Goal: Task Accomplishment & Management: Manage account settings

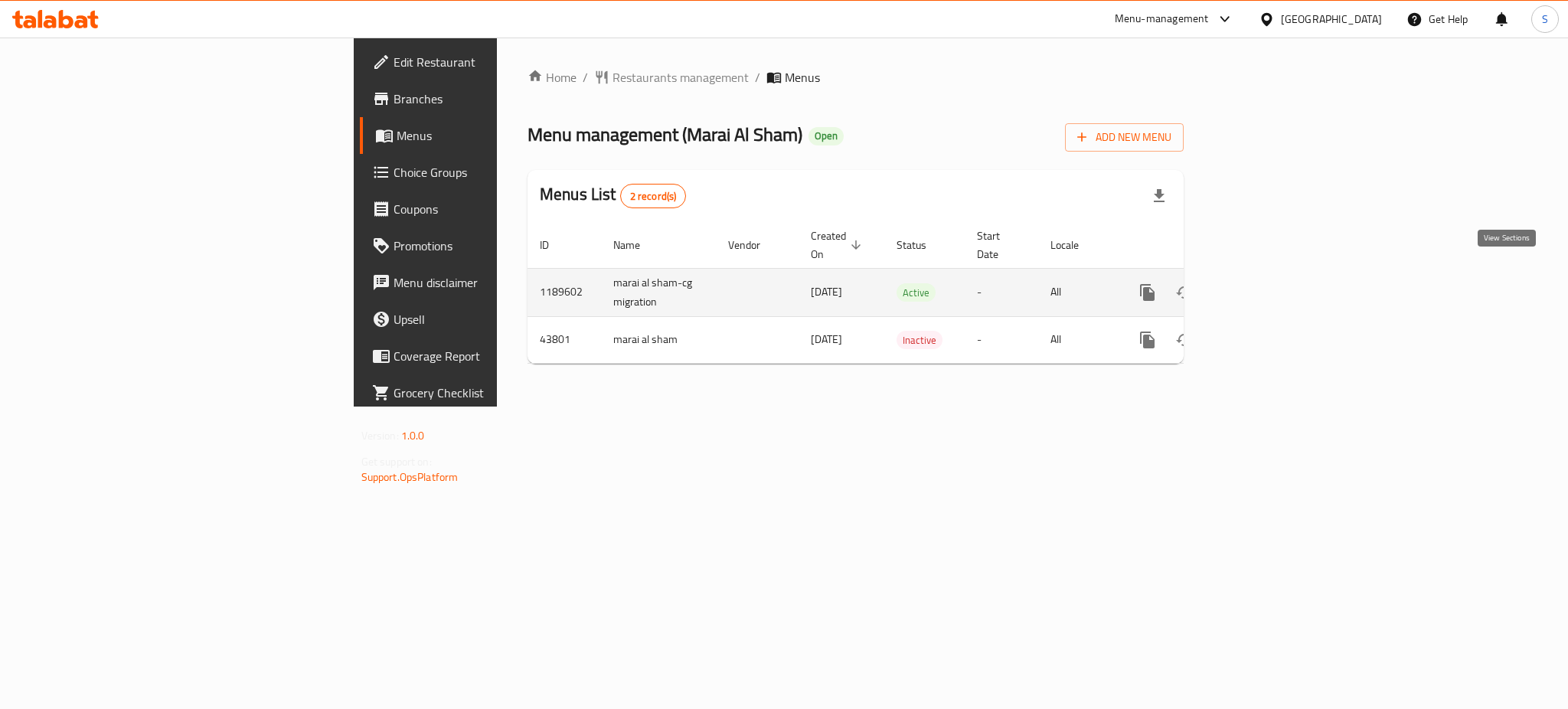
click at [1267, 283] on icon "enhanced table" at bounding box center [1258, 292] width 19 height 19
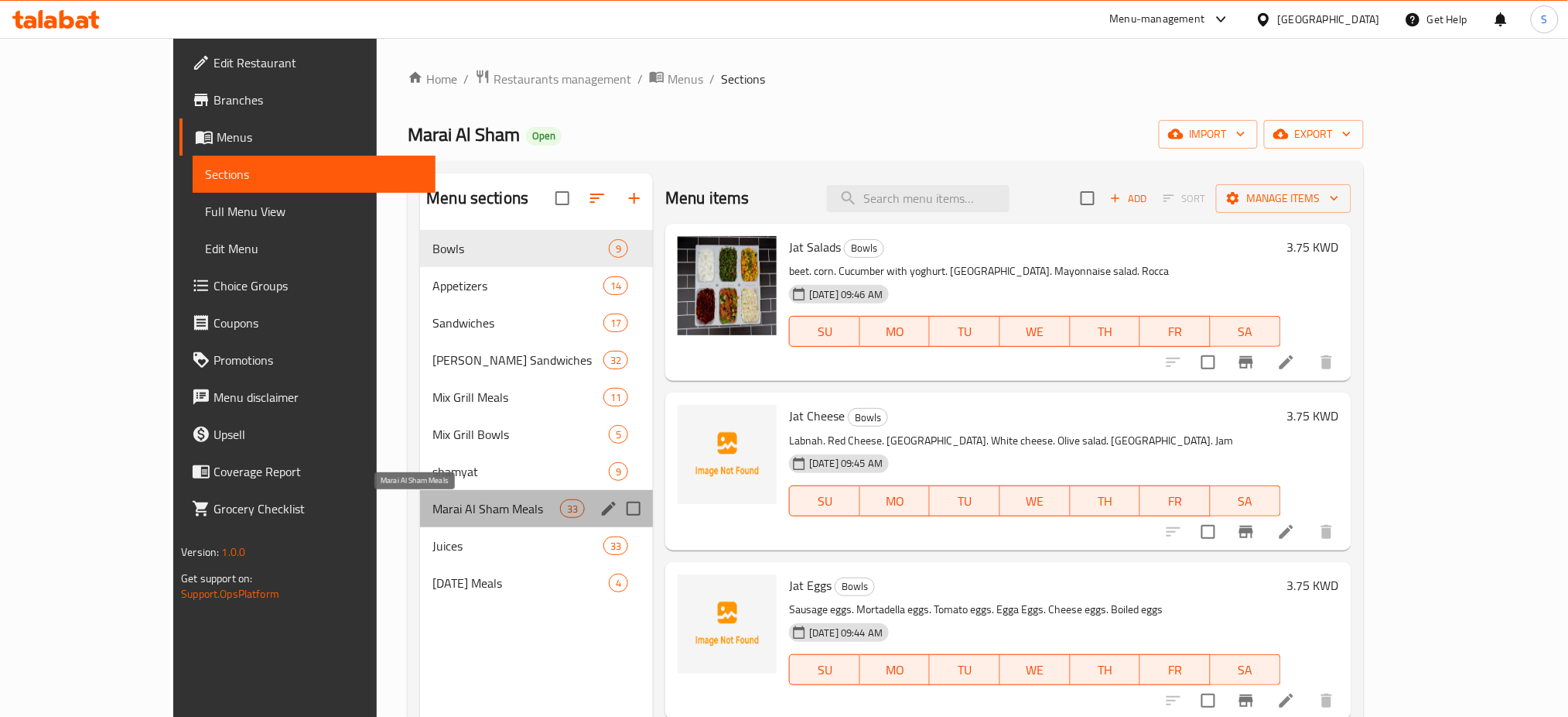
click at [487, 505] on span "Marai Al Sham Meals" at bounding box center [496, 508] width 128 height 19
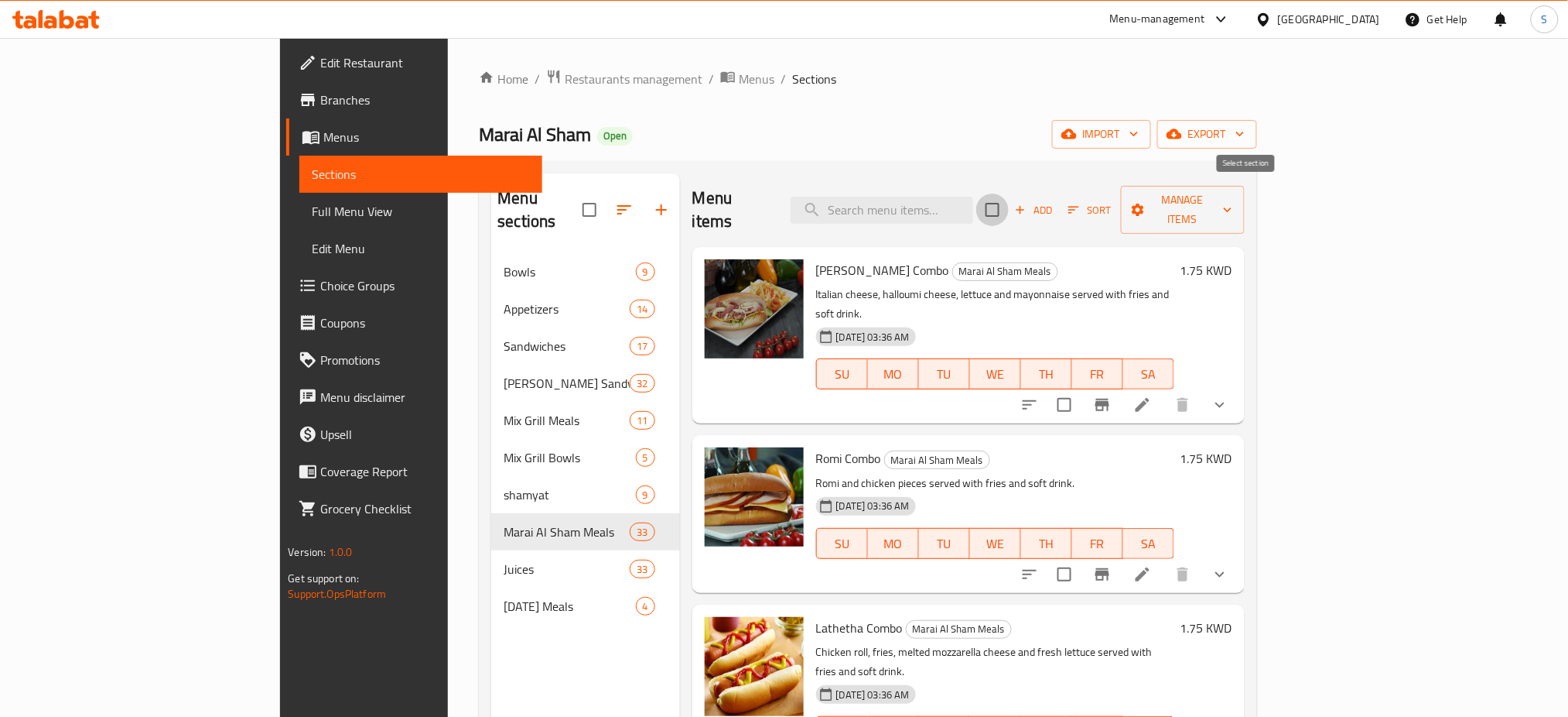
click at [1009, 200] on input "checkbox" at bounding box center [992, 209] width 33 height 33
checkbox input "true"
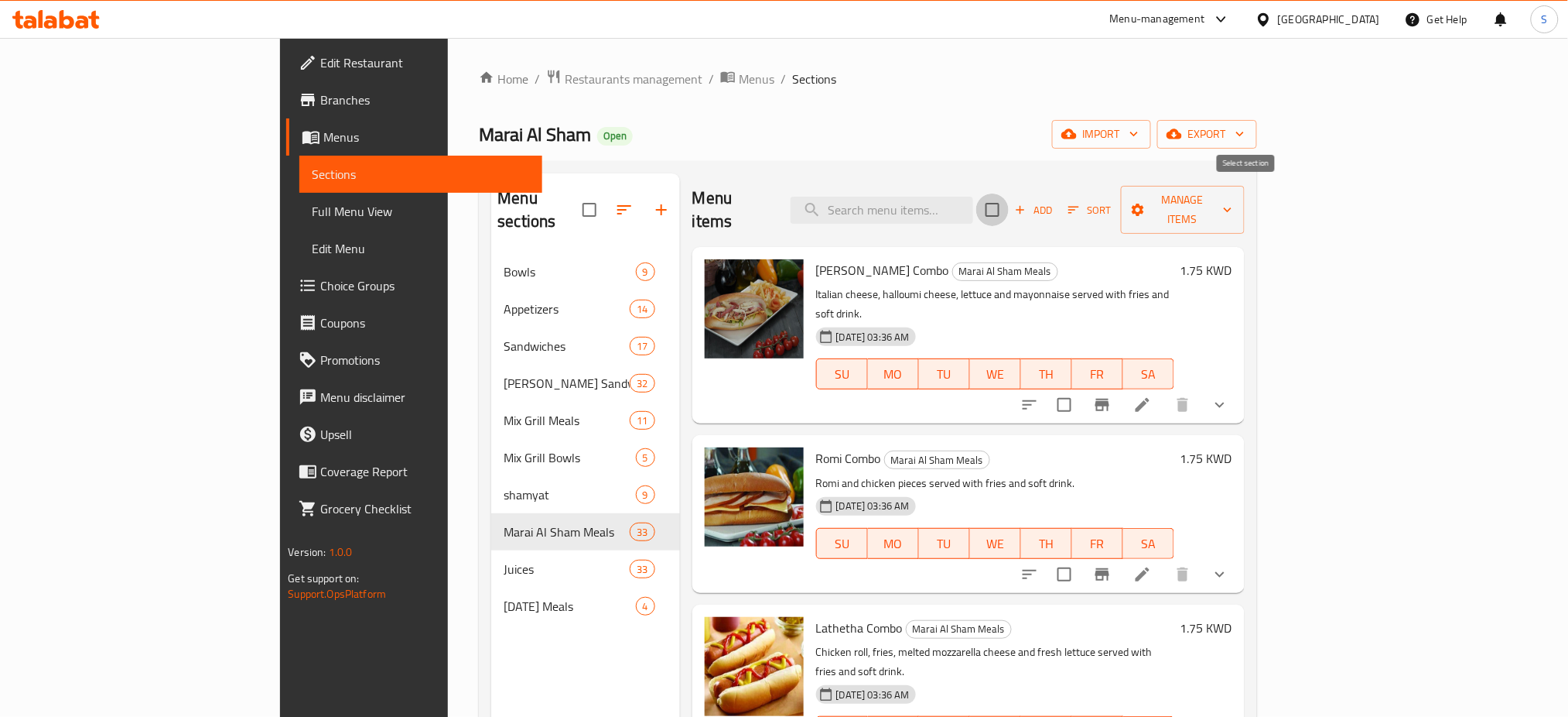
checkbox input "true"
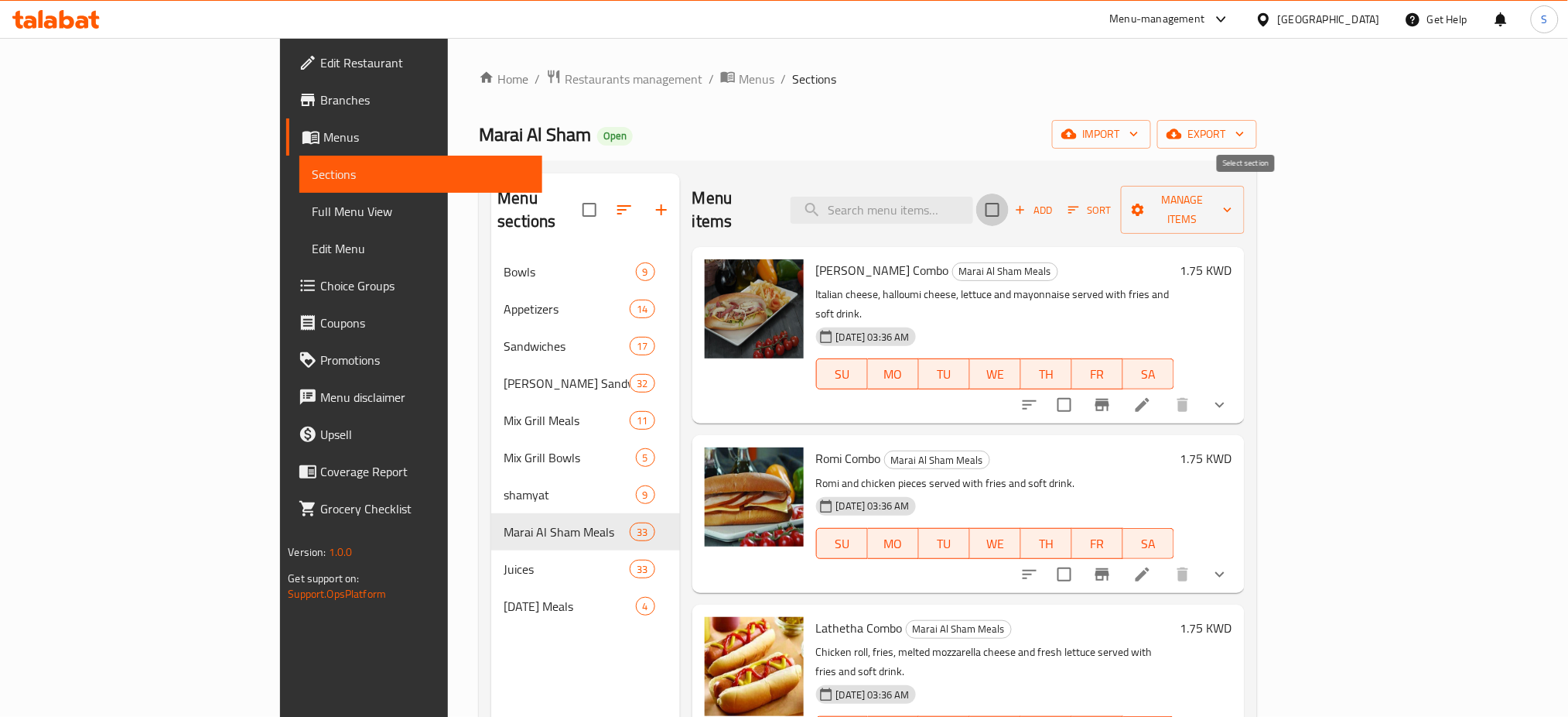
checkbox input "true"
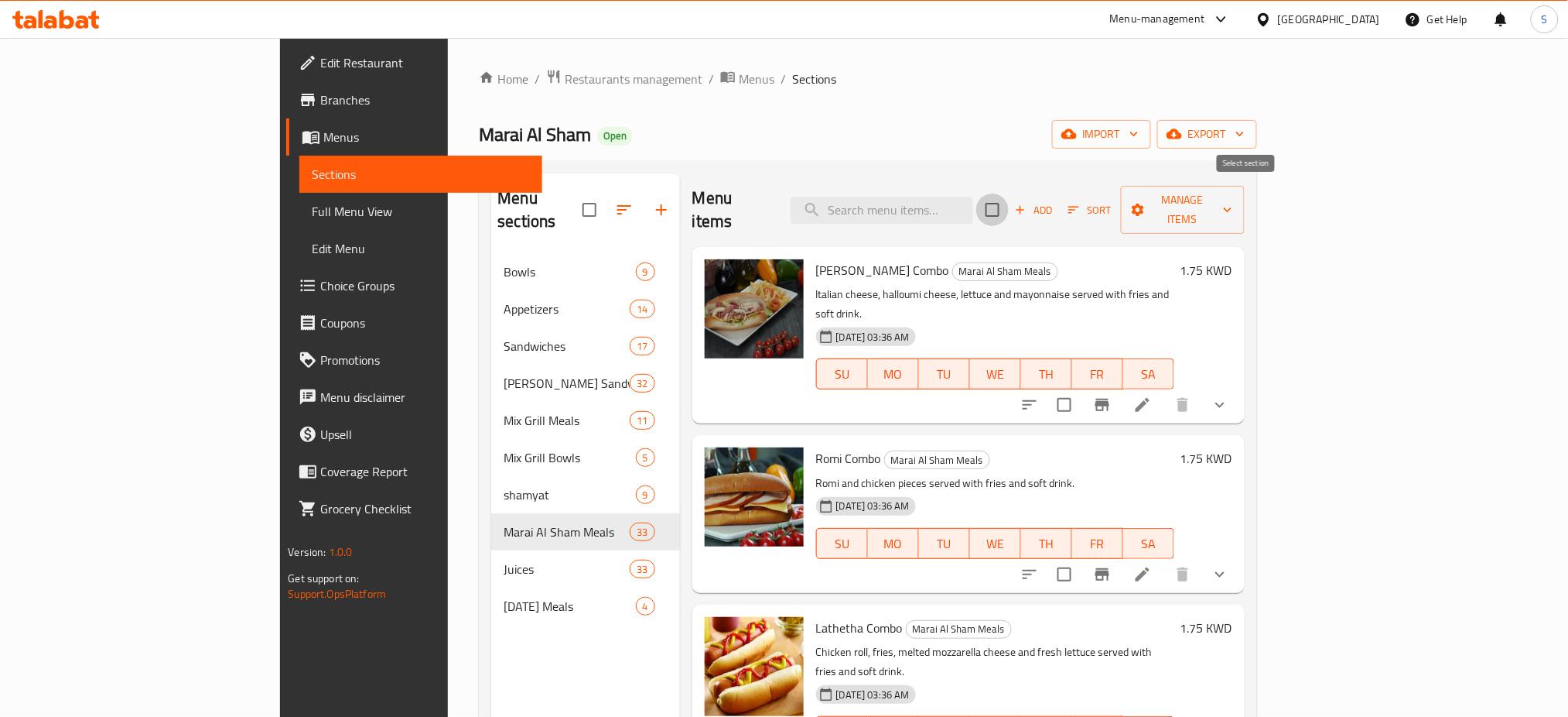
checkbox input "true"
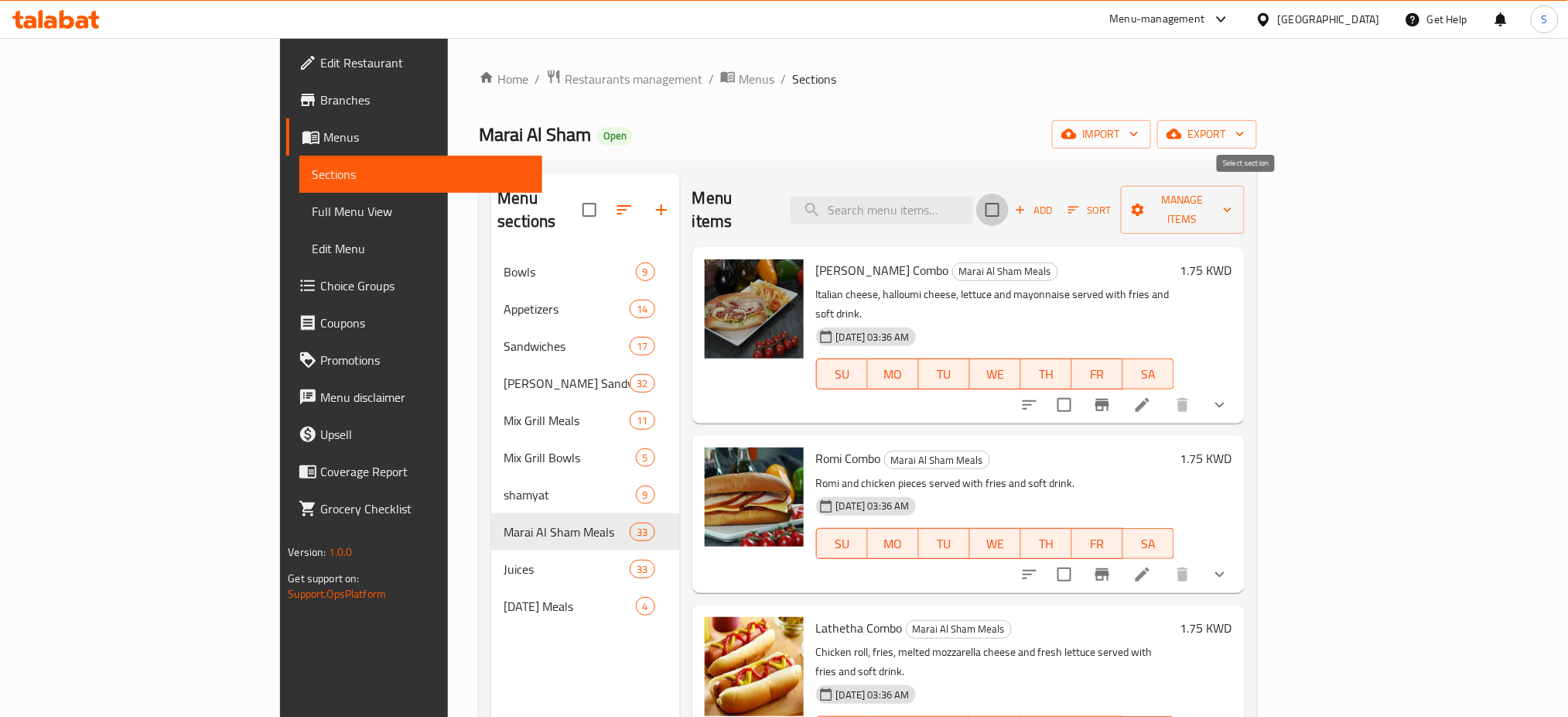
checkbox input "true"
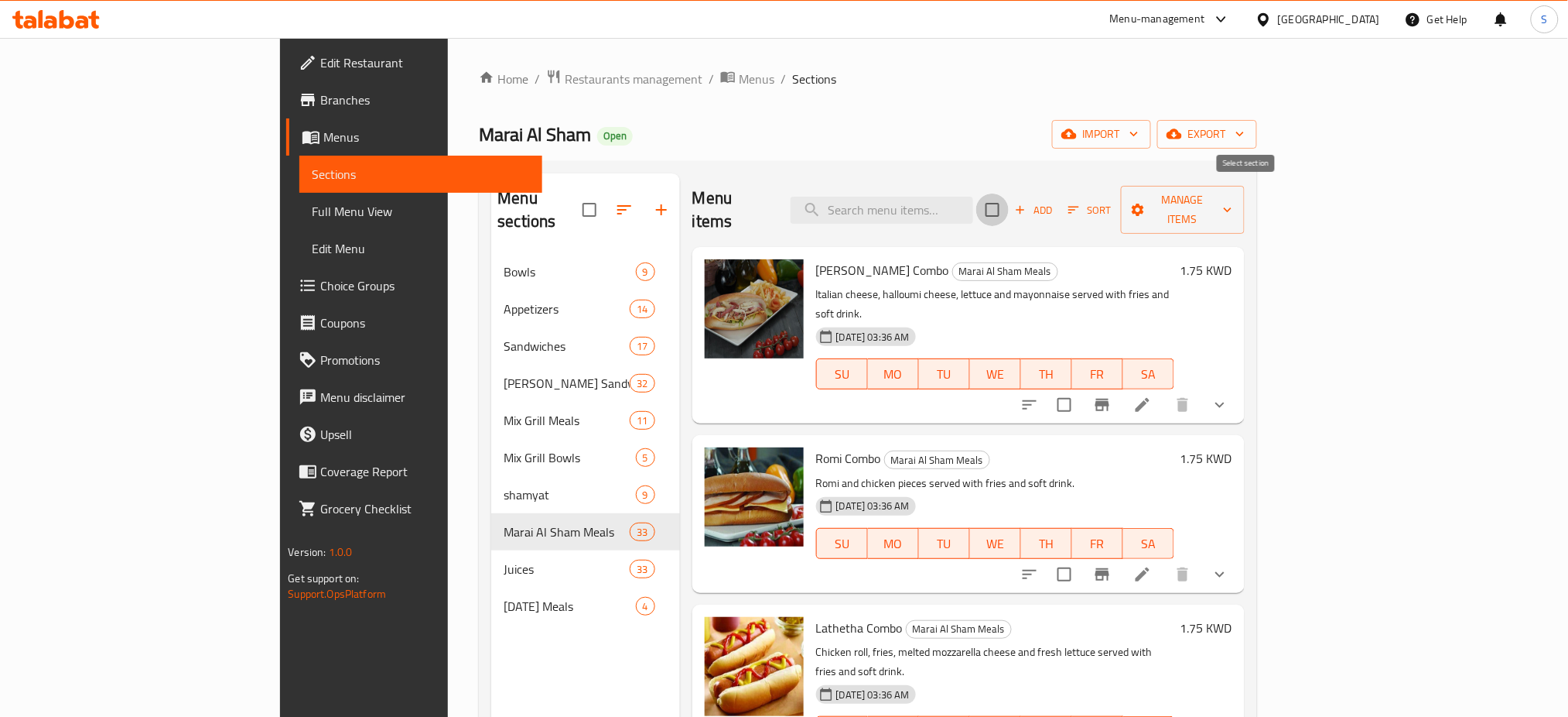
checkbox input "true"
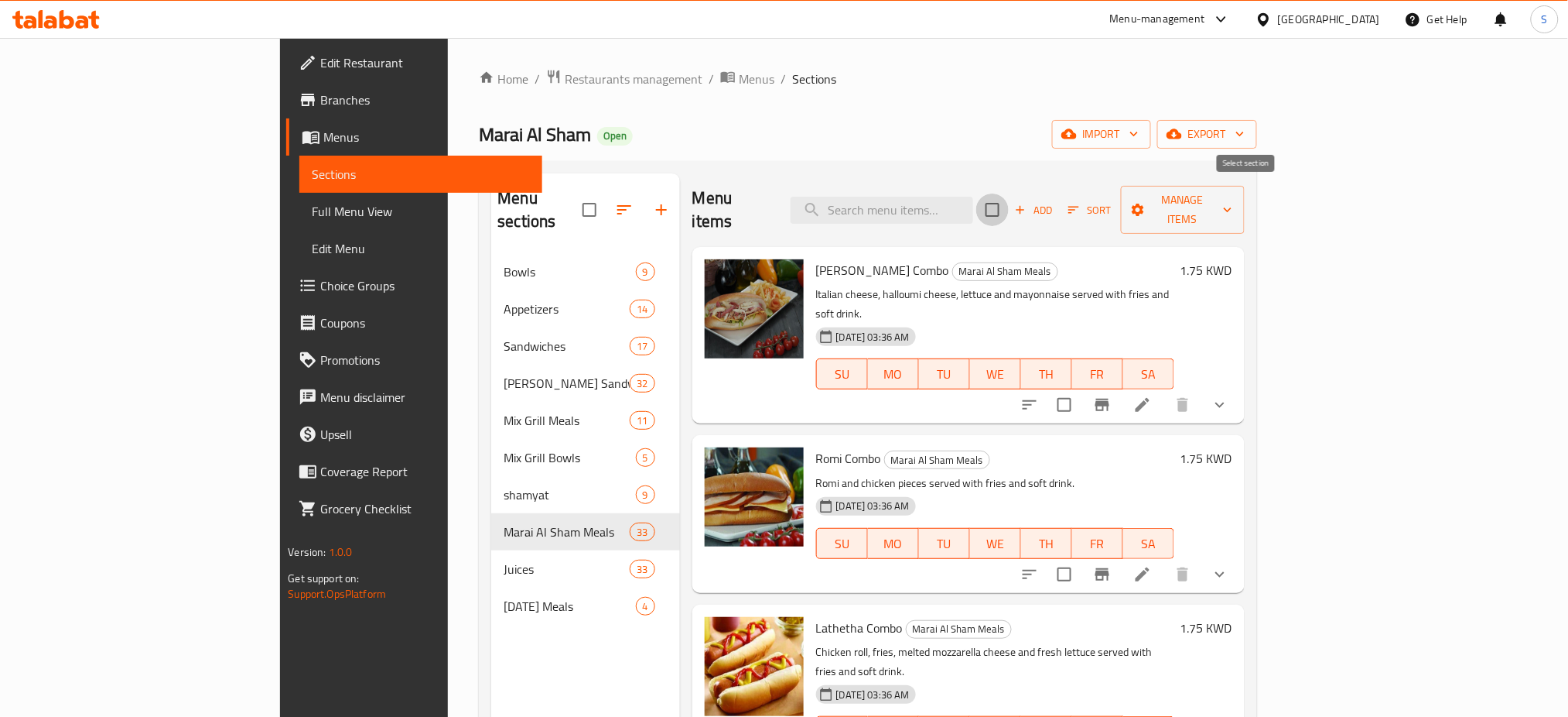
checkbox input "true"
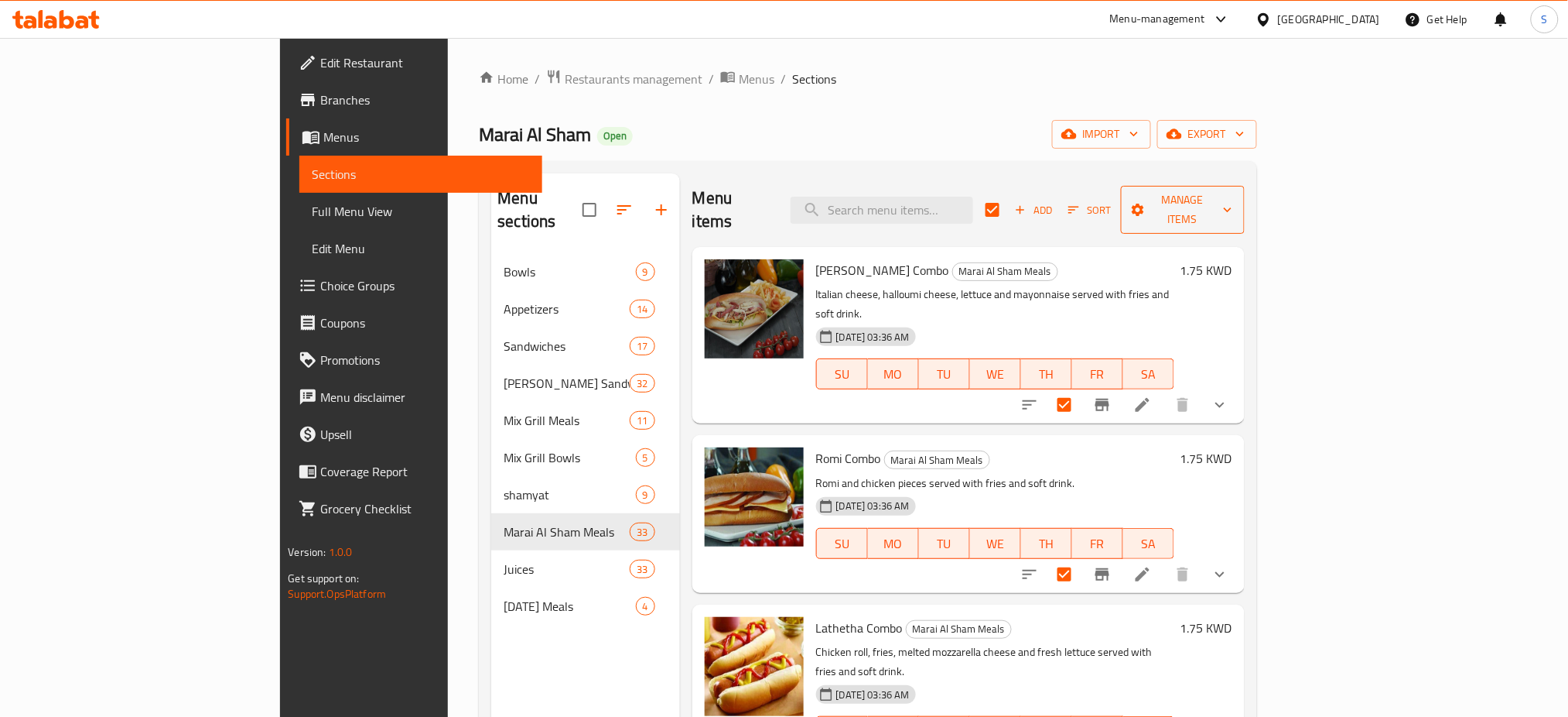
click at [1235, 202] on icon "button" at bounding box center [1228, 210] width 16 height 16
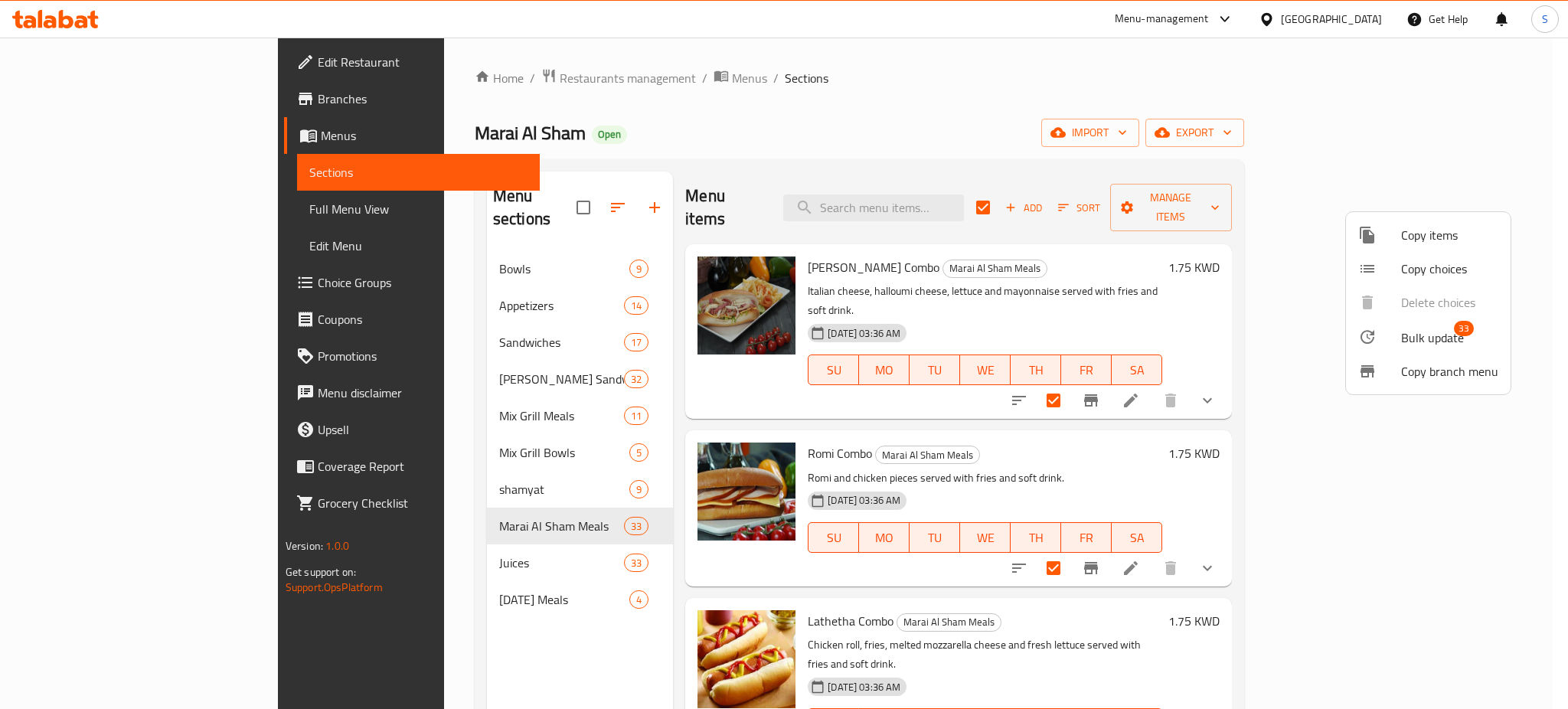
click at [1433, 334] on span "Bulk update" at bounding box center [1432, 337] width 63 height 19
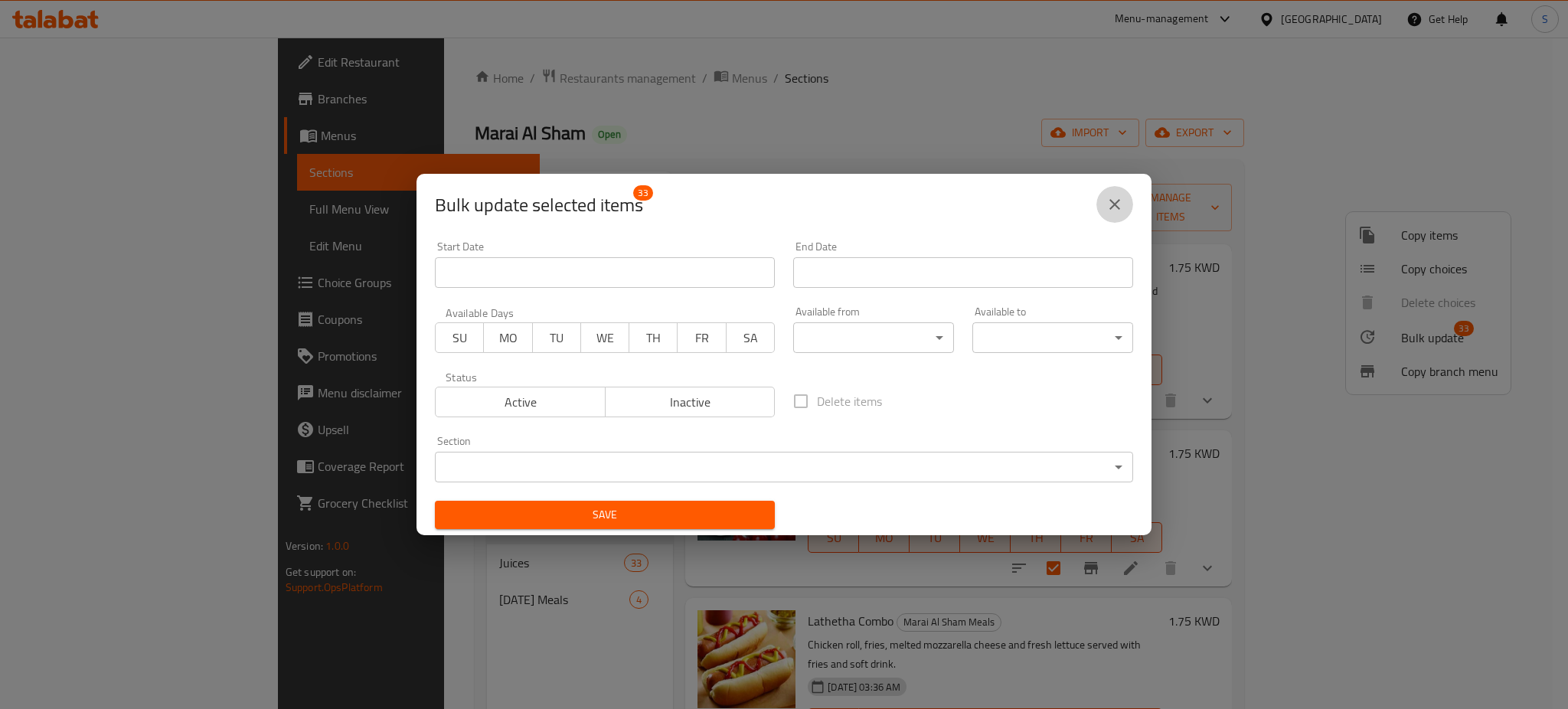
click at [1113, 206] on icon "close" at bounding box center [1115, 204] width 19 height 19
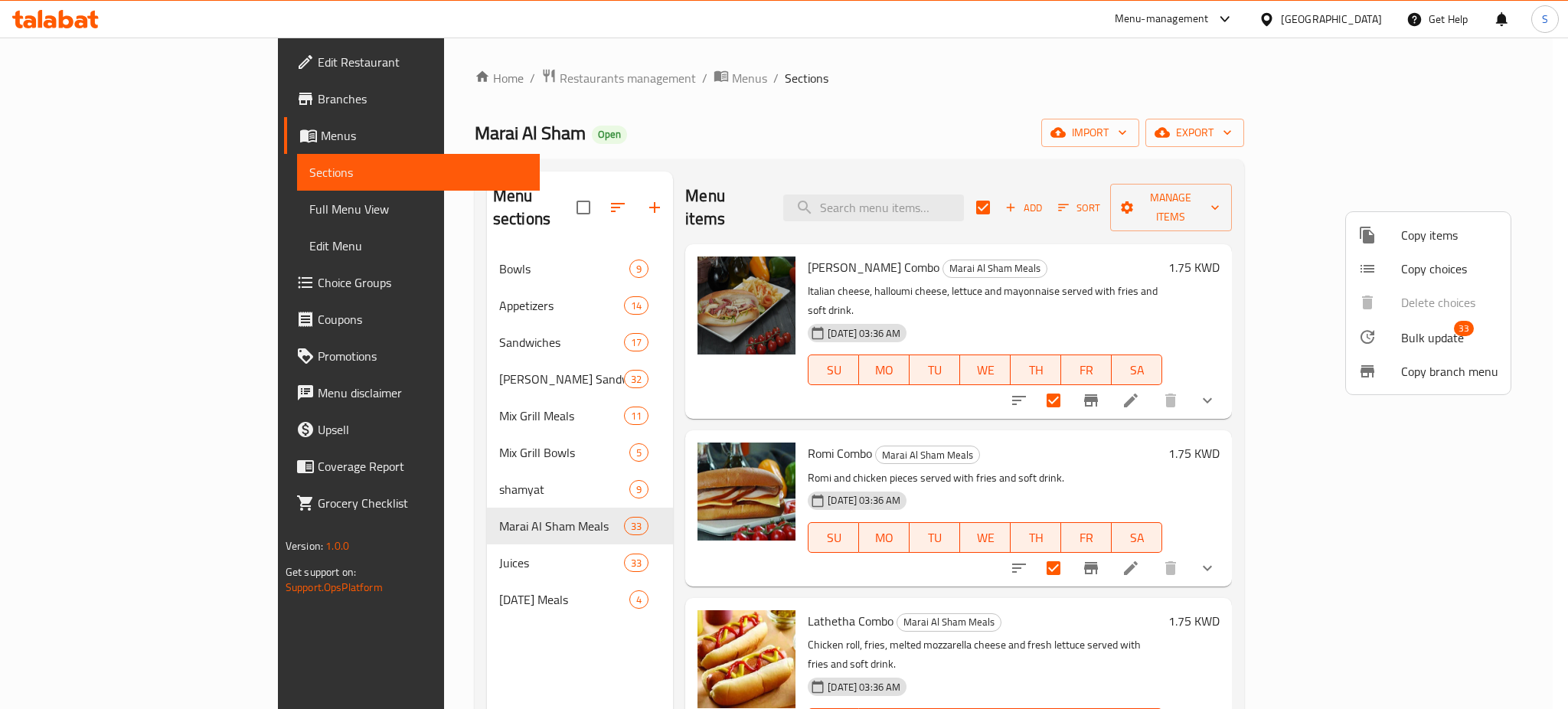
click at [1183, 111] on div at bounding box center [784, 354] width 1568 height 709
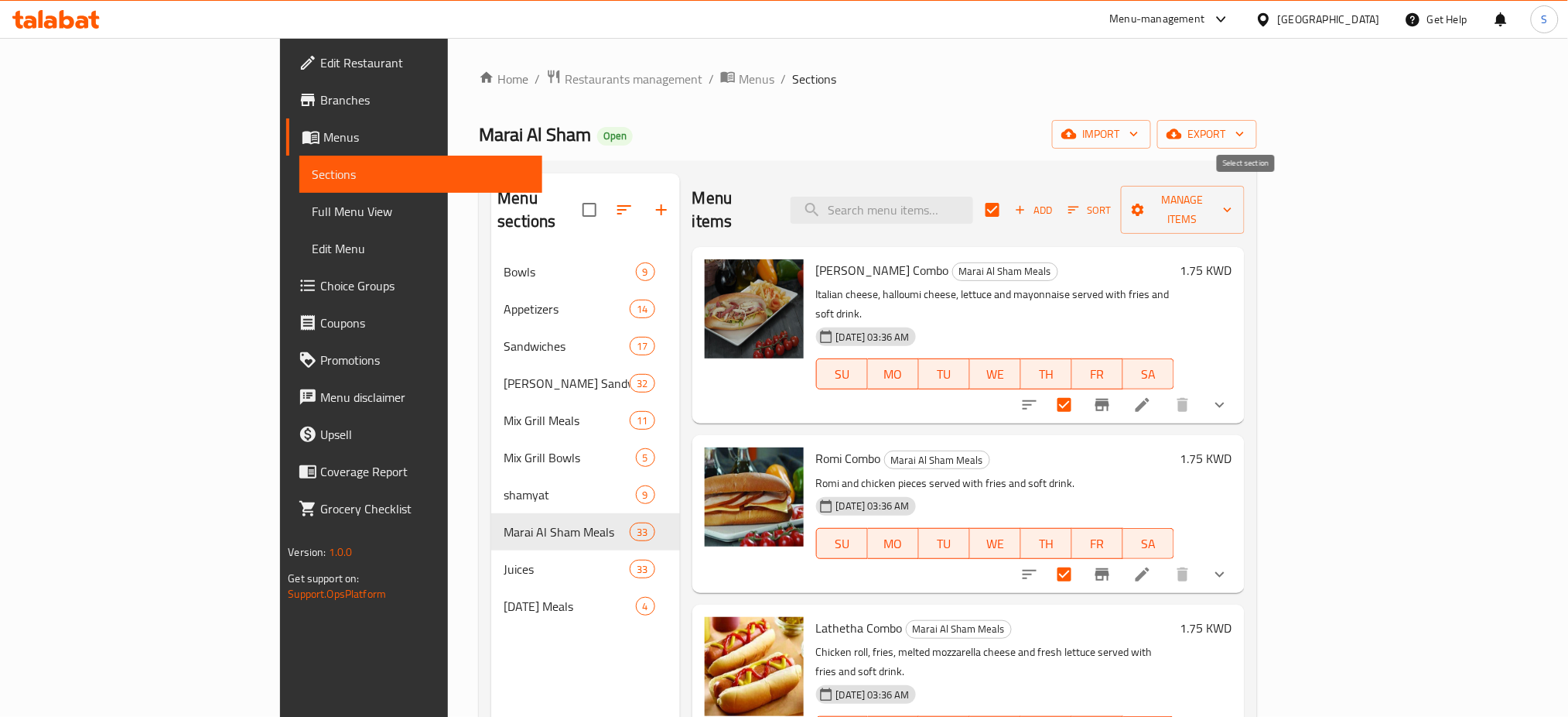
click at [1009, 197] on input "checkbox" at bounding box center [992, 209] width 33 height 33
checkbox input "false"
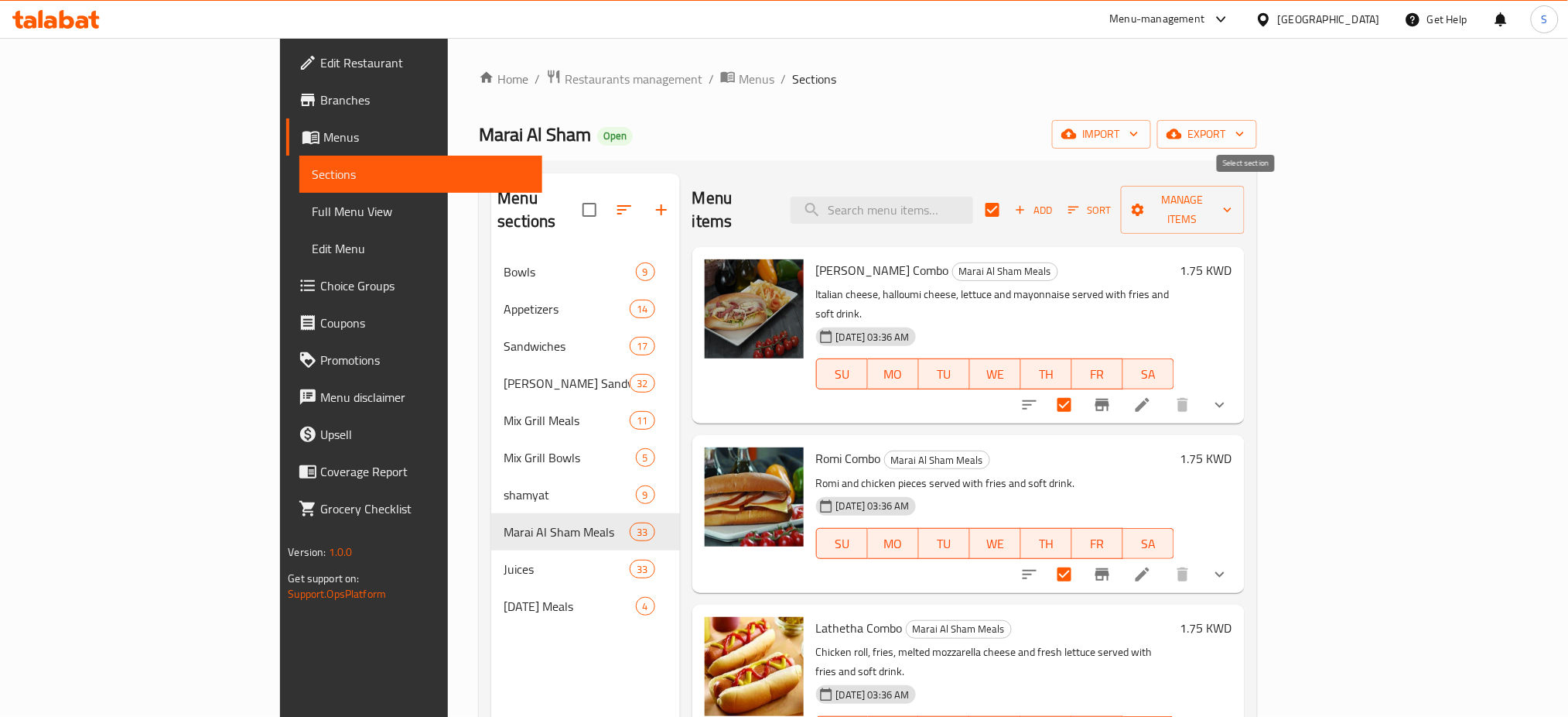
checkbox input "false"
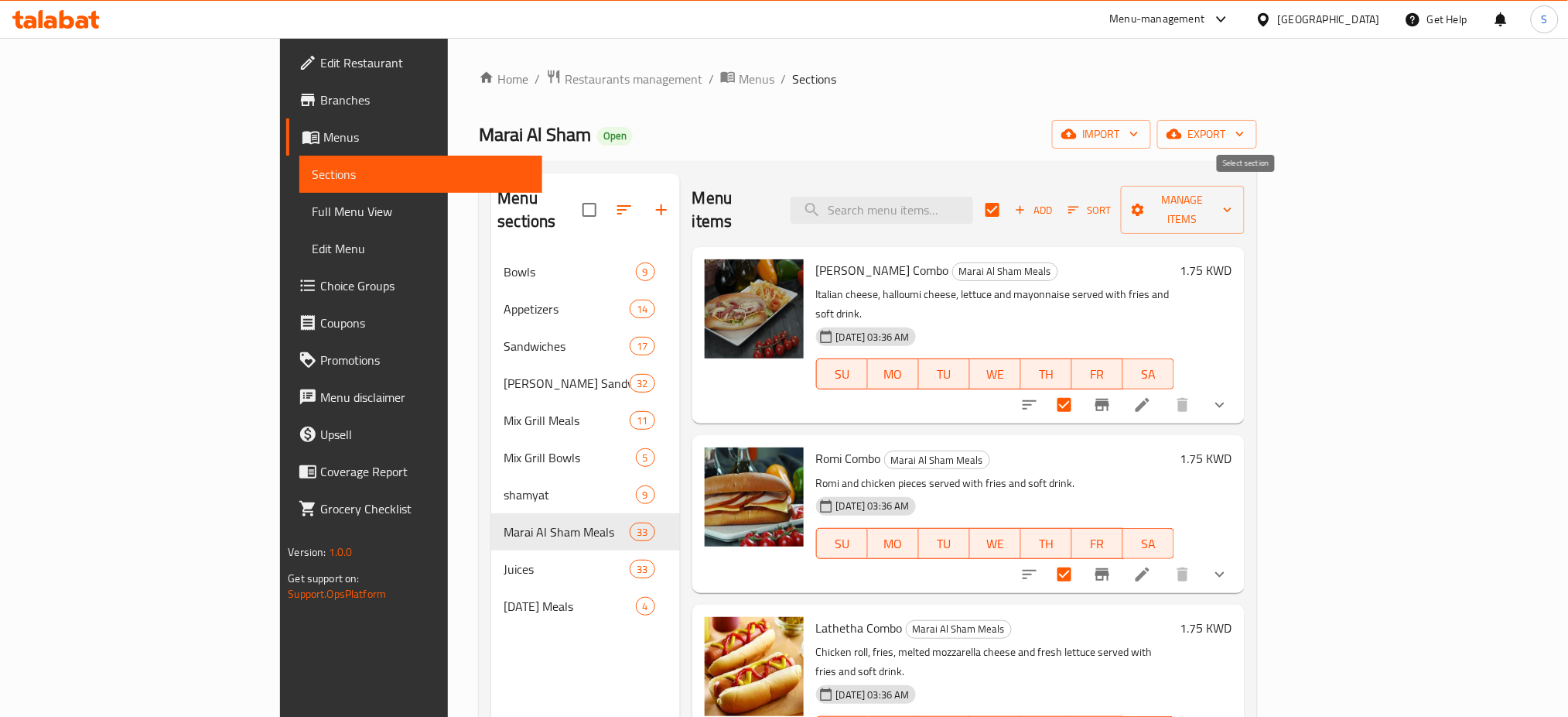
checkbox input "false"
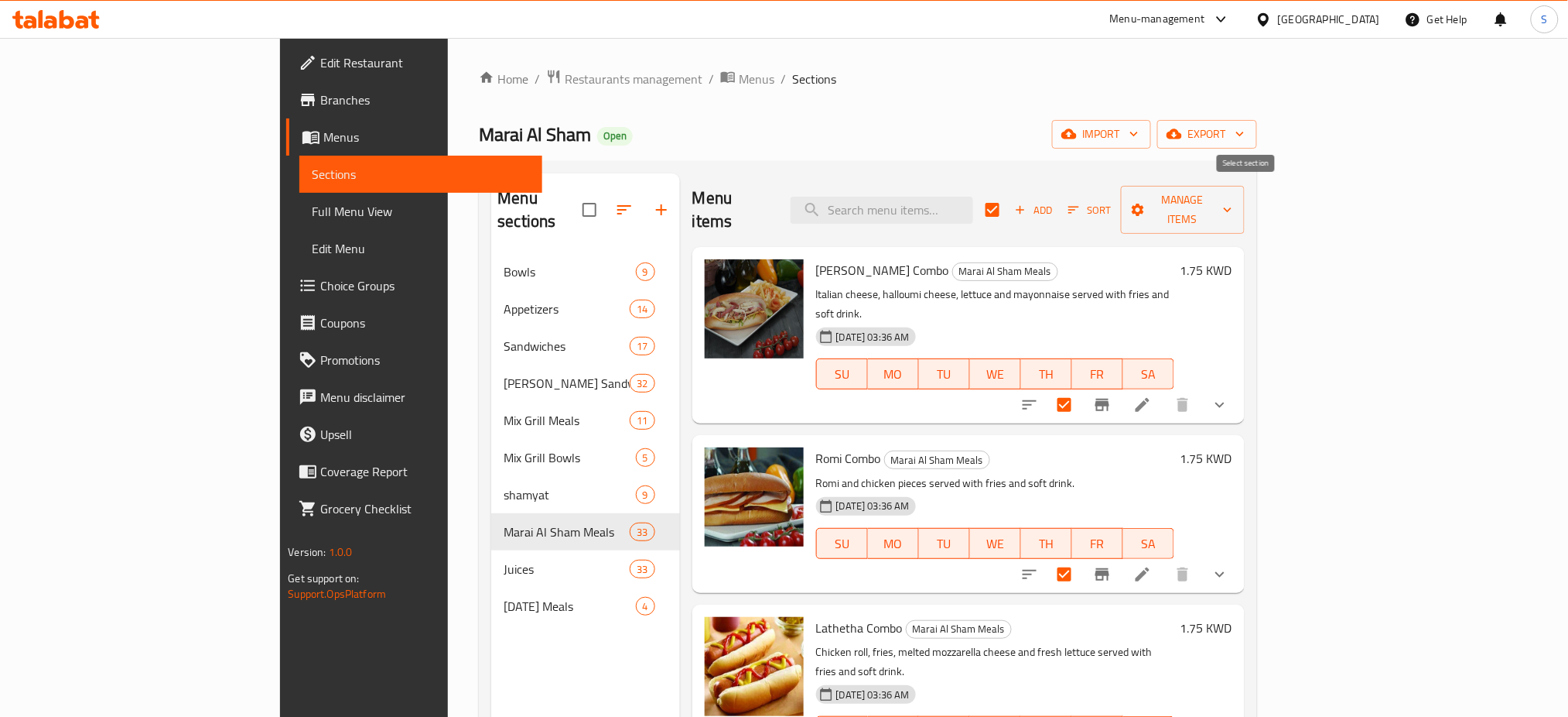
checkbox input "false"
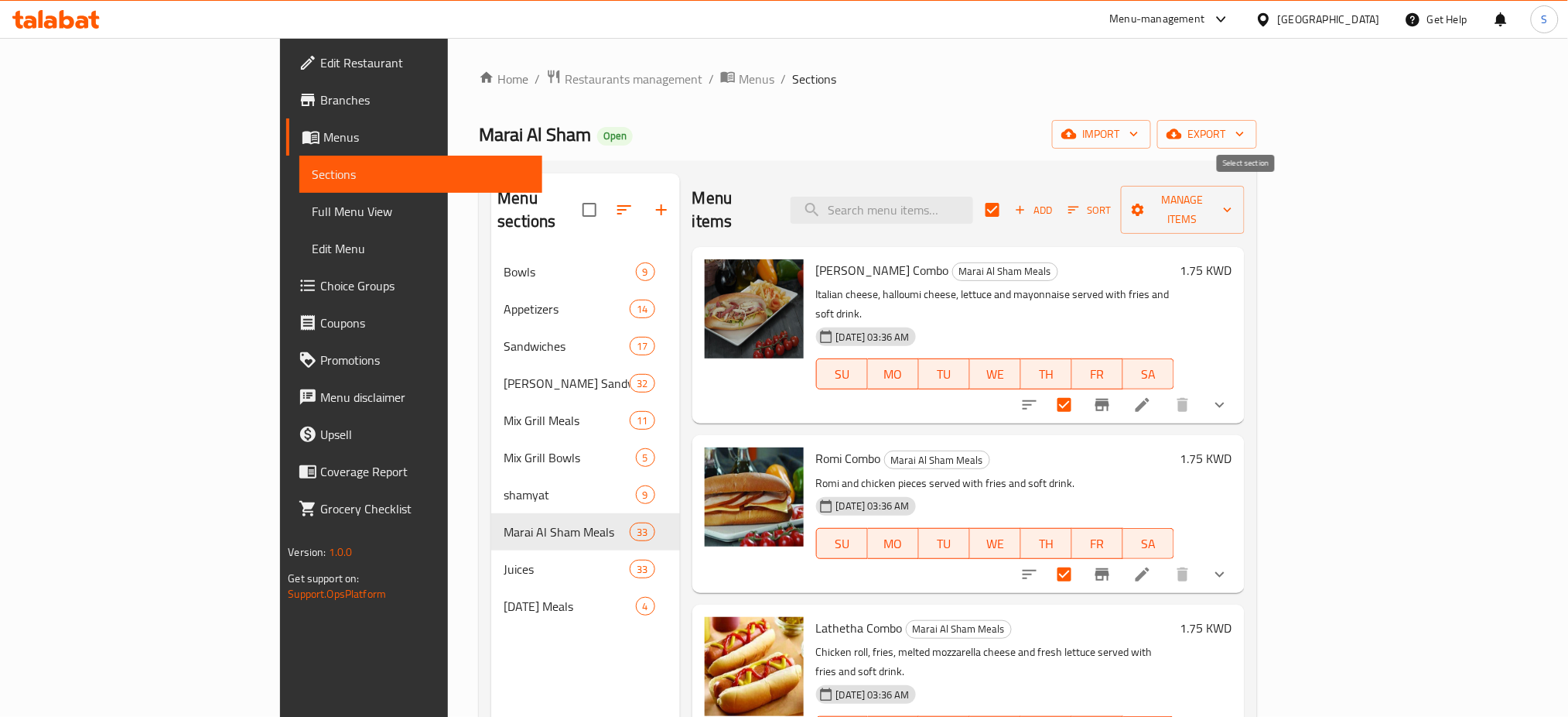
checkbox input "false"
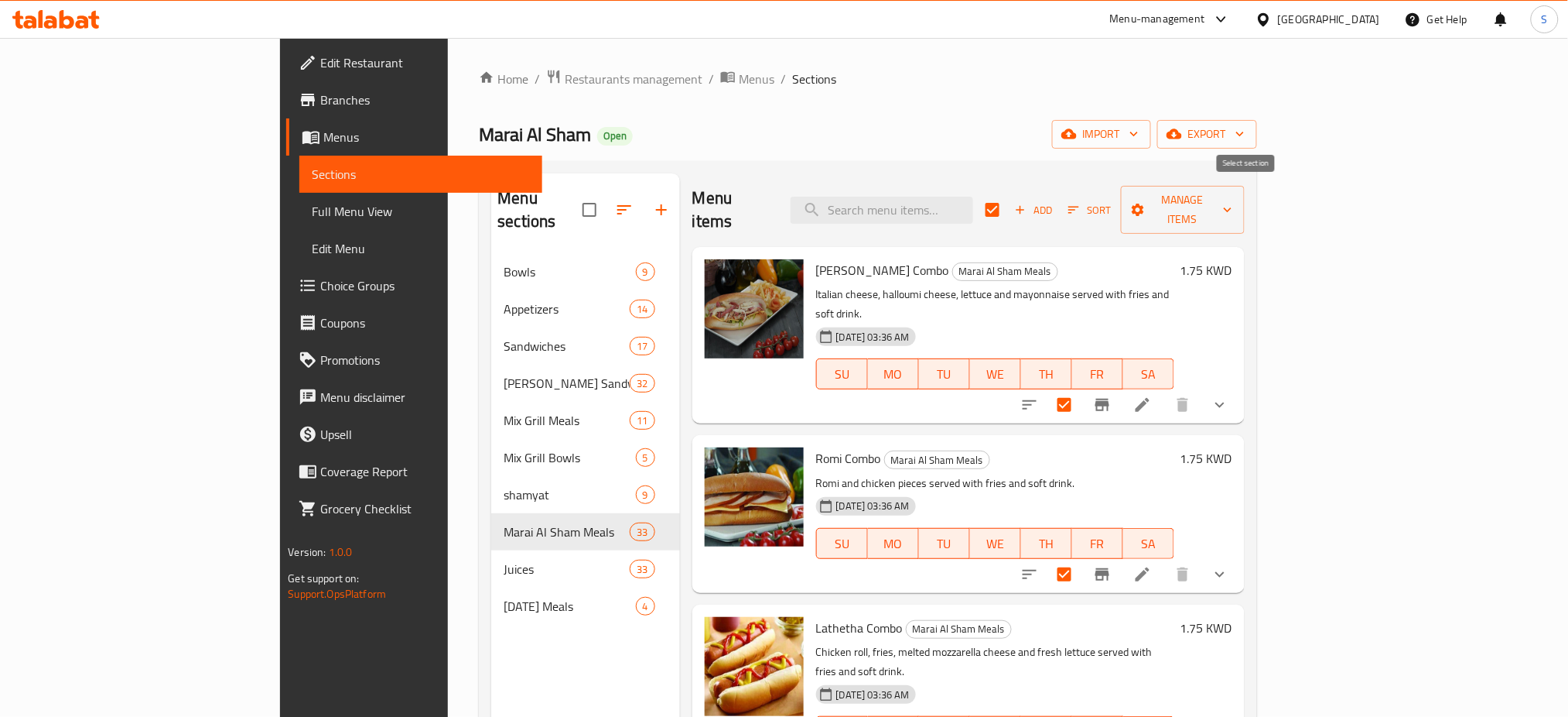
checkbox input "false"
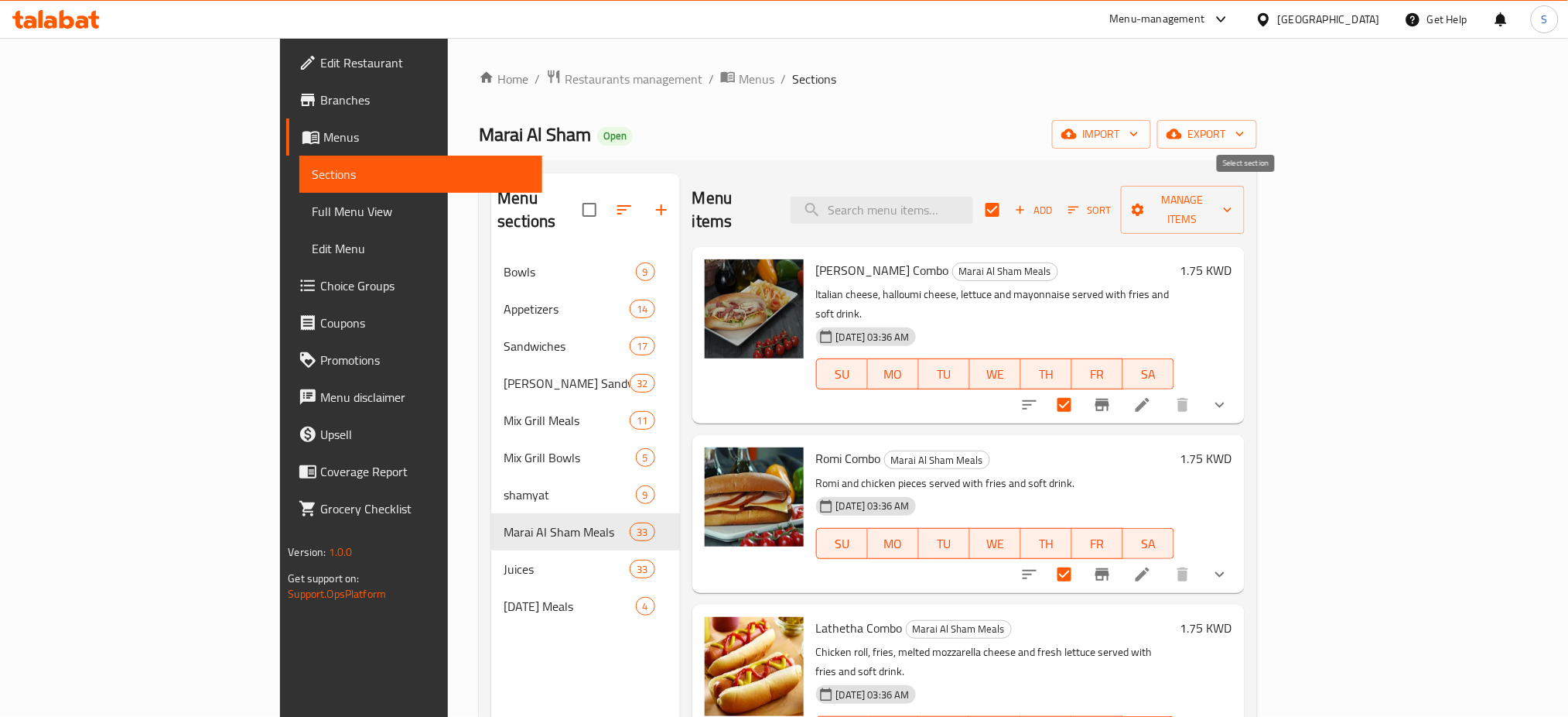
checkbox input "false"
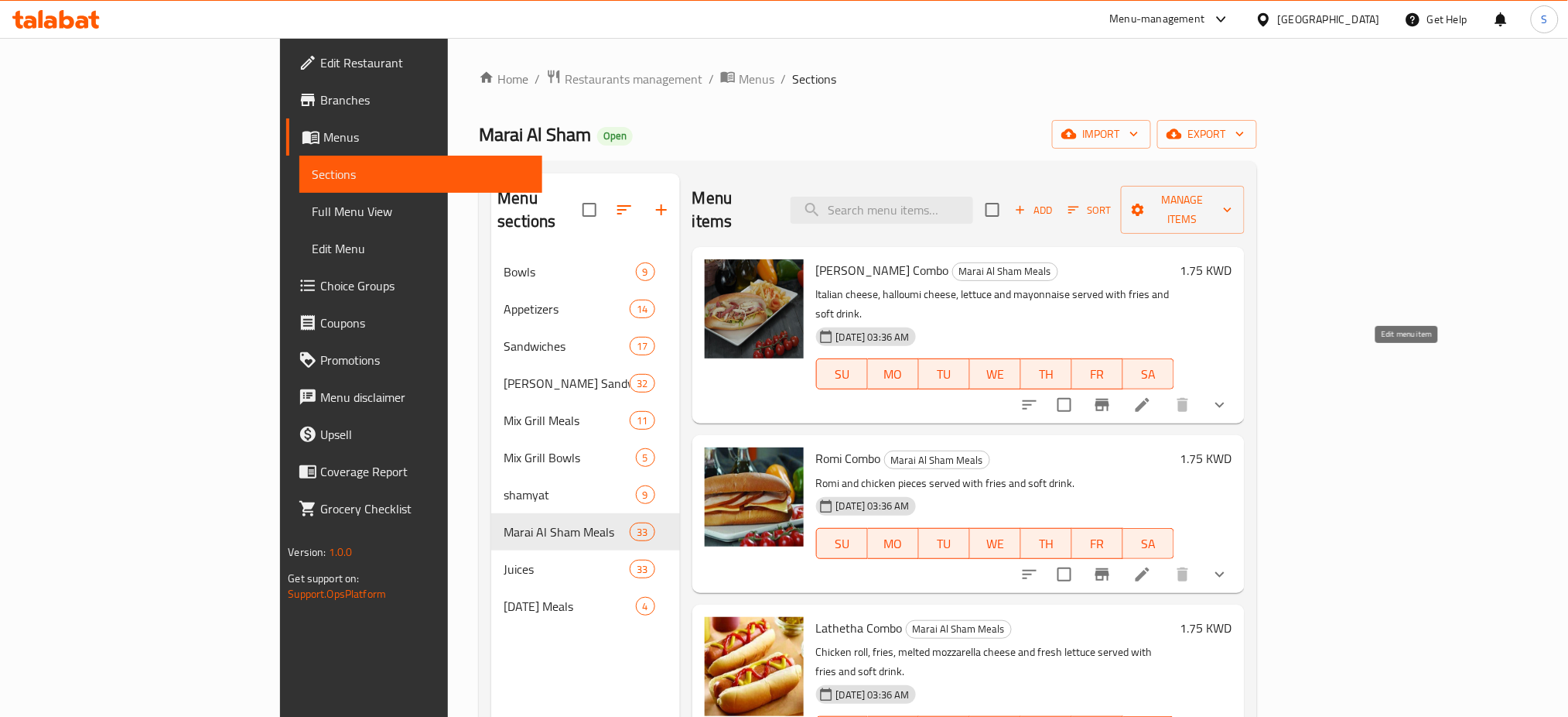
click at [1149, 398] on icon at bounding box center [1142, 405] width 14 height 14
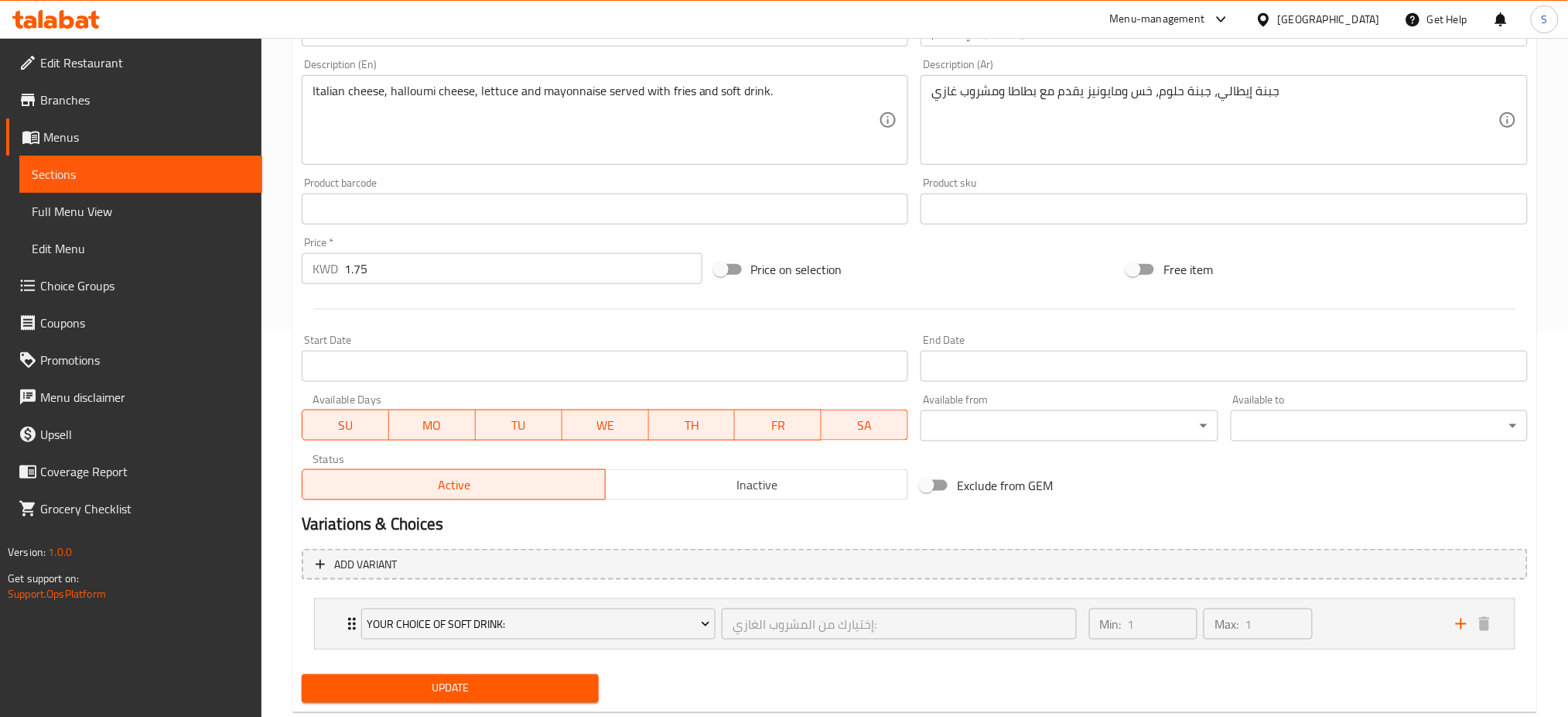
scroll to position [413, 0]
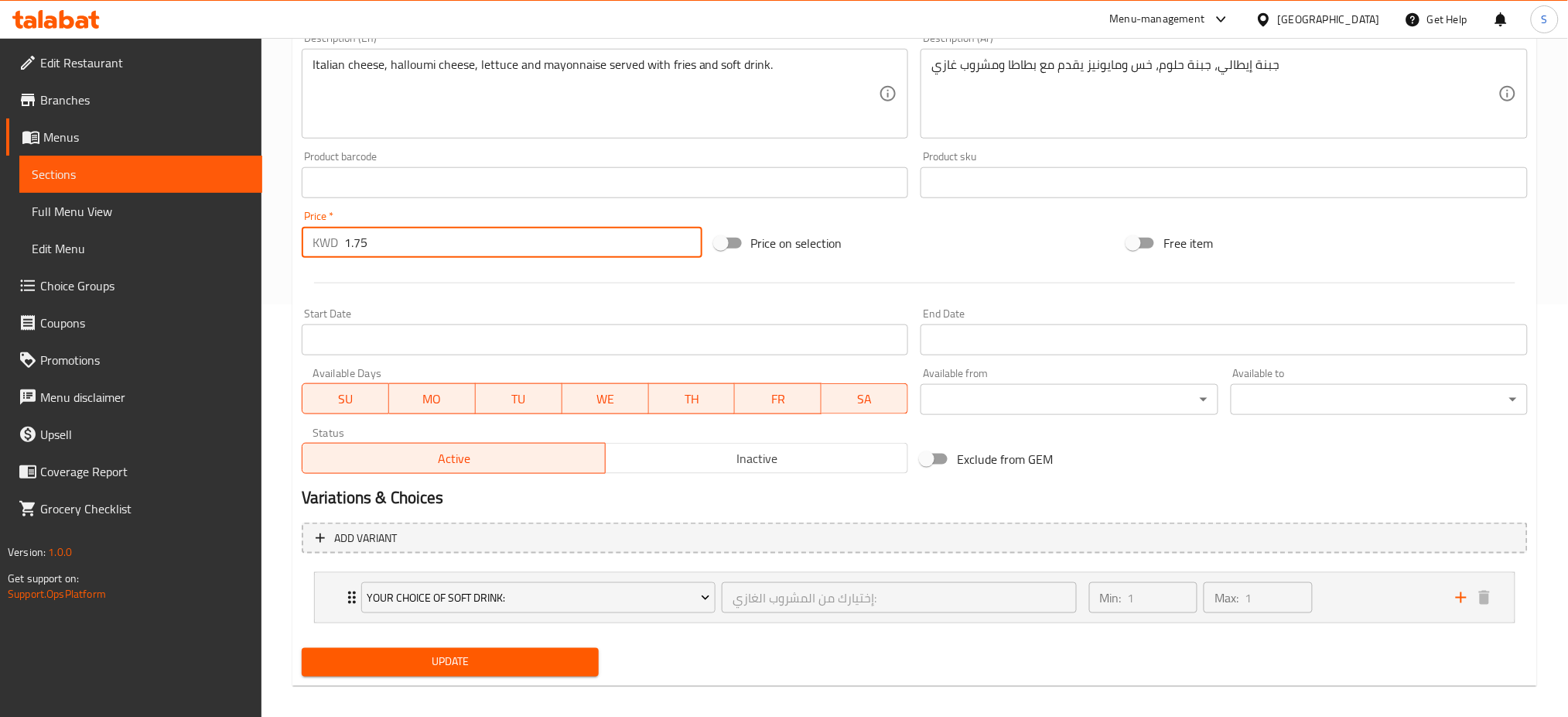
drag, startPoint x: 430, startPoint y: 240, endPoint x: 352, endPoint y: 241, distance: 78.0
click at [352, 241] on input "1.75" at bounding box center [524, 242] width 358 height 31
type input "1.5"
click at [533, 643] on div "Update" at bounding box center [450, 662] width 310 height 41
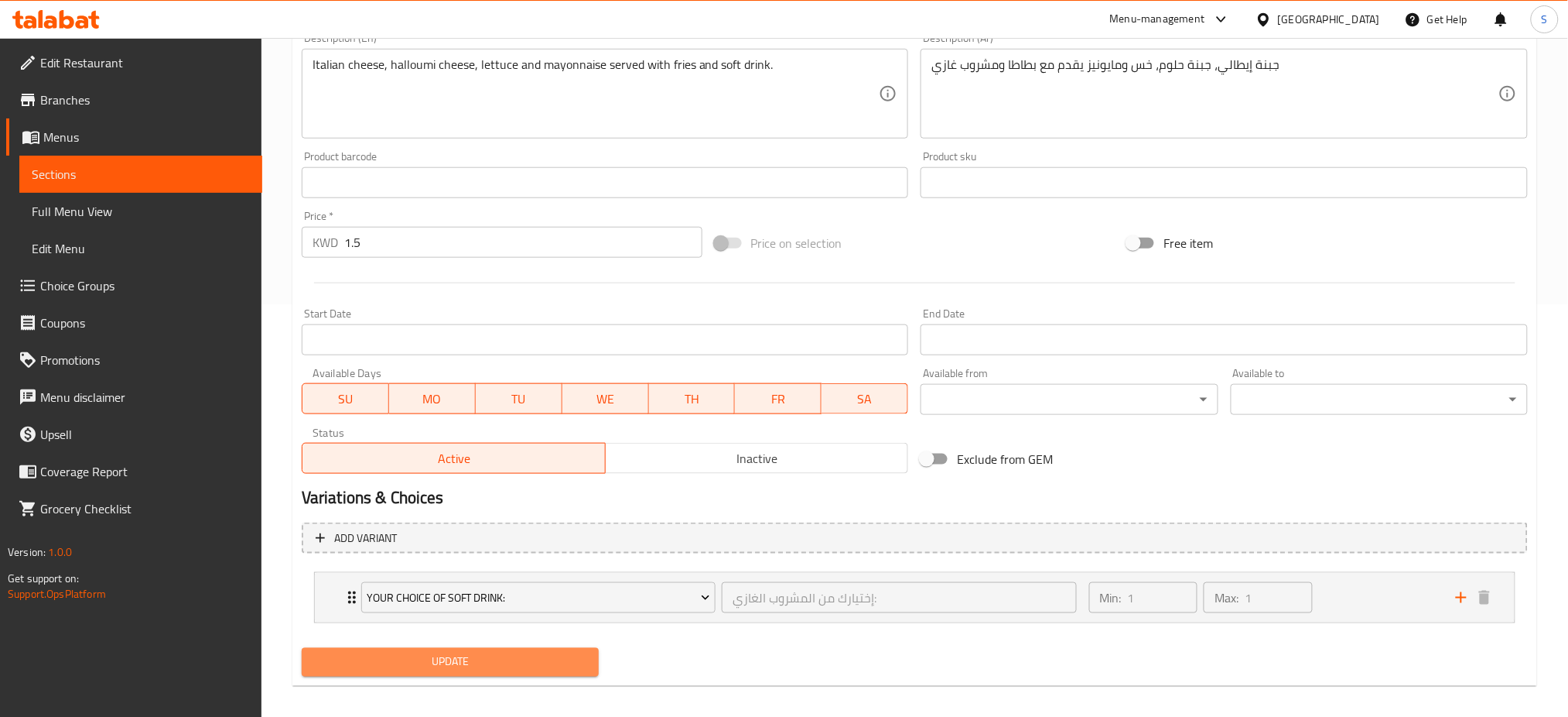
click at [523, 662] on span "Update" at bounding box center [449, 663] width 272 height 20
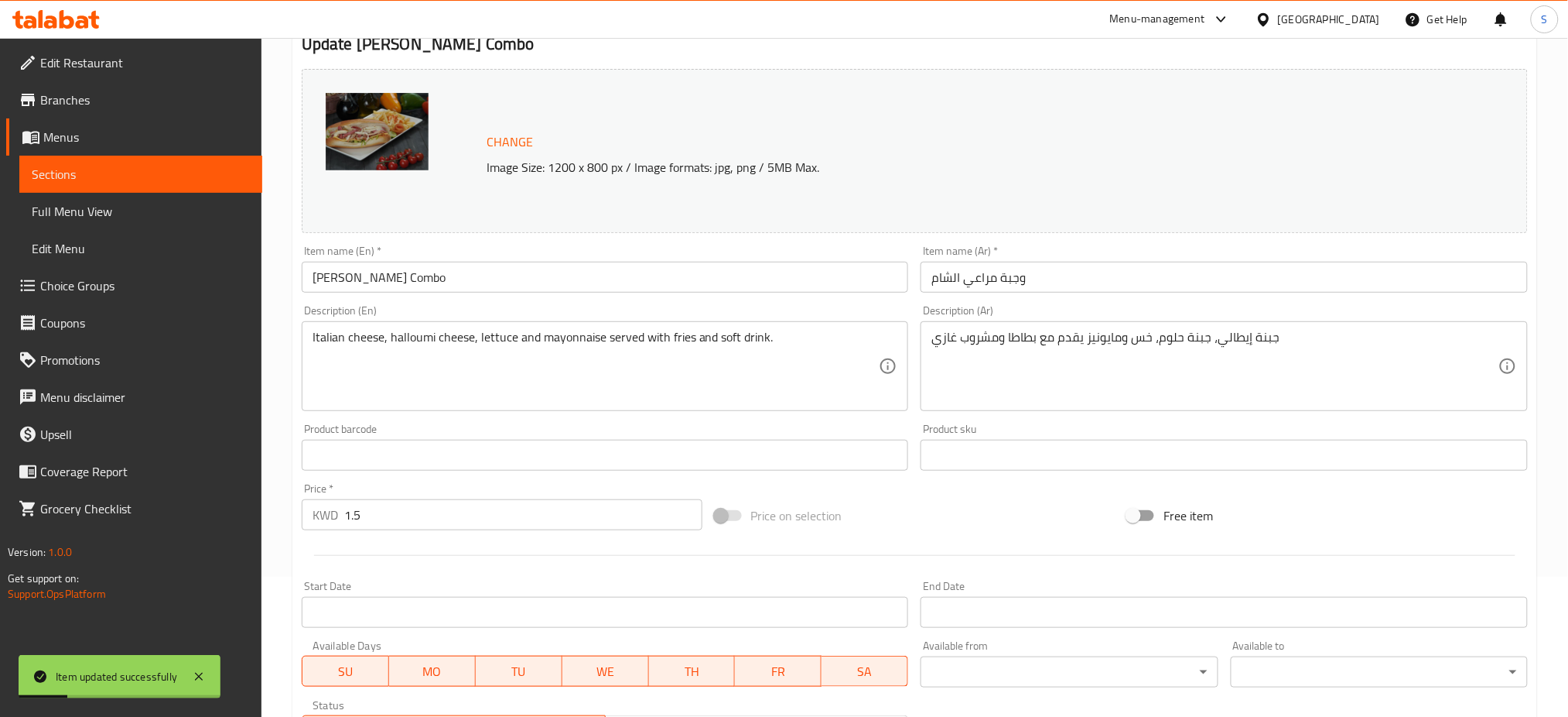
scroll to position [0, 0]
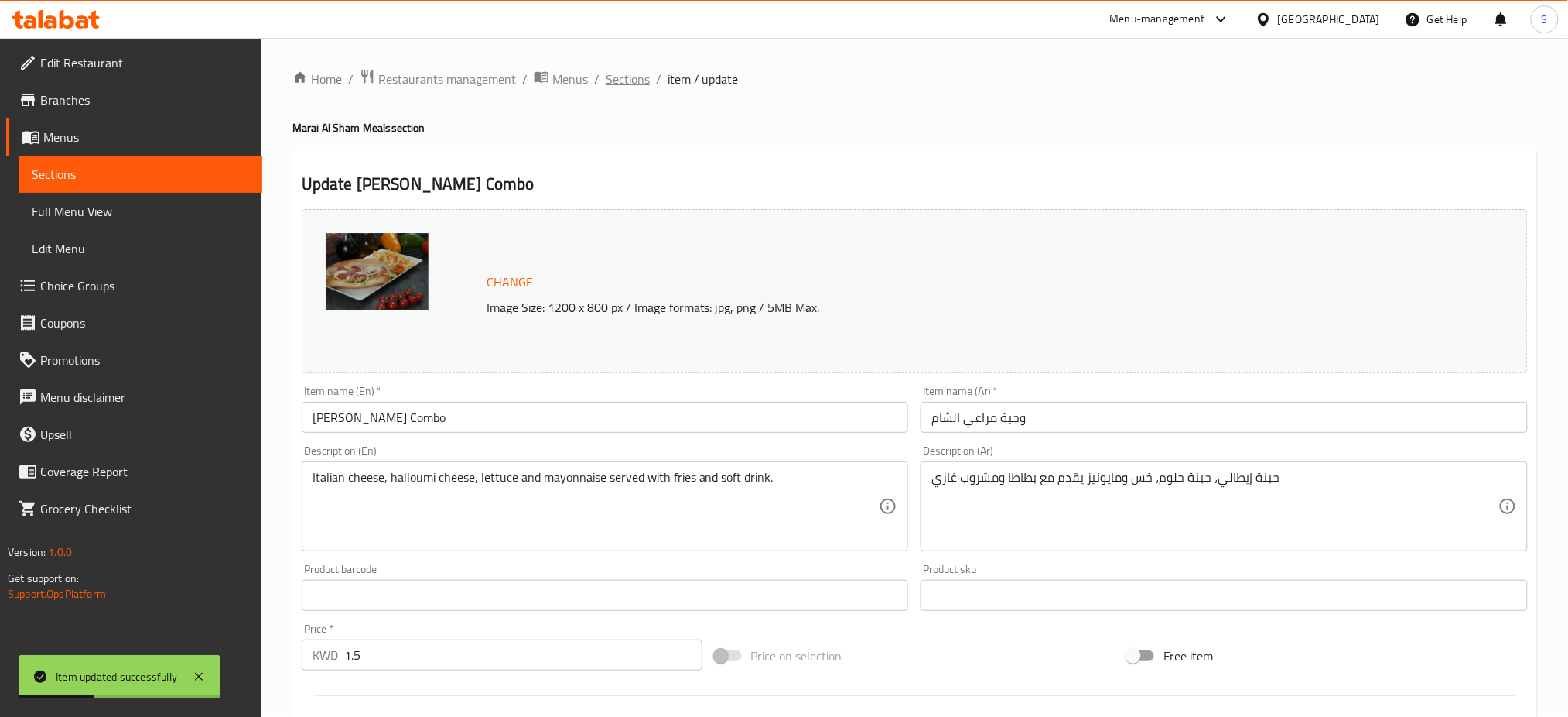
click at [636, 82] on span "Sections" at bounding box center [628, 78] width 45 height 19
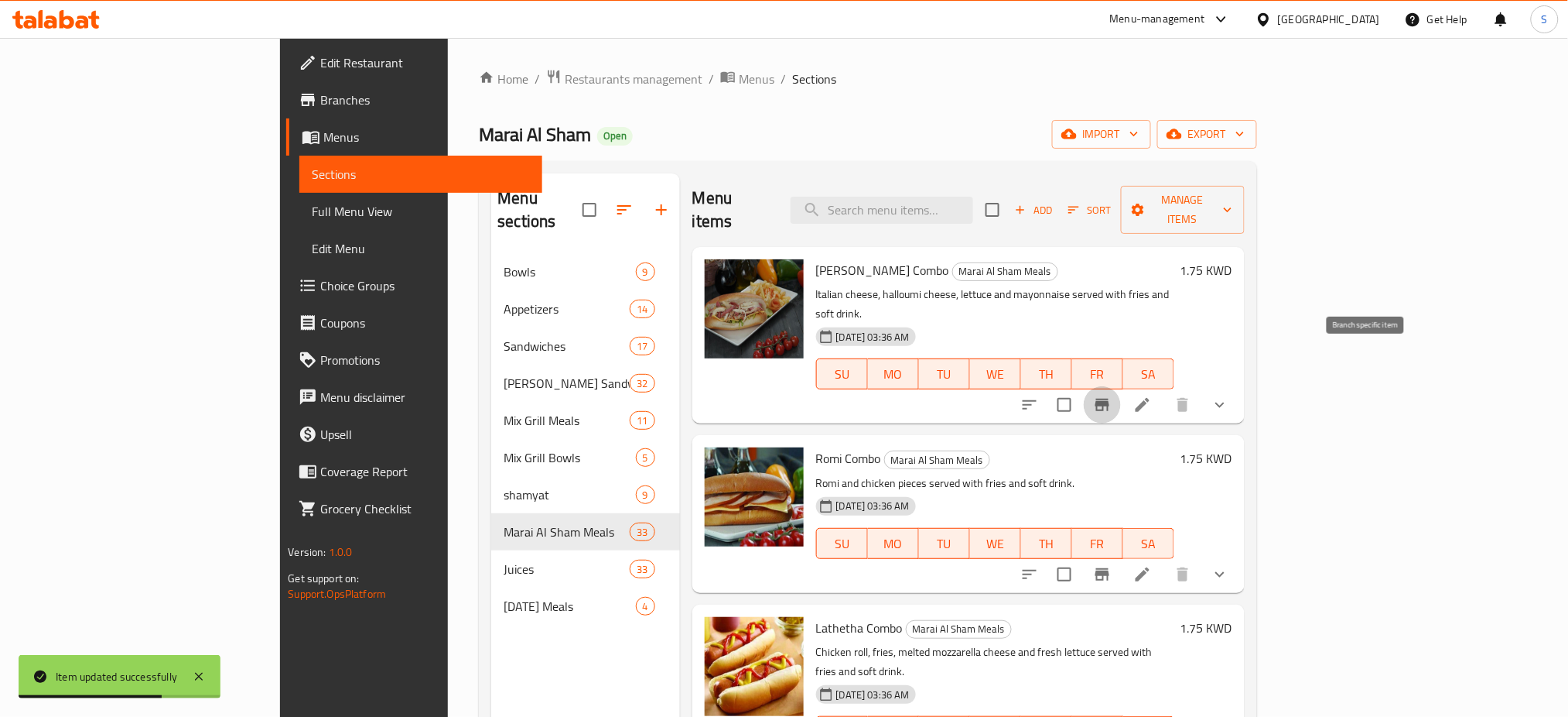
click at [1110, 399] on icon "Branch-specific-item" at bounding box center [1103, 405] width 14 height 13
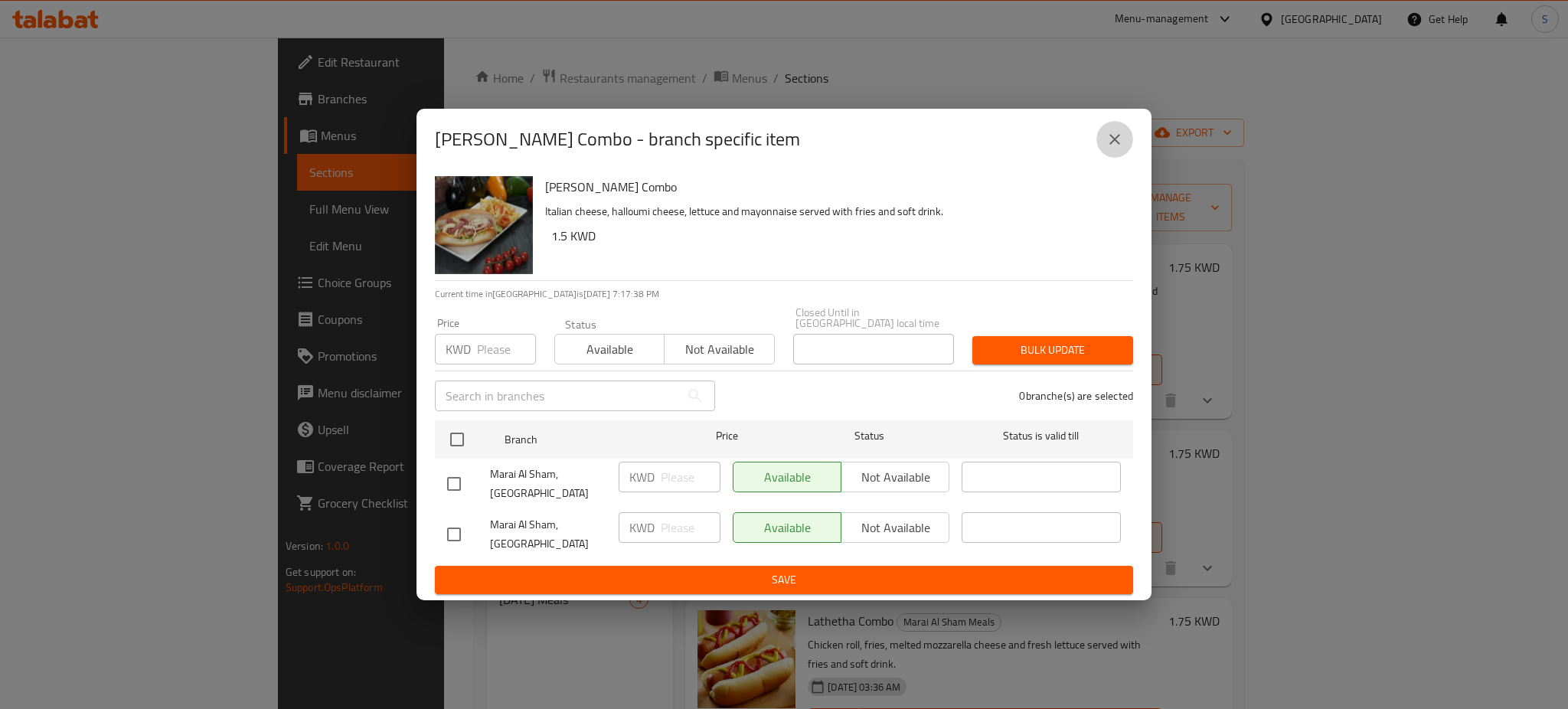
click at [1118, 149] on icon "close" at bounding box center [1115, 139] width 19 height 19
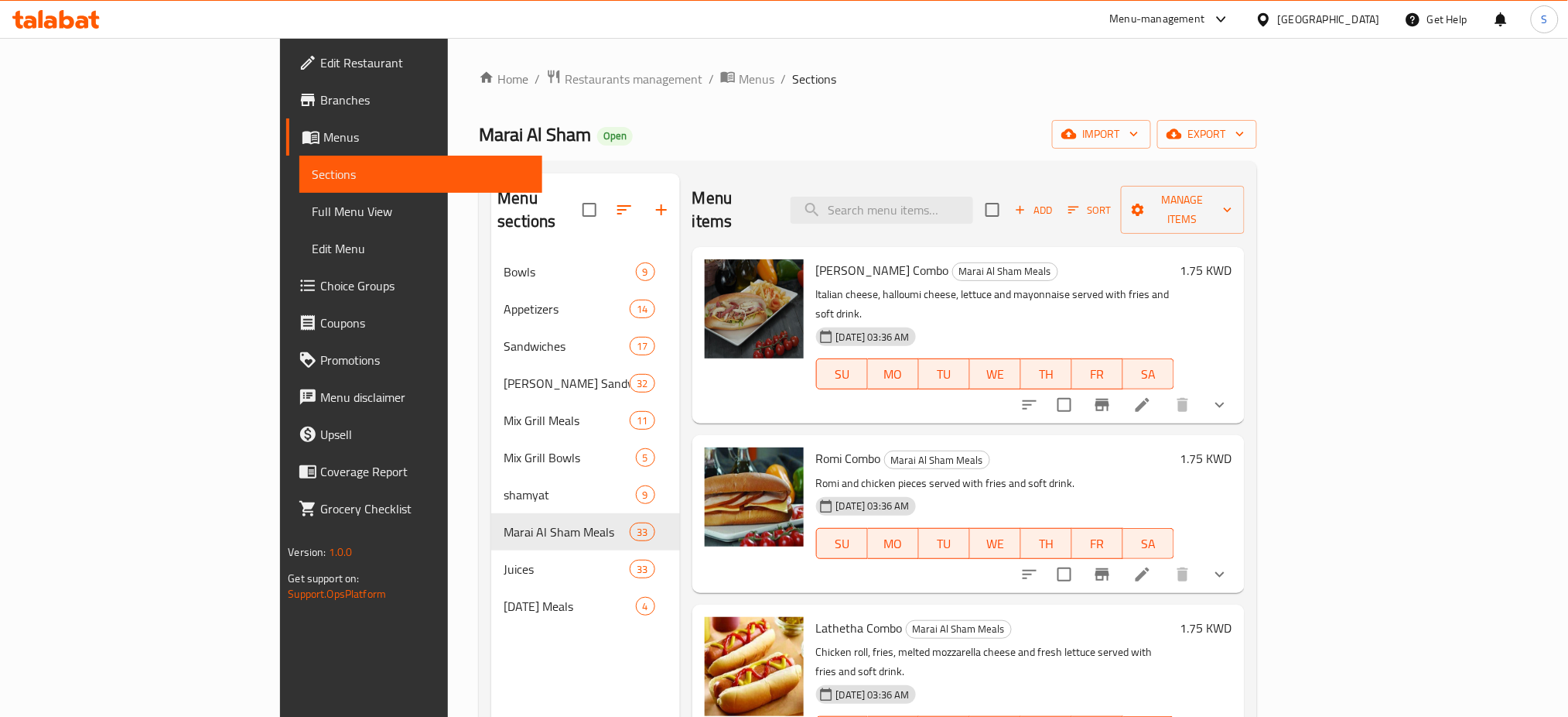
click at [1232, 448] on h6 "1.75 KWD" at bounding box center [1207, 459] width 51 height 22
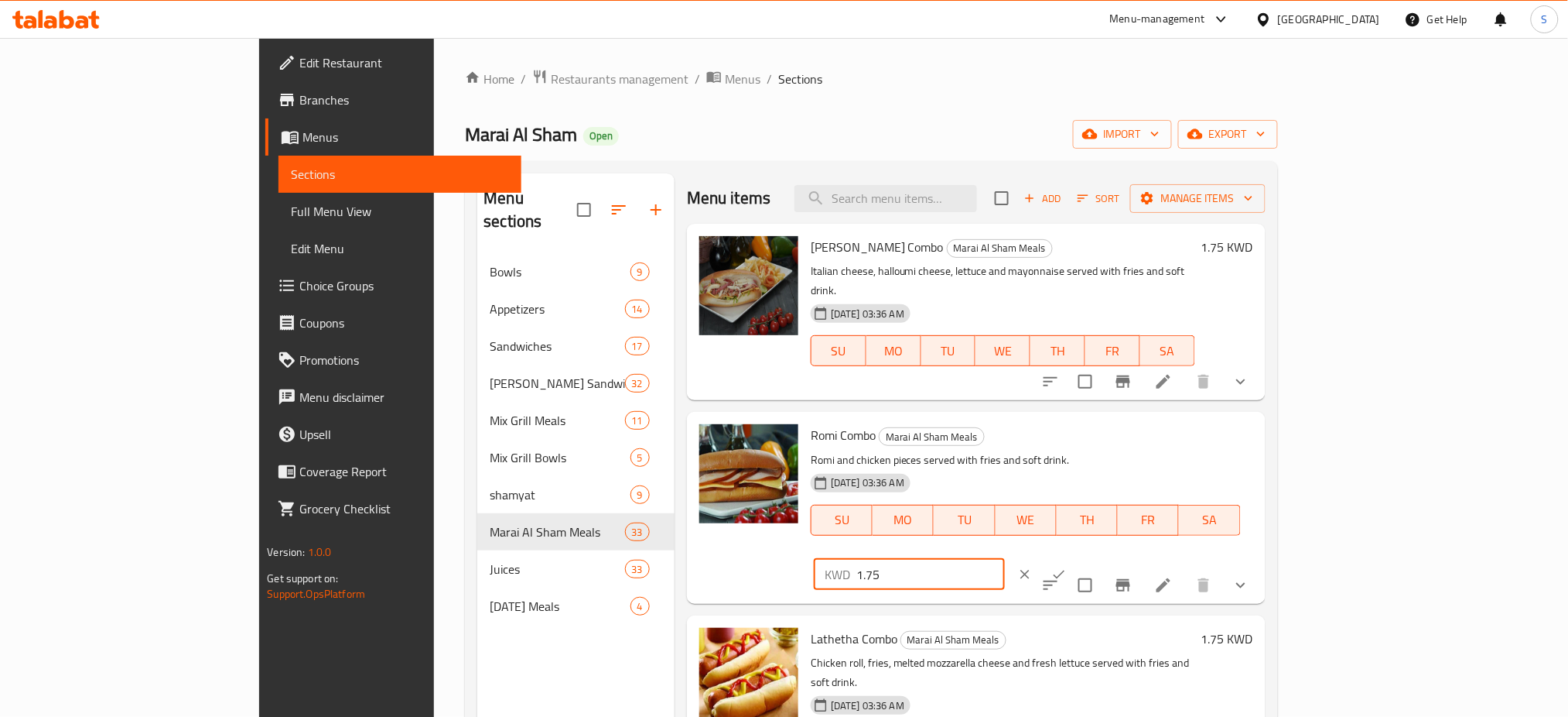
click at [1005, 559] on input "1.75" at bounding box center [931, 573] width 148 height 31
type input "1.5"
click at [1076, 558] on button "ok" at bounding box center [1059, 574] width 34 height 34
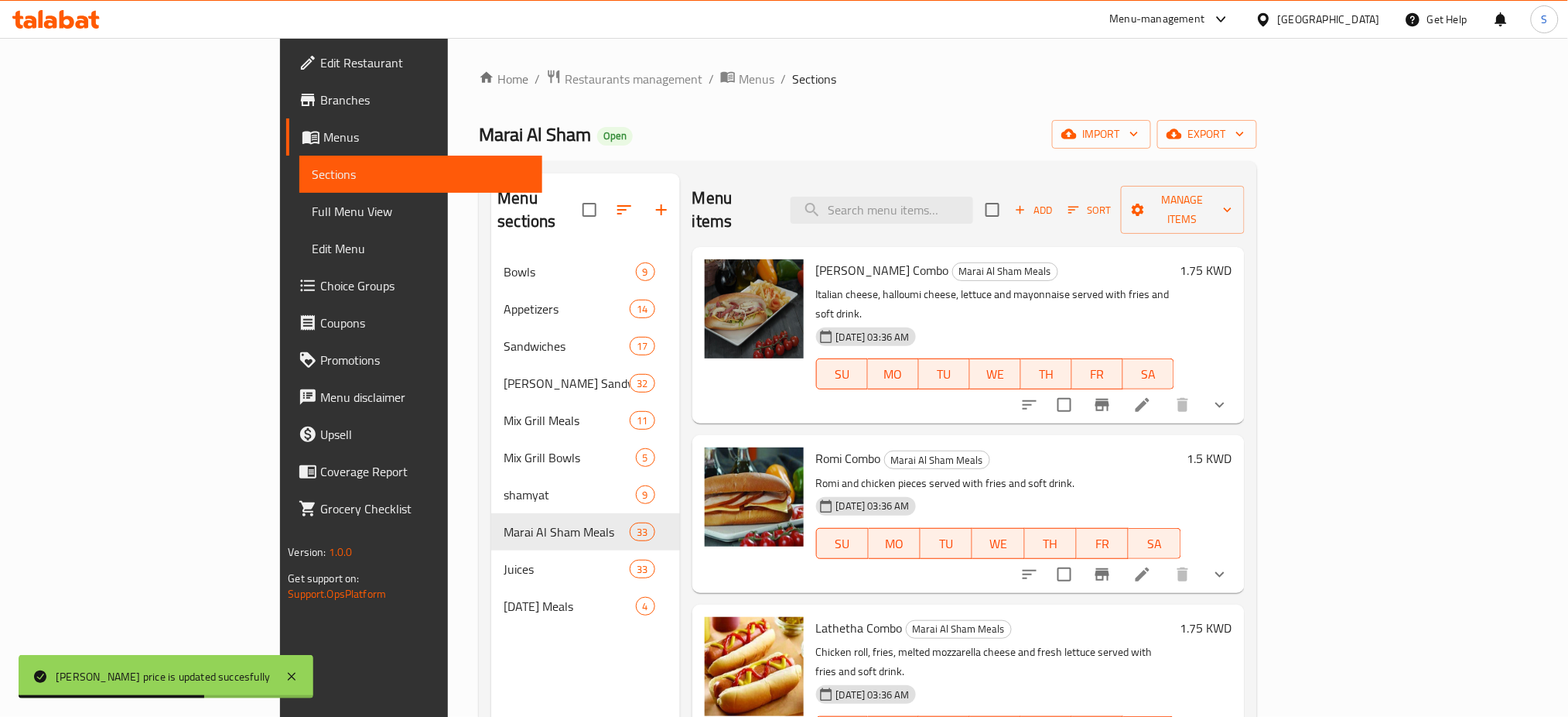
click at [1232, 259] on h6 "1.75 KWD" at bounding box center [1207, 270] width 51 height 22
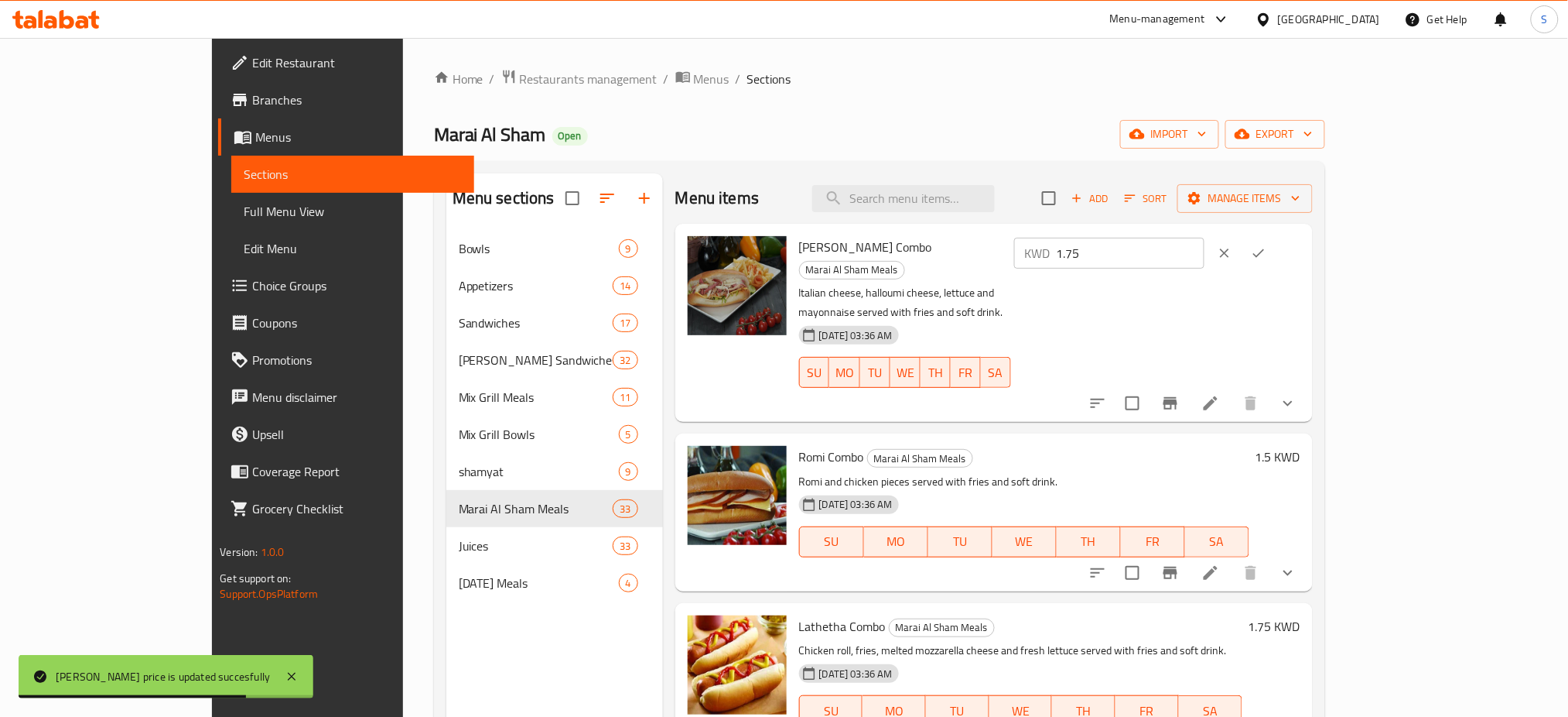
click at [1206, 256] on input "1.75" at bounding box center [1131, 253] width 148 height 31
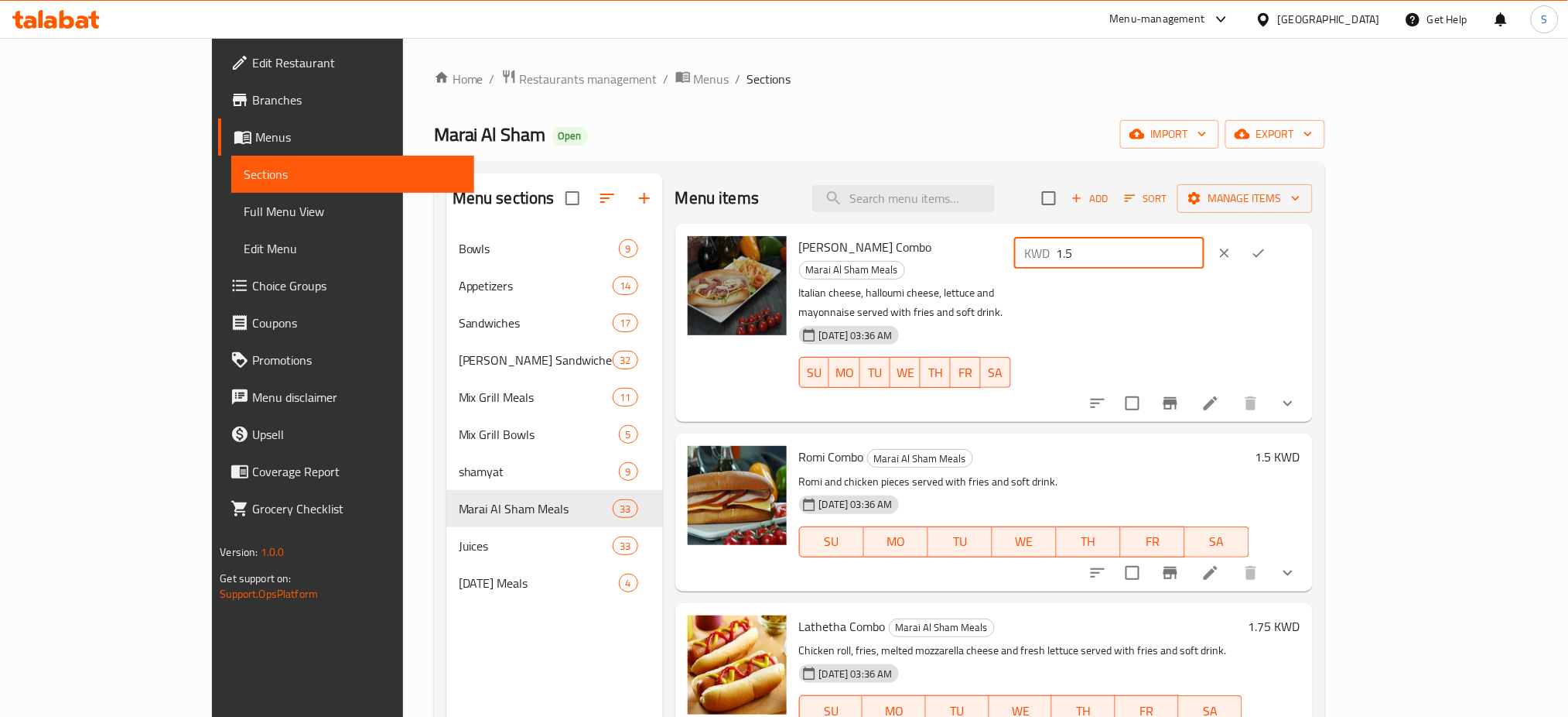
type input "1.5"
click at [1266, 256] on icon "ok" at bounding box center [1259, 254] width 16 height 16
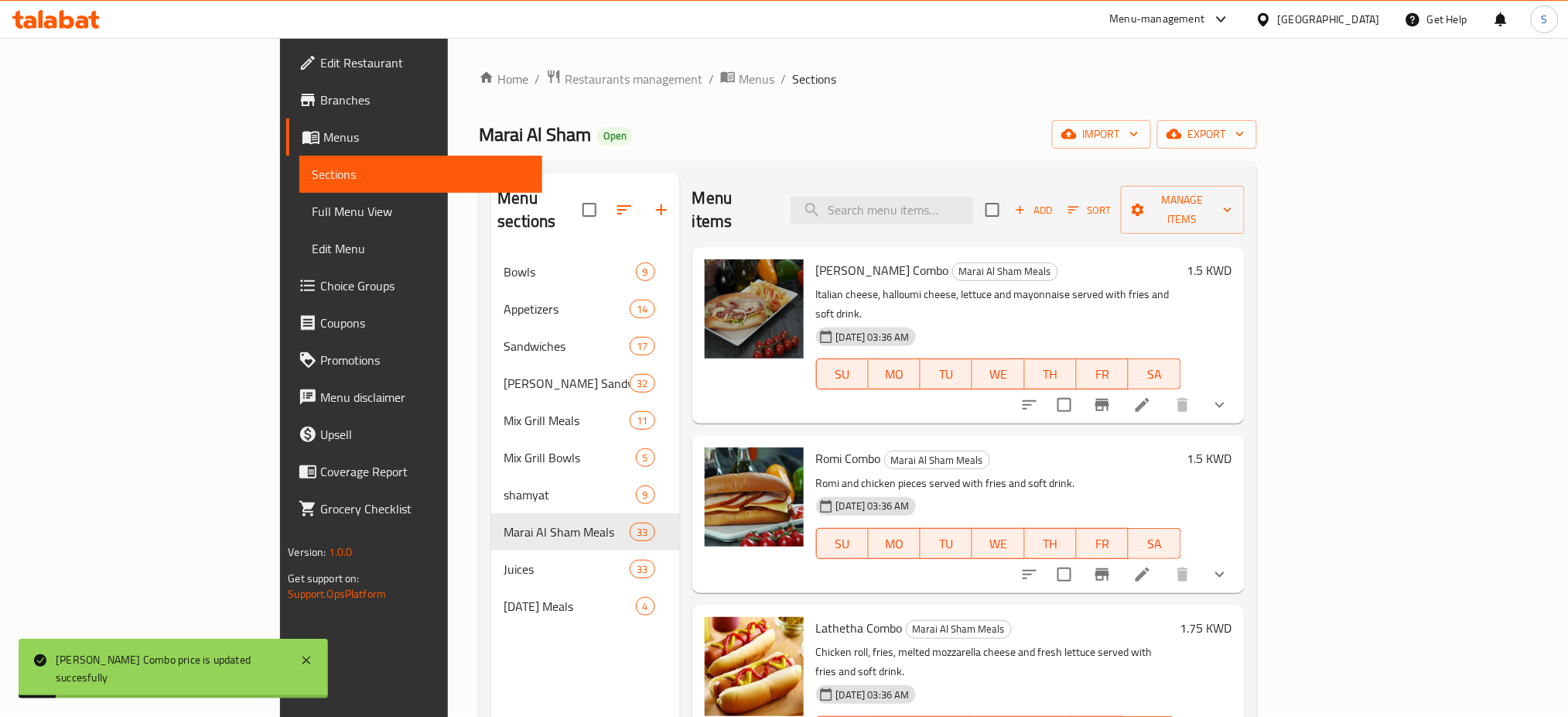
scroll to position [103, 0]
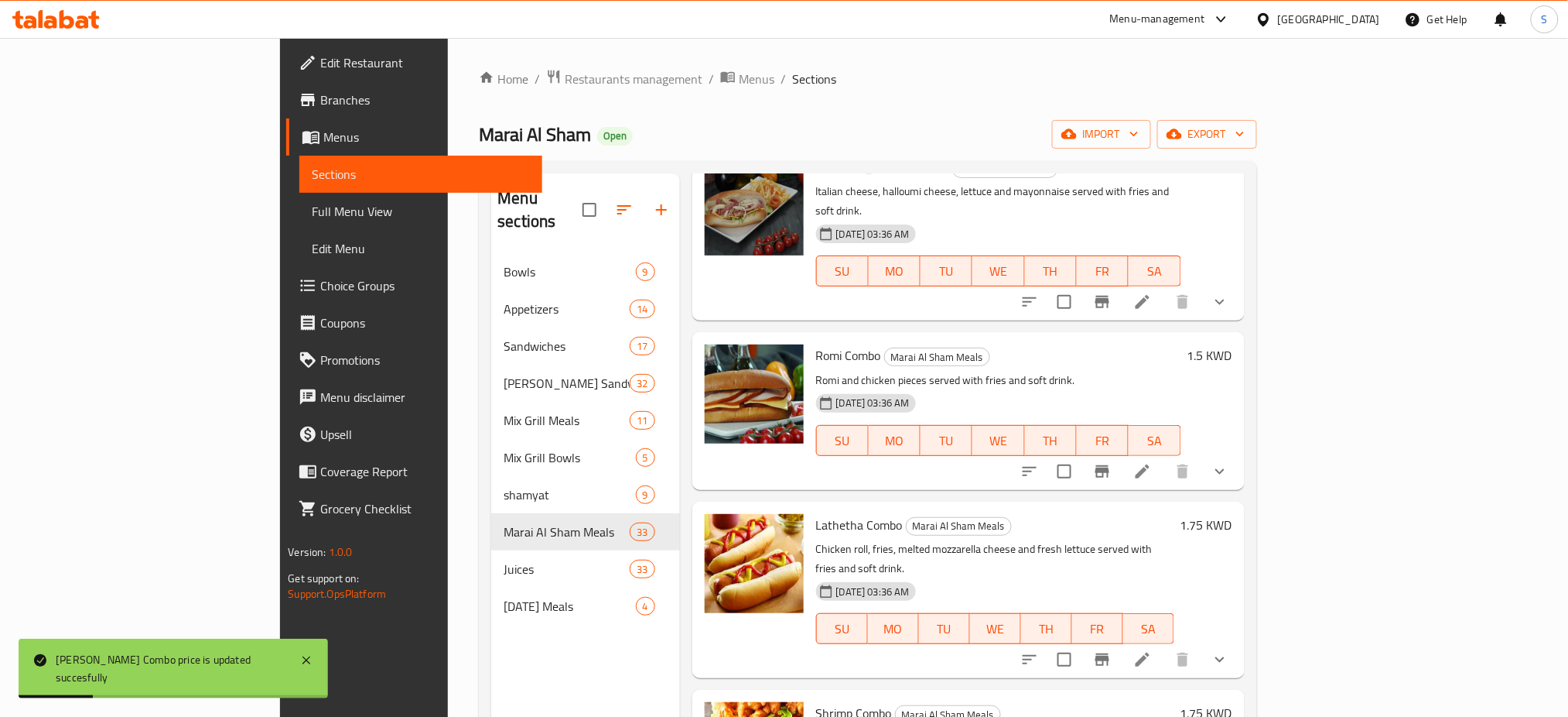
click at [1232, 514] on h6 "1.75 KWD" at bounding box center [1207, 525] width 51 height 22
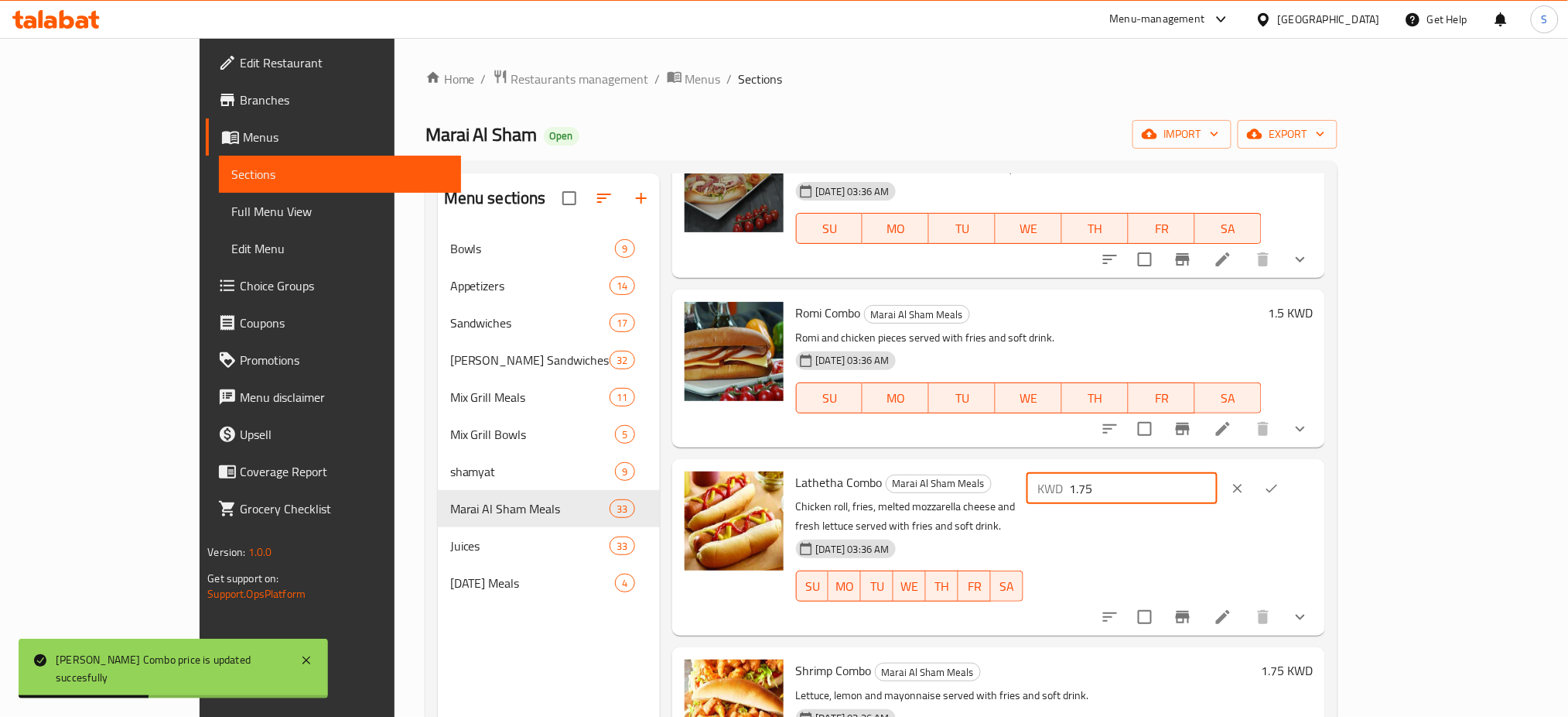
click at [1218, 477] on input "1.75" at bounding box center [1143, 488] width 148 height 31
type input "1.5"
click at [1289, 488] on button "ok" at bounding box center [1272, 488] width 34 height 34
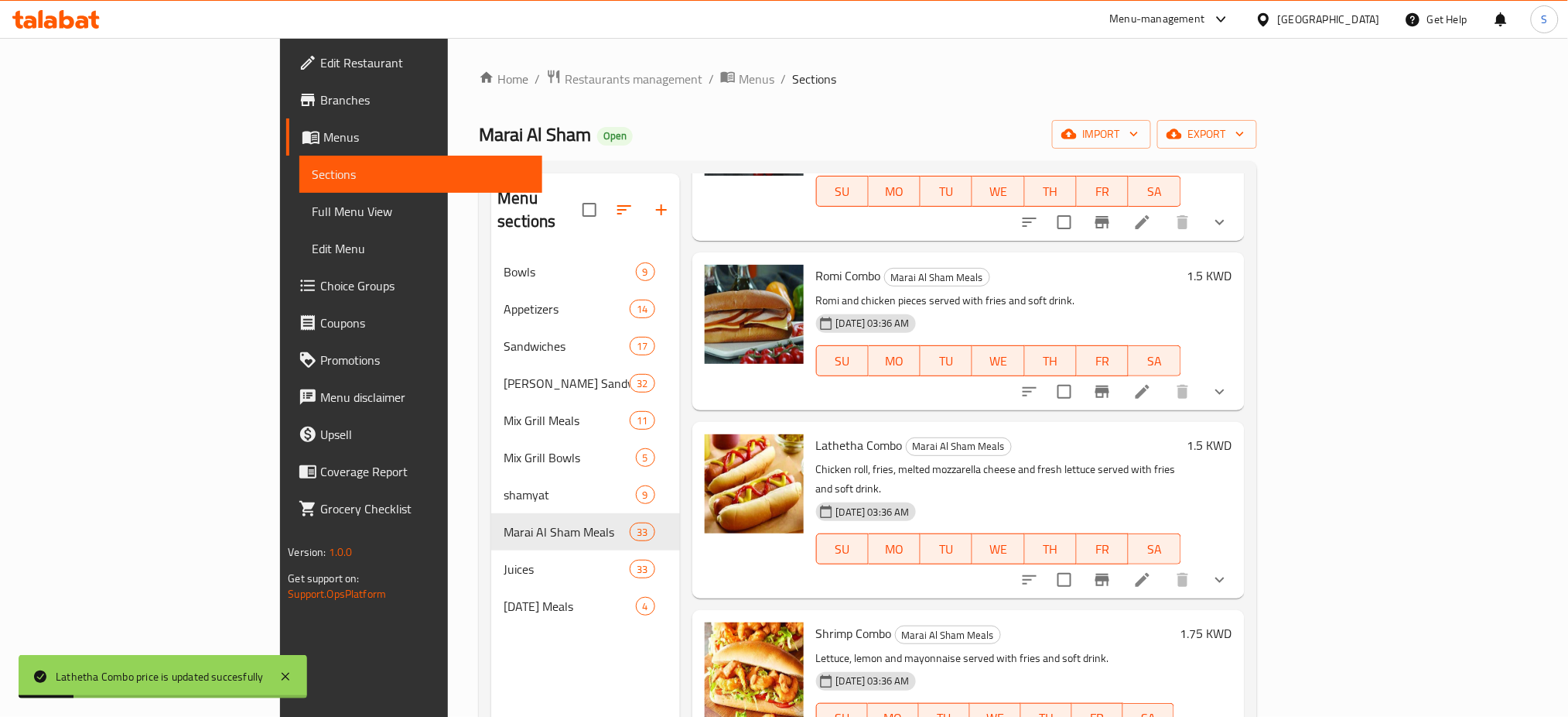
scroll to position [206, 0]
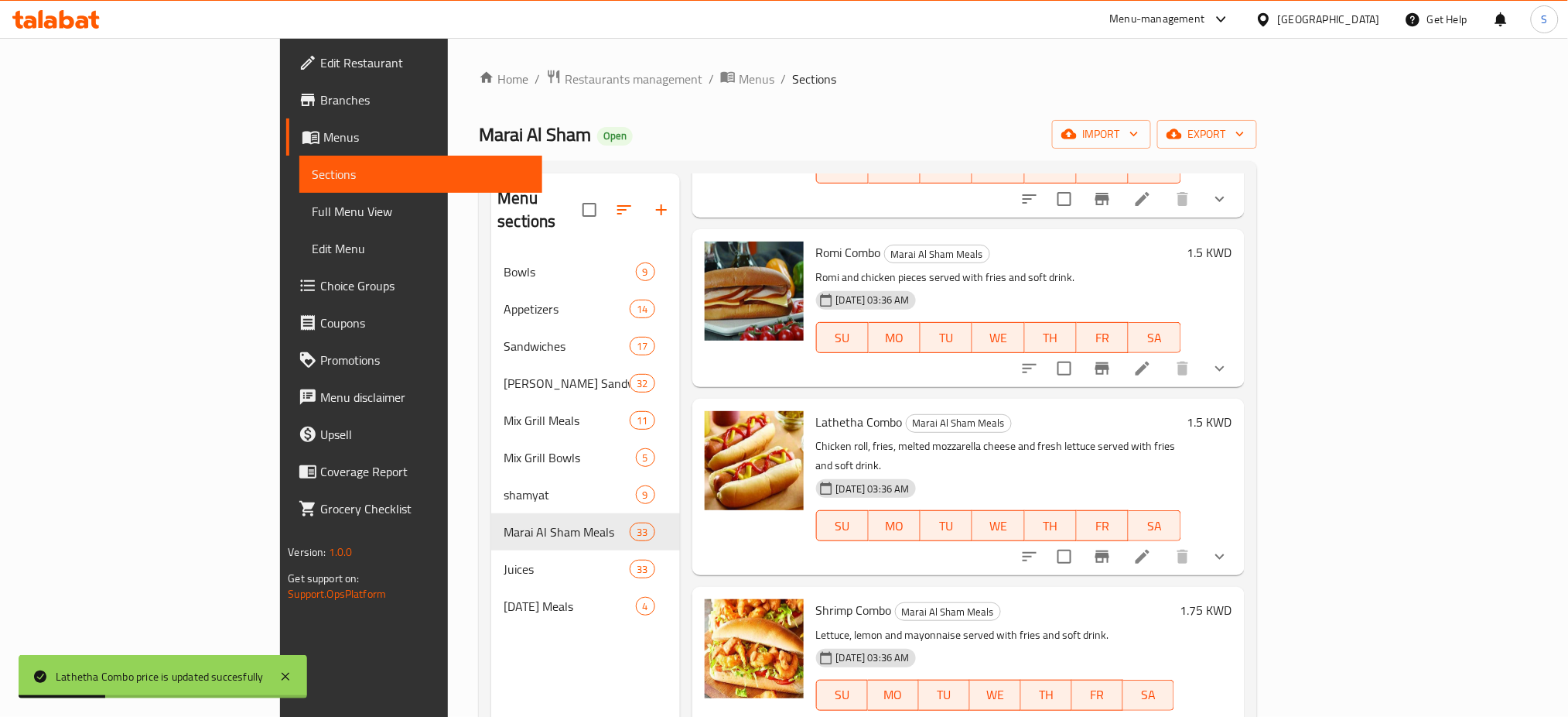
click at [1232, 599] on h6 "1.75 KWD" at bounding box center [1207, 610] width 51 height 22
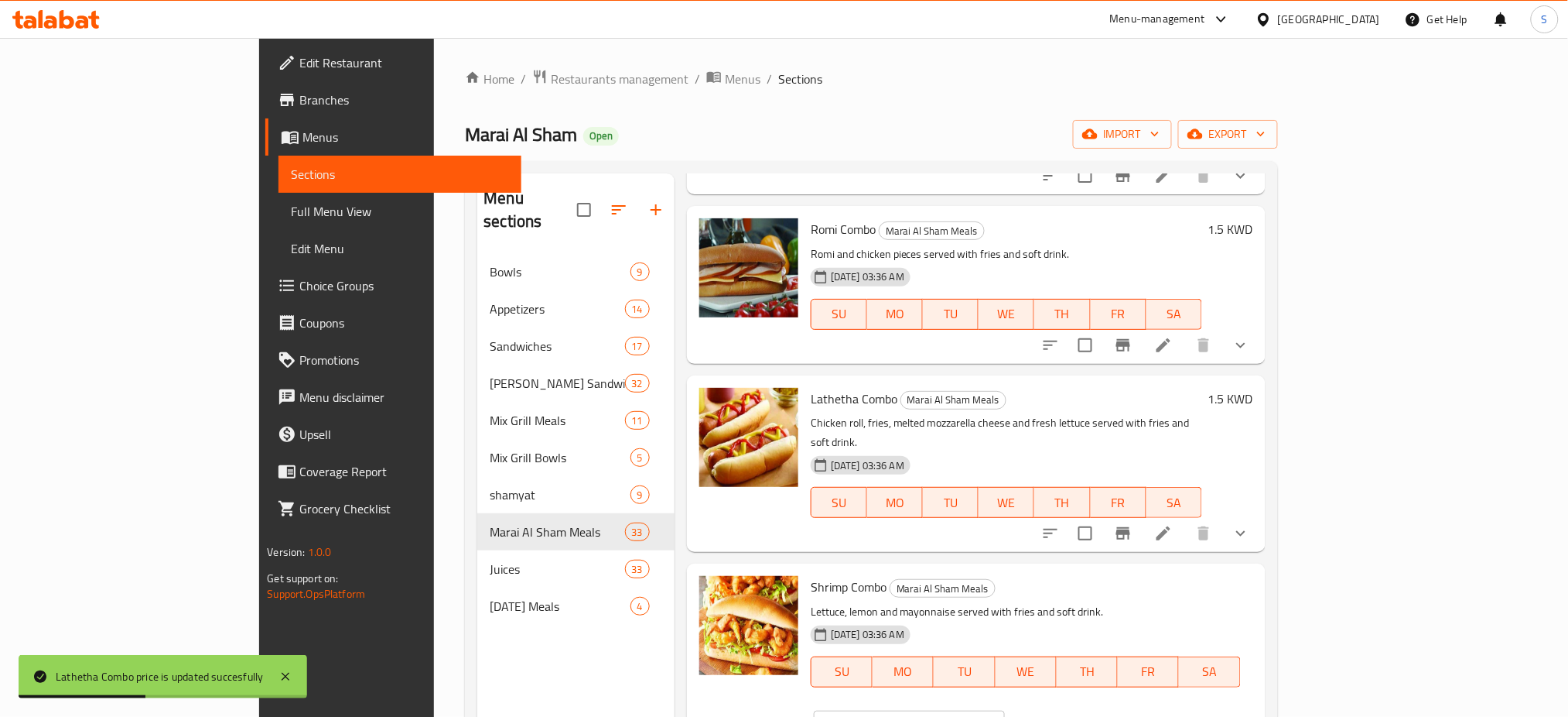
click at [1005, 710] on input "1.75" at bounding box center [931, 725] width 148 height 31
type input "1.5"
click at [1076, 709] on button "ok" at bounding box center [1059, 726] width 34 height 34
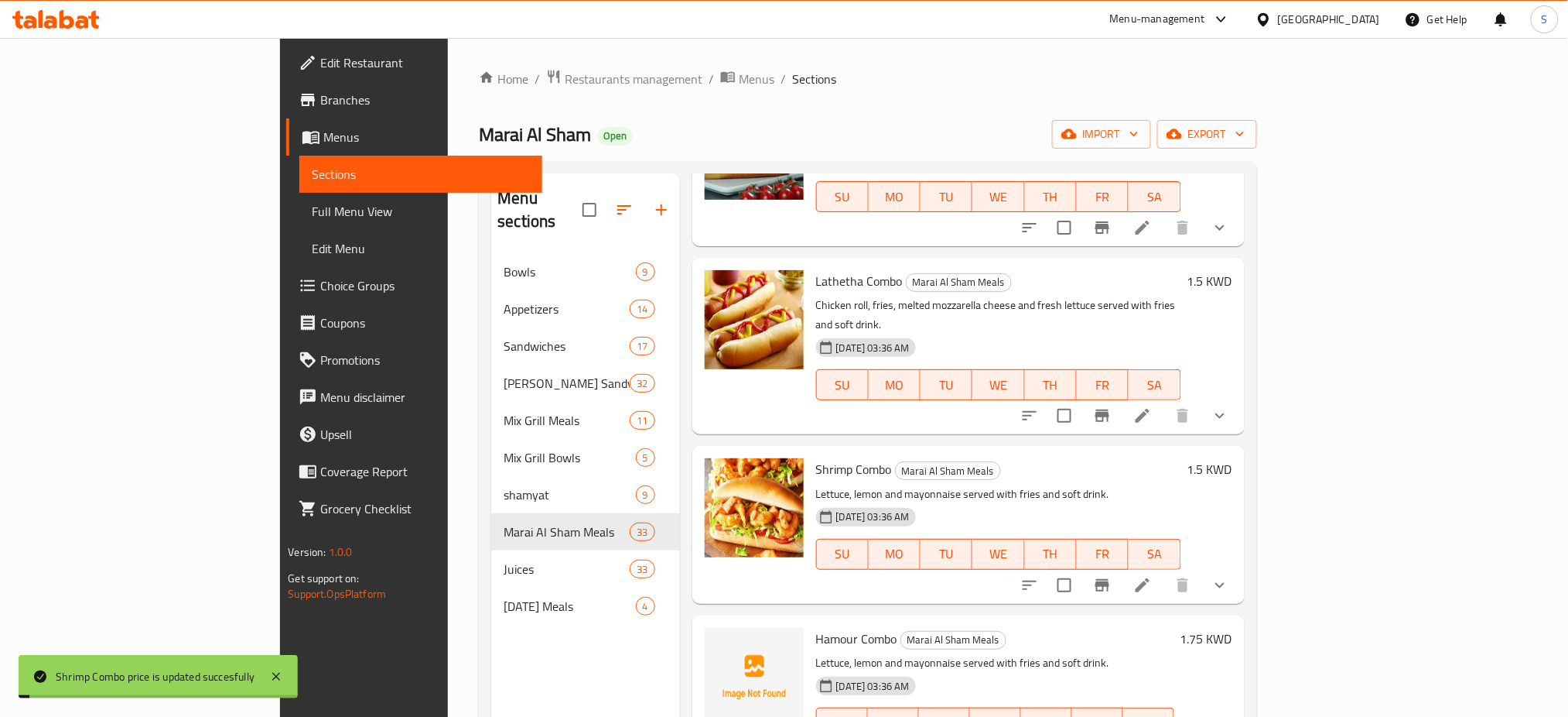
scroll to position [413, 0]
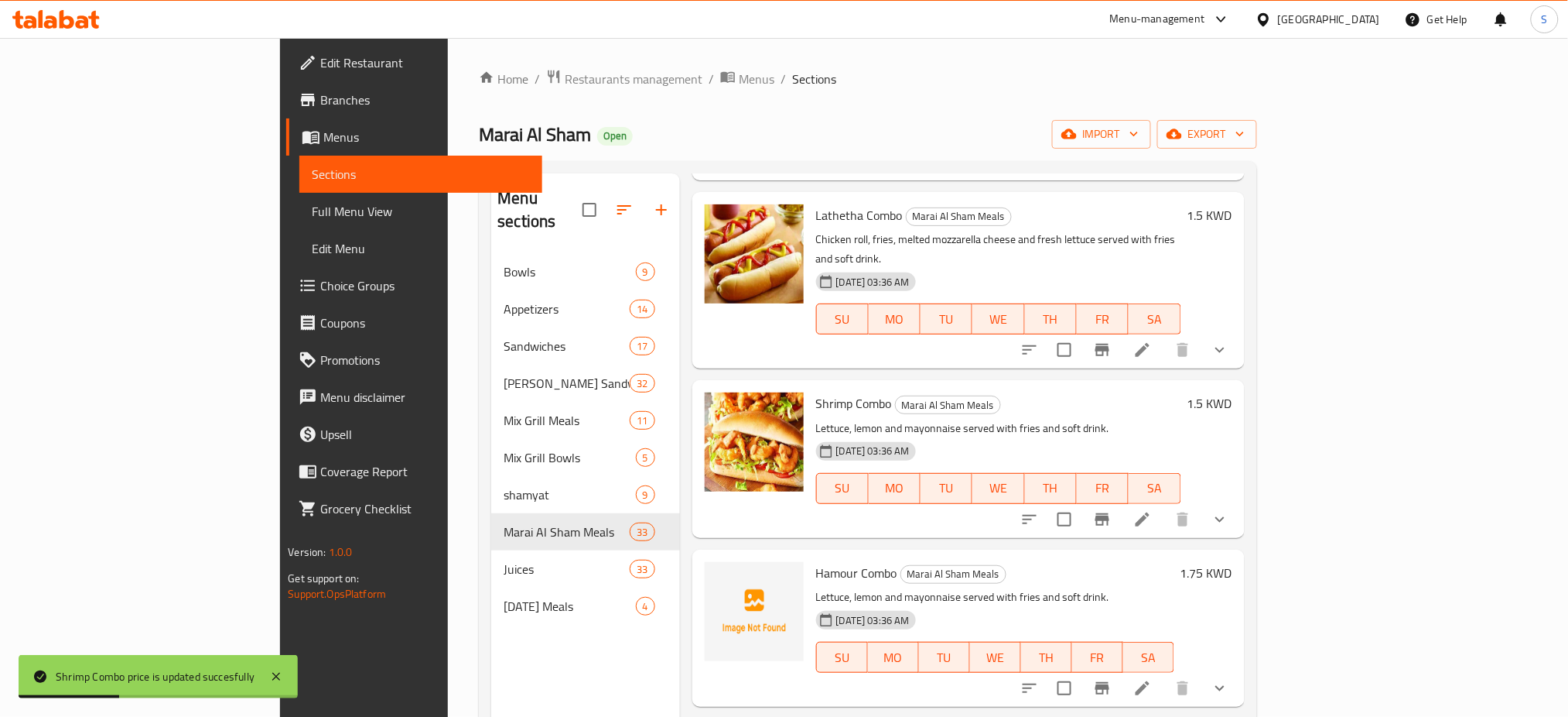
click at [1232, 562] on h6 "1.75 KWD" at bounding box center [1207, 572] width 51 height 22
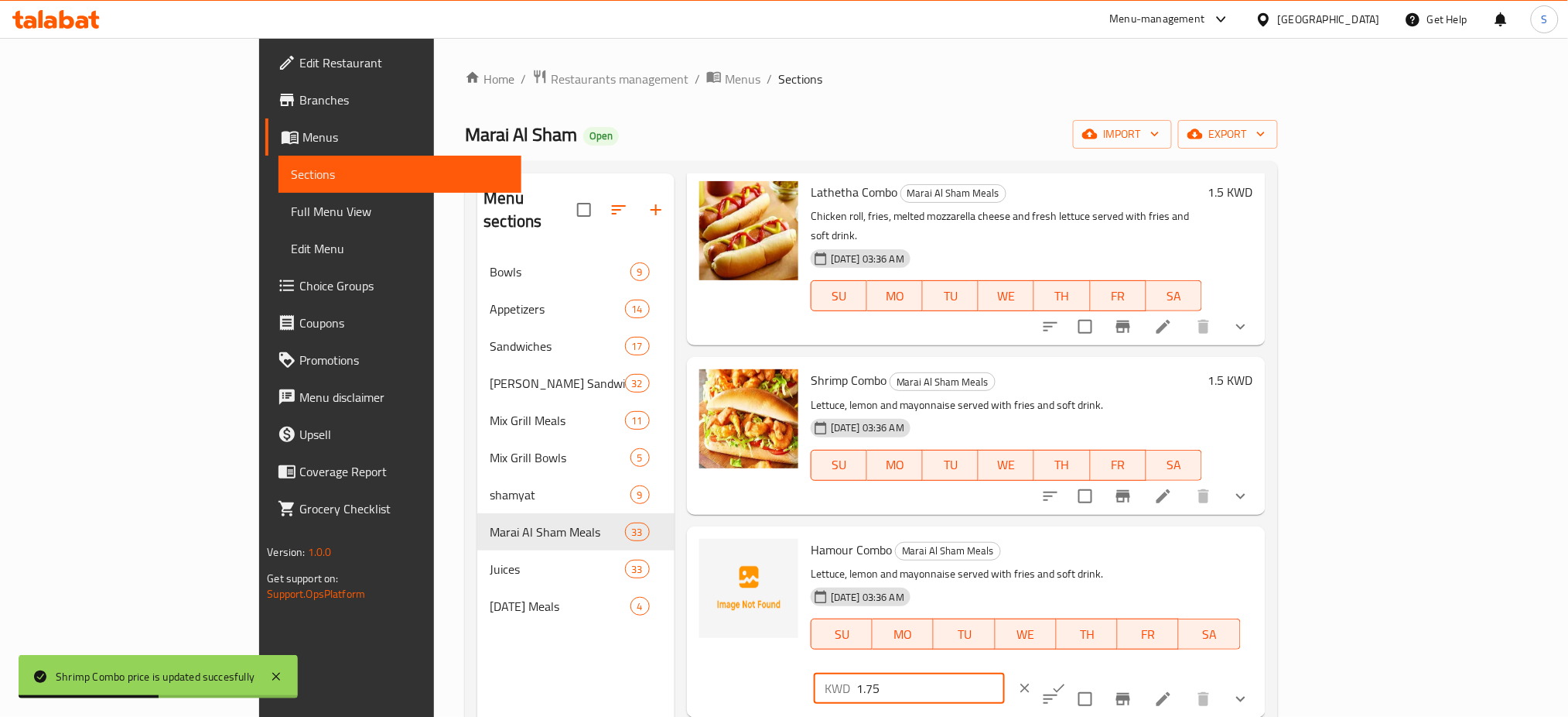
click at [1005, 672] on input "1.75" at bounding box center [931, 687] width 148 height 31
type input "1.5"
click at [1076, 671] on button "ok" at bounding box center [1059, 688] width 34 height 34
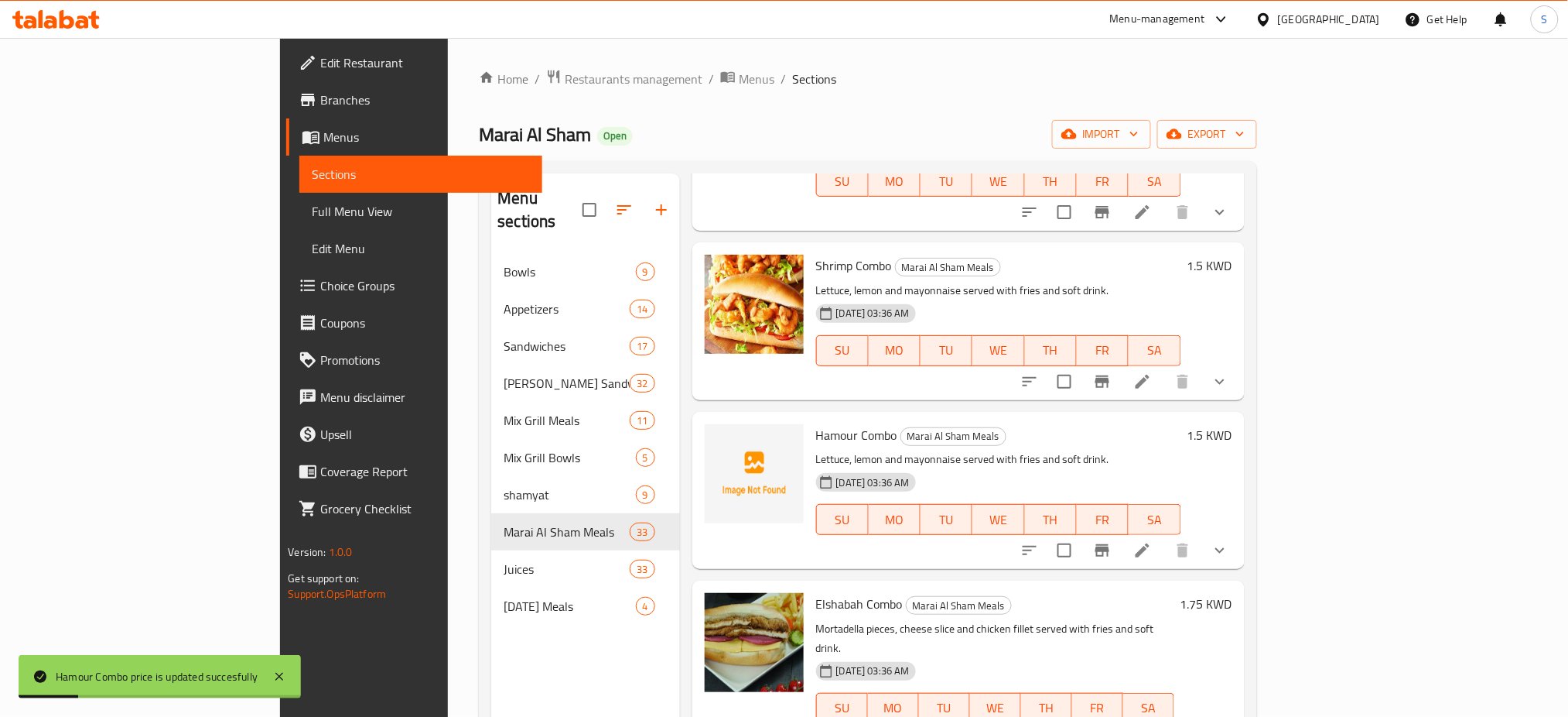
scroll to position [619, 0]
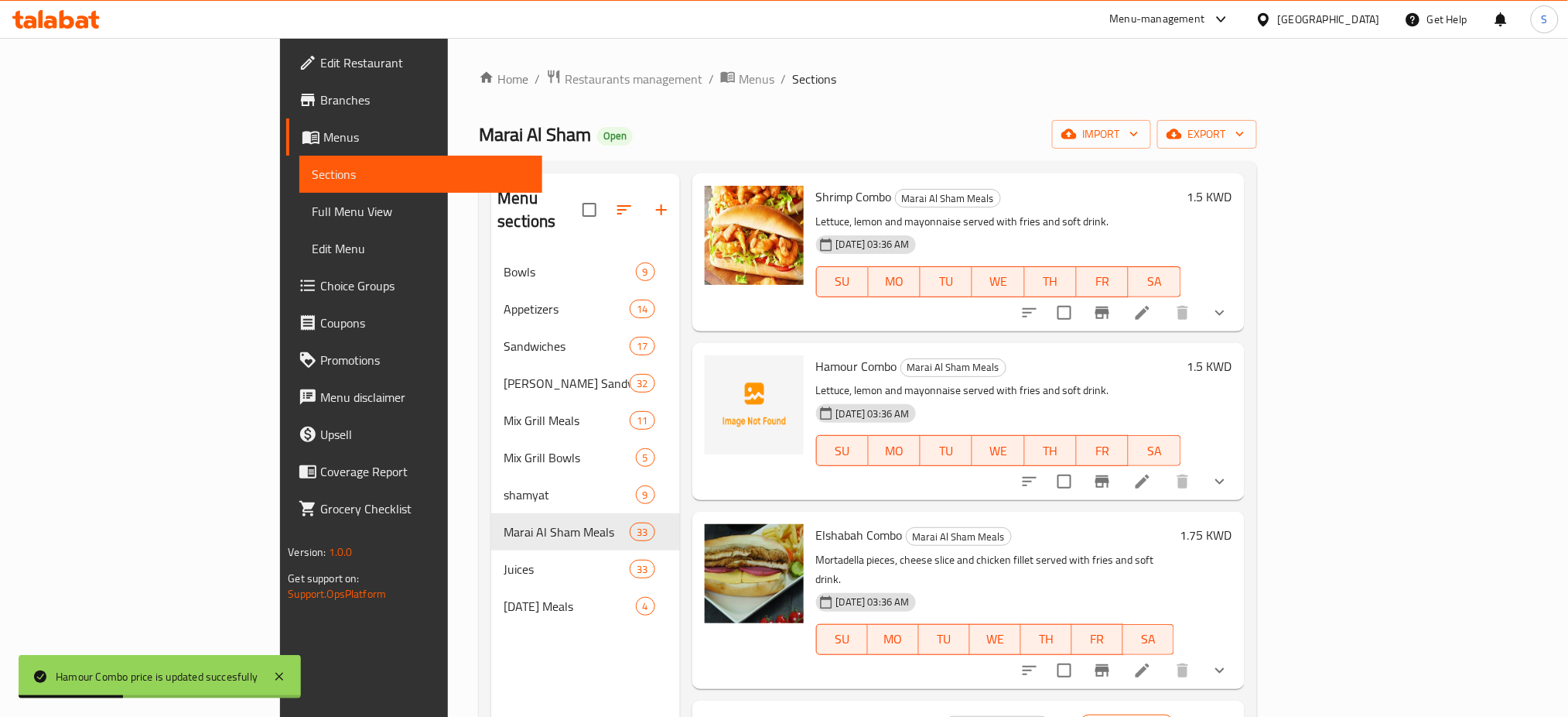
click at [1232, 524] on h6 "1.75 KWD" at bounding box center [1207, 535] width 51 height 22
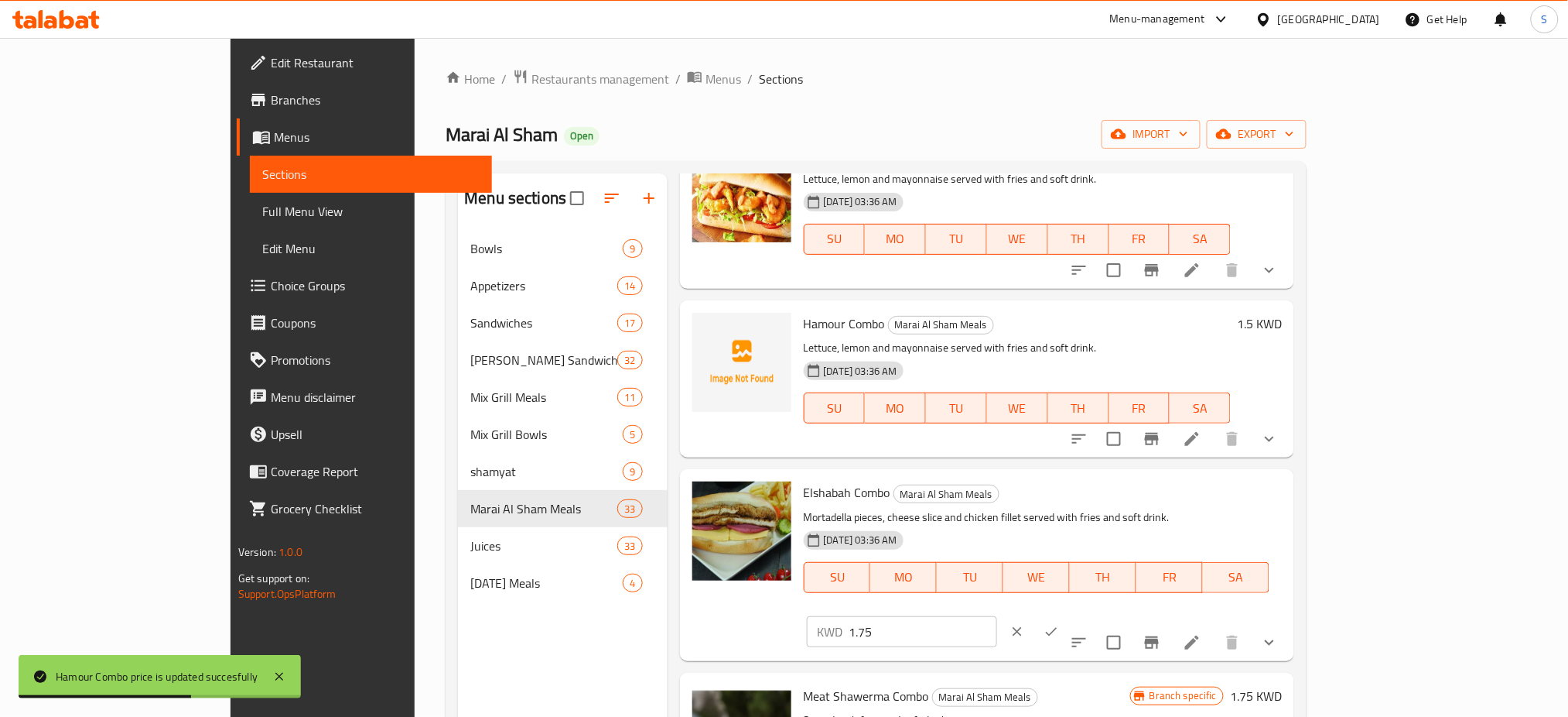
click at [998, 616] on input "1.75" at bounding box center [924, 631] width 148 height 31
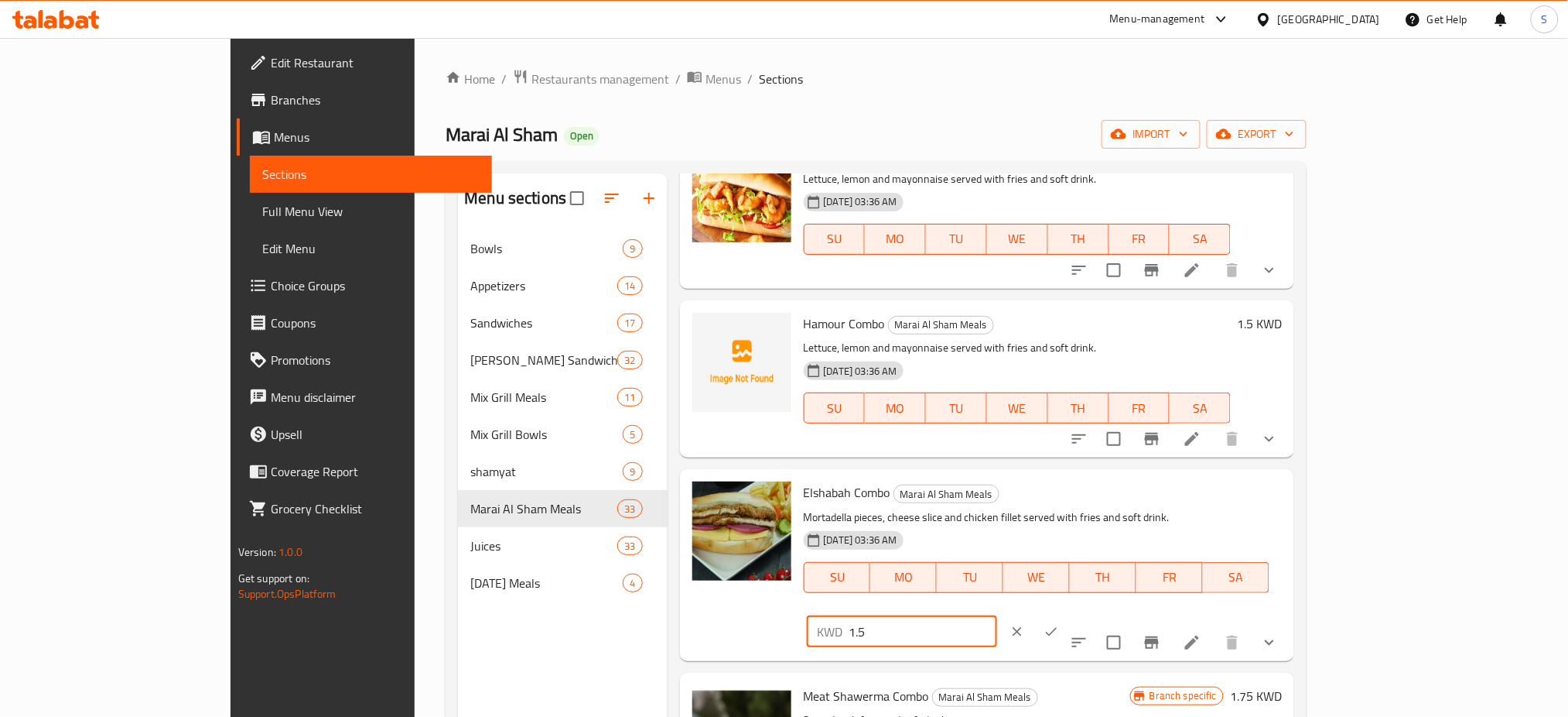
type input "1.5"
click at [1057, 627] on icon "ok" at bounding box center [1052, 631] width 12 height 9
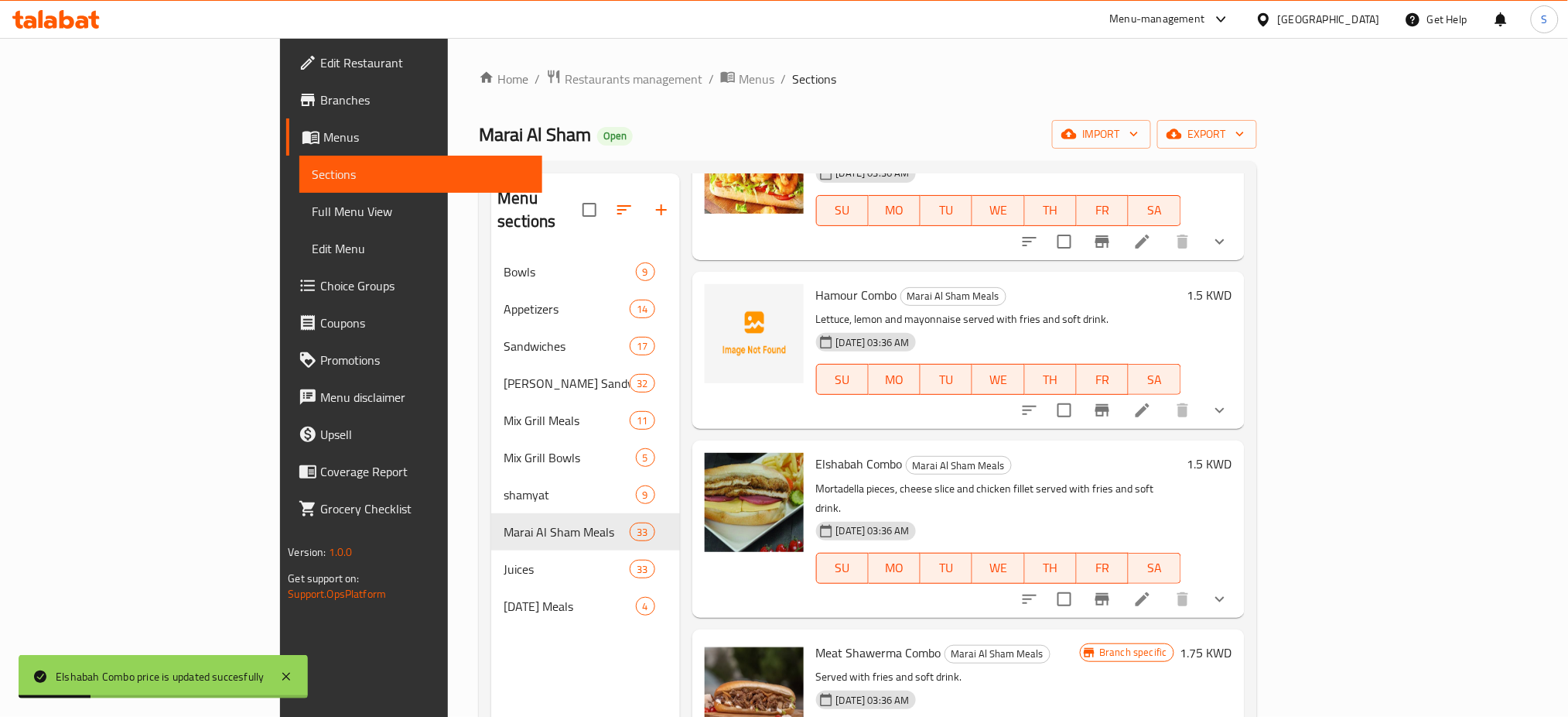
scroll to position [825, 0]
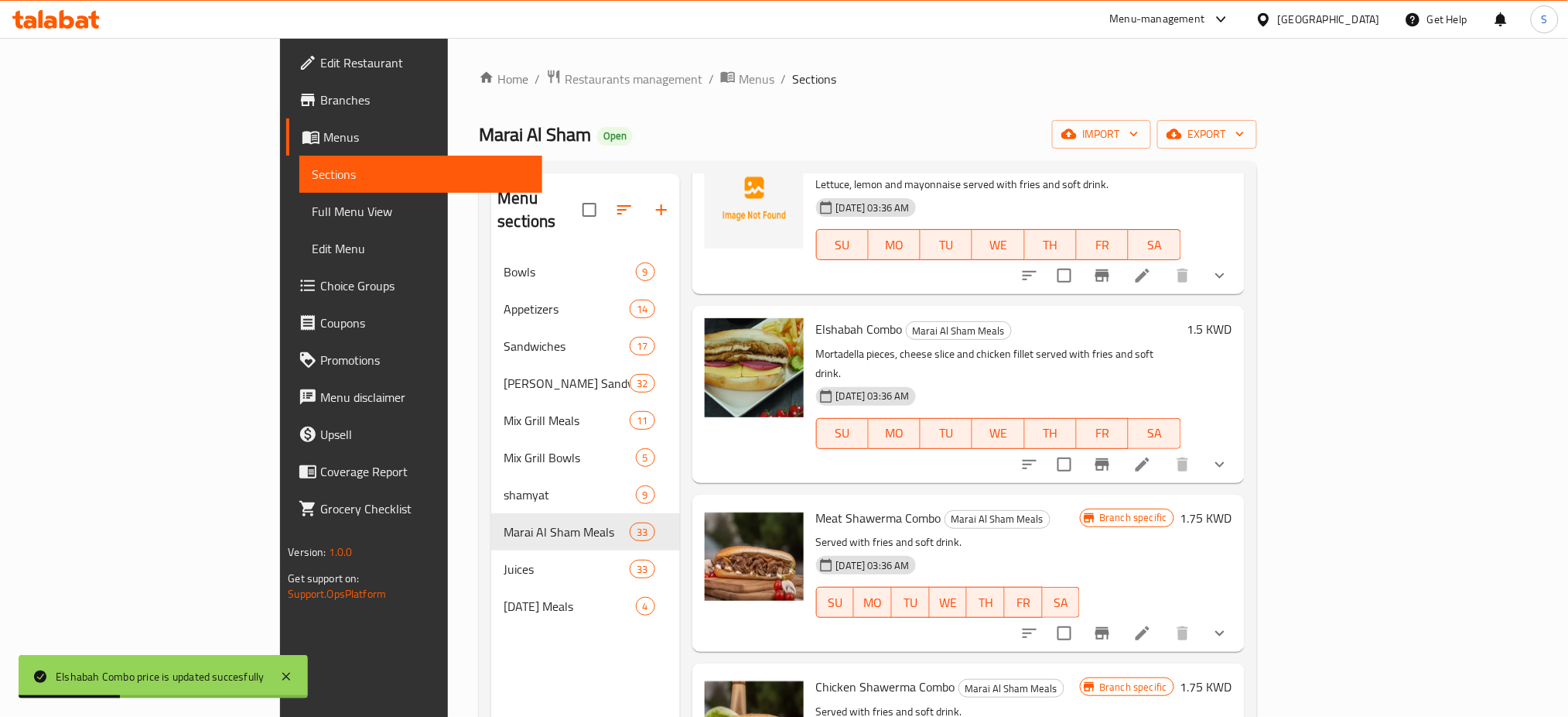
click at [1232, 507] on h6 "1.75 KWD" at bounding box center [1207, 518] width 51 height 22
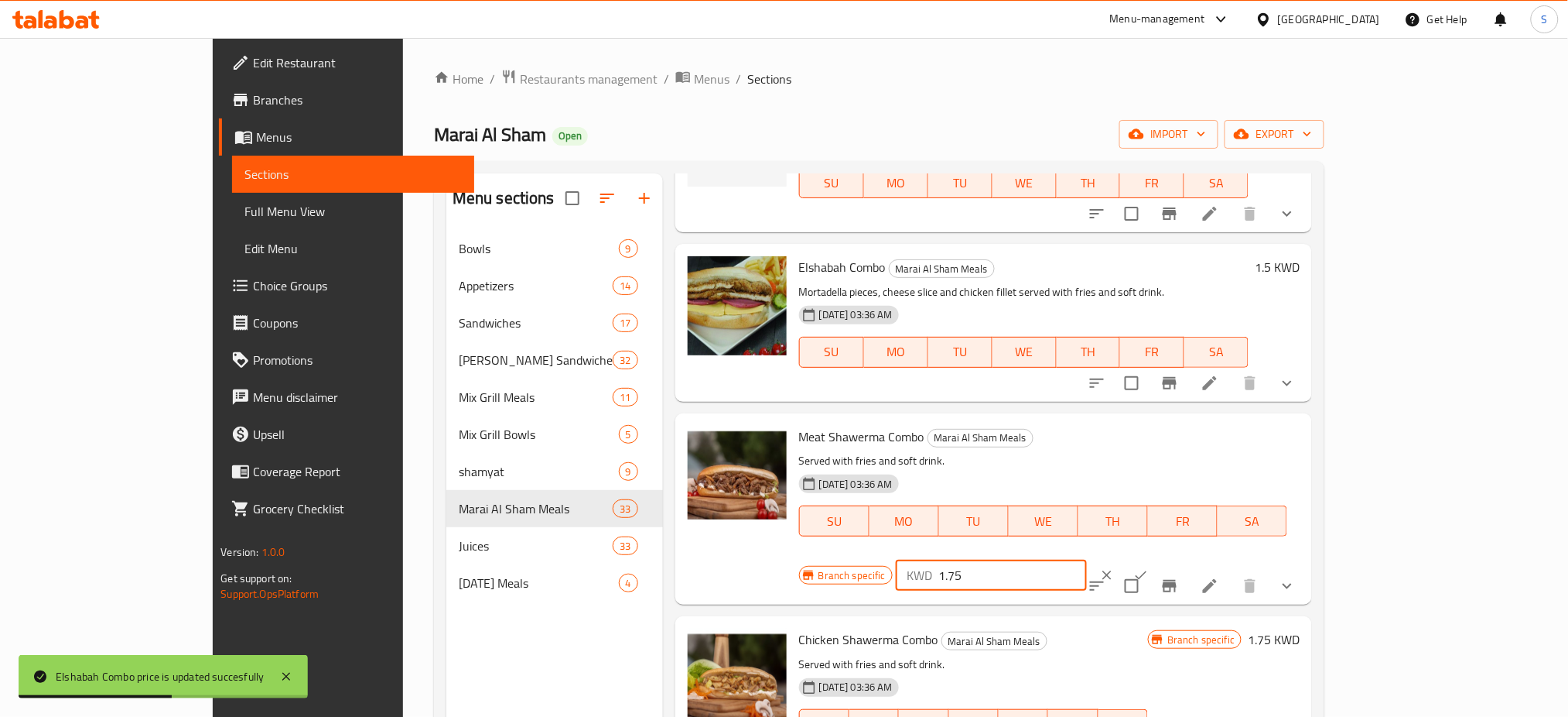
click at [1087, 560] on input "1.75" at bounding box center [1013, 574] width 148 height 31
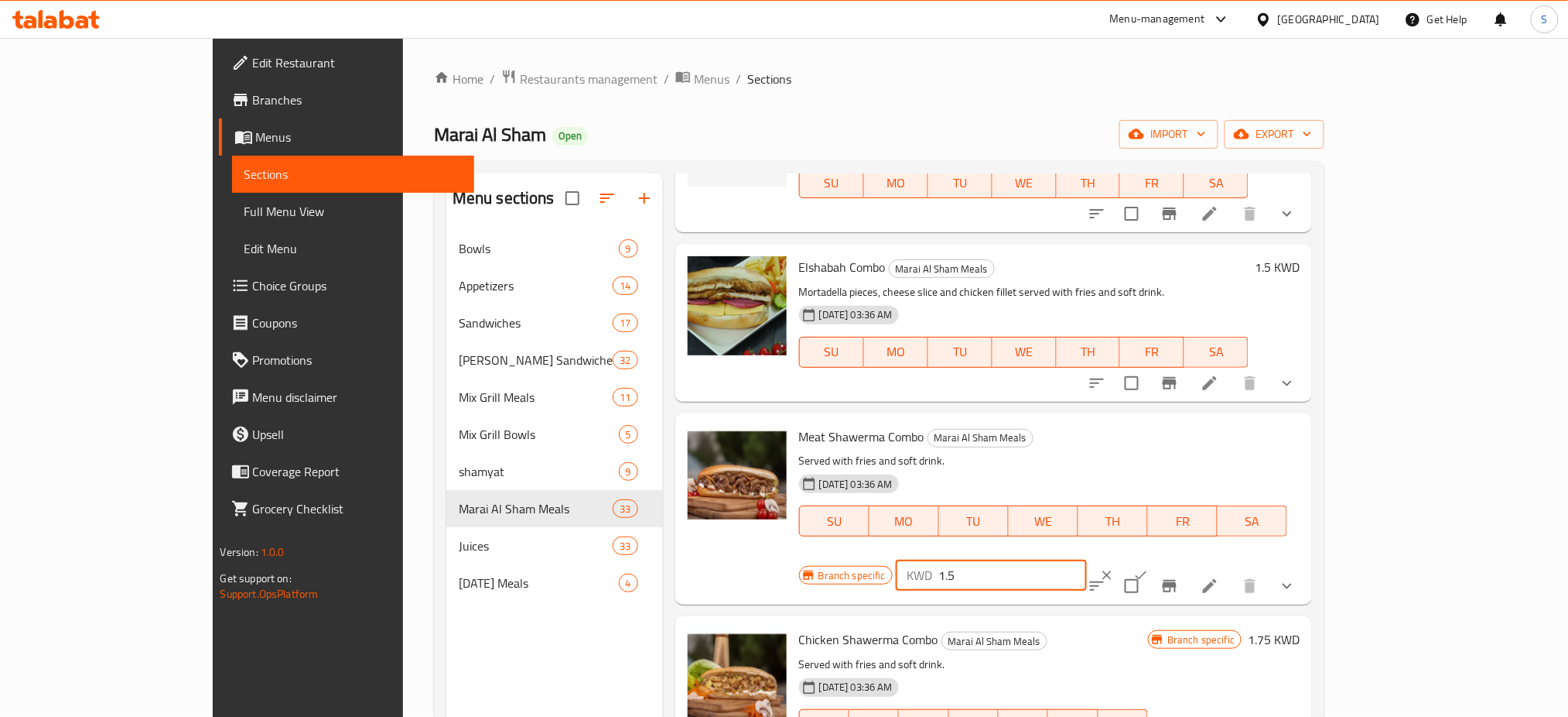
type input "1.5"
click at [1149, 567] on icon "ok" at bounding box center [1141, 575] width 16 height 16
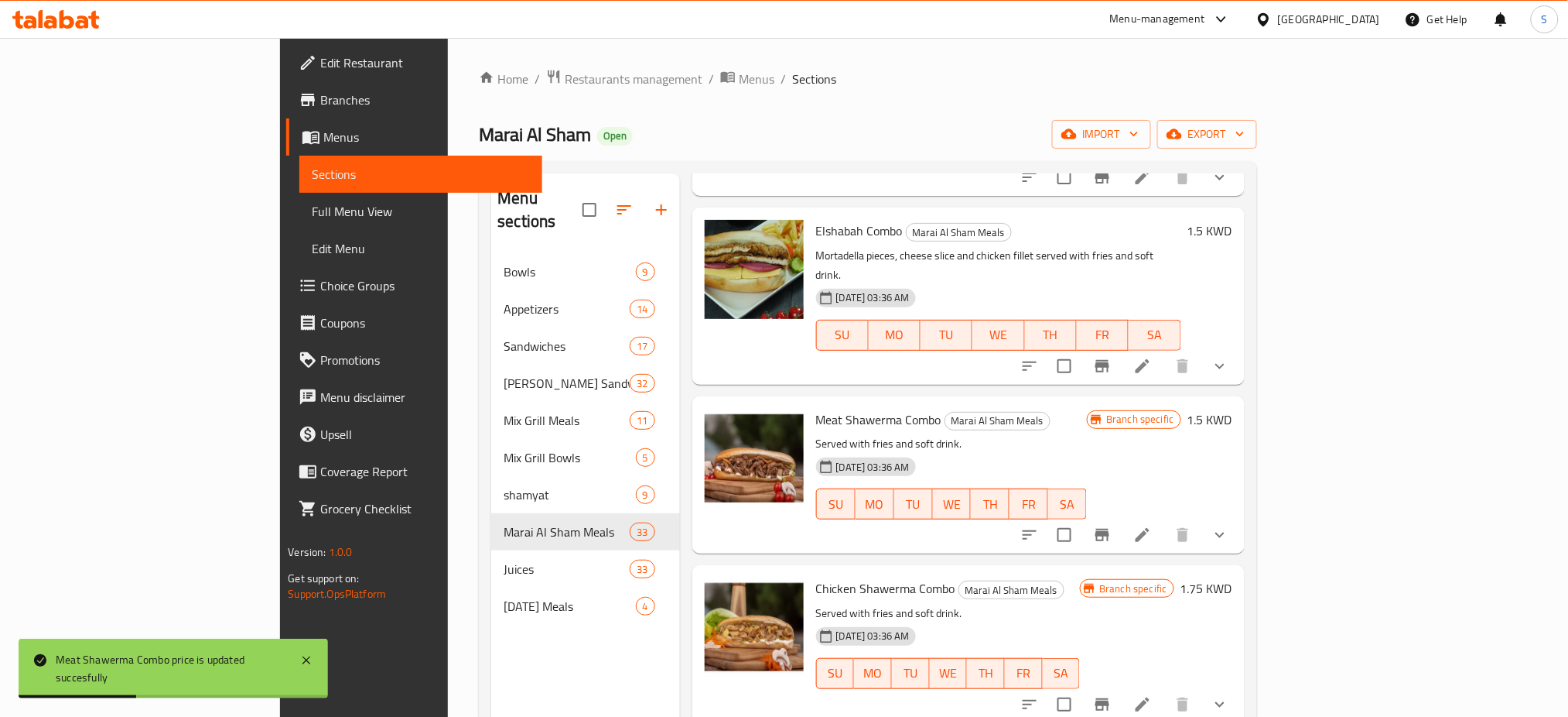
scroll to position [929, 0]
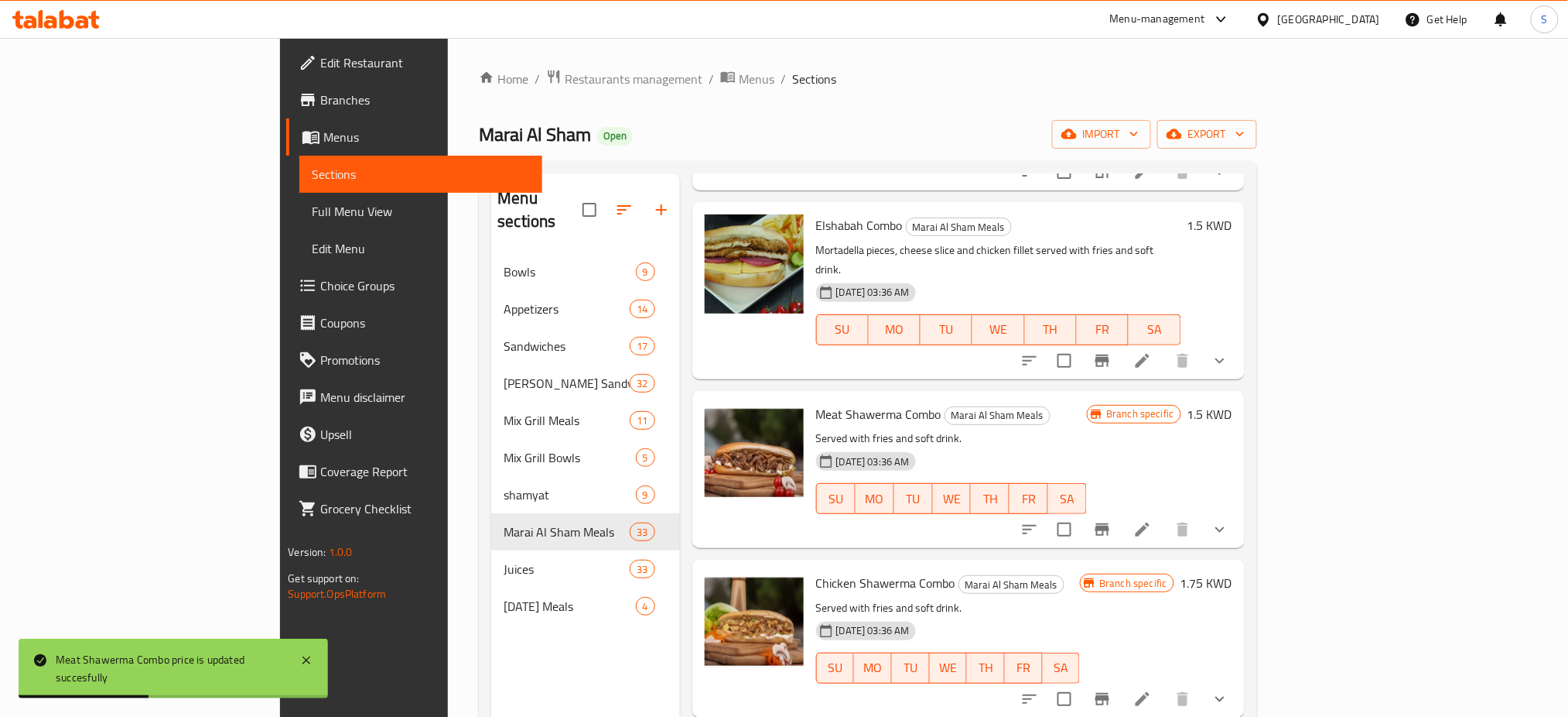
click at [1232, 572] on h6 "1.75 KWD" at bounding box center [1207, 583] width 51 height 22
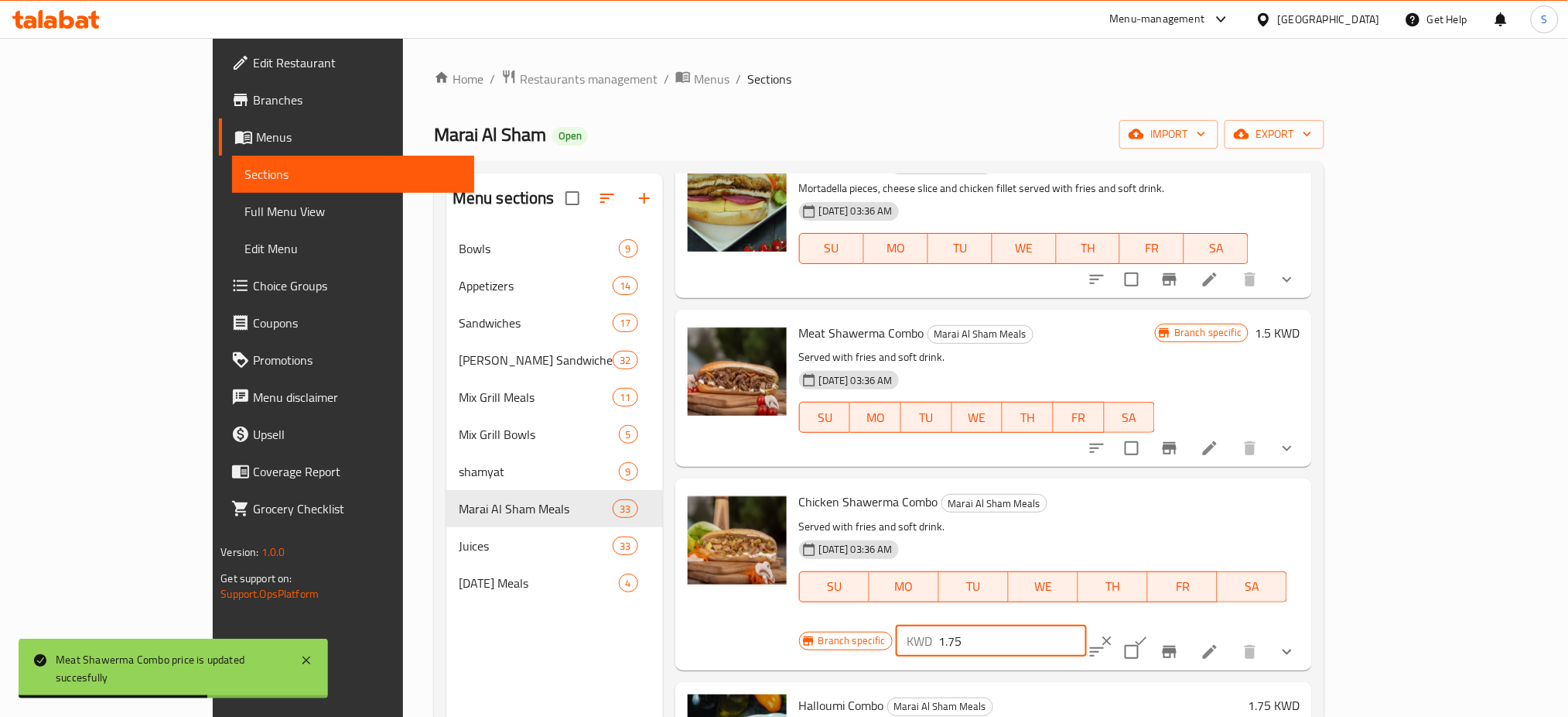
click at [1087, 626] on input "1.75" at bounding box center [1013, 641] width 148 height 31
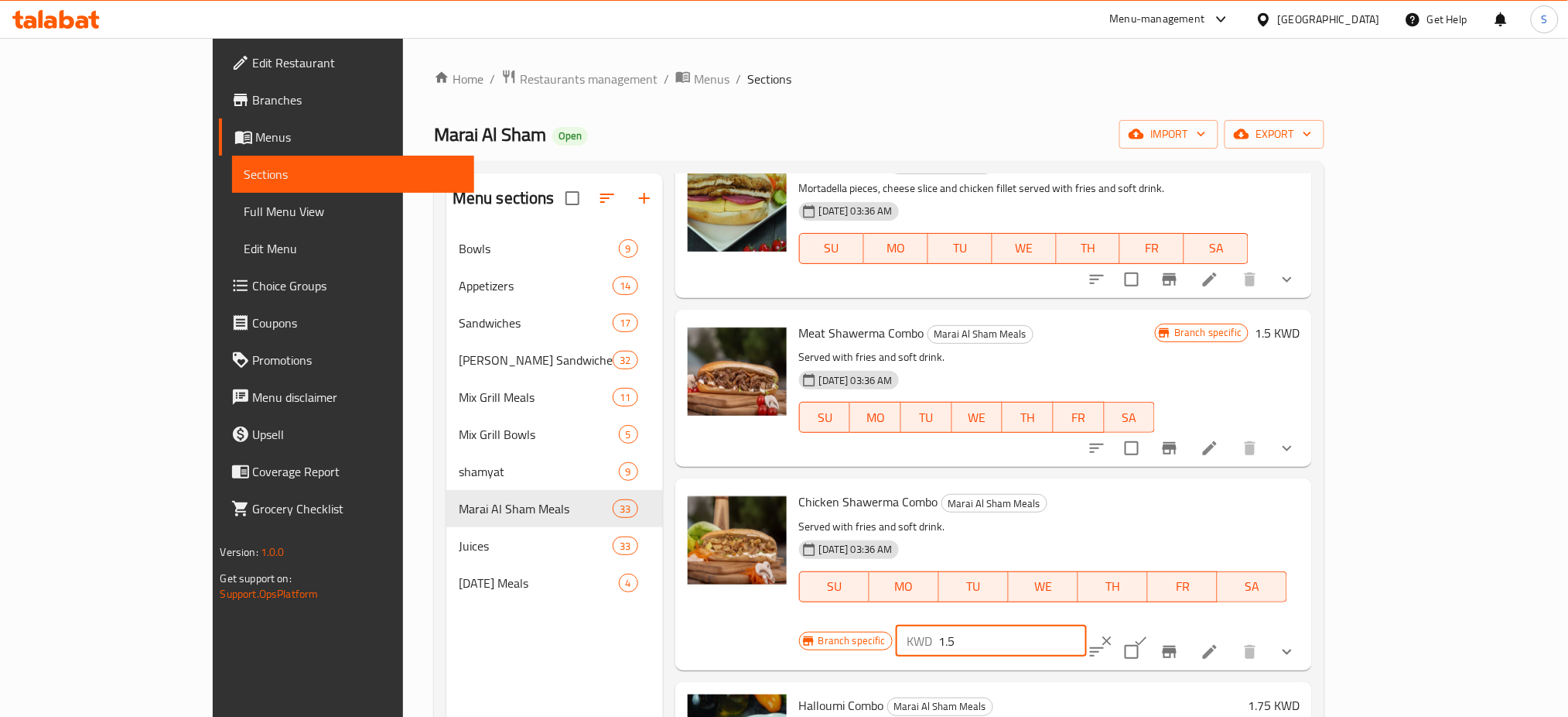
type input "1.5"
click at [1158, 624] on button "ok" at bounding box center [1141, 641] width 34 height 34
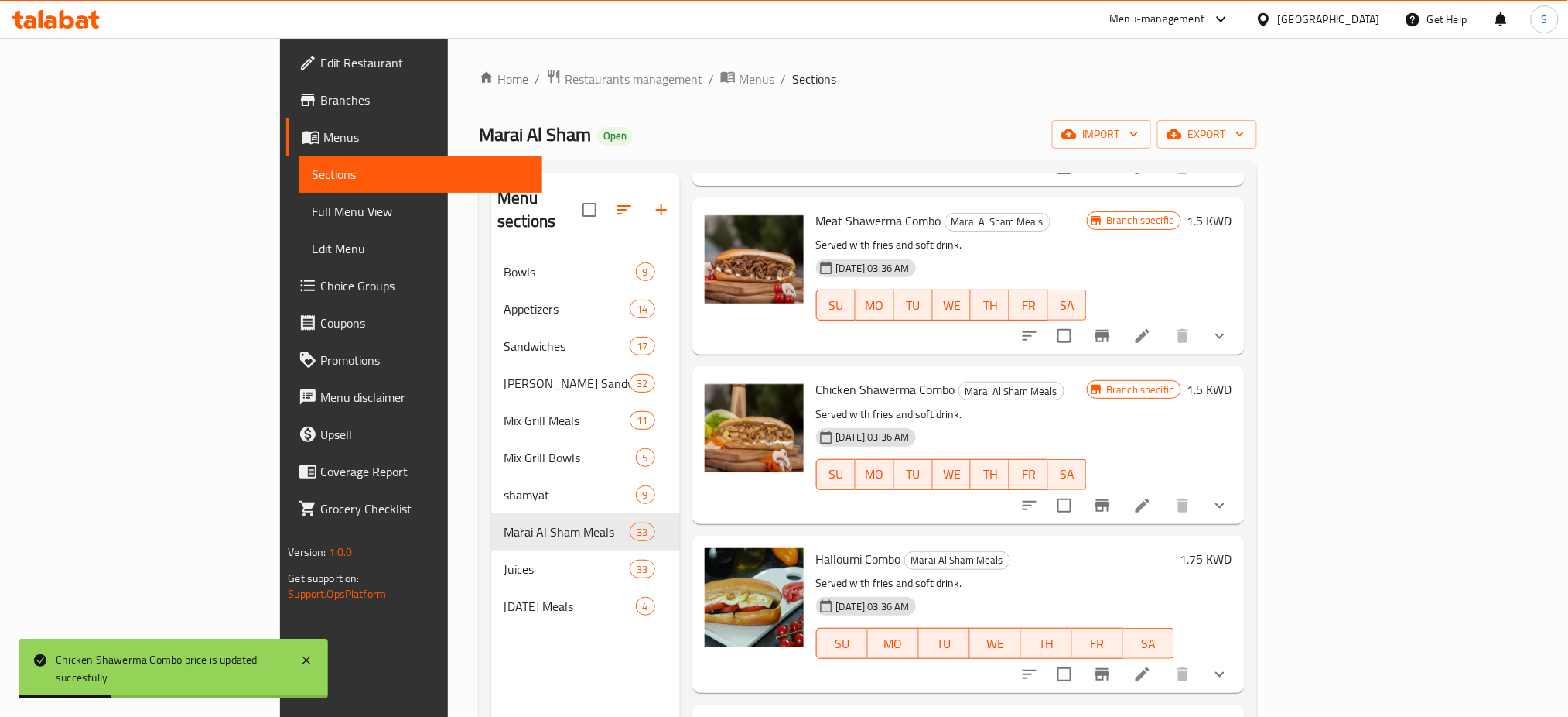
scroll to position [1135, 0]
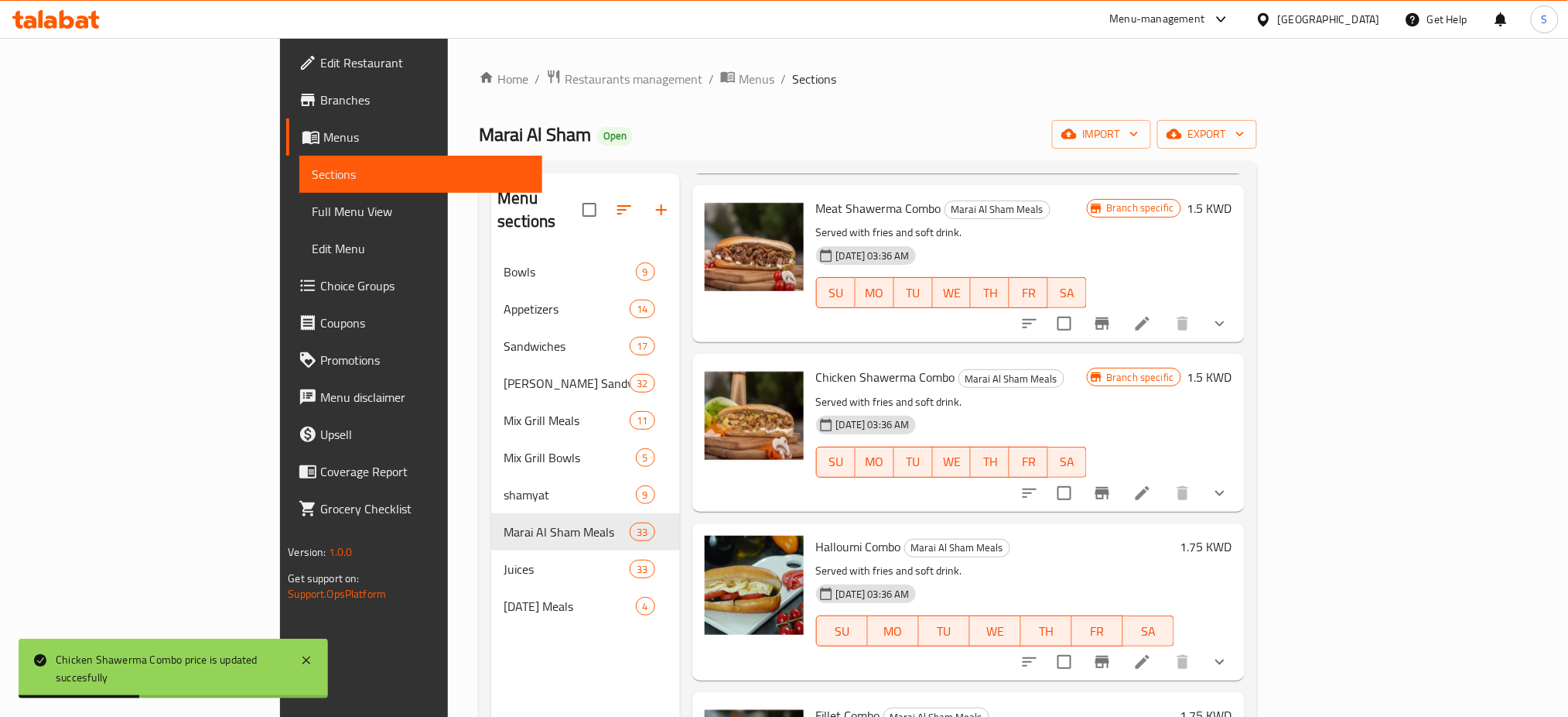
click at [1232, 536] on h6 "1.75 KWD" at bounding box center [1207, 547] width 51 height 22
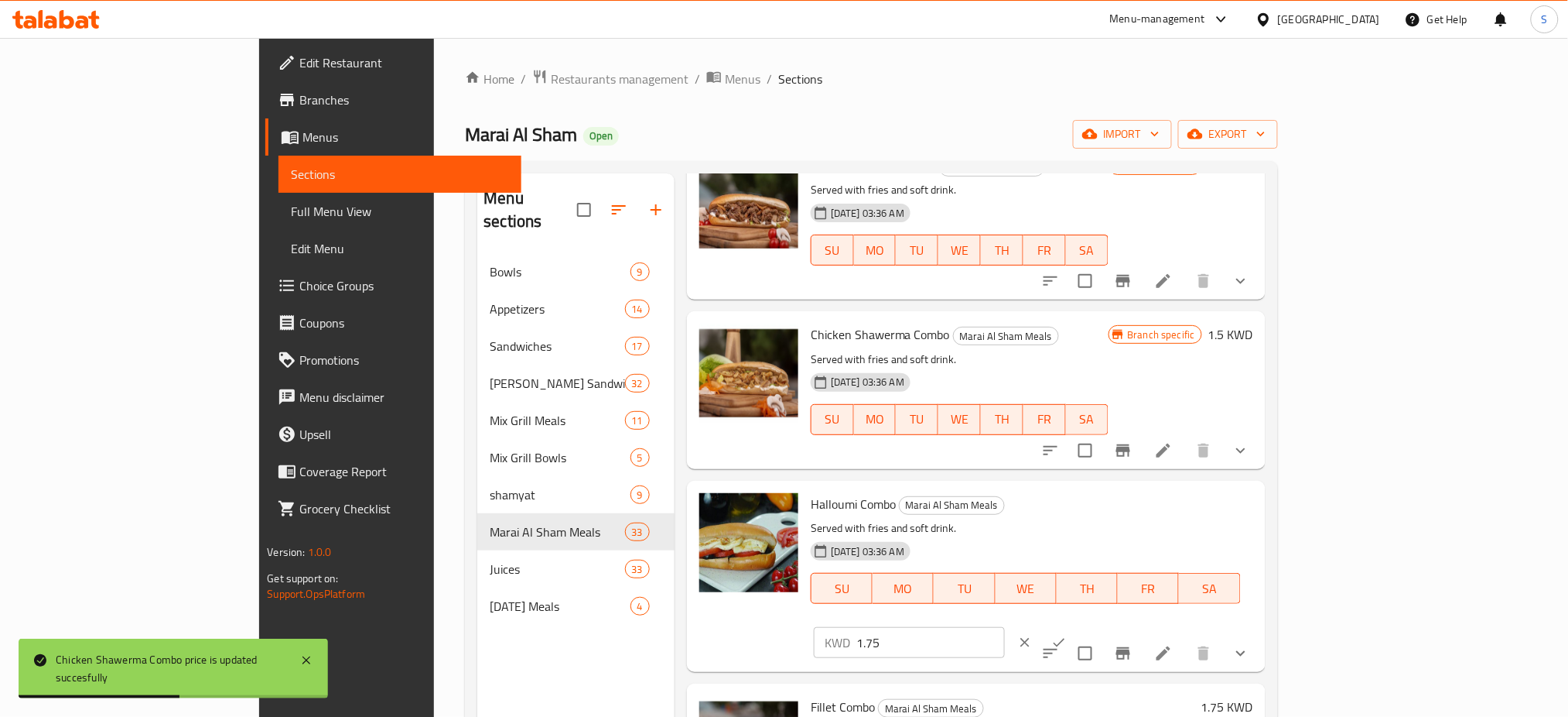
click at [1005, 627] on input "1.75" at bounding box center [931, 642] width 148 height 31
type input "1.5"
click at [1064, 639] on icon "ok" at bounding box center [1059, 643] width 12 height 9
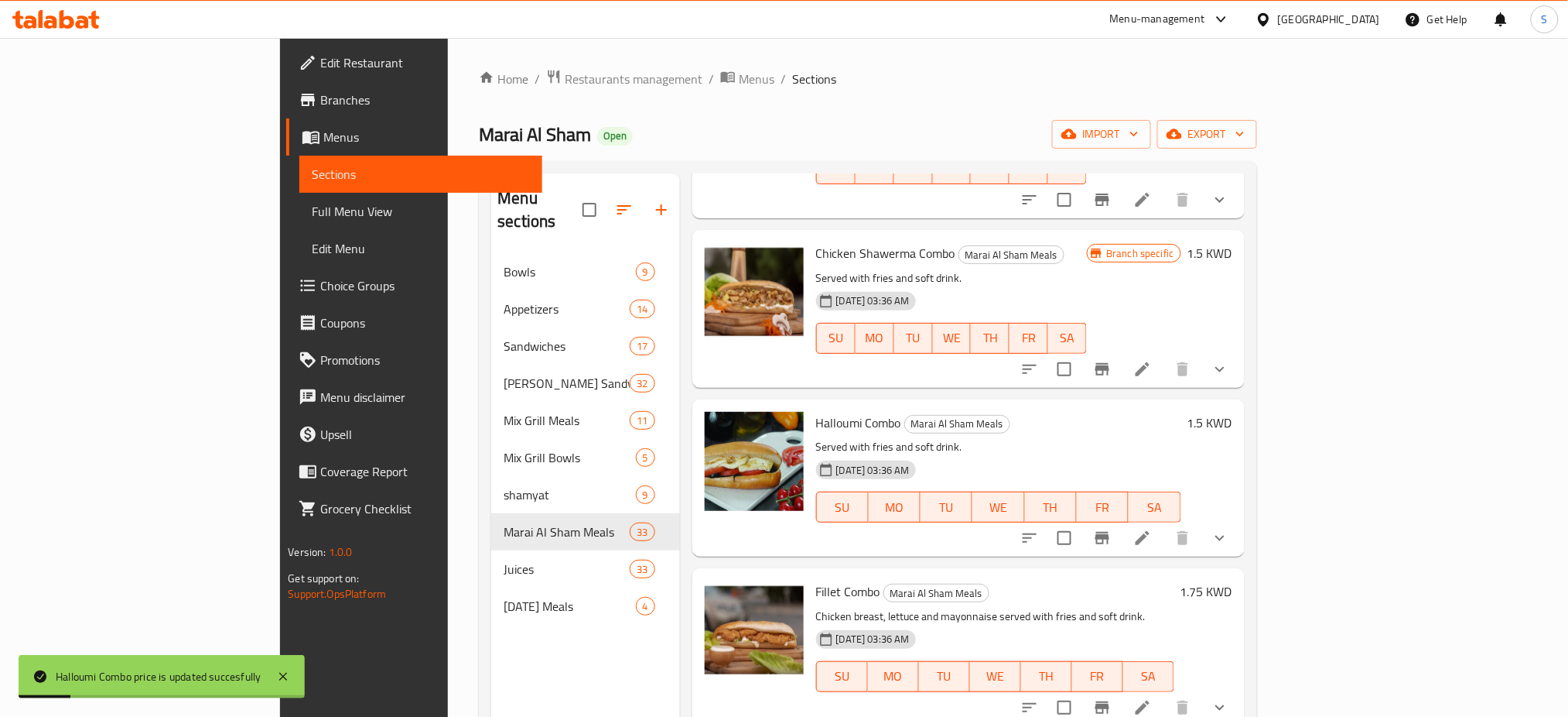
scroll to position [1341, 0]
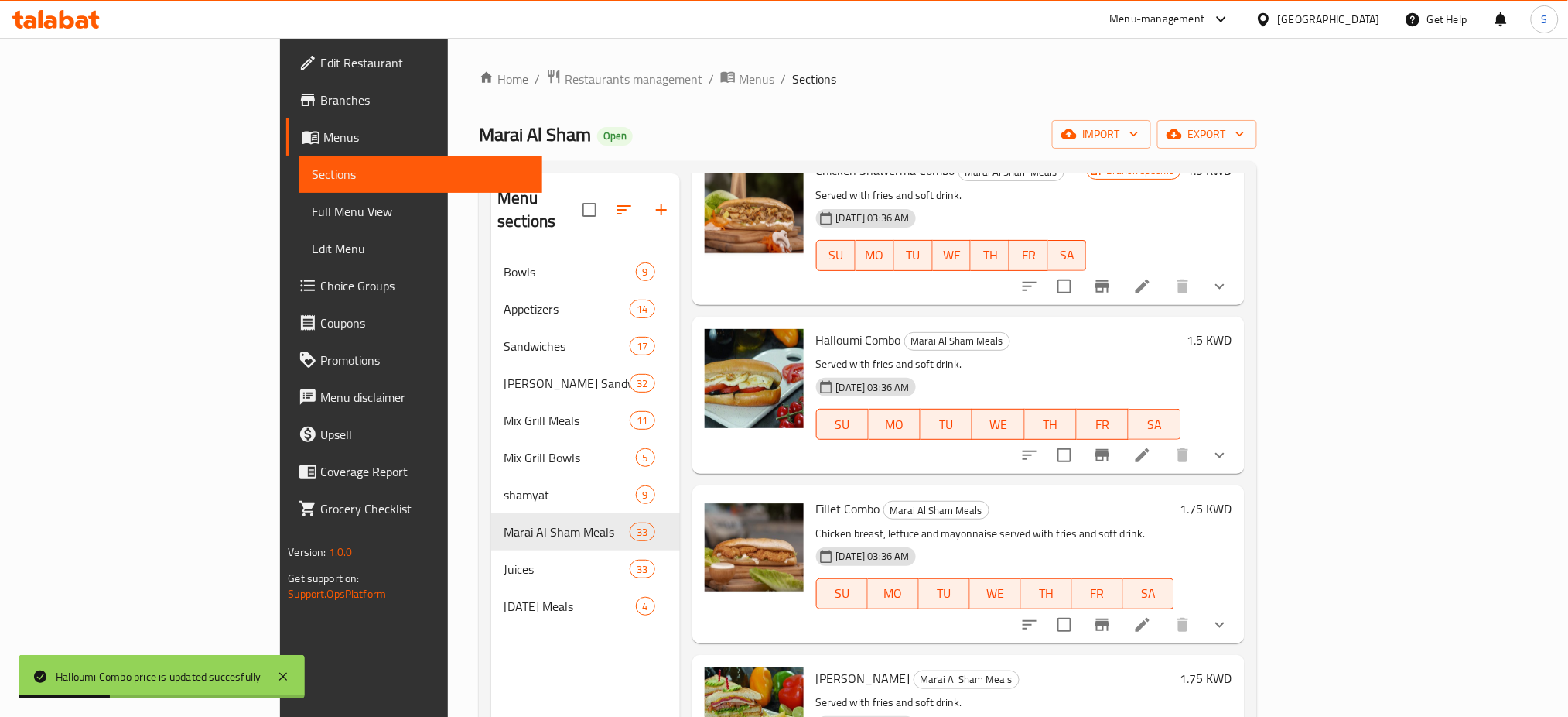
click at [1232, 498] on h6 "1.75 KWD" at bounding box center [1207, 509] width 51 height 22
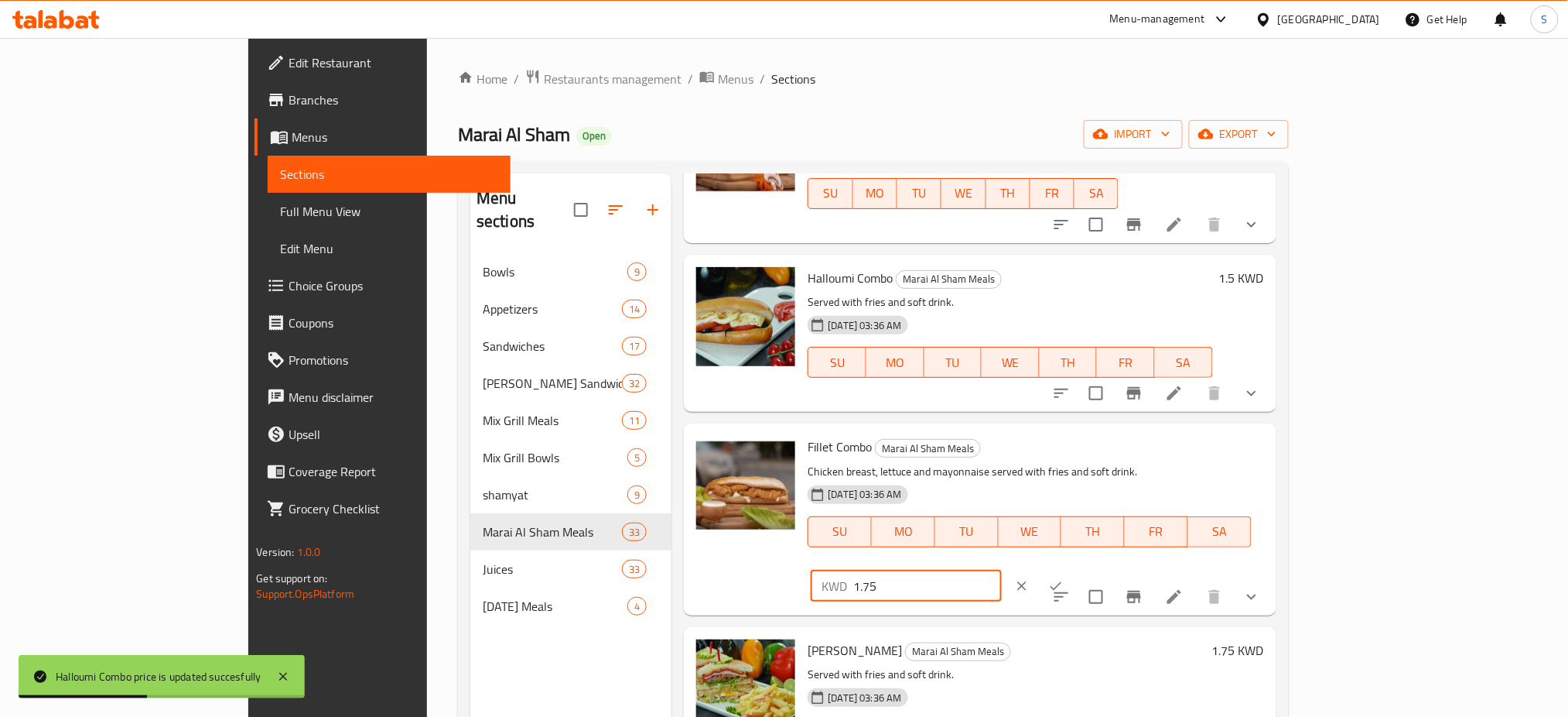
click at [1002, 570] on input "1.75" at bounding box center [928, 585] width 148 height 31
type input "1.5"
click at [1073, 568] on button "ok" at bounding box center [1056, 585] width 34 height 34
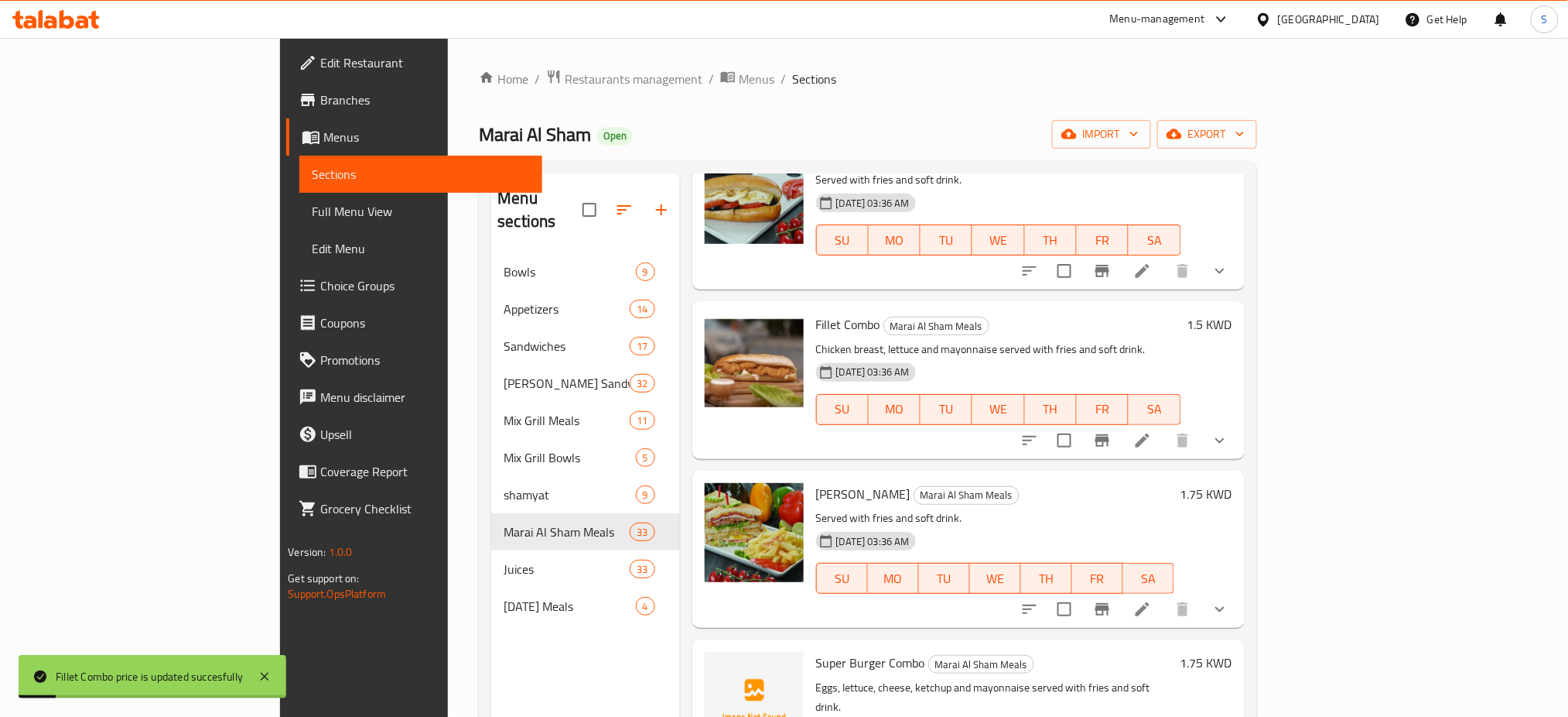
scroll to position [1548, 0]
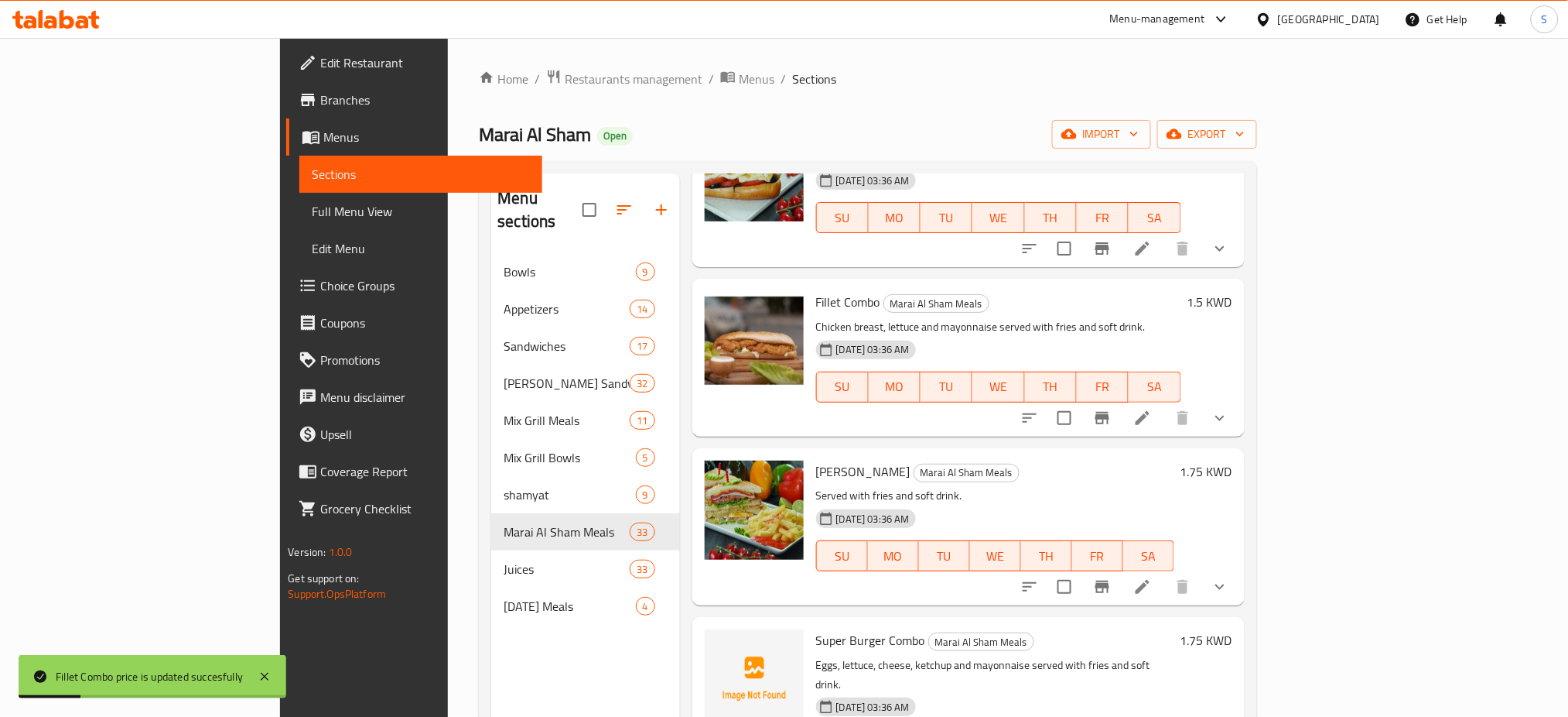
click at [1232, 461] on h6 "1.75 KWD" at bounding box center [1207, 471] width 51 height 22
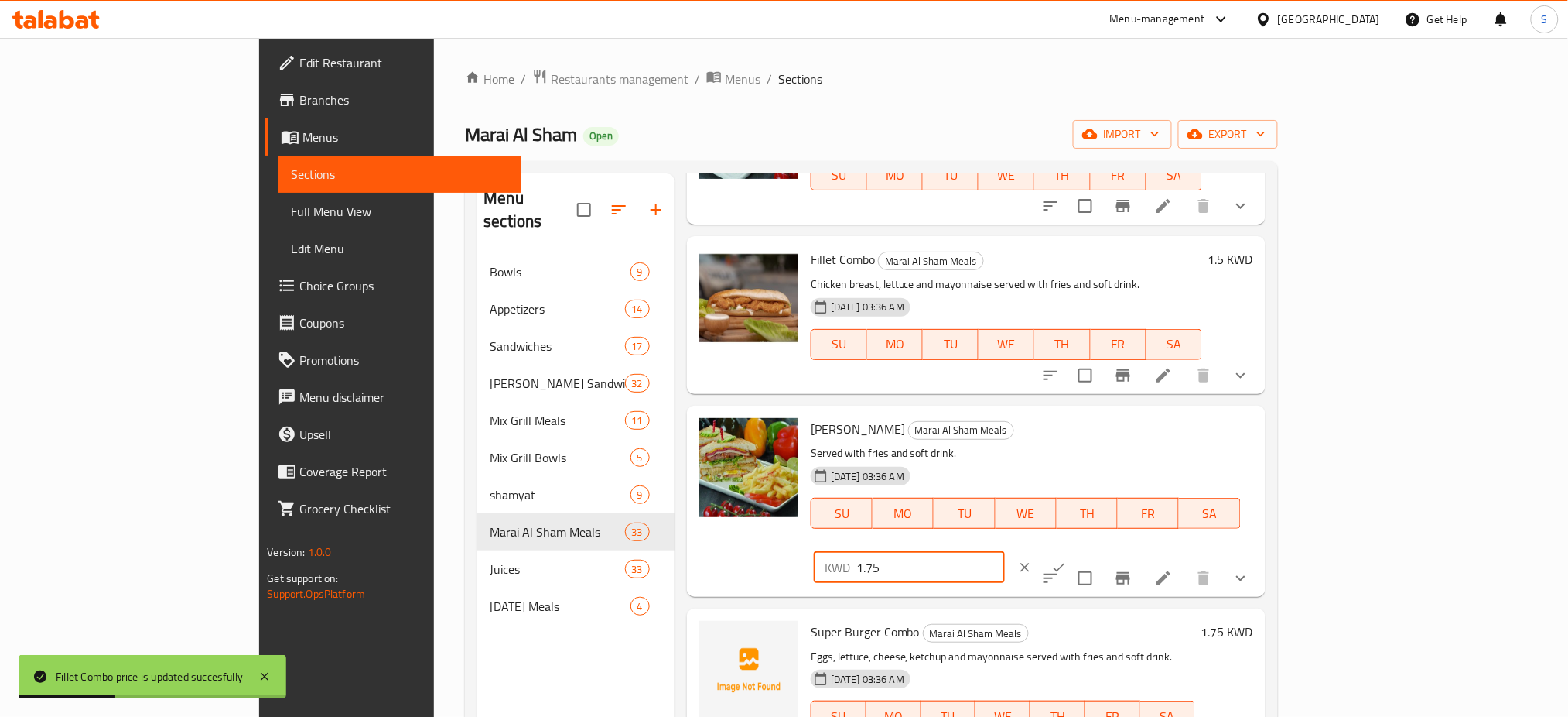
click at [1005, 552] on input "1.75" at bounding box center [931, 566] width 148 height 31
type input "1.5"
click at [1067, 560] on icon "ok" at bounding box center [1059, 567] width 16 height 16
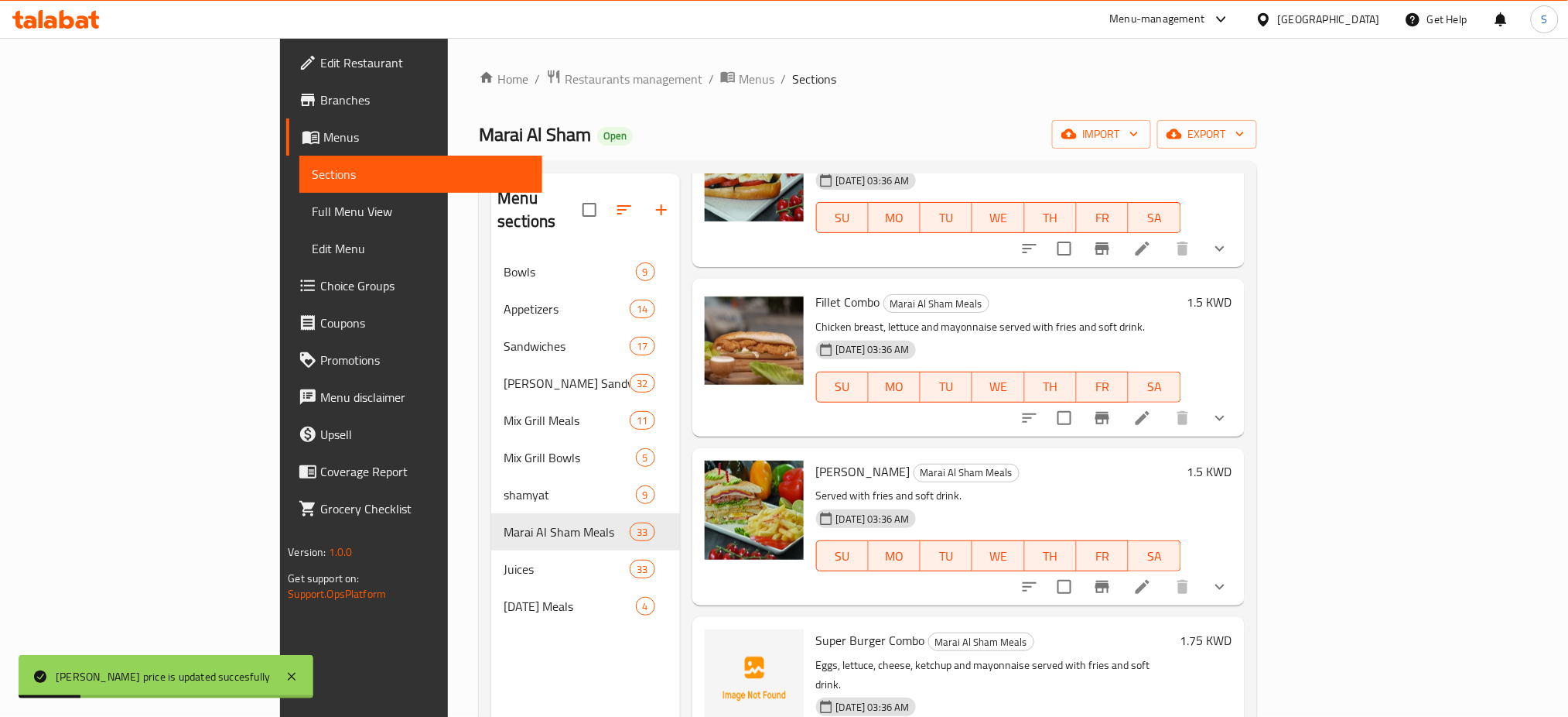
click at [1232, 629] on h6 "1.75 KWD" at bounding box center [1207, 640] width 51 height 22
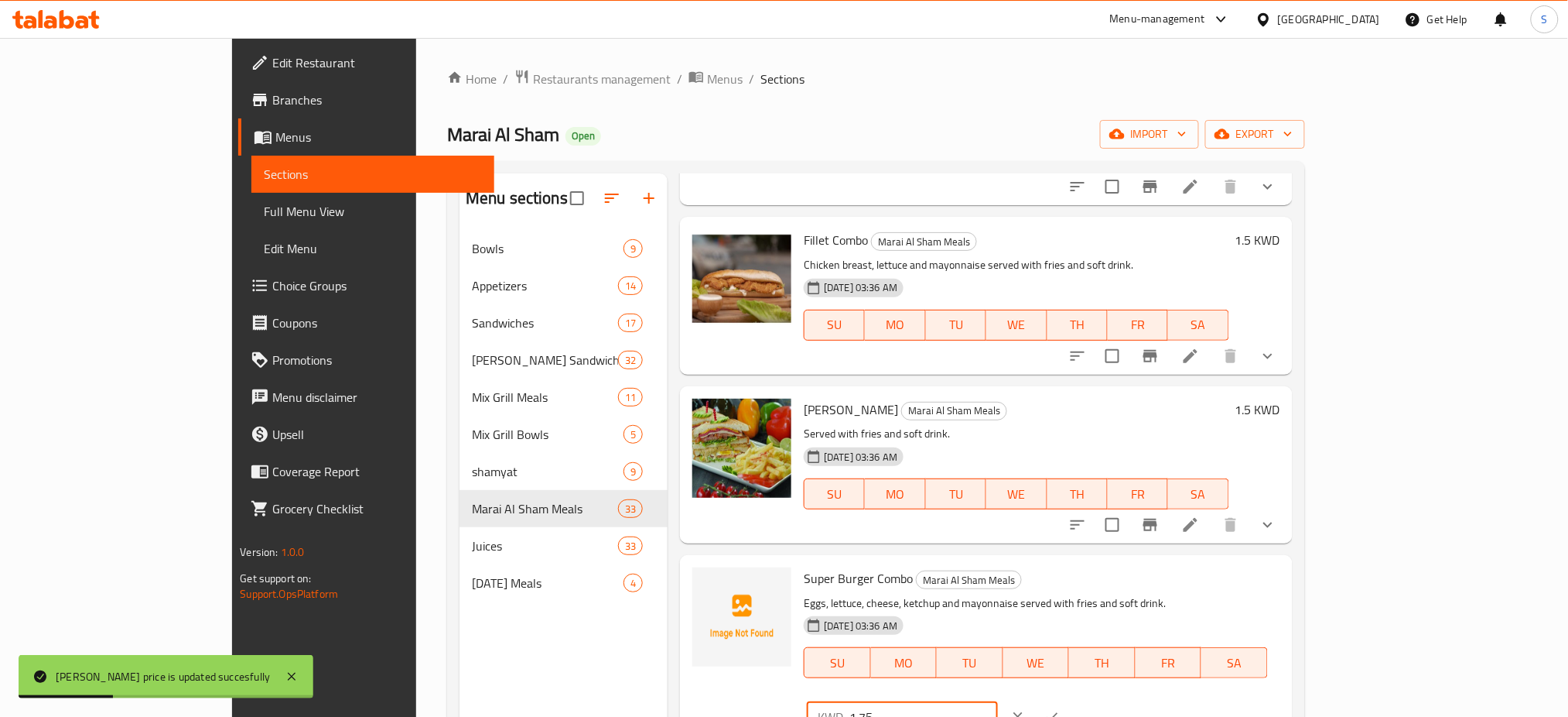
click at [998, 701] on input "1.75" at bounding box center [924, 716] width 148 height 31
type input "1.5"
click at [1069, 700] on button "ok" at bounding box center [1052, 717] width 34 height 34
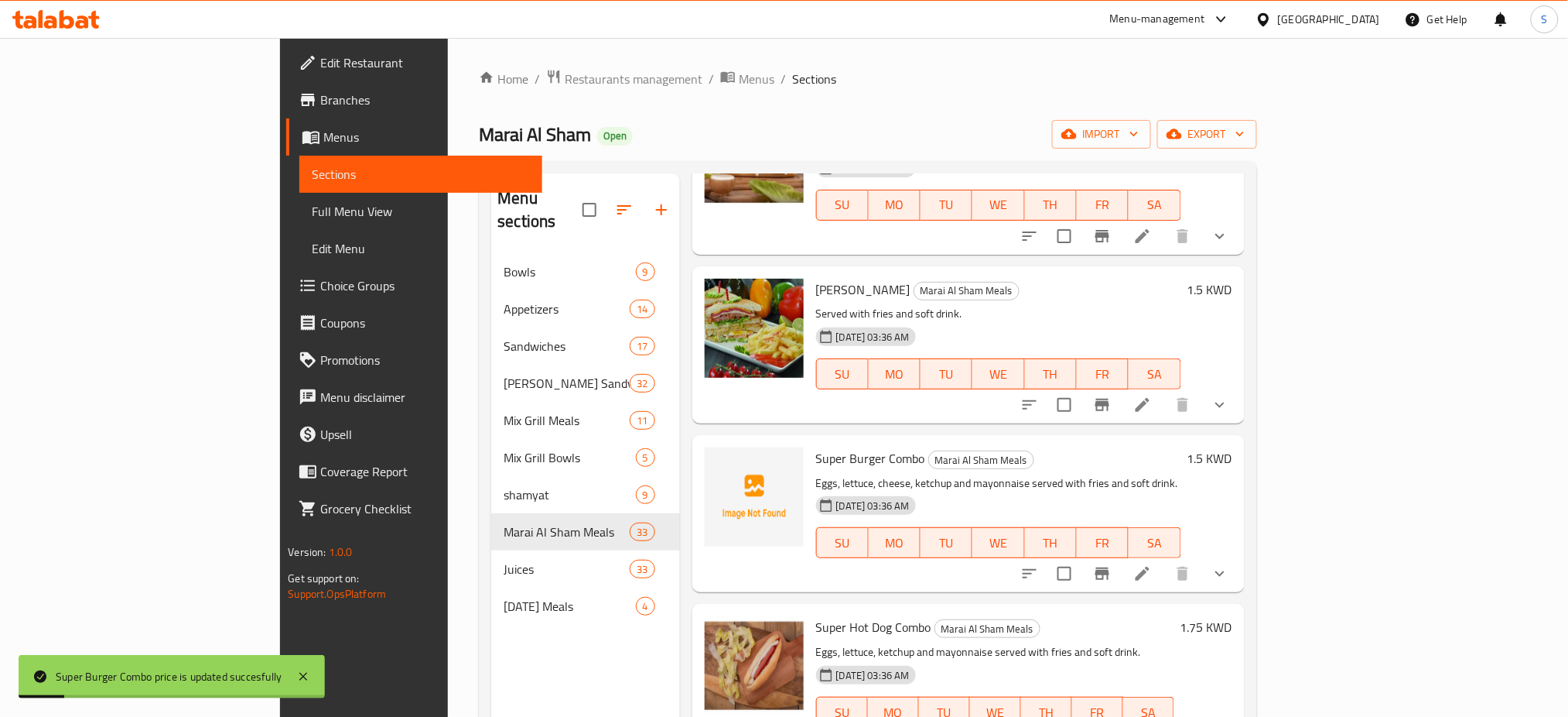
scroll to position [1754, 0]
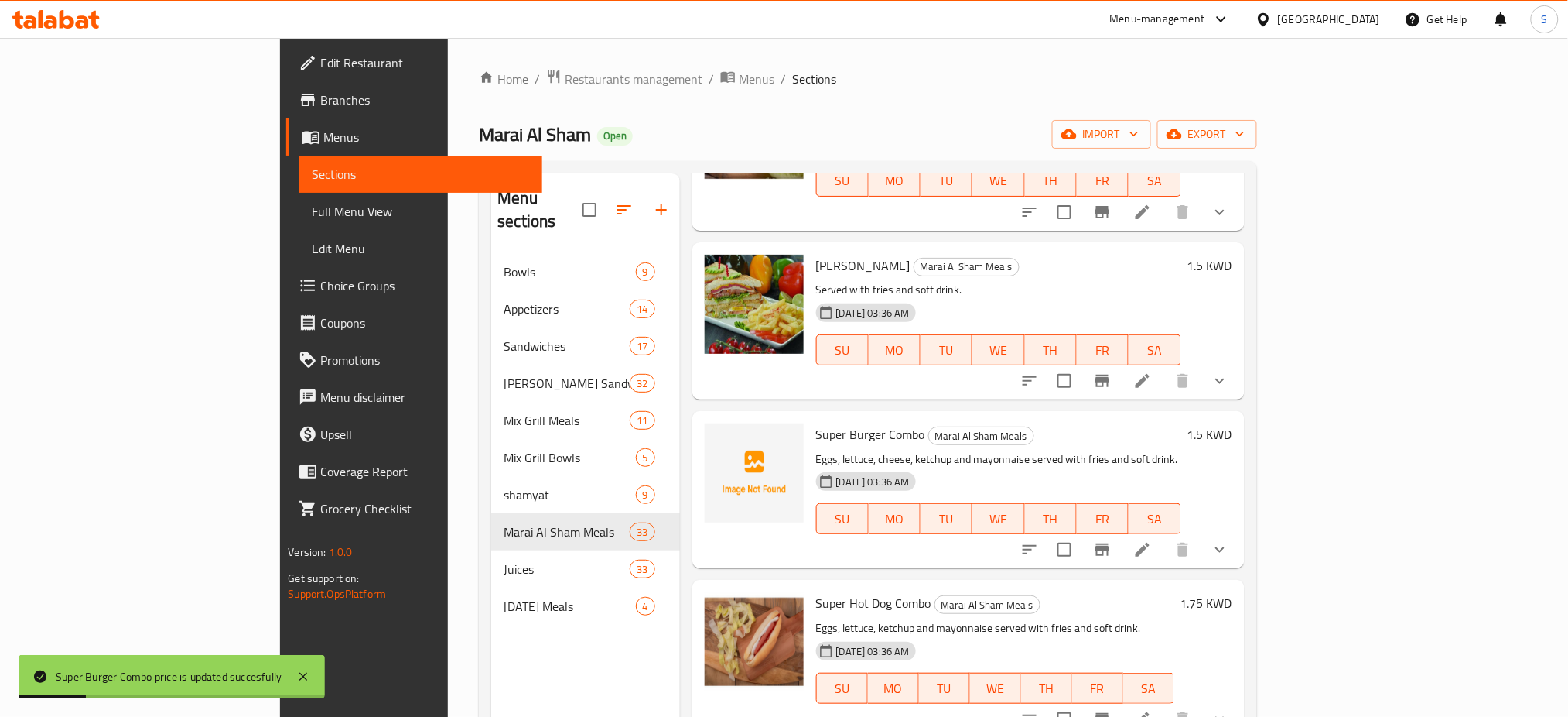
click at [1232, 592] on h6 "1.75 KWD" at bounding box center [1207, 603] width 51 height 22
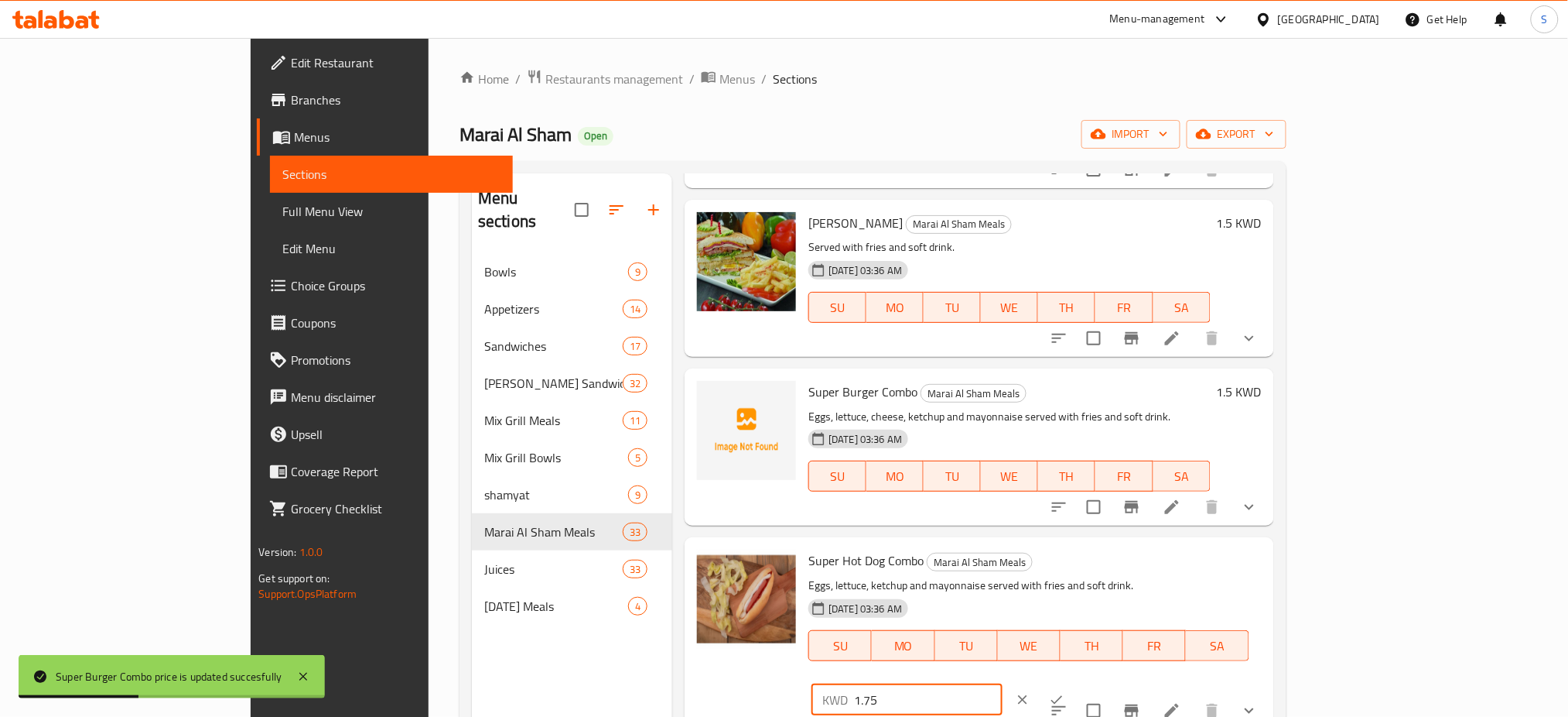
click at [1003, 684] on input "1.75" at bounding box center [929, 699] width 148 height 31
type input "1.5"
click at [1074, 682] on button "ok" at bounding box center [1056, 699] width 34 height 34
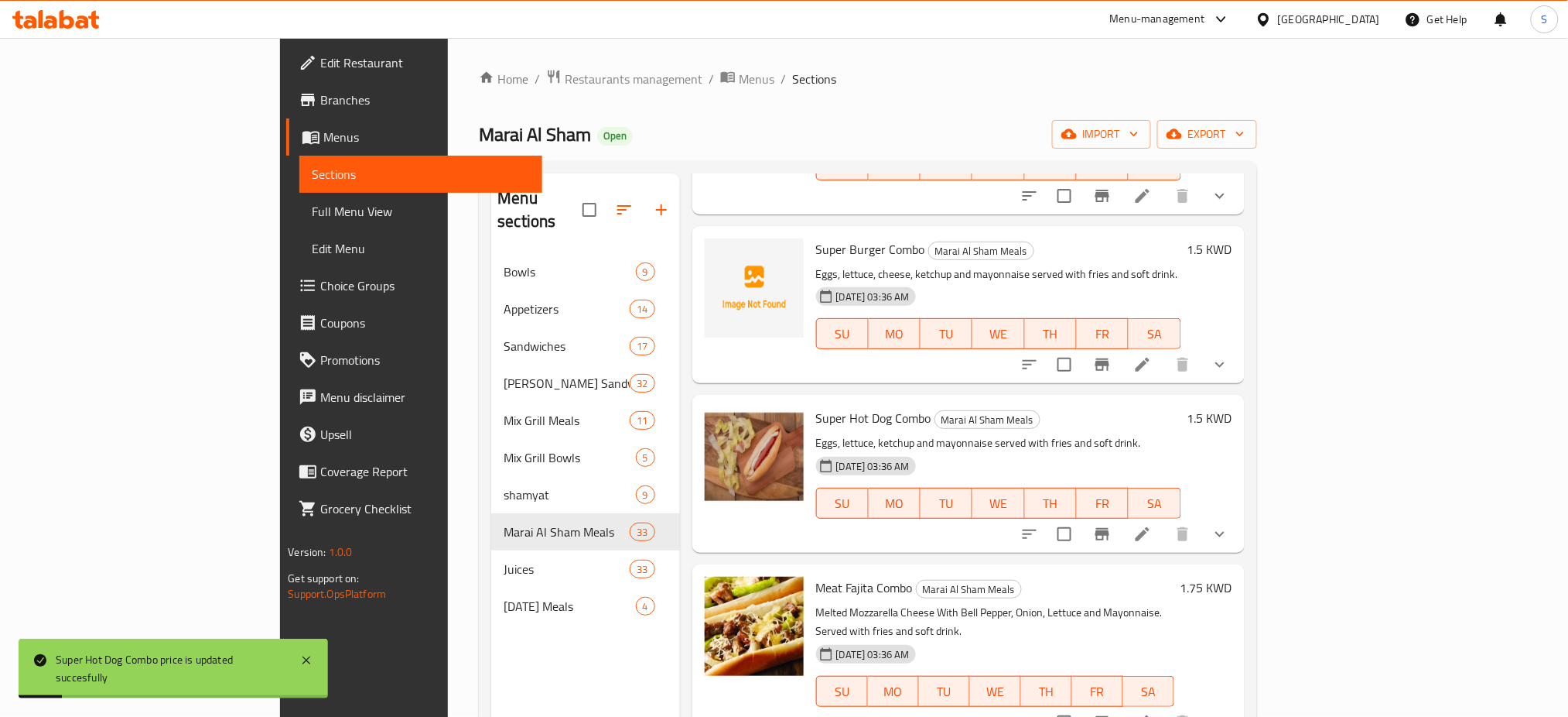
scroll to position [2064, 0]
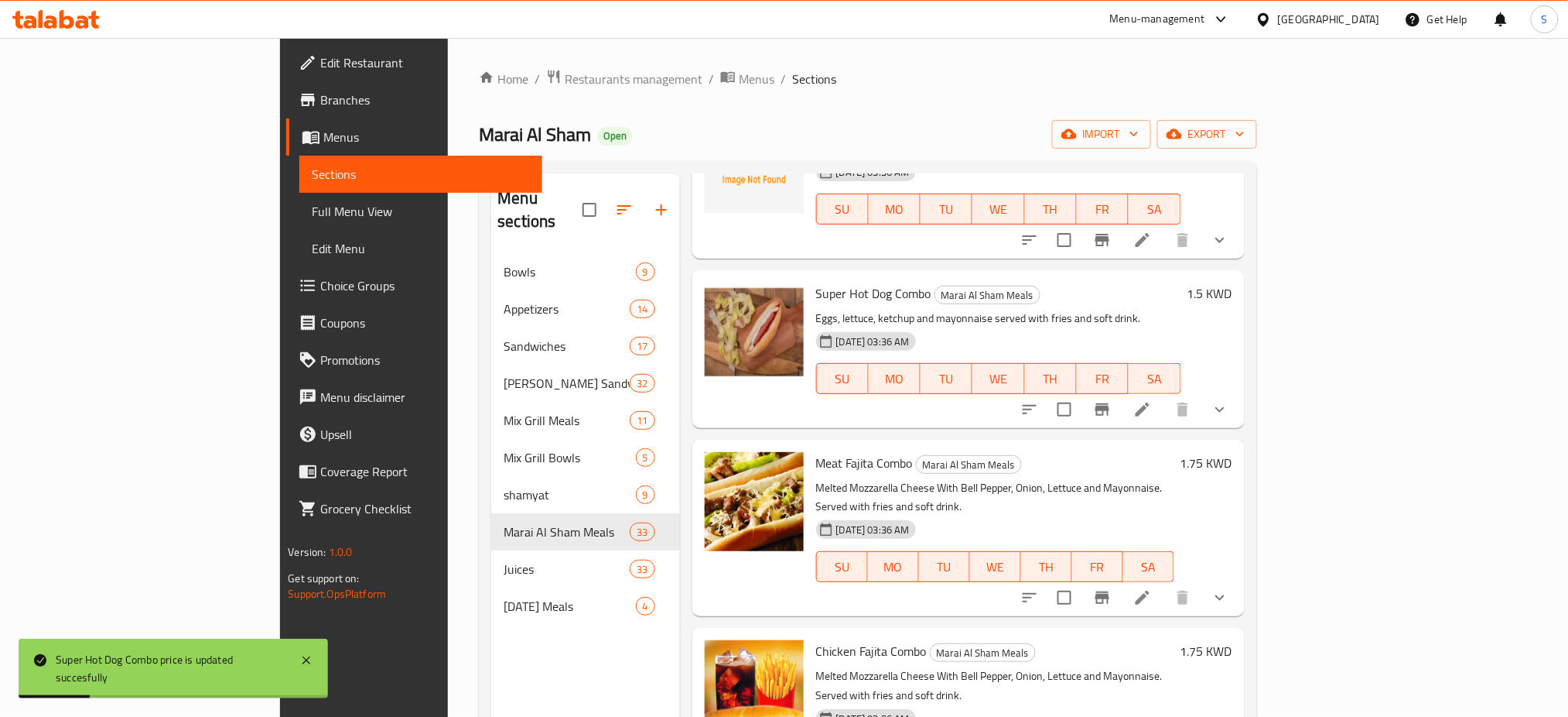
click at [1232, 452] on h6 "1.75 KWD" at bounding box center [1207, 462] width 51 height 22
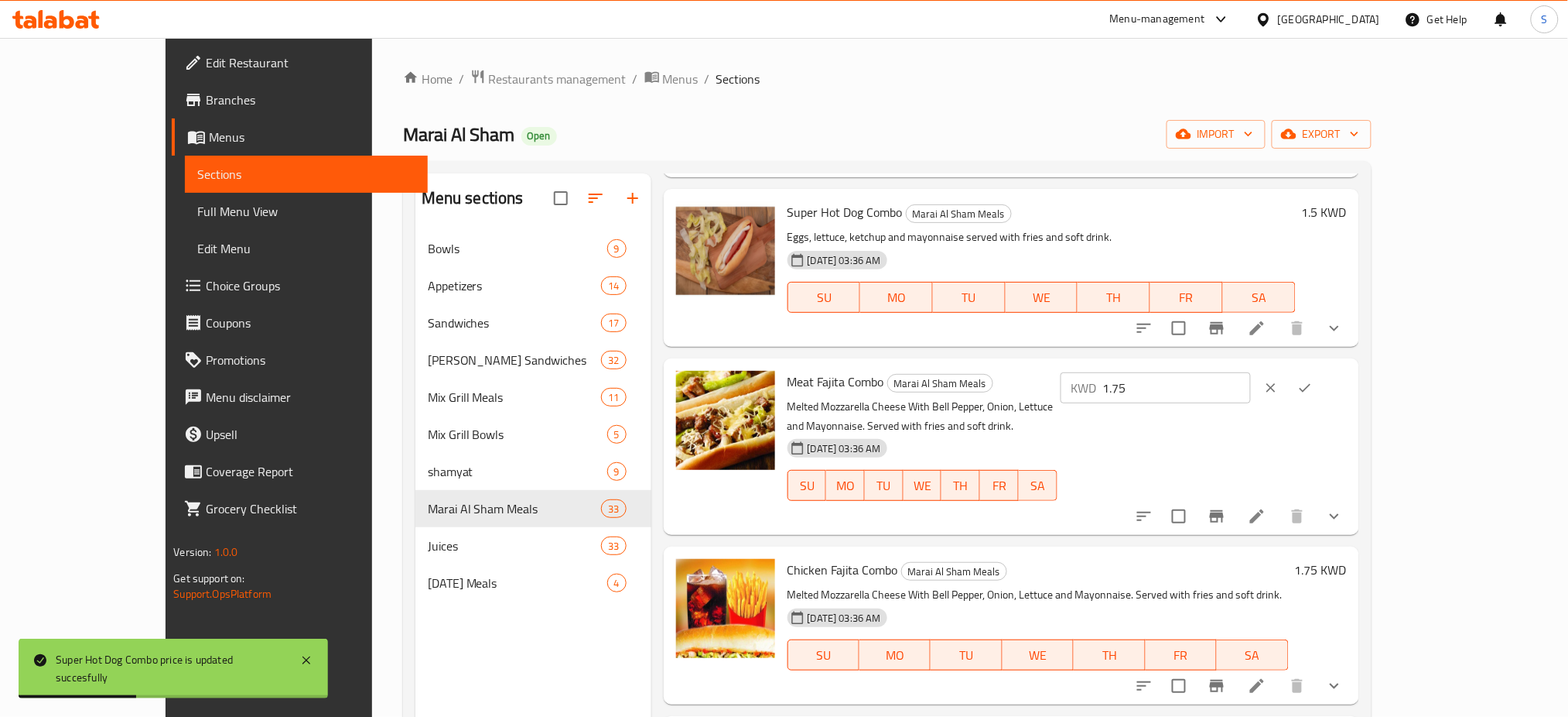
click at [1252, 395] on input "1.75" at bounding box center [1178, 387] width 148 height 31
type input "1.5"
click at [1313, 394] on icon "ok" at bounding box center [1306, 388] width 16 height 16
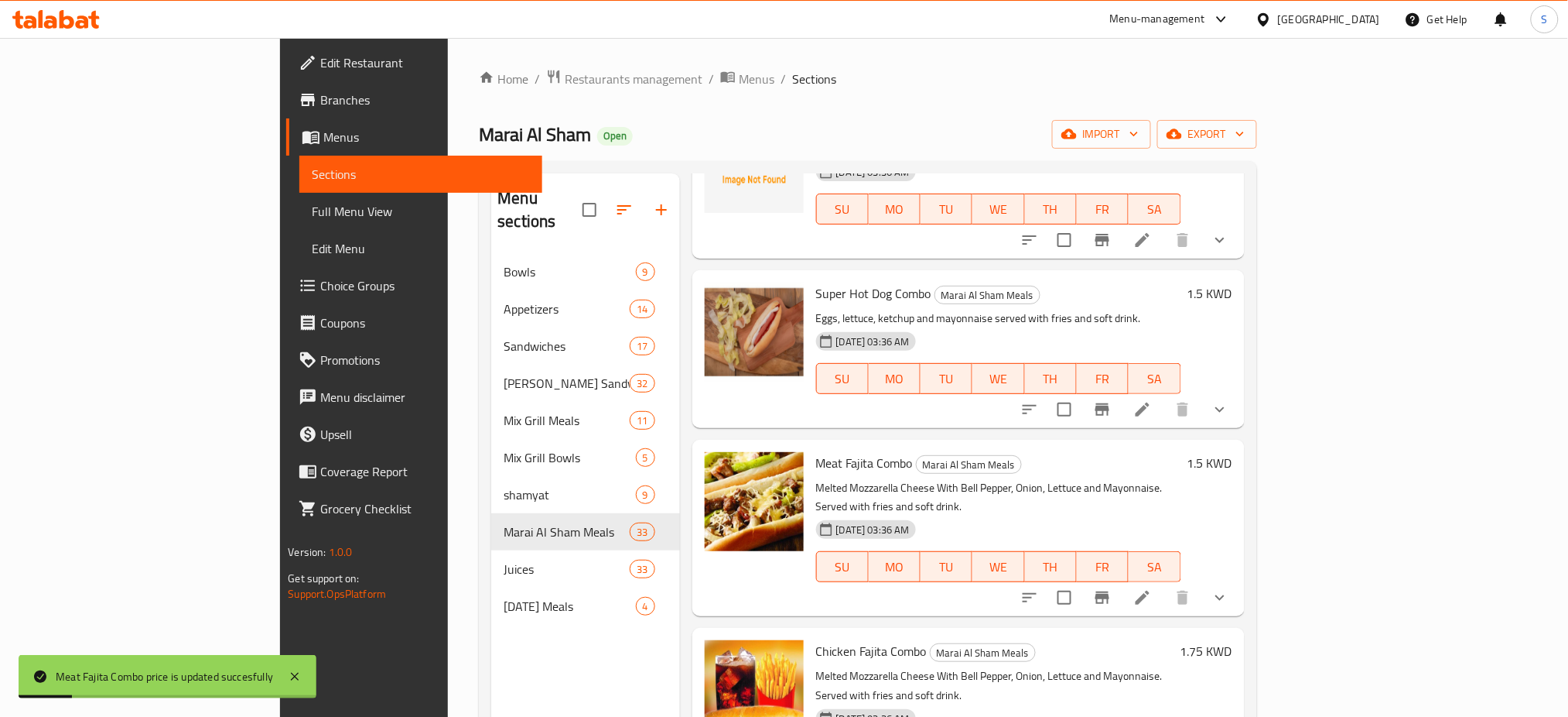
scroll to position [2167, 0]
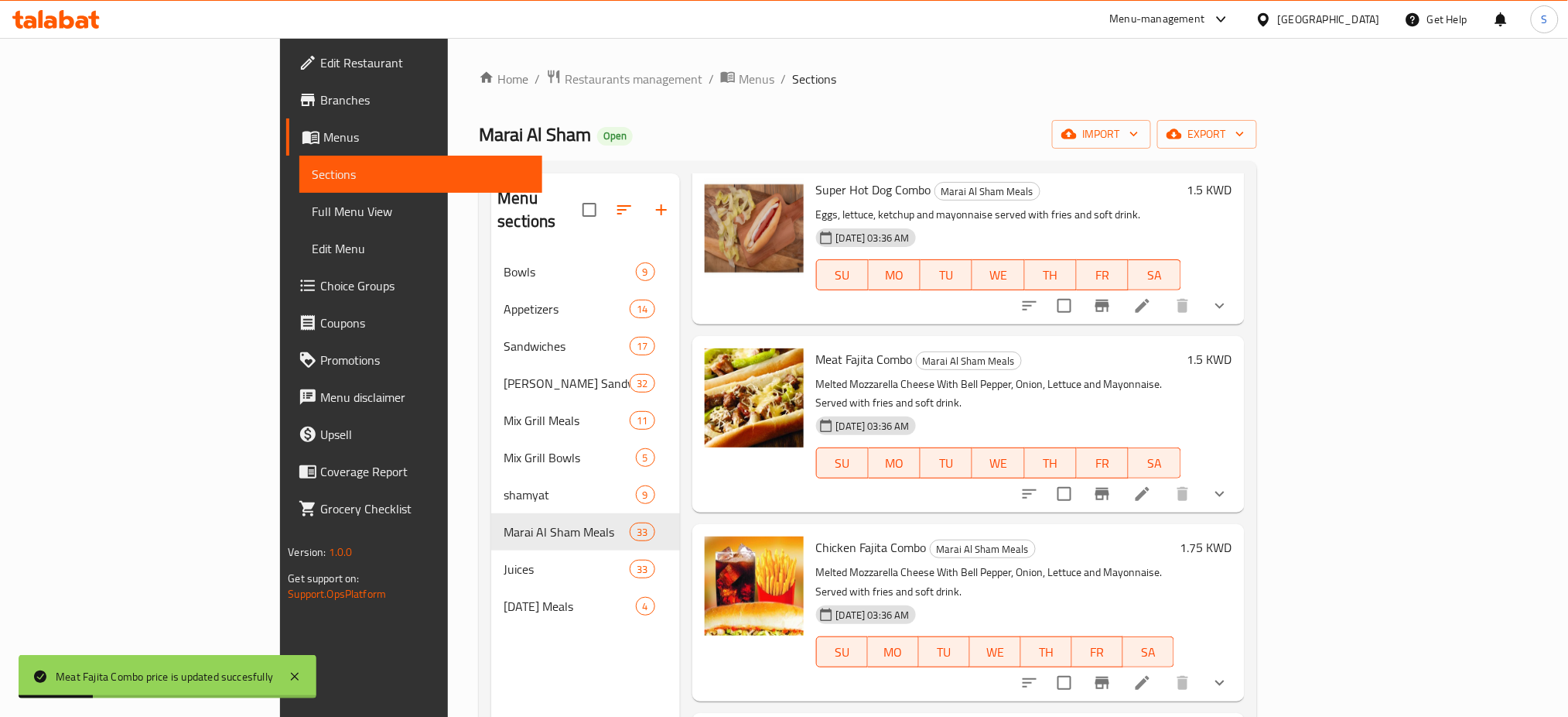
click at [1232, 537] on h6 "1.75 KWD" at bounding box center [1207, 548] width 51 height 22
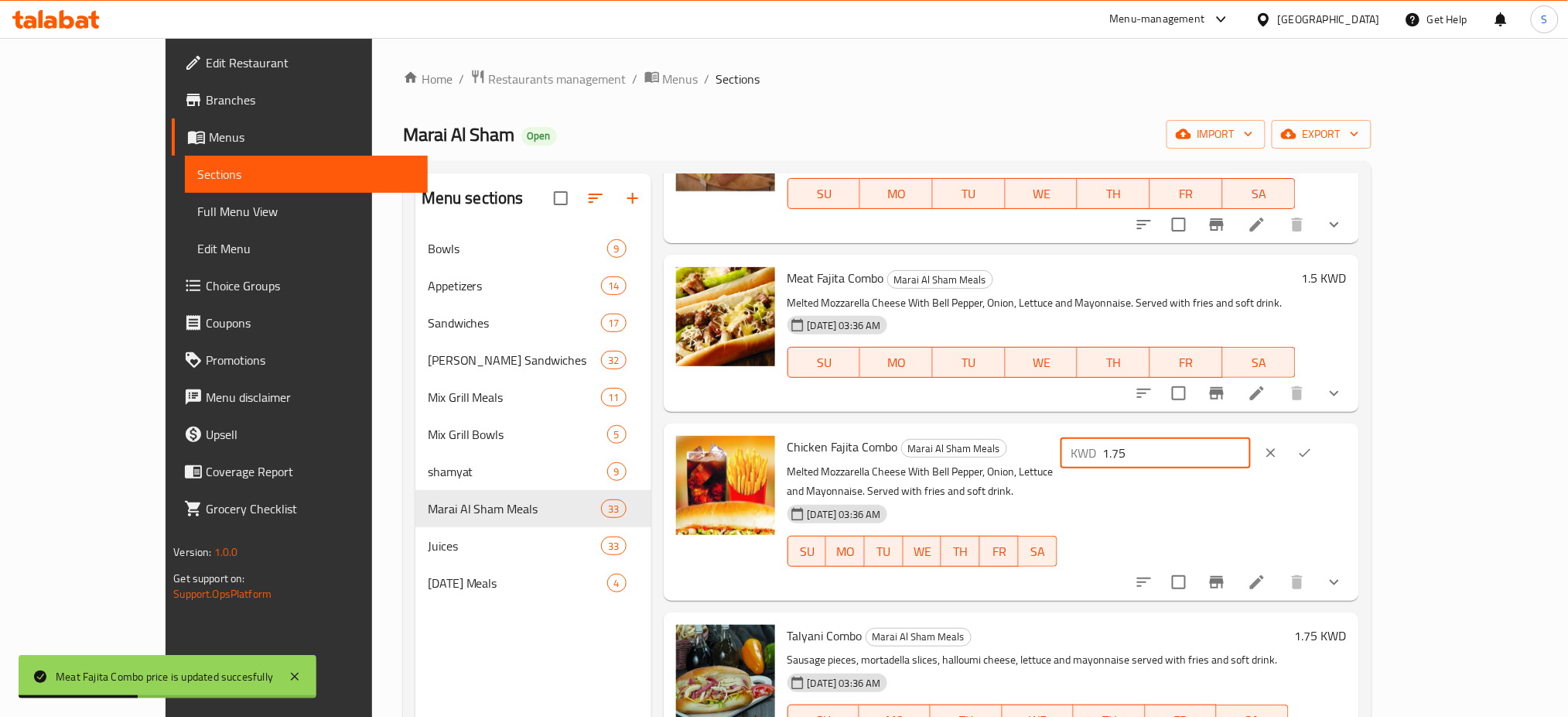
click at [1252, 443] on input "1.75" at bounding box center [1178, 453] width 148 height 31
type input "1.5"
click at [1313, 455] on icon "ok" at bounding box center [1306, 453] width 16 height 16
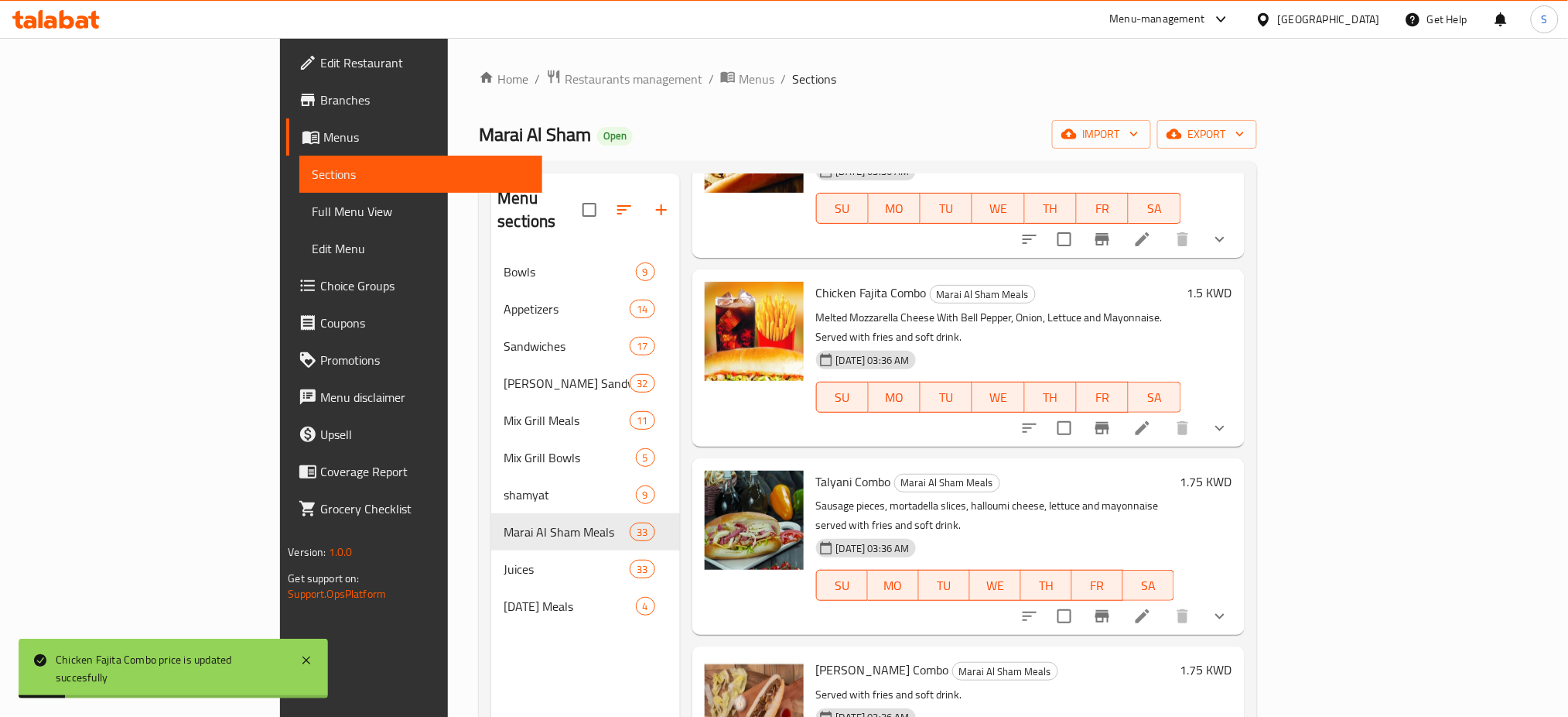
scroll to position [2477, 0]
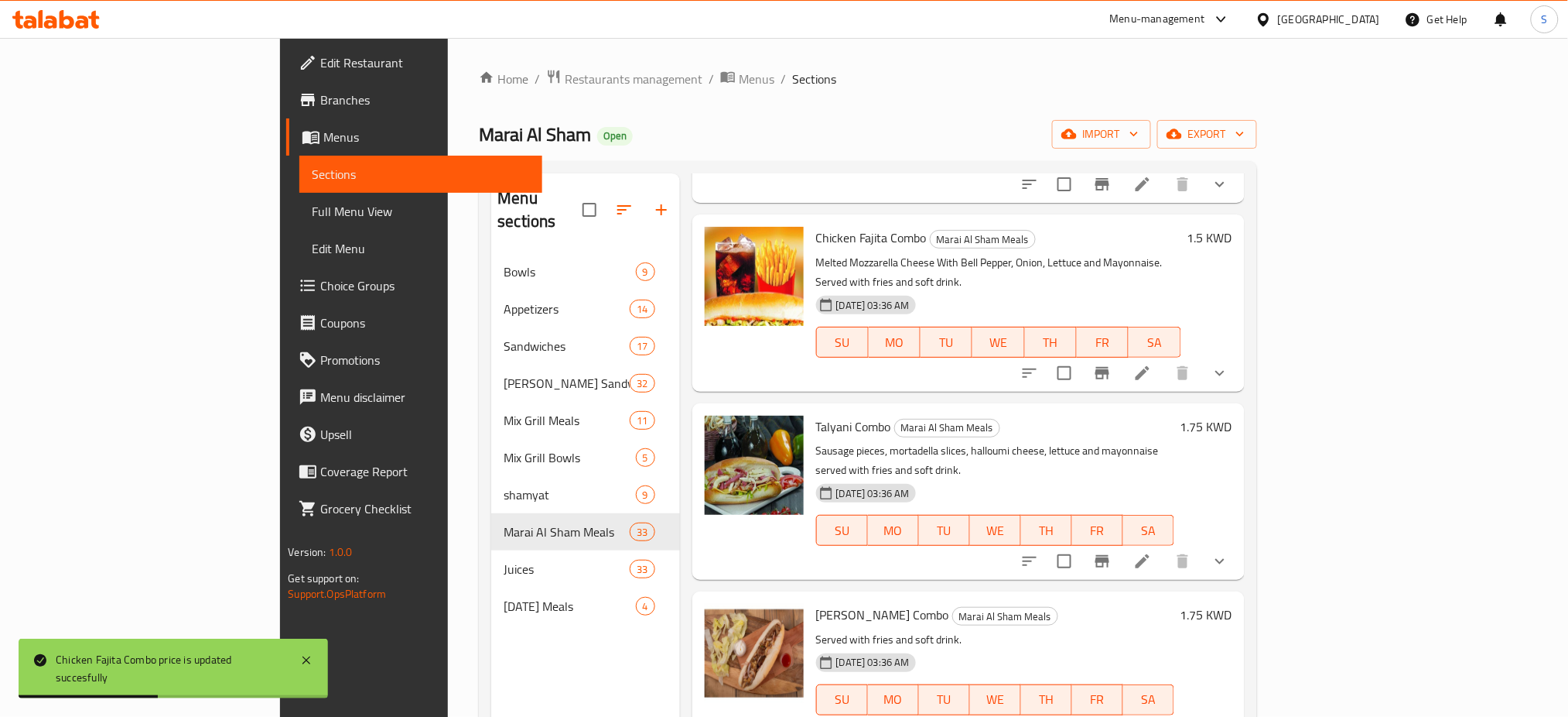
click at [1232, 416] on div "1.75 KWD" at bounding box center [1203, 491] width 58 height 152
click at [1232, 416] on h6 "1.75 KWD" at bounding box center [1207, 427] width 51 height 22
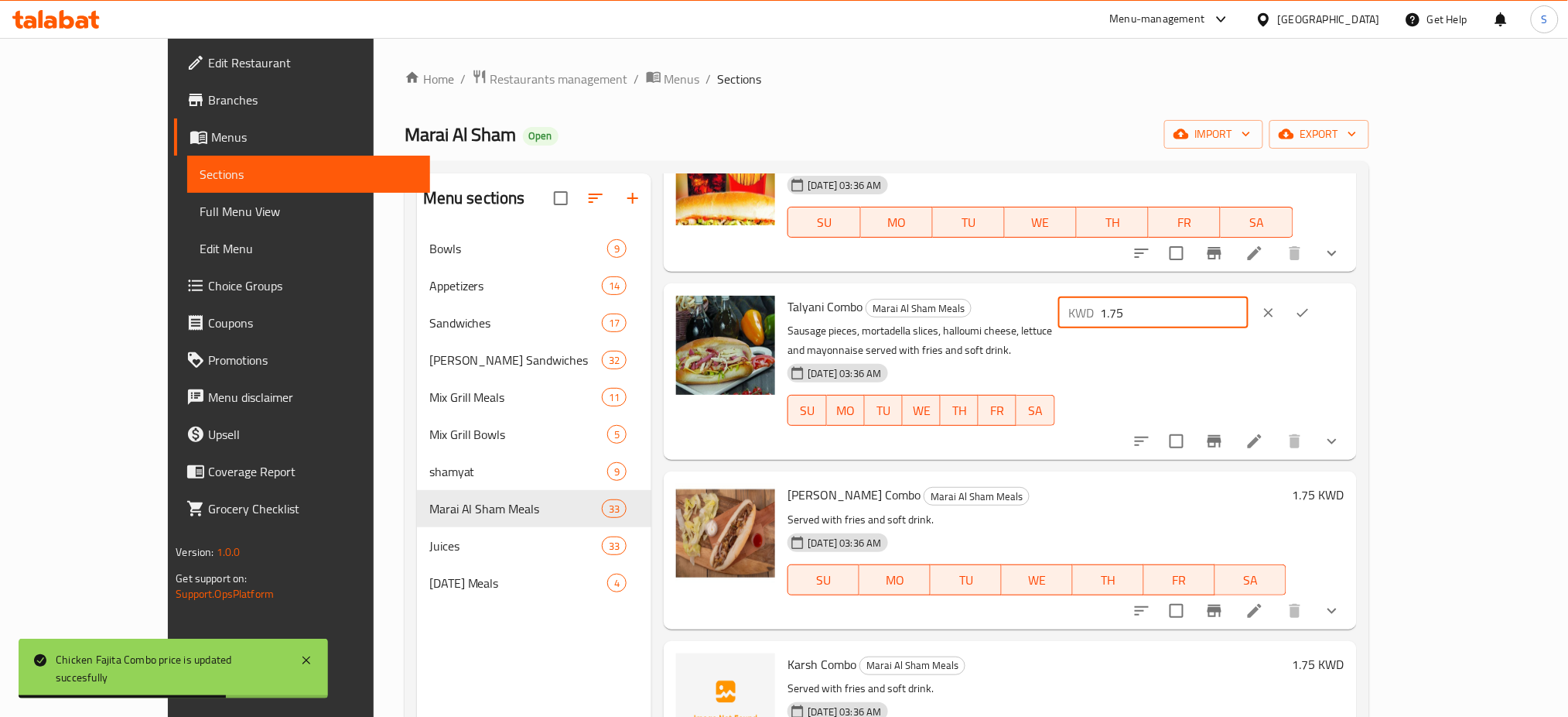
click at [1249, 303] on input "1.75" at bounding box center [1175, 312] width 148 height 31
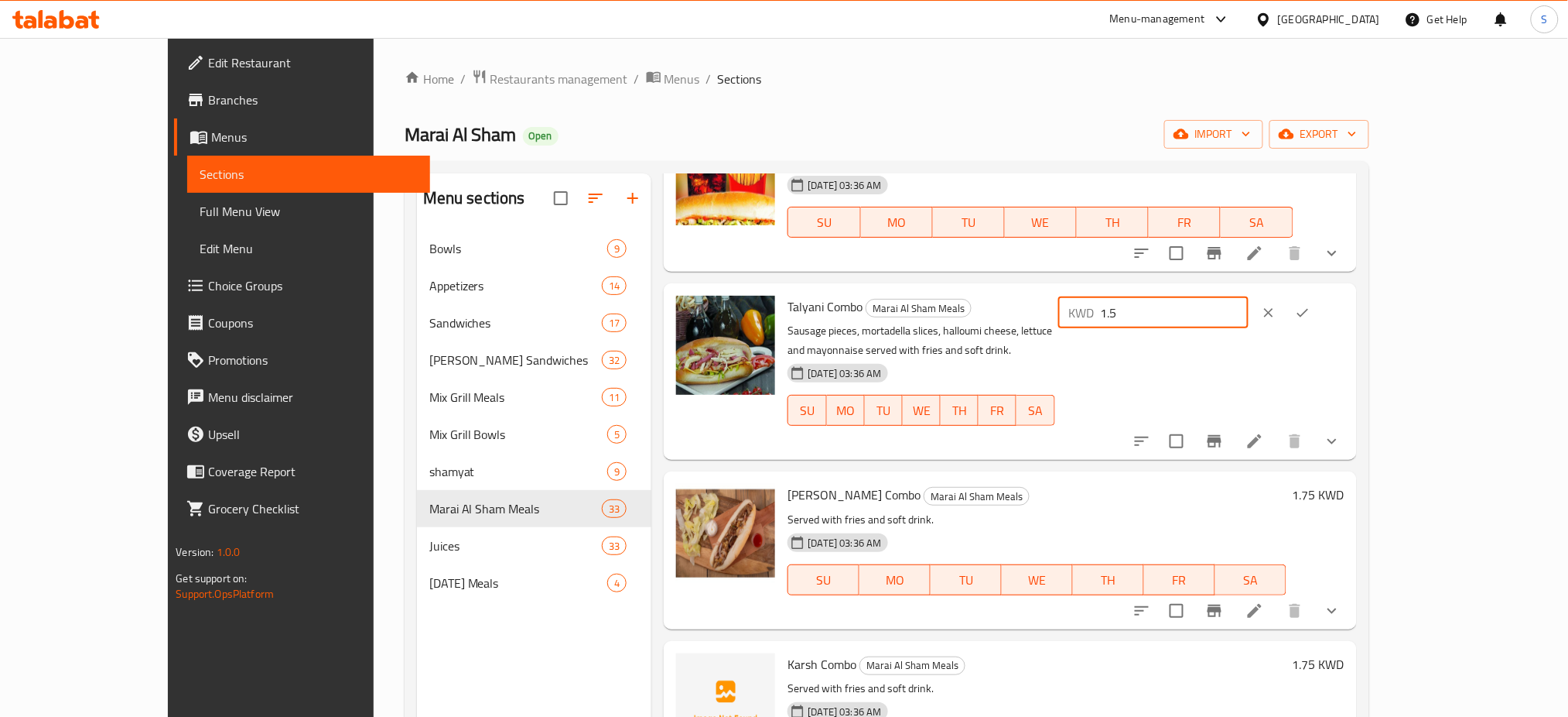
type input "1.5"
click at [1311, 311] on icon "ok" at bounding box center [1303, 313] width 16 height 16
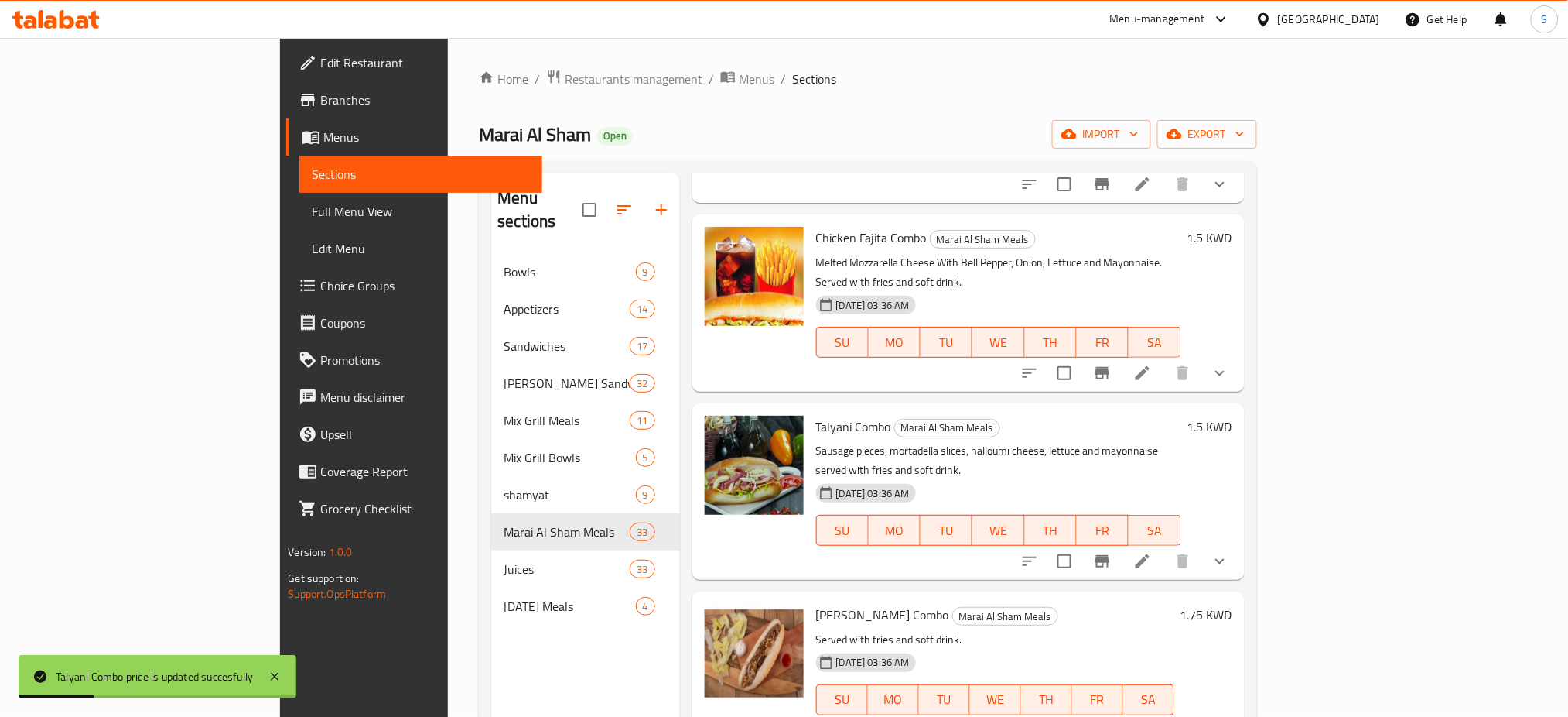
click at [1232, 604] on h6 "1.75 KWD" at bounding box center [1207, 615] width 51 height 22
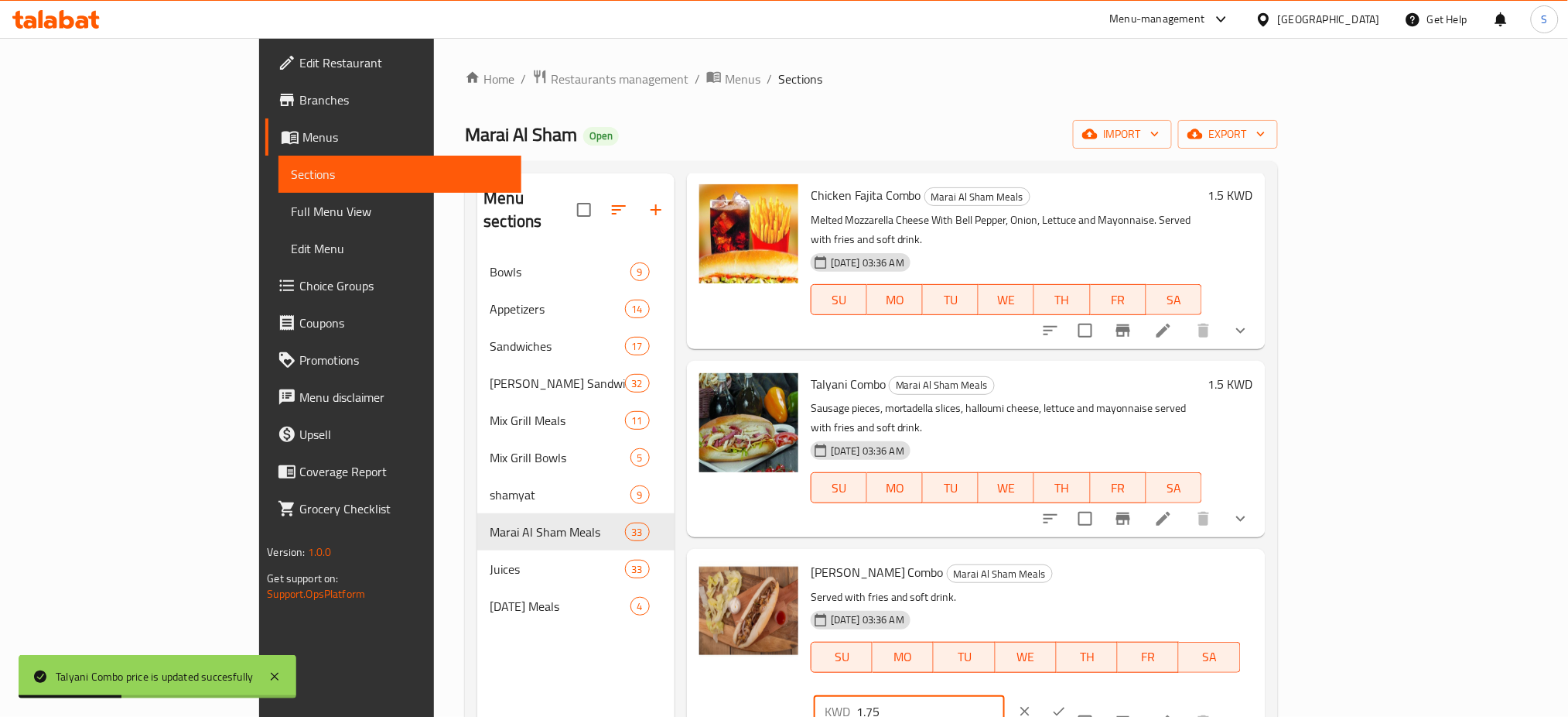
click at [1005, 696] on input "1.75" at bounding box center [931, 711] width 148 height 31
type input "1.5"
click at [1067, 703] on icon "ok" at bounding box center [1059, 711] width 16 height 16
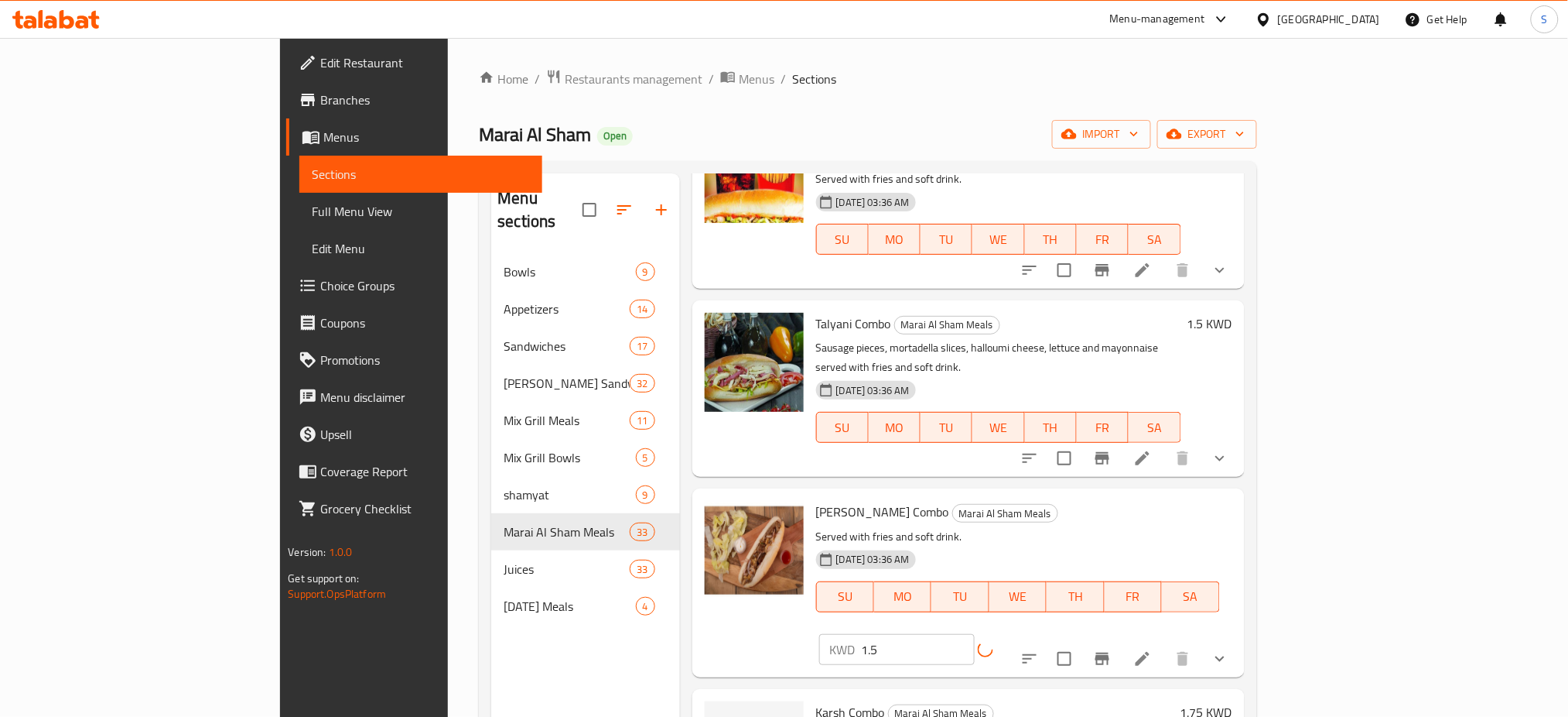
scroll to position [2683, 0]
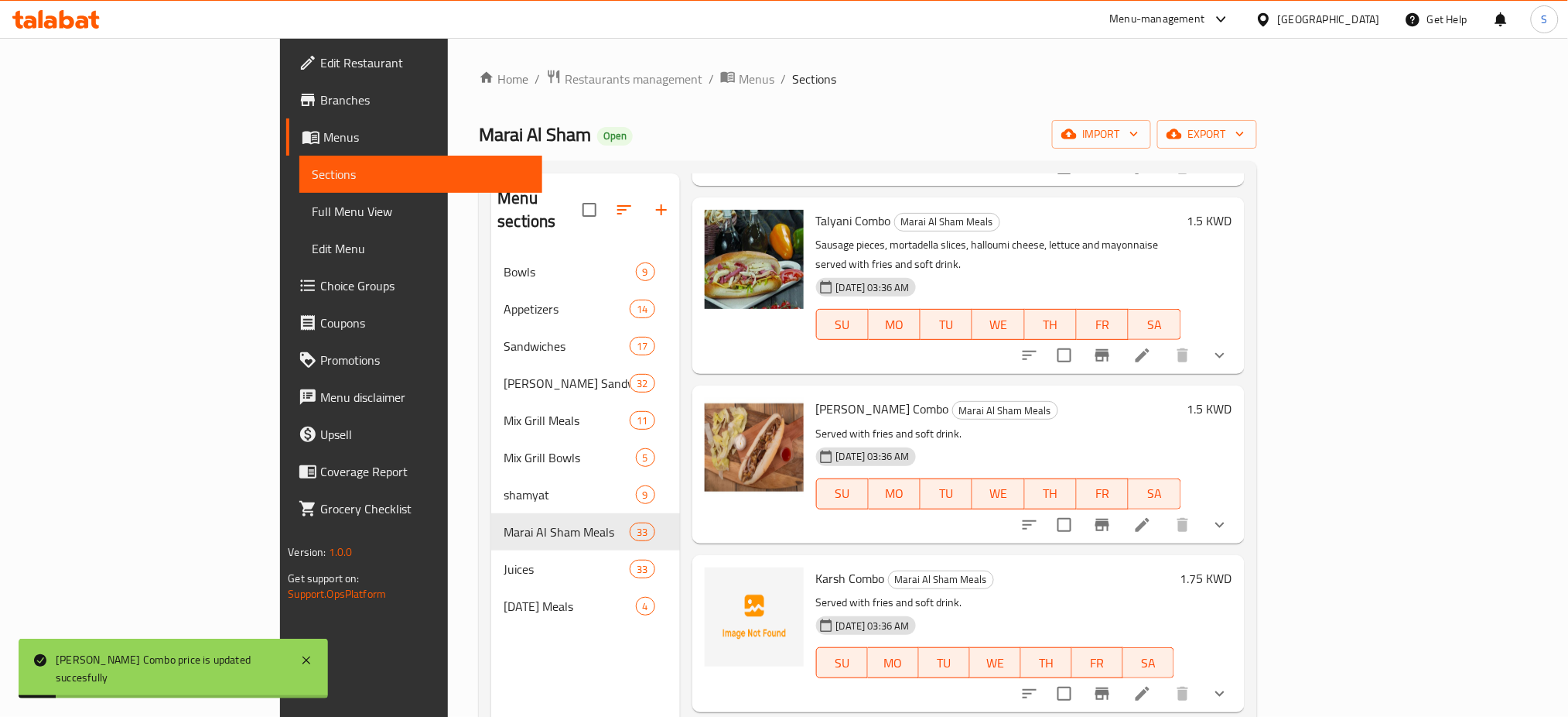
click at [1232, 567] on h6 "1.75 KWD" at bounding box center [1207, 578] width 51 height 22
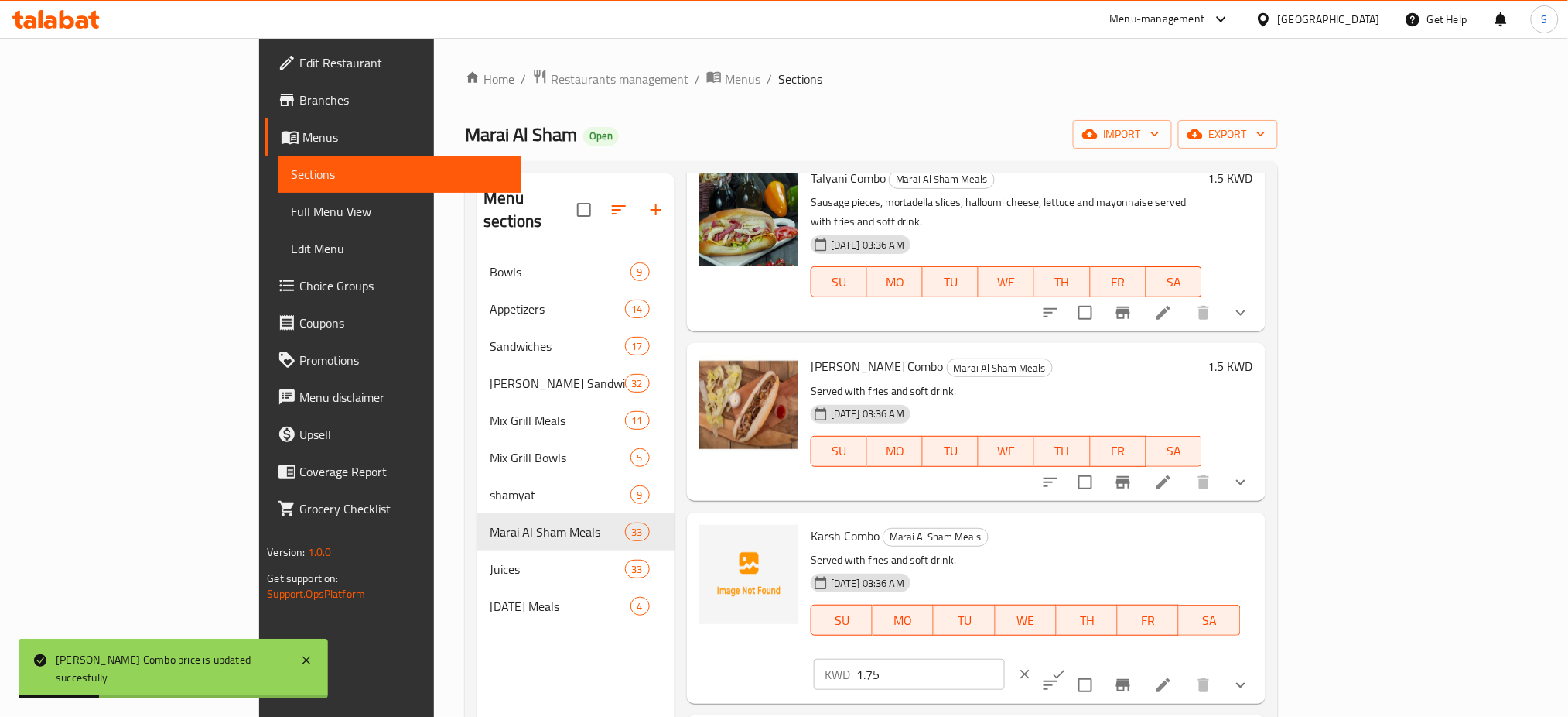
click at [1005, 659] on input "1.75" at bounding box center [931, 673] width 148 height 31
type input "1.5"
click at [1076, 658] on button "ok" at bounding box center [1059, 674] width 34 height 34
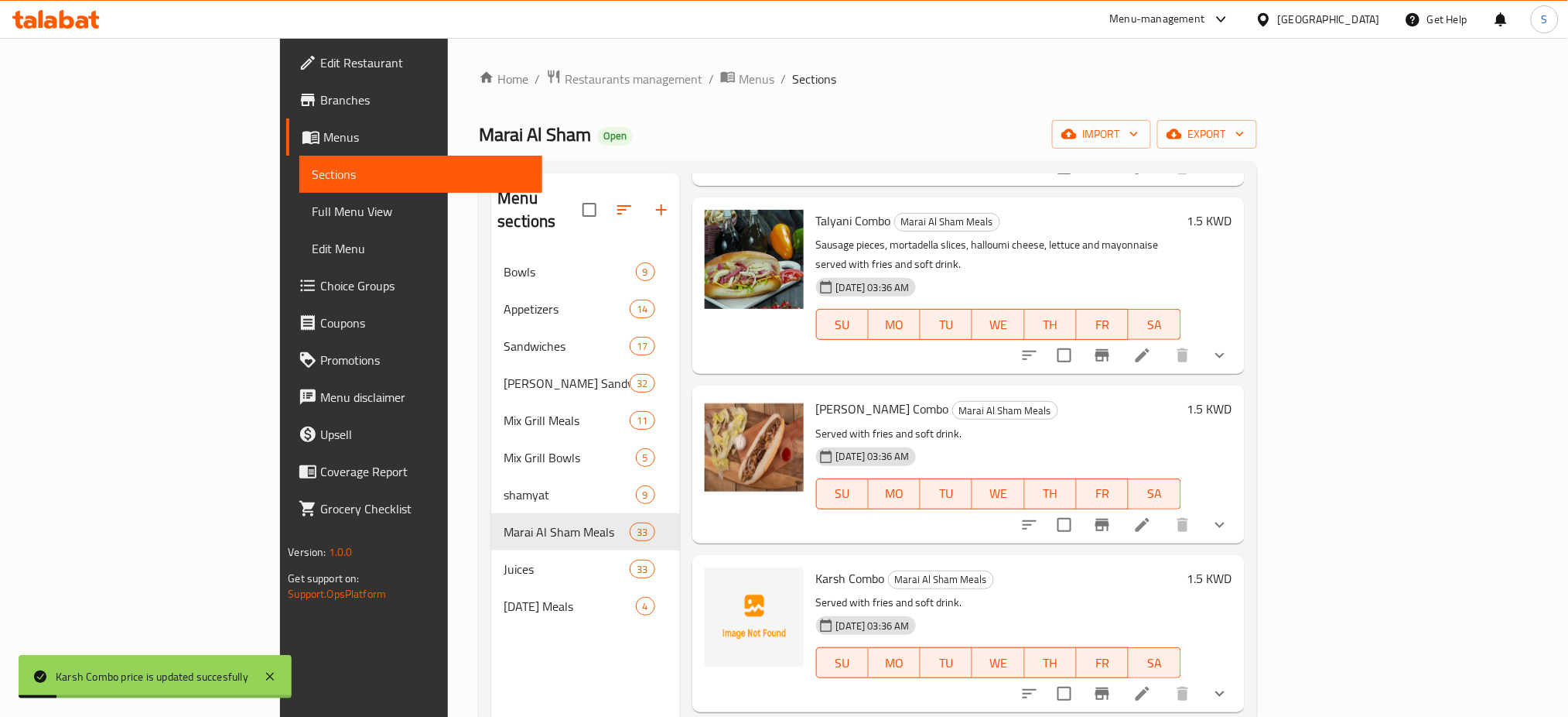
scroll to position [2890, 0]
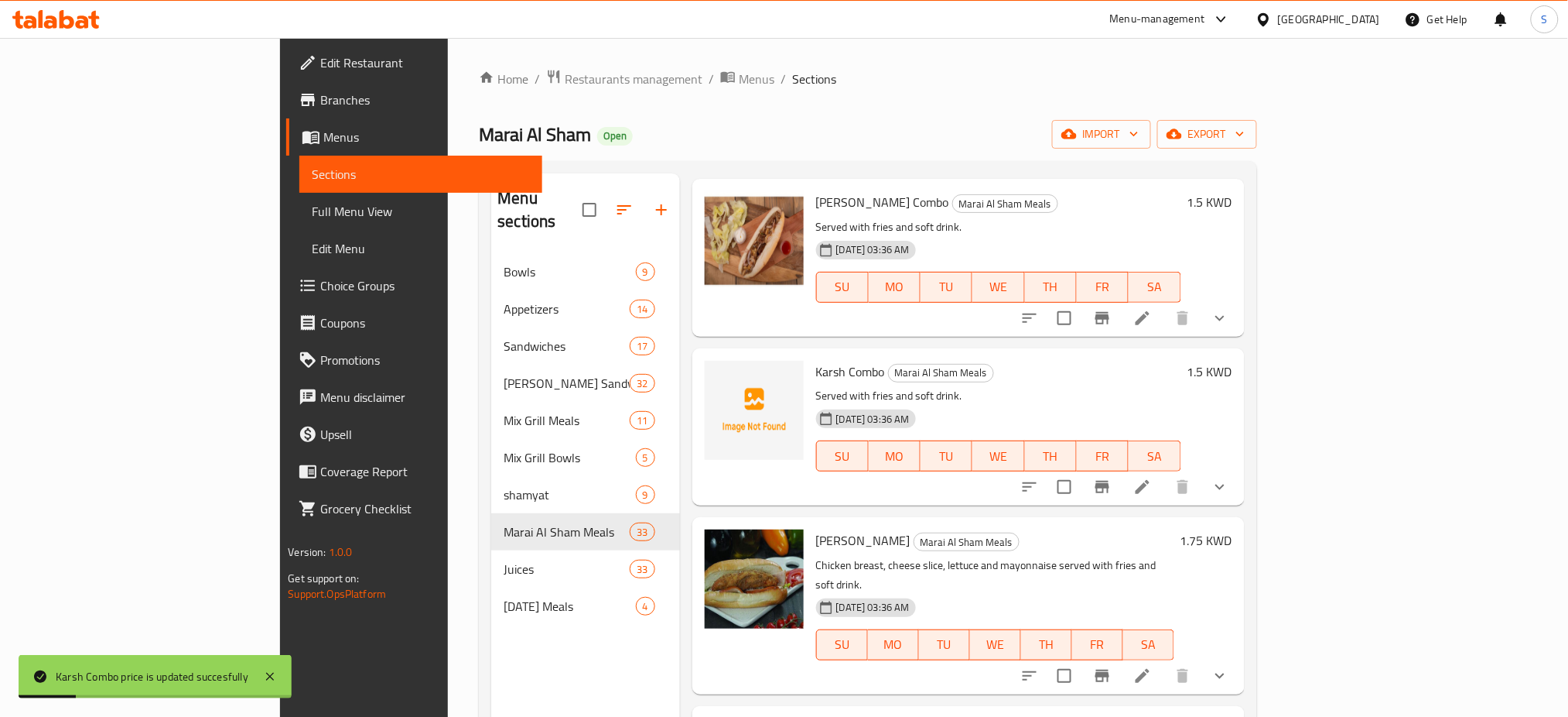
click at [1232, 530] on h6 "1.75 KWD" at bounding box center [1207, 541] width 51 height 22
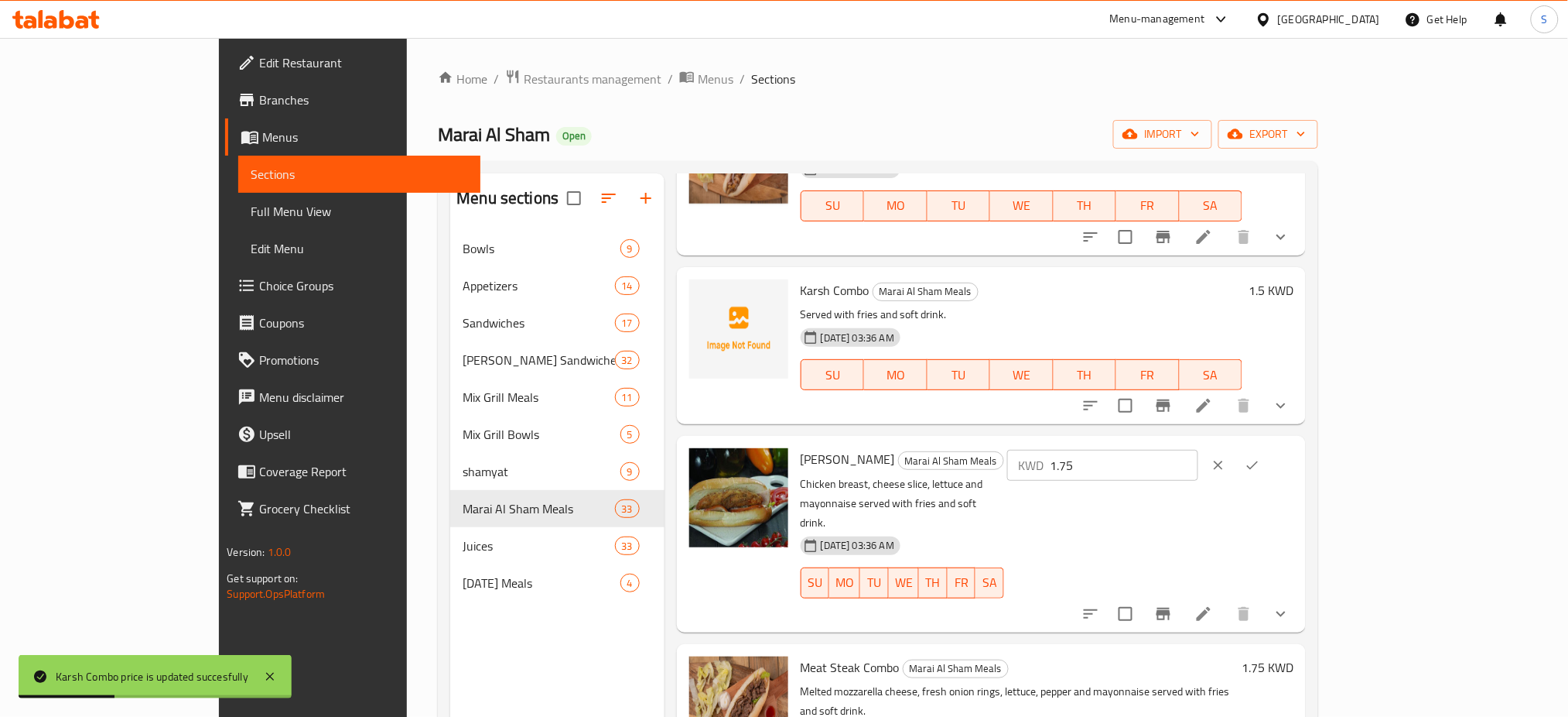
click at [1199, 450] on input "1.75" at bounding box center [1125, 464] width 148 height 31
type input "1.5"
click at [1270, 449] on button "ok" at bounding box center [1252, 465] width 34 height 34
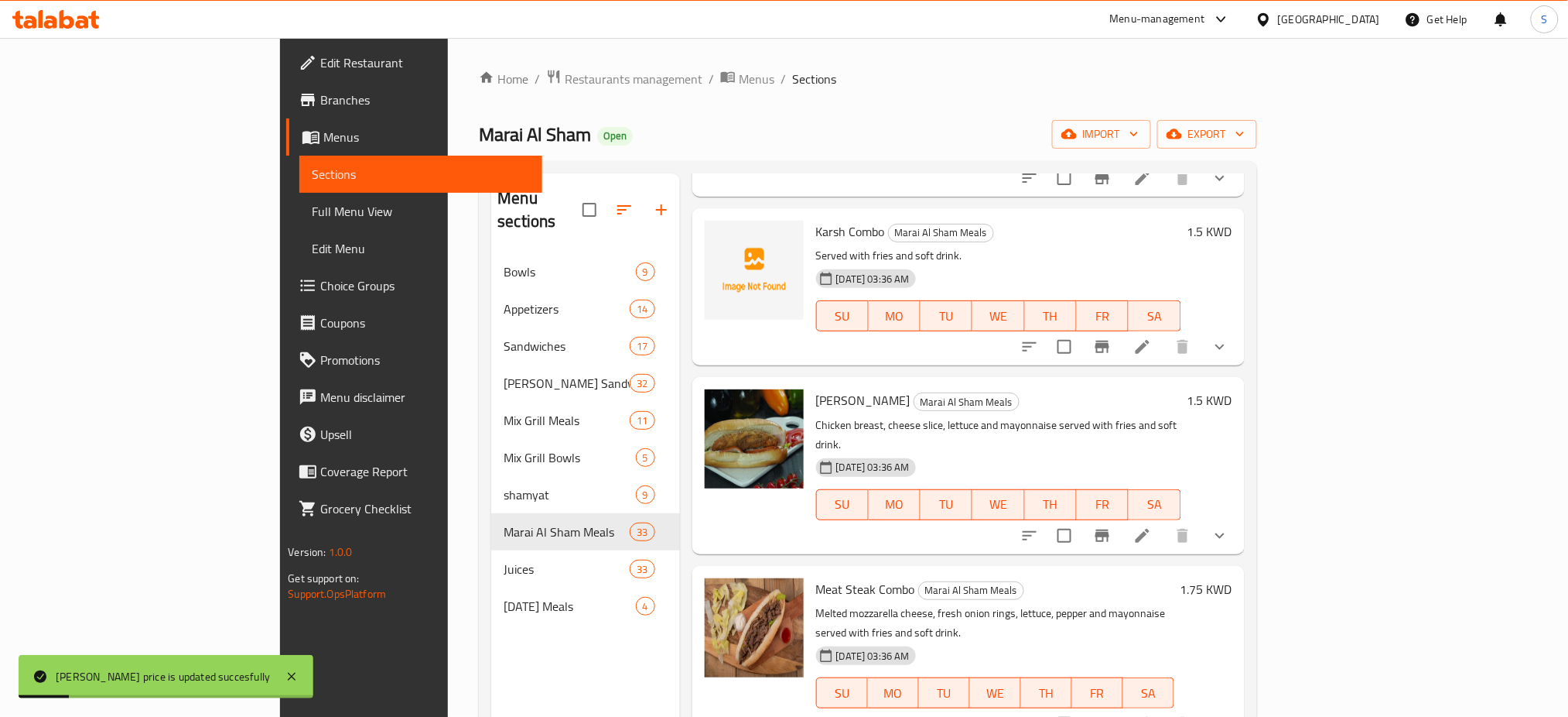
scroll to position [3096, 0]
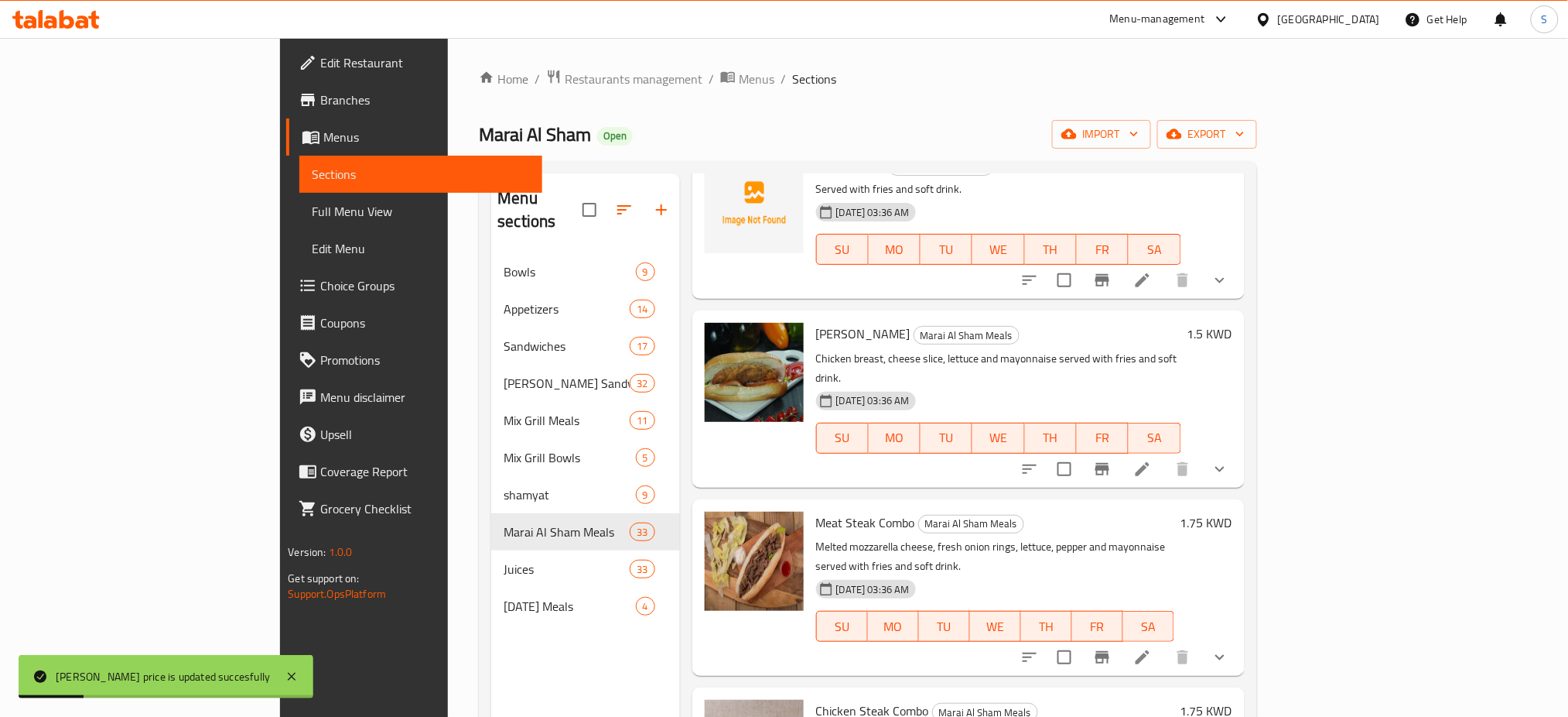
click at [1232, 512] on h6 "1.75 KWD" at bounding box center [1207, 523] width 51 height 22
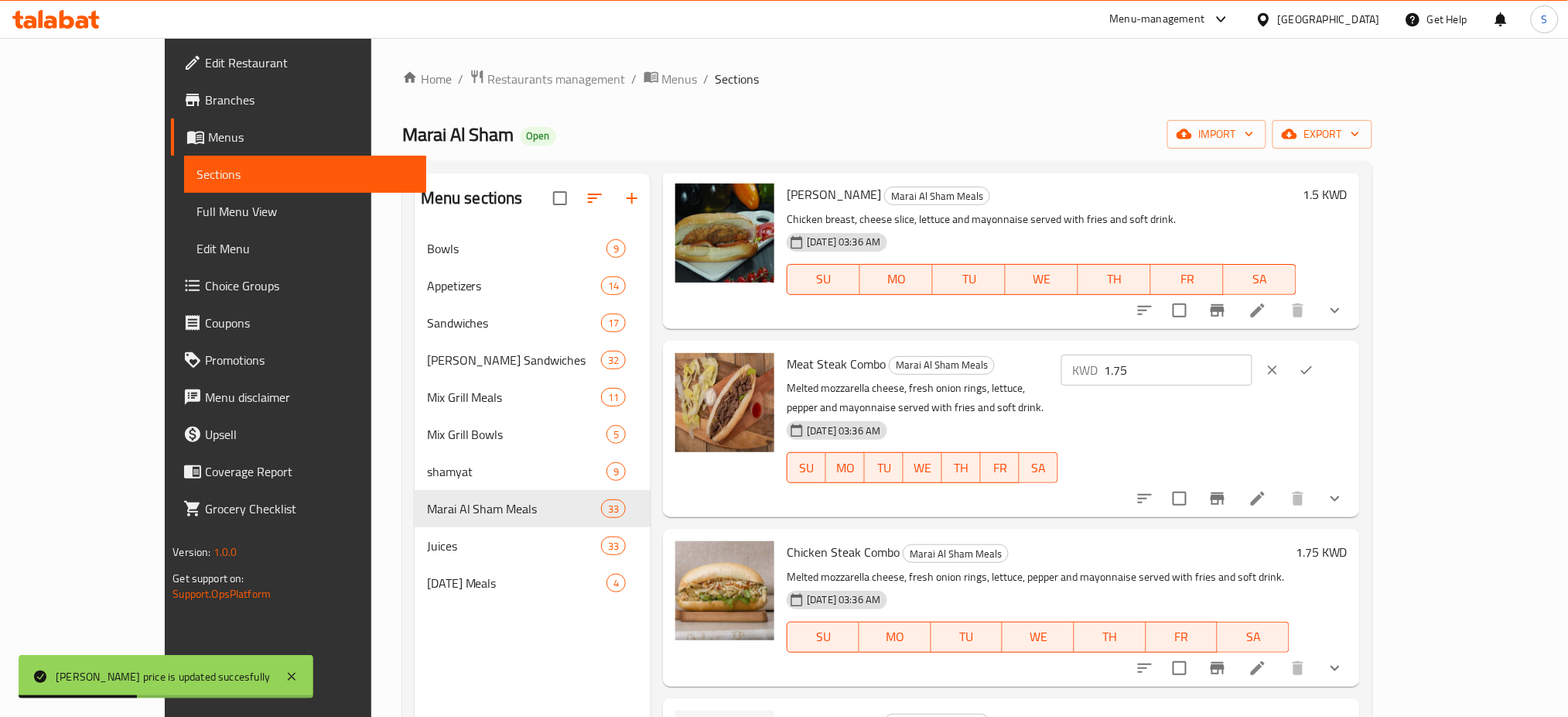
click at [1252, 369] on input "1.75" at bounding box center [1178, 369] width 148 height 31
type input "1.5"
click at [1323, 369] on button "ok" at bounding box center [1307, 369] width 34 height 34
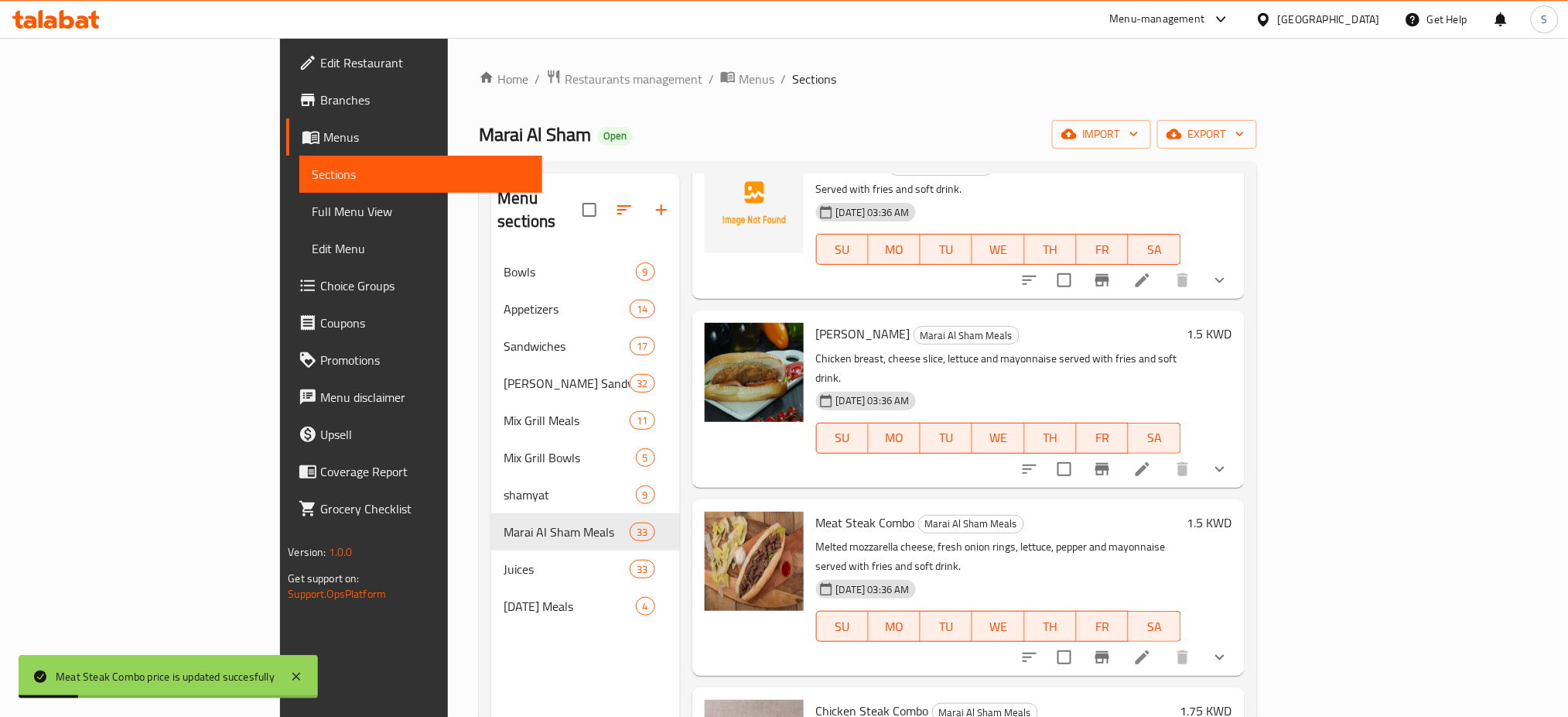
click at [1232, 700] on h6 "1.75 KWD" at bounding box center [1207, 711] width 51 height 22
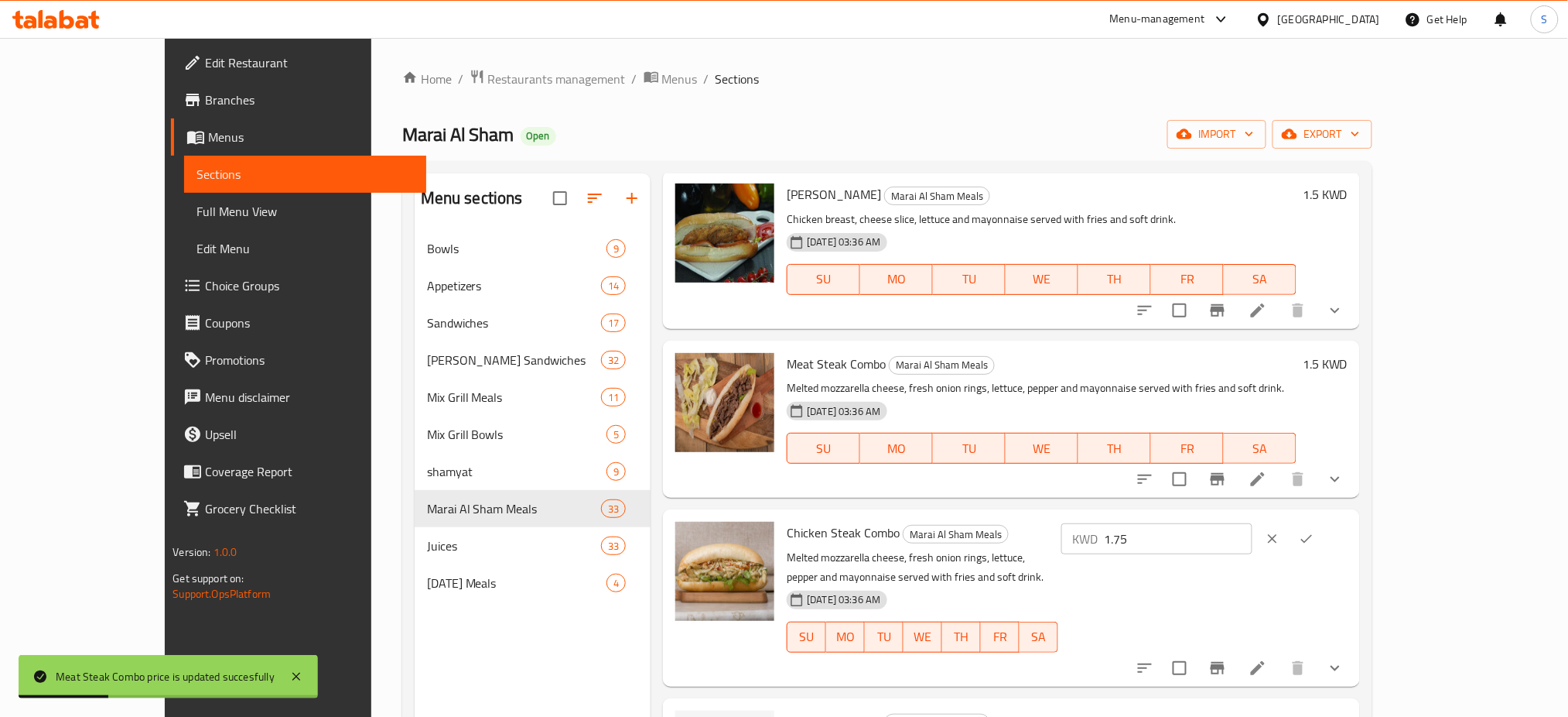
click at [1252, 542] on input "1.75" at bounding box center [1178, 538] width 148 height 31
type input "1.5"
click at [1323, 541] on button "ok" at bounding box center [1307, 539] width 34 height 34
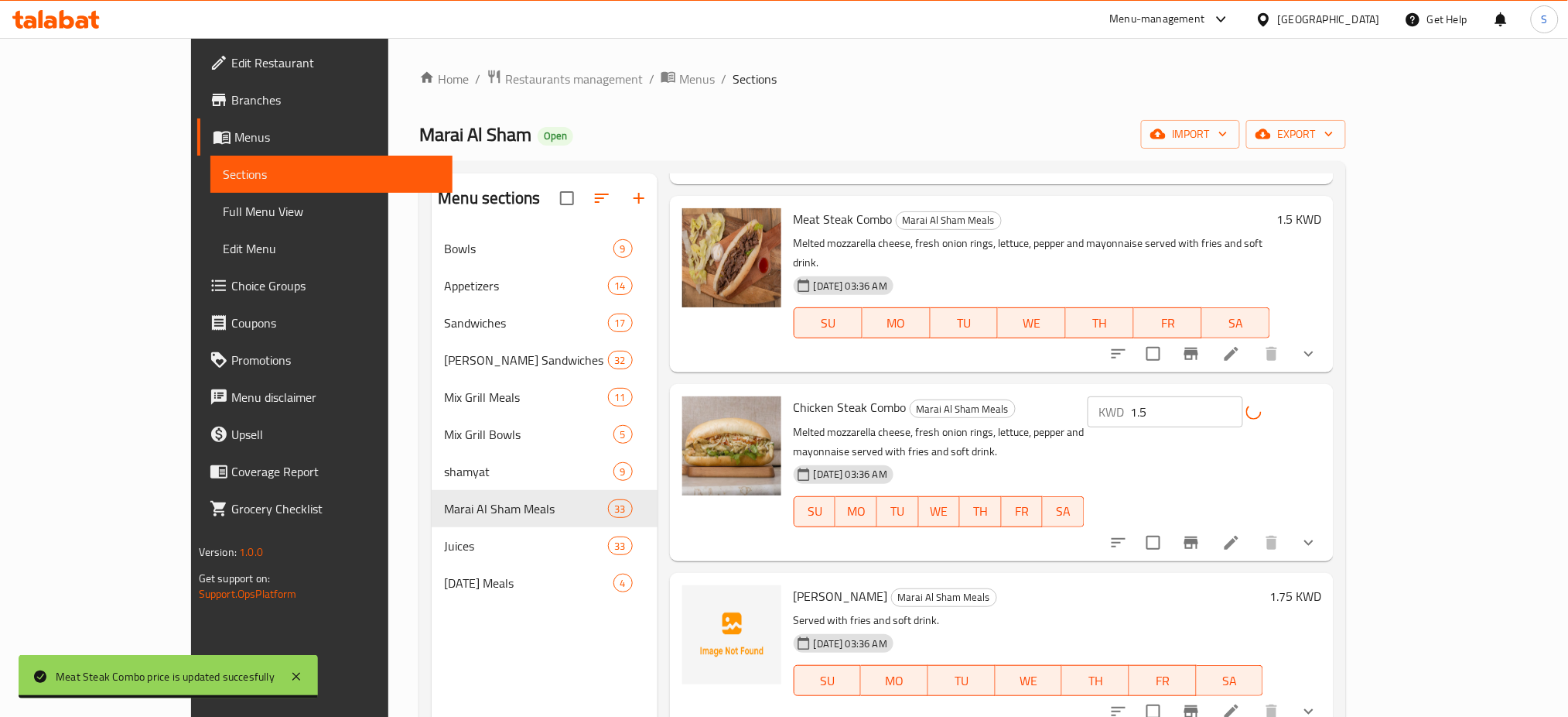
scroll to position [3302, 0]
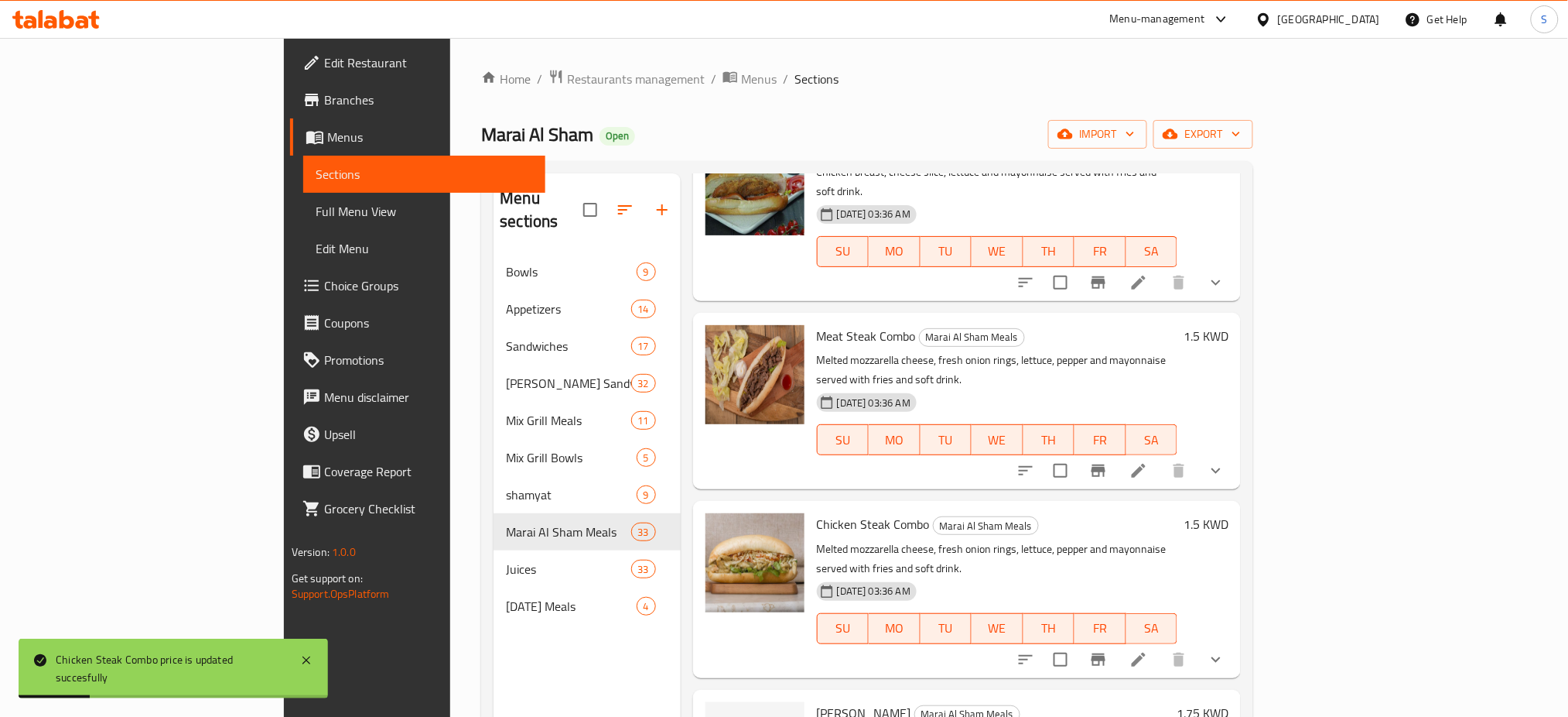
click at [1228, 702] on h6 "1.75 KWD" at bounding box center [1203, 713] width 51 height 22
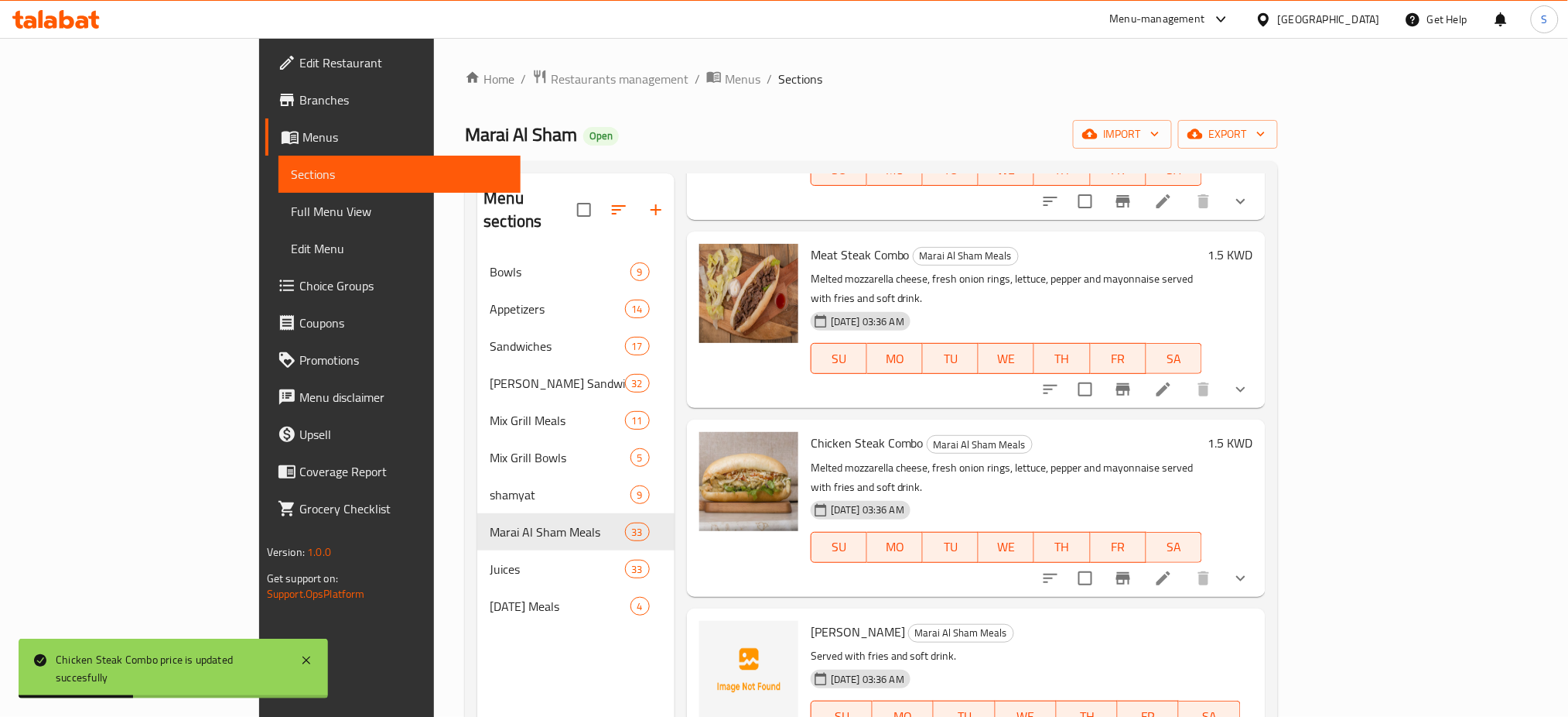
type input "1.5"
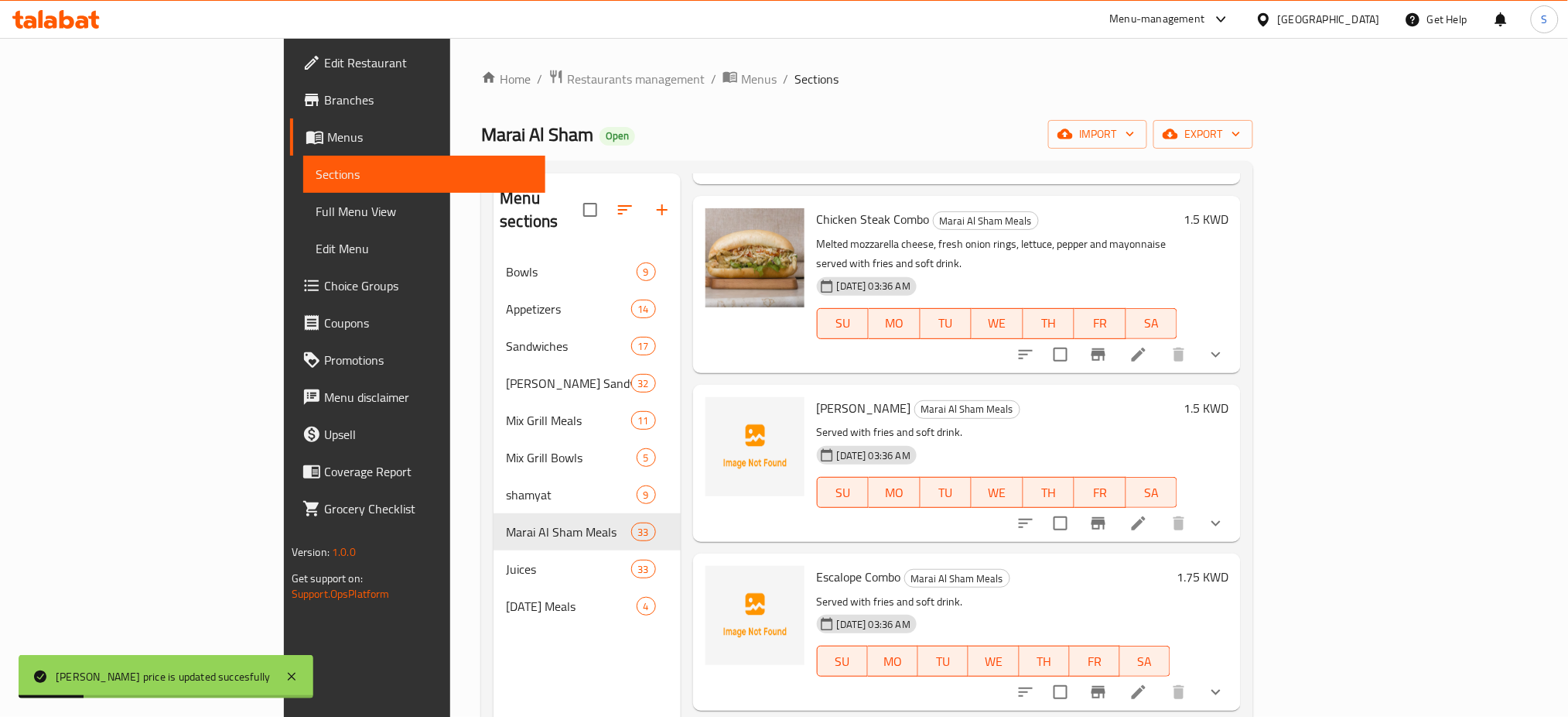
scroll to position [3612, 0]
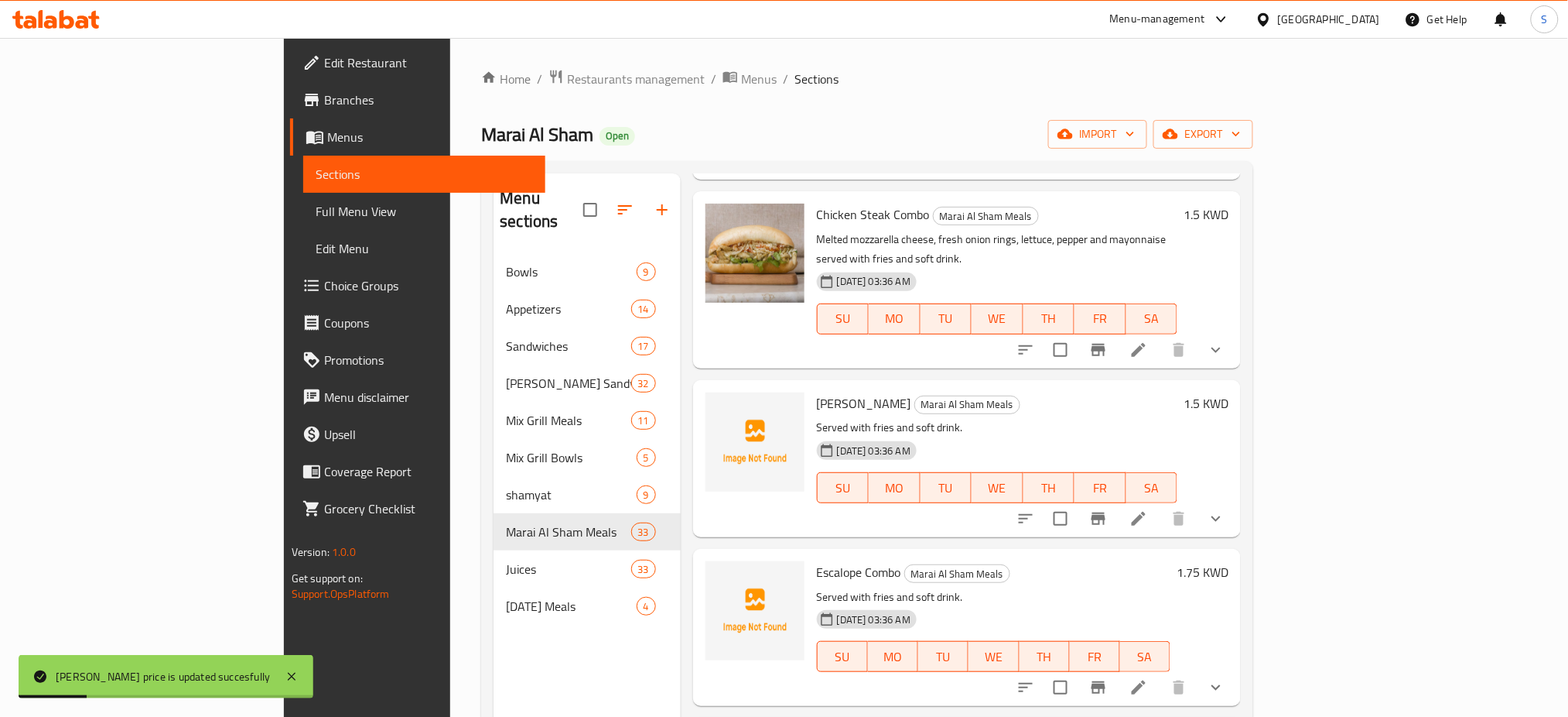
click at [1228, 562] on h6 "1.75 KWD" at bounding box center [1203, 572] width 51 height 22
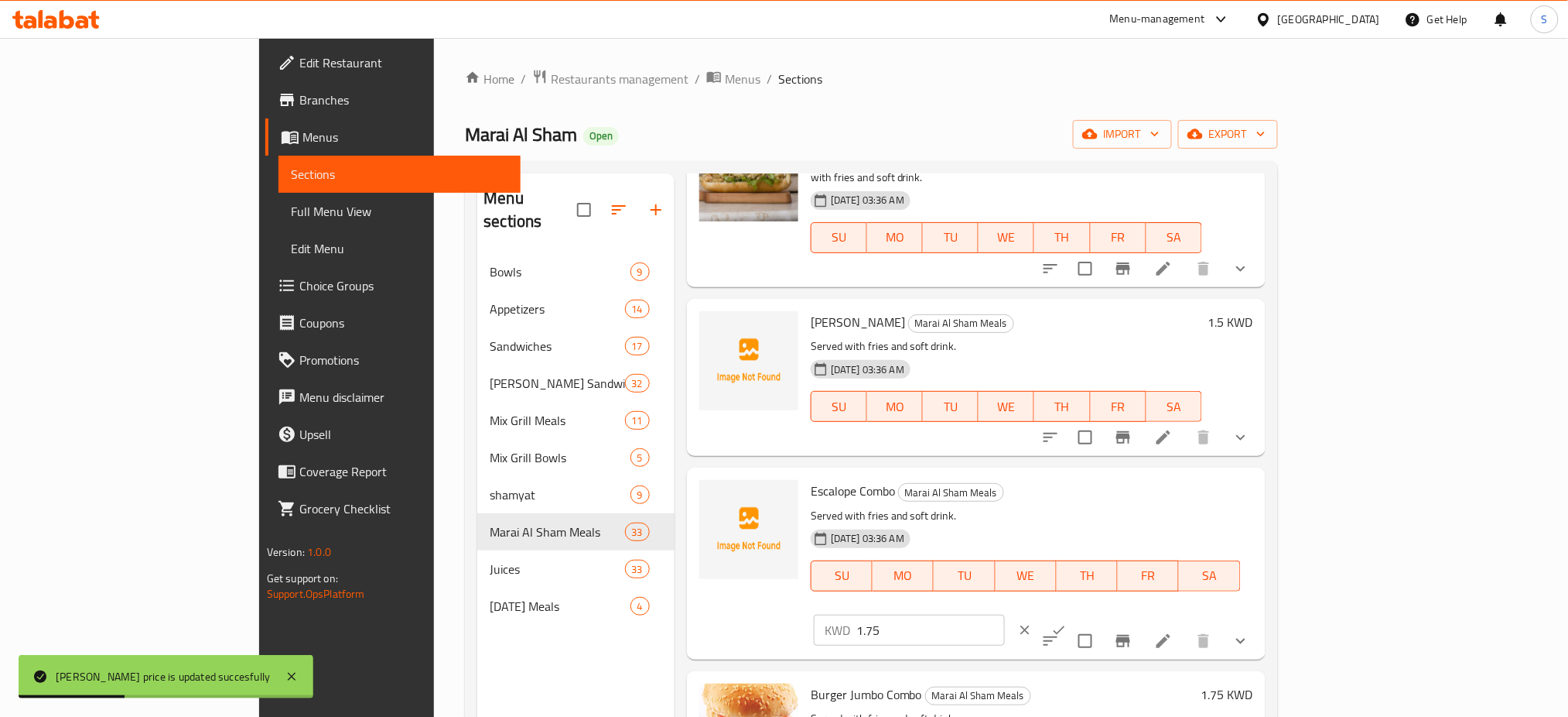
drag, startPoint x: 1362, startPoint y: 363, endPoint x: 1356, endPoint y: 350, distance: 14.3
click at [1005, 615] on input "1.75" at bounding box center [931, 630] width 148 height 31
type input "1.5"
click at [1067, 622] on icon "ok" at bounding box center [1059, 630] width 16 height 16
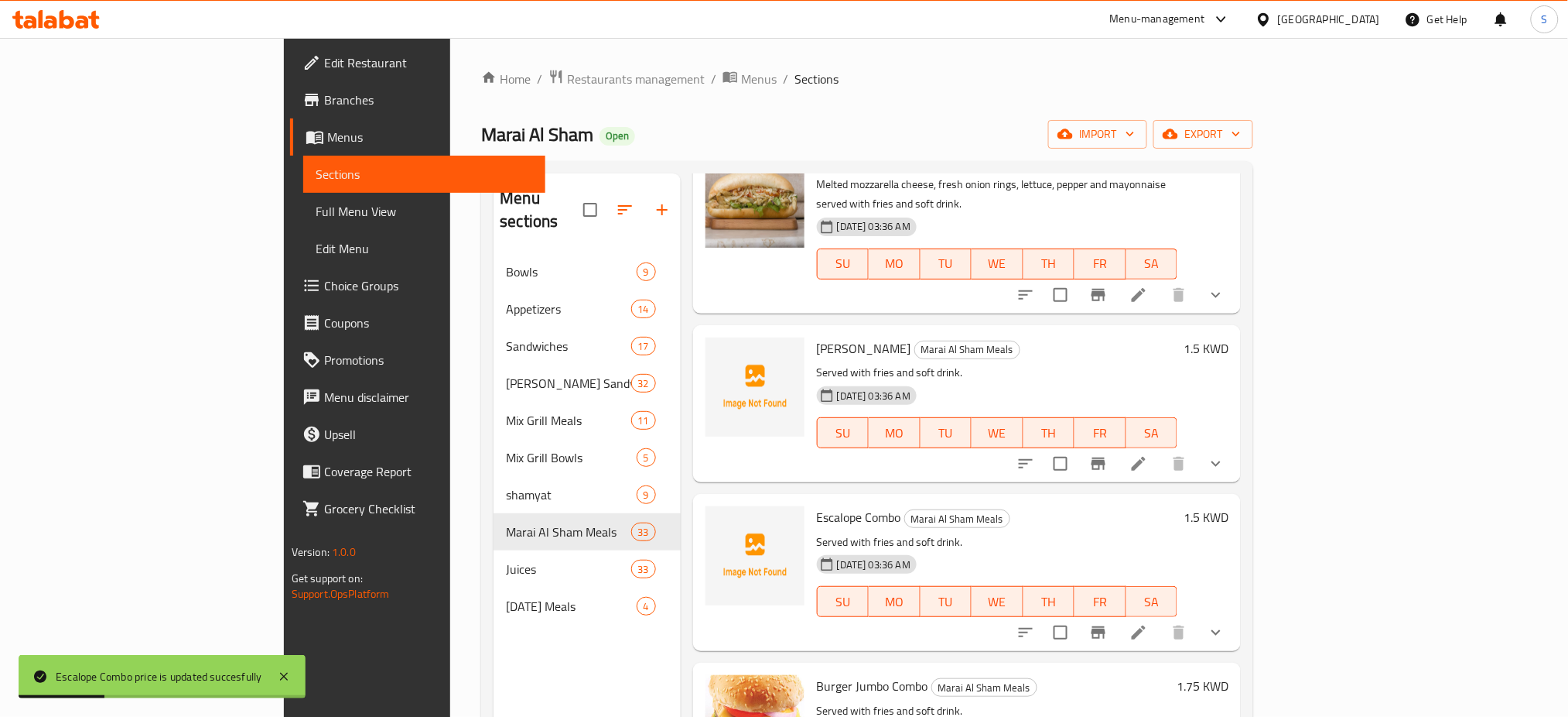
scroll to position [3716, 0]
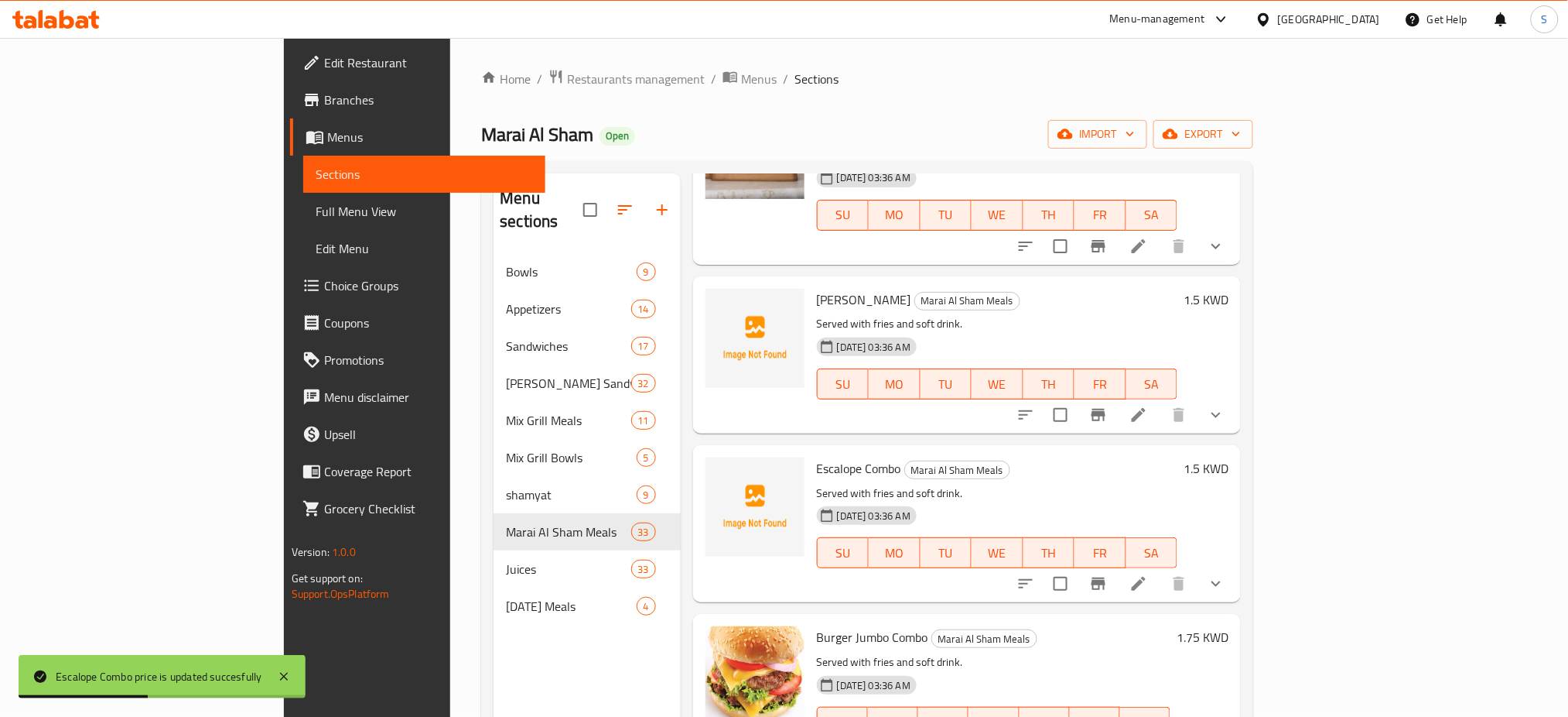
click at [1228, 626] on h6 "1.75 KWD" at bounding box center [1203, 637] width 51 height 22
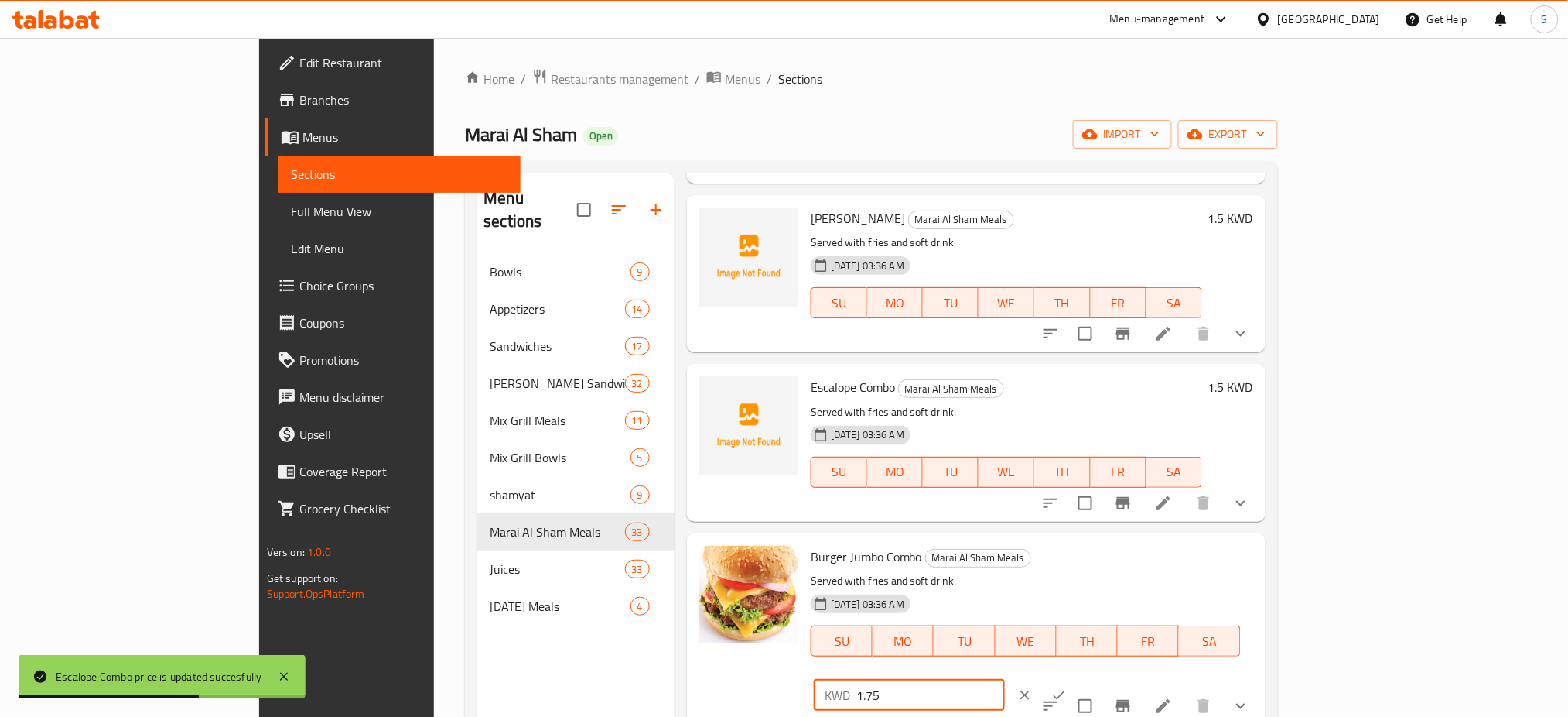
click at [1005, 679] on input "1.75" at bounding box center [931, 694] width 148 height 31
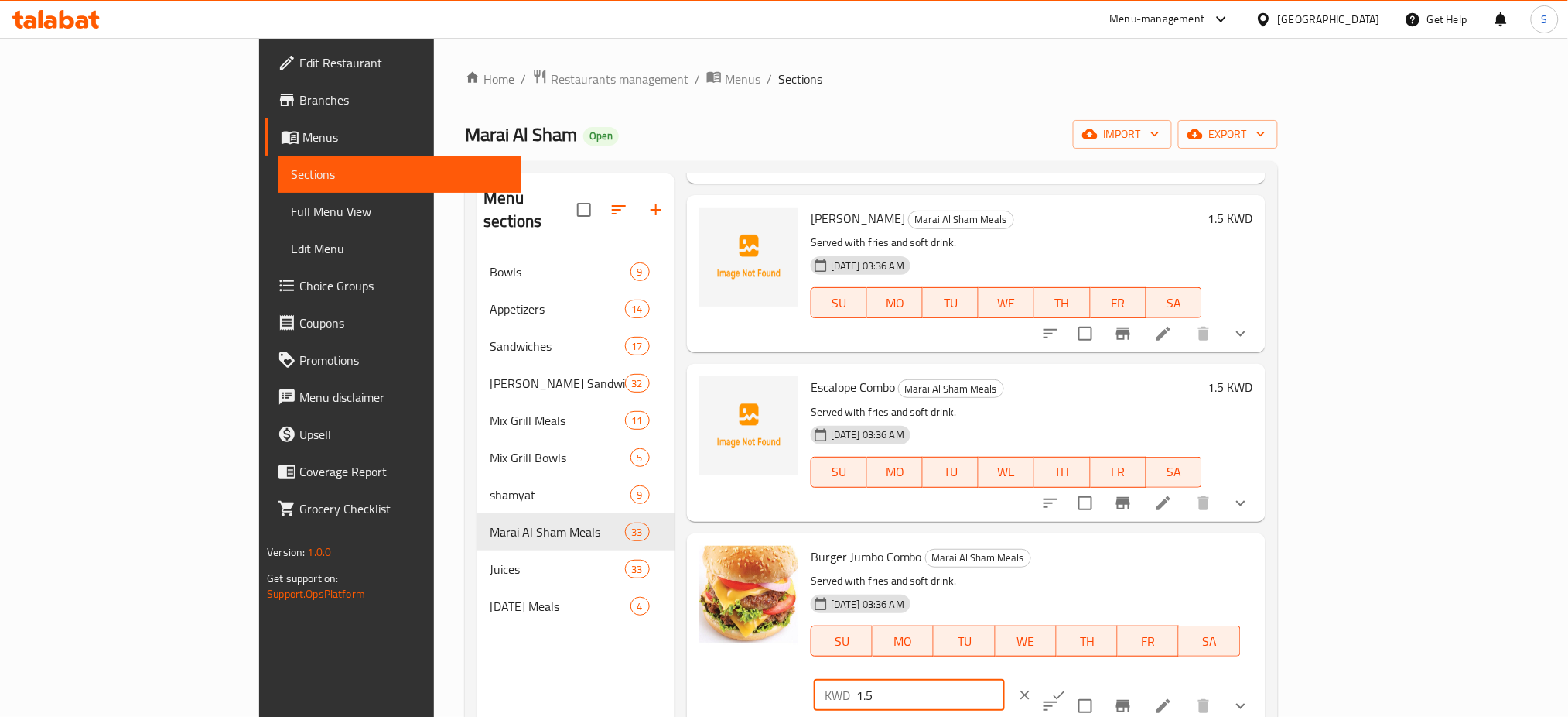
type input "1.5"
click at [1067, 687] on icon "ok" at bounding box center [1059, 695] width 16 height 16
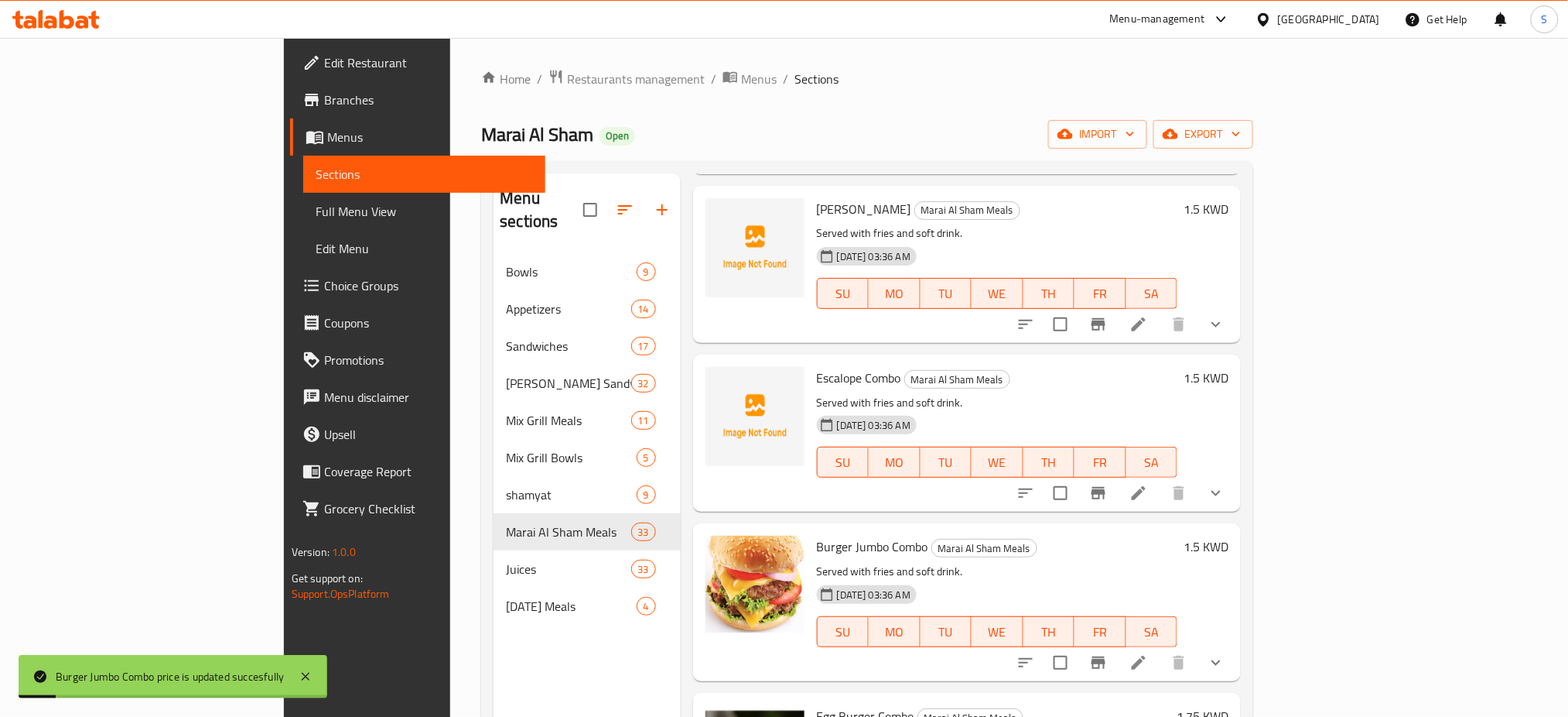
scroll to position [3819, 0]
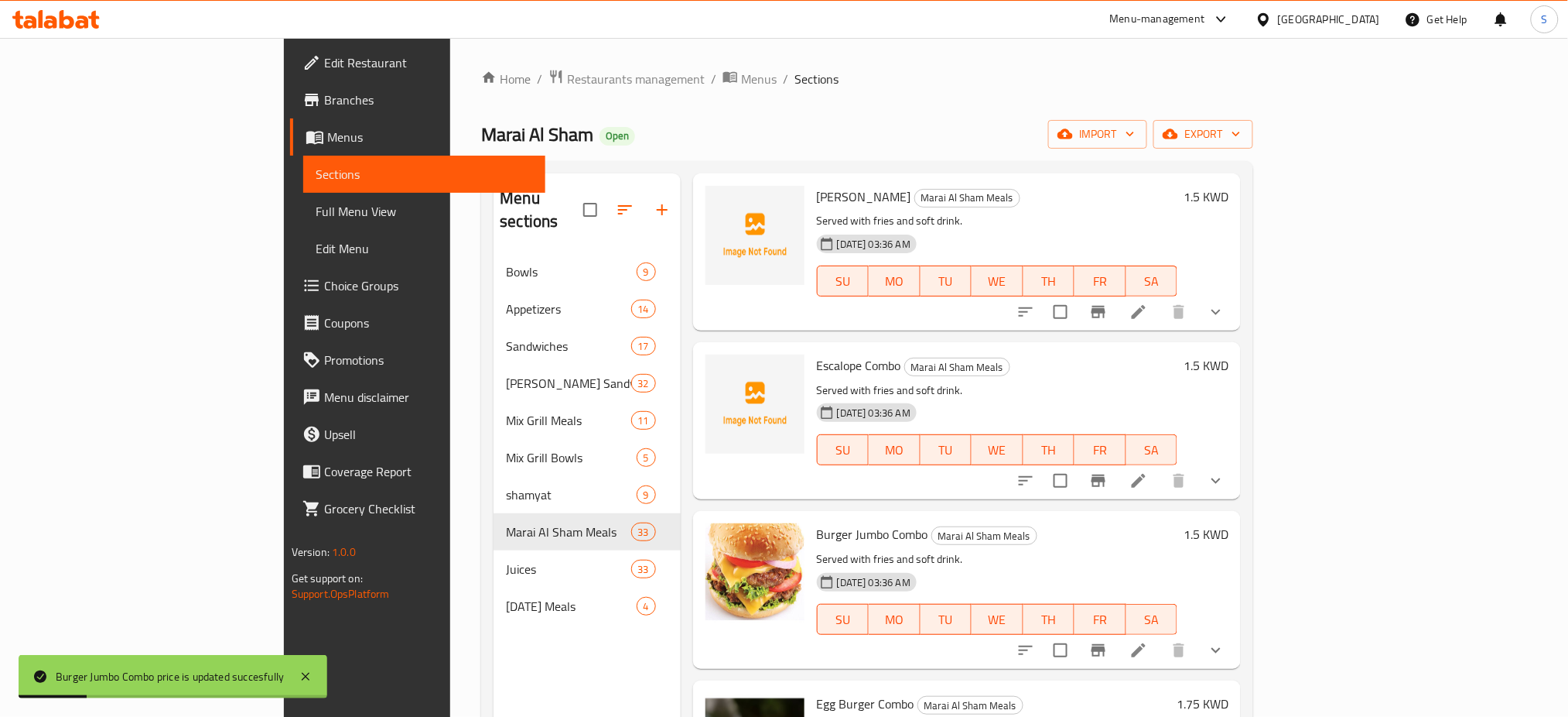
click at [1228, 693] on h6 "1.75 KWD" at bounding box center [1203, 704] width 51 height 22
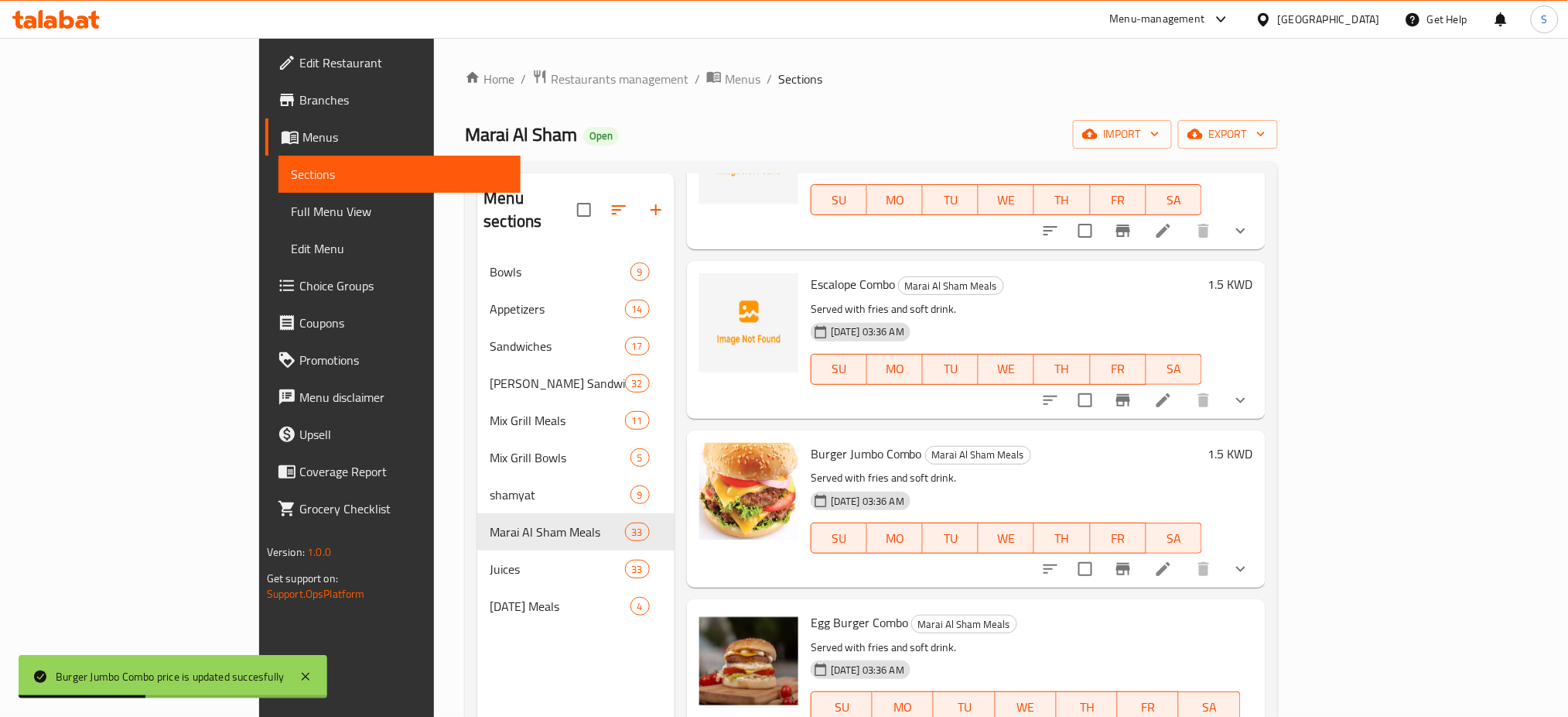
type input "1.5"
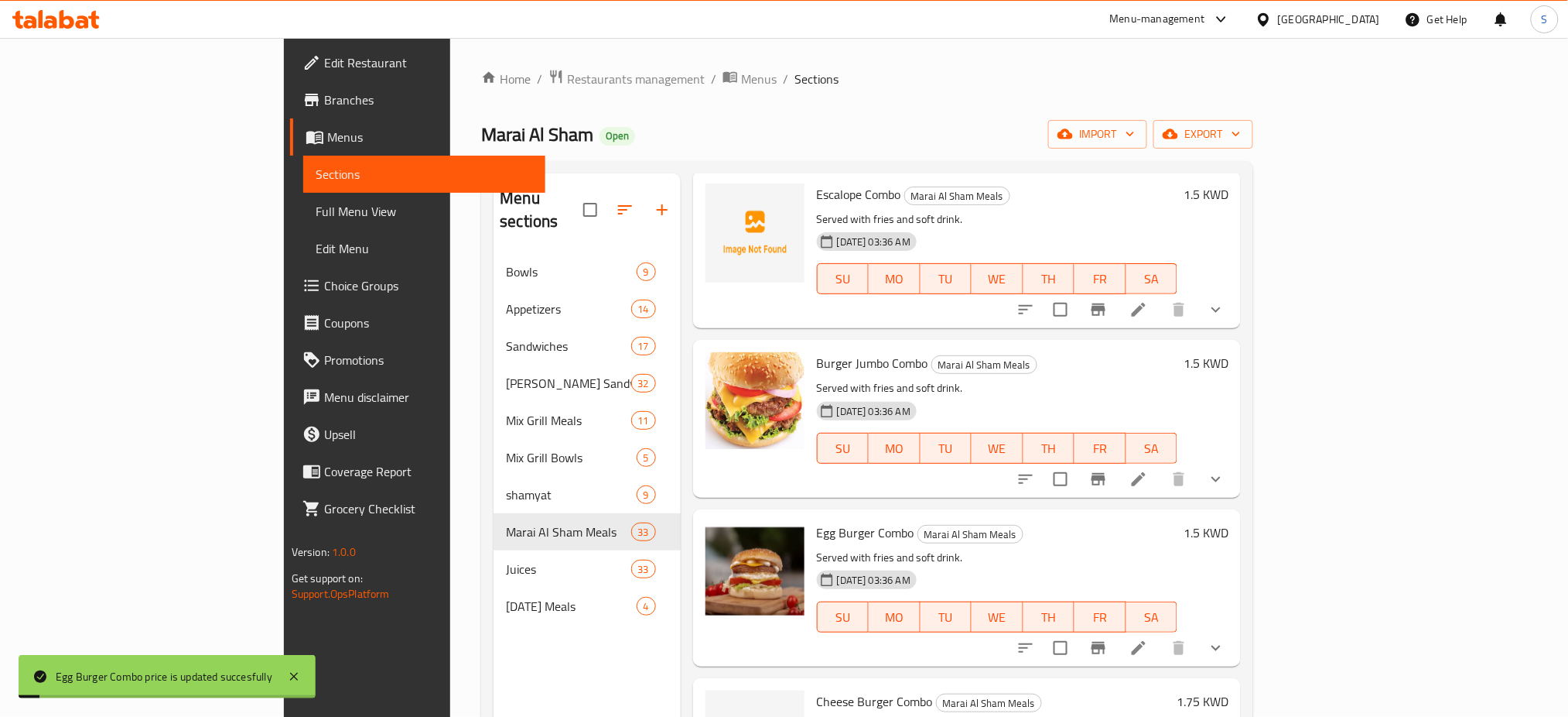
scroll to position [4025, 0]
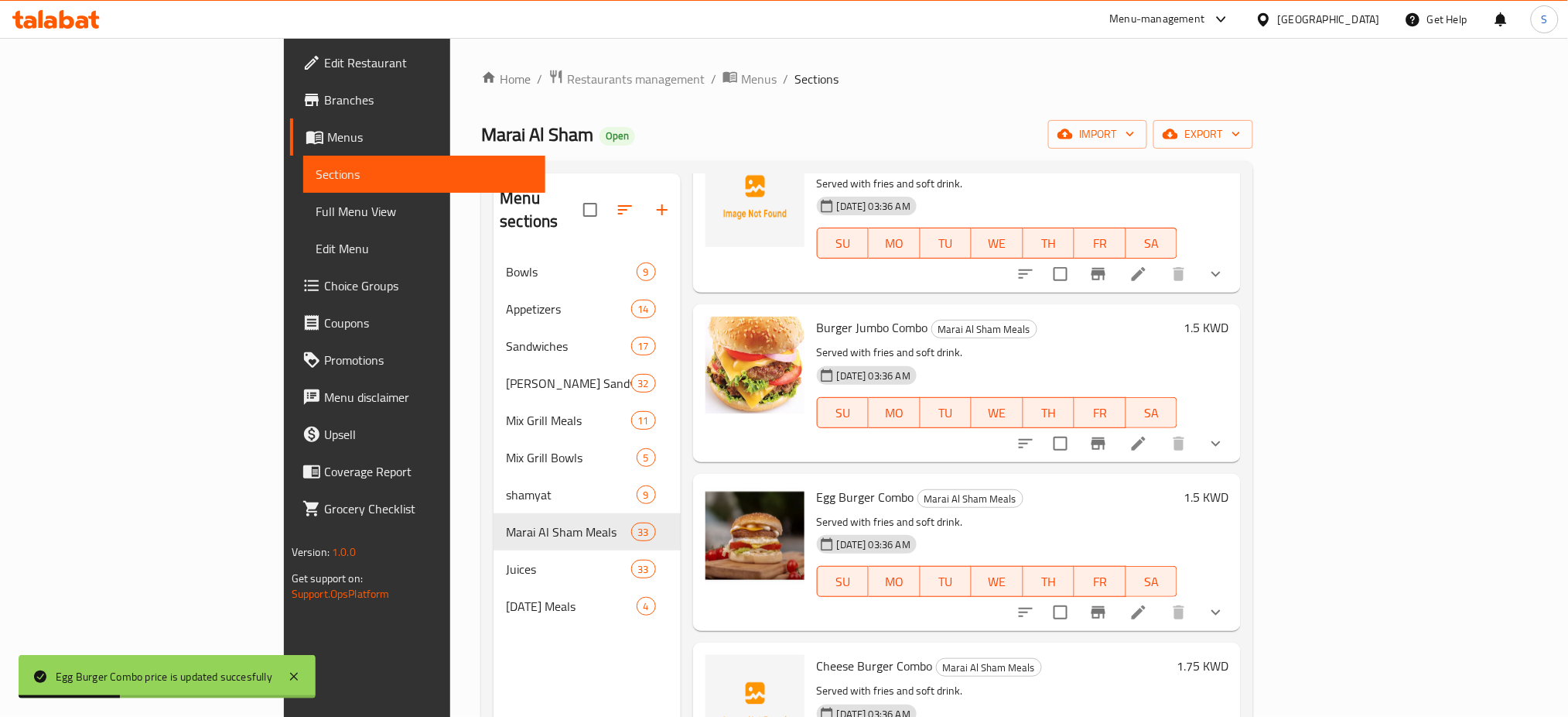
click at [1228, 655] on h6 "1.75 KWD" at bounding box center [1203, 666] width 51 height 22
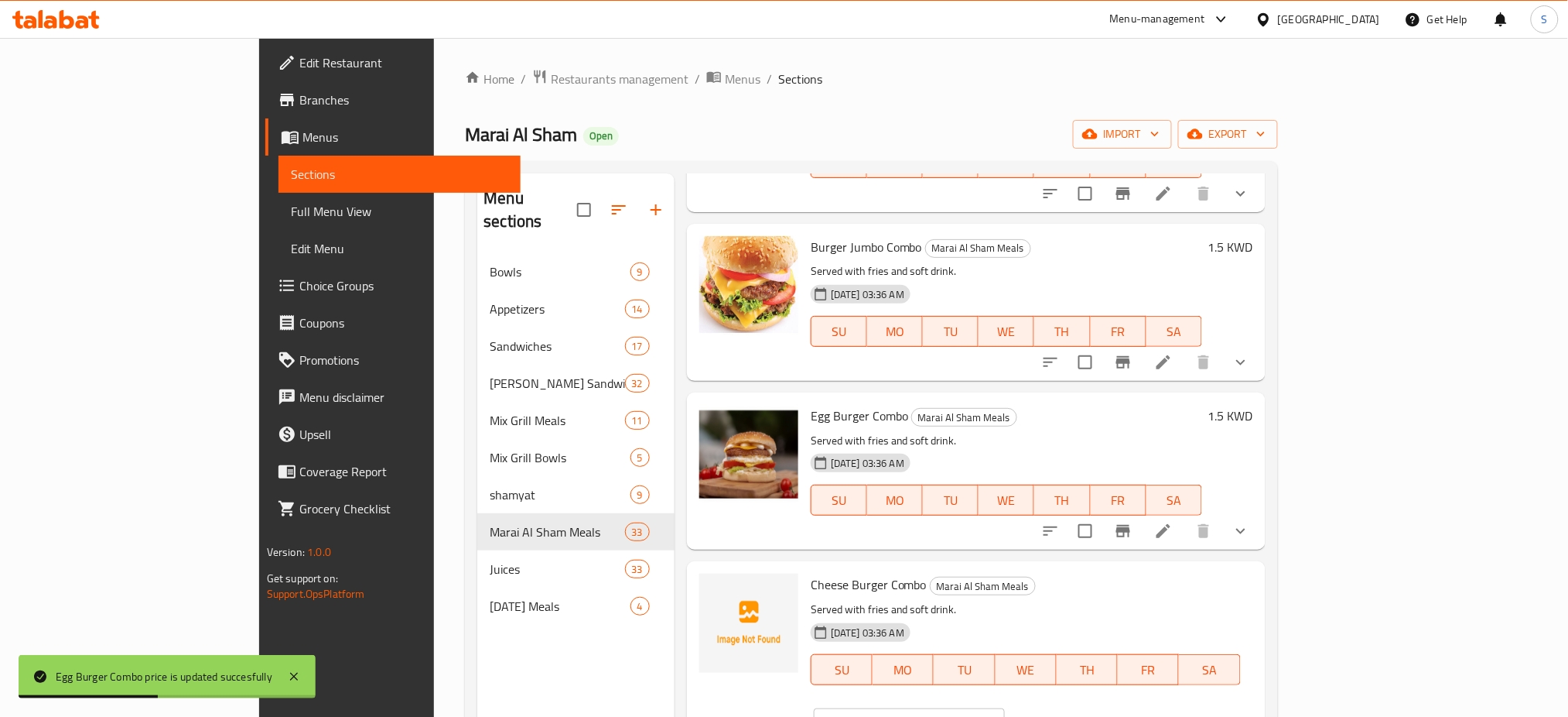
click at [1005, 708] on input "1.75" at bounding box center [931, 723] width 148 height 31
type input "1.5"
click at [1067, 716] on icon "ok" at bounding box center [1059, 724] width 16 height 16
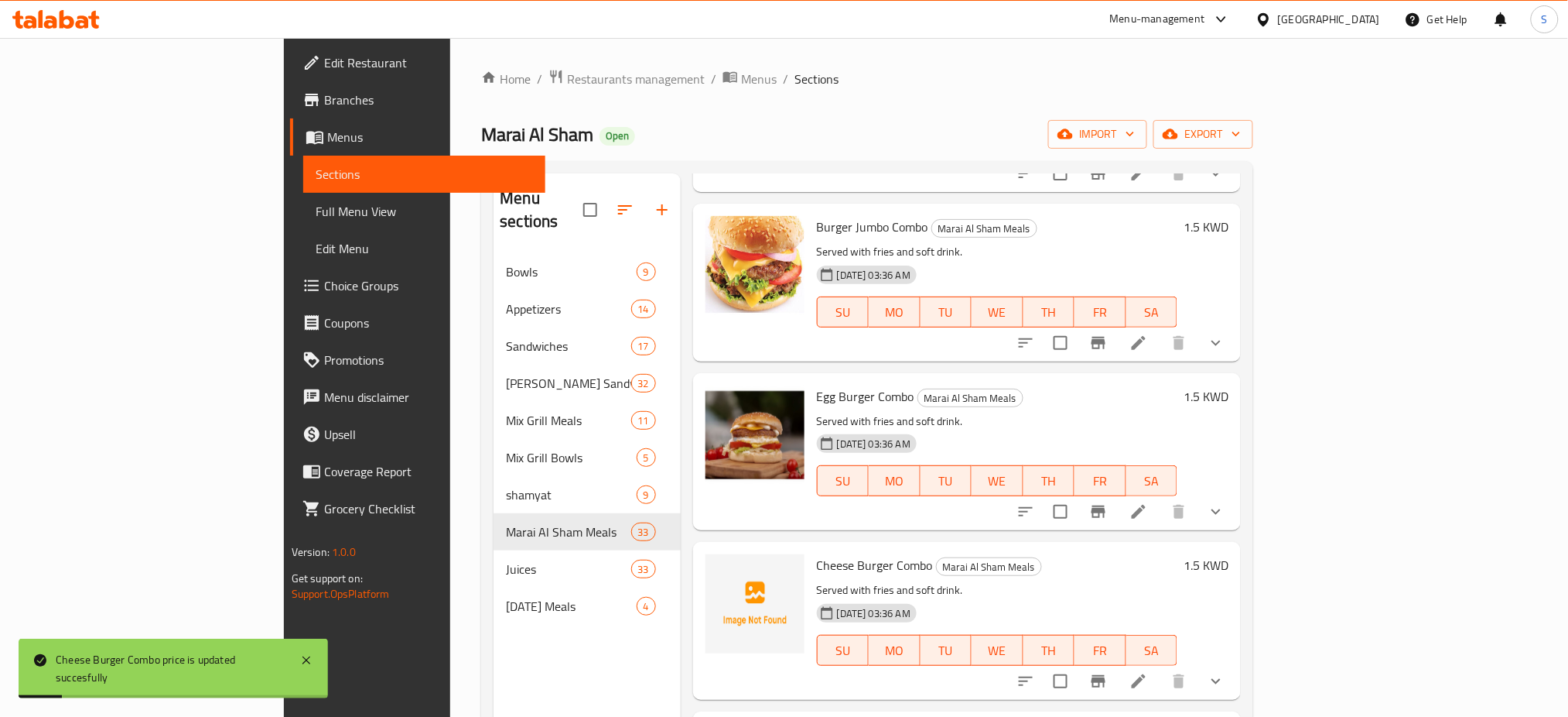
scroll to position [4128, 0]
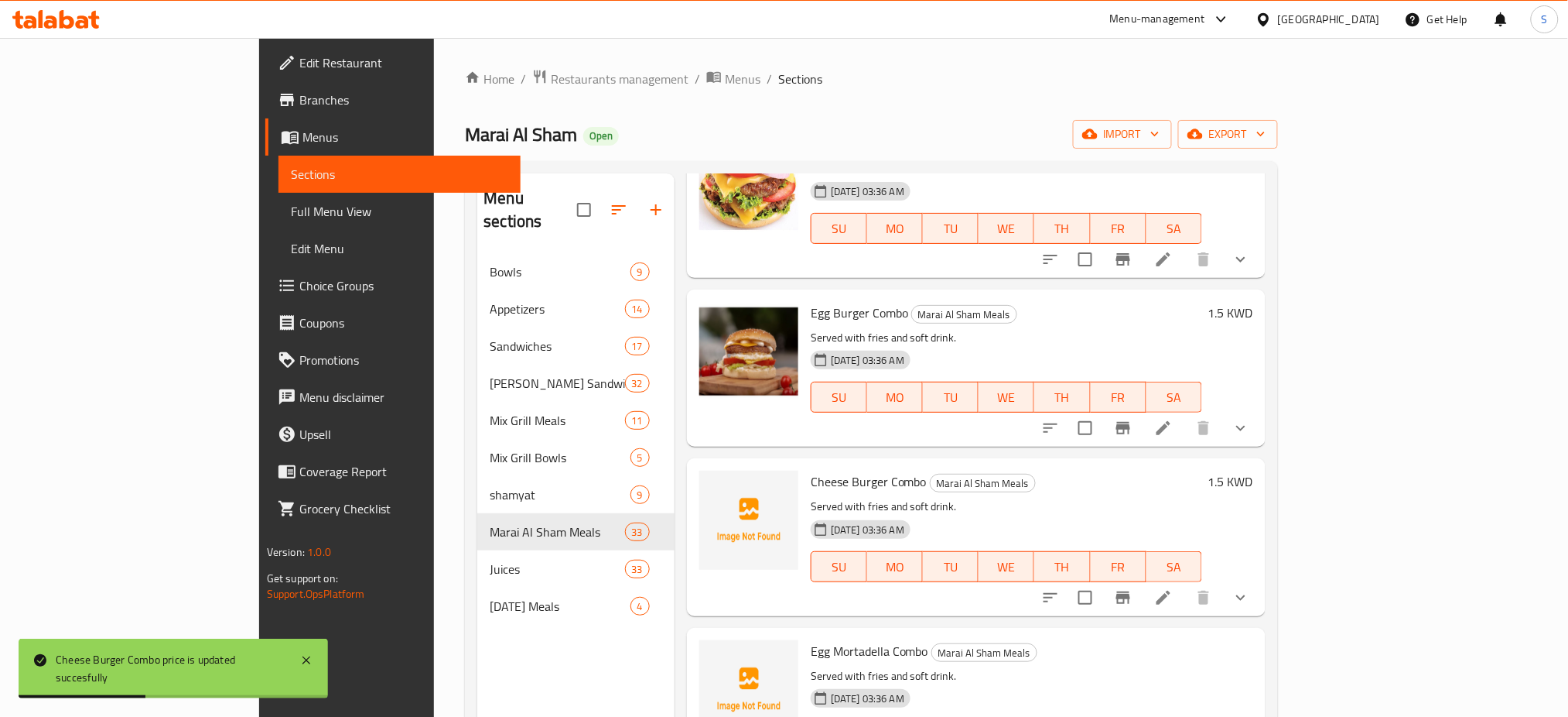
type input "1.5"
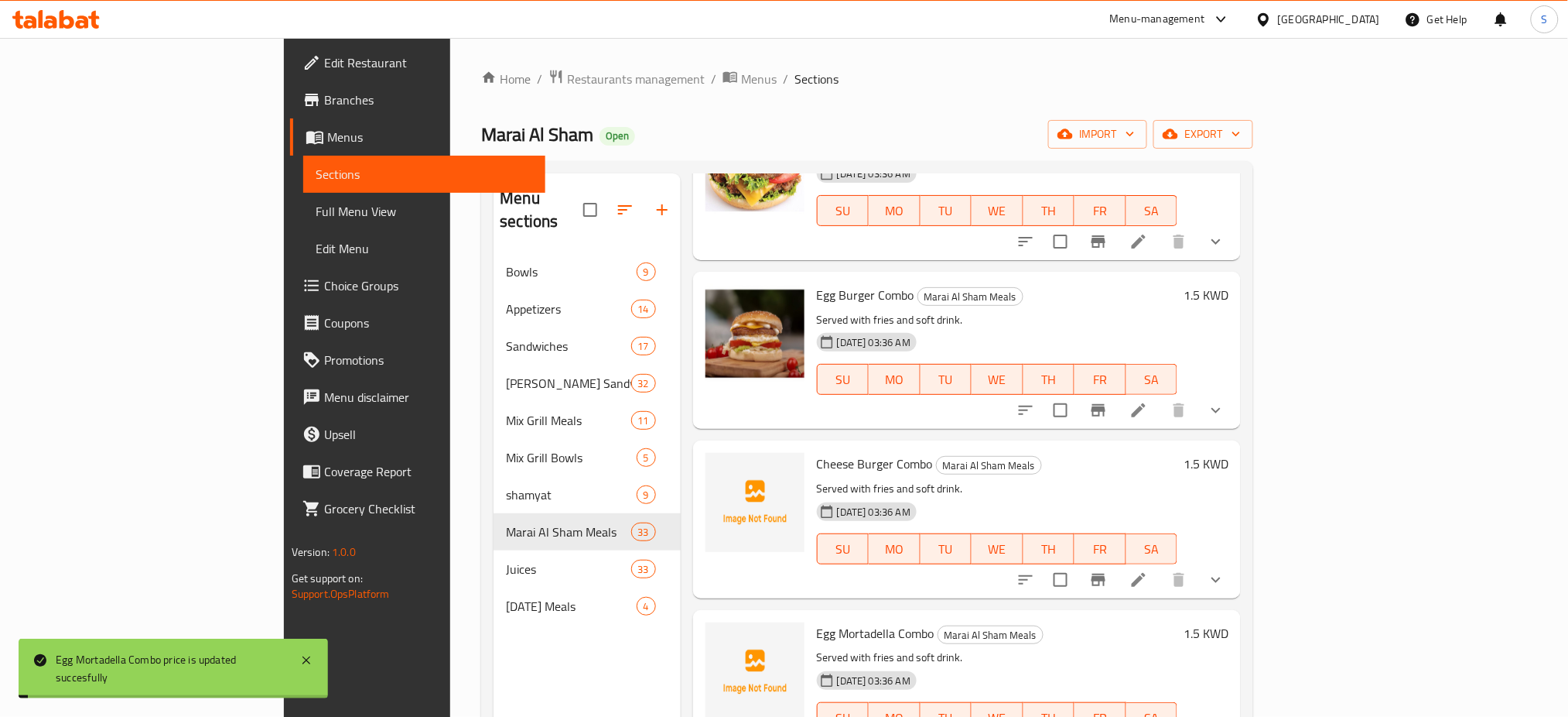
scroll to position [4231, 0]
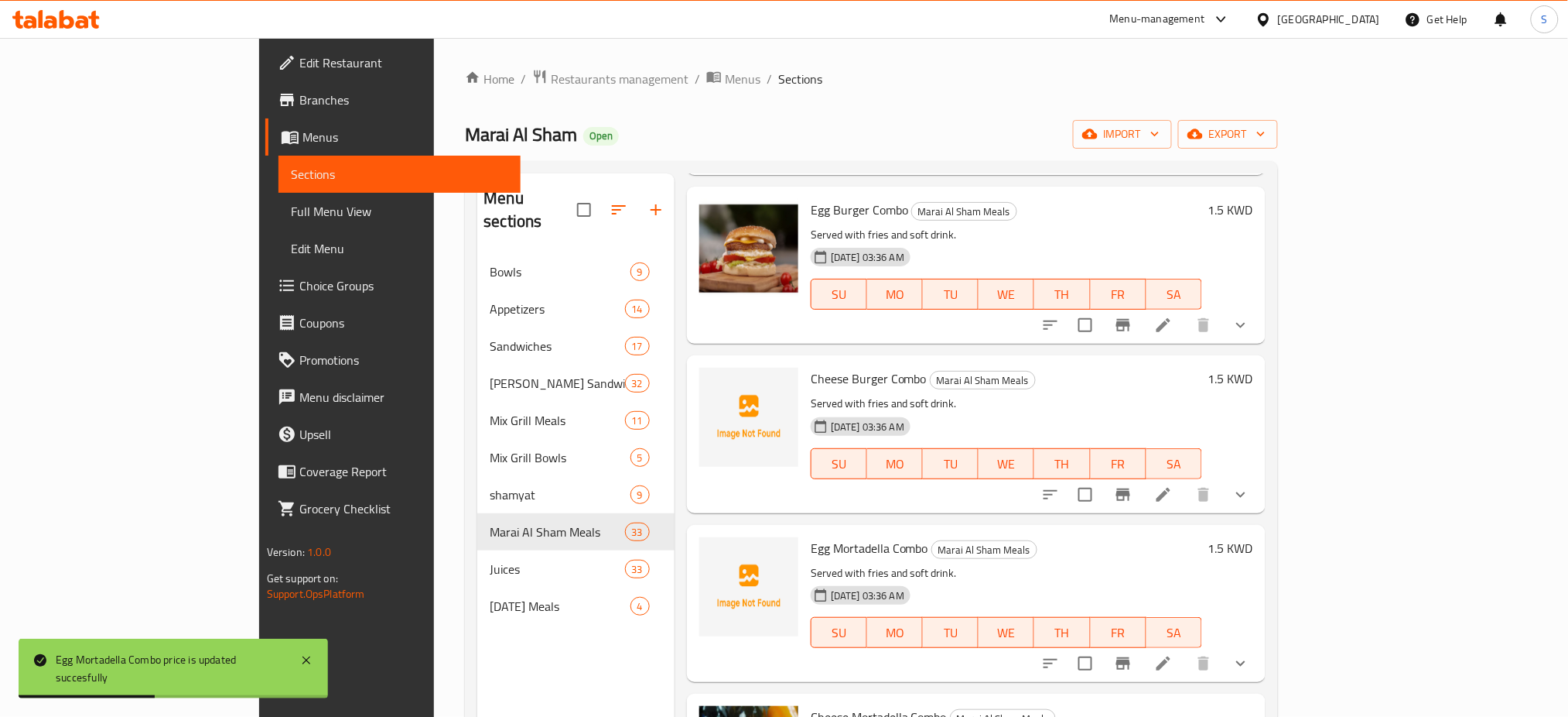
type input "1.5"
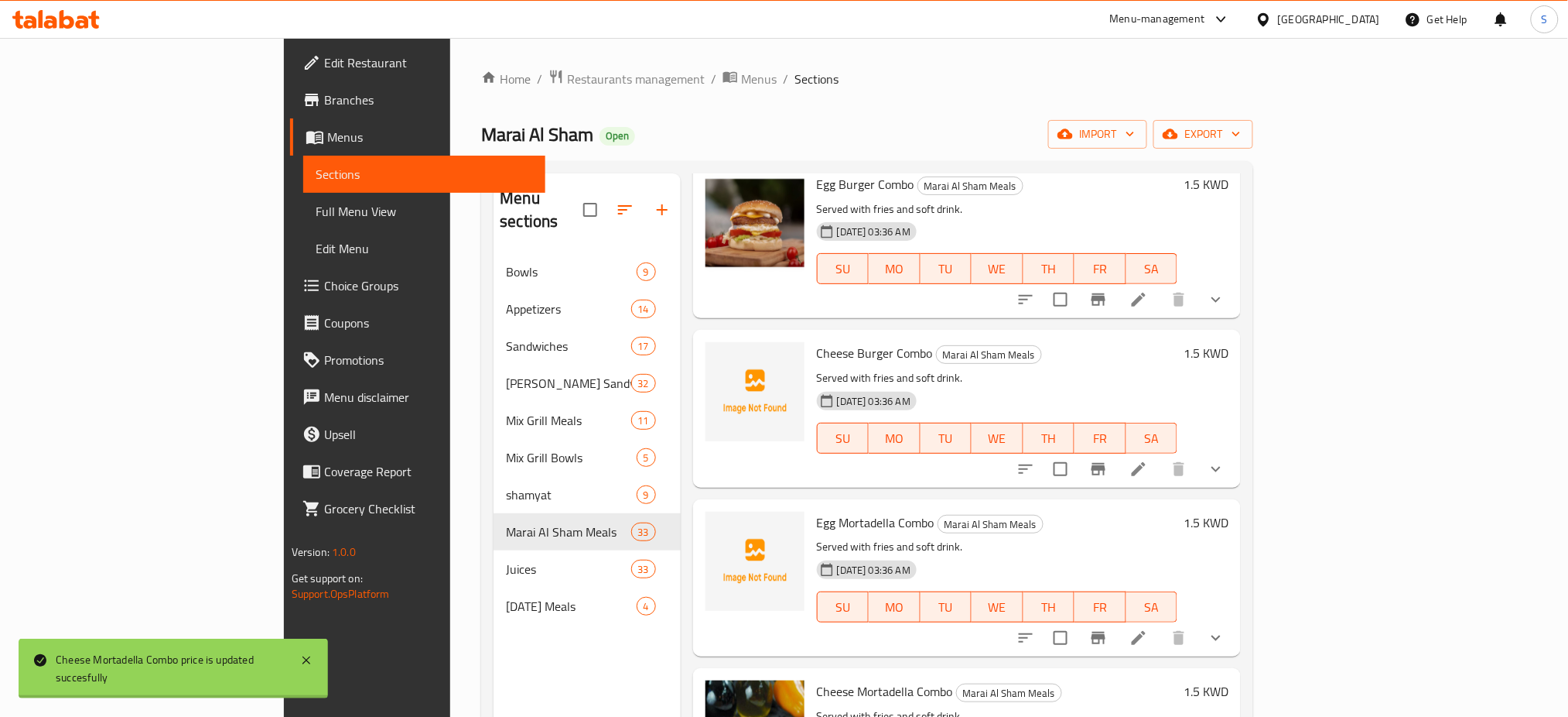
scroll to position [4438, 0]
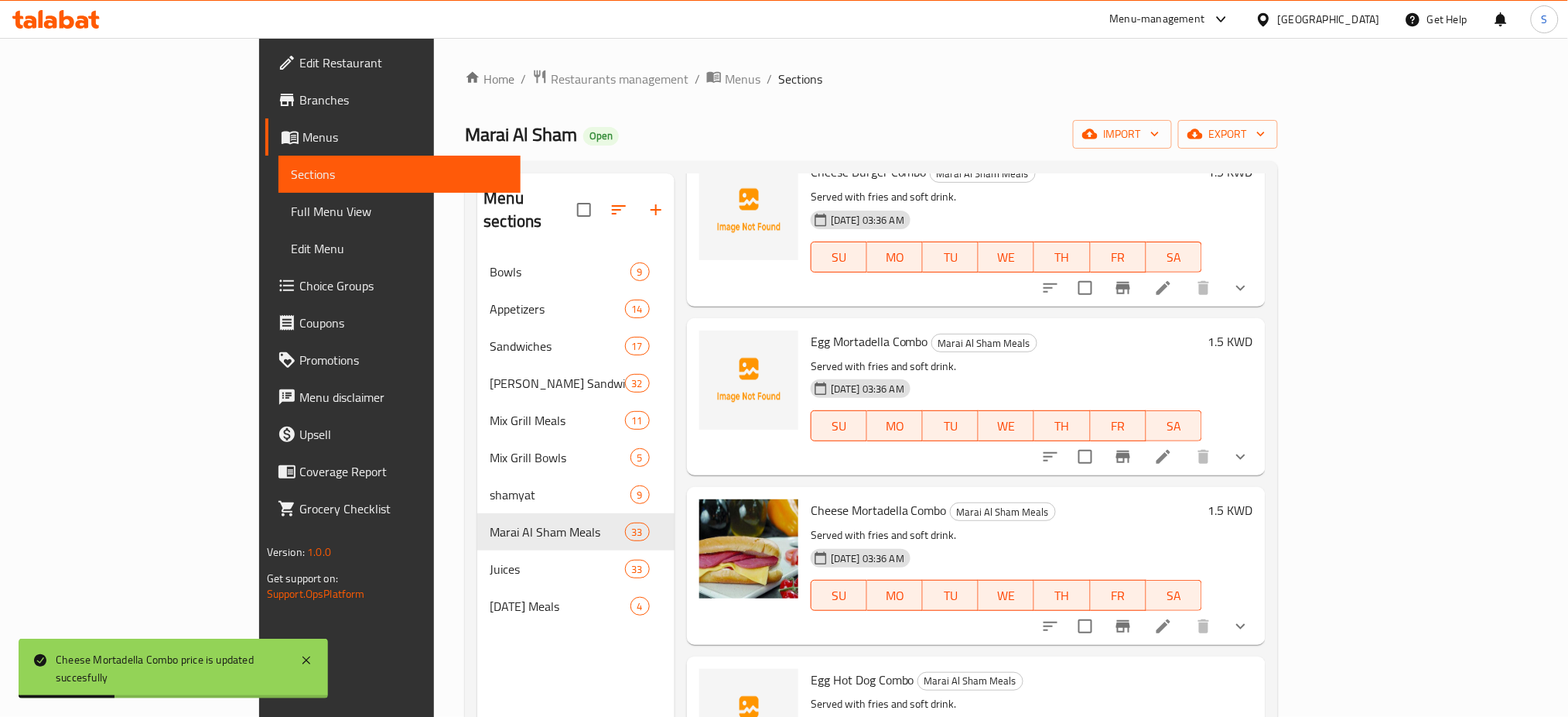
type input "1.5"
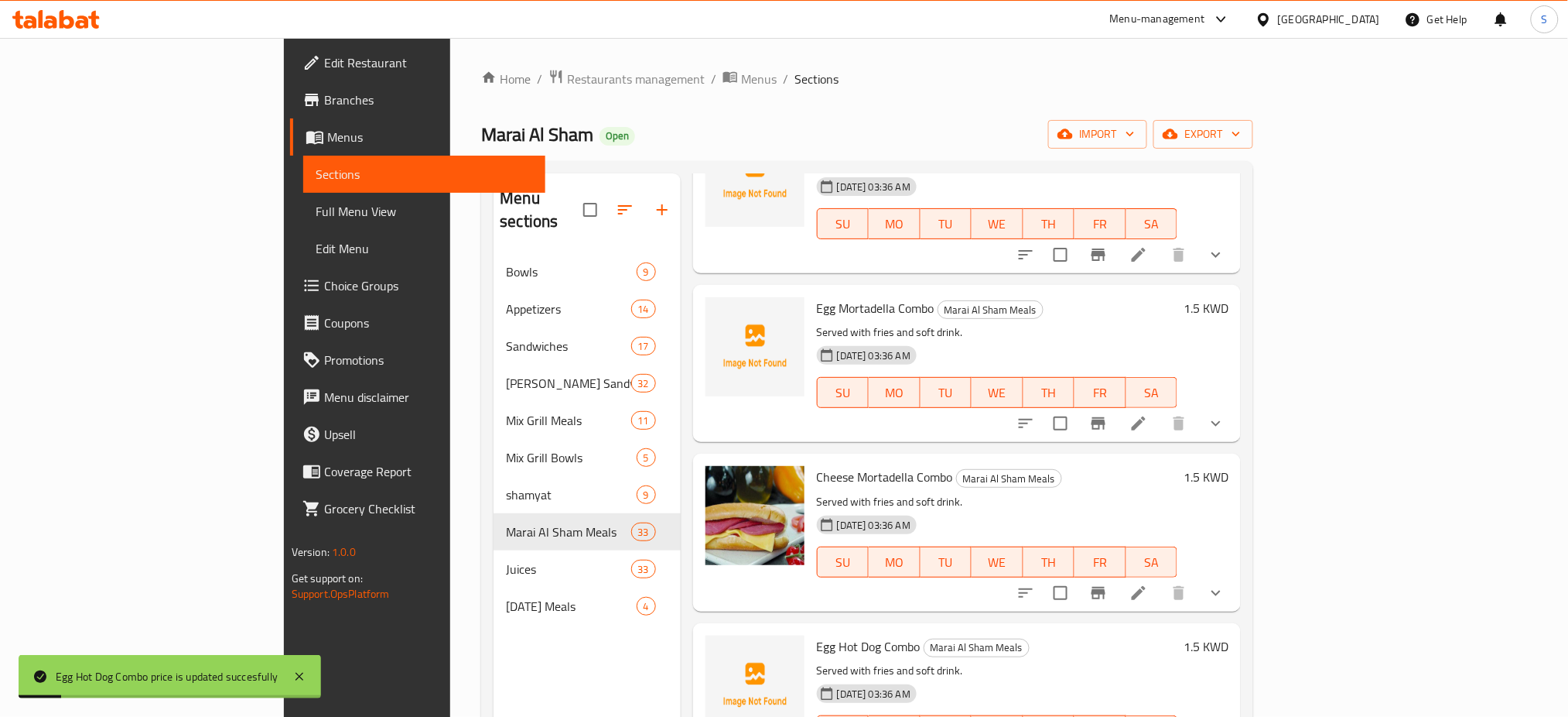
scroll to position [4644, 0]
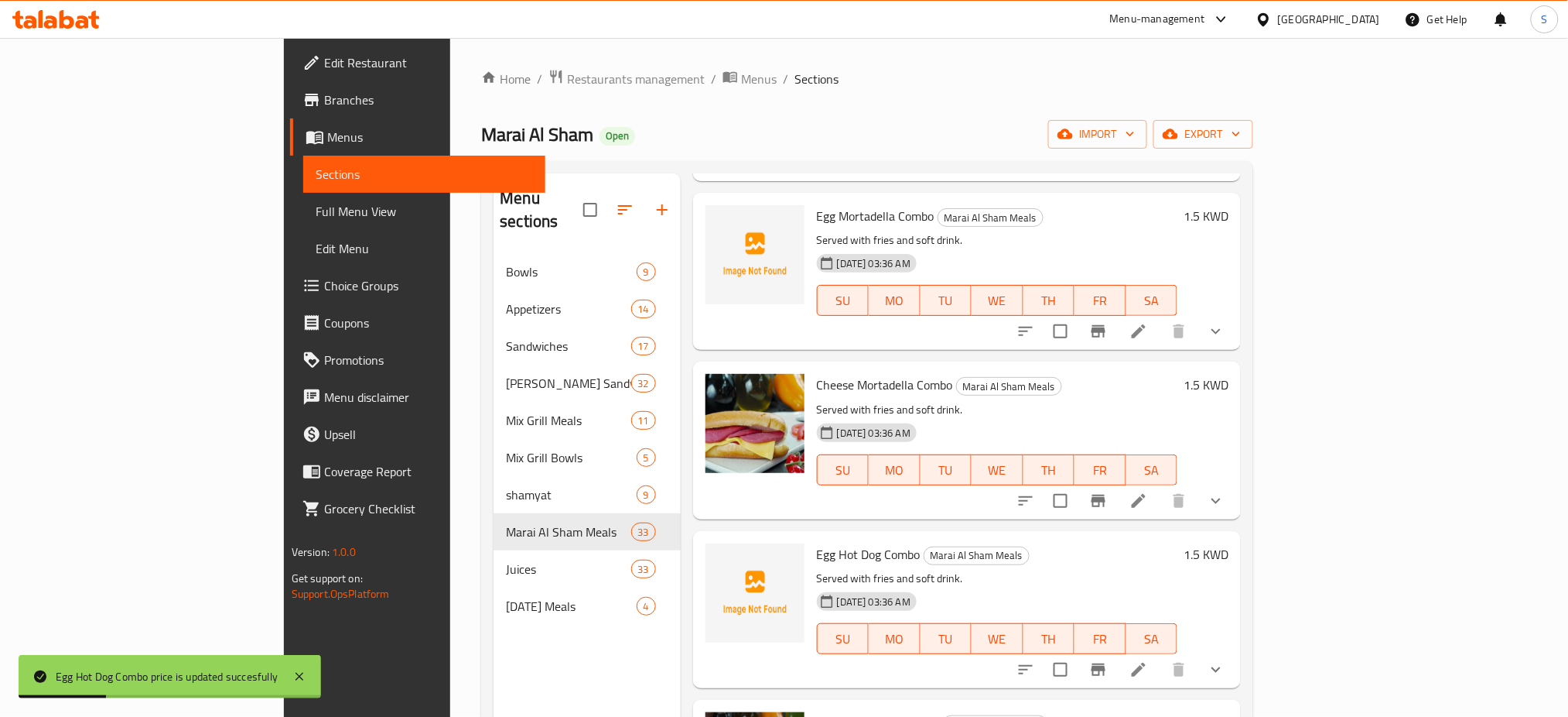
click at [1228, 712] on h6 "1.75 KWD" at bounding box center [1203, 723] width 51 height 22
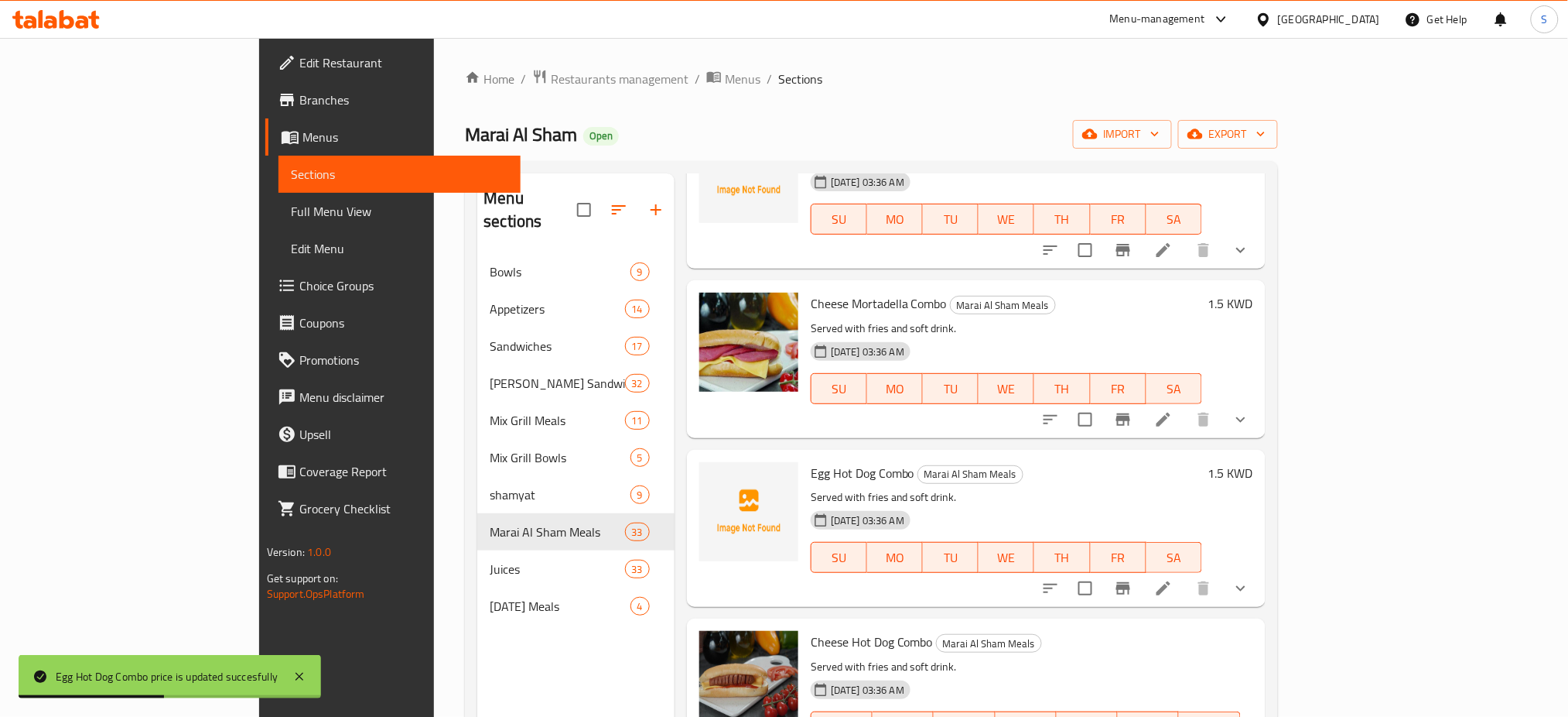
type input "1.5"
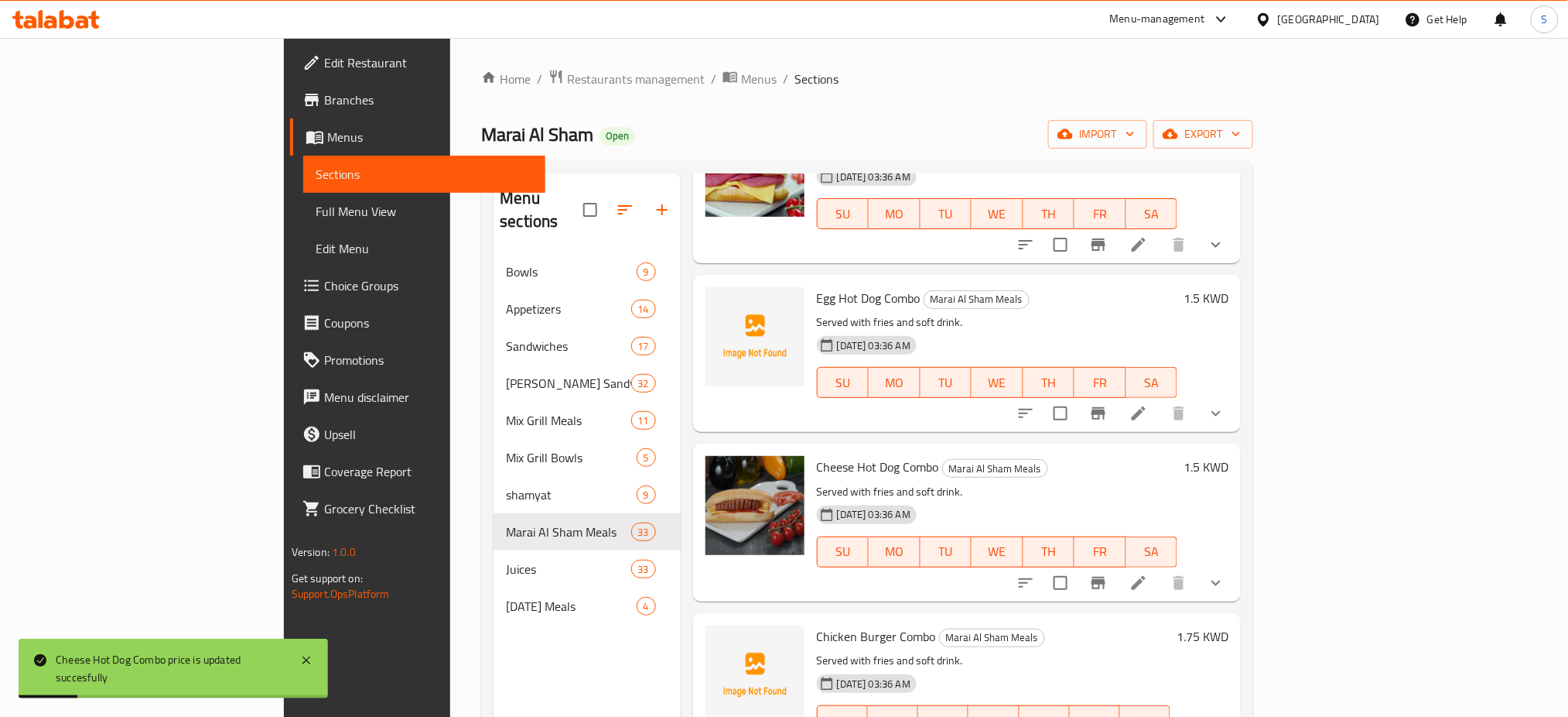
scroll to position [4901, 0]
click at [1228, 625] on h6 "1.75 KWD" at bounding box center [1203, 636] width 51 height 22
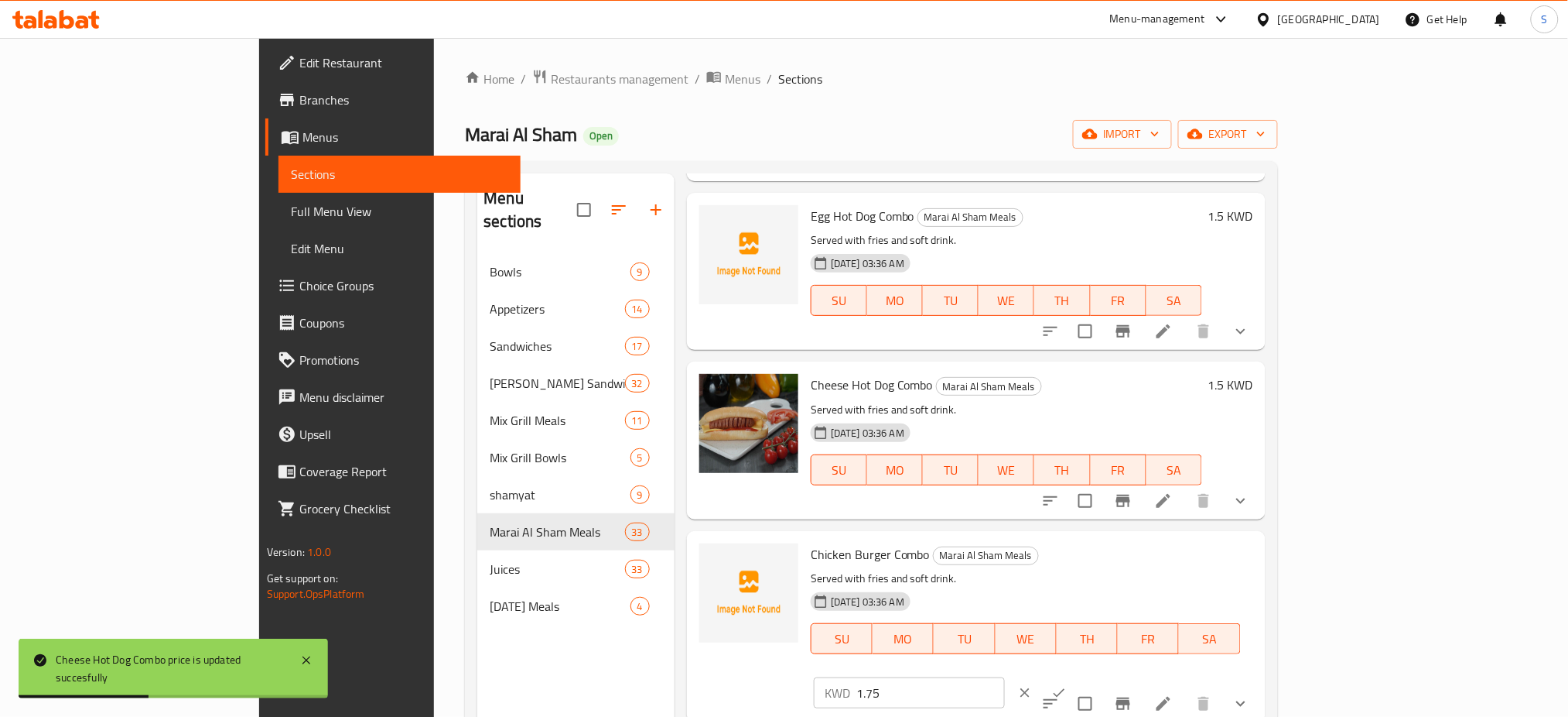
click at [1005, 677] on input "1.75" at bounding box center [931, 692] width 148 height 31
type input "1.5"
click at [1076, 675] on button "ok" at bounding box center [1059, 692] width 34 height 34
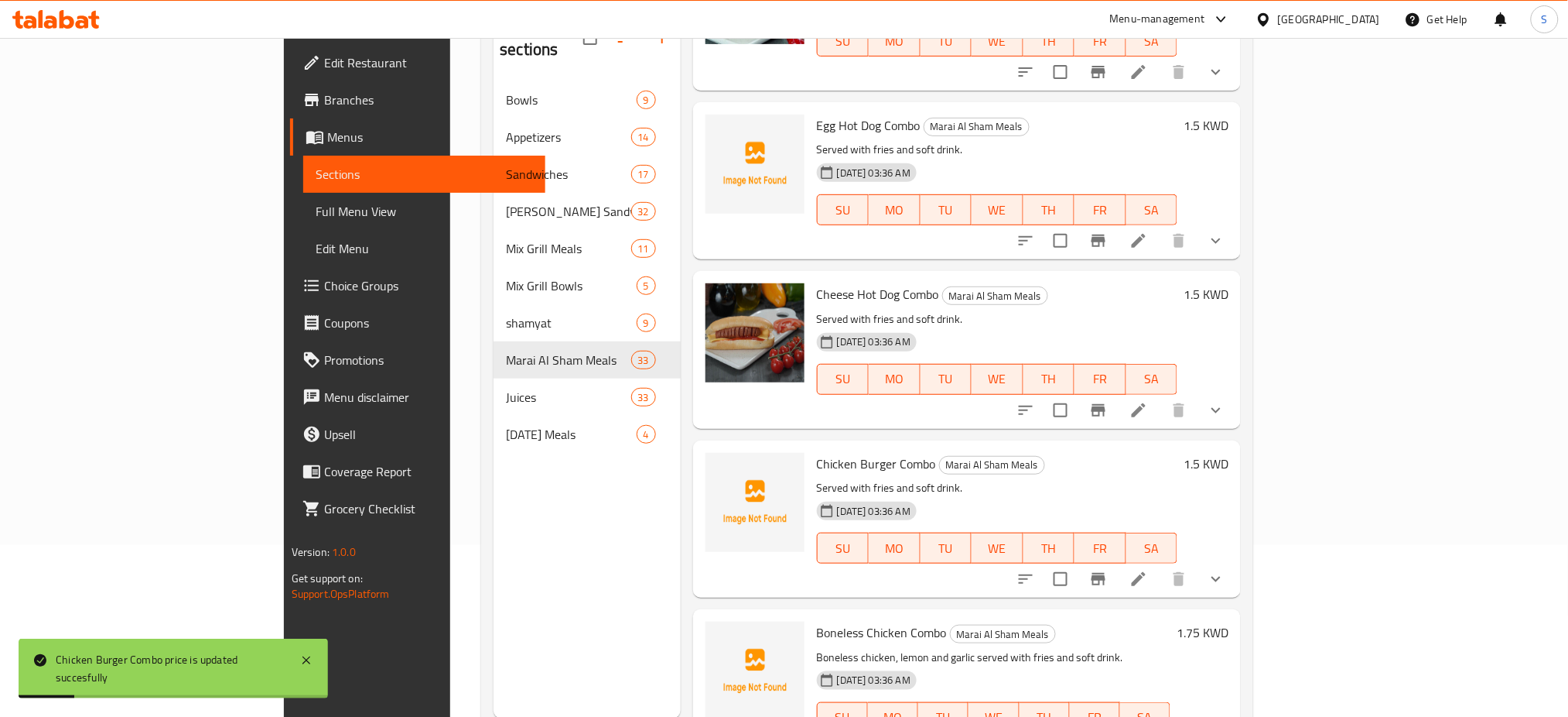
scroll to position [206, 0]
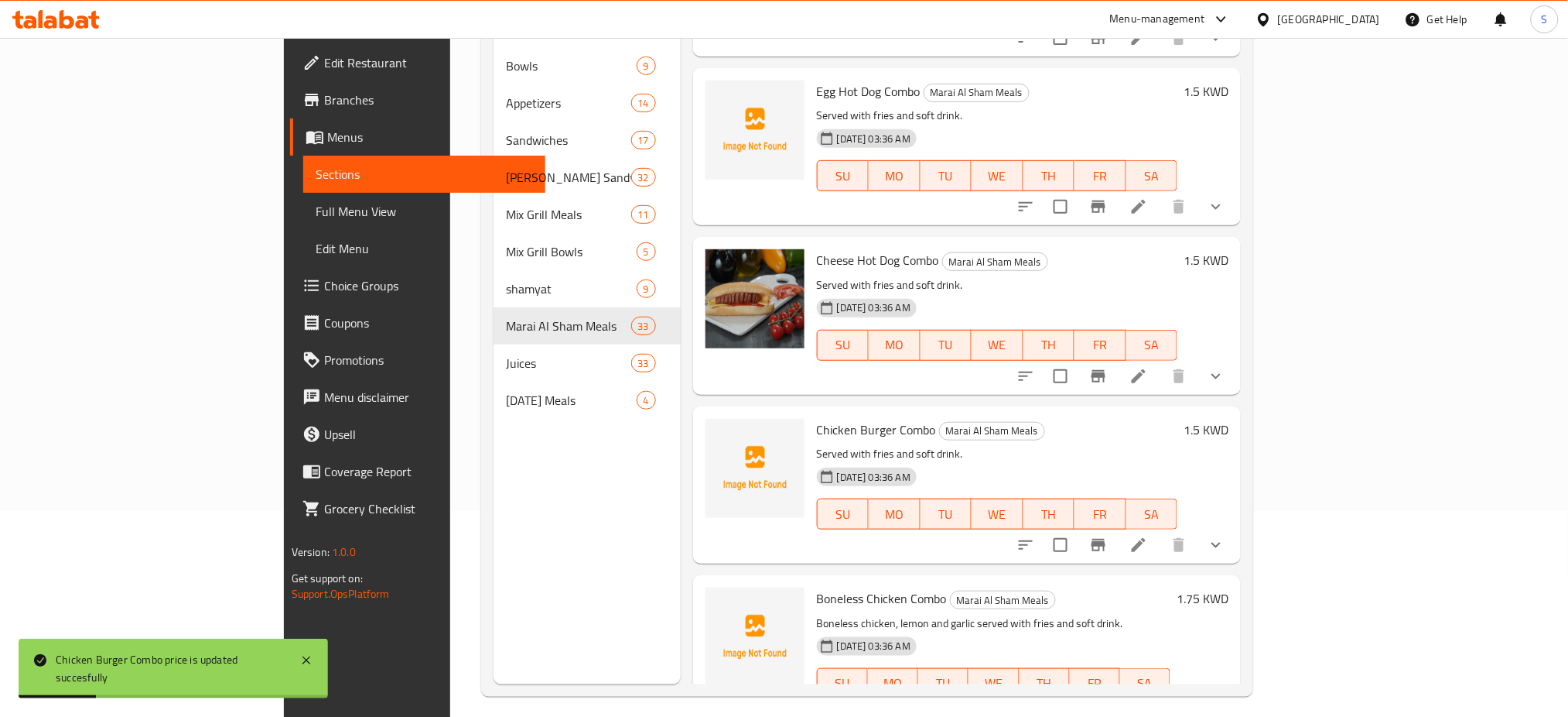
click at [1228, 587] on h6 "1.75 KWD" at bounding box center [1203, 598] width 51 height 22
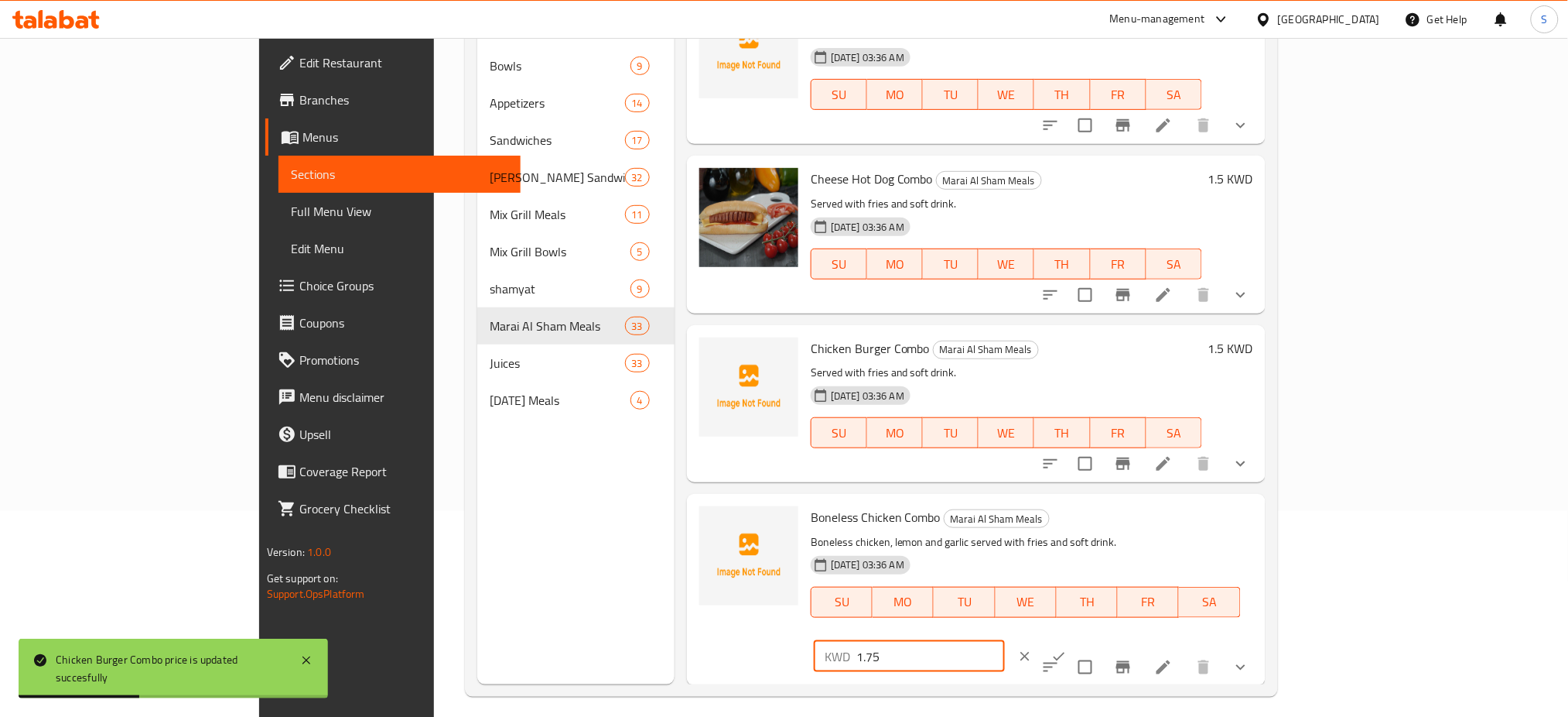
click at [1179, 500] on div "Boneless Chicken Combo Marai Al Sham Meals Boneless chicken, lemon and garlic s…" at bounding box center [1032, 589] width 455 height 179
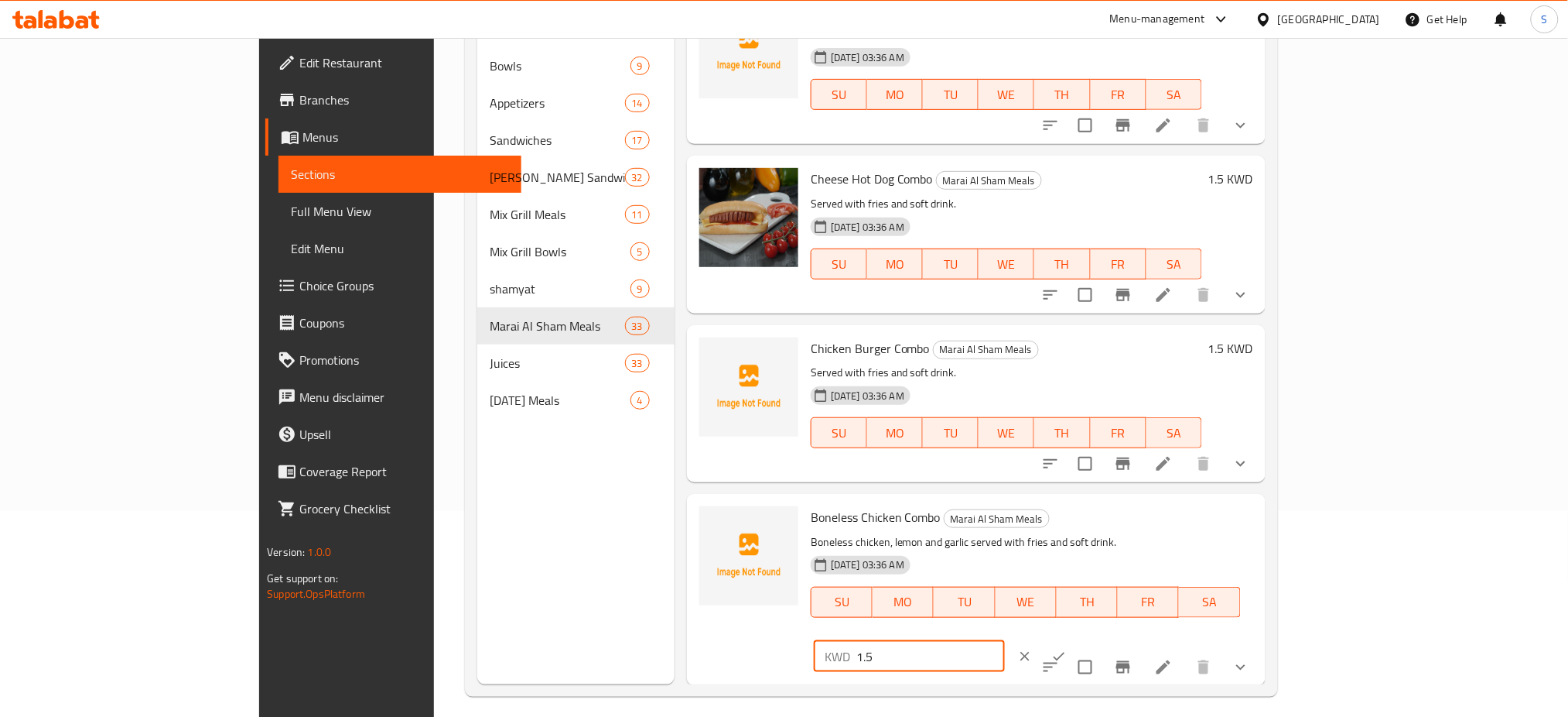
type input "1.5"
click at [1076, 640] on button "ok" at bounding box center [1059, 657] width 34 height 34
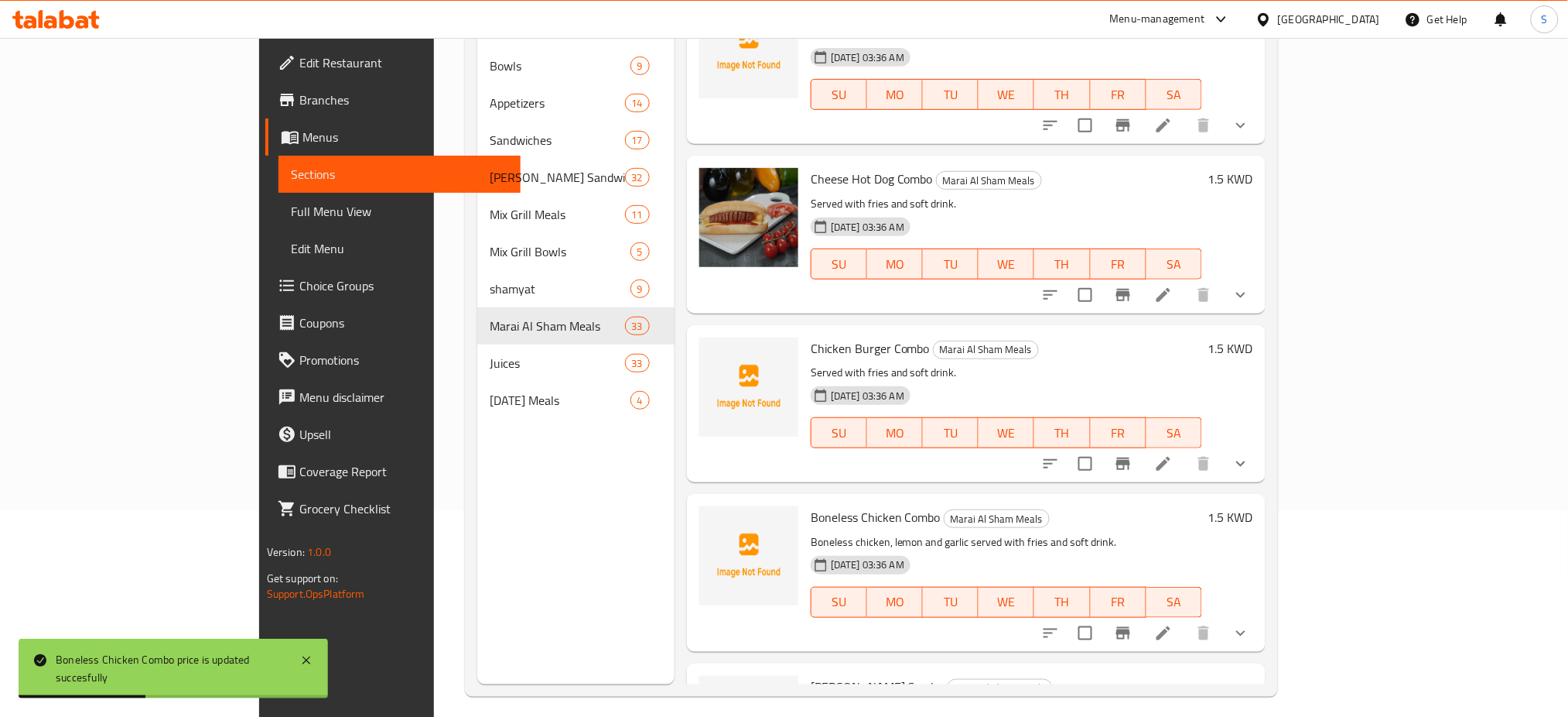
type input "1.5"
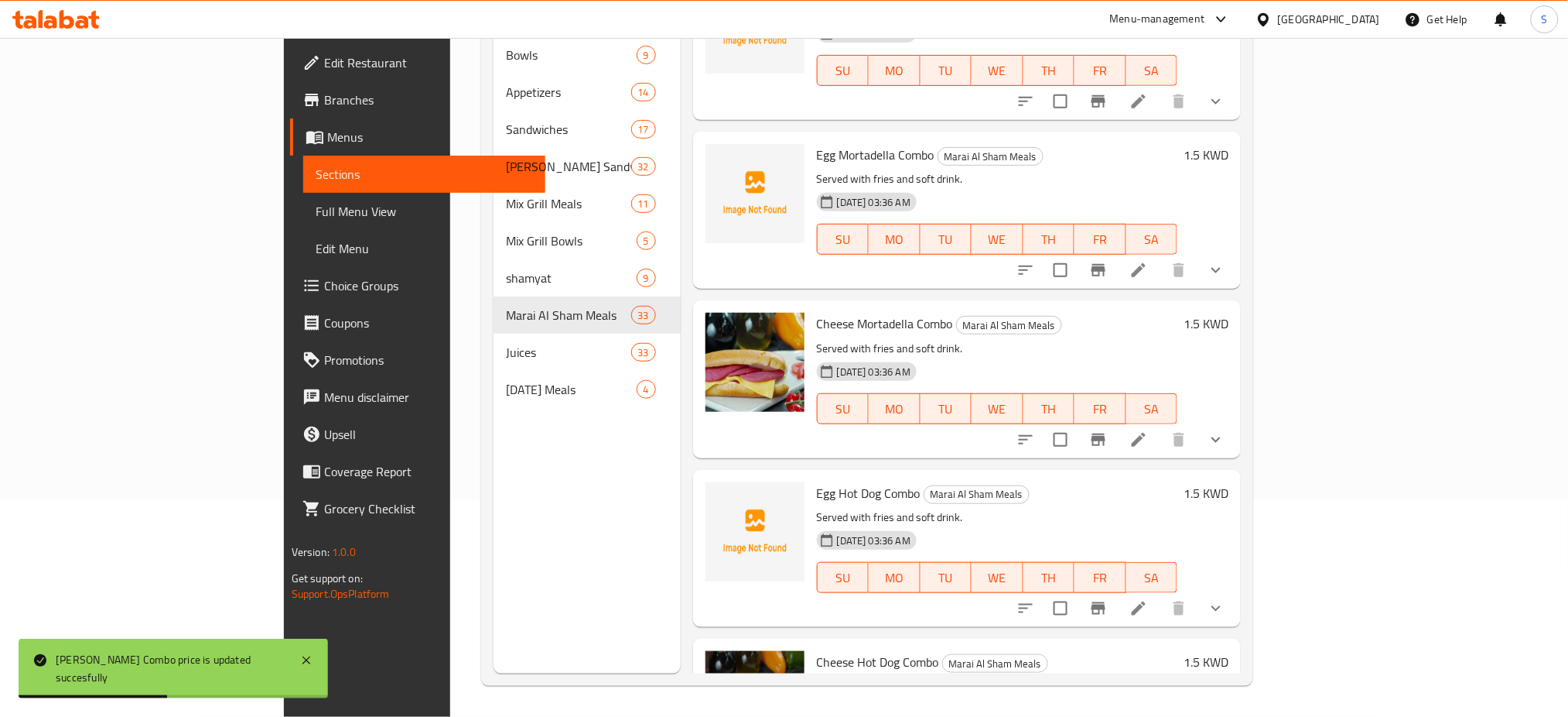
scroll to position [4901, 0]
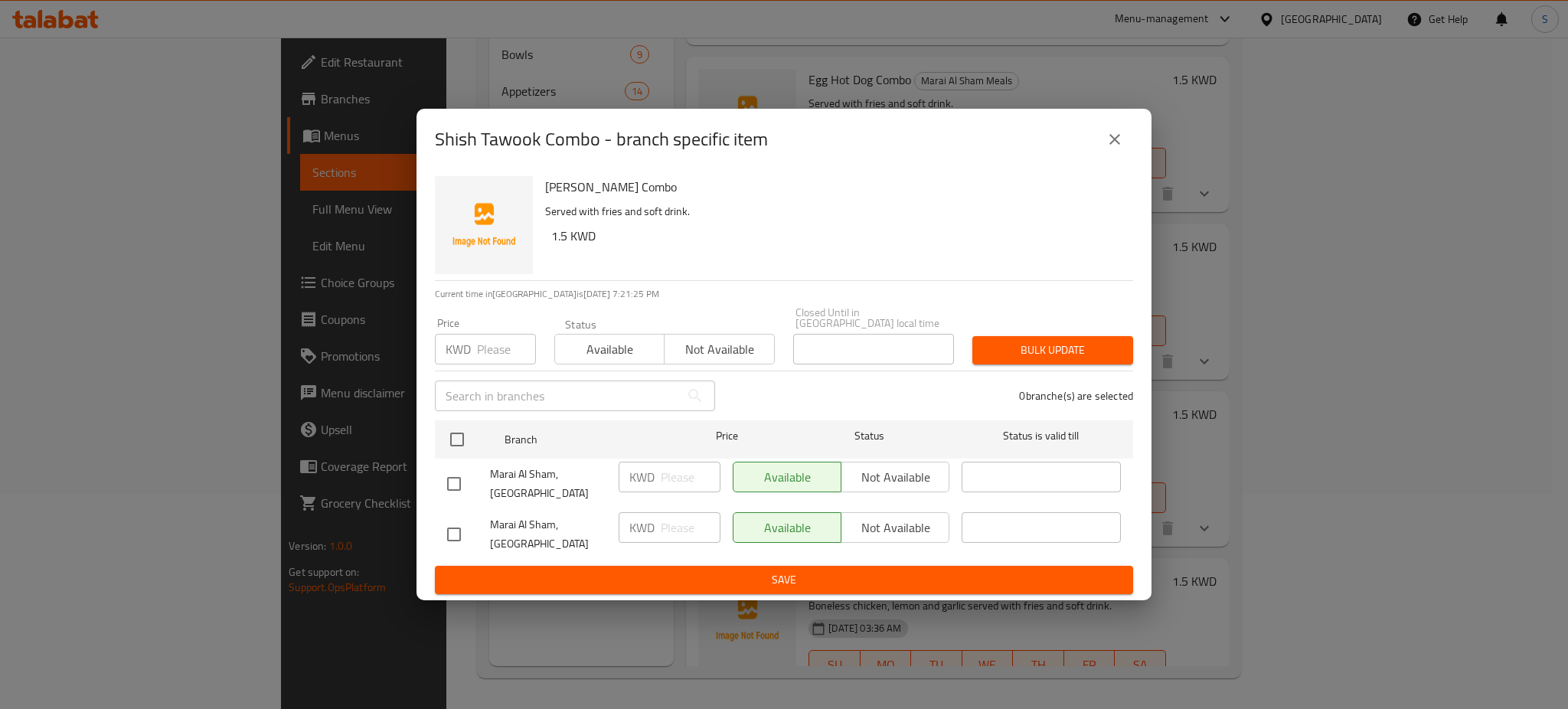
click at [1122, 149] on icon "close" at bounding box center [1115, 139] width 19 height 19
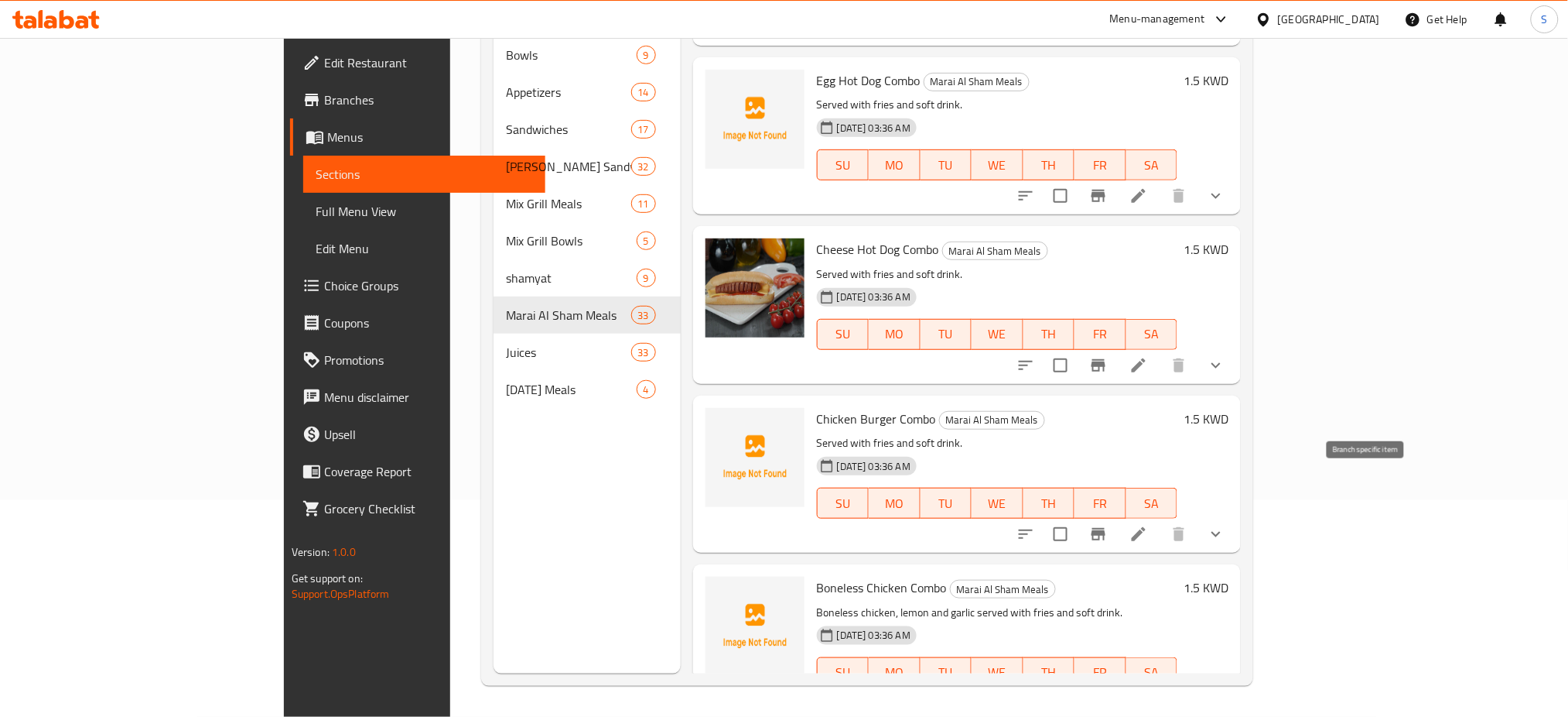
click at [1118, 685] on button "Branch-specific-item" at bounding box center [1099, 704] width 38 height 38
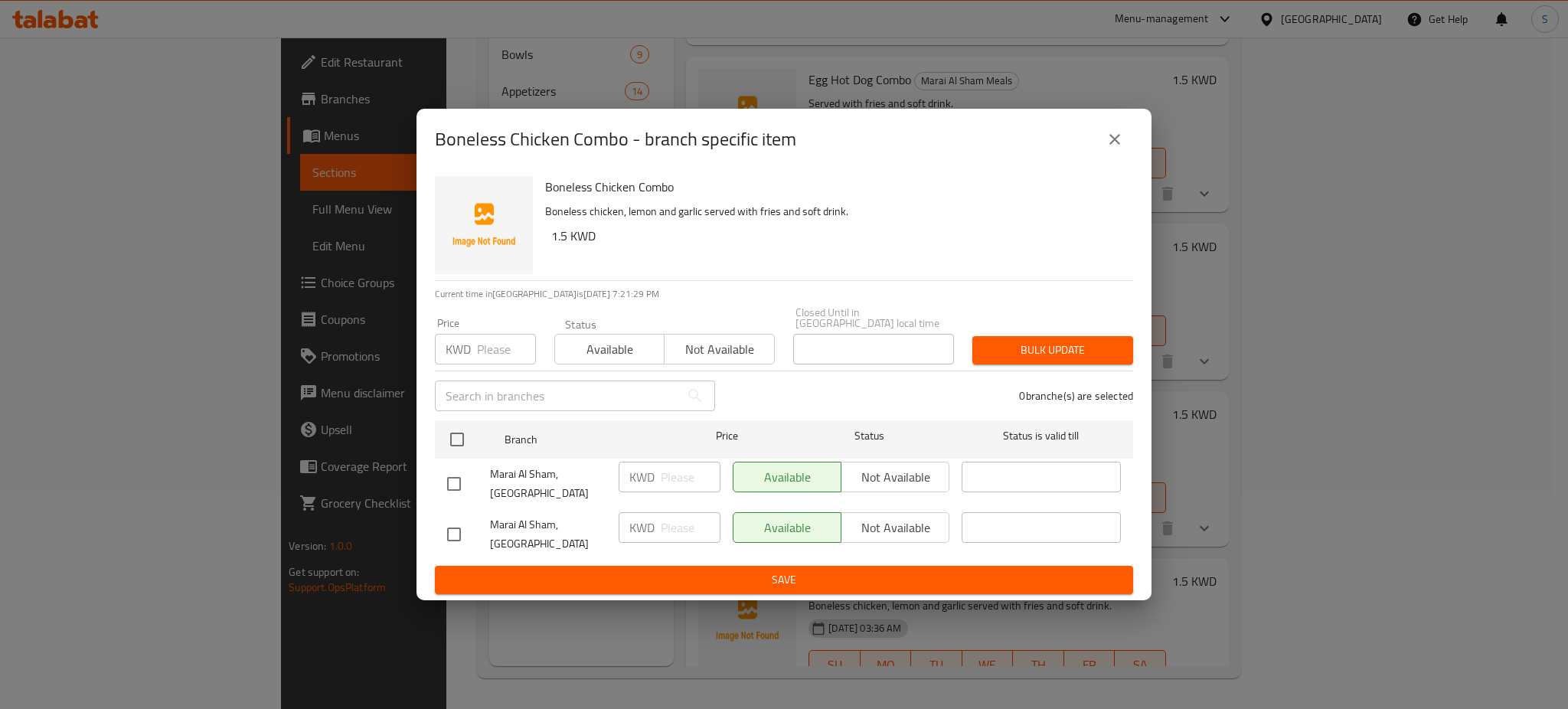
click at [1117, 149] on icon "close" at bounding box center [1115, 139] width 19 height 19
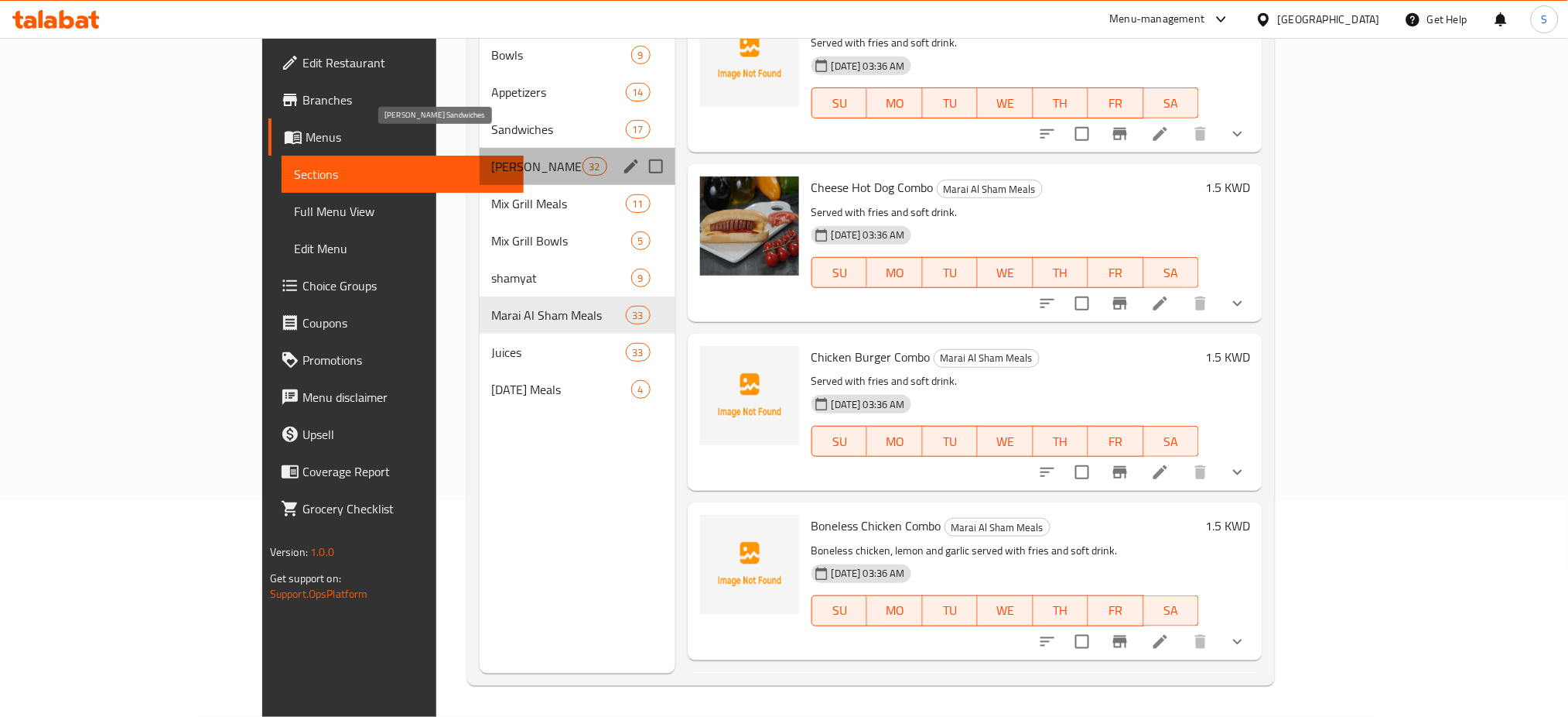
click at [492, 157] on span "[PERSON_NAME] Sandwiches" at bounding box center [537, 166] width 90 height 19
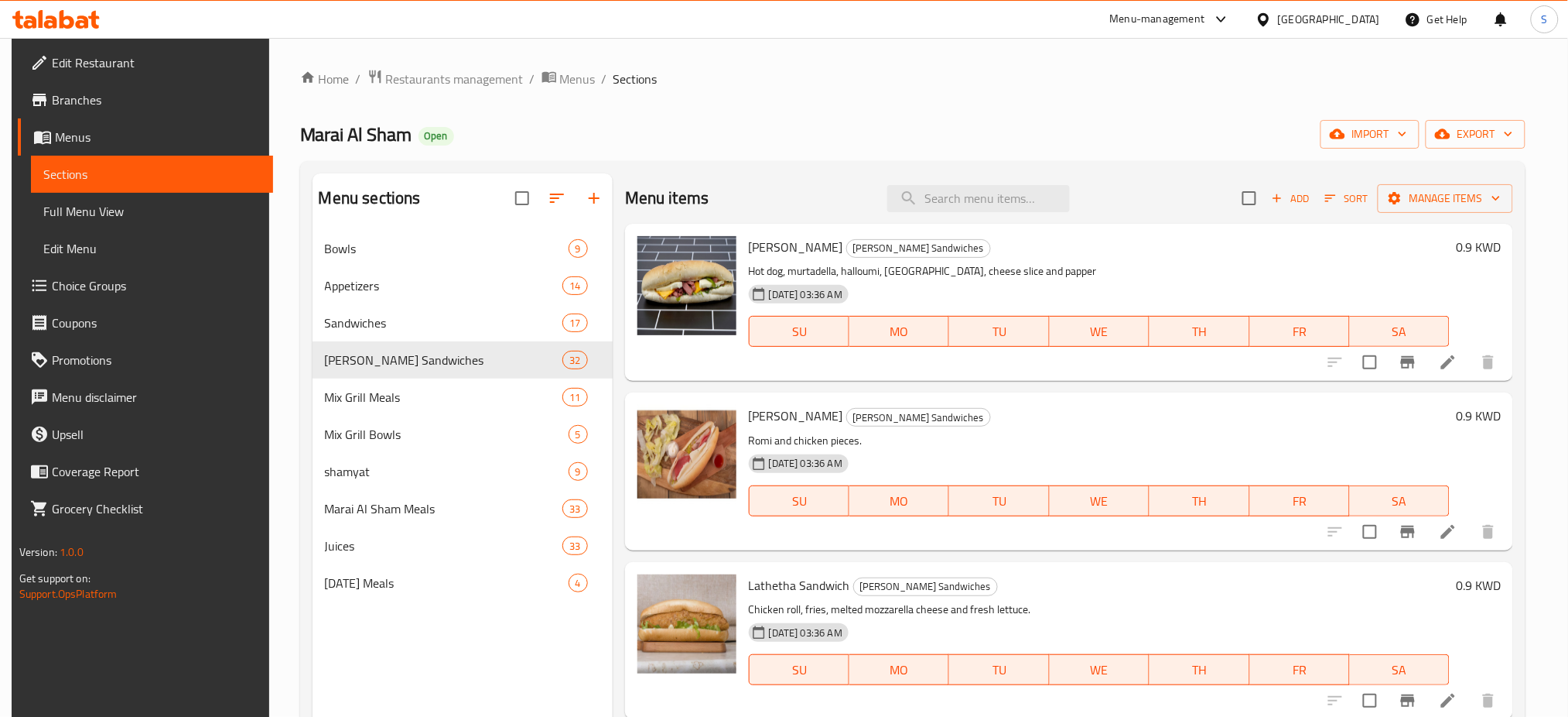
click at [1468, 247] on h6 "0.9 KWD" at bounding box center [1478, 247] width 45 height 22
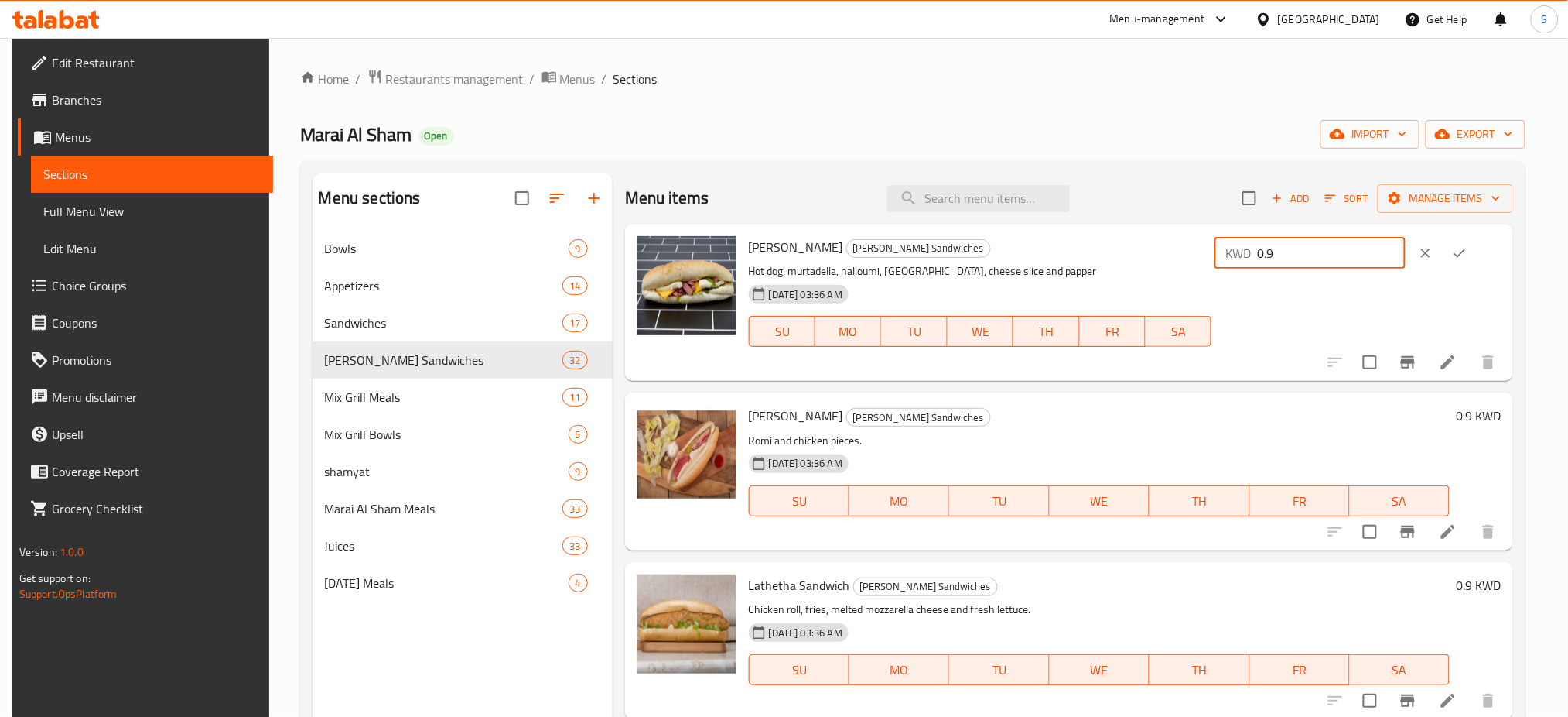
click at [1340, 245] on input "0.9" at bounding box center [1331, 253] width 148 height 31
type input "0.65"
click at [1468, 253] on icon "ok" at bounding box center [1460, 254] width 16 height 16
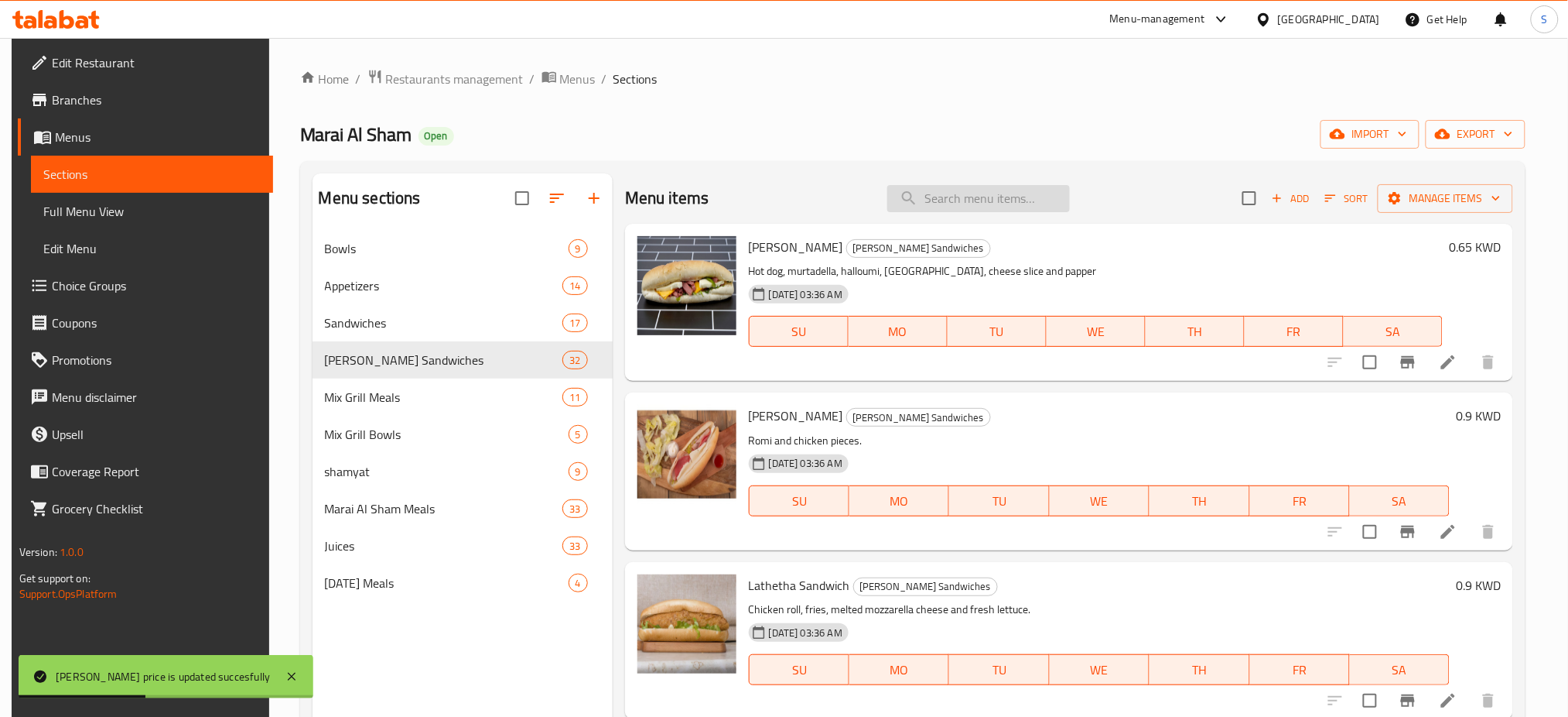
click at [979, 199] on input "search" at bounding box center [978, 198] width 182 height 27
paste input "Boneless Chicken Sandwich"
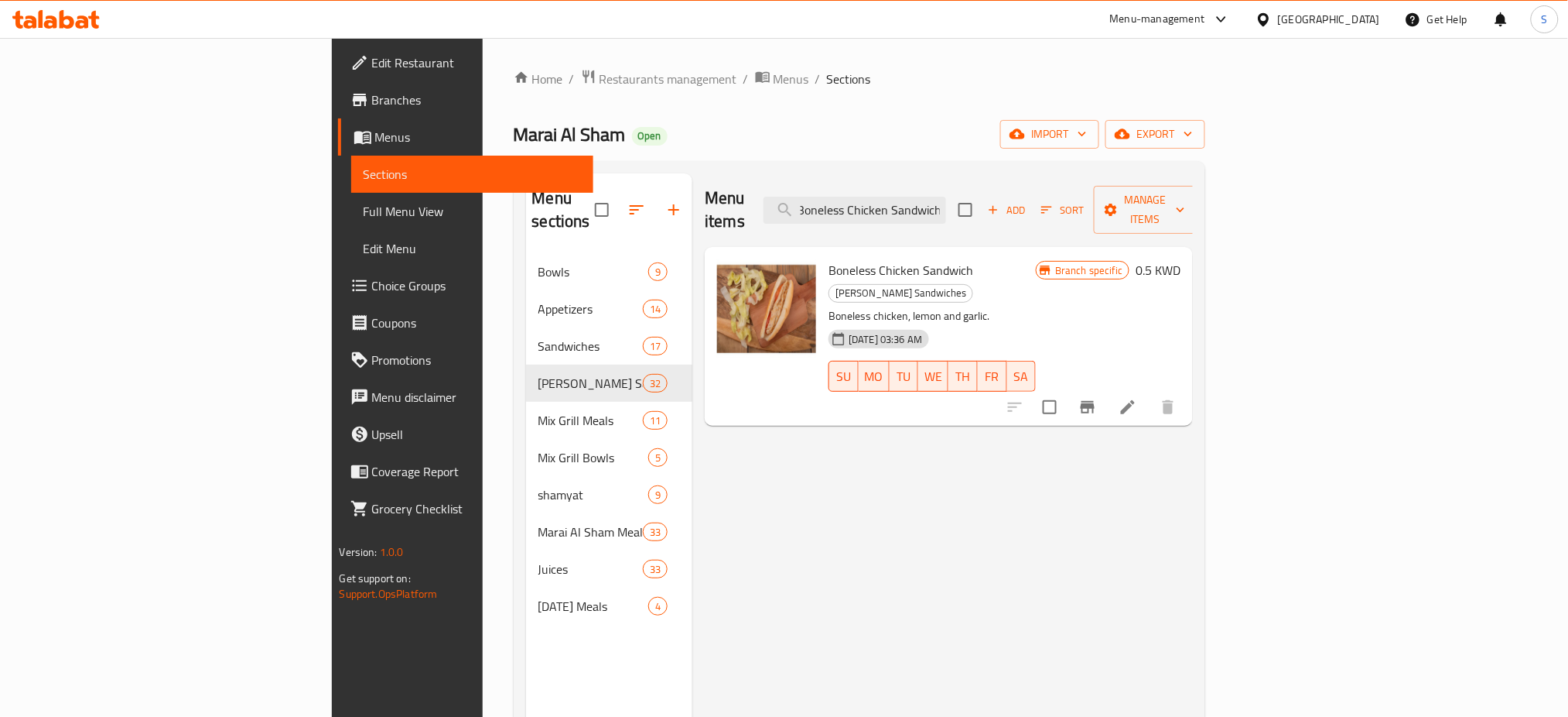
type input "Boneless Chicken Sandwich"
click at [1181, 259] on h6 "0.5 KWD" at bounding box center [1157, 270] width 45 height 22
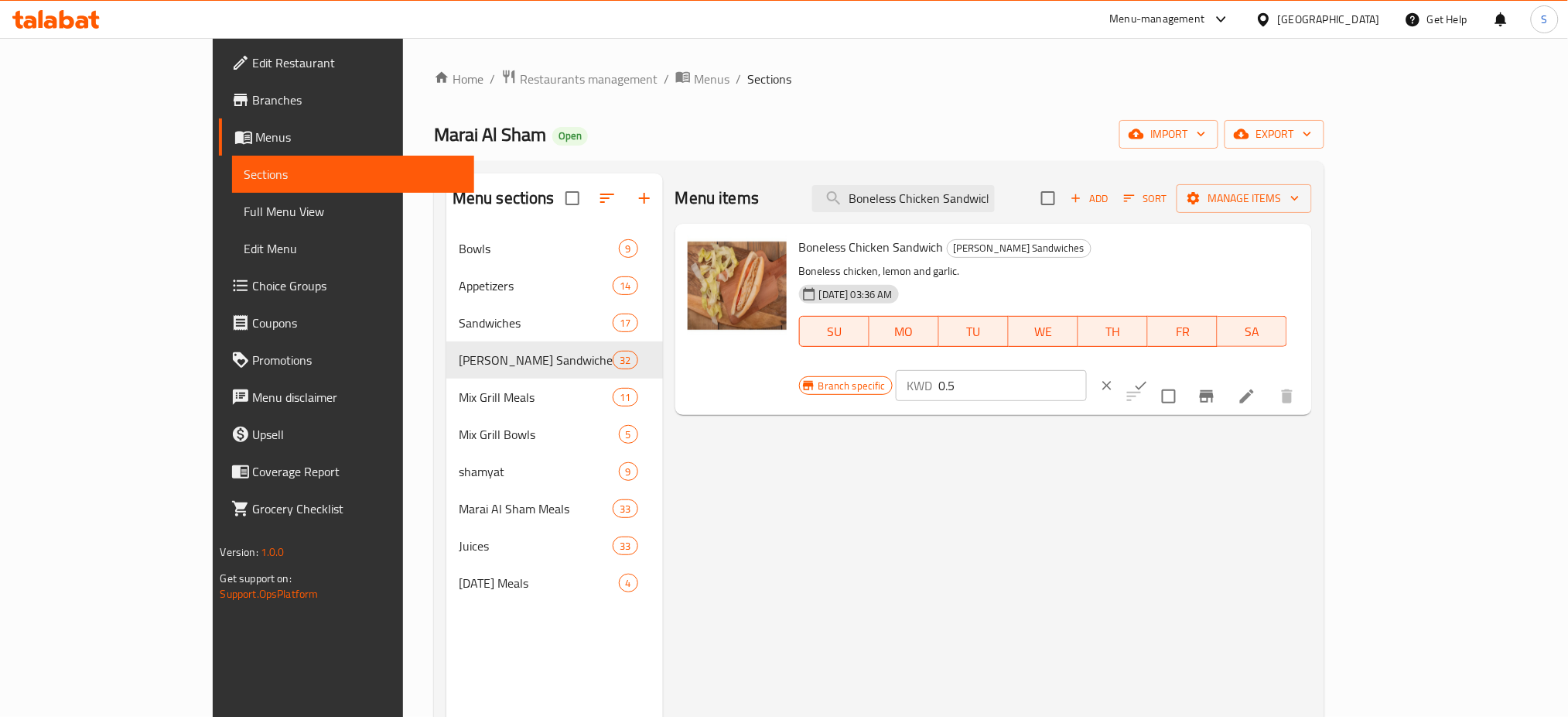
click at [1087, 370] on input "0.5" at bounding box center [1013, 385] width 148 height 31
type input "0.45"
click at [1149, 377] on icon "ok" at bounding box center [1141, 385] width 16 height 16
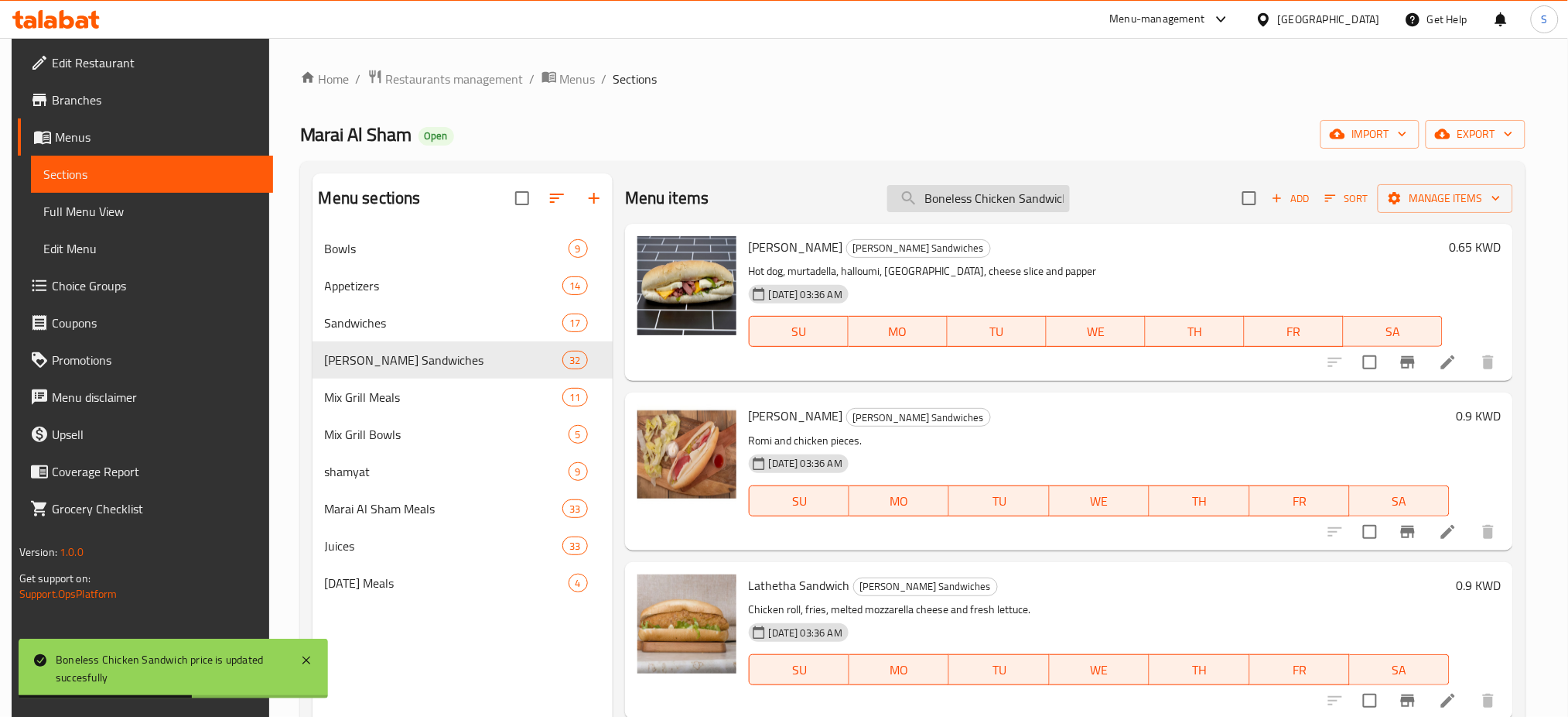
click at [939, 194] on input "Boneless Chicken Sandwich" at bounding box center [978, 198] width 182 height 27
paste input "Cheese Mortadella"
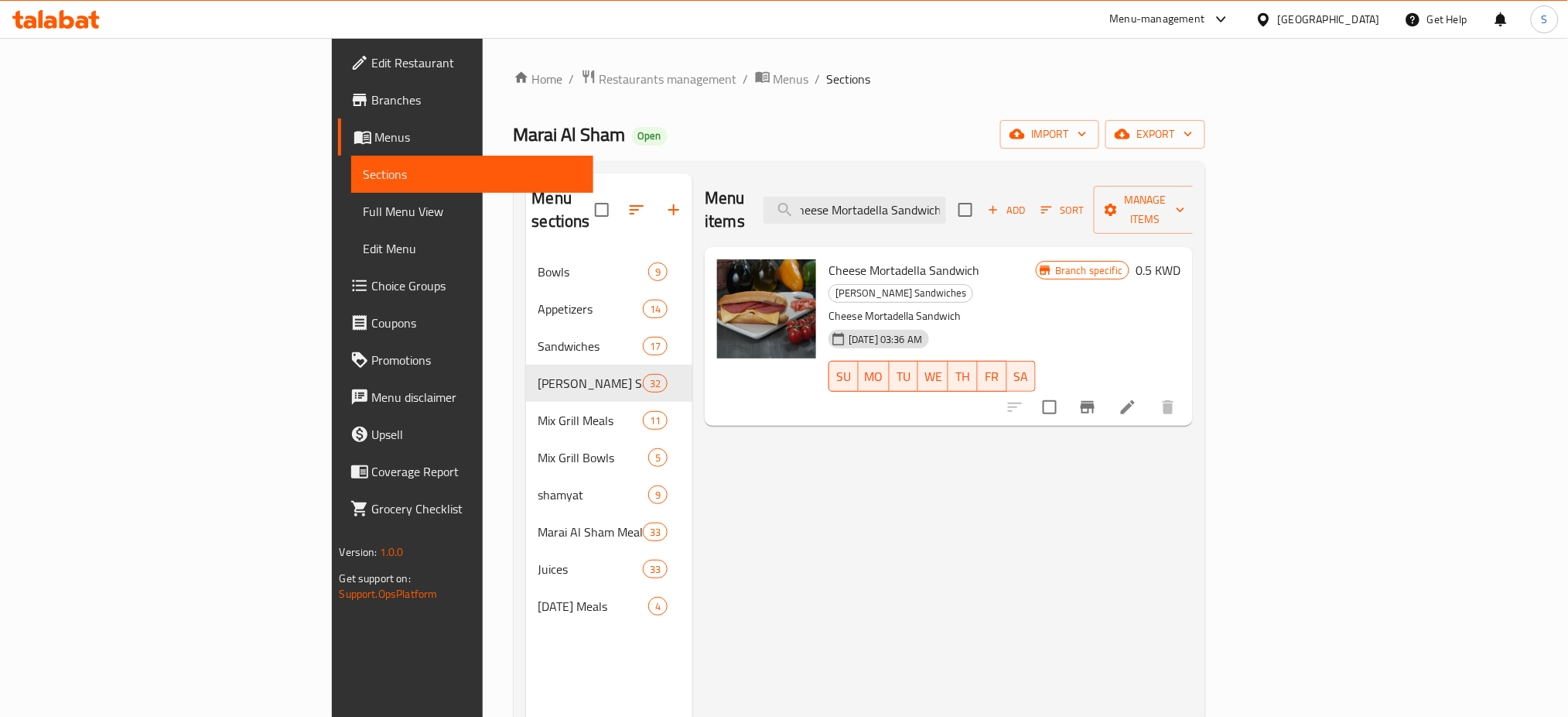
type input "Cheese Mortadella Sandwich"
click at [1181, 259] on h6 "0.5 KWD" at bounding box center [1157, 270] width 45 height 22
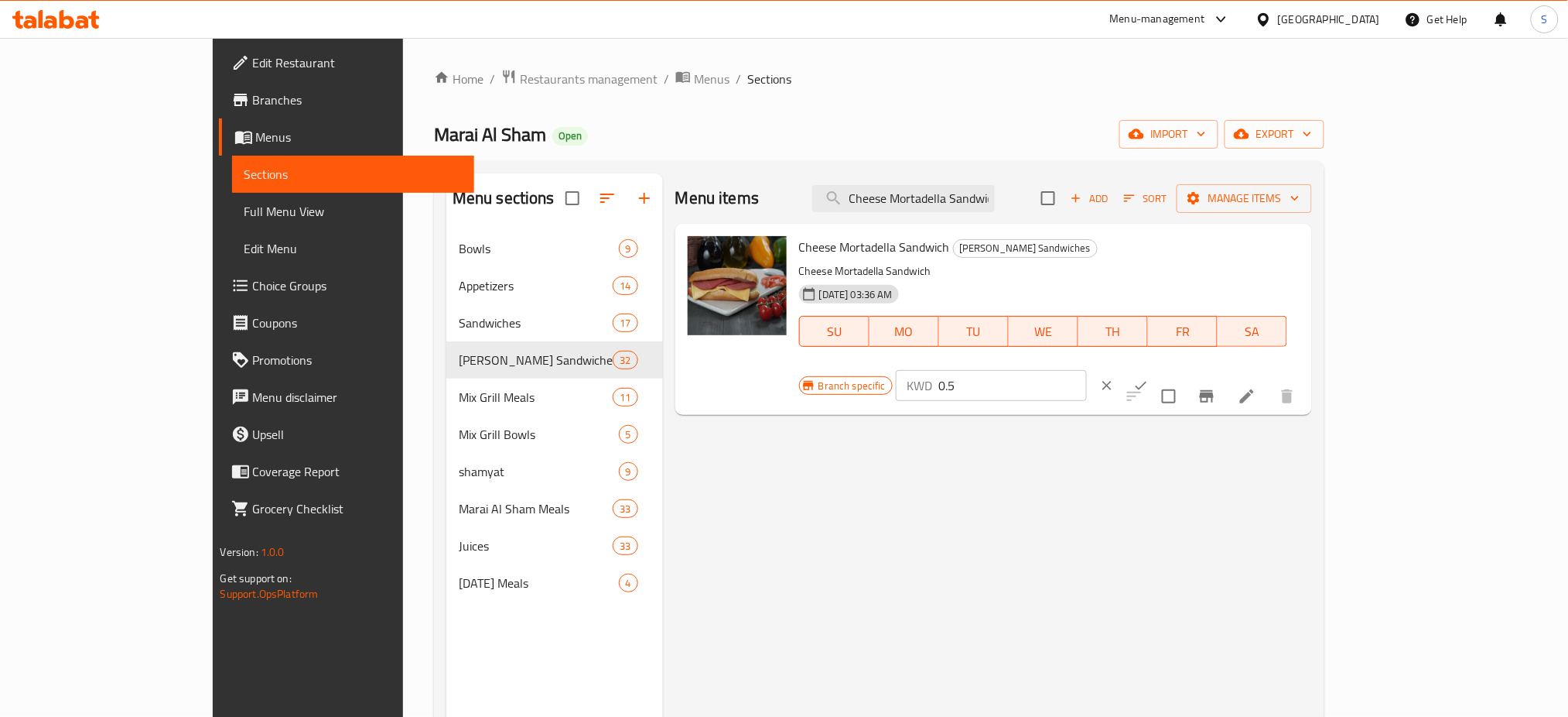
click at [1087, 370] on input "0.5" at bounding box center [1013, 385] width 148 height 31
type input "0.45"
click at [1149, 377] on icon "ok" at bounding box center [1141, 385] width 16 height 16
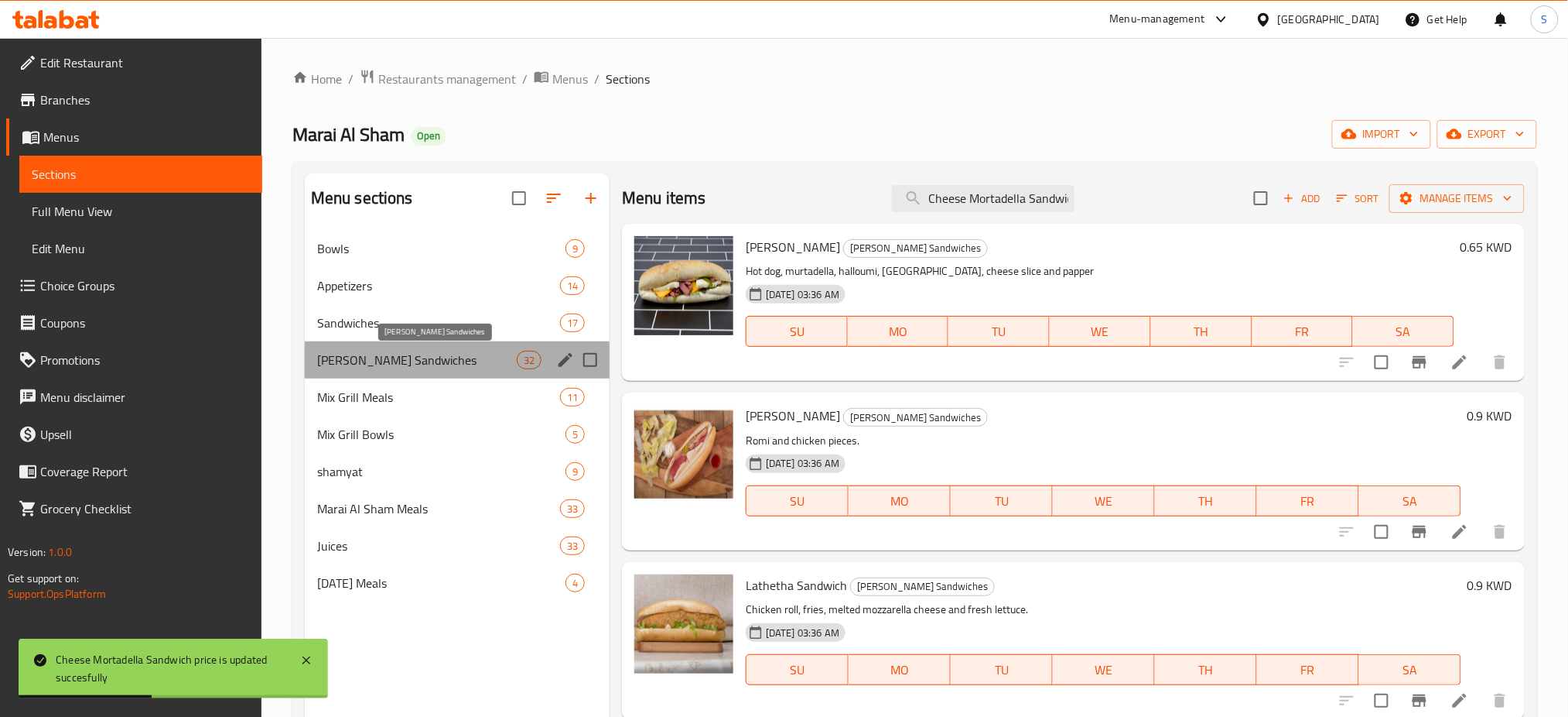
click at [486, 356] on span "[PERSON_NAME] Sandwiches" at bounding box center [417, 359] width 200 height 19
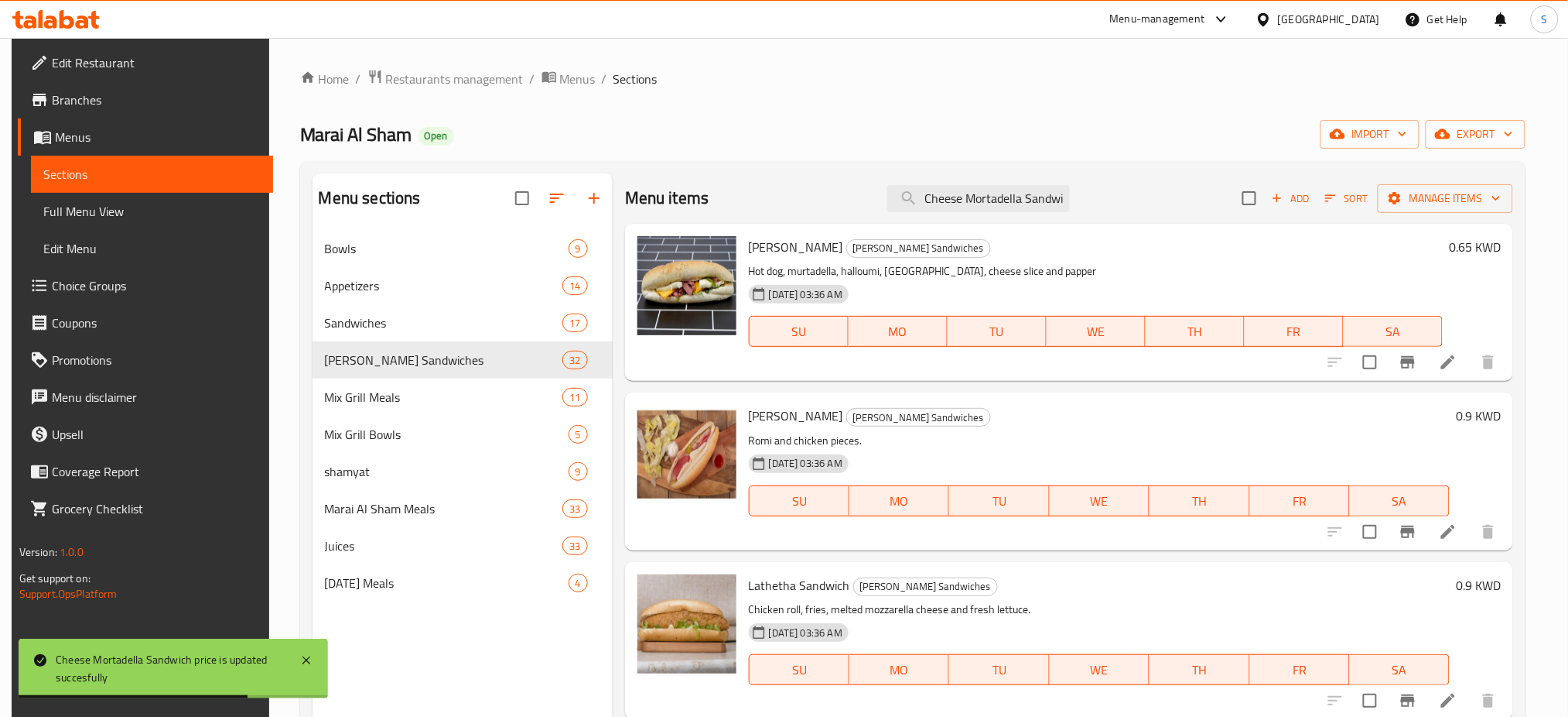
scroll to position [0, 10]
drag, startPoint x: 918, startPoint y: 189, endPoint x: 1095, endPoint y: 194, distance: 177.1
click at [1095, 194] on div "Menu items Cheese Mortadella Sandwich Add Sort Manage items" at bounding box center [1069, 198] width 888 height 51
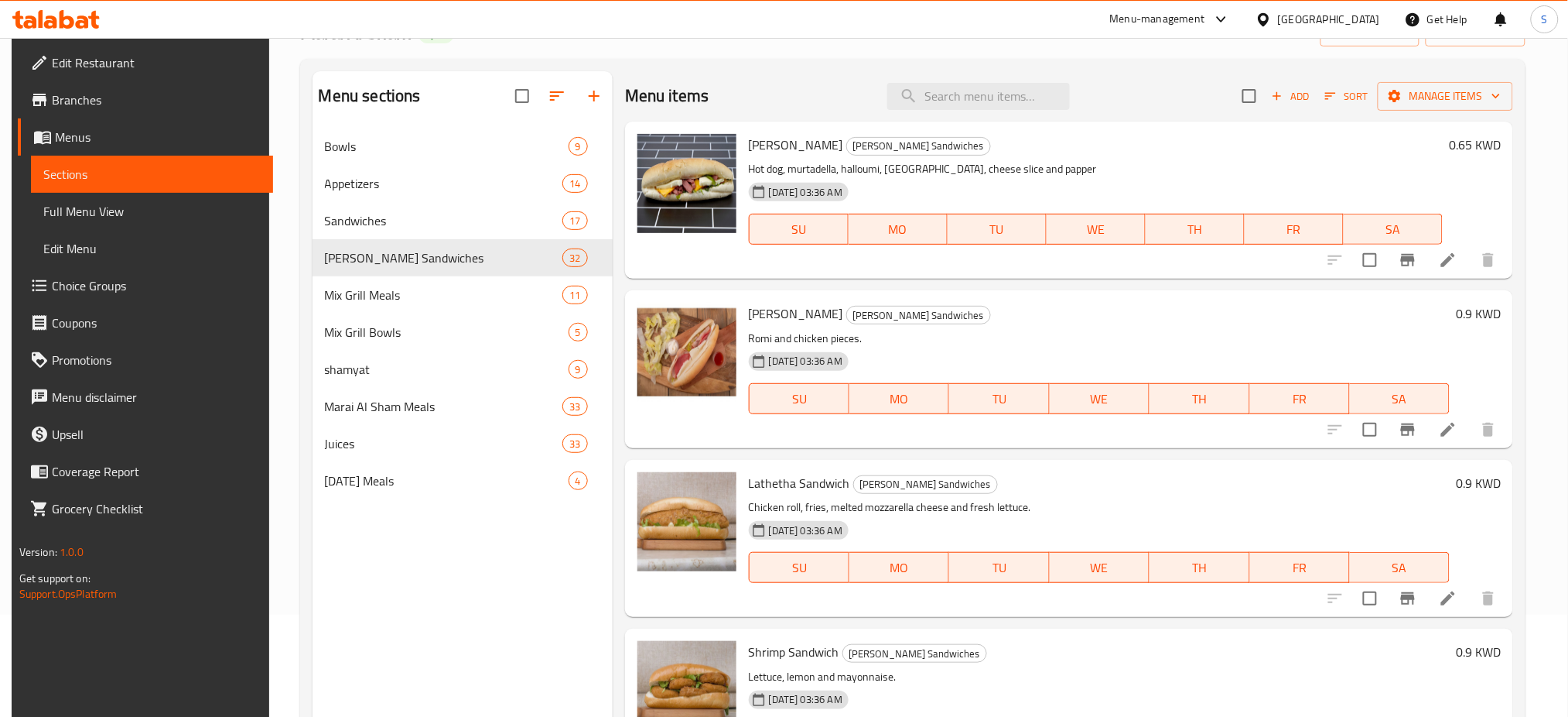
scroll to position [103, 0]
click at [1464, 313] on h6 "0.9 KWD" at bounding box center [1478, 313] width 45 height 22
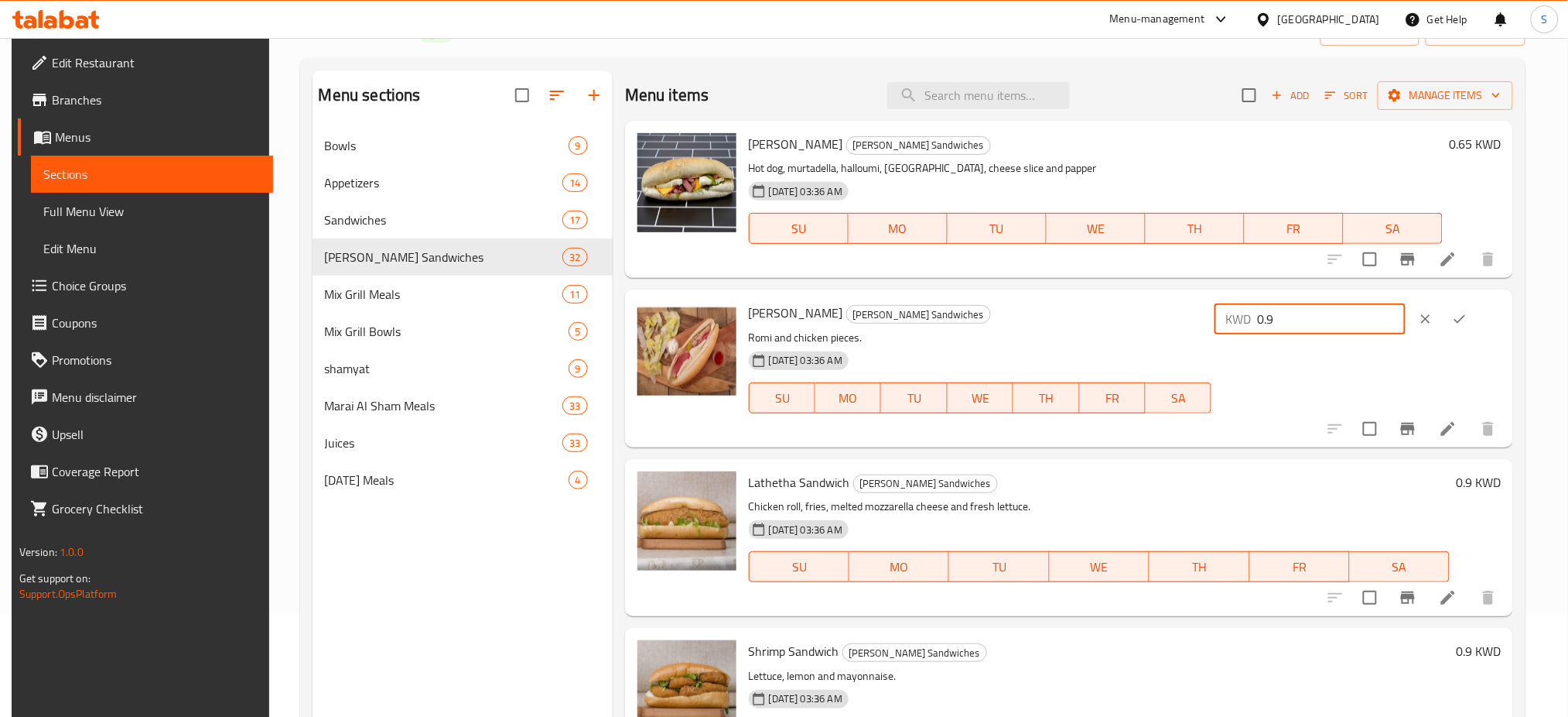
click at [1337, 320] on input "0.9" at bounding box center [1331, 318] width 148 height 31
type input "0.65"
click at [1467, 321] on icon "ok" at bounding box center [1460, 319] width 16 height 16
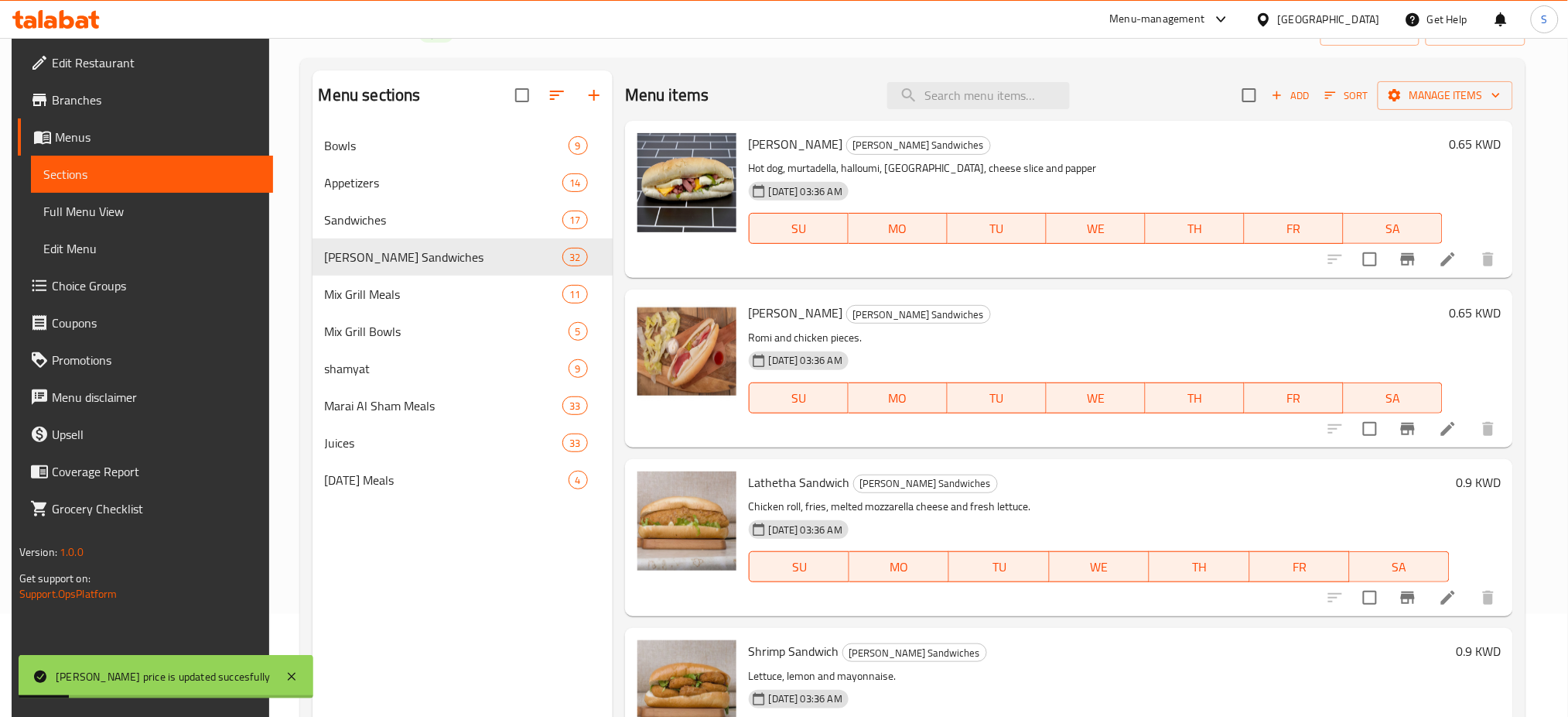
click at [1473, 482] on h6 "0.9 KWD" at bounding box center [1478, 482] width 45 height 22
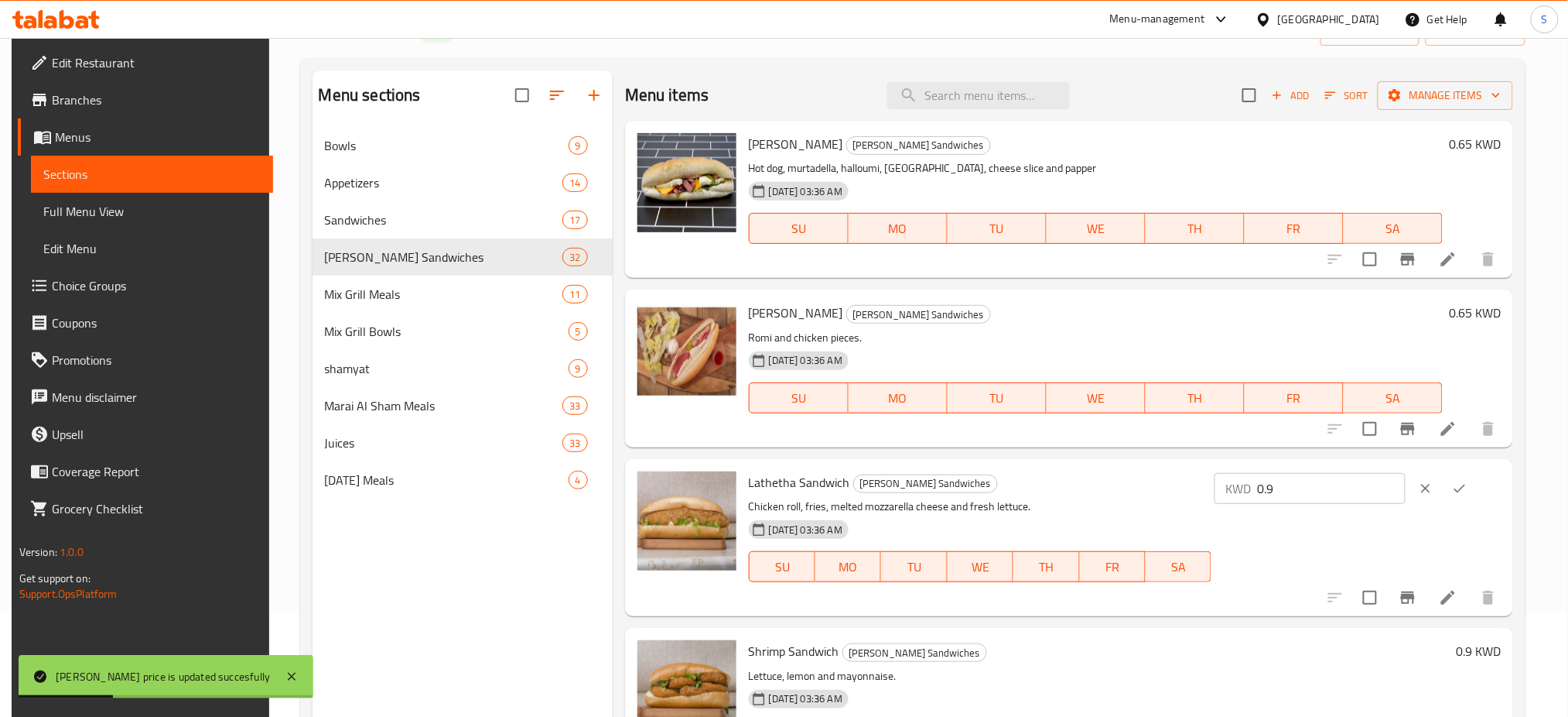
click at [1360, 487] on input "0.9" at bounding box center [1331, 488] width 148 height 31
type input "0.65"
click at [1462, 490] on icon "ok" at bounding box center [1460, 487] width 12 height 9
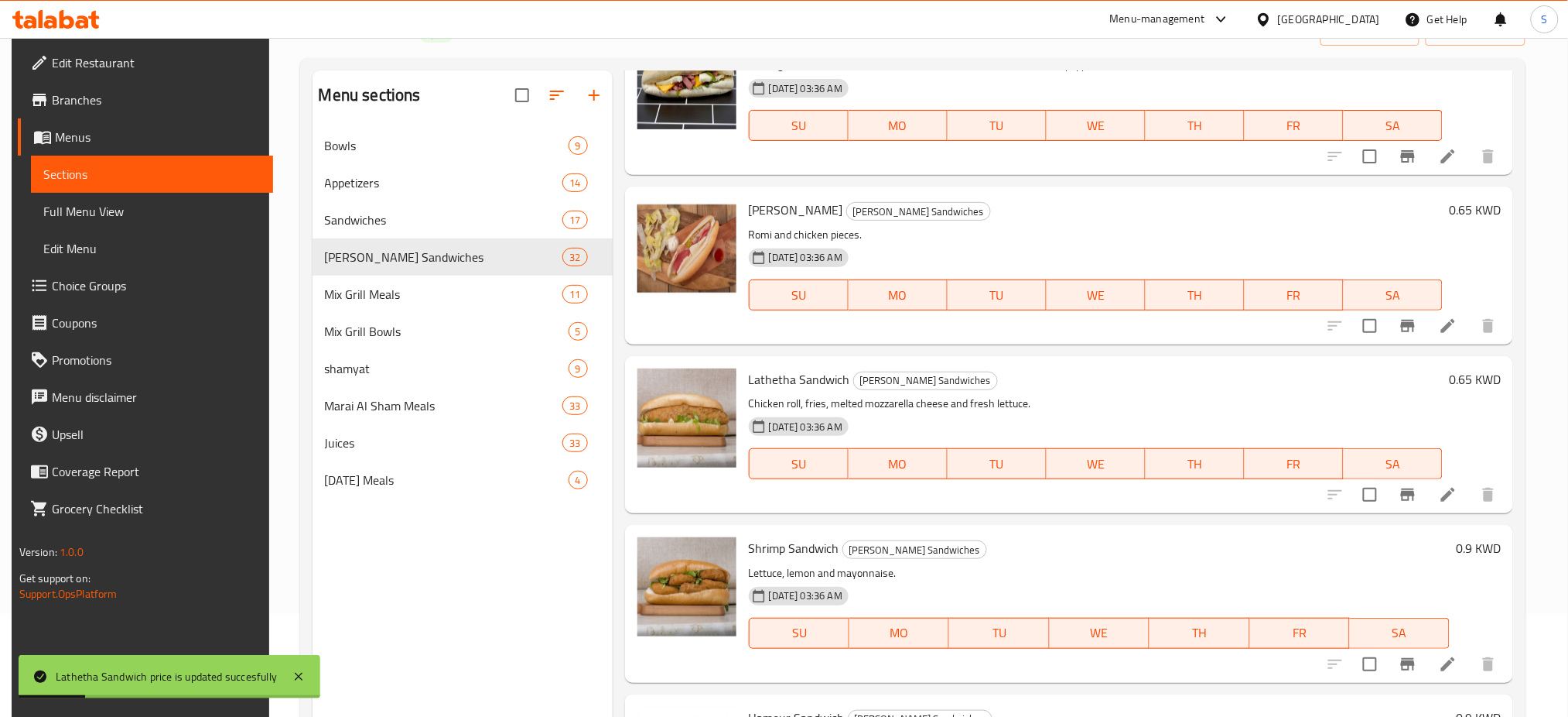
click at [1456, 547] on h6 "0.9 KWD" at bounding box center [1478, 548] width 45 height 22
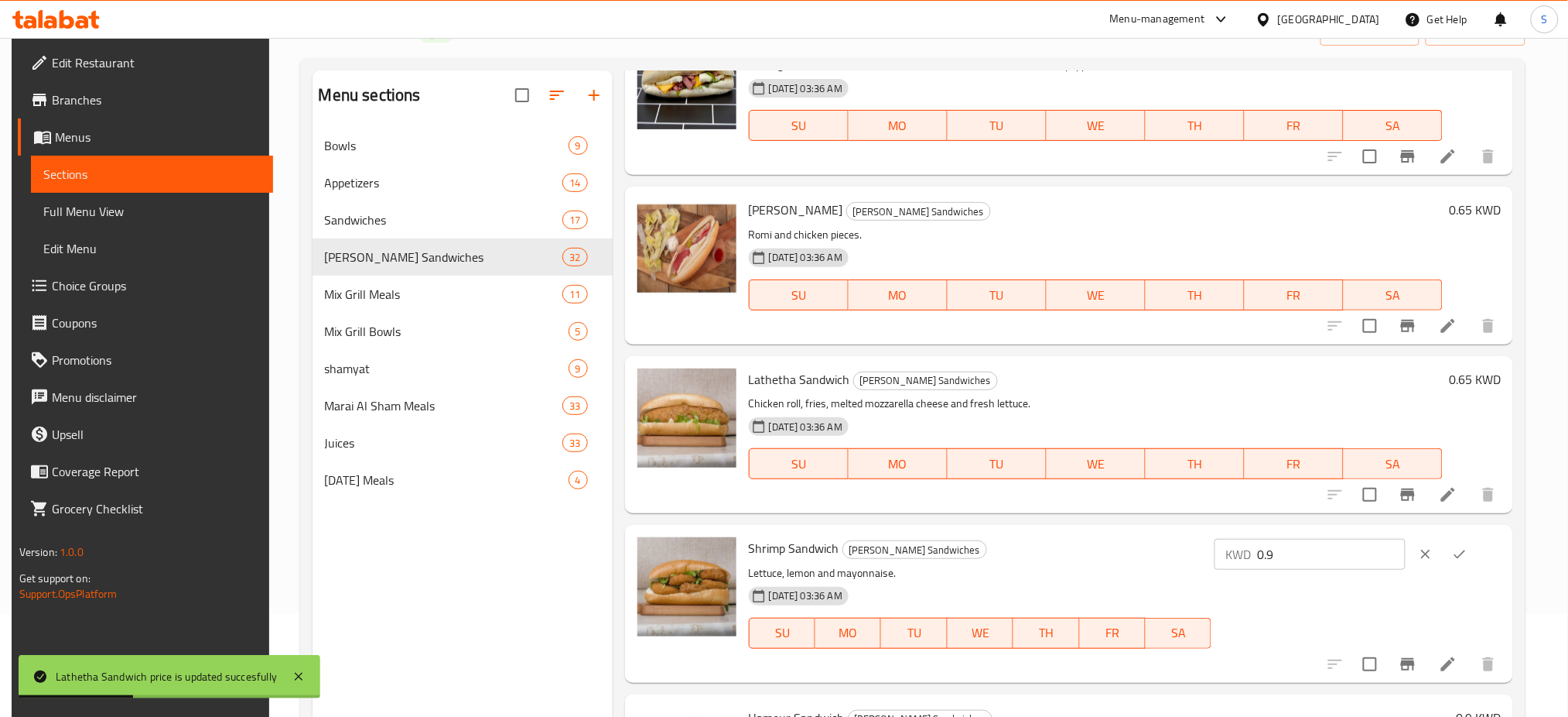
drag, startPoint x: 1348, startPoint y: 545, endPoint x: 1337, endPoint y: 544, distance: 11.0
click at [1337, 544] on input "0.9" at bounding box center [1331, 554] width 148 height 31
type input "0.65"
click at [1464, 551] on icon "ok" at bounding box center [1460, 555] width 16 height 16
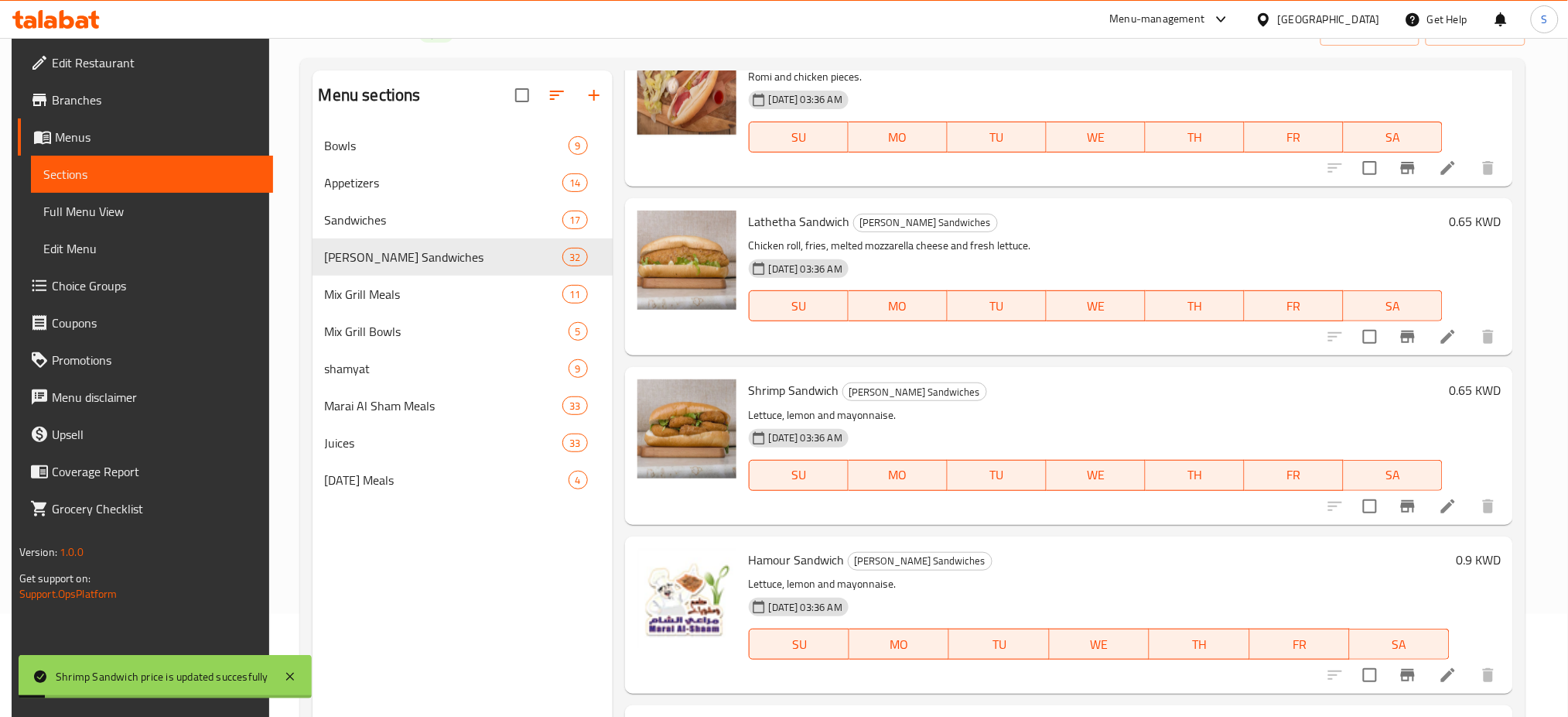
scroll to position [310, 0]
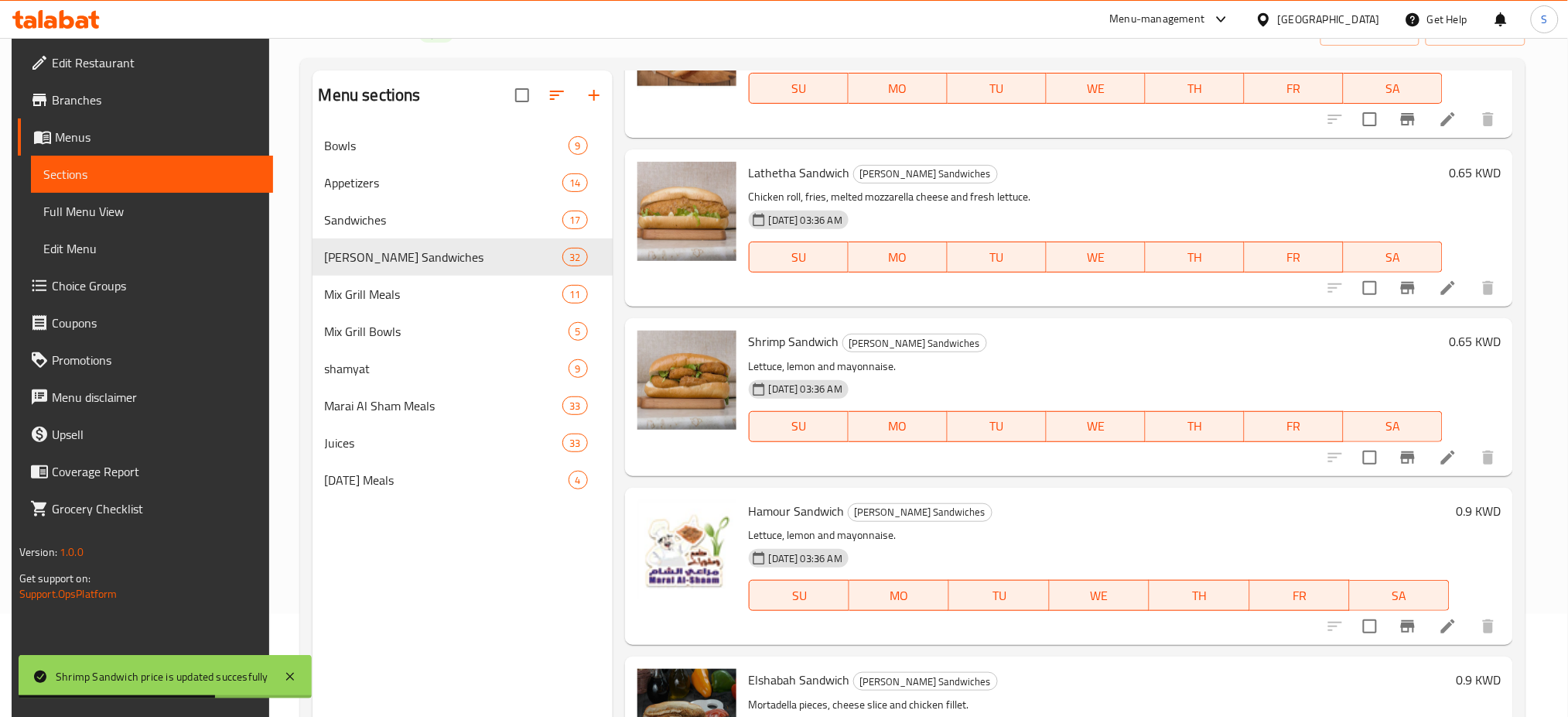
click at [1482, 512] on h6 "0.9 KWD" at bounding box center [1478, 511] width 45 height 22
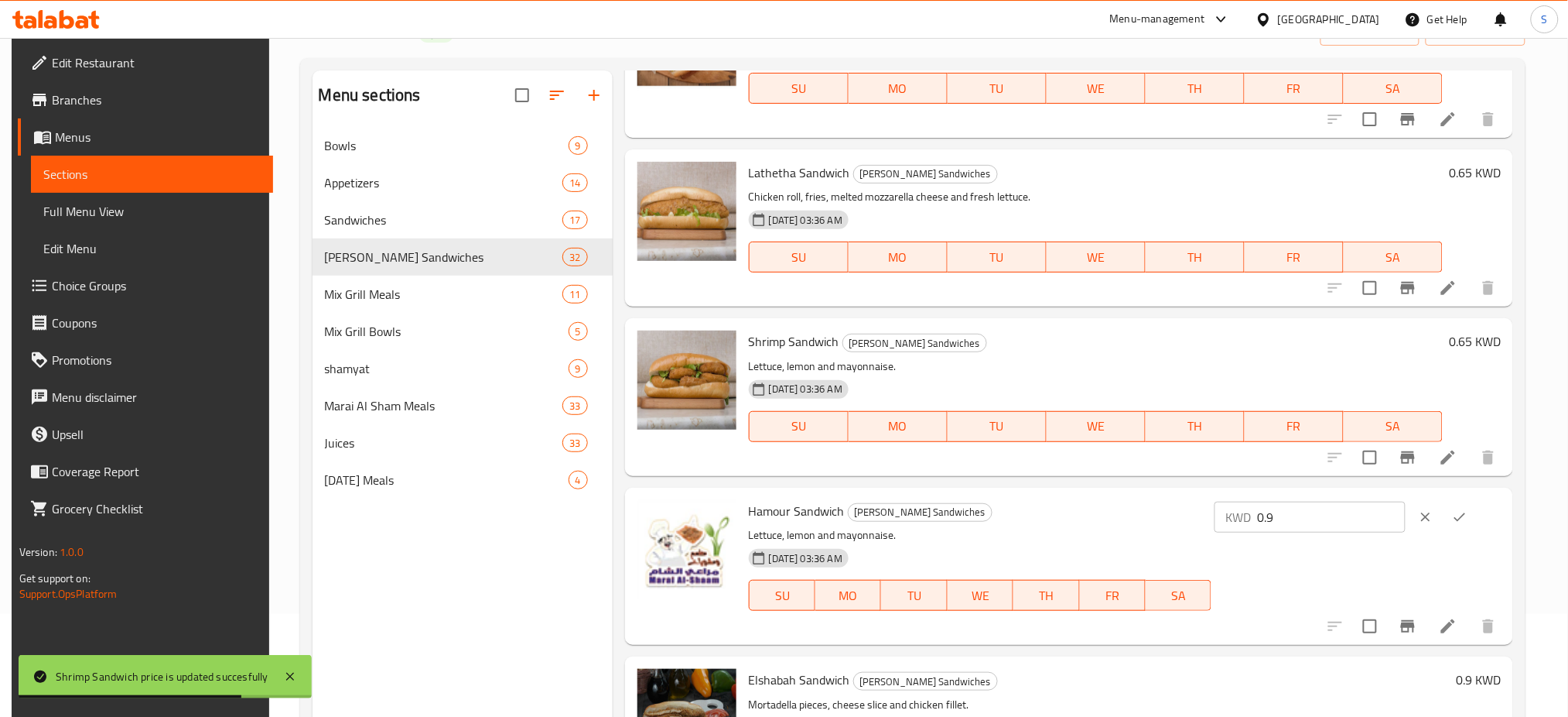
click at [1335, 517] on input "0.9" at bounding box center [1331, 516] width 148 height 31
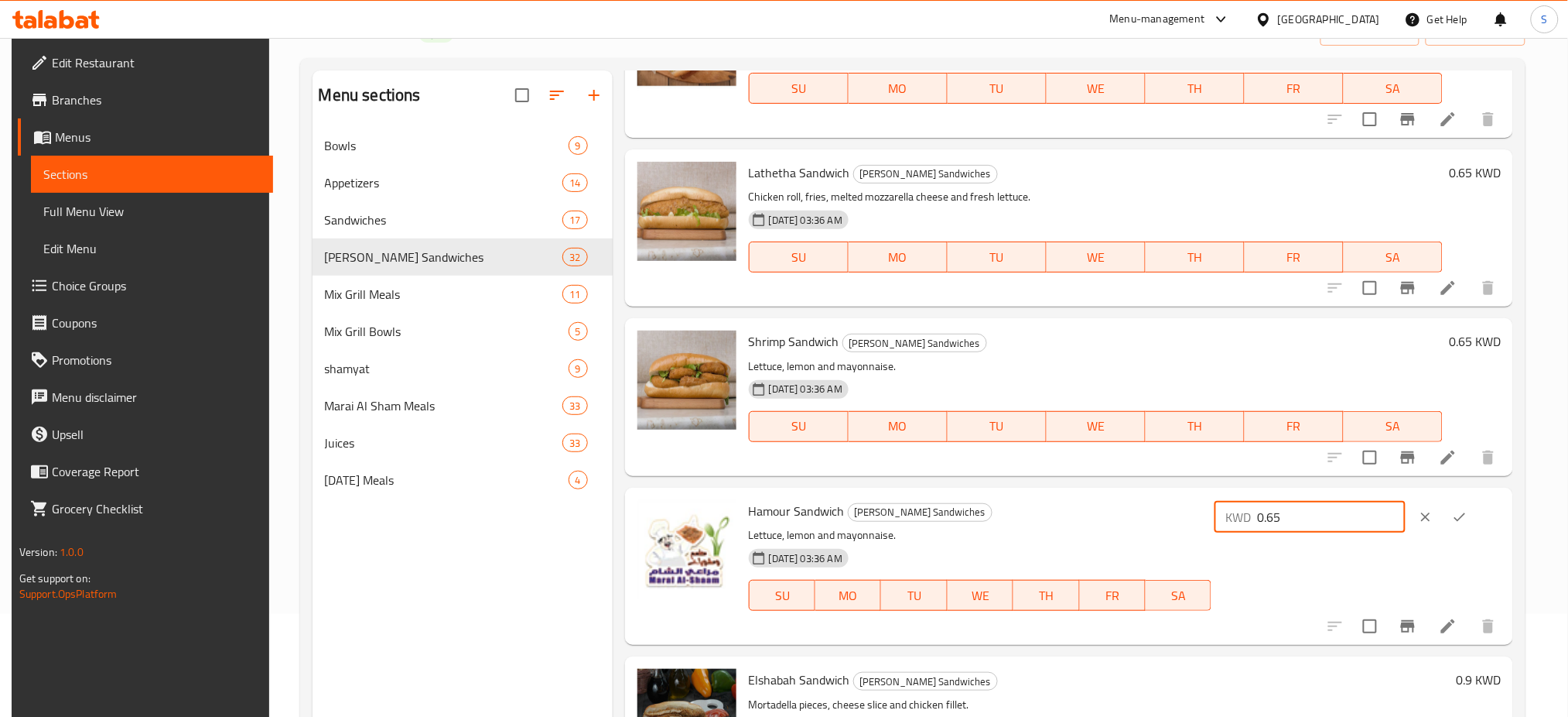
type input "0.65"
click at [1477, 518] on button "ok" at bounding box center [1460, 517] width 34 height 34
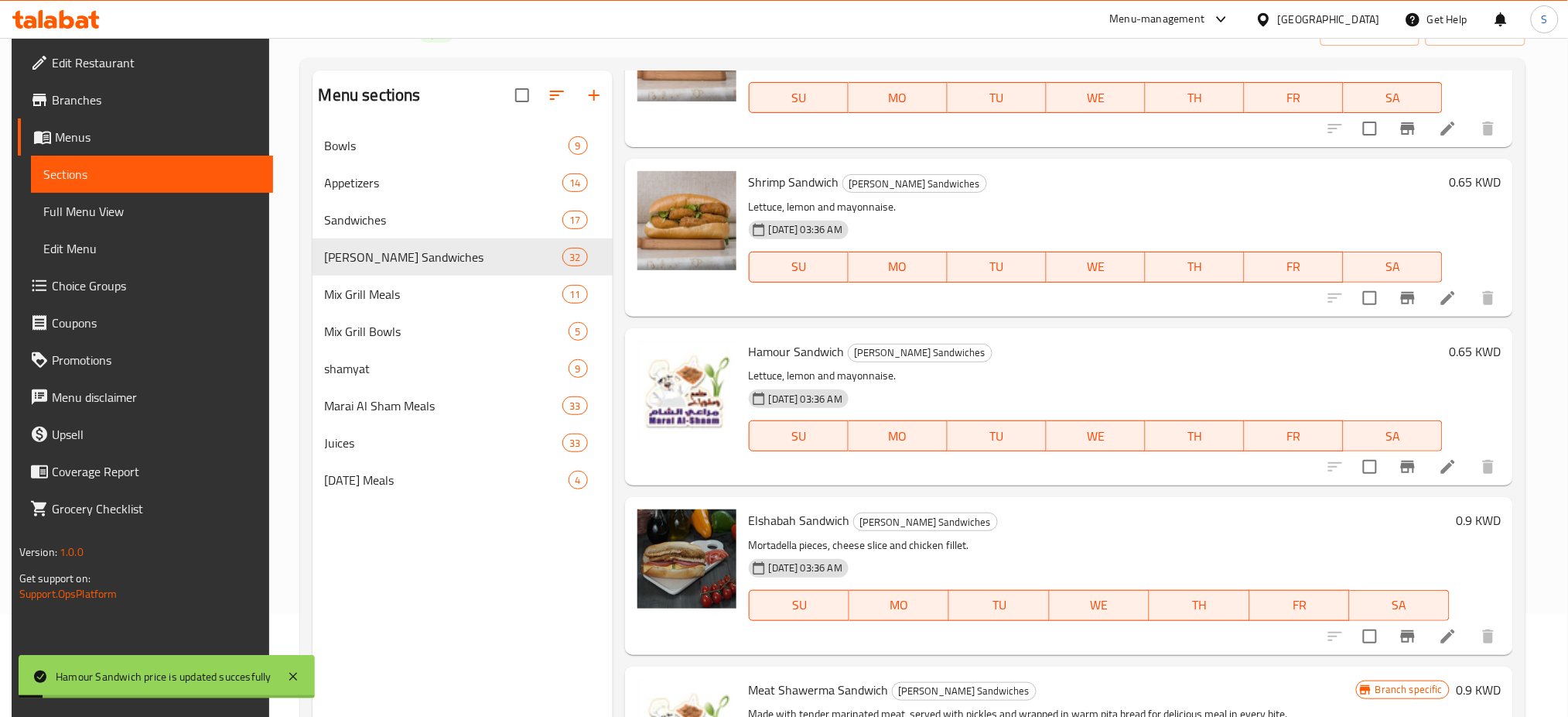
scroll to position [516, 0]
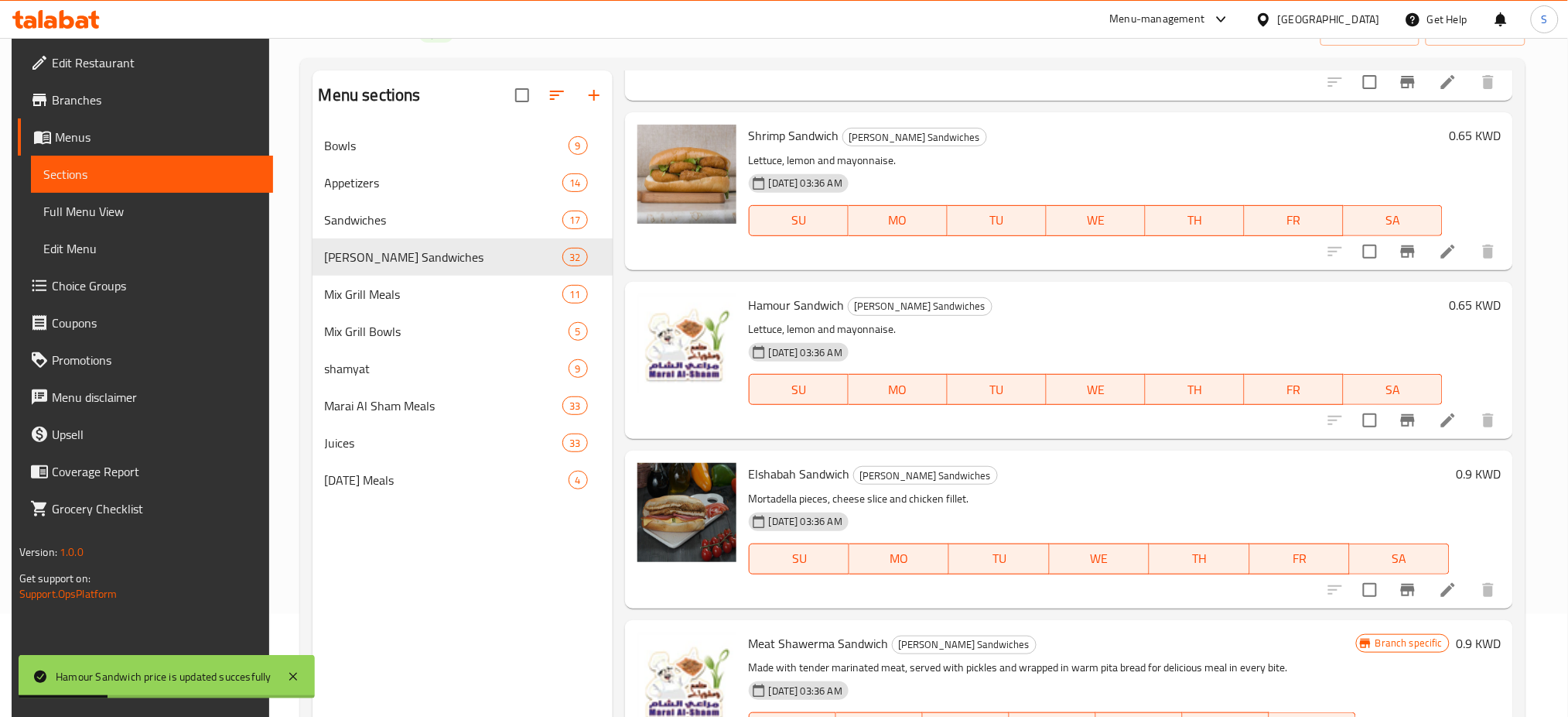
click at [1469, 472] on h6 "0.9 KWD" at bounding box center [1478, 473] width 45 height 22
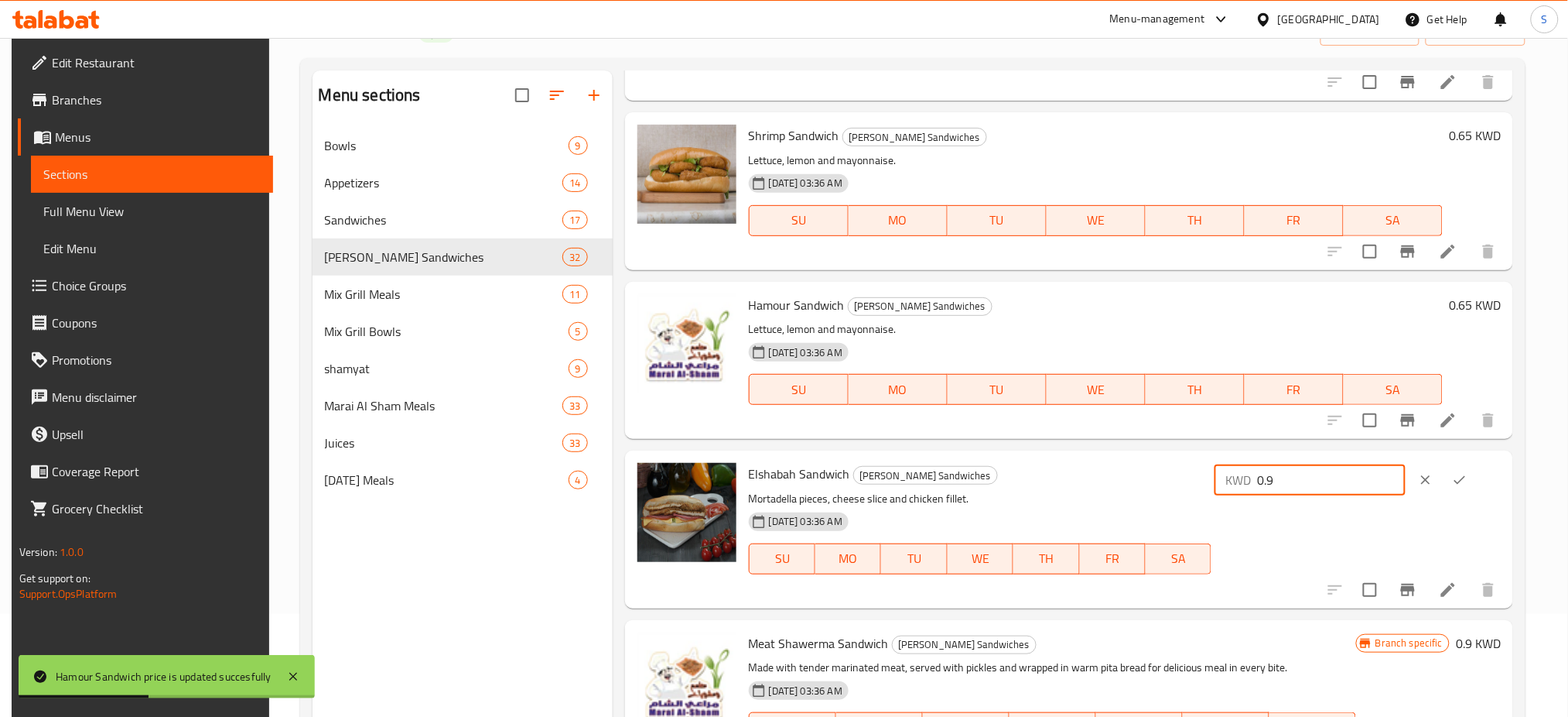
click at [1370, 475] on input "0.9" at bounding box center [1331, 479] width 148 height 31
type input "0.65"
click at [1468, 476] on icon "ok" at bounding box center [1460, 480] width 16 height 16
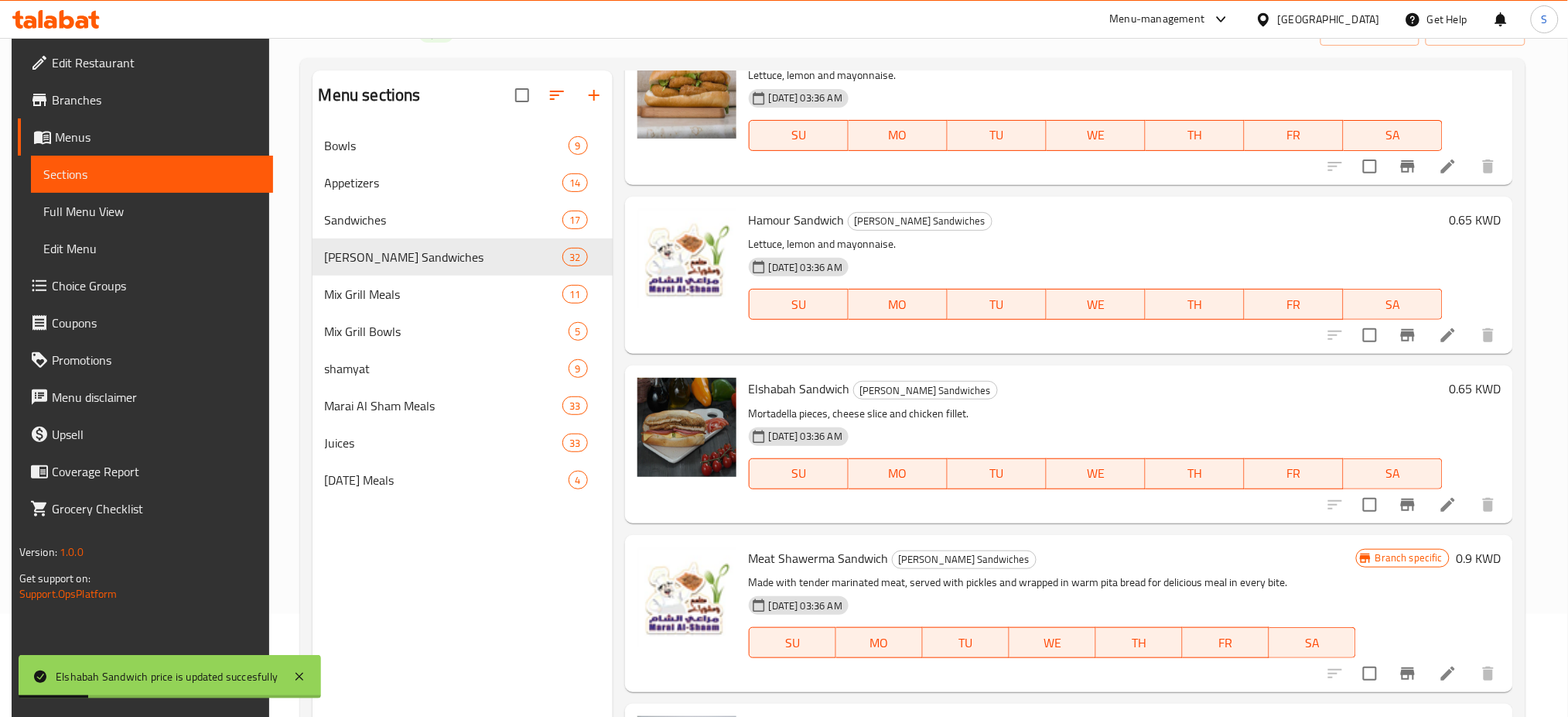
scroll to position [619, 0]
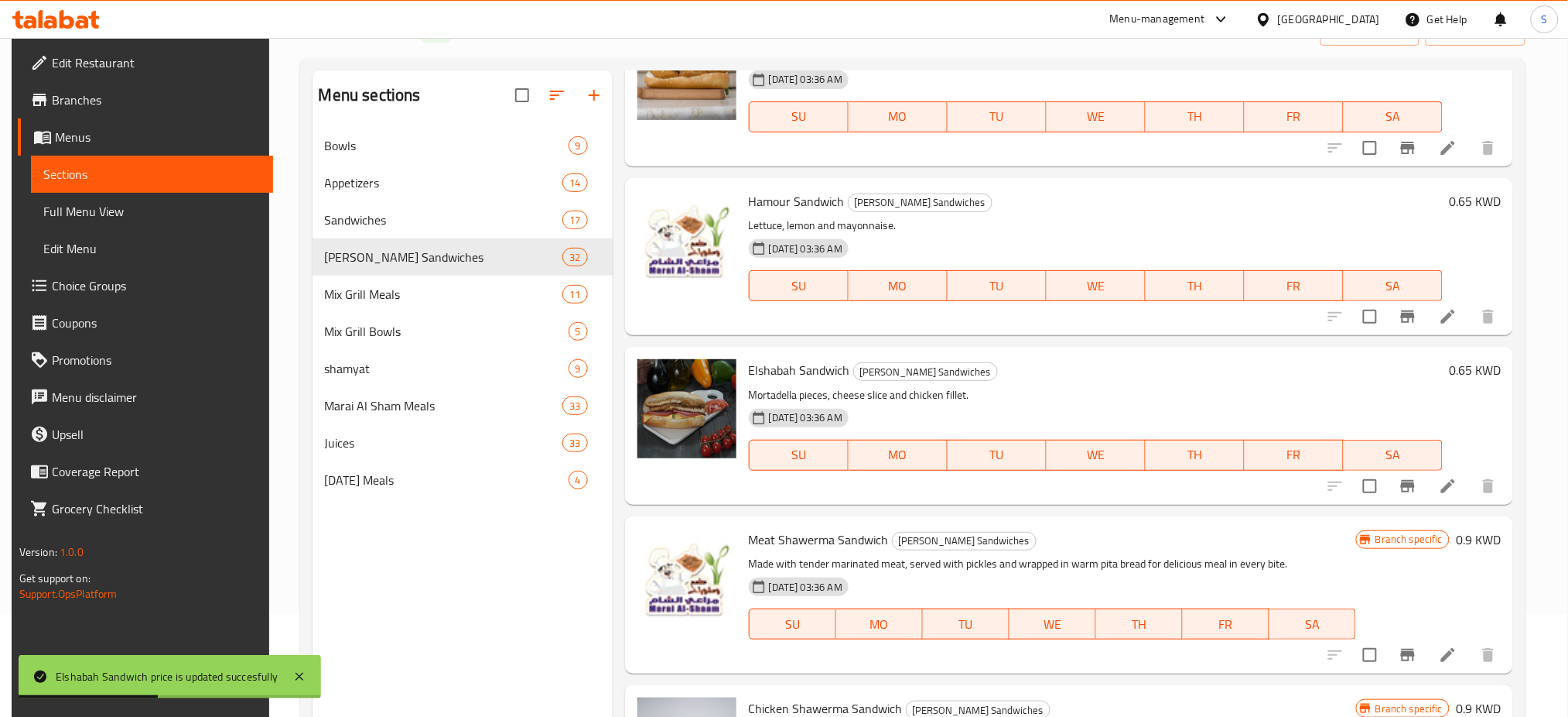
click at [1462, 547] on h6 "0.9 KWD" at bounding box center [1478, 540] width 45 height 22
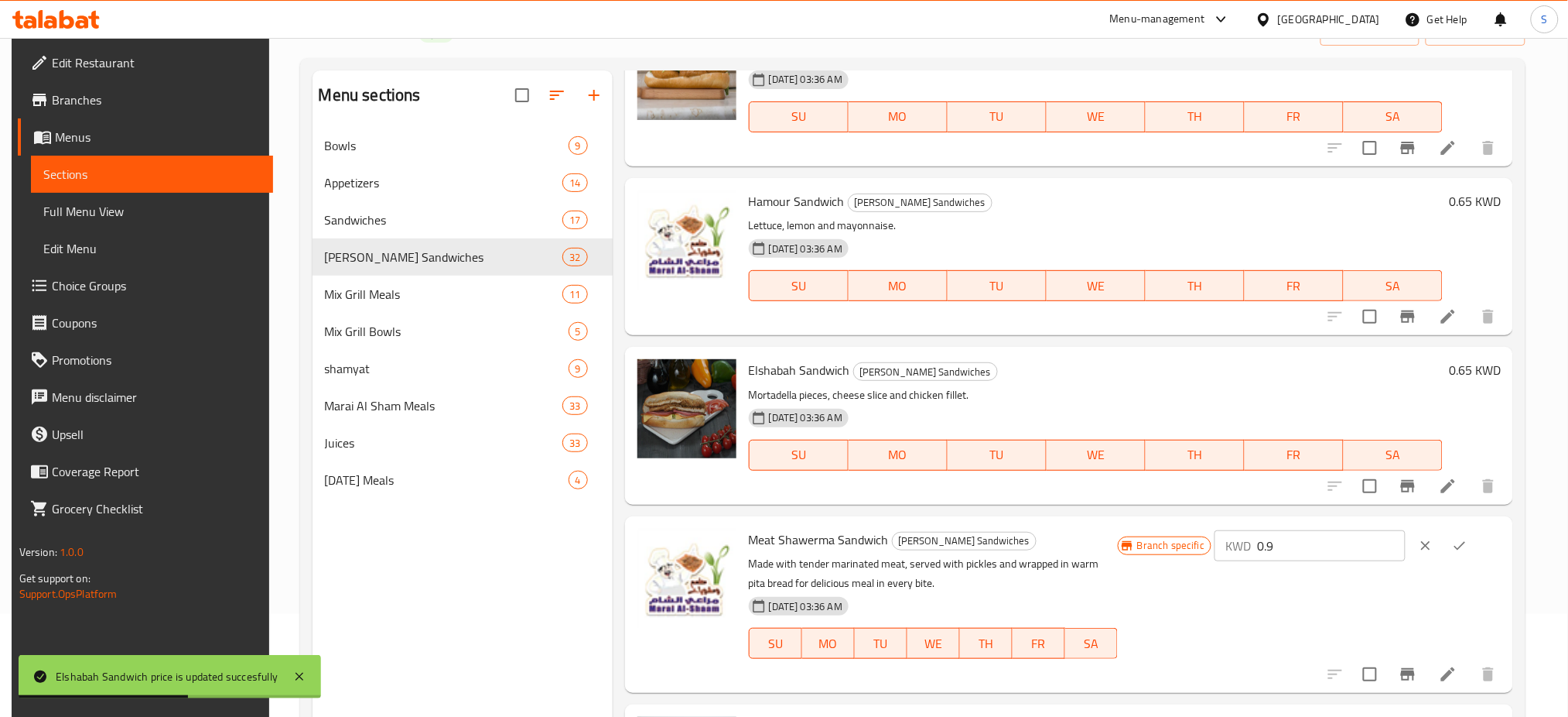
click at [1323, 542] on input "0.9" at bounding box center [1331, 545] width 148 height 31
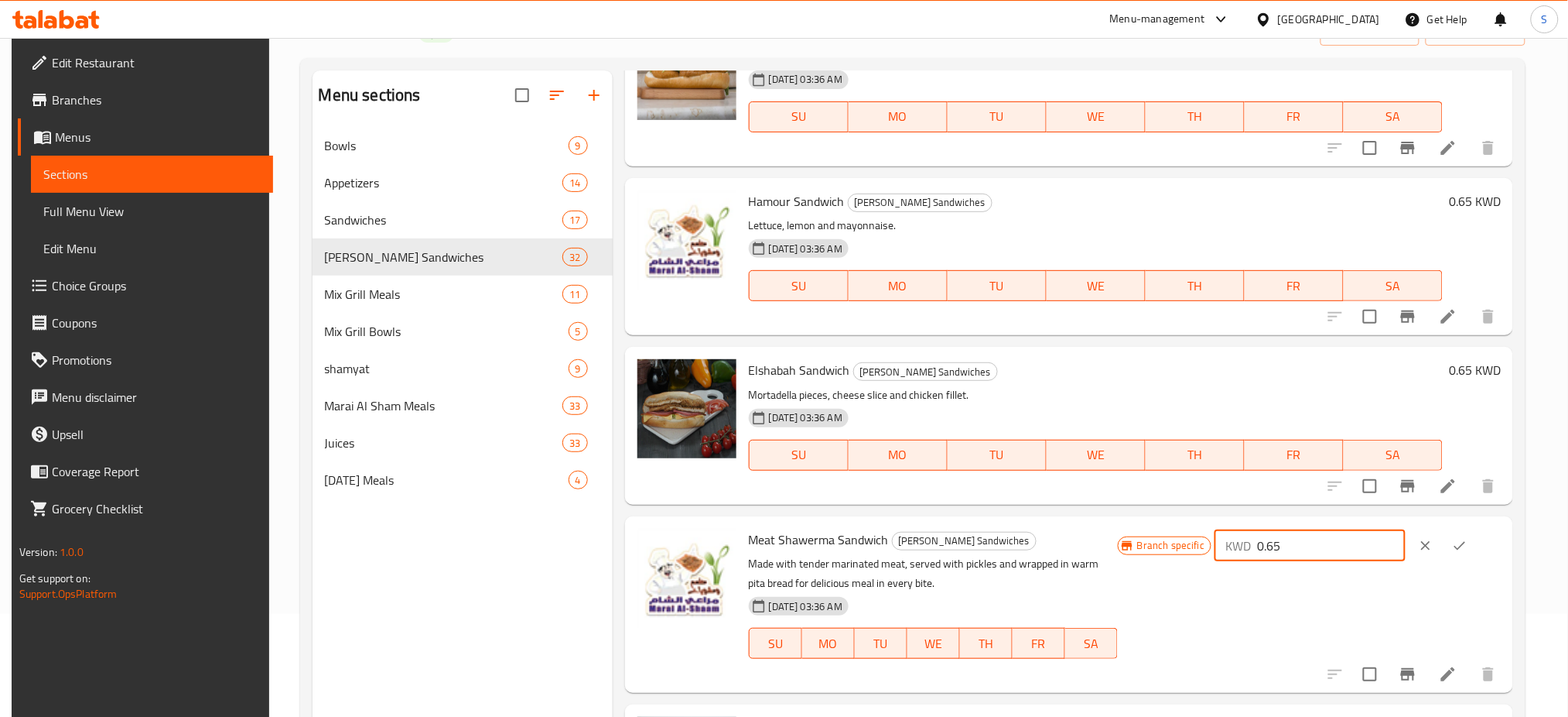
type input "0.65"
click at [1468, 542] on icon "ok" at bounding box center [1460, 546] width 16 height 16
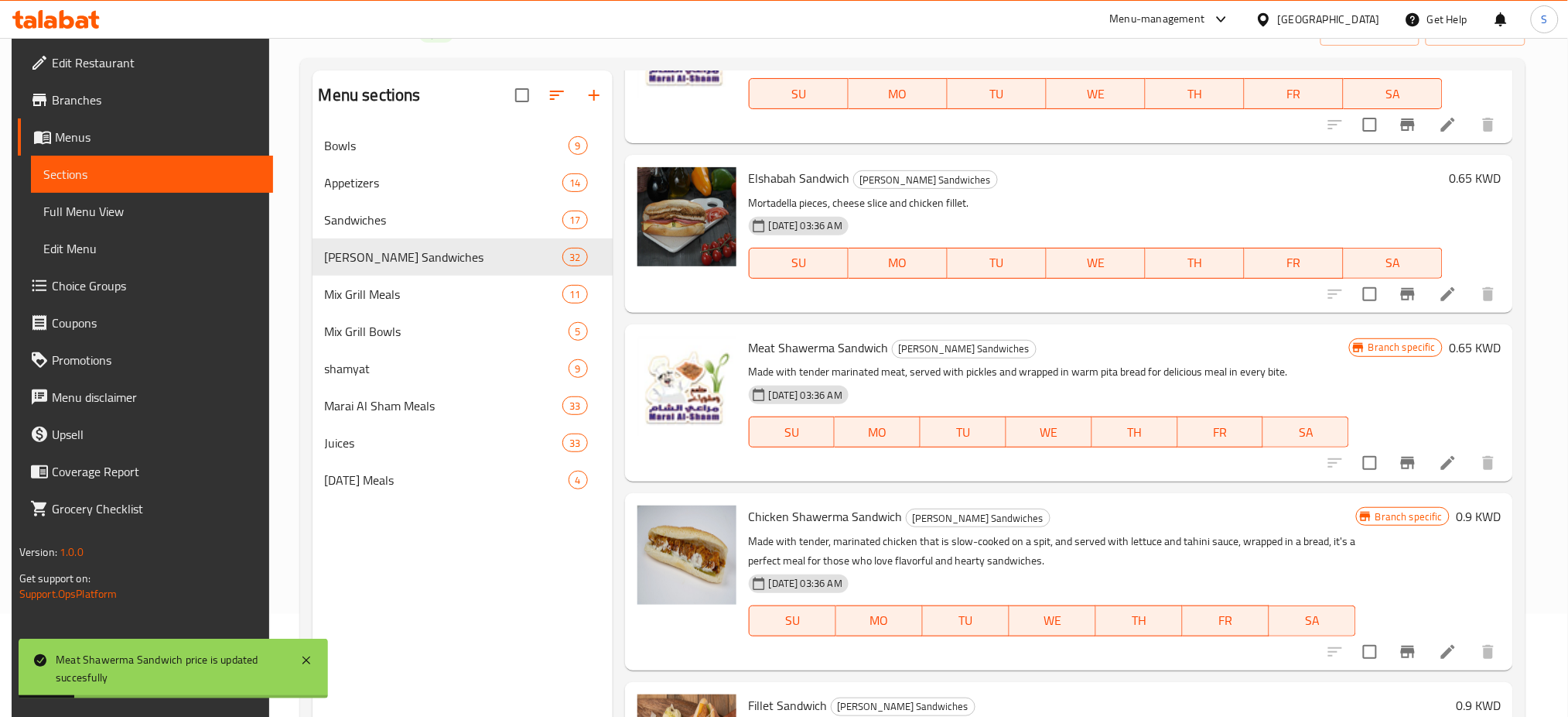
scroll to position [825, 0]
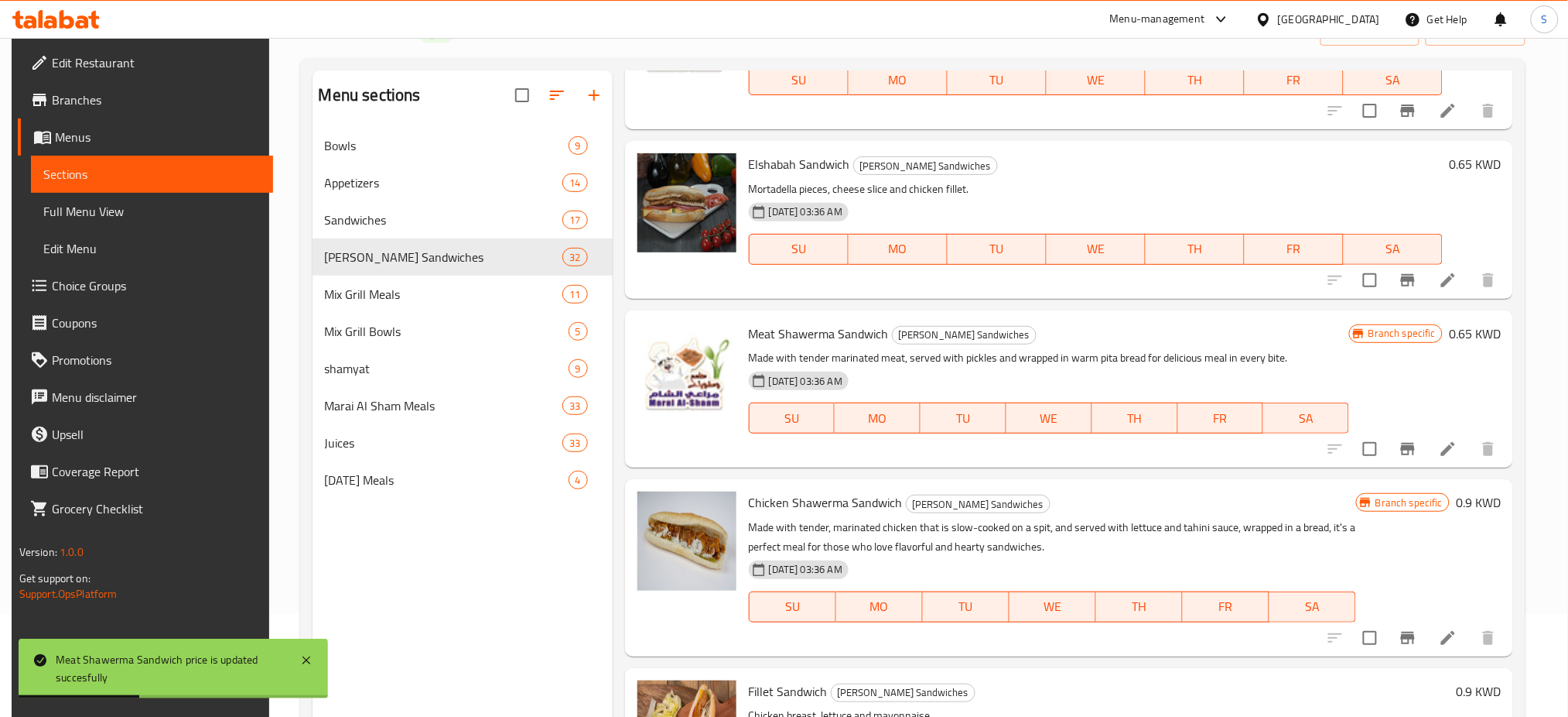
click at [1471, 499] on h6 "0.9 KWD" at bounding box center [1478, 502] width 45 height 22
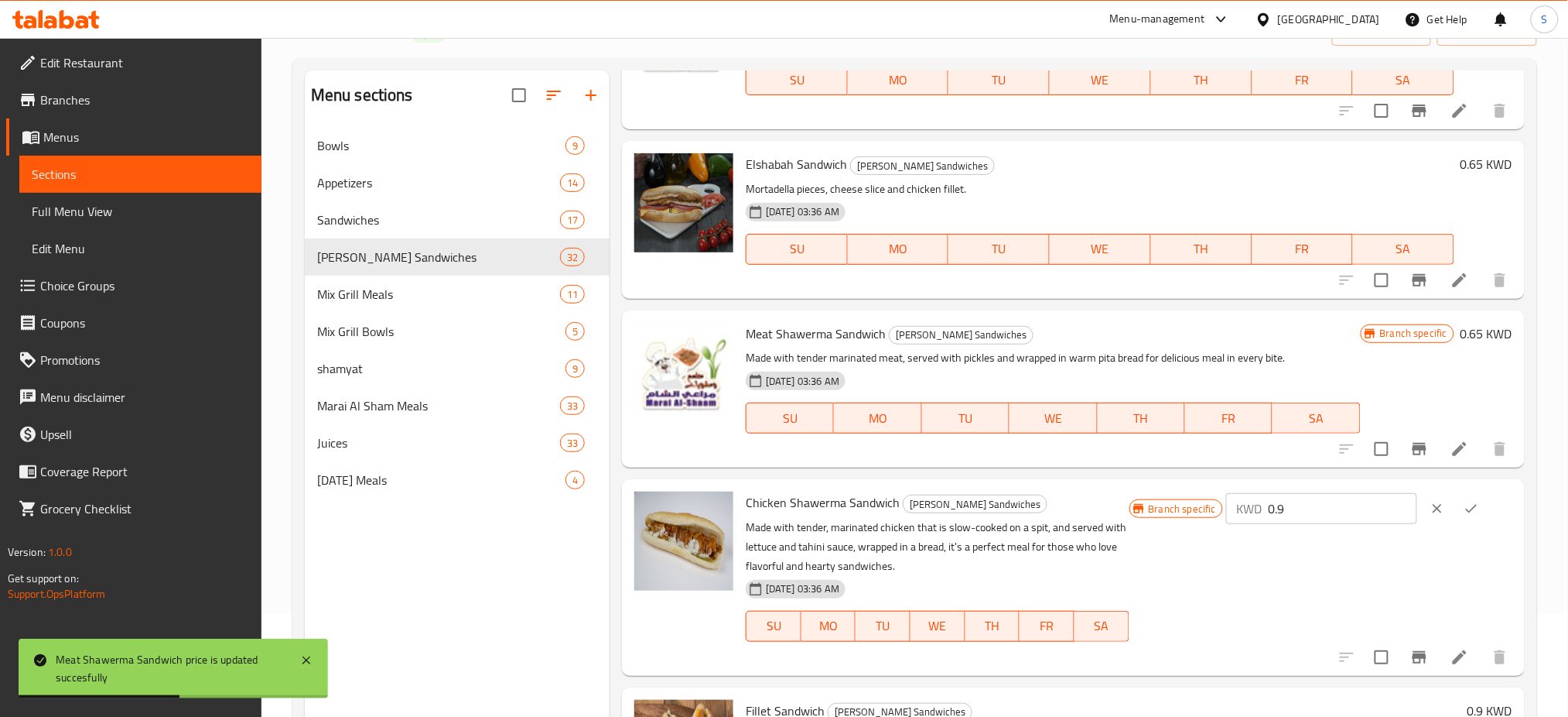
click at [1318, 505] on input "0.9" at bounding box center [1343, 508] width 148 height 31
type input "0.65"
click at [1475, 514] on button "ok" at bounding box center [1471, 508] width 34 height 34
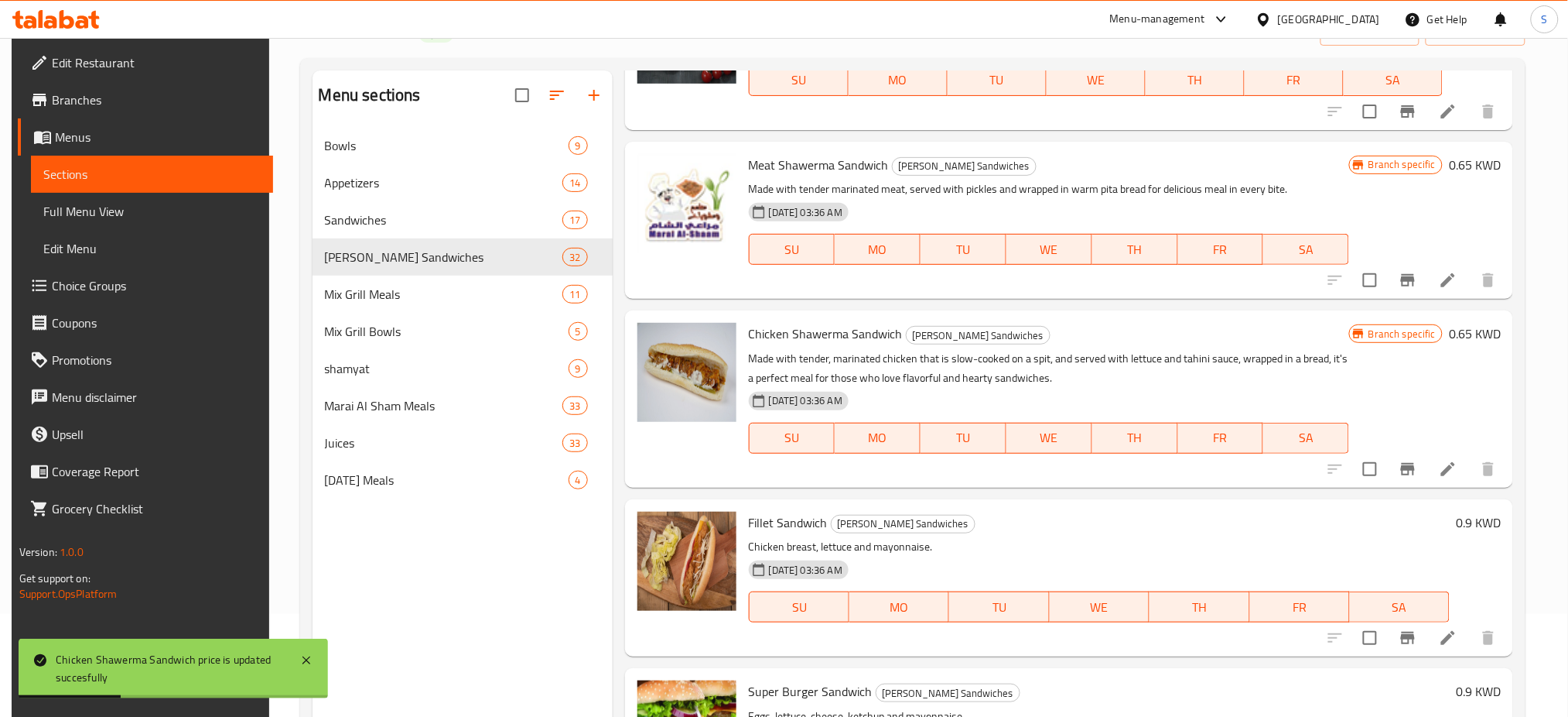
scroll to position [1032, 0]
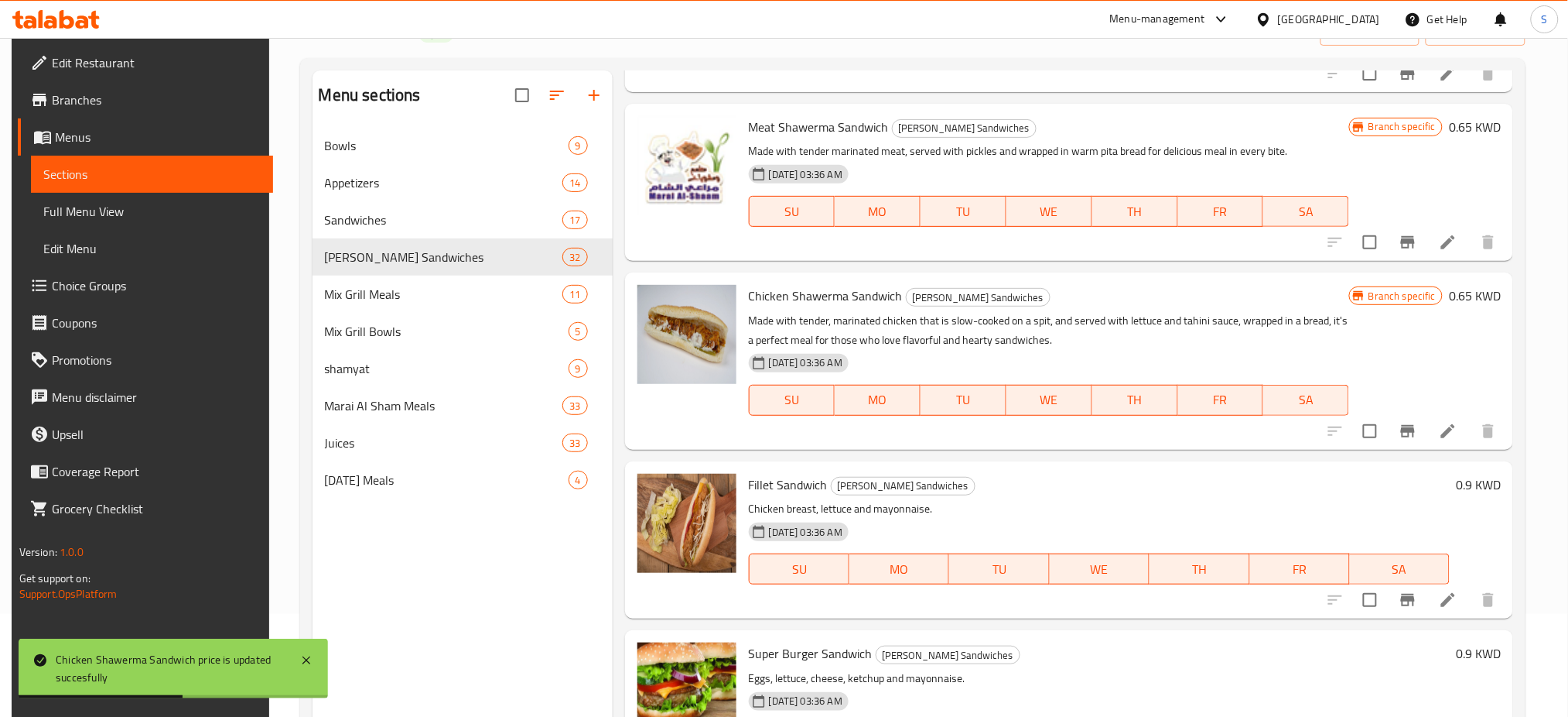
click at [1467, 482] on h6 "0.9 KWD" at bounding box center [1478, 484] width 45 height 22
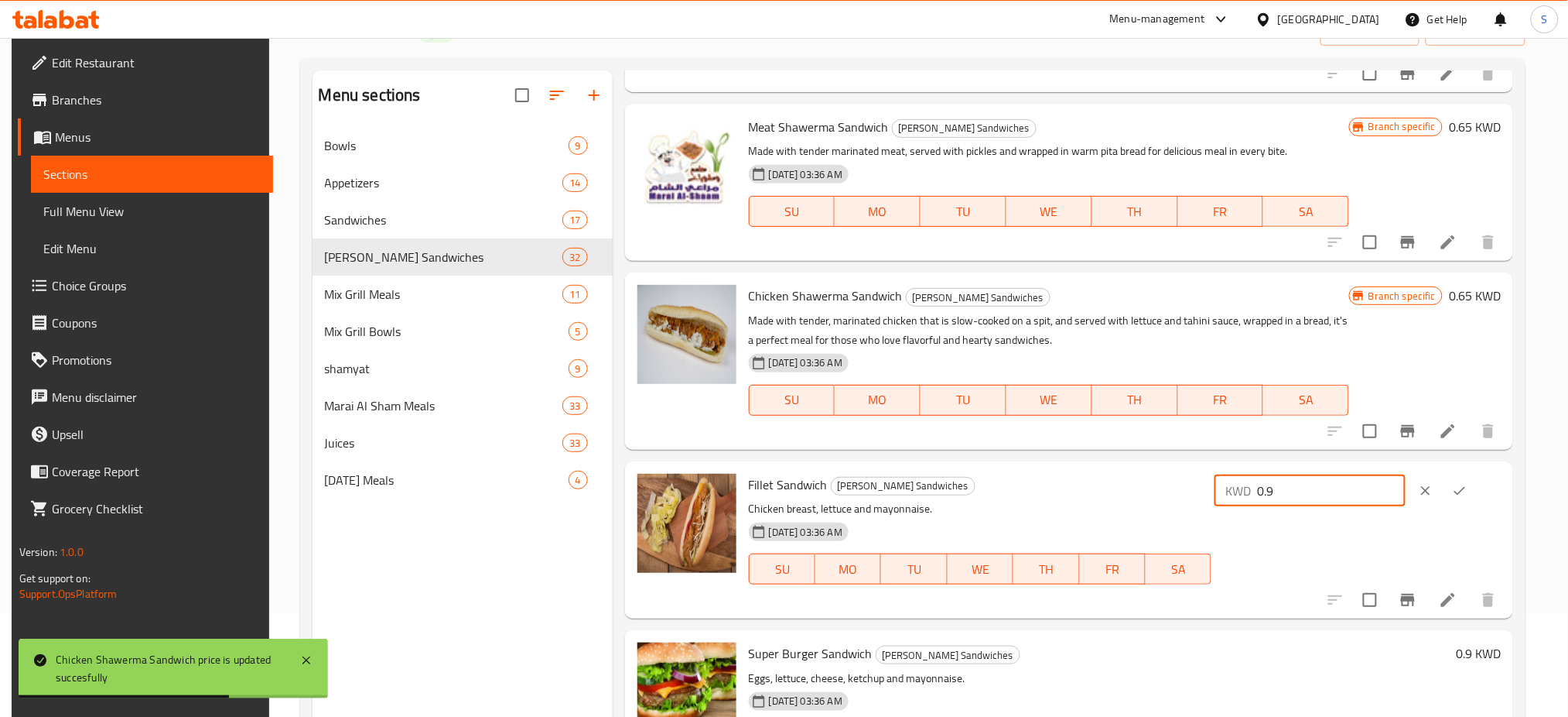
click at [1318, 493] on input "0.9" at bounding box center [1331, 490] width 148 height 31
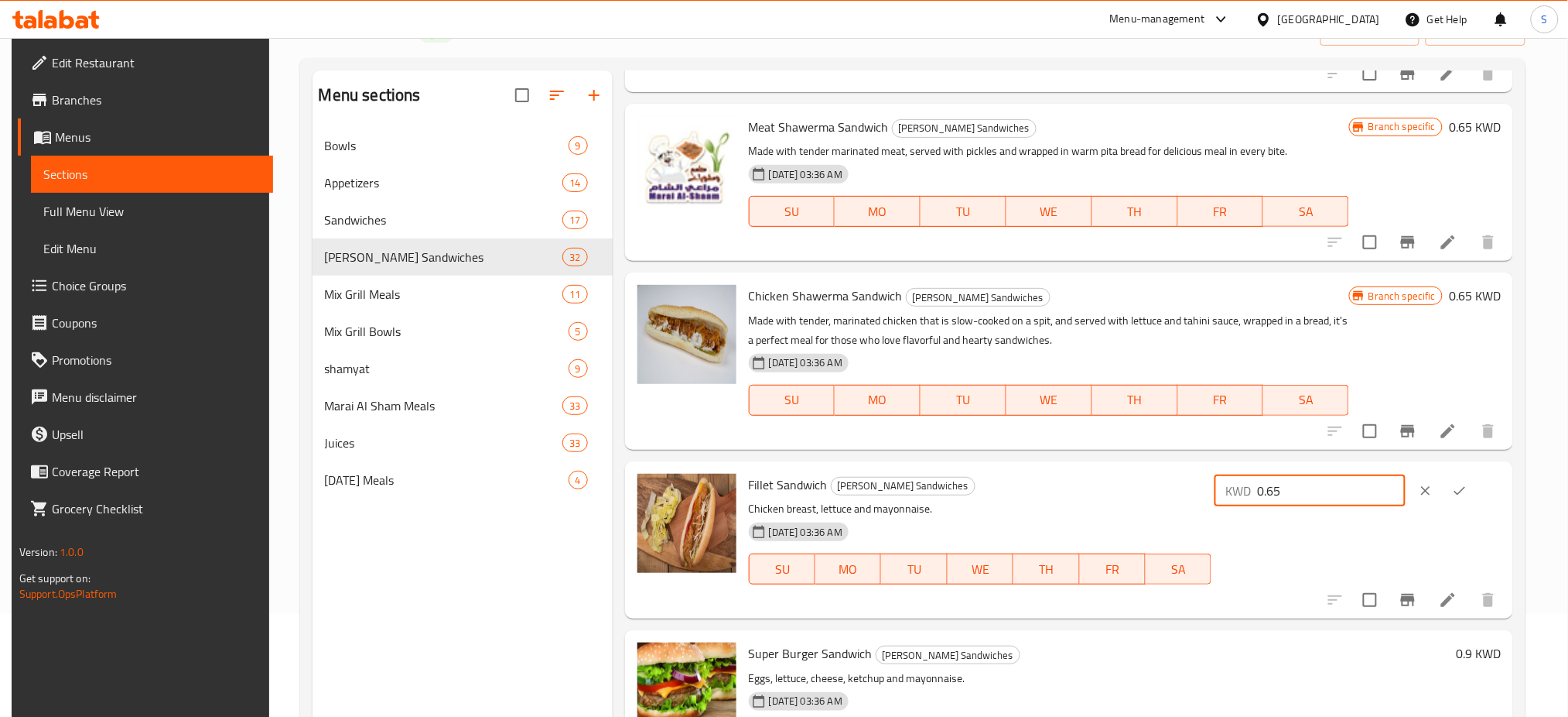
type input "0.65"
click at [1465, 488] on icon "ok" at bounding box center [1460, 491] width 16 height 16
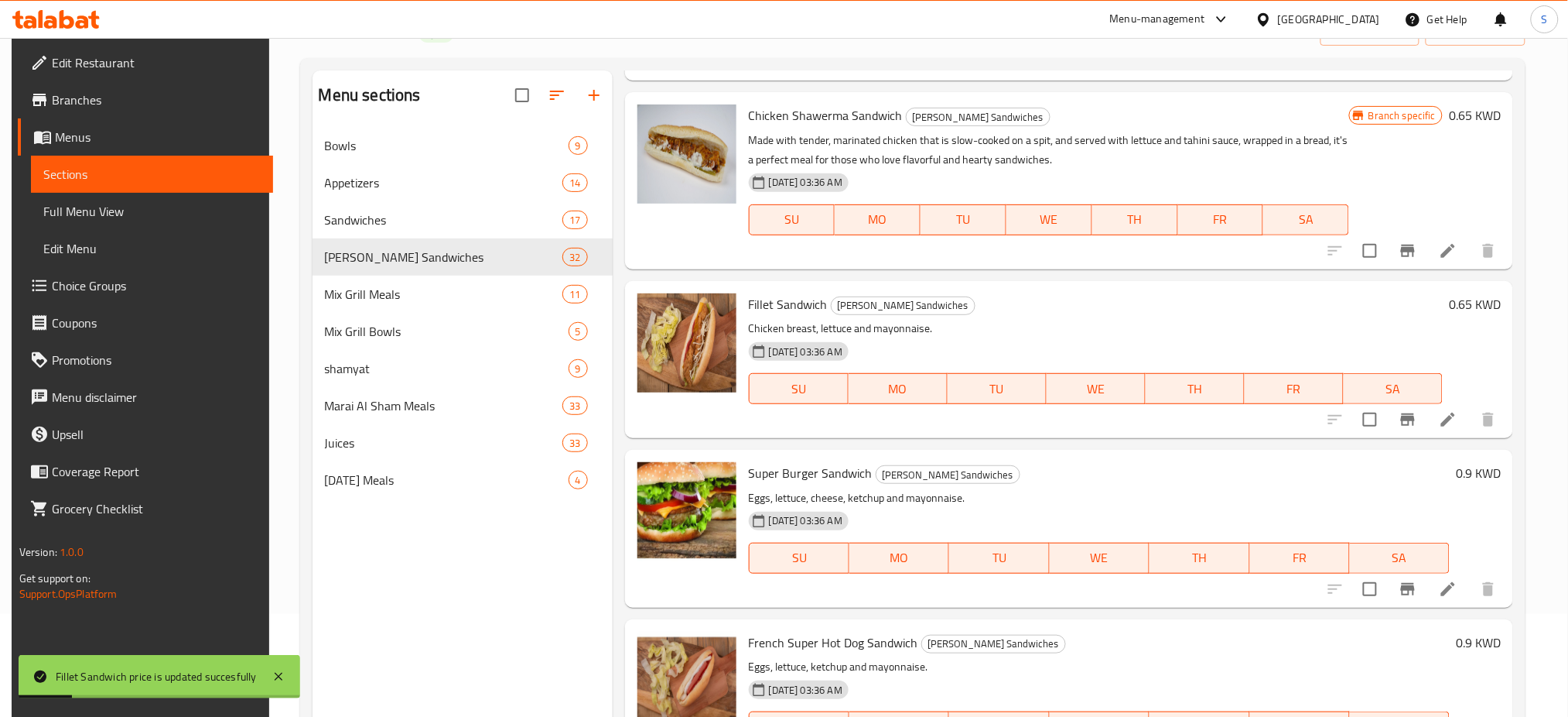
scroll to position [1239, 0]
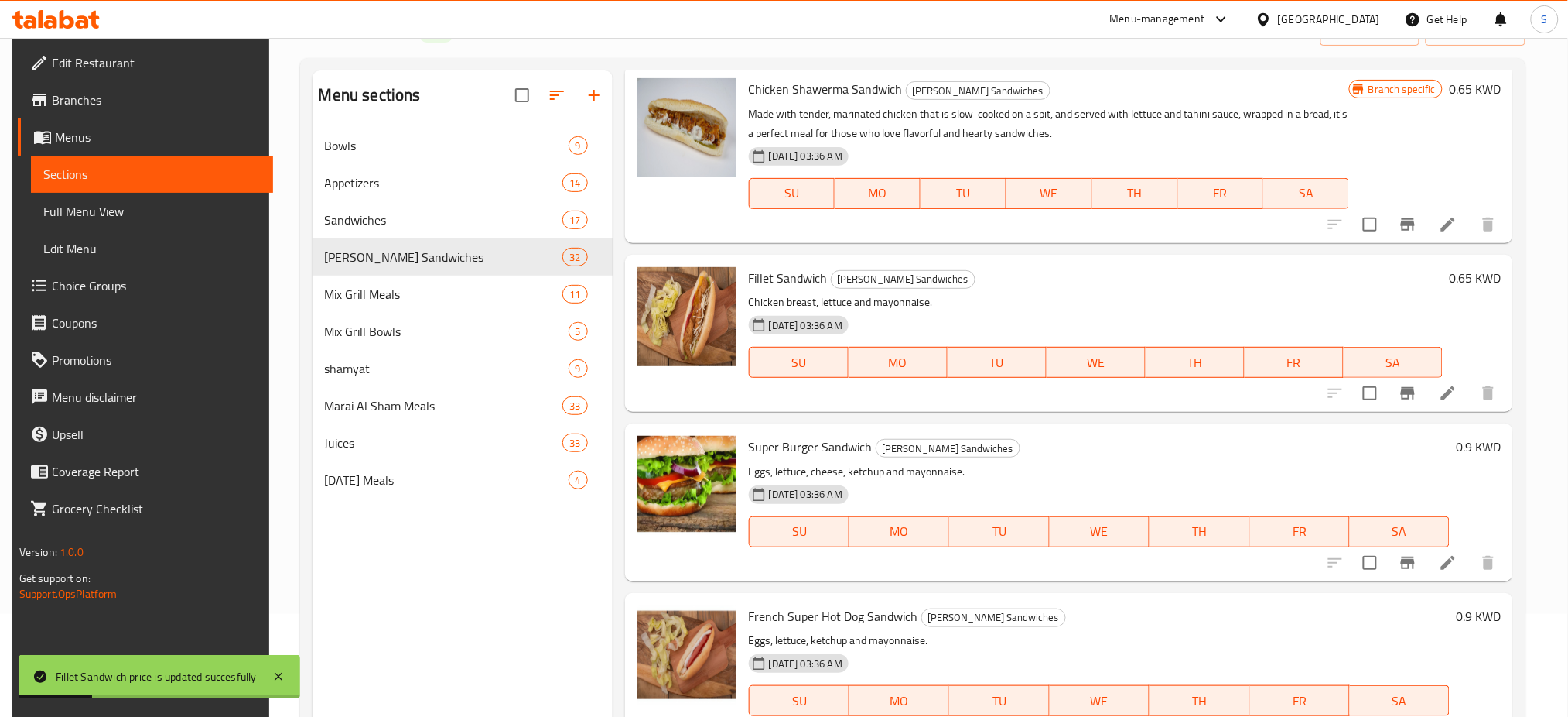
click at [1466, 450] on h6 "0.9 KWD" at bounding box center [1478, 447] width 45 height 22
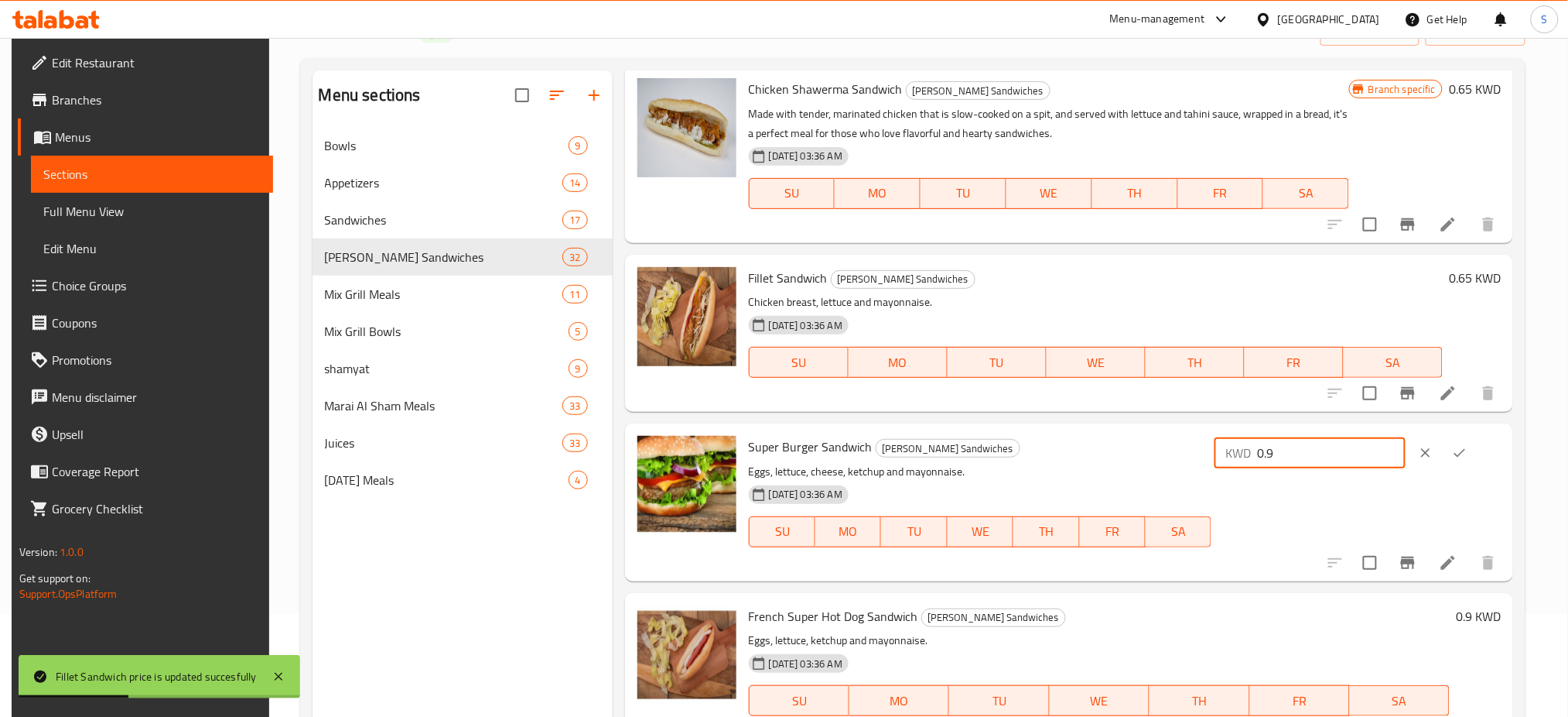
click at [1356, 453] on input "0.9" at bounding box center [1331, 453] width 148 height 31
type input "0.65"
click at [1476, 453] on button "ok" at bounding box center [1460, 453] width 34 height 34
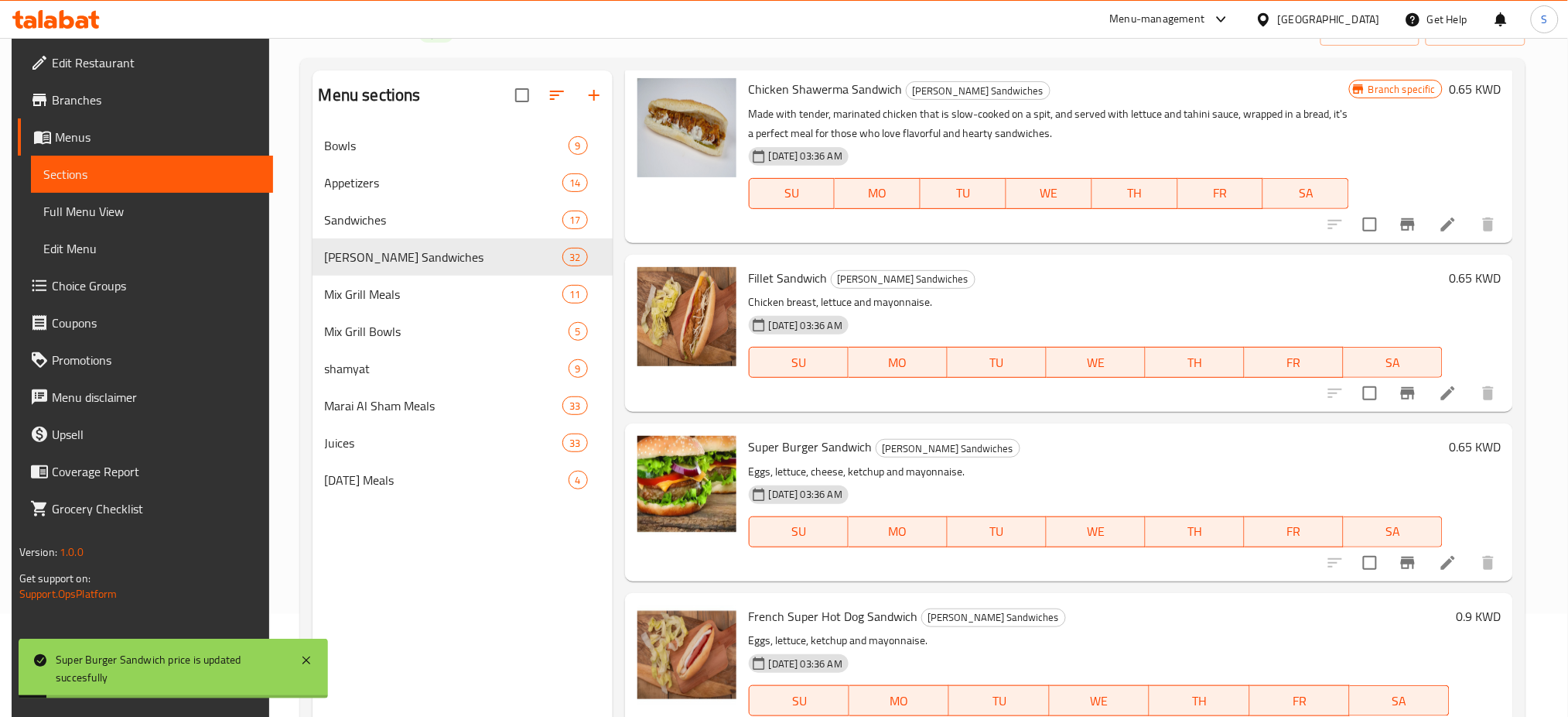
scroll to position [1341, 0]
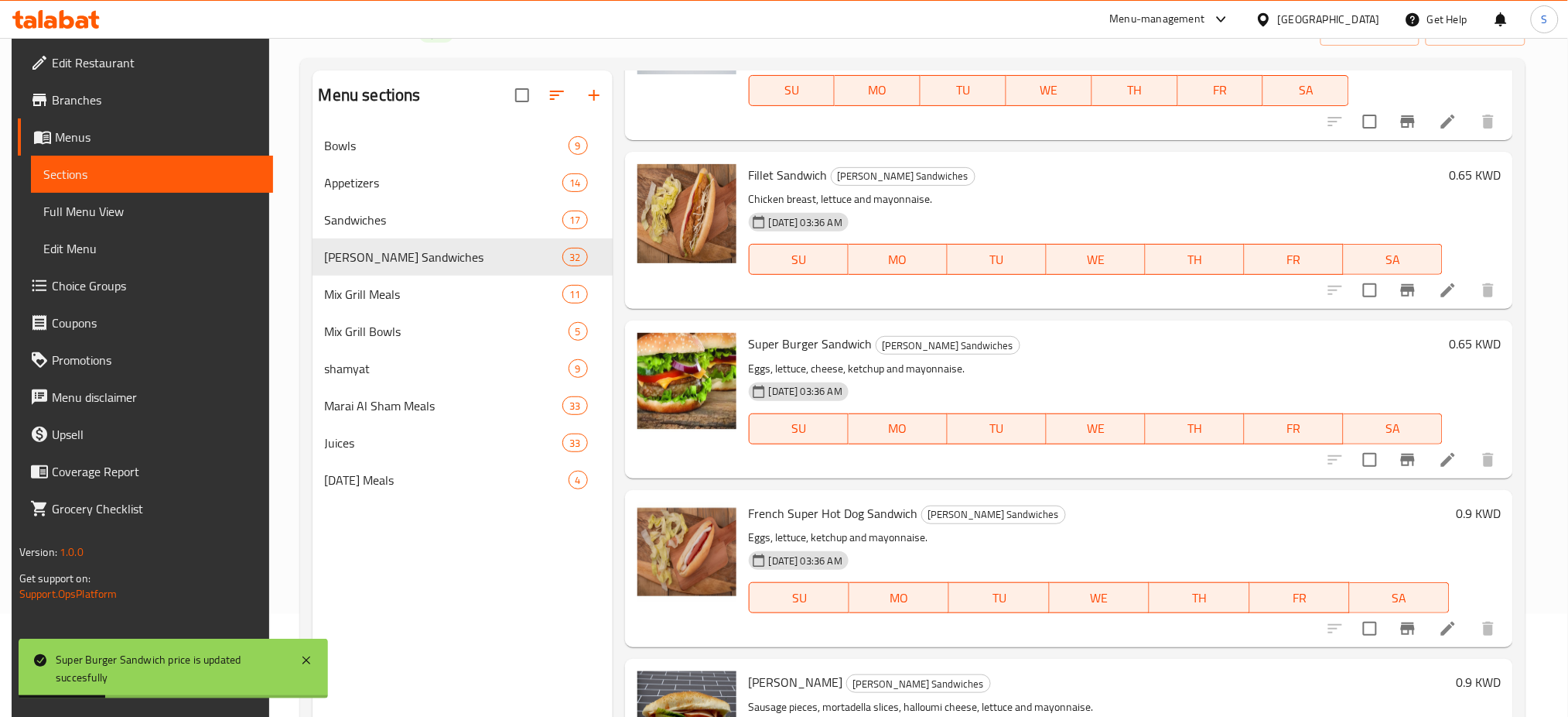
click at [1474, 511] on h6 "0.9 KWD" at bounding box center [1478, 513] width 45 height 22
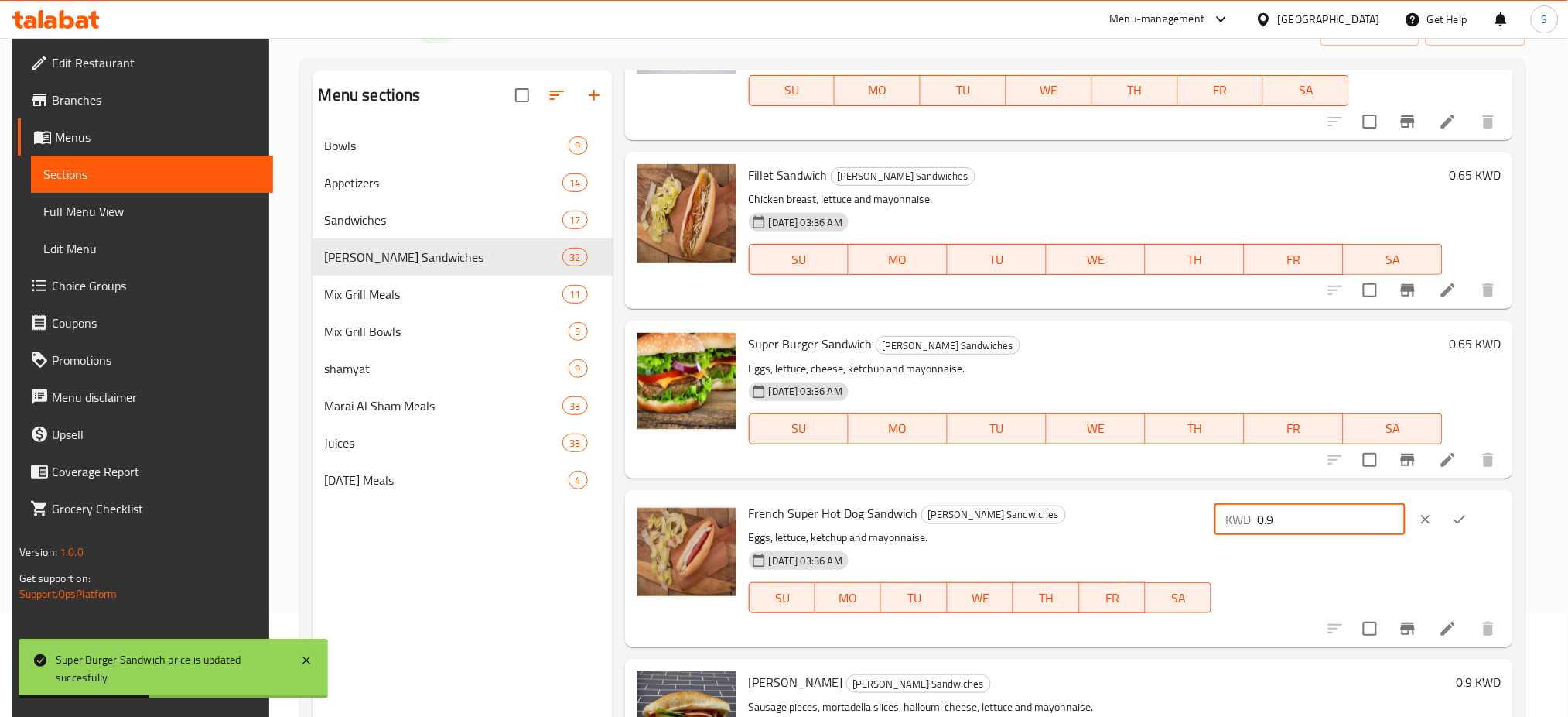
click at [1315, 513] on input "0.9" at bounding box center [1331, 519] width 148 height 31
type input "0.65"
click at [1466, 516] on icon "ok" at bounding box center [1460, 520] width 16 height 16
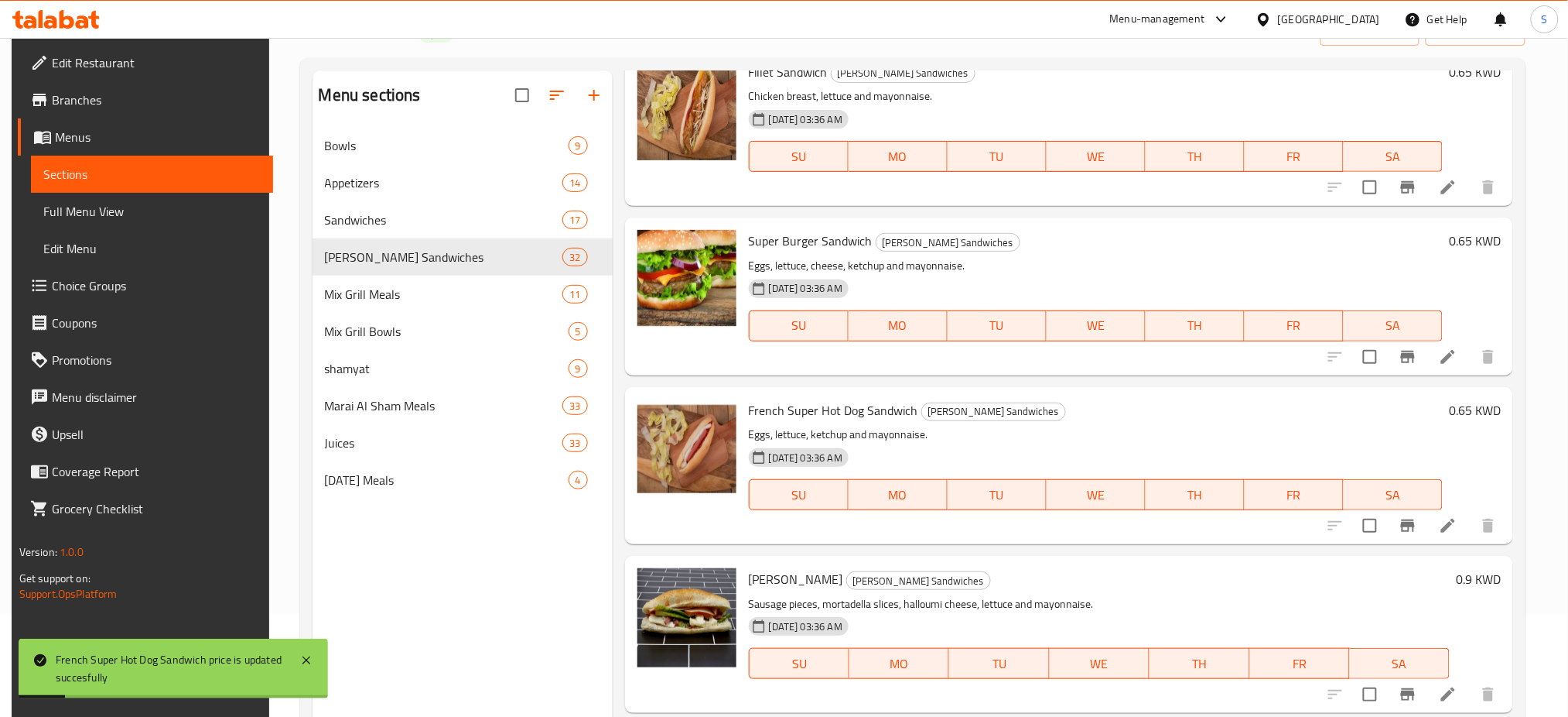
scroll to position [1651, 0]
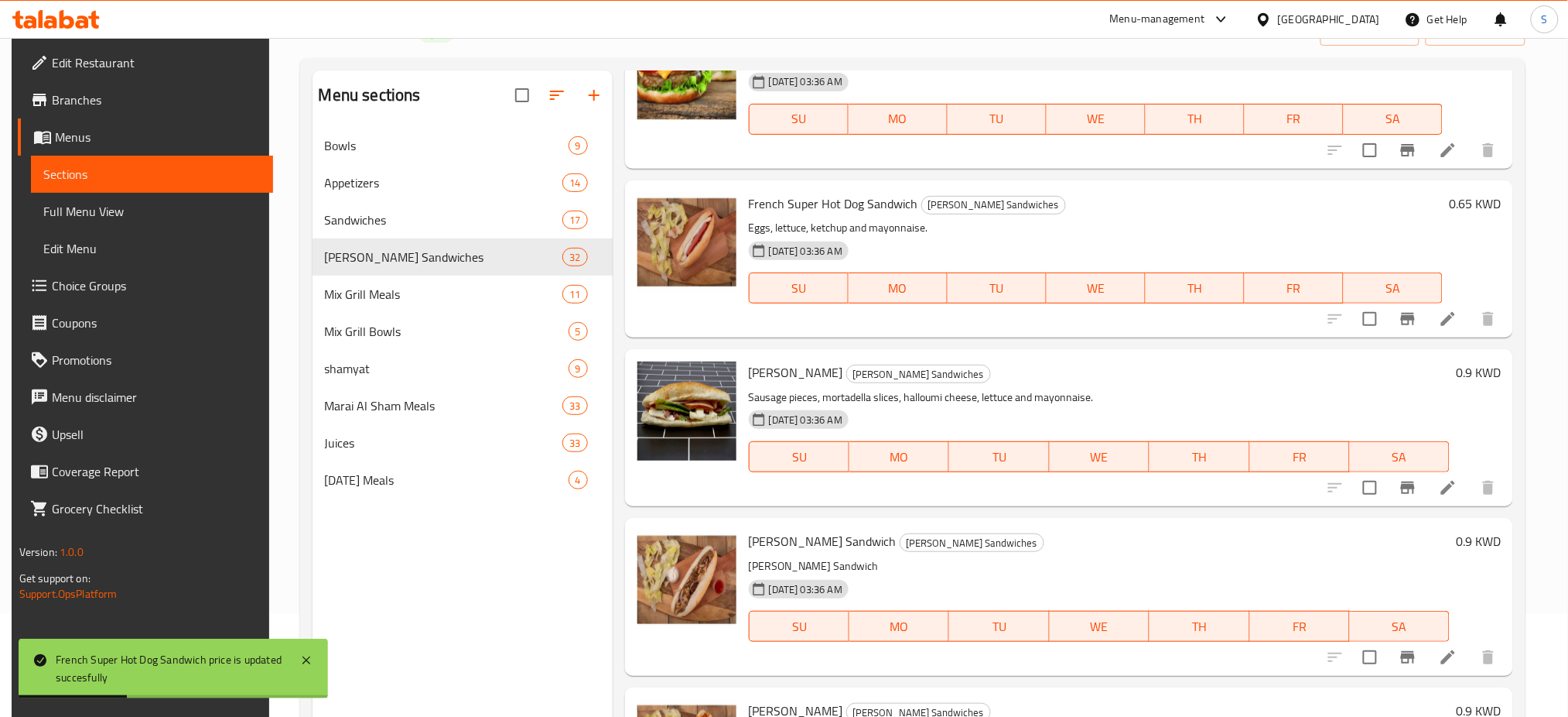
click at [1463, 374] on h6 "0.9 KWD" at bounding box center [1478, 372] width 45 height 22
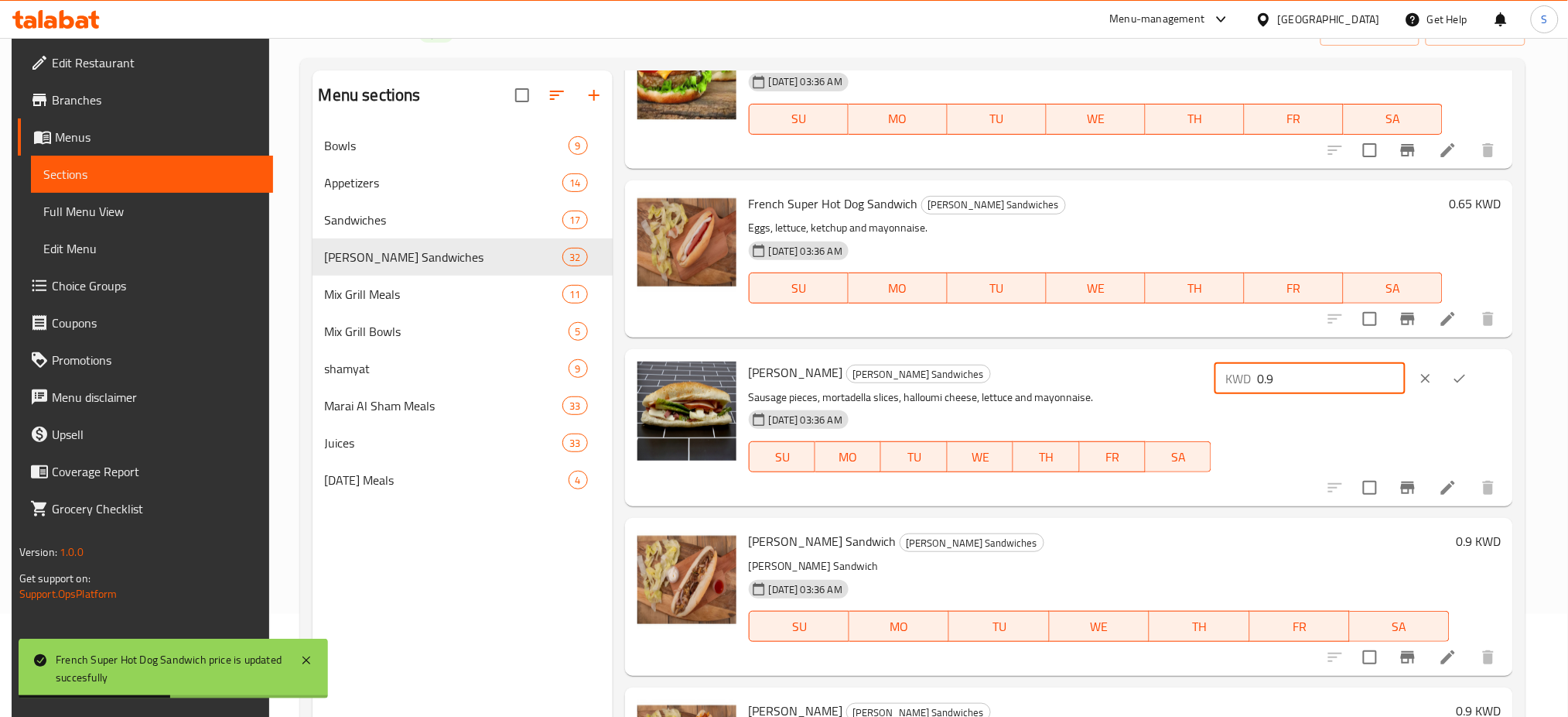
click at [1346, 390] on input "0.9" at bounding box center [1331, 378] width 148 height 31
type input "0.65"
click at [1468, 376] on icon "ok" at bounding box center [1460, 378] width 16 height 16
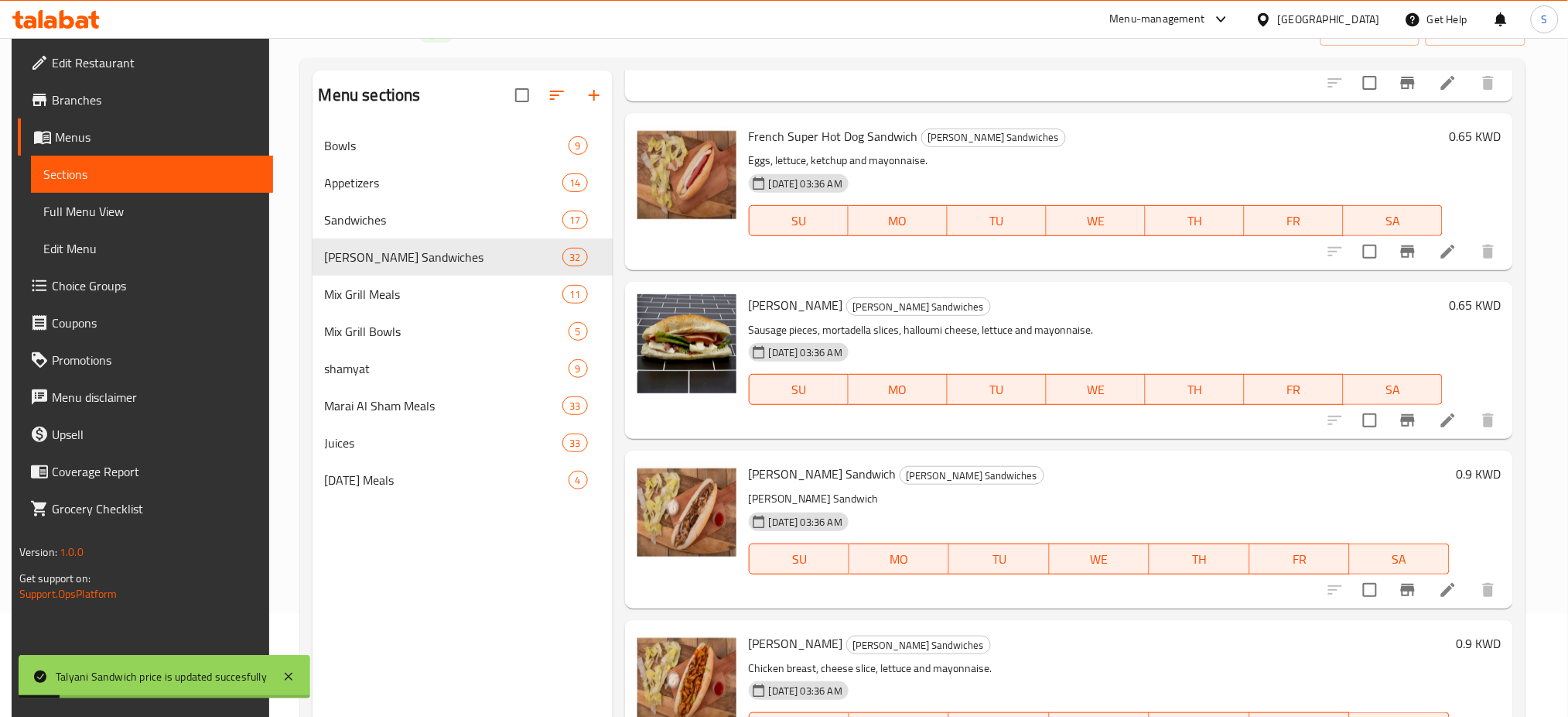
scroll to position [1754, 0]
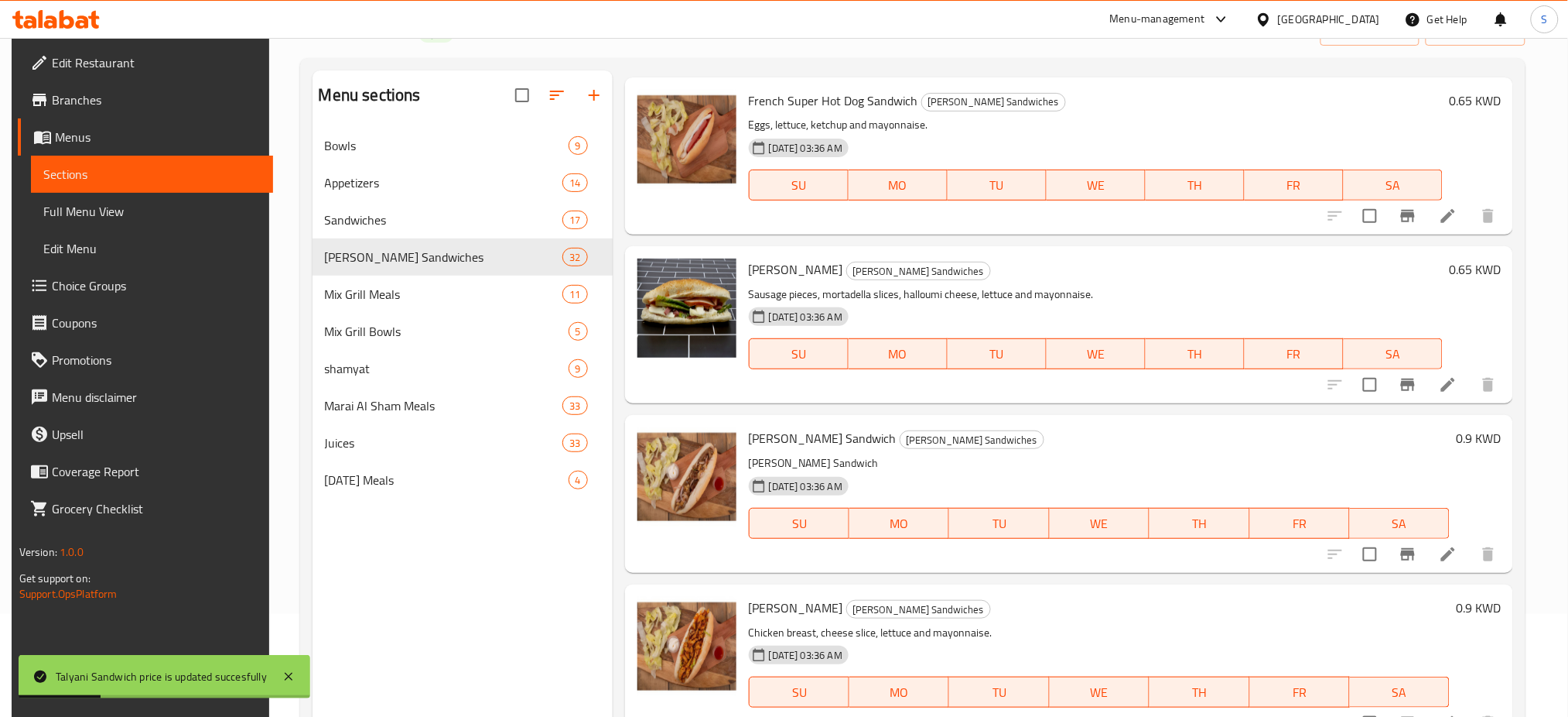
click at [1465, 442] on h6 "0.9 KWD" at bounding box center [1478, 438] width 45 height 22
drag, startPoint x: 1349, startPoint y: 449, endPoint x: 1330, endPoint y: 430, distance: 26.9
click at [1335, 439] on input "0.9" at bounding box center [1331, 444] width 148 height 31
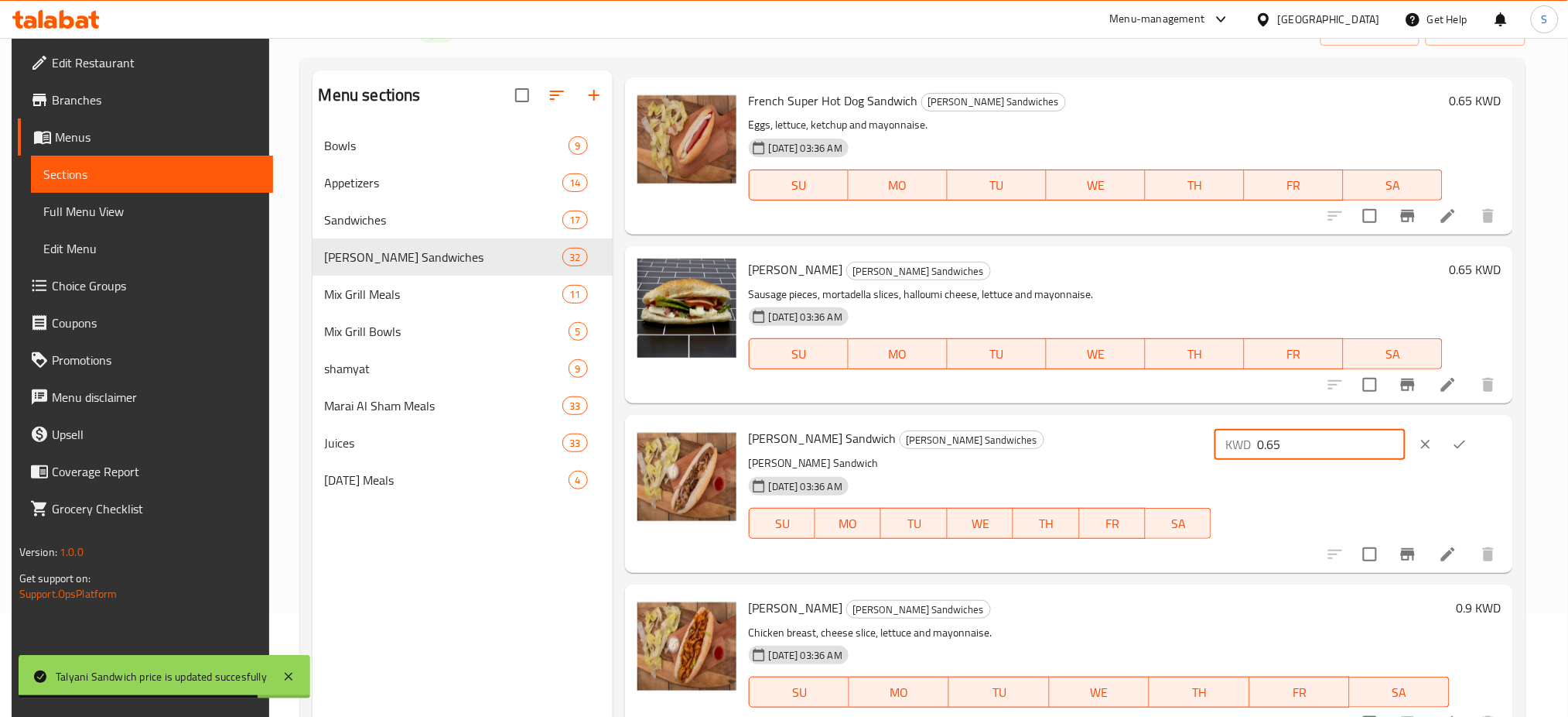
type input "0.65"
click at [1467, 444] on icon "ok" at bounding box center [1460, 445] width 16 height 16
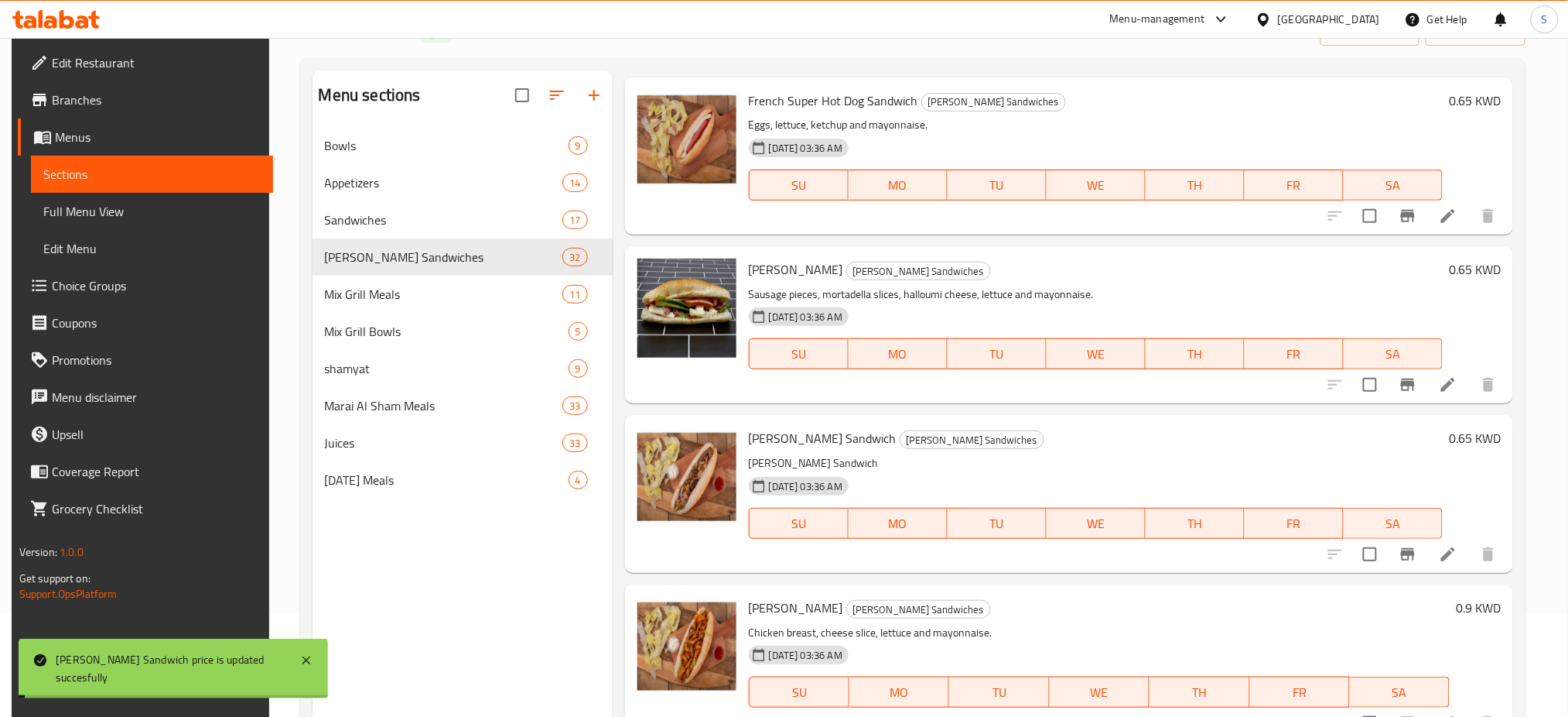
scroll to position [1858, 0]
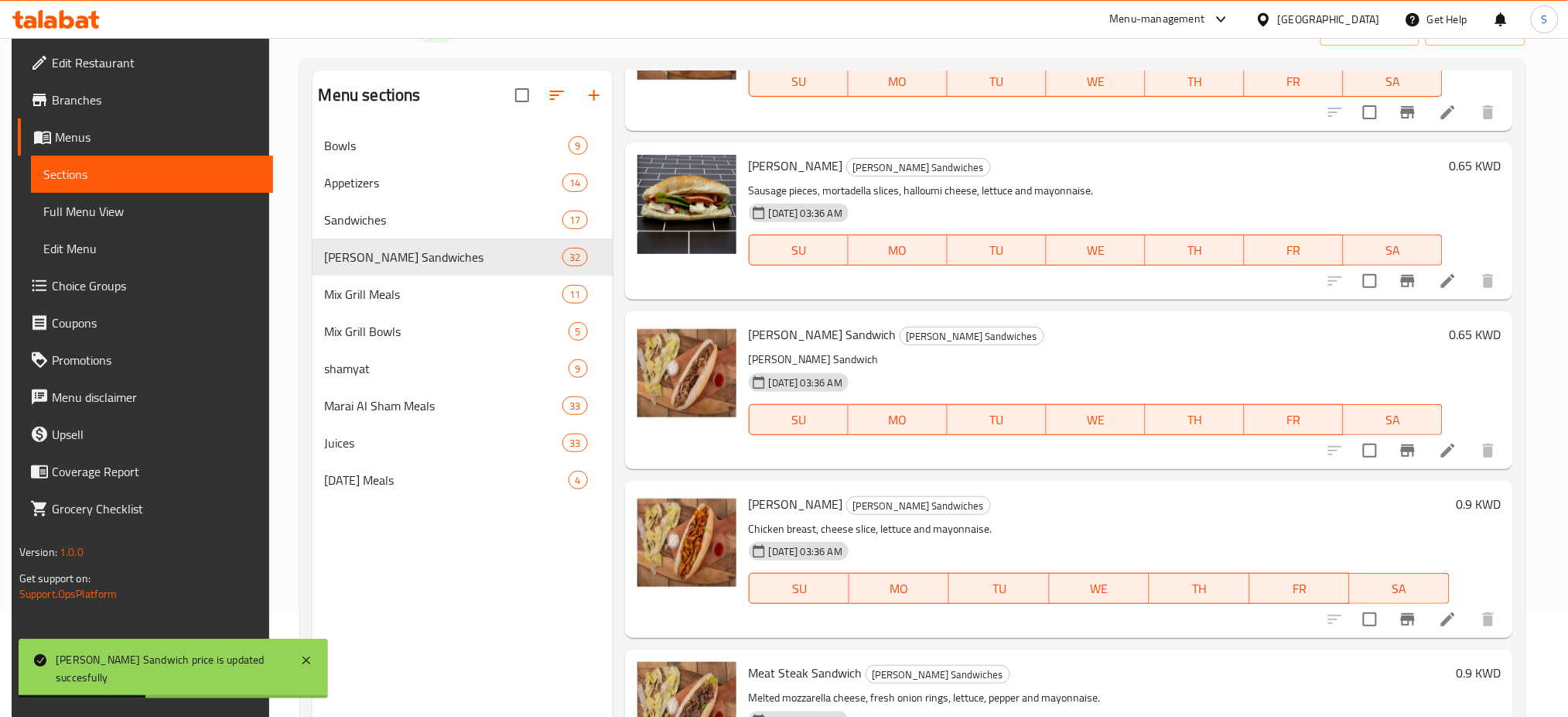
click at [1468, 505] on h6 "0.9 KWD" at bounding box center [1478, 504] width 45 height 22
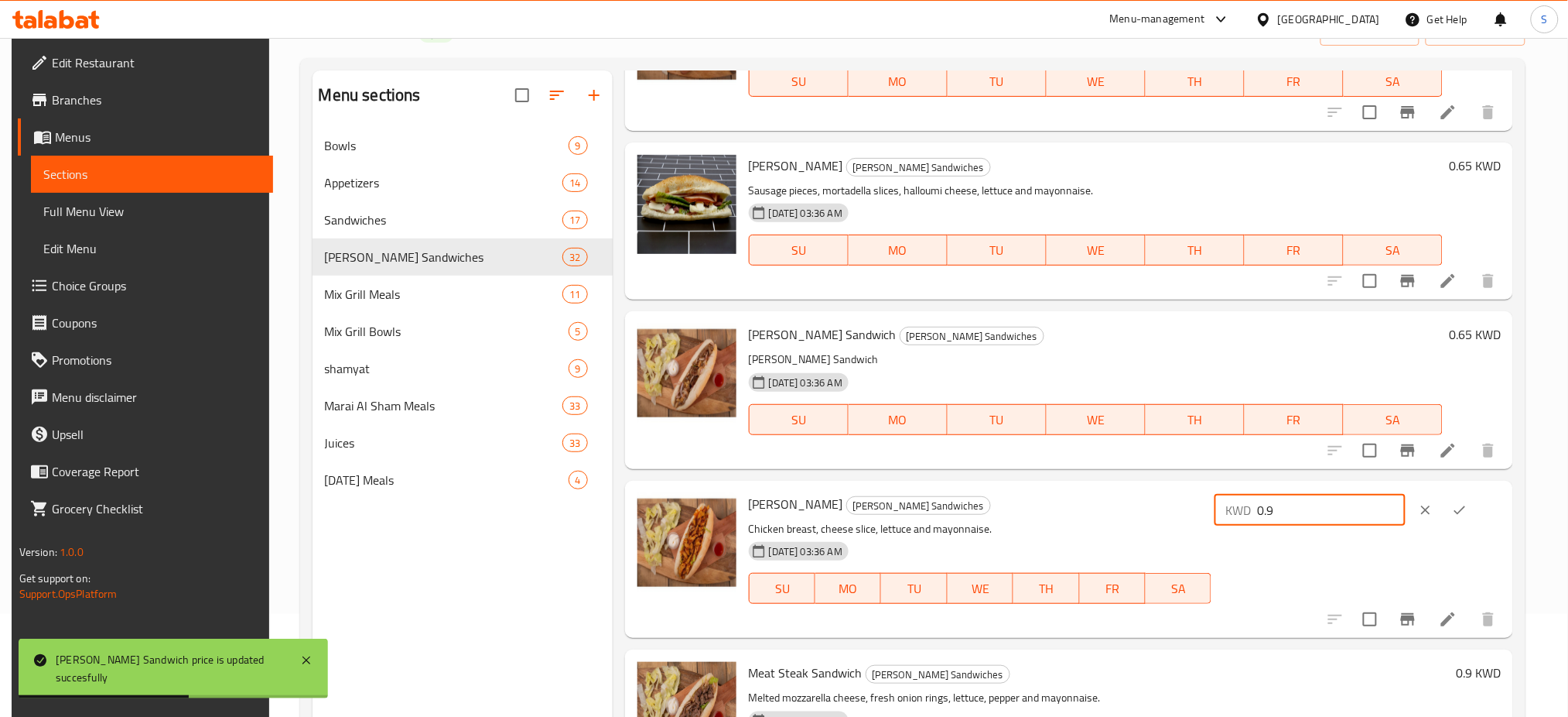
click at [1356, 503] on input "0.9" at bounding box center [1331, 509] width 148 height 31
type input "0.65"
click at [1475, 509] on button "ok" at bounding box center [1460, 510] width 34 height 34
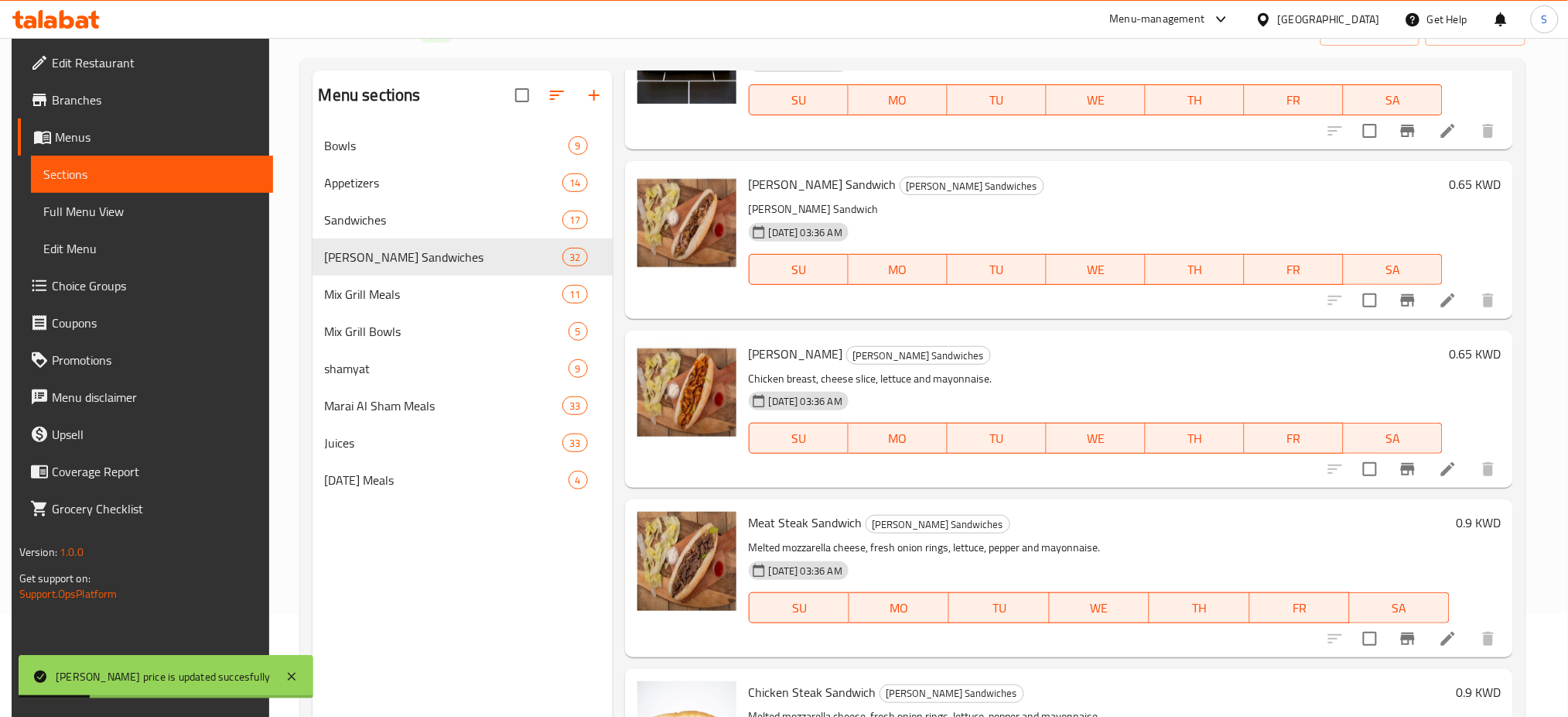
scroll to position [2167, 0]
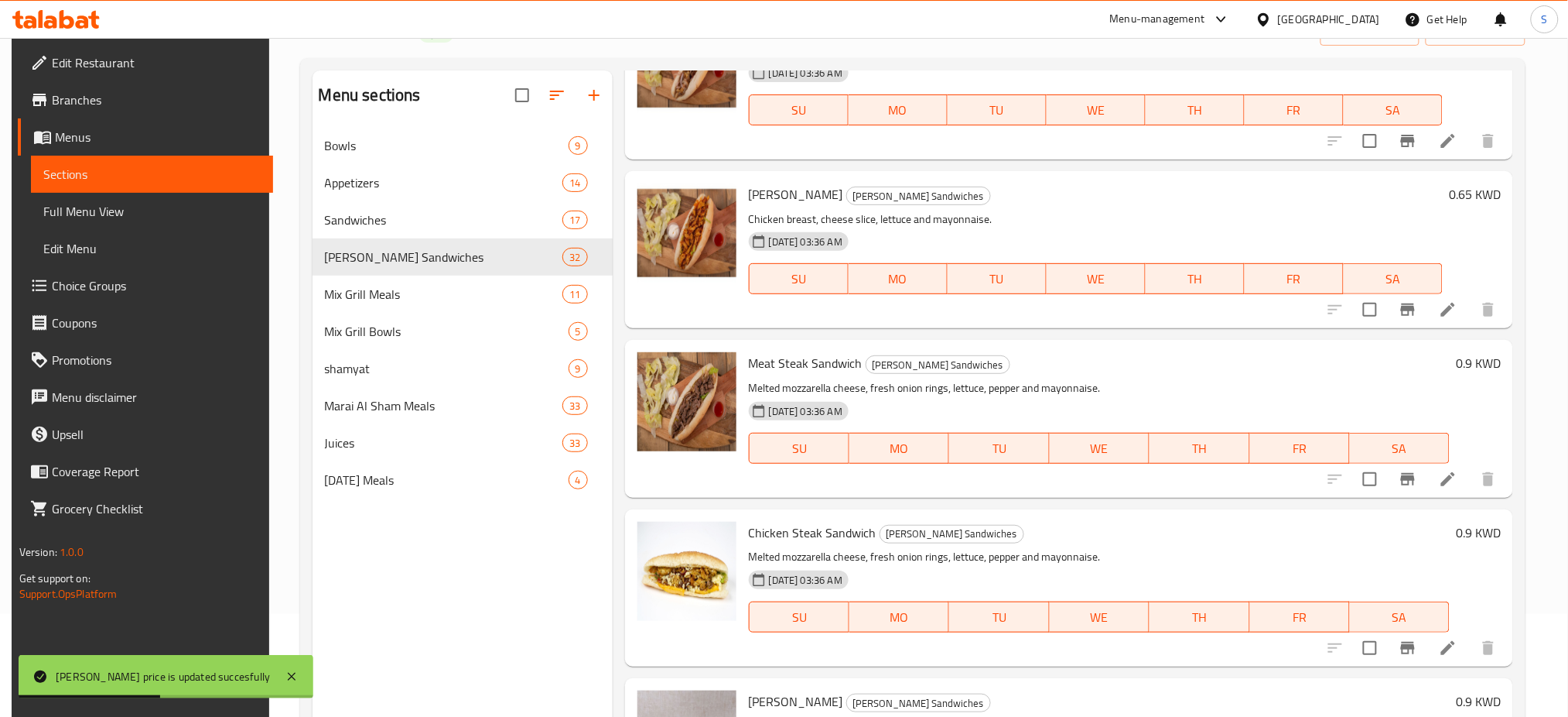
click at [1466, 363] on h6 "0.9 KWD" at bounding box center [1478, 363] width 45 height 22
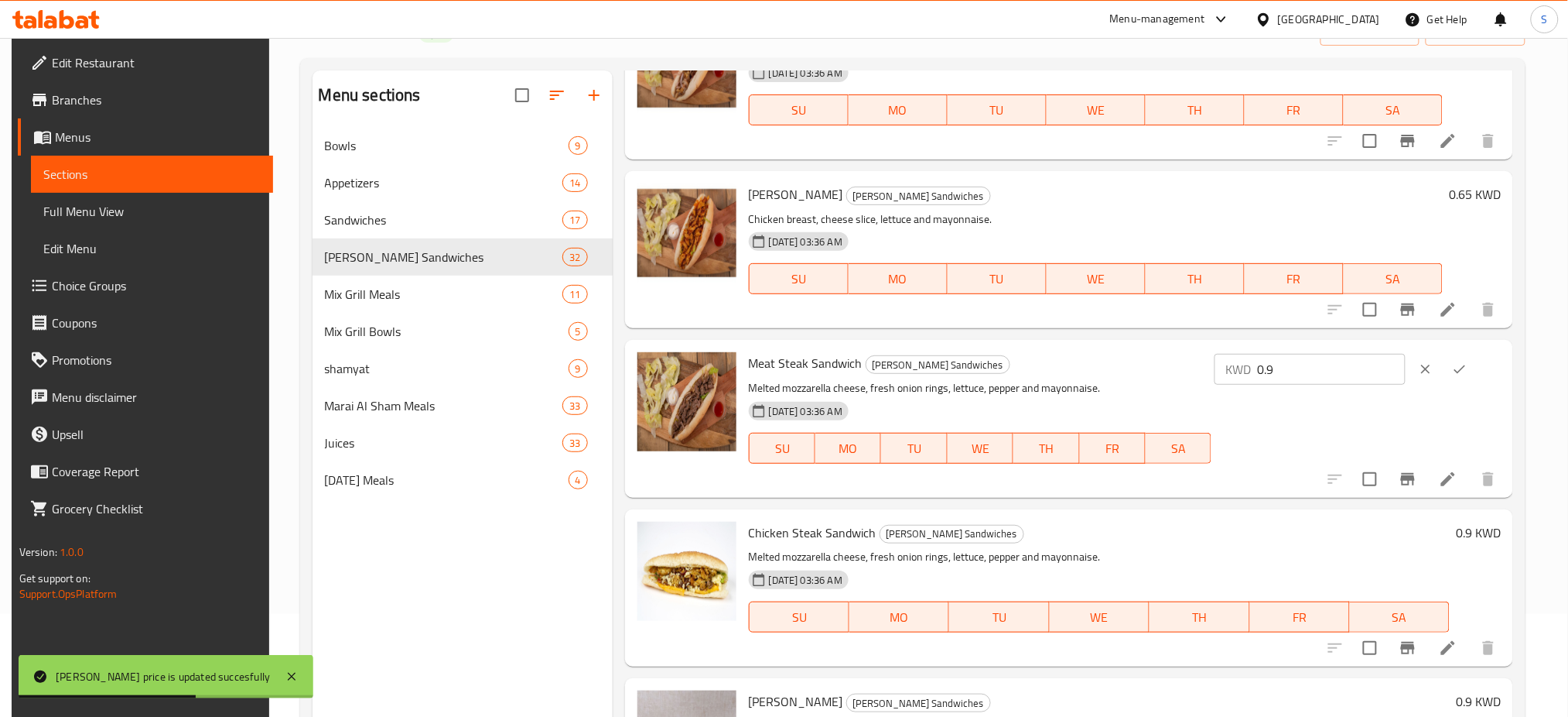
click at [1341, 383] on input "0.9" at bounding box center [1331, 368] width 148 height 31
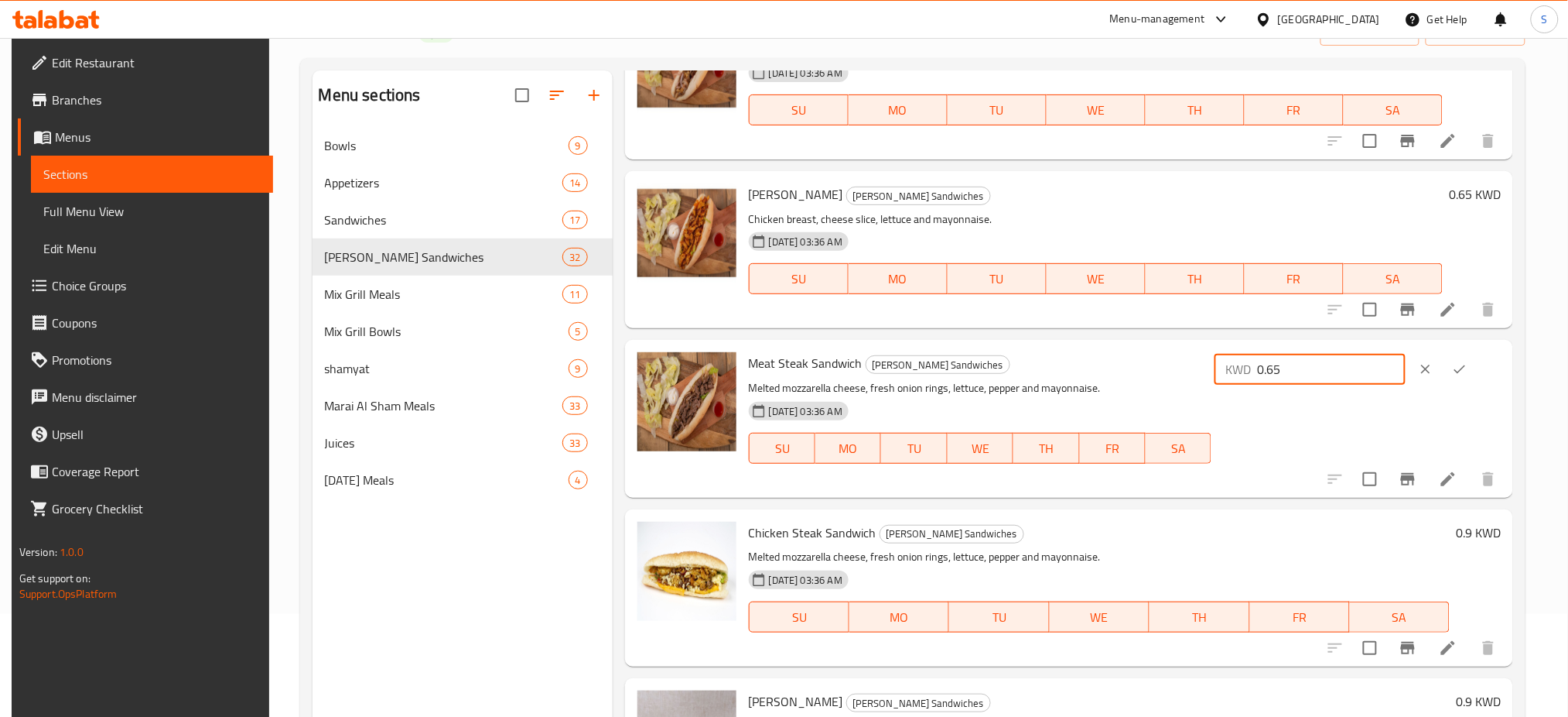
type input "0.65"
click at [1468, 371] on icon "ok" at bounding box center [1460, 369] width 16 height 16
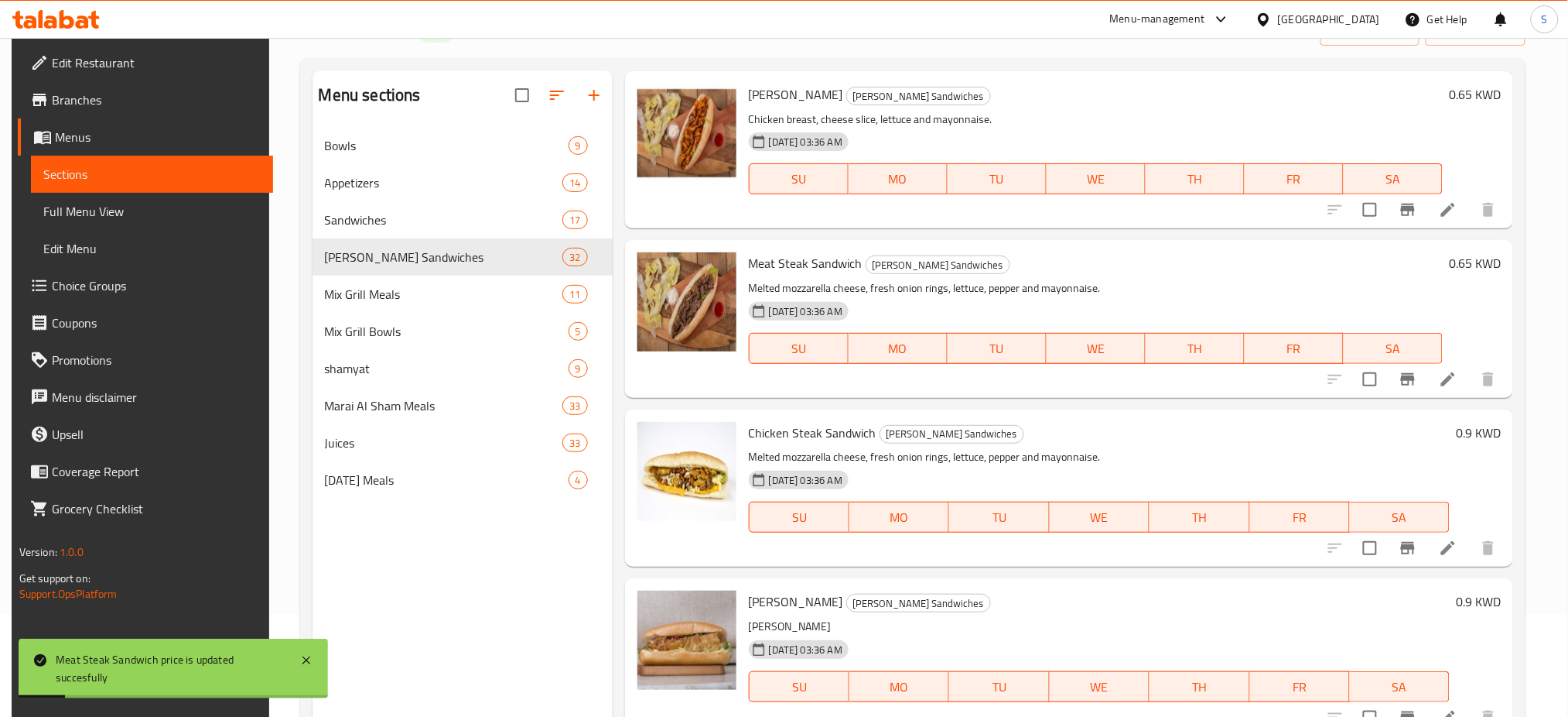
scroll to position [2270, 0]
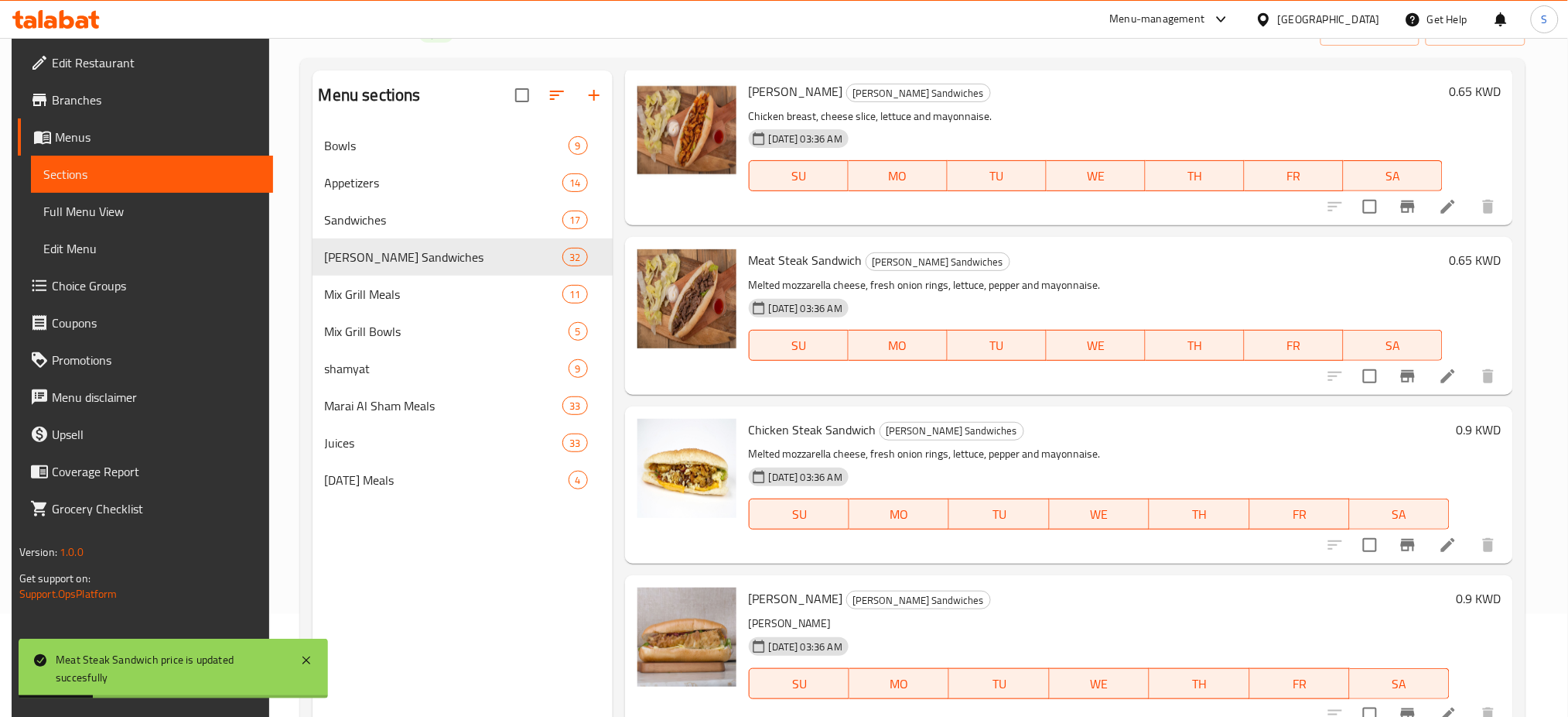
click at [1465, 427] on h6 "0.9 KWD" at bounding box center [1478, 430] width 45 height 22
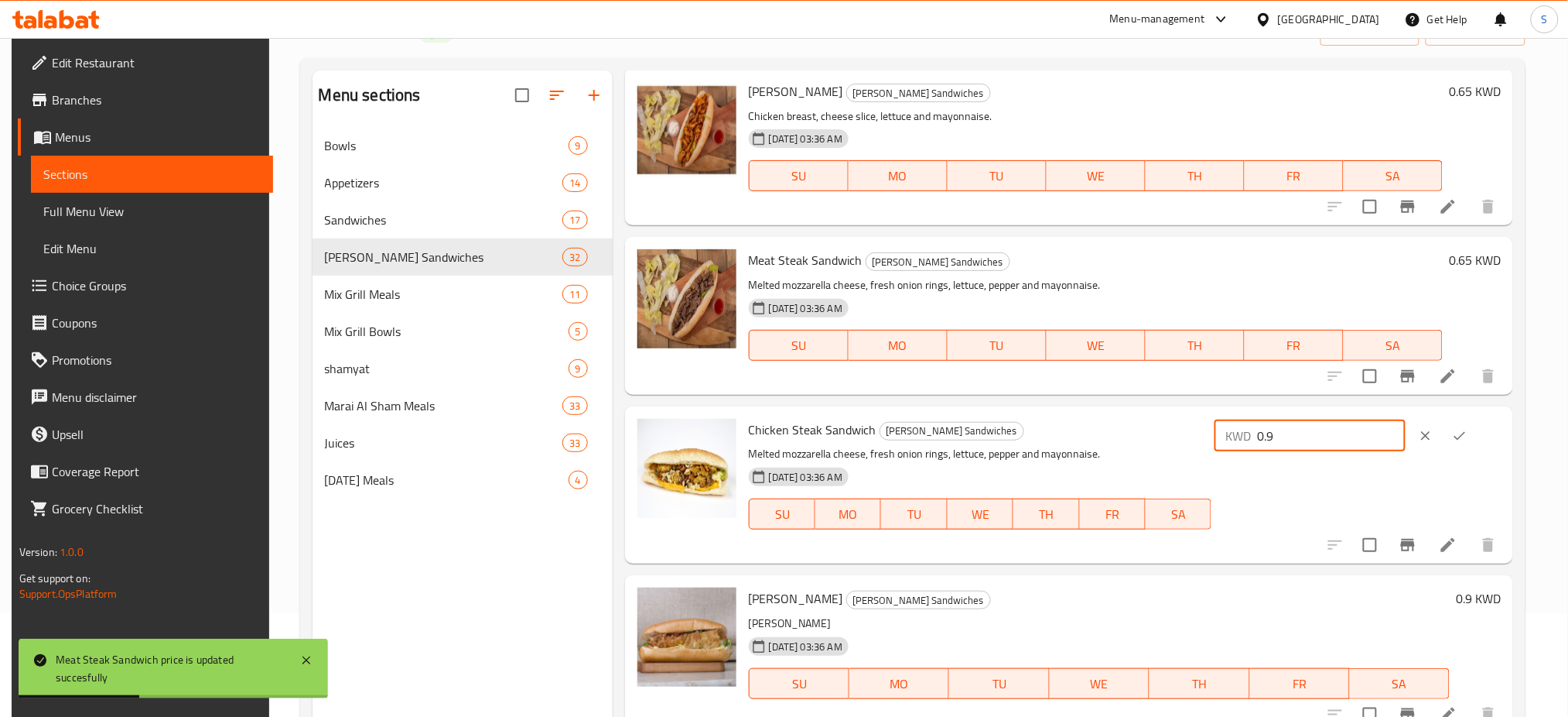
click at [1315, 430] on input "0.9" at bounding box center [1331, 435] width 148 height 31
type input "0.65"
click at [1456, 431] on button "ok" at bounding box center [1460, 436] width 34 height 34
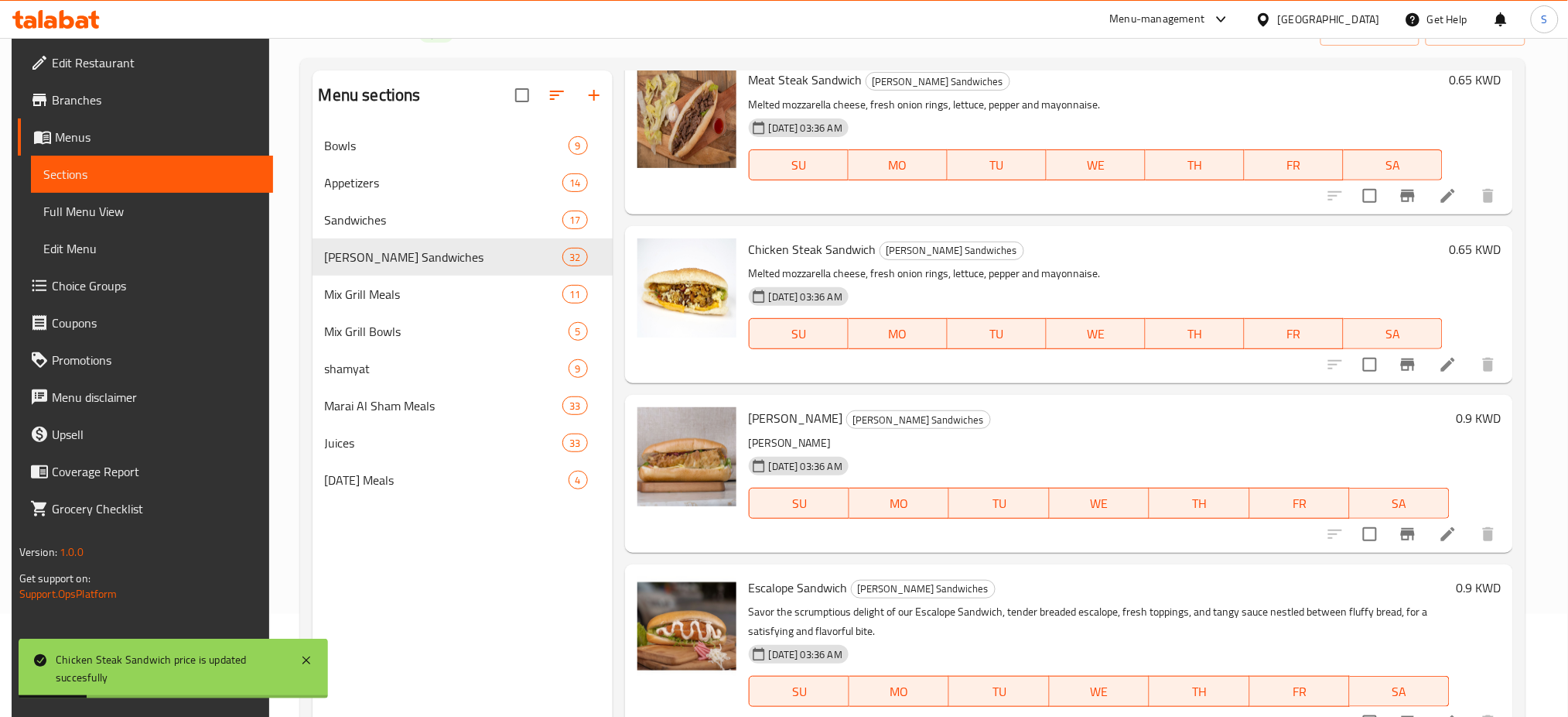
scroll to position [2477, 0]
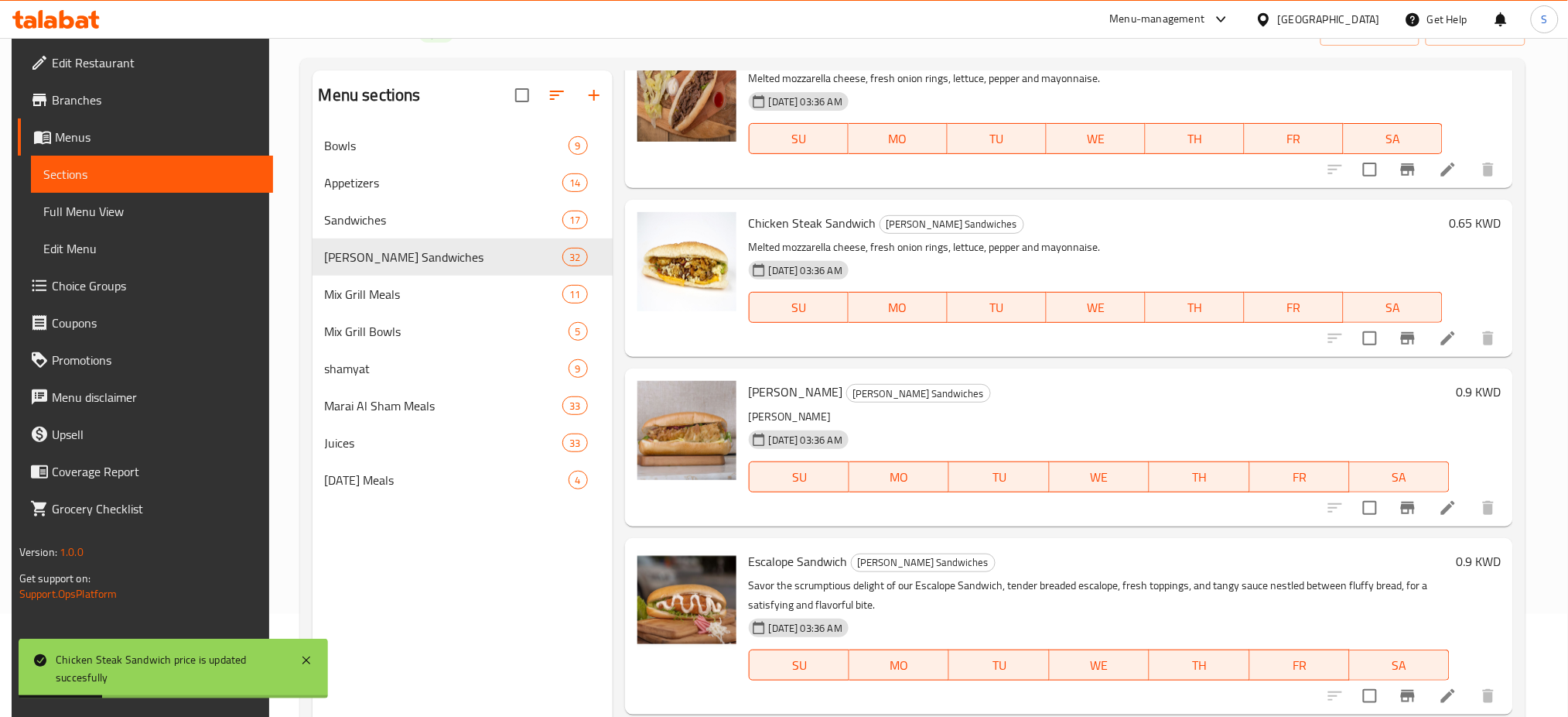
click at [1473, 388] on h6 "0.9 KWD" at bounding box center [1478, 392] width 45 height 22
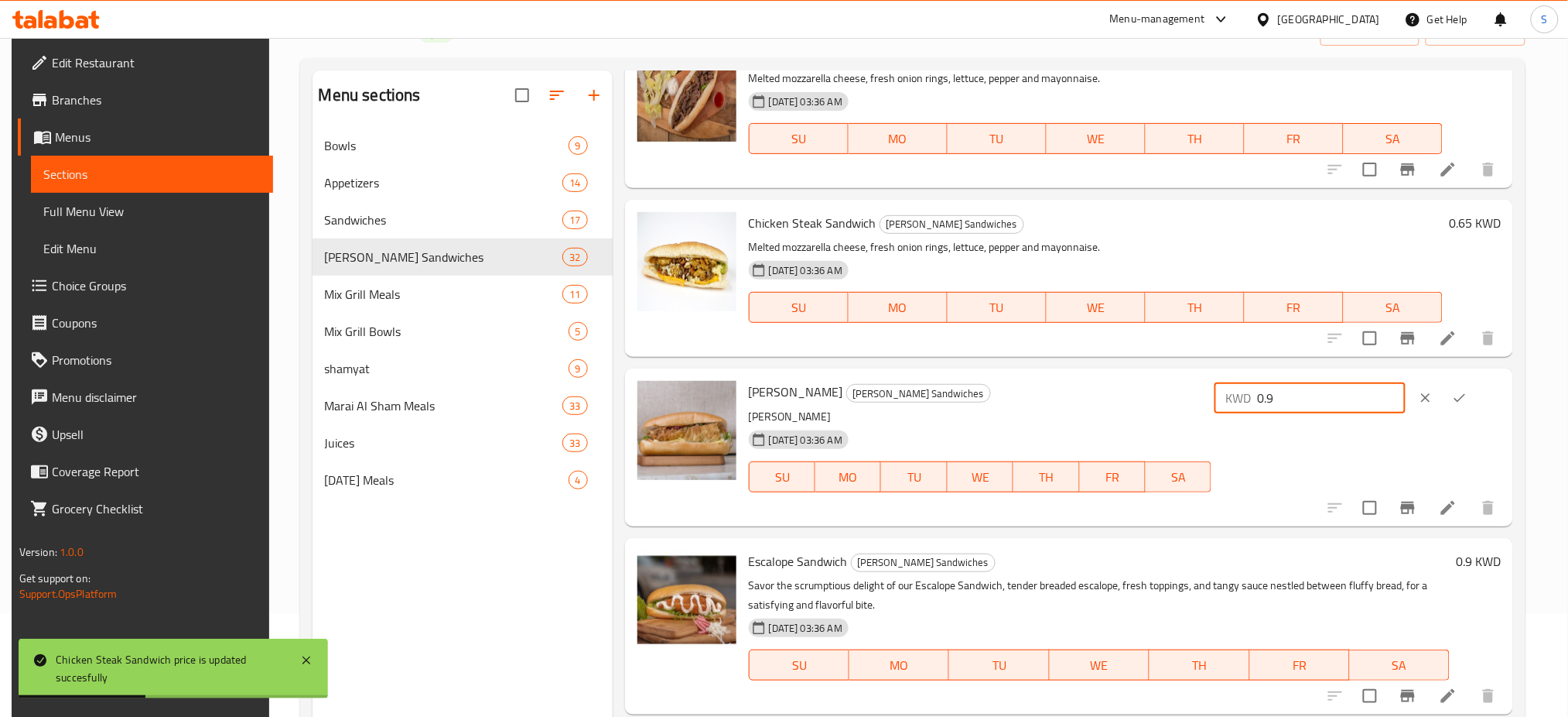
click at [1332, 404] on input "0.9" at bounding box center [1331, 397] width 148 height 31
type input "0.65"
click at [1462, 401] on icon "ok" at bounding box center [1460, 398] width 12 height 9
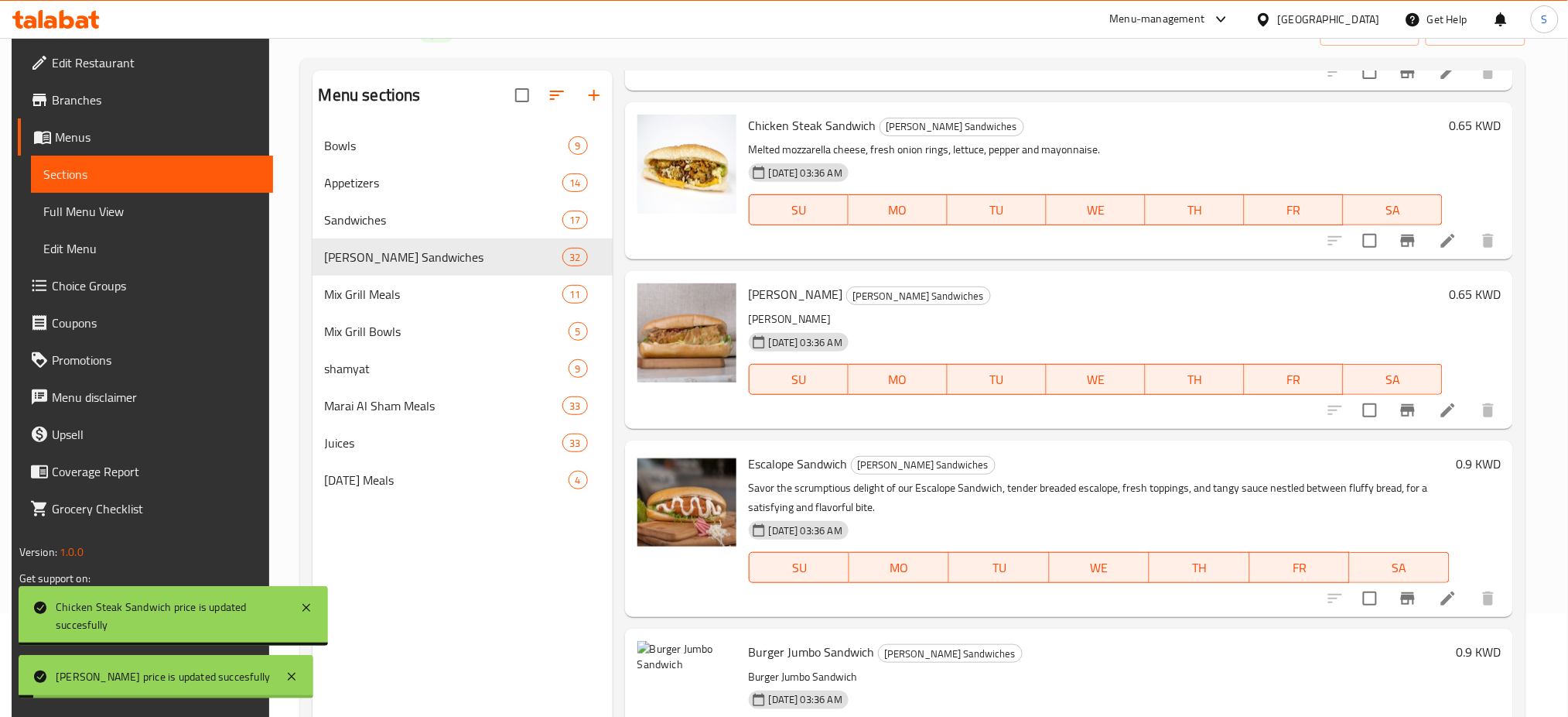
scroll to position [2580, 0]
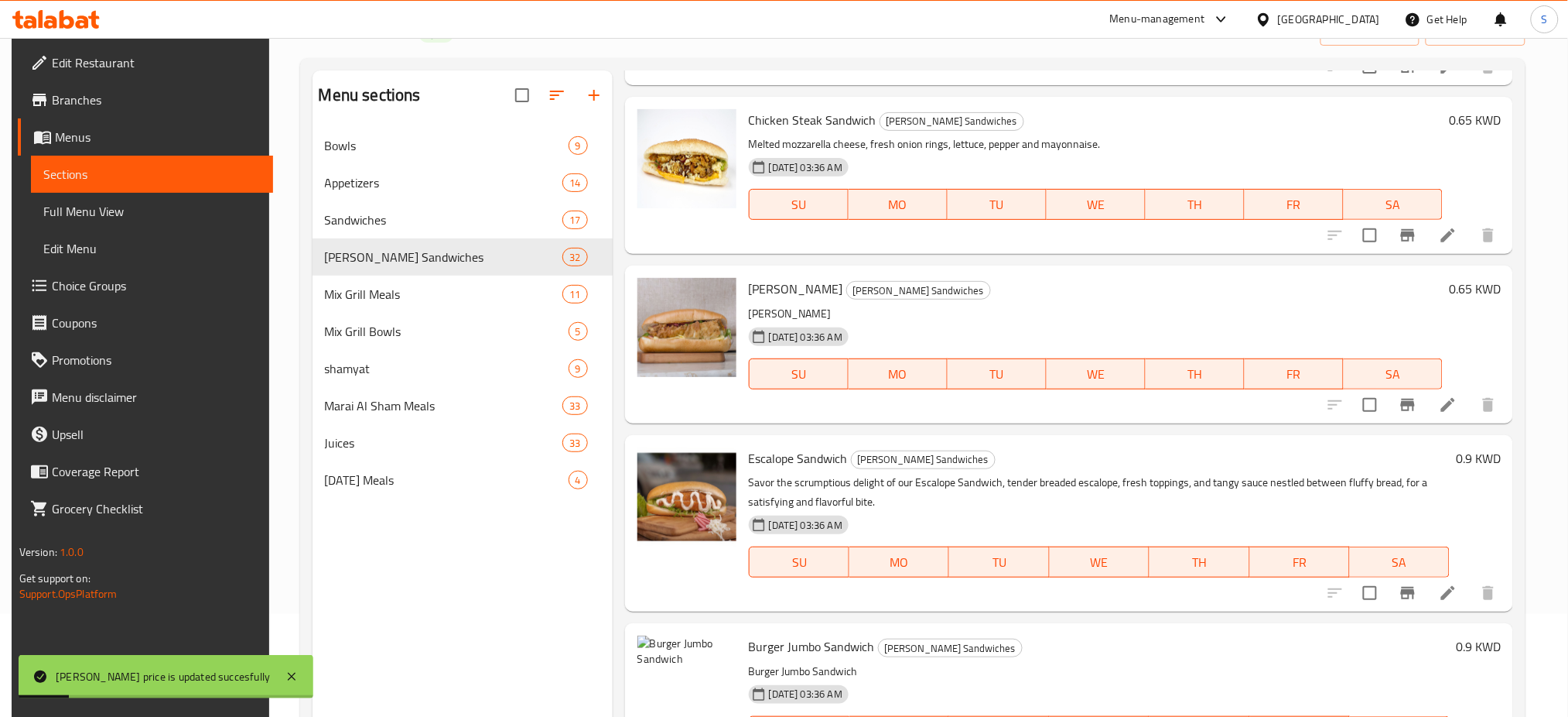
click at [1461, 456] on h6 "0.9 KWD" at bounding box center [1478, 459] width 45 height 22
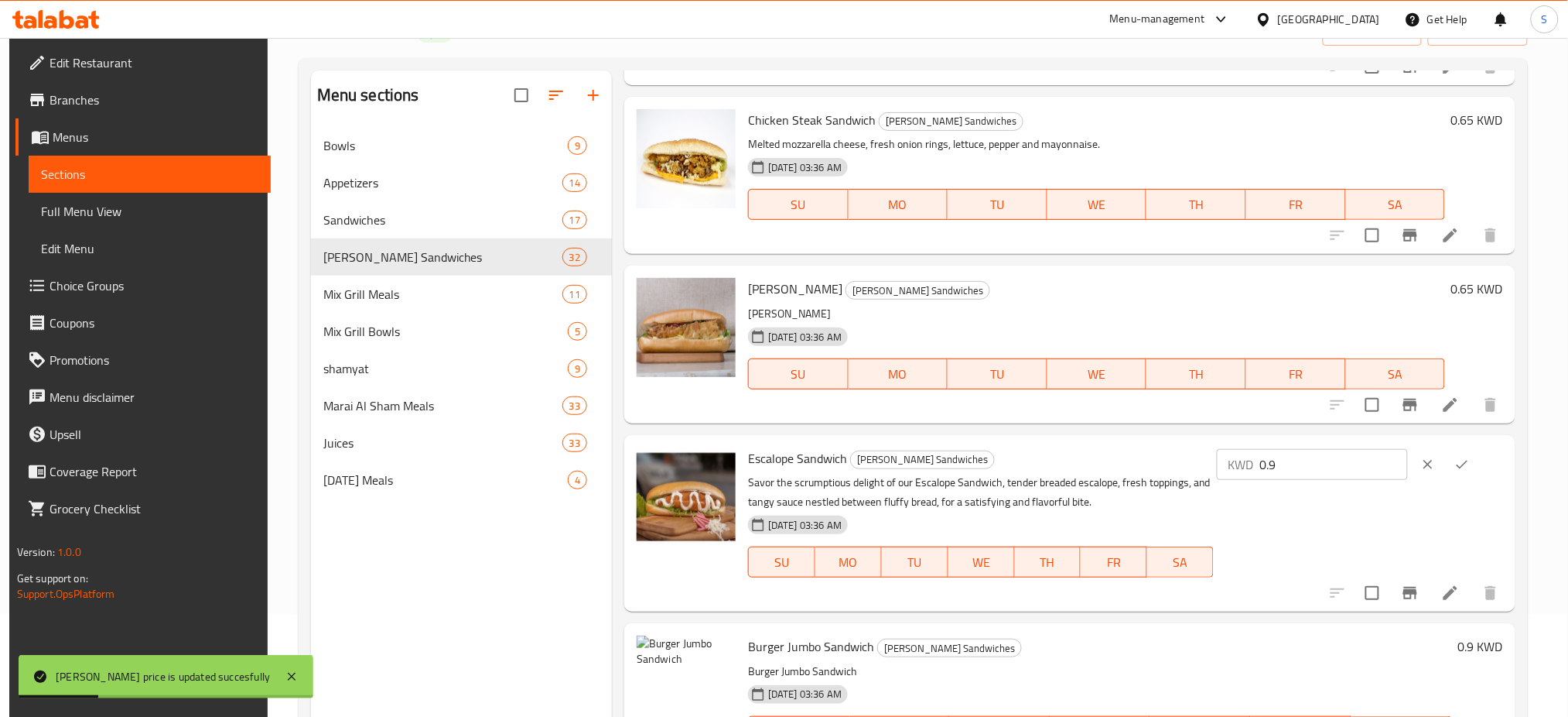
click at [1353, 466] on input "0.9" at bounding box center [1333, 463] width 148 height 31
type input "0.65"
click at [1464, 467] on icon "ok" at bounding box center [1463, 463] width 12 height 9
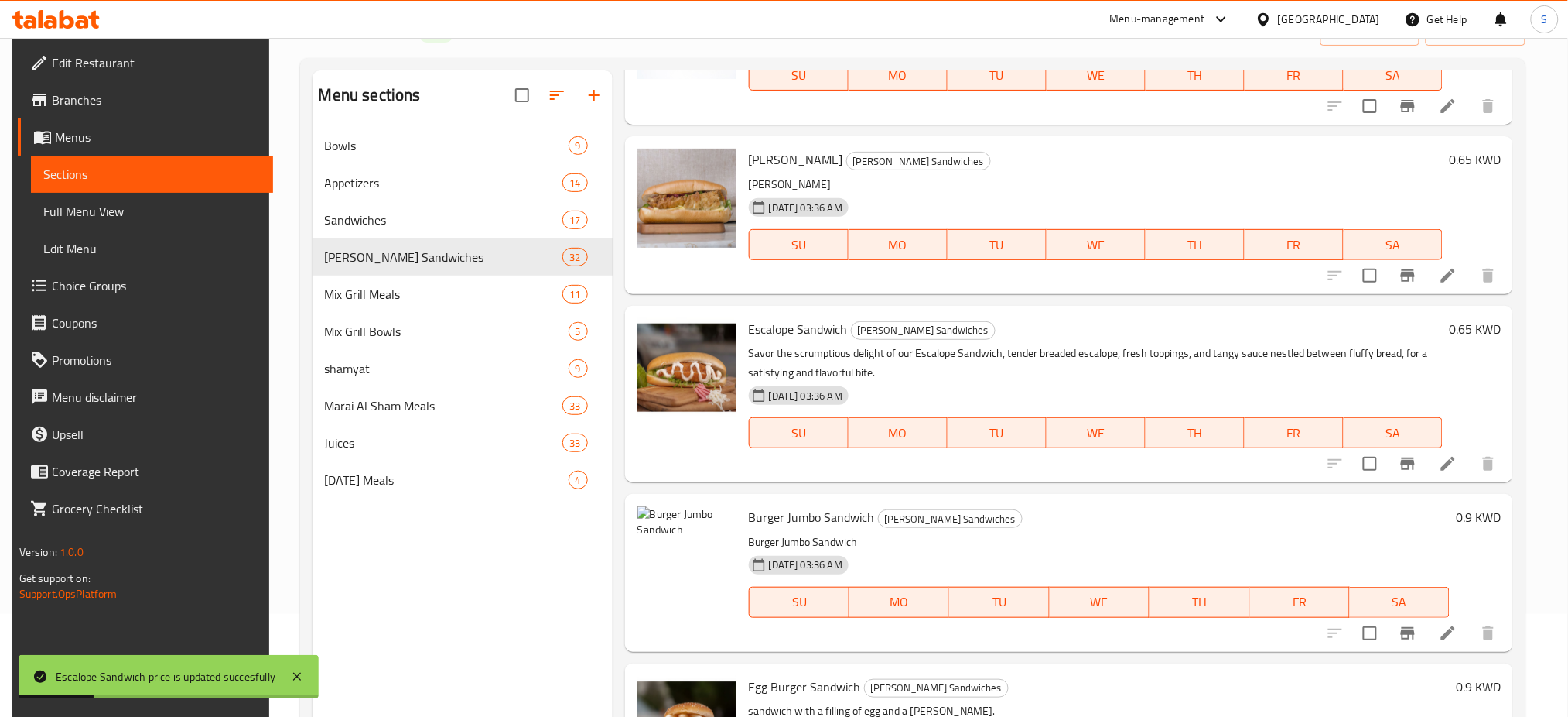
scroll to position [2787, 0]
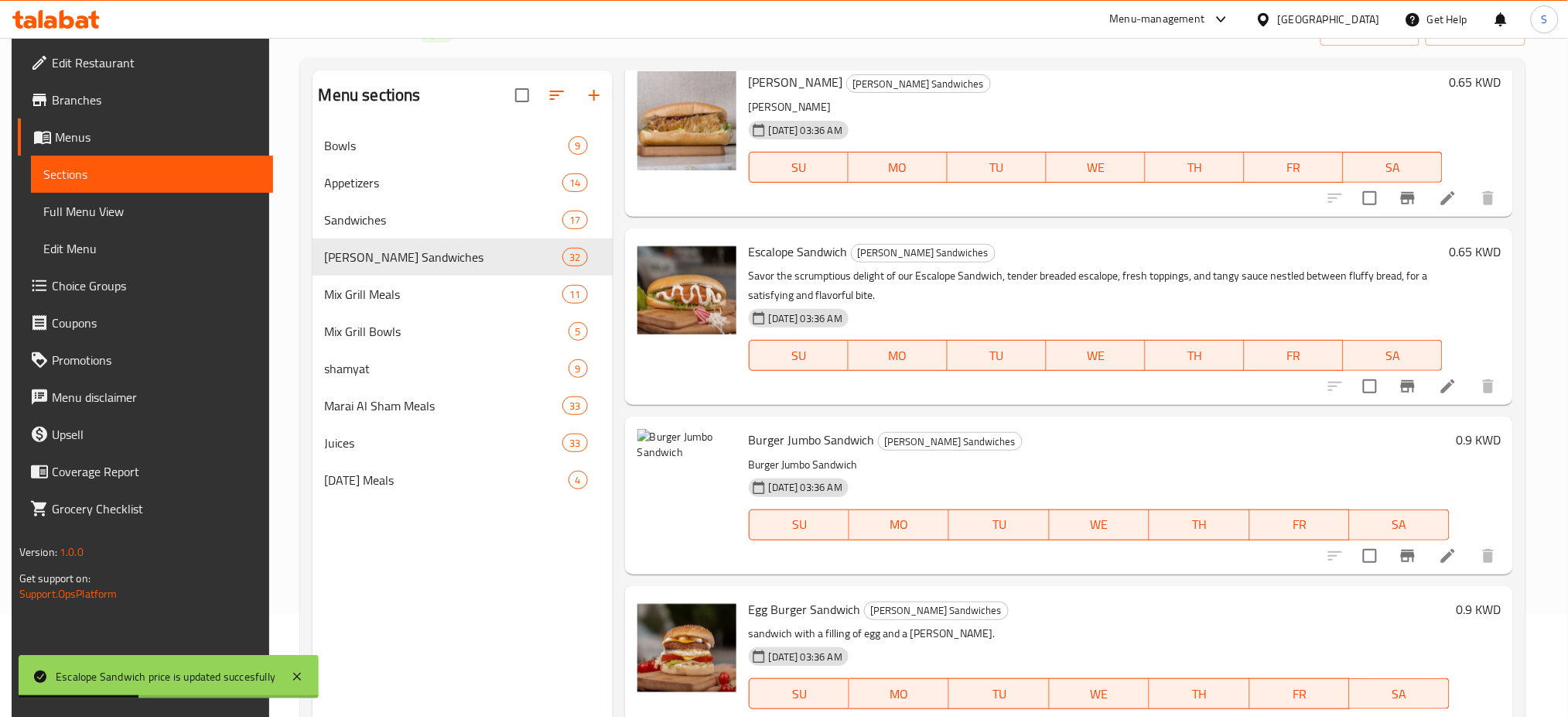
click at [1465, 438] on h6 "0.9 KWD" at bounding box center [1478, 440] width 45 height 22
click at [1330, 452] on input "0.9" at bounding box center [1331, 446] width 148 height 31
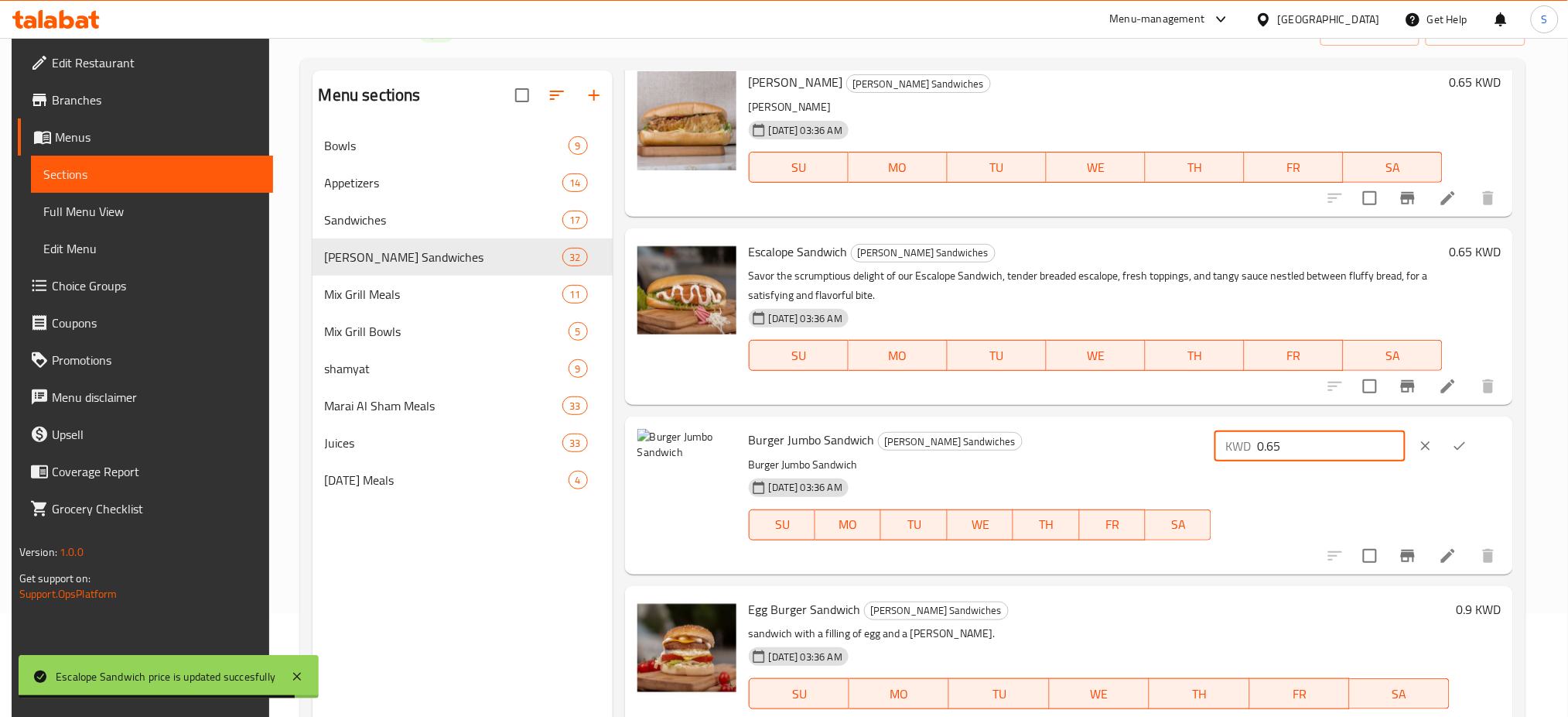
type input "0.65"
click at [1468, 443] on icon "ok" at bounding box center [1460, 446] width 16 height 16
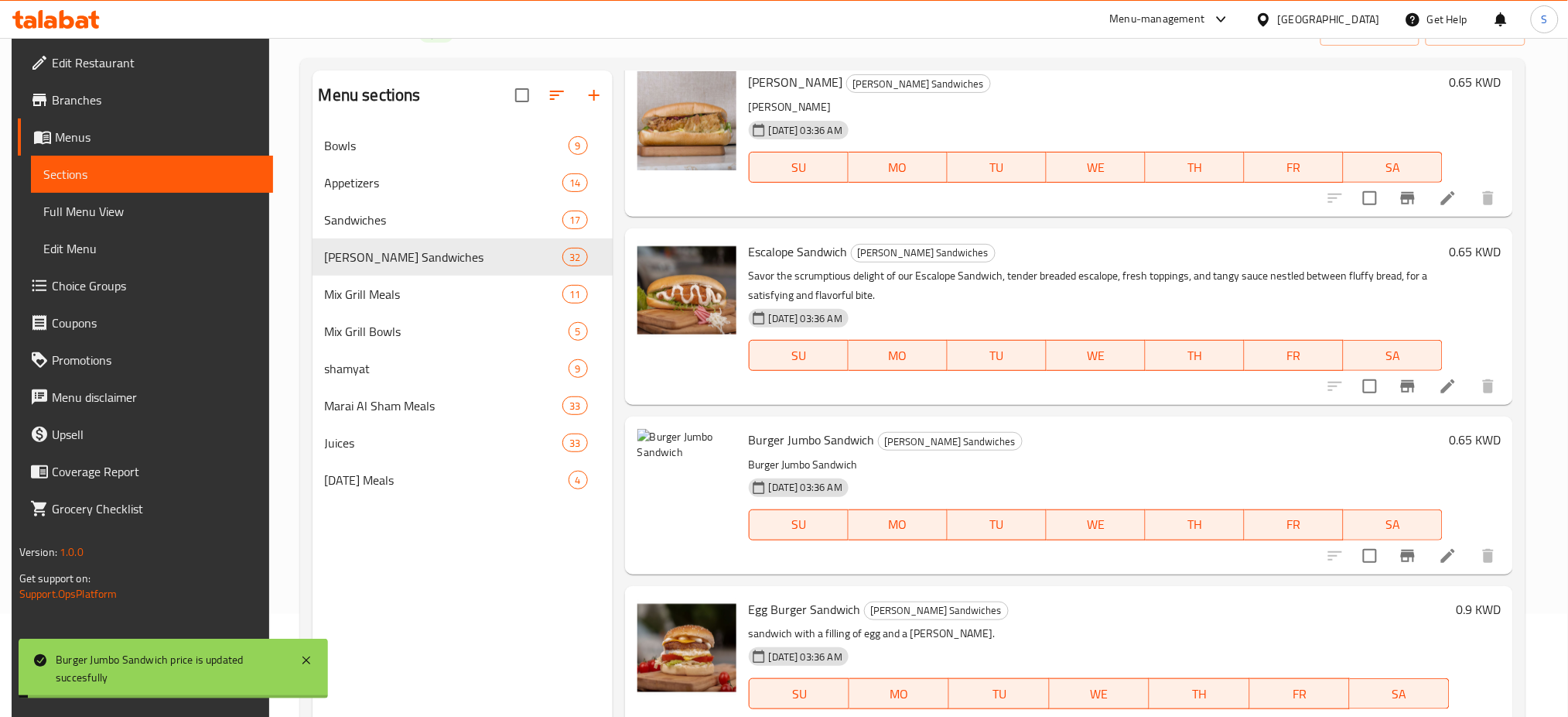
scroll to position [2890, 0]
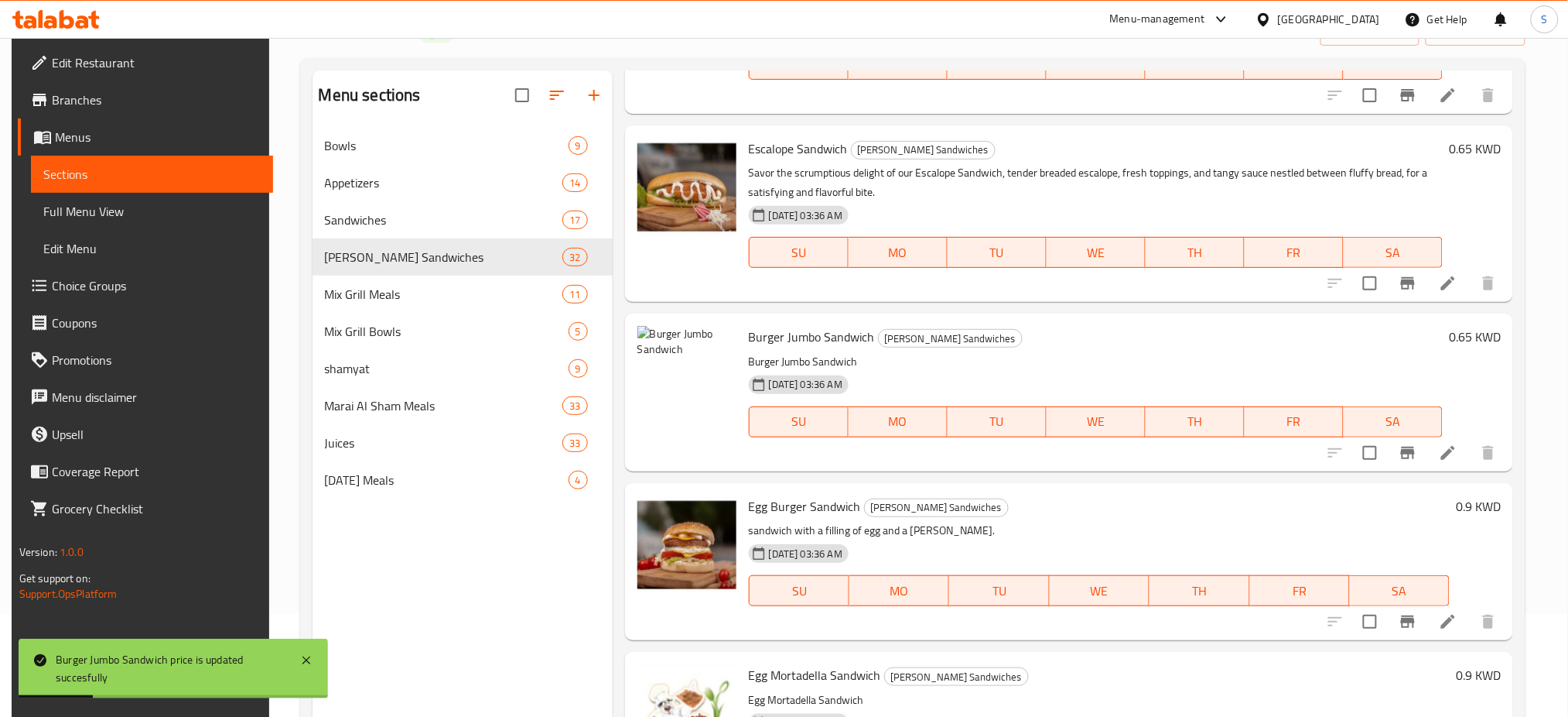
click at [1478, 505] on h6 "0.9 KWD" at bounding box center [1478, 506] width 45 height 22
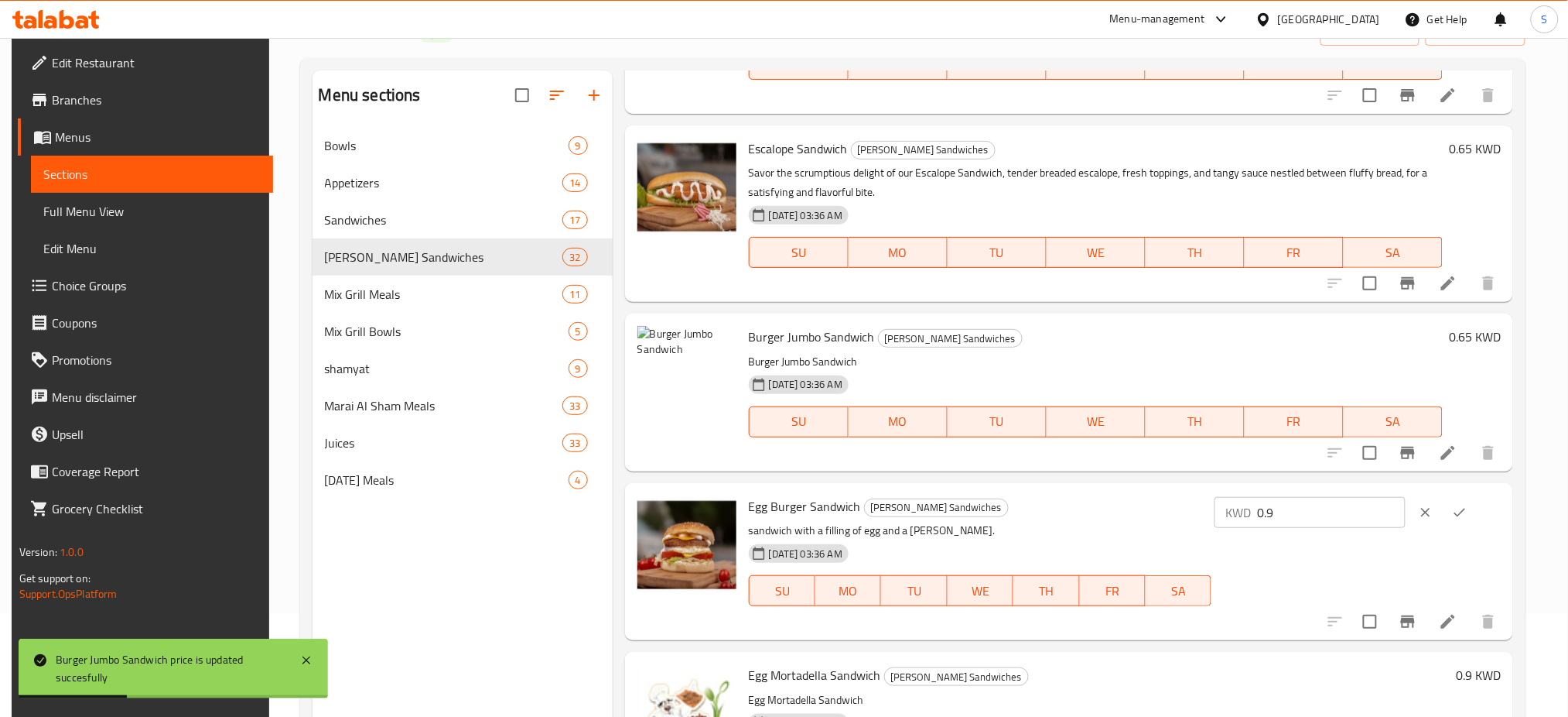
click at [1332, 517] on input "0.9" at bounding box center [1331, 512] width 148 height 31
type input "0.65"
click at [1475, 511] on button "ok" at bounding box center [1460, 512] width 34 height 34
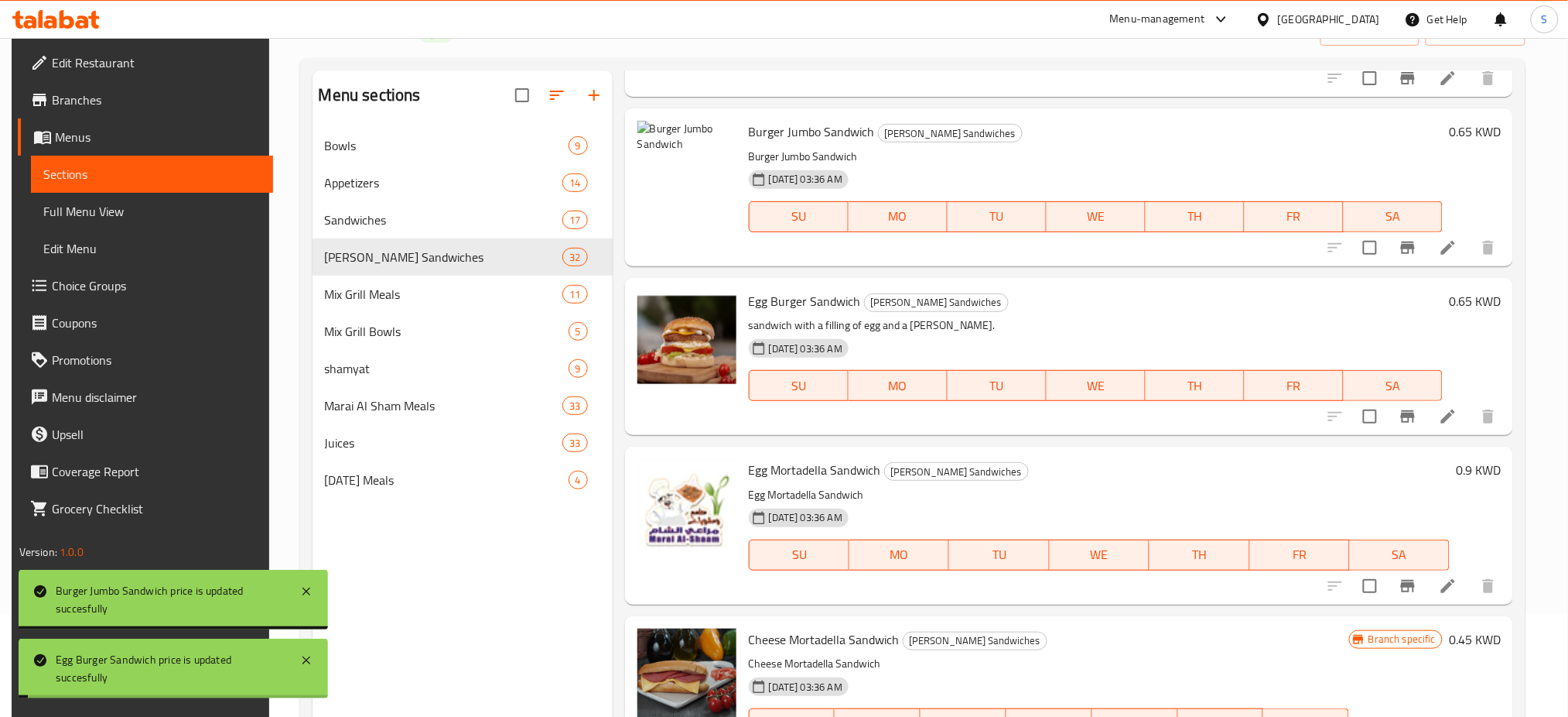
scroll to position [3096, 0]
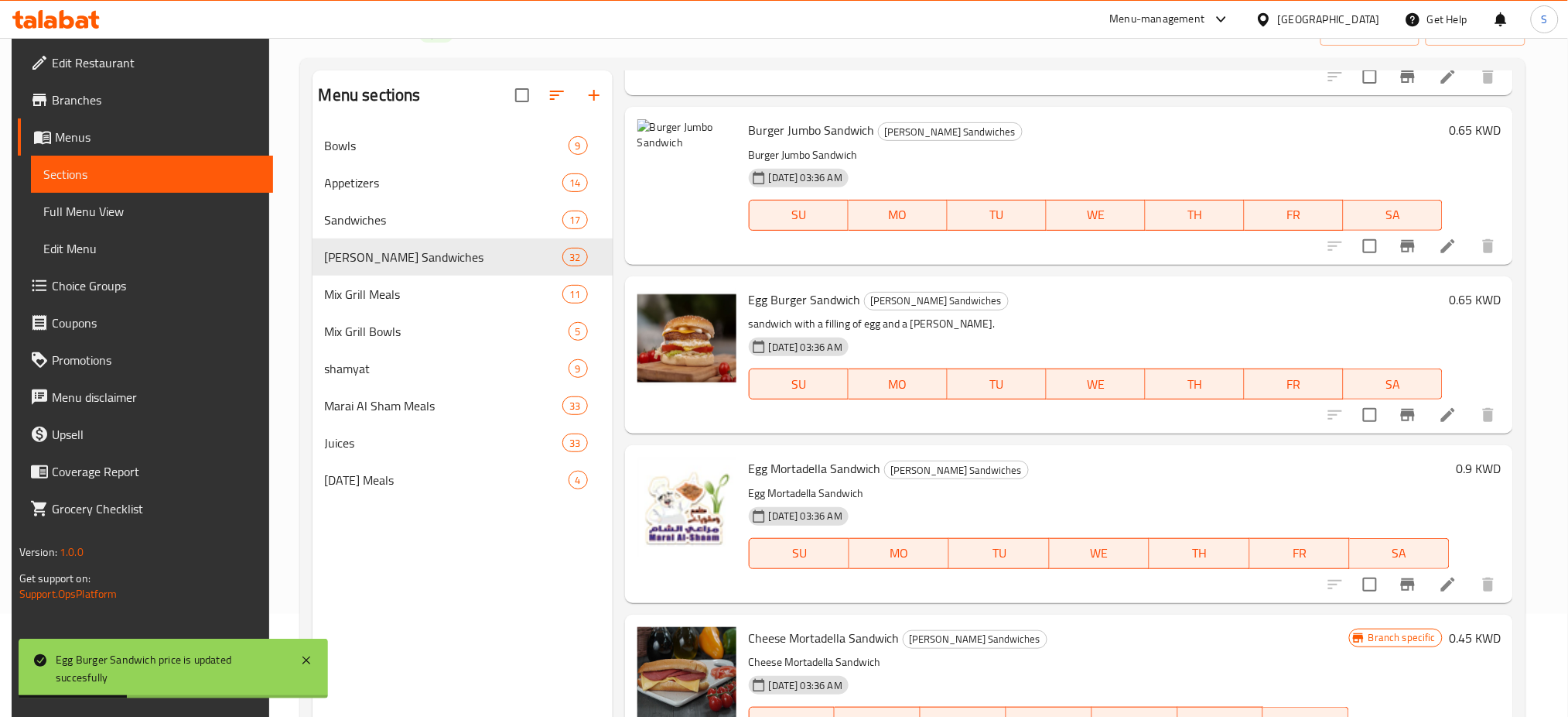
click at [1462, 466] on h6 "0.9 KWD" at bounding box center [1478, 468] width 45 height 22
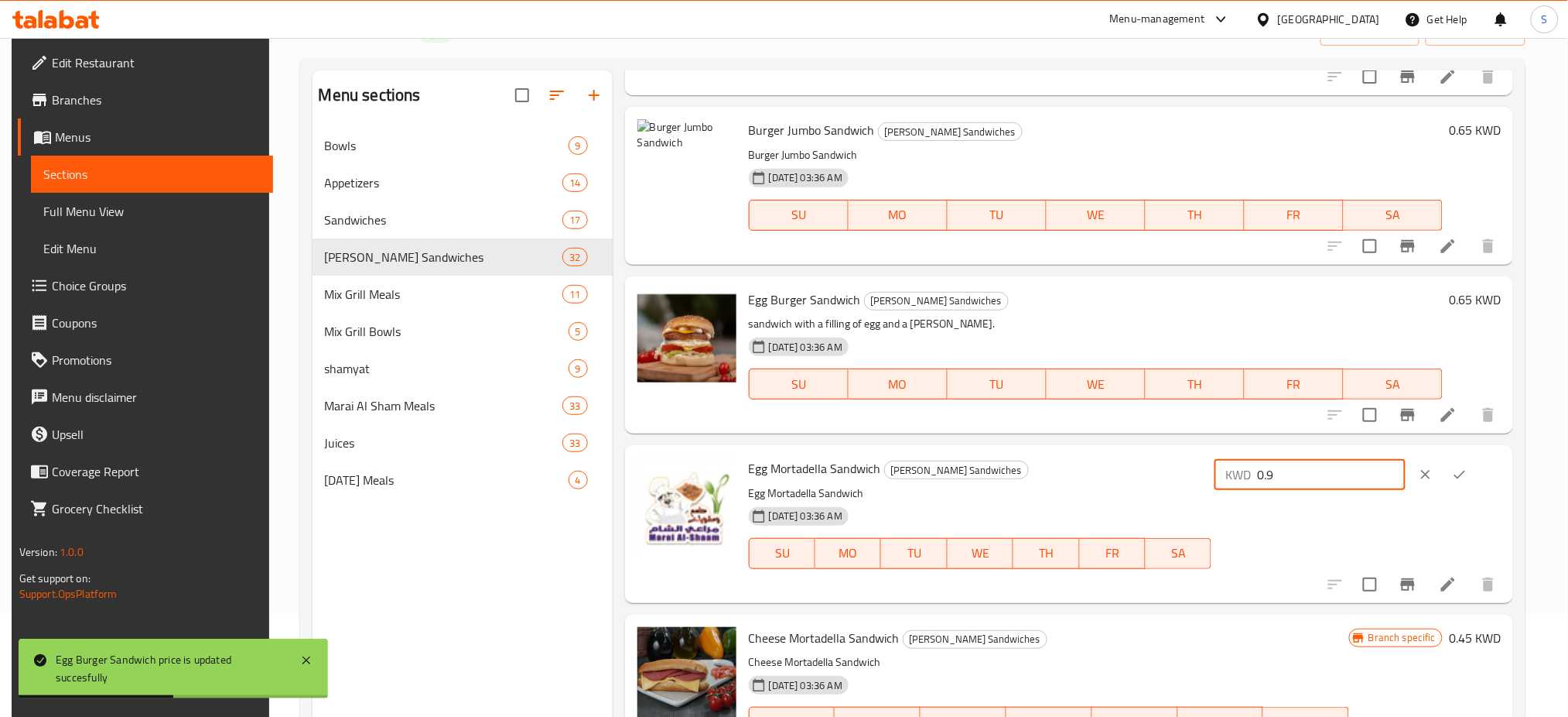
click at [1356, 479] on input "0.9" at bounding box center [1331, 473] width 148 height 31
type input "0.65"
click at [1476, 478] on button "ok" at bounding box center [1460, 474] width 34 height 34
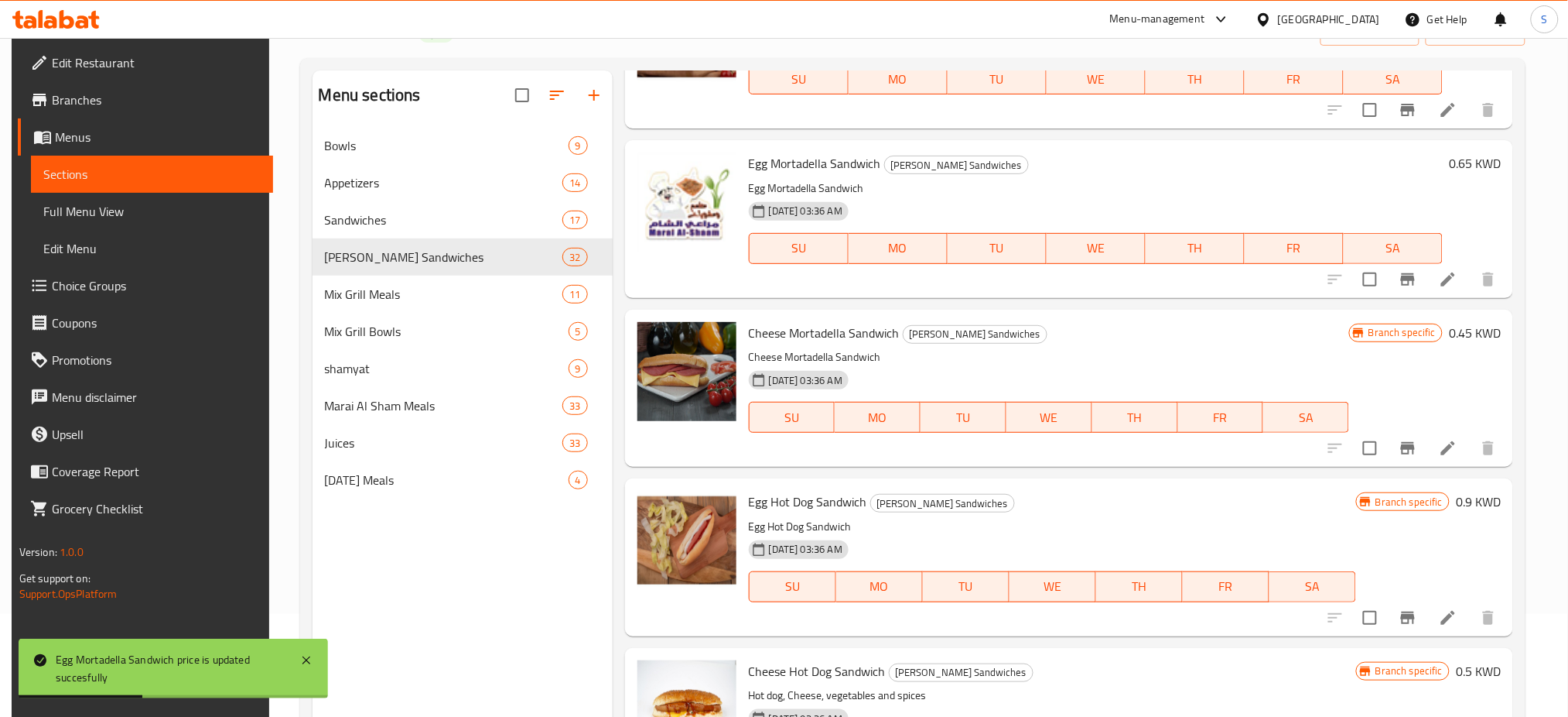
scroll to position [3406, 0]
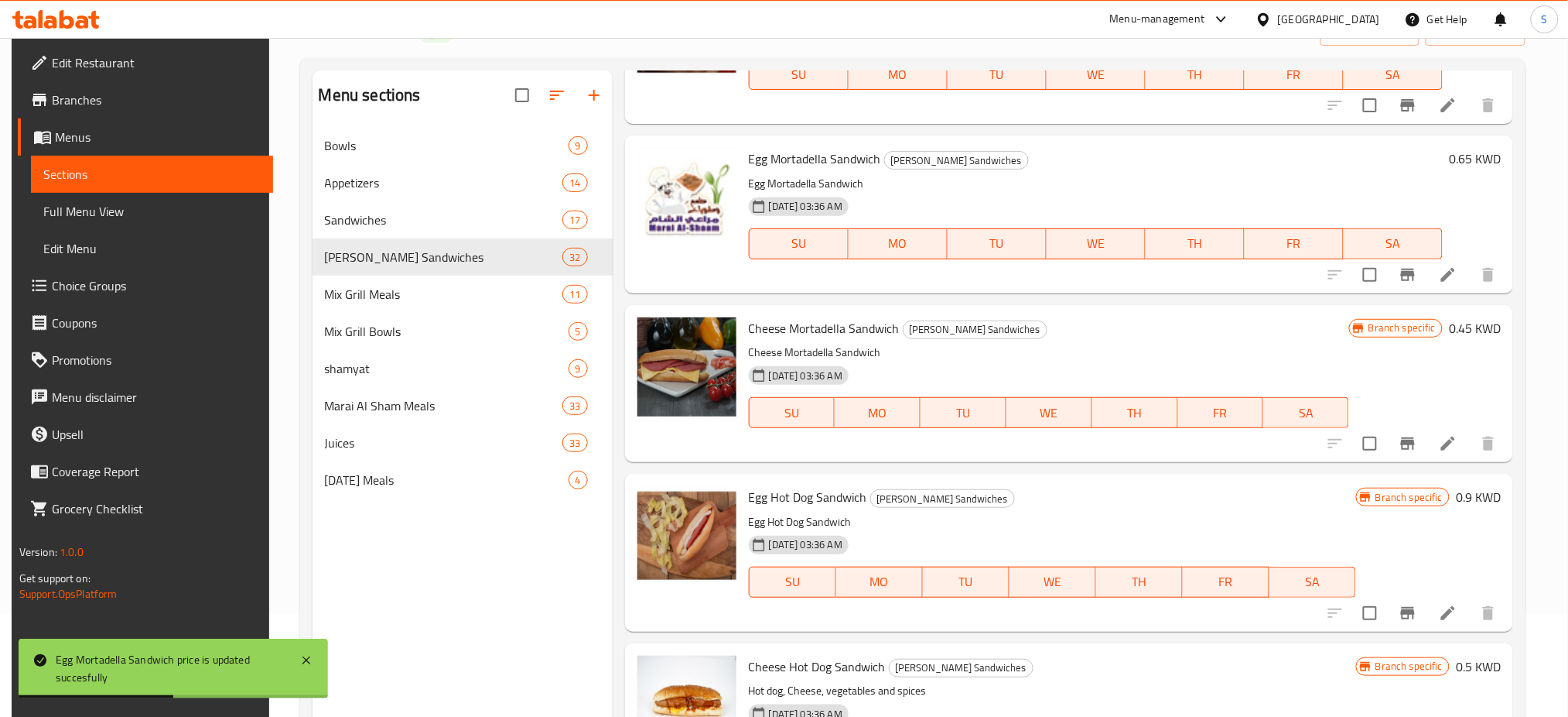
click at [1467, 497] on h6 "0.9 KWD" at bounding box center [1478, 497] width 45 height 22
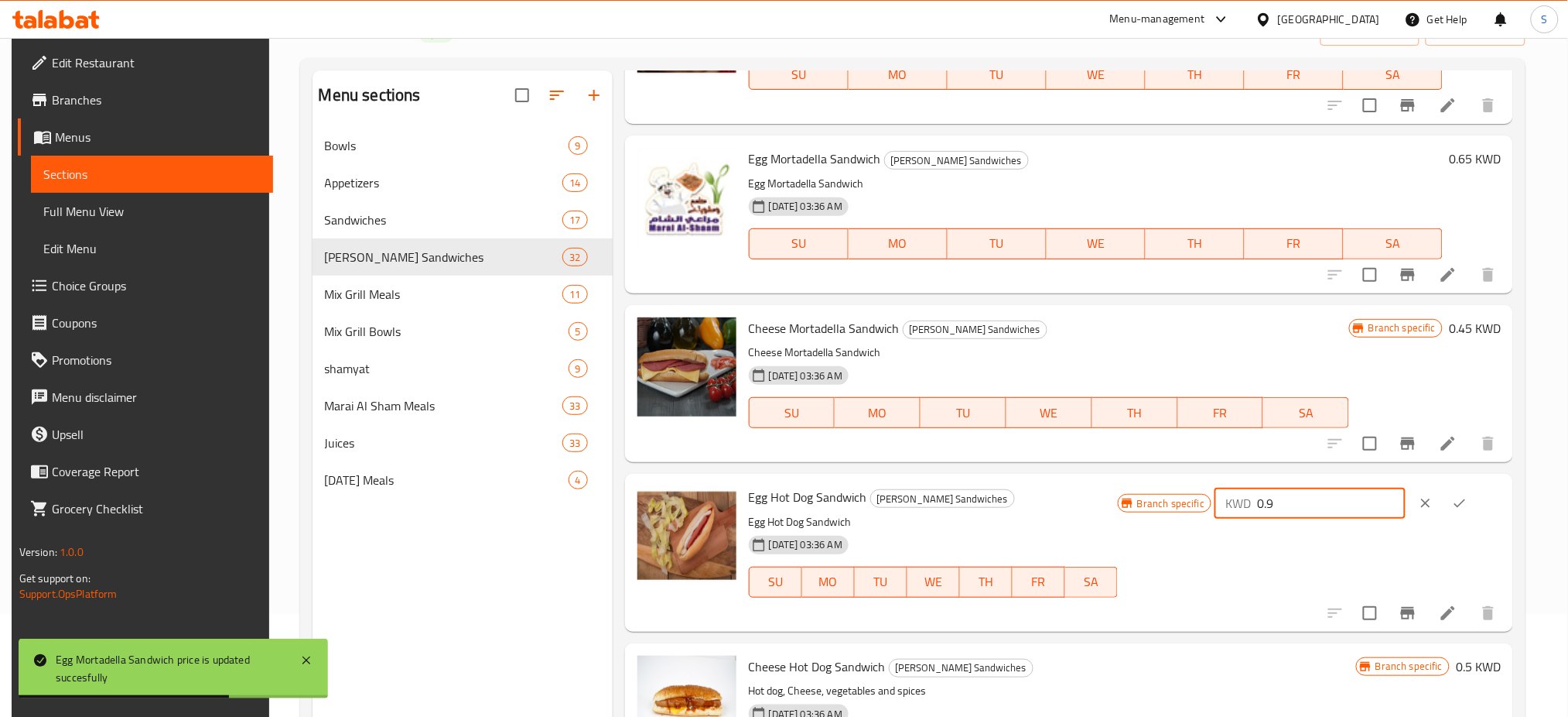
click at [1318, 501] on input "0.9" at bounding box center [1331, 502] width 148 height 31
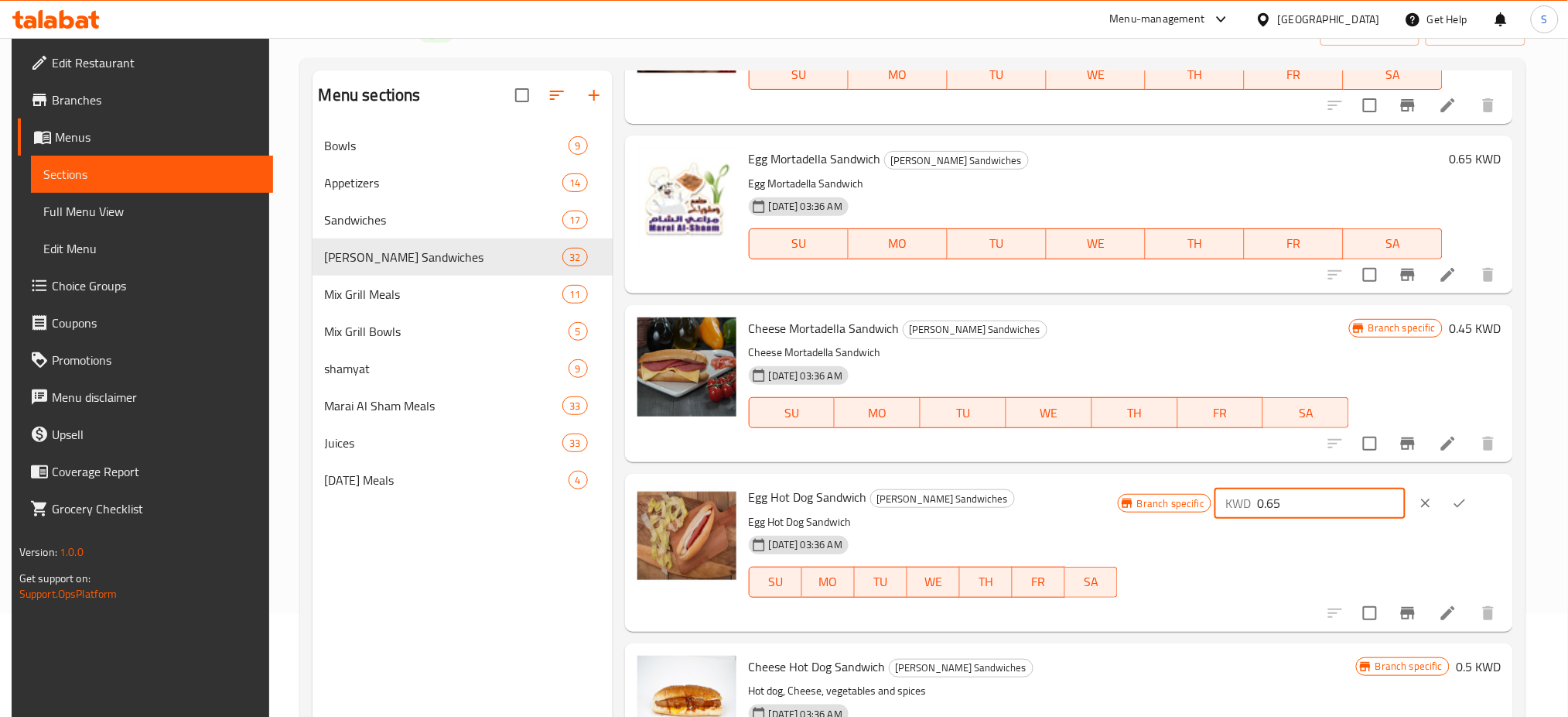
type input "0.65"
click at [1468, 495] on icon "ok" at bounding box center [1460, 503] width 16 height 16
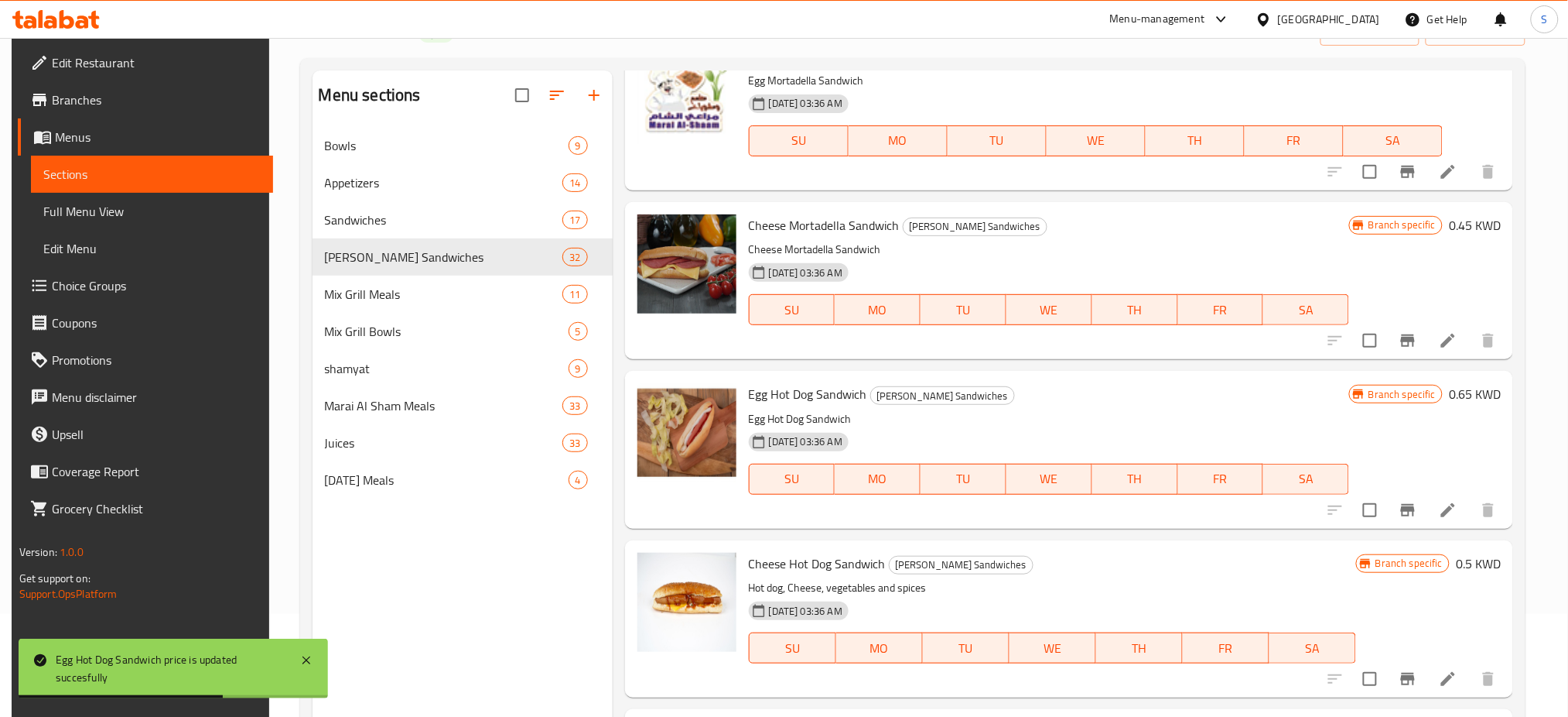
scroll to position [3612, 0]
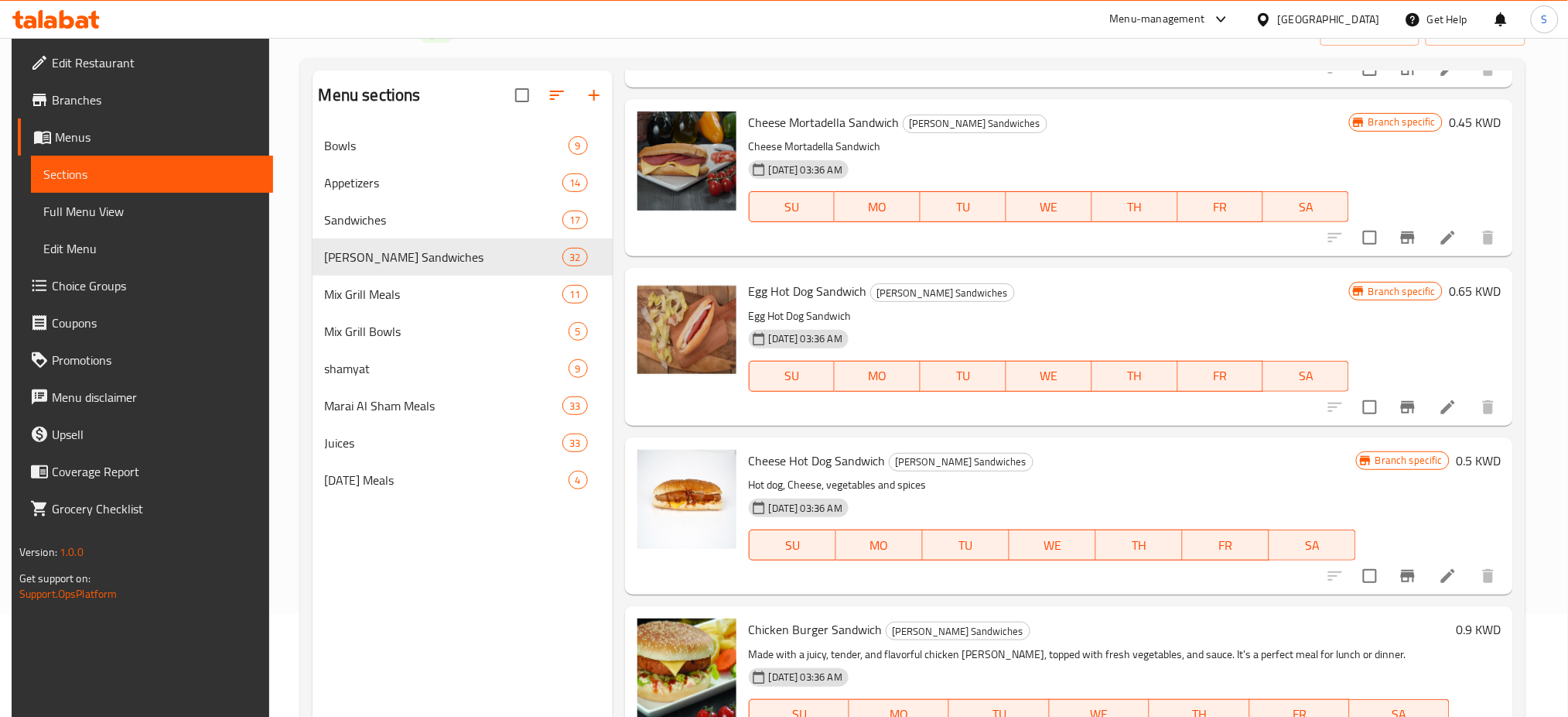
click at [1463, 457] on h6 "0.5 KWD" at bounding box center [1478, 461] width 45 height 22
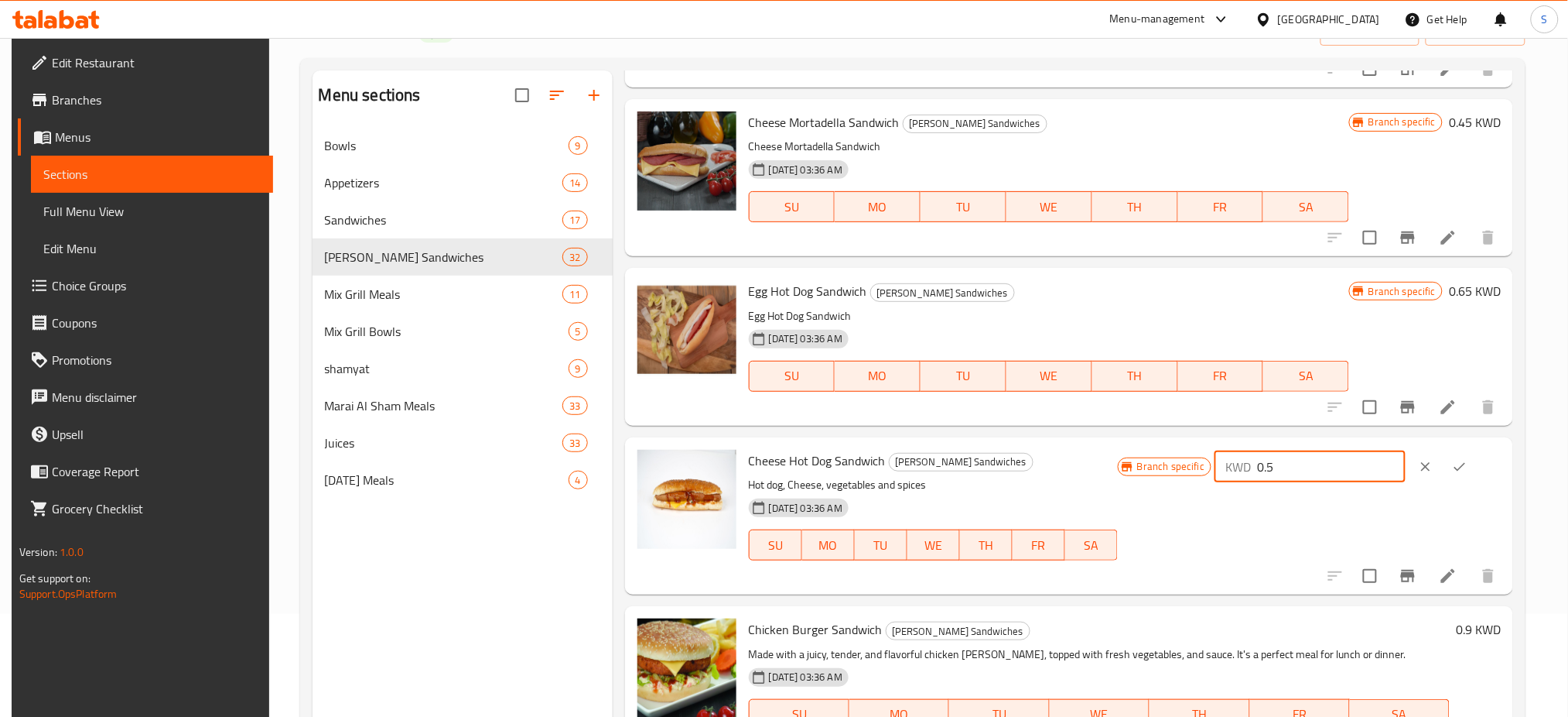
click at [1356, 474] on input "0.5" at bounding box center [1331, 466] width 148 height 31
type input "0.65"
click at [1468, 468] on icon "ok" at bounding box center [1460, 466] width 16 height 16
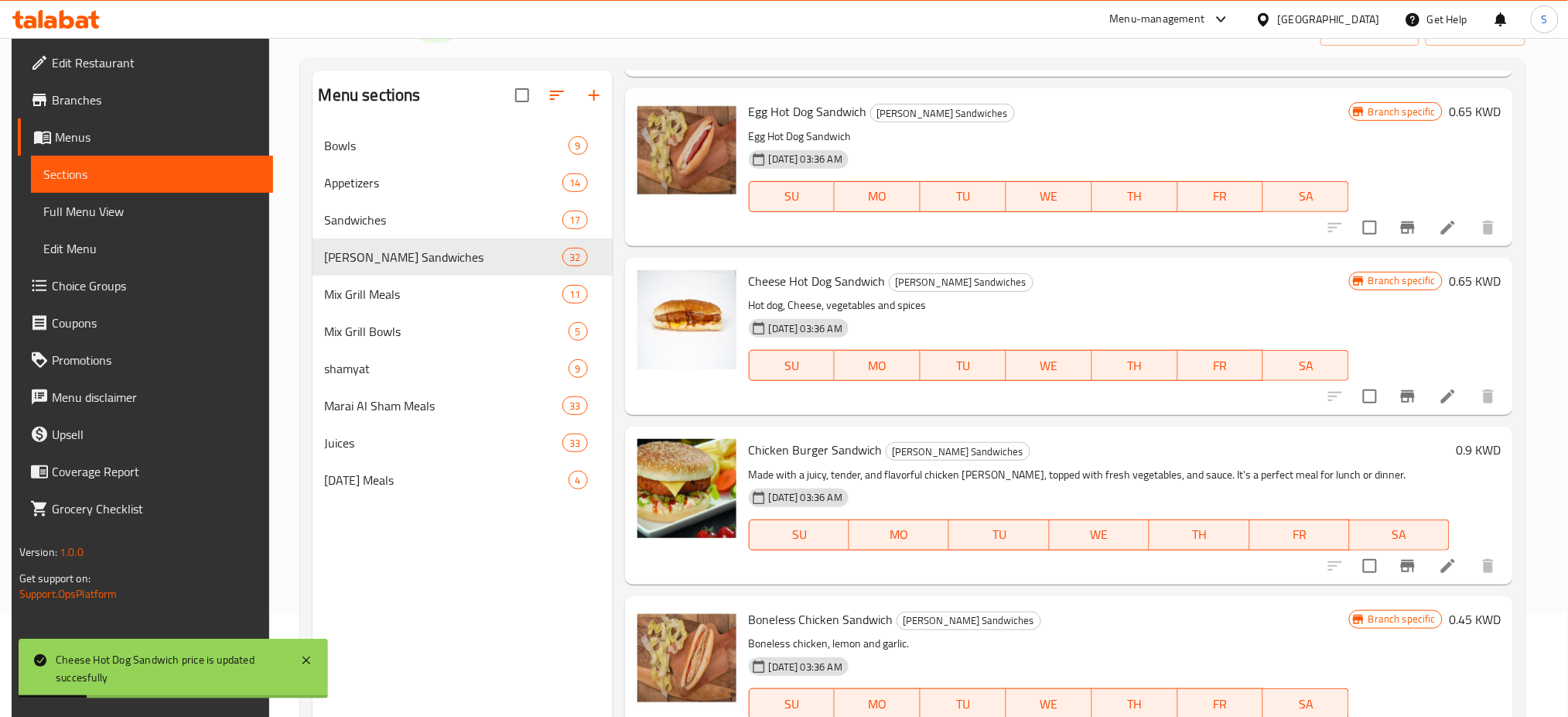
scroll to position [3819, 0]
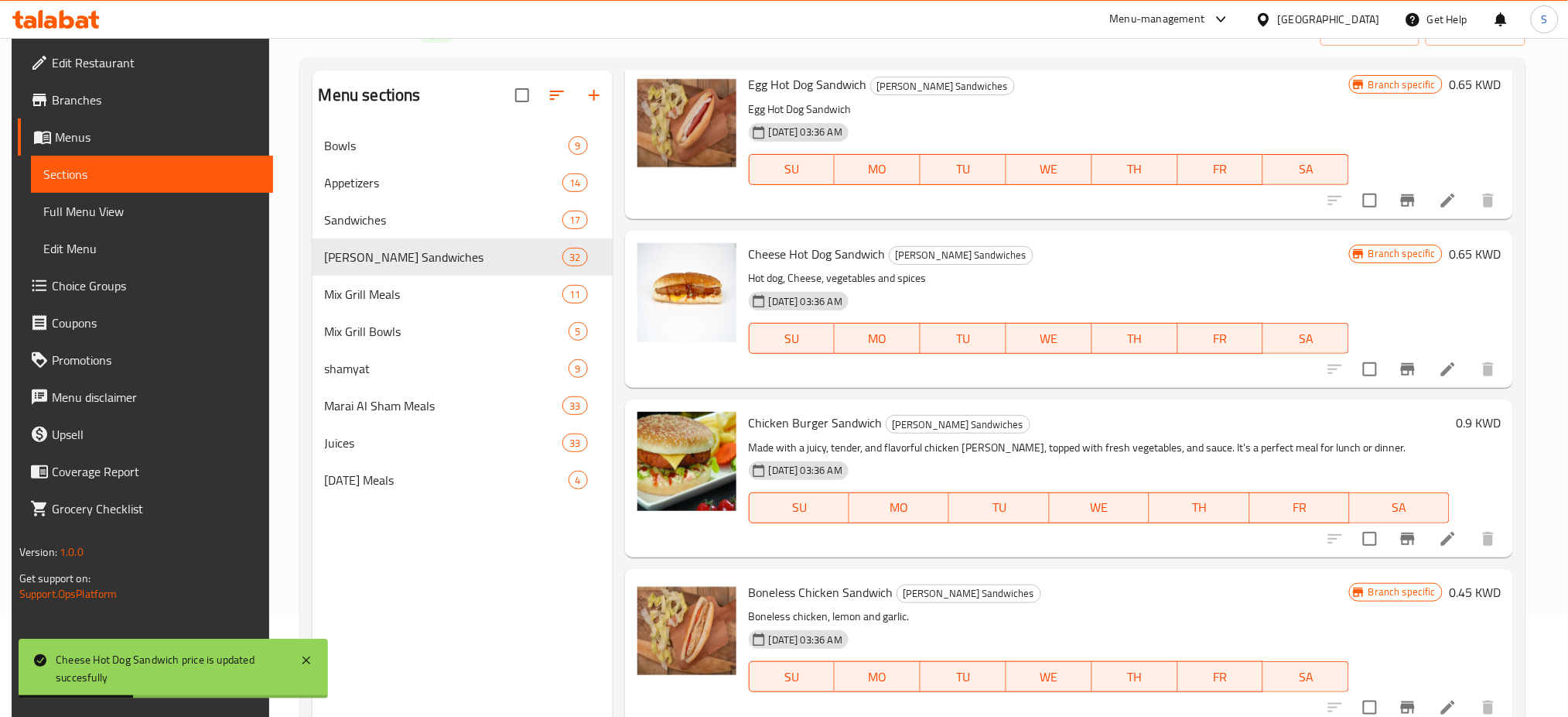
click at [1469, 418] on h6 "0.9 KWD" at bounding box center [1478, 423] width 45 height 22
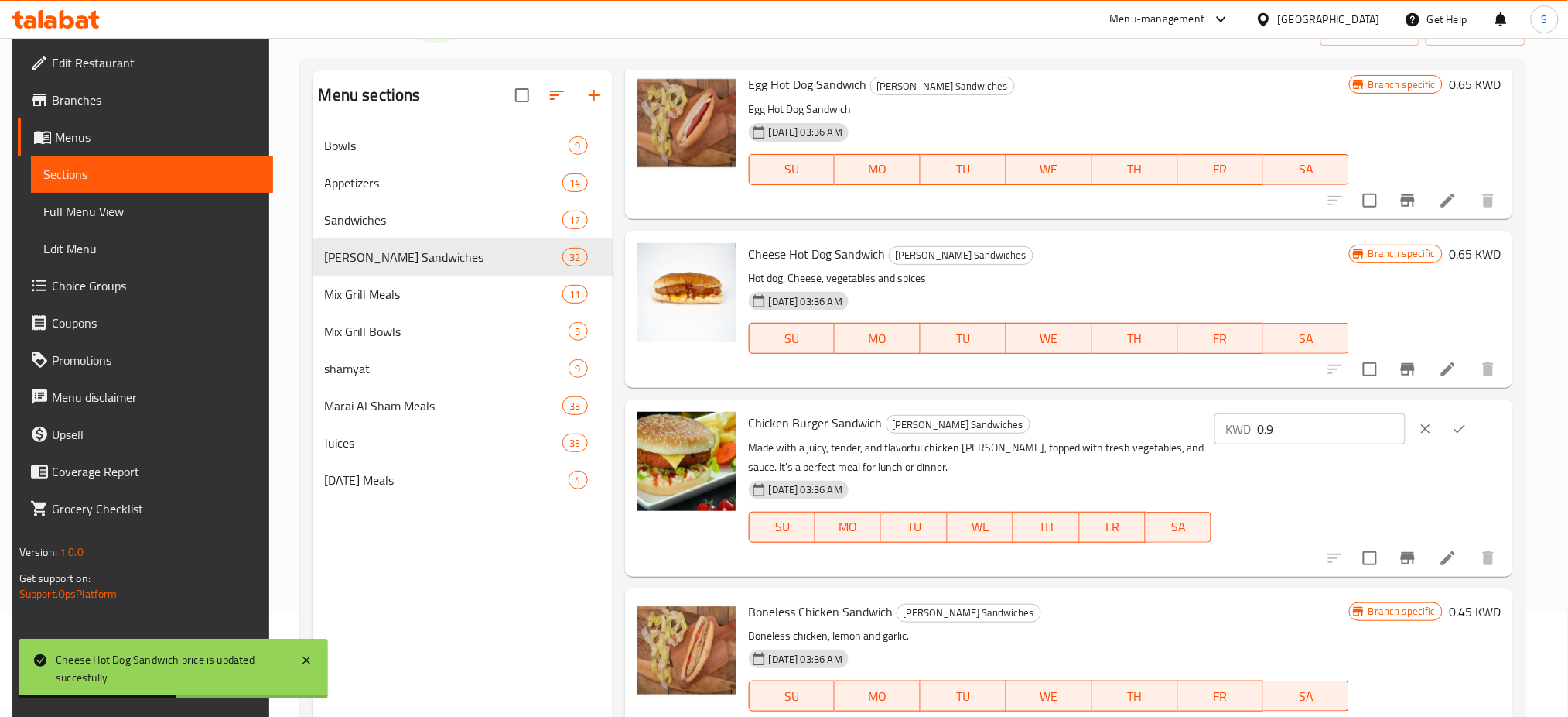
click at [1342, 427] on input "0.9" at bounding box center [1331, 428] width 148 height 31
type input "0.65"
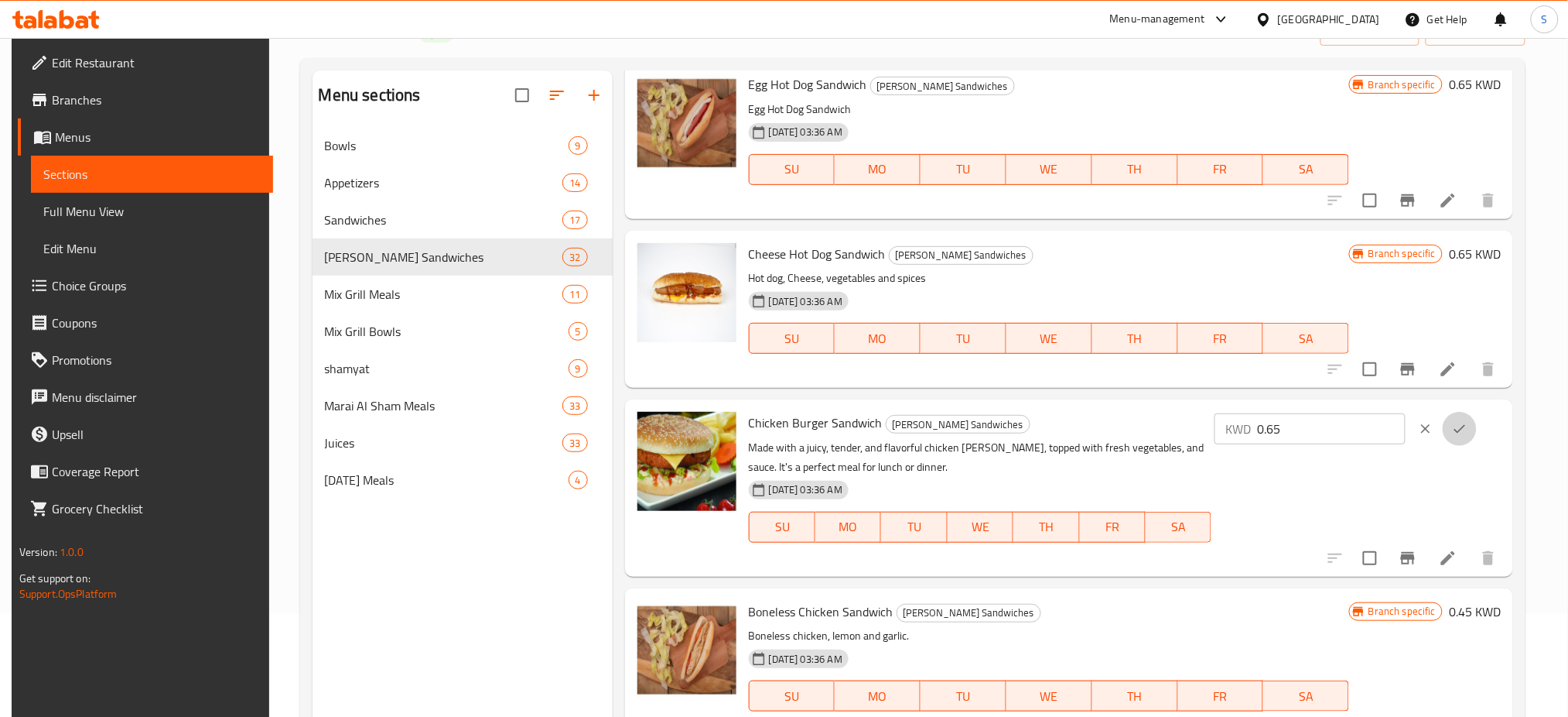
click at [1468, 431] on icon "ok" at bounding box center [1460, 429] width 16 height 16
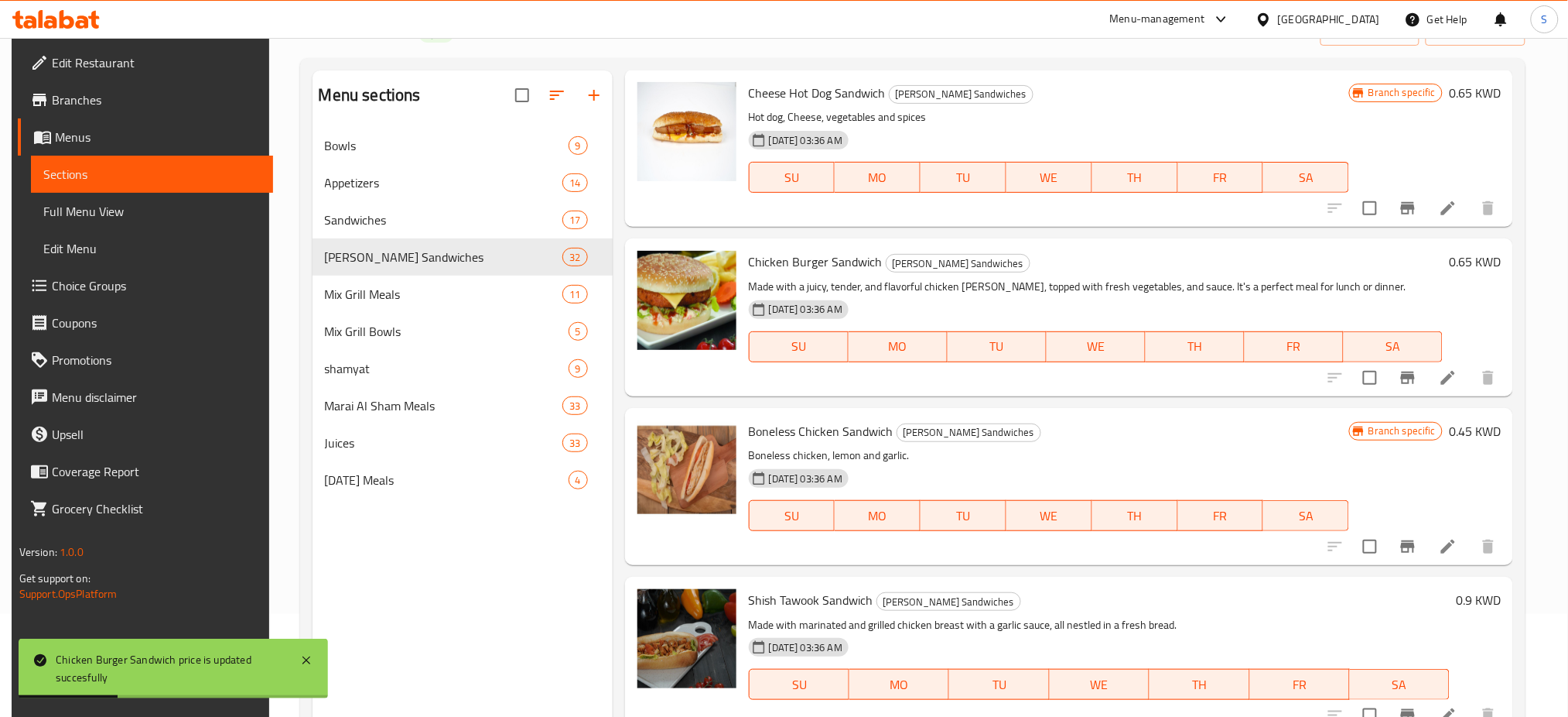
scroll to position [4128, 0]
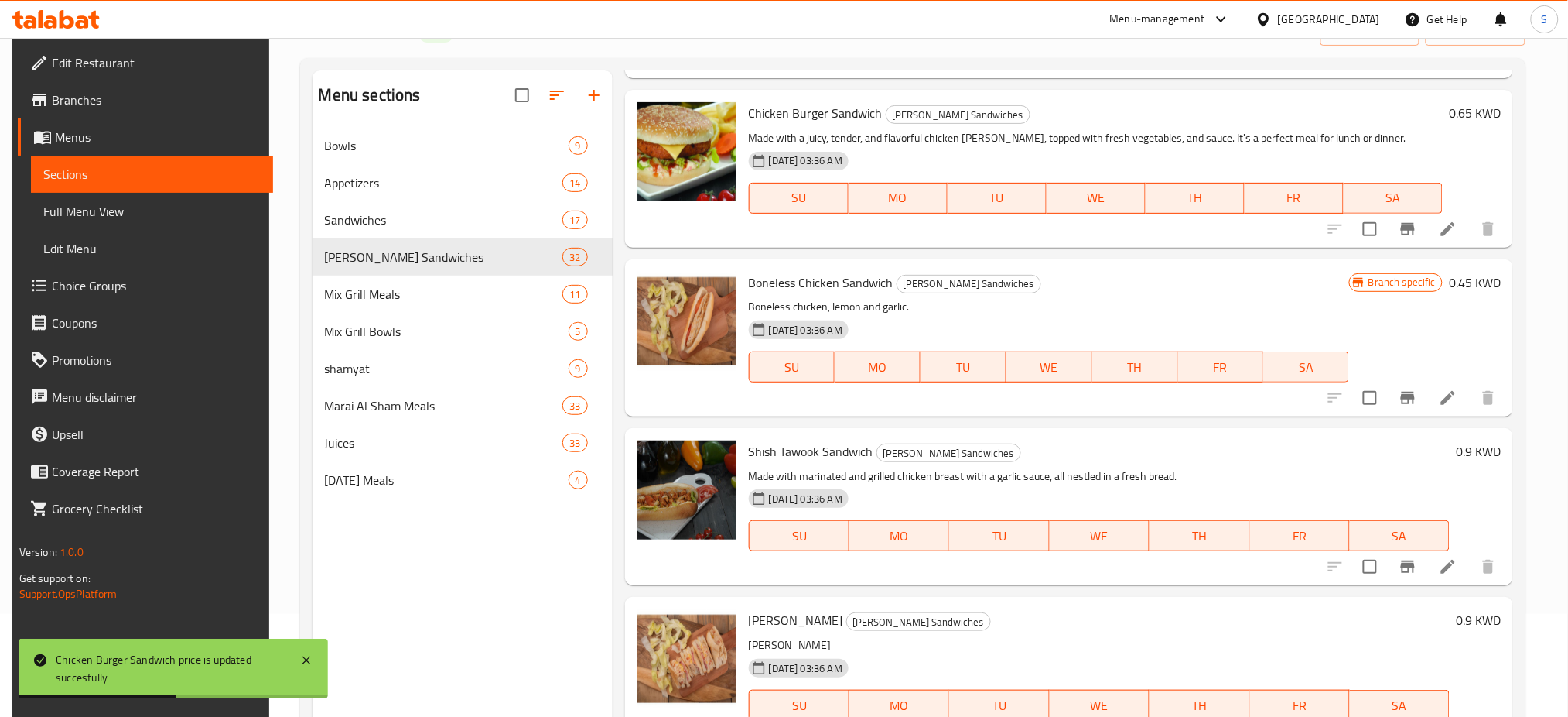
click at [1469, 446] on h6 "0.9 KWD" at bounding box center [1478, 452] width 45 height 22
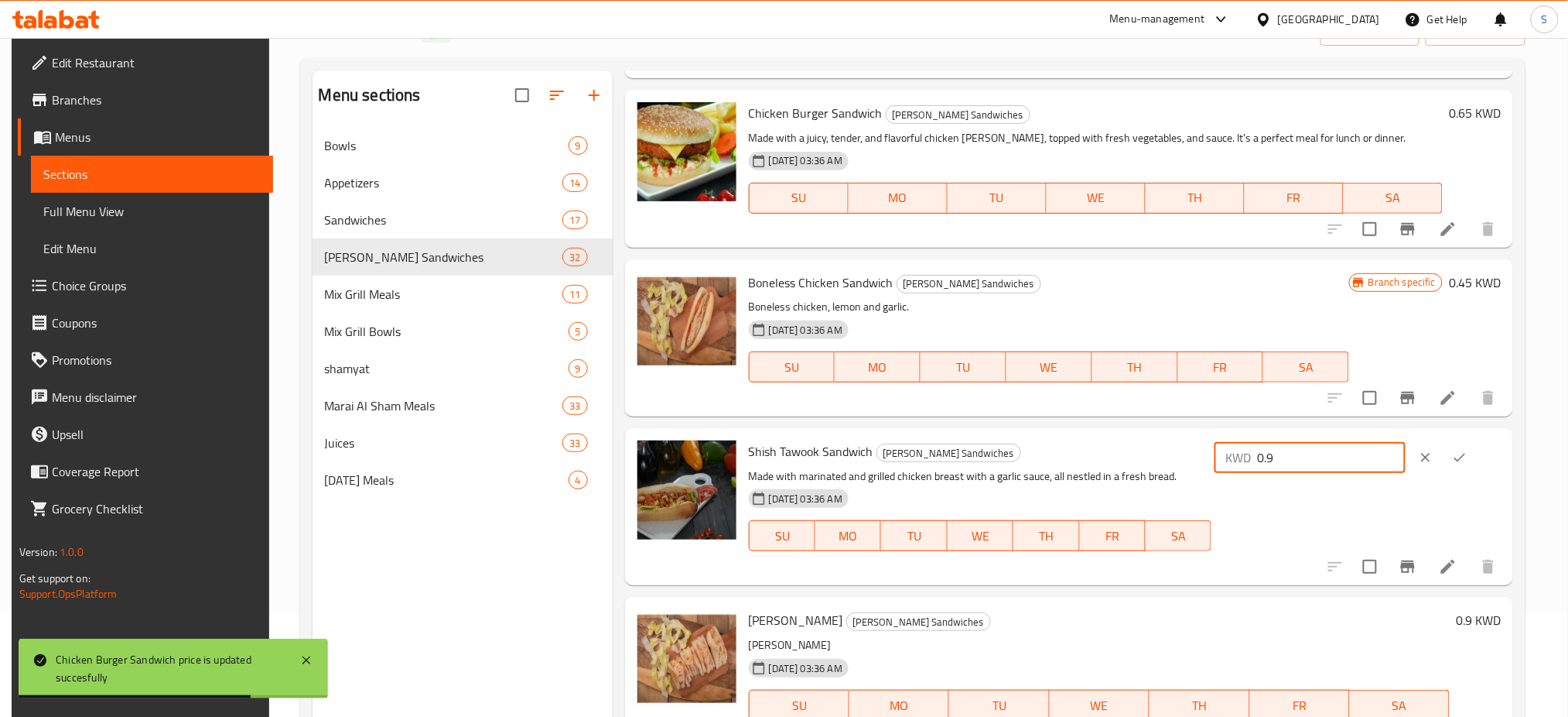
click at [1330, 452] on input "0.9" at bounding box center [1331, 457] width 148 height 31
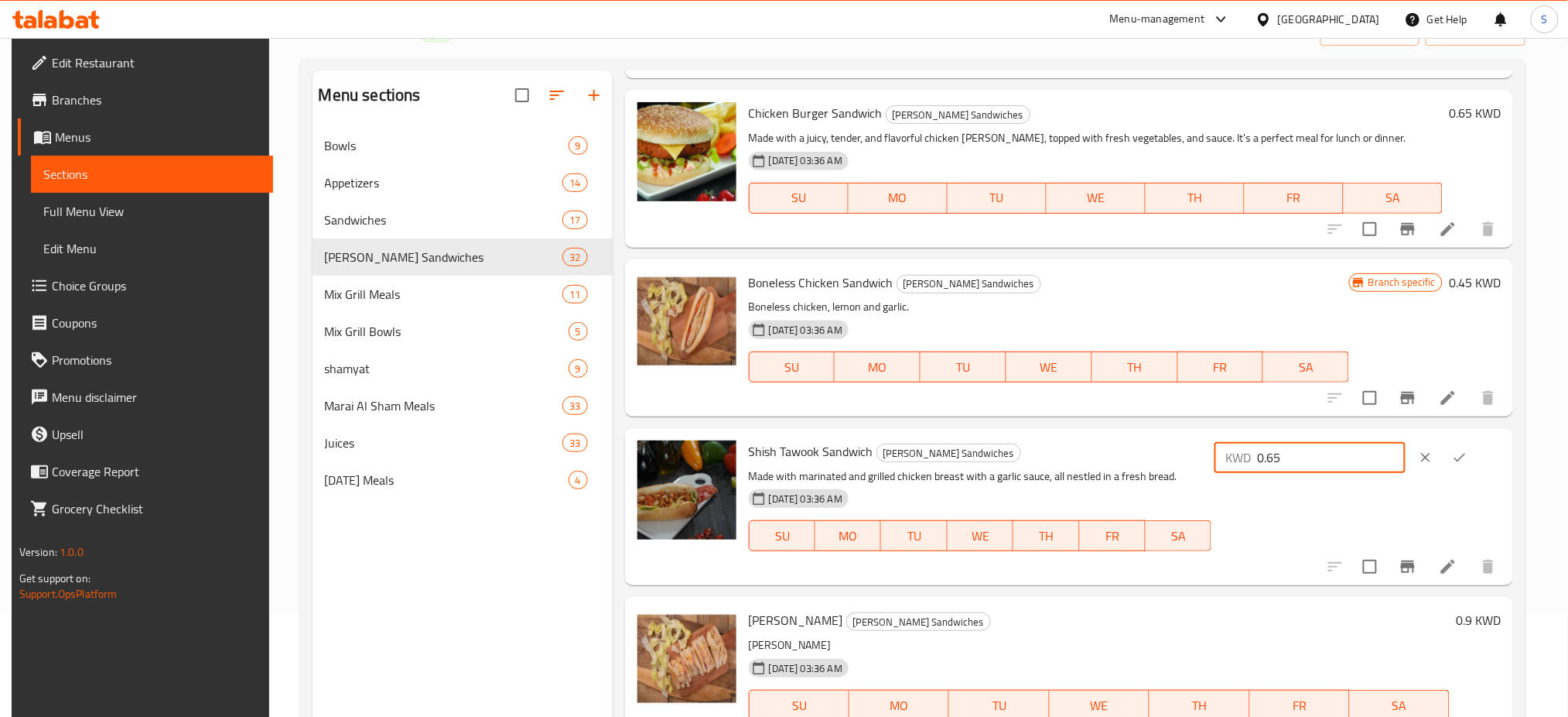
type input "0.65"
click at [1468, 459] on icon "ok" at bounding box center [1460, 458] width 16 height 16
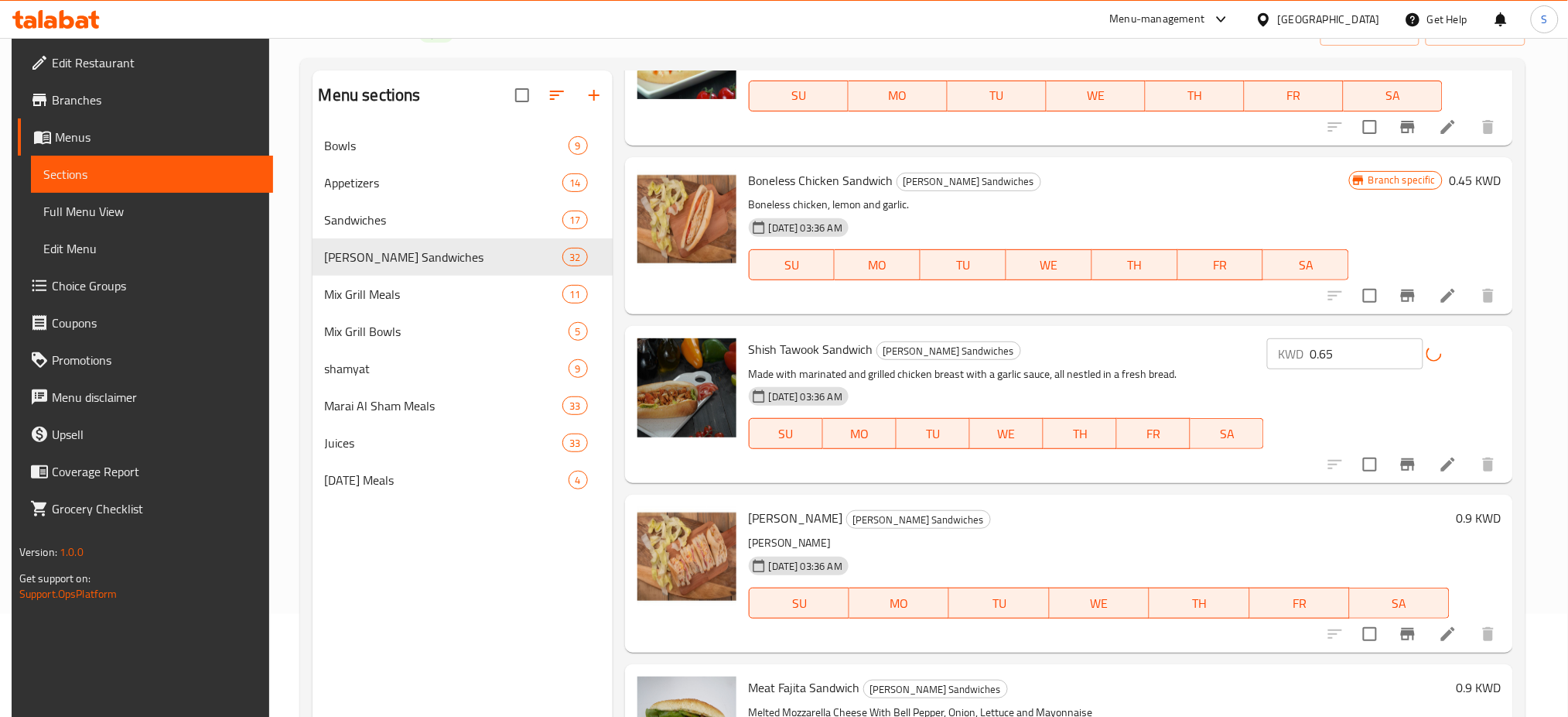
scroll to position [4231, 0]
click at [1465, 517] on h6 "0.9 KWD" at bounding box center [1478, 517] width 45 height 22
click at [1343, 521] on input "0.9" at bounding box center [1331, 523] width 148 height 31
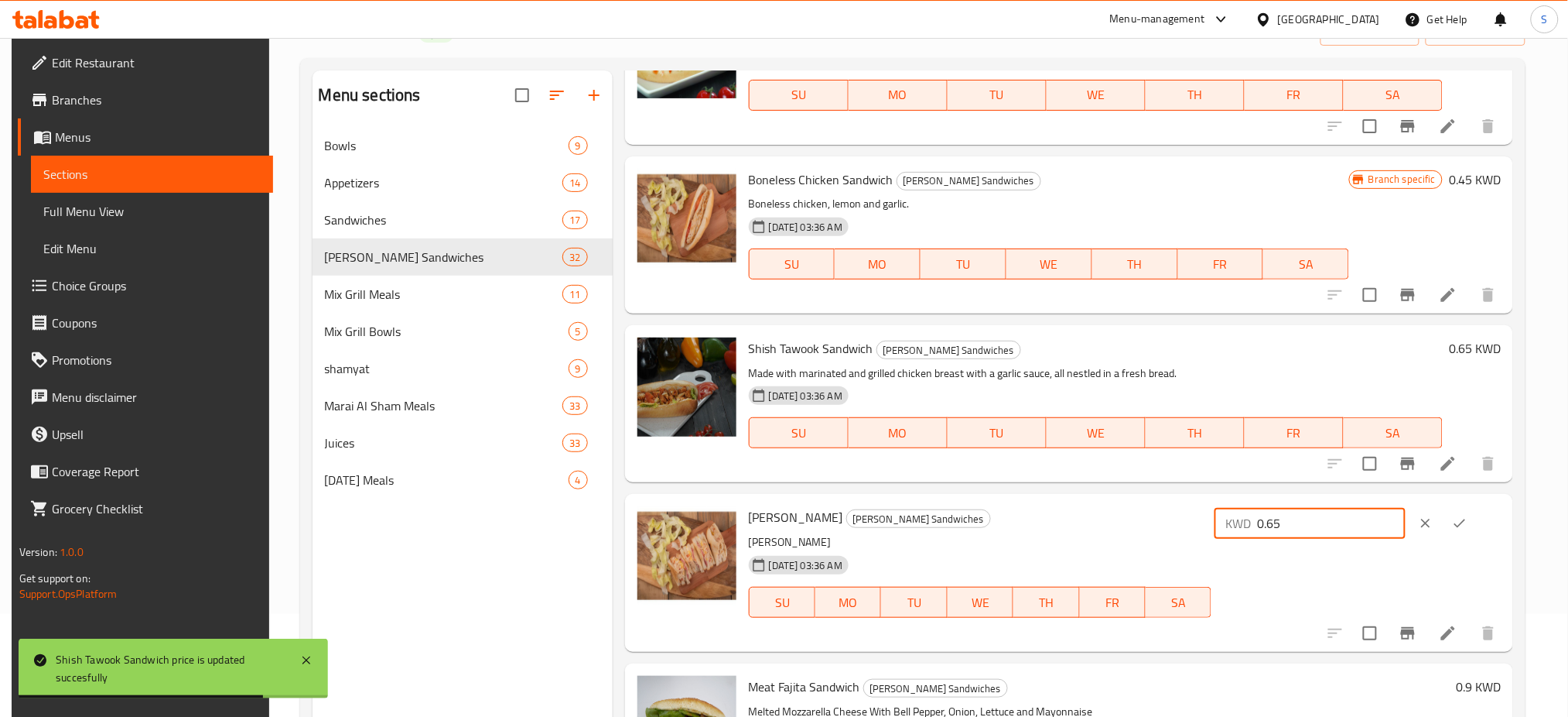
type input "0.65"
click at [1467, 522] on icon "ok" at bounding box center [1460, 524] width 16 height 16
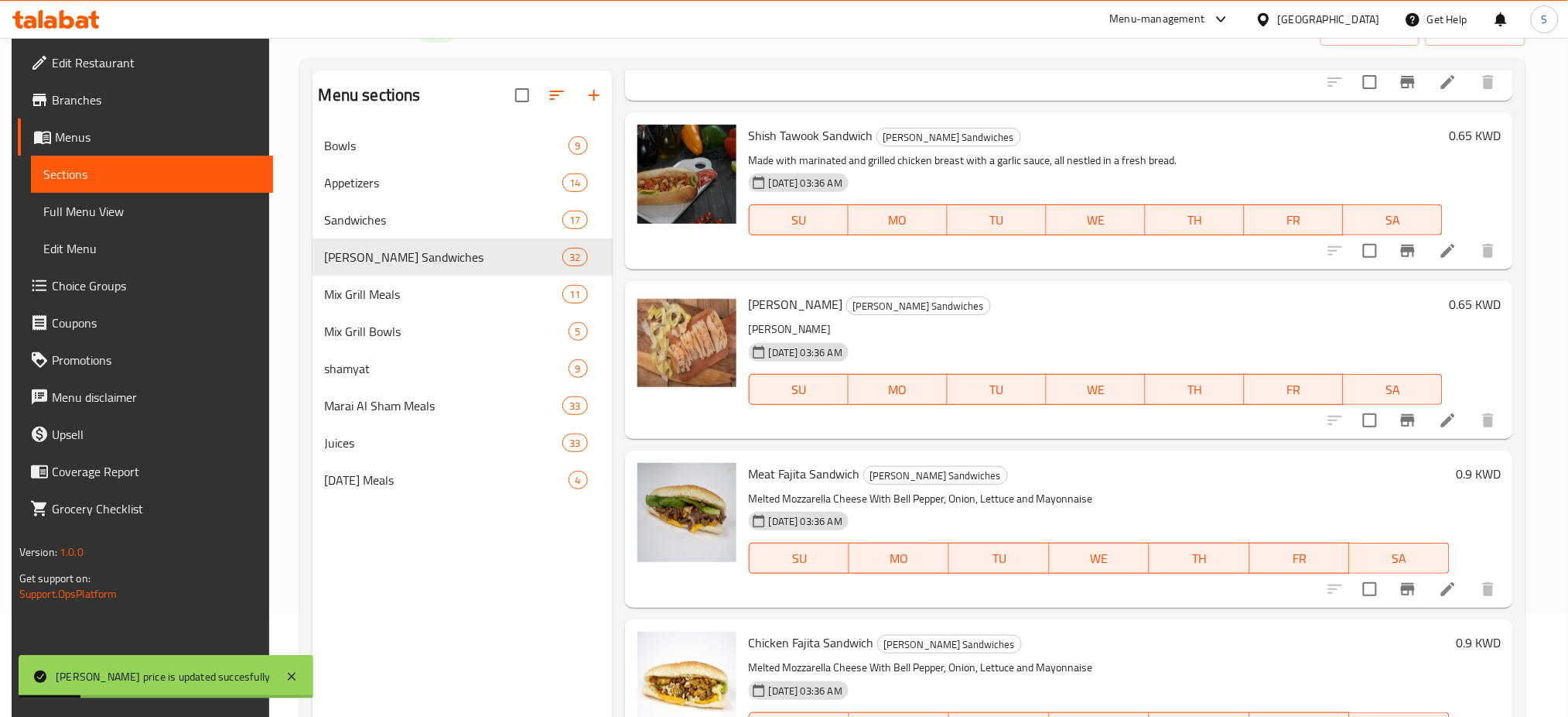
scroll to position [4541, 0]
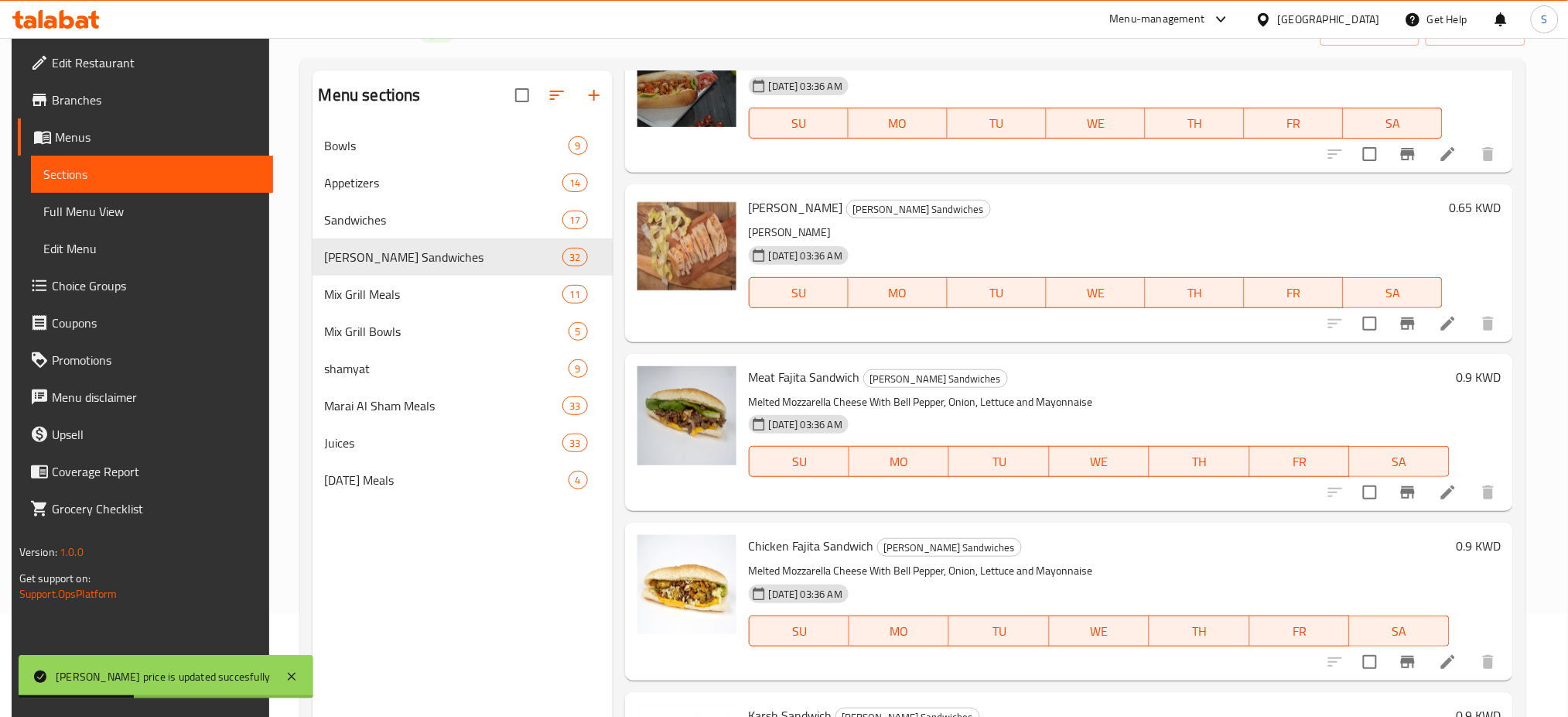
click at [1463, 380] on h6 "0.9 KWD" at bounding box center [1478, 377] width 45 height 22
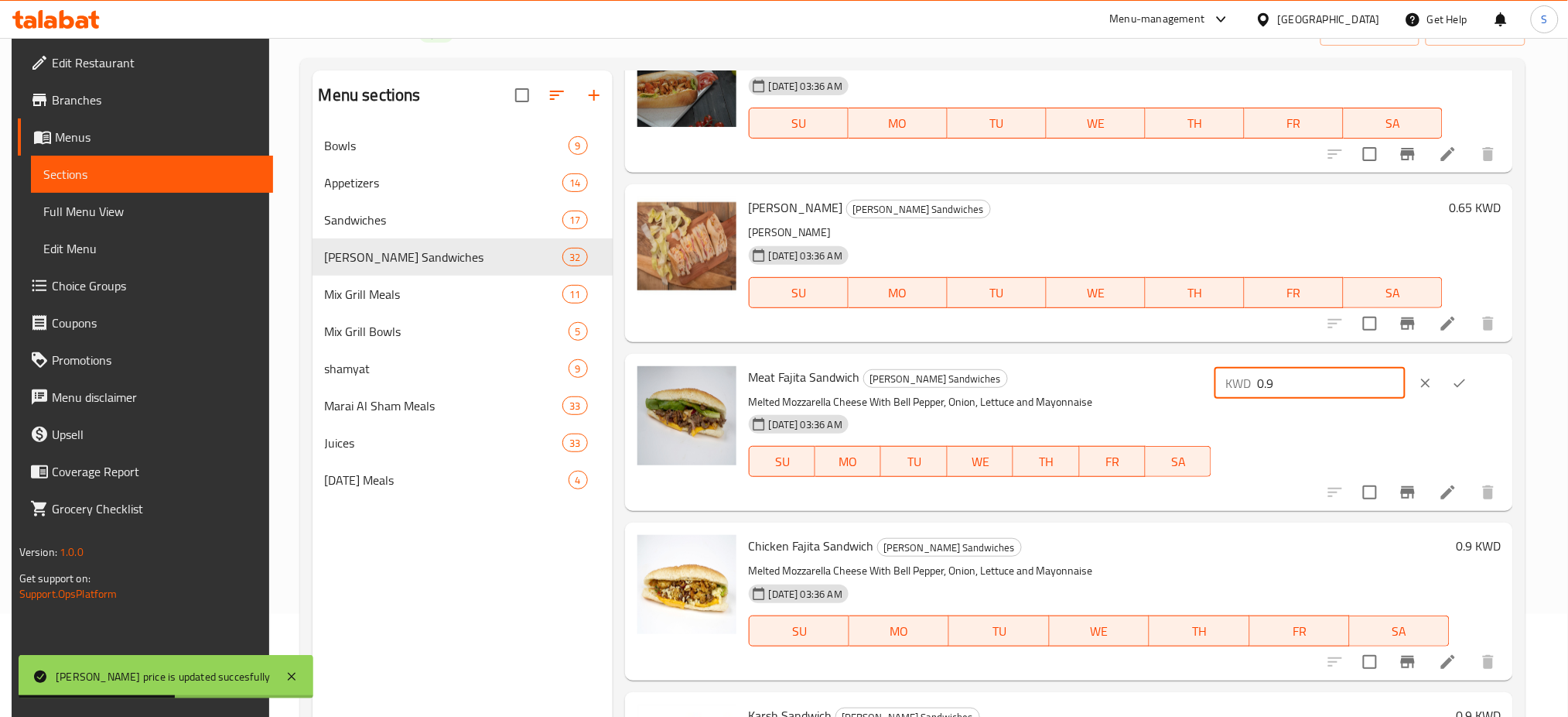
click at [1319, 382] on input "0.9" at bounding box center [1331, 382] width 148 height 31
type input "0.65"
click at [1465, 379] on icon "ok" at bounding box center [1460, 383] width 16 height 16
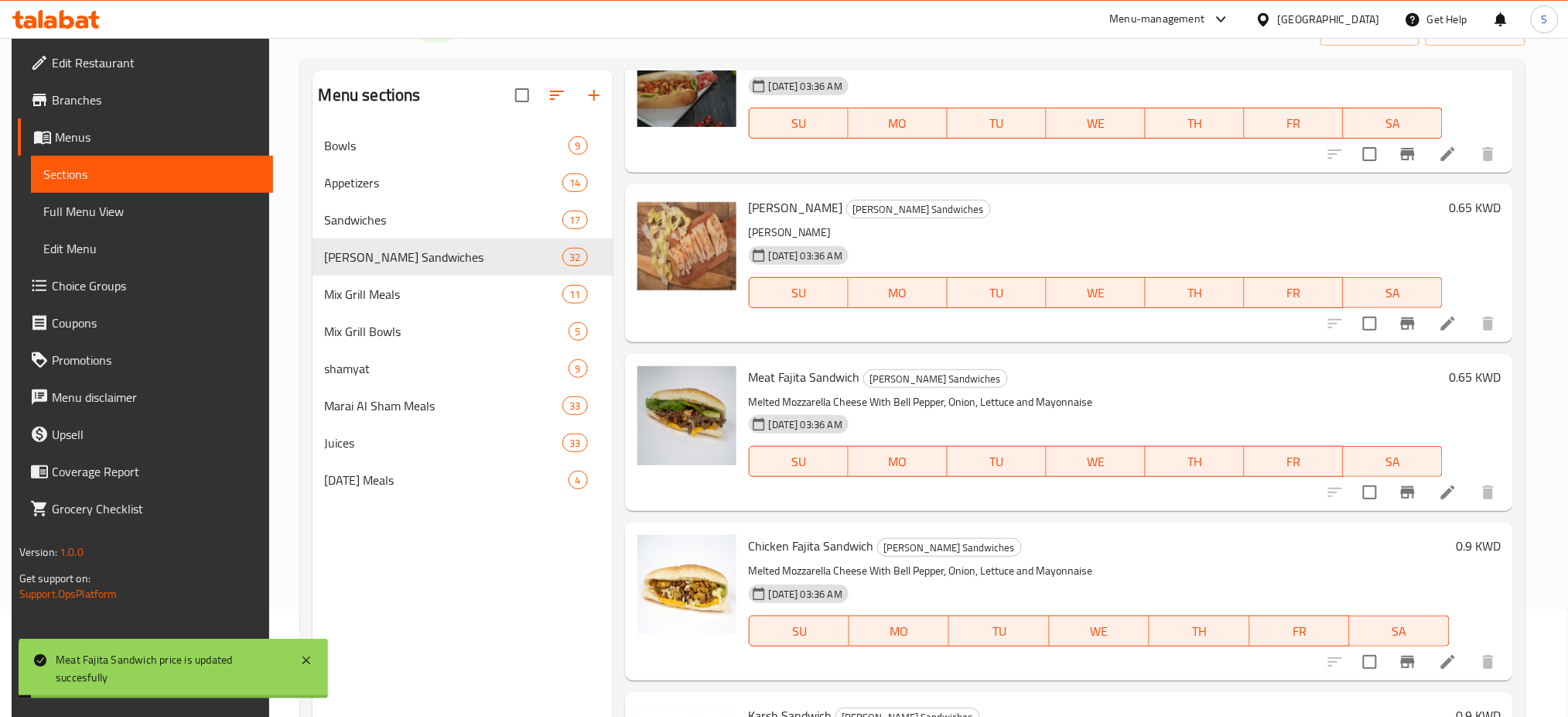
scroll to position [4644, 0]
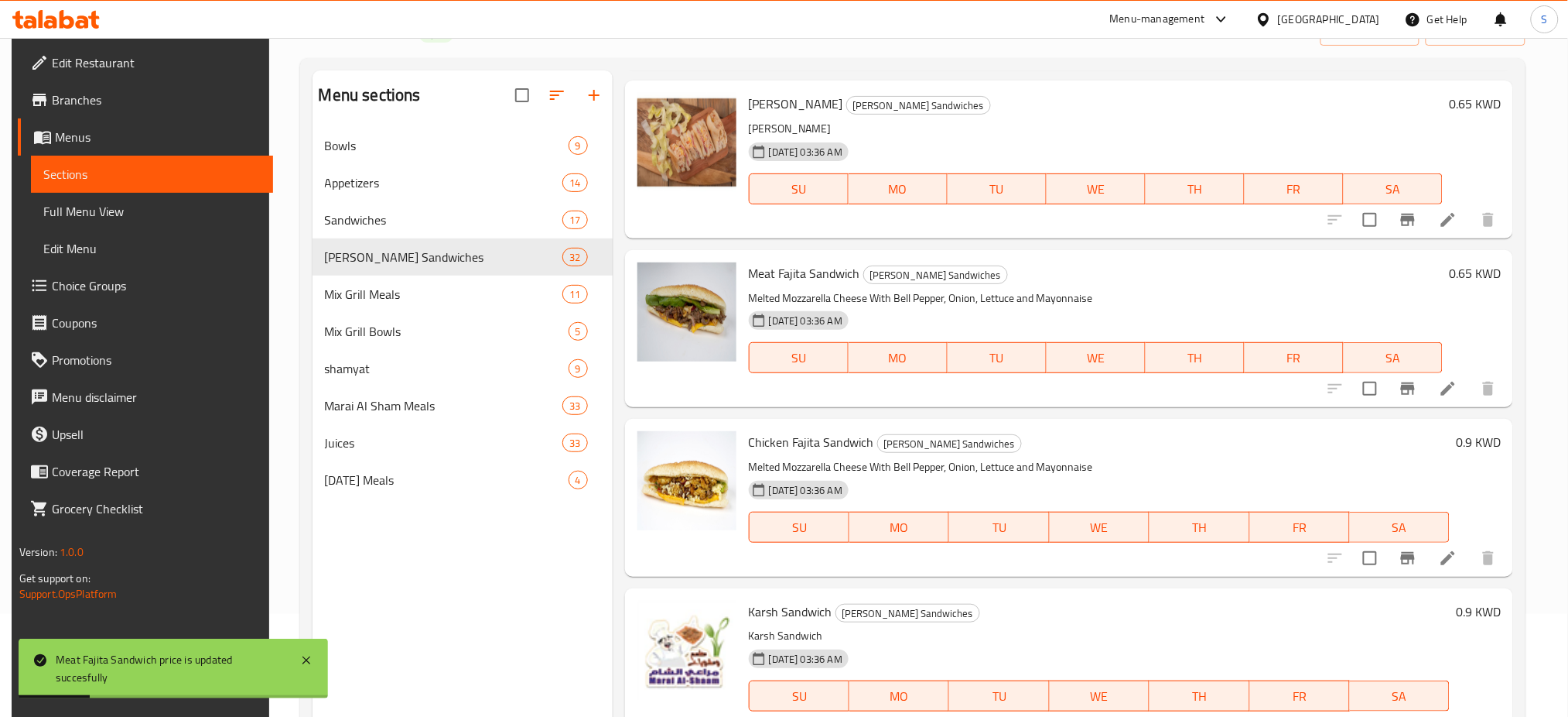
click at [1459, 443] on h6 "0.9 KWD" at bounding box center [1478, 442] width 45 height 22
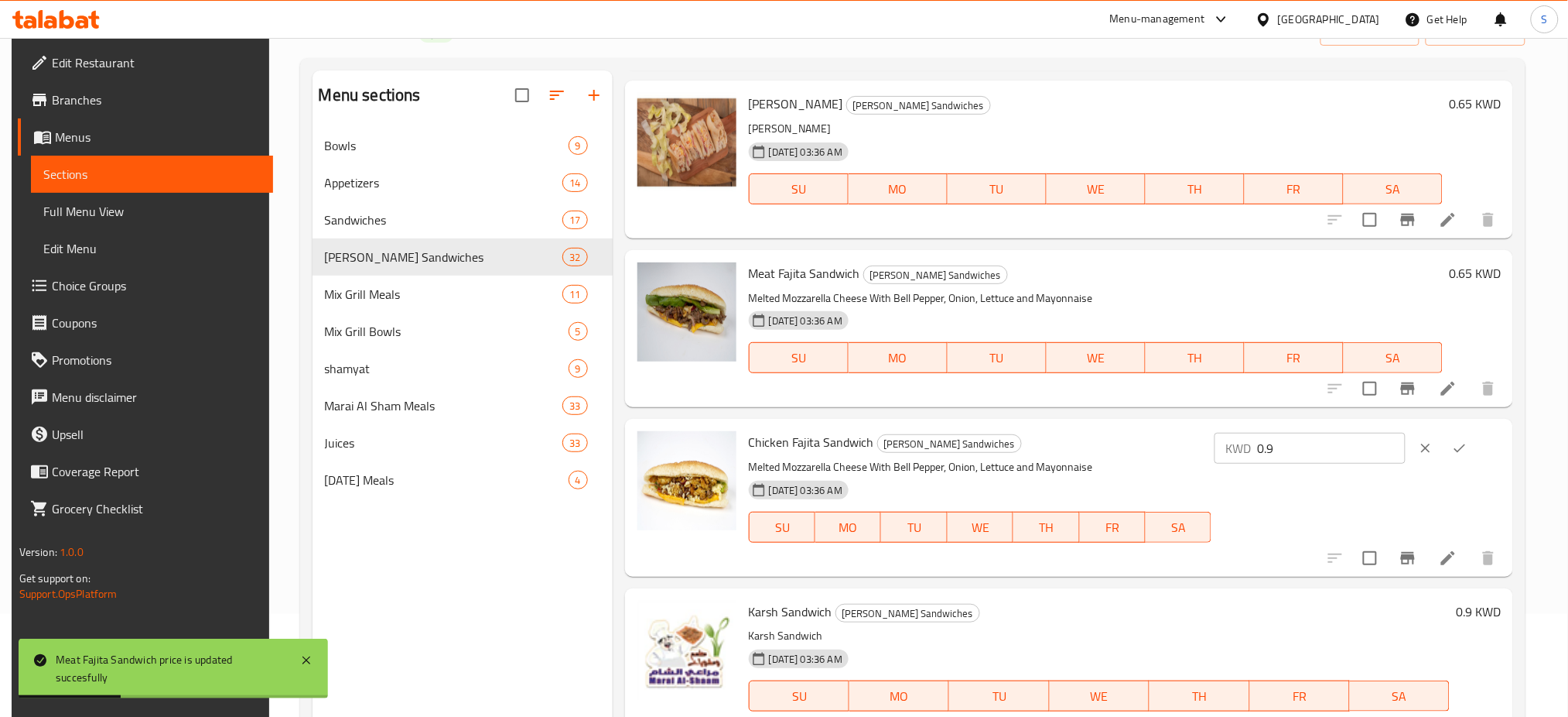
click at [1348, 446] on input "0.9" at bounding box center [1331, 448] width 148 height 31
type input "0.65"
click at [1468, 452] on icon "ok" at bounding box center [1460, 449] width 16 height 16
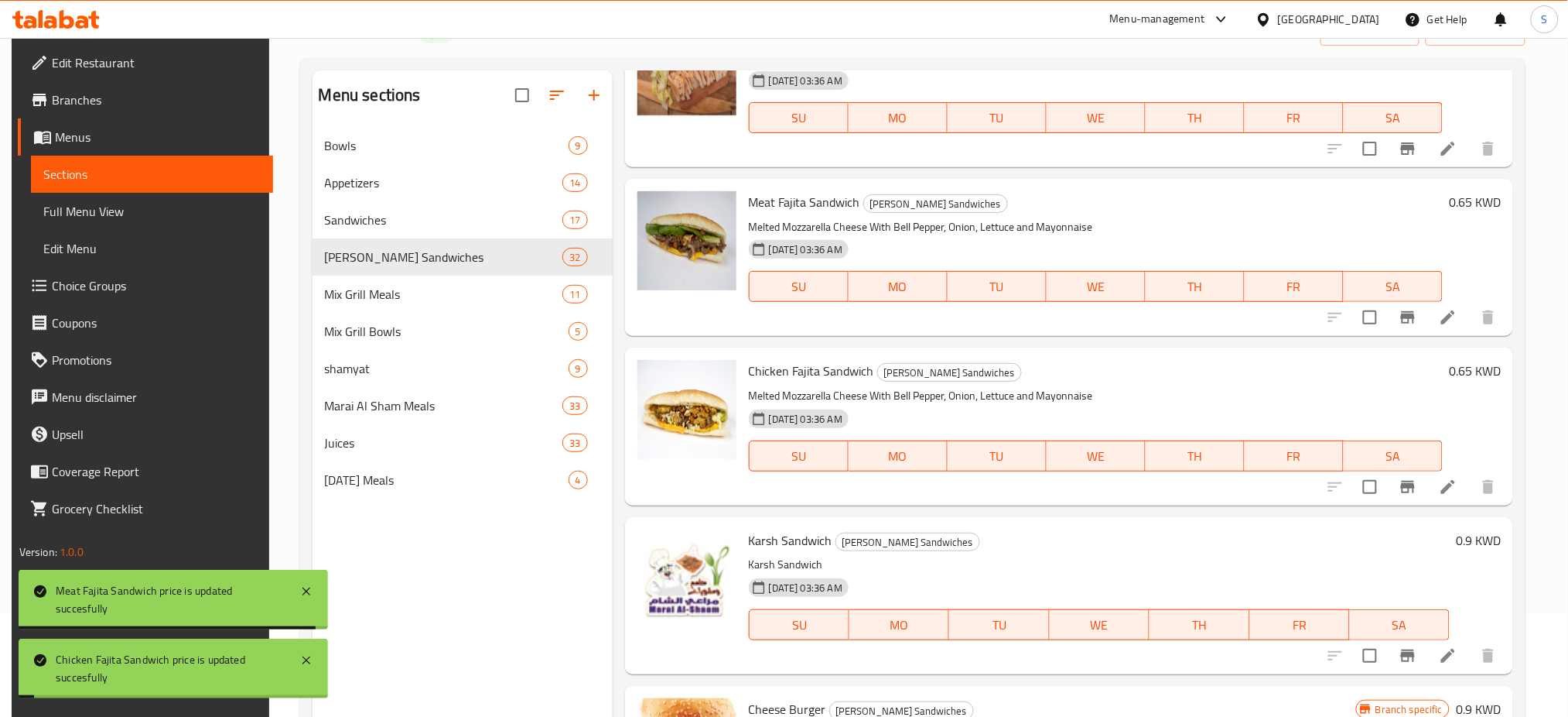
scroll to position [4747, 0]
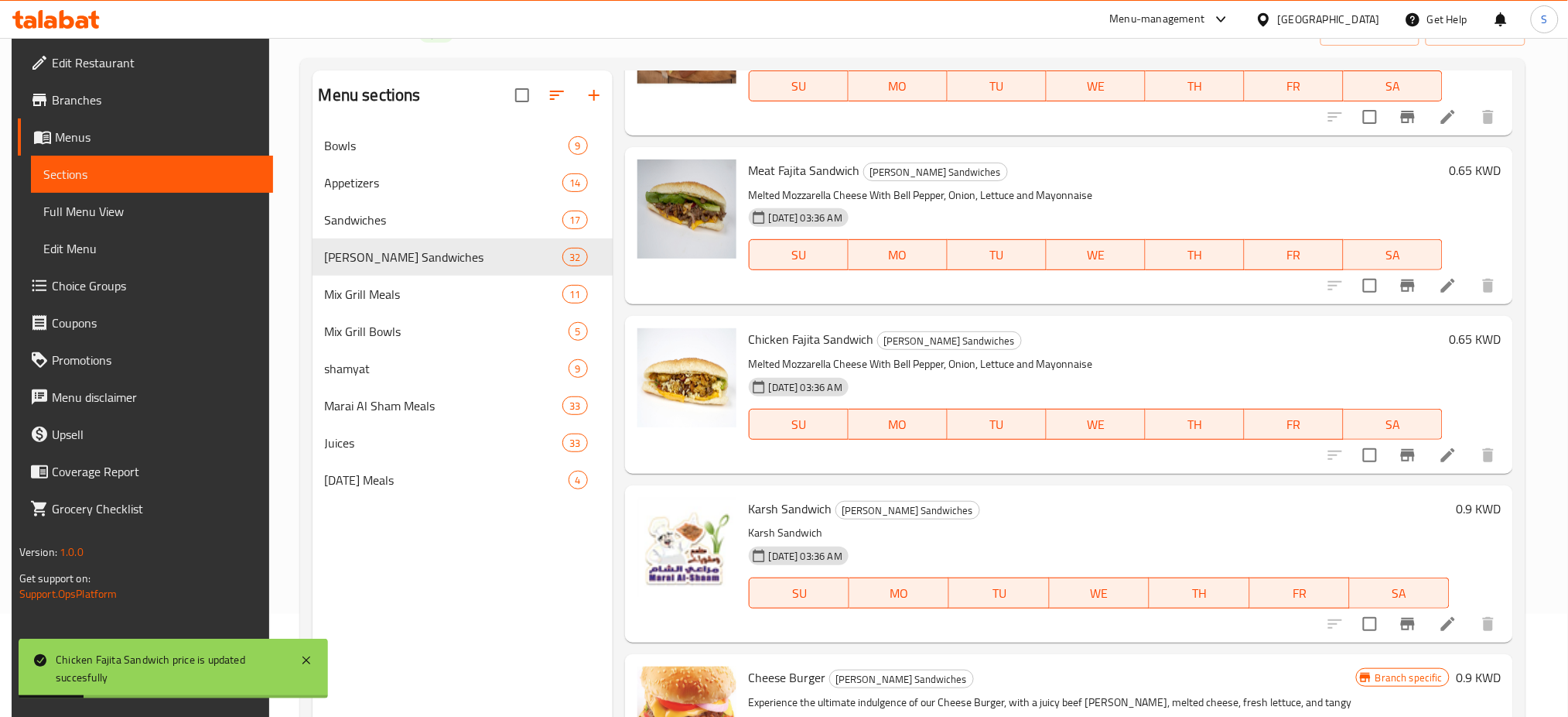
click at [1465, 505] on h6 "0.9 KWD" at bounding box center [1478, 509] width 45 height 22
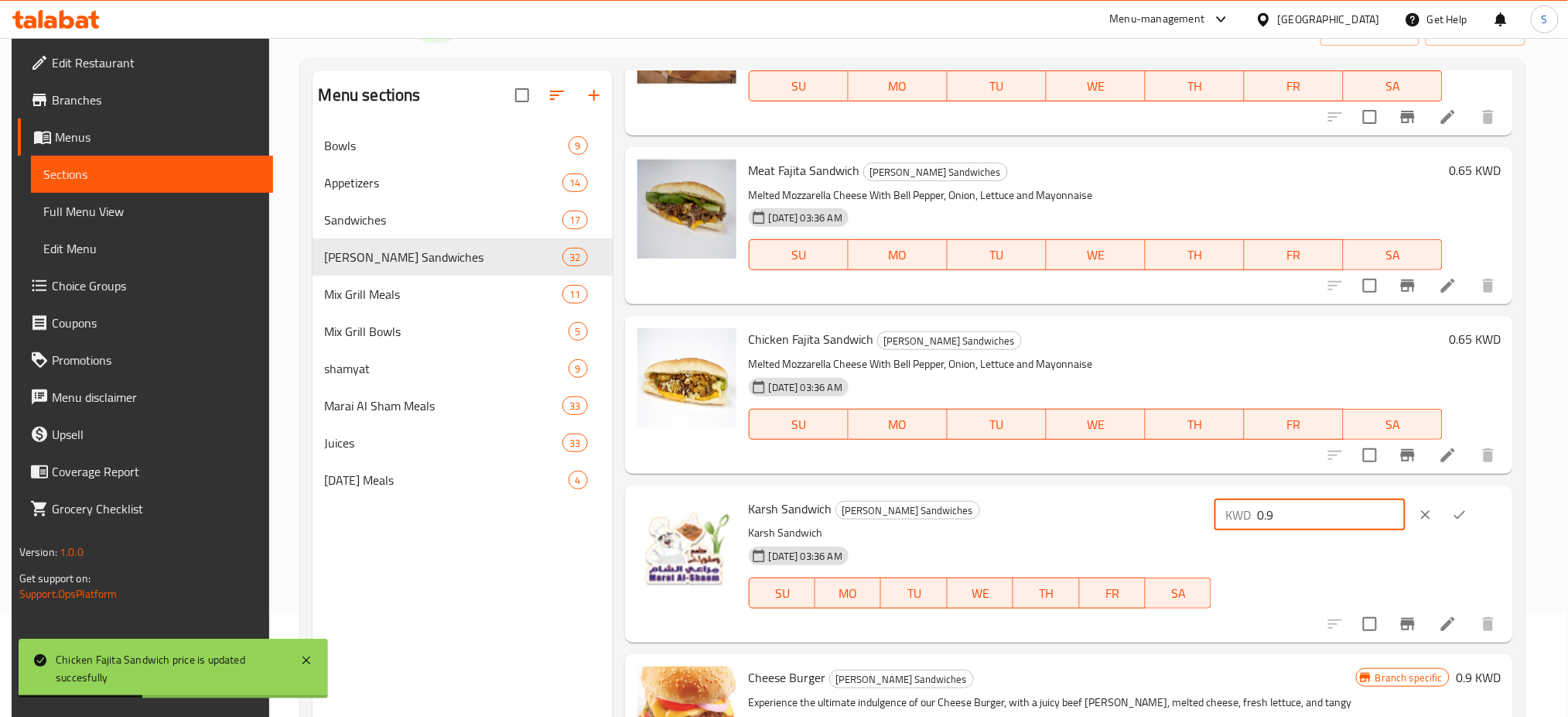
click at [1319, 512] on input "0.9" at bounding box center [1331, 514] width 148 height 31
type input "0.65"
click at [1468, 509] on icon "ok" at bounding box center [1460, 515] width 16 height 16
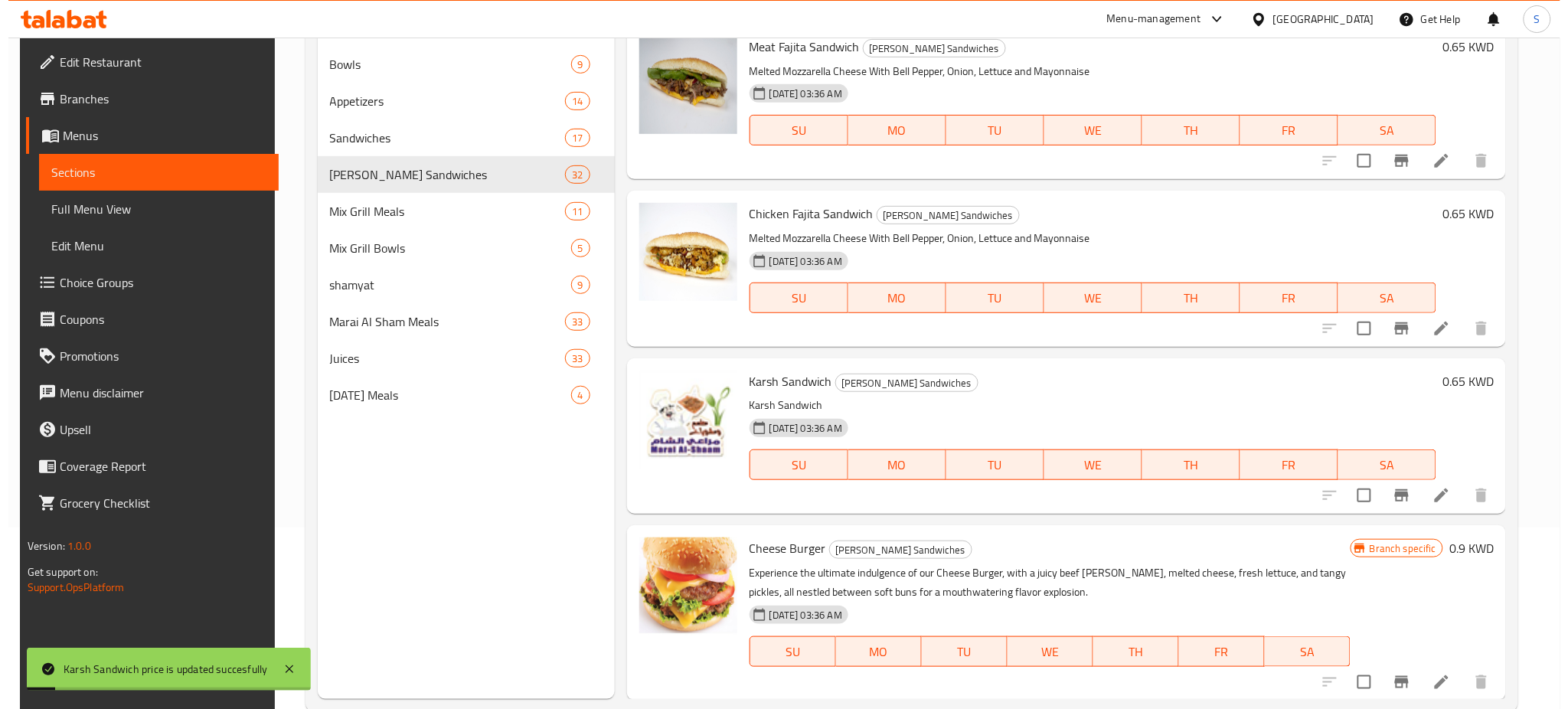
scroll to position [214, 0]
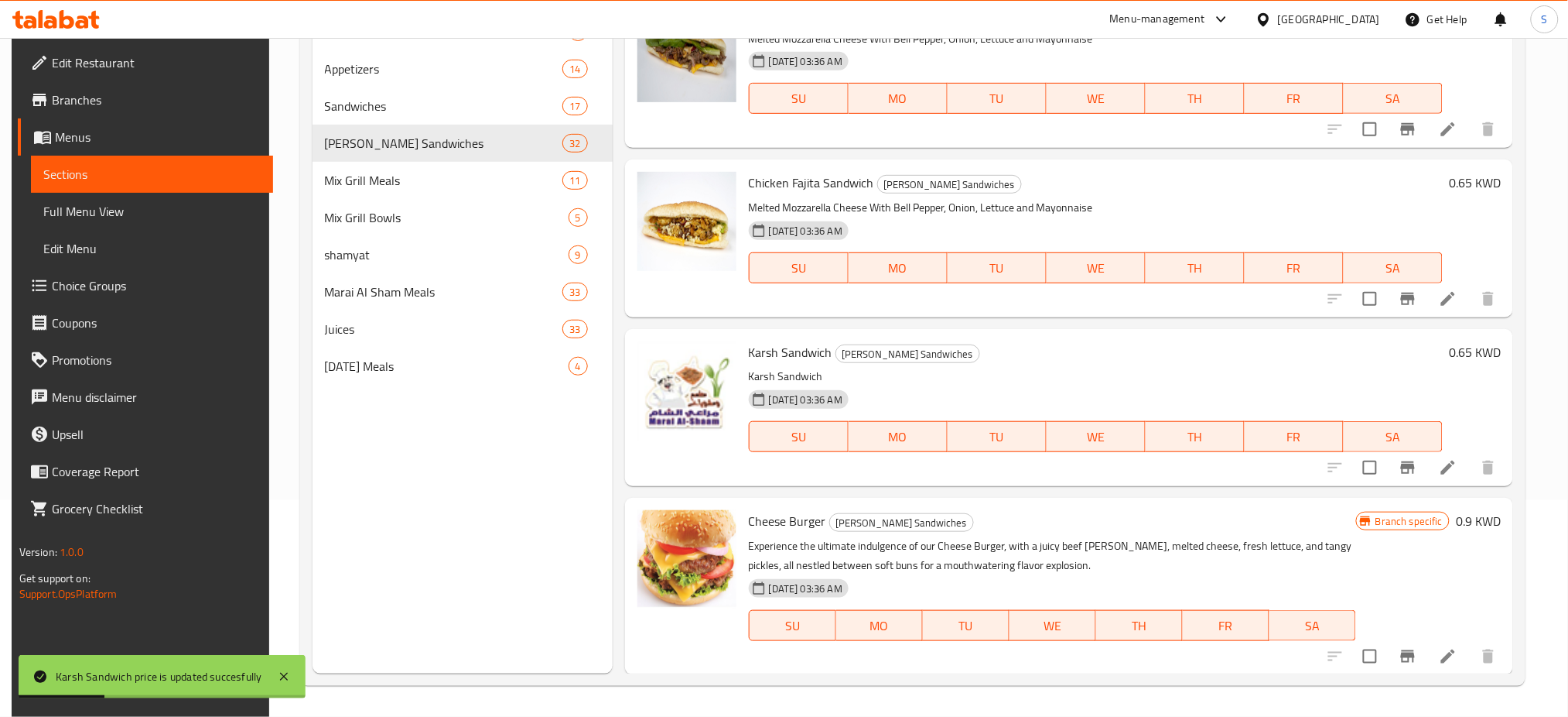
click at [1468, 522] on h6 "0.9 KWD" at bounding box center [1478, 521] width 45 height 22
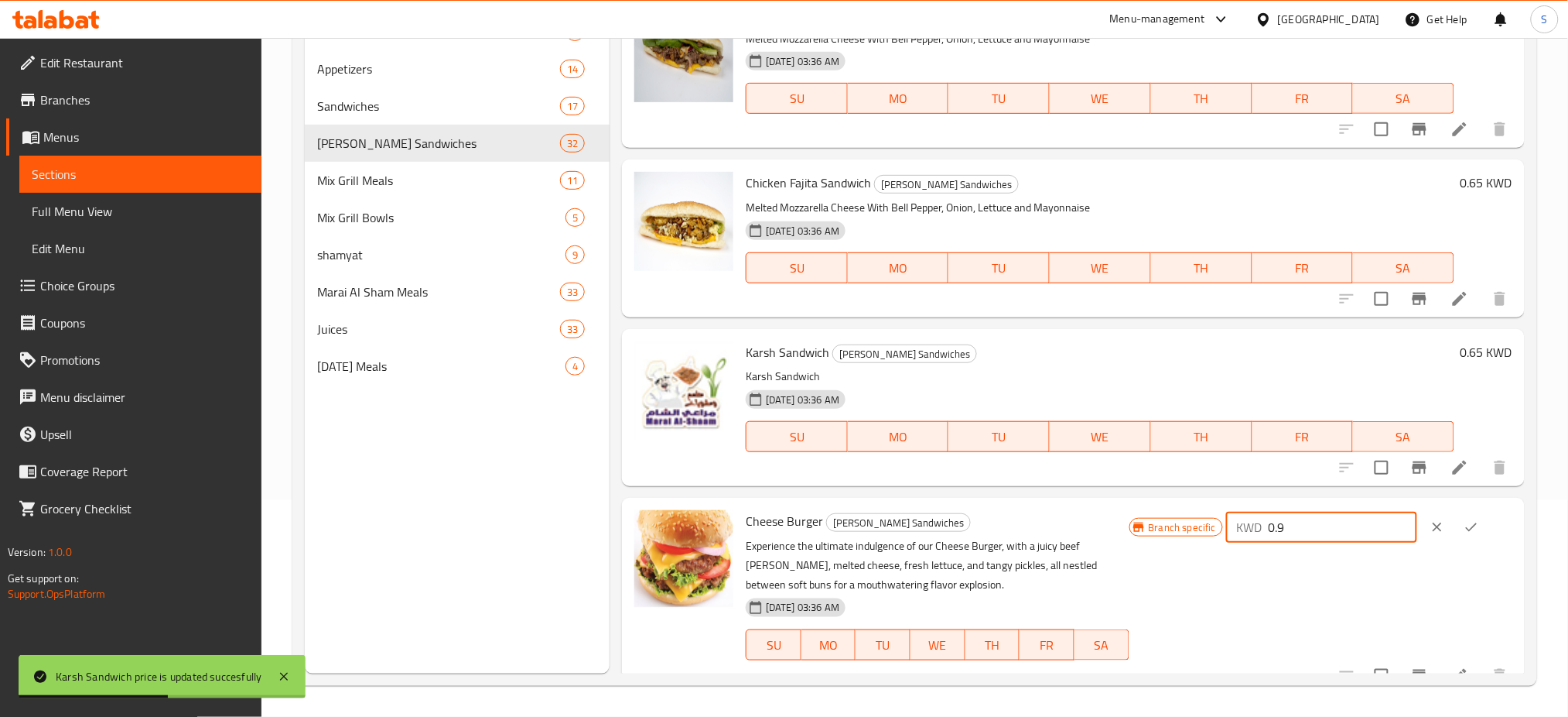
click at [1330, 517] on input "0.9" at bounding box center [1343, 527] width 148 height 31
type input "0.65"
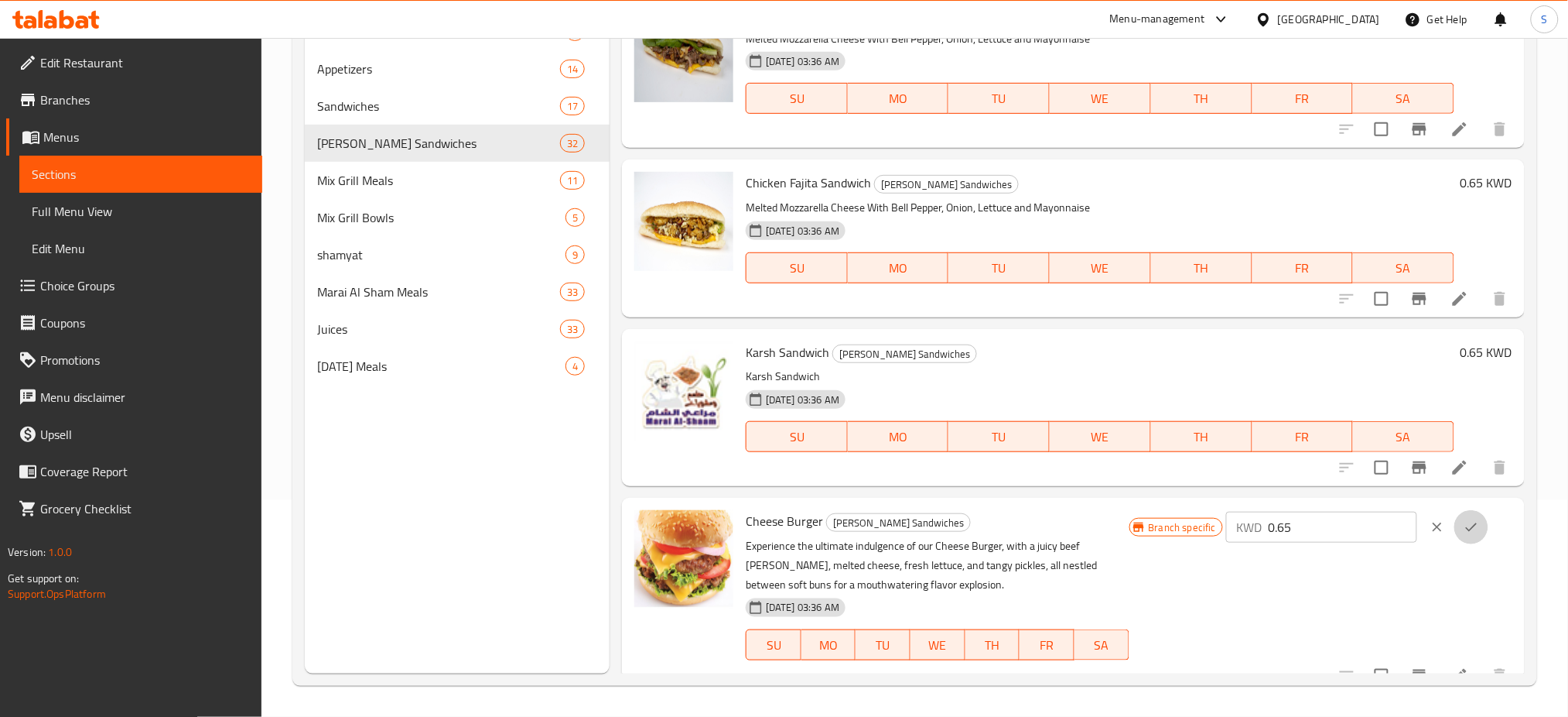
click at [1468, 530] on icon "ok" at bounding box center [1472, 527] width 16 height 16
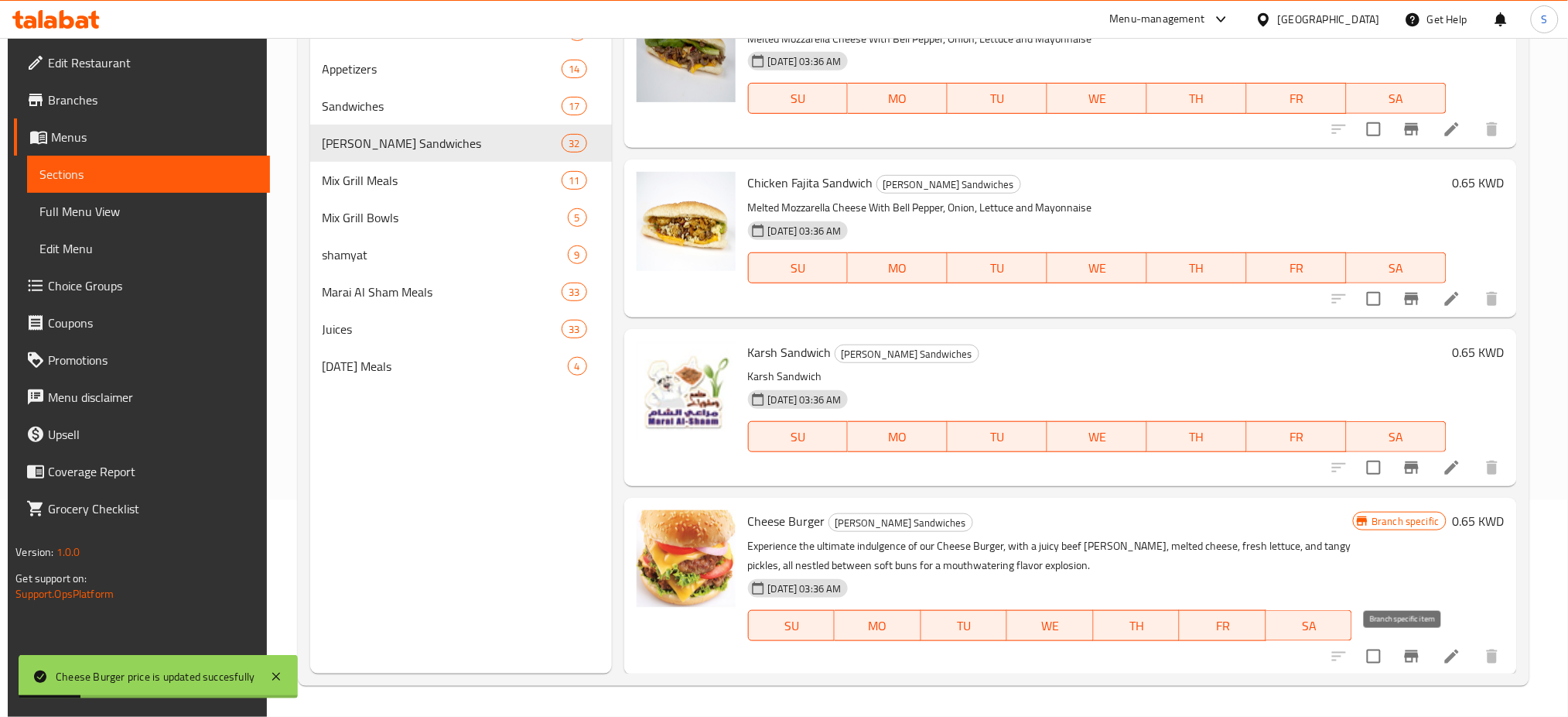
click at [1408, 658] on icon "Branch-specific-item" at bounding box center [1412, 656] width 19 height 19
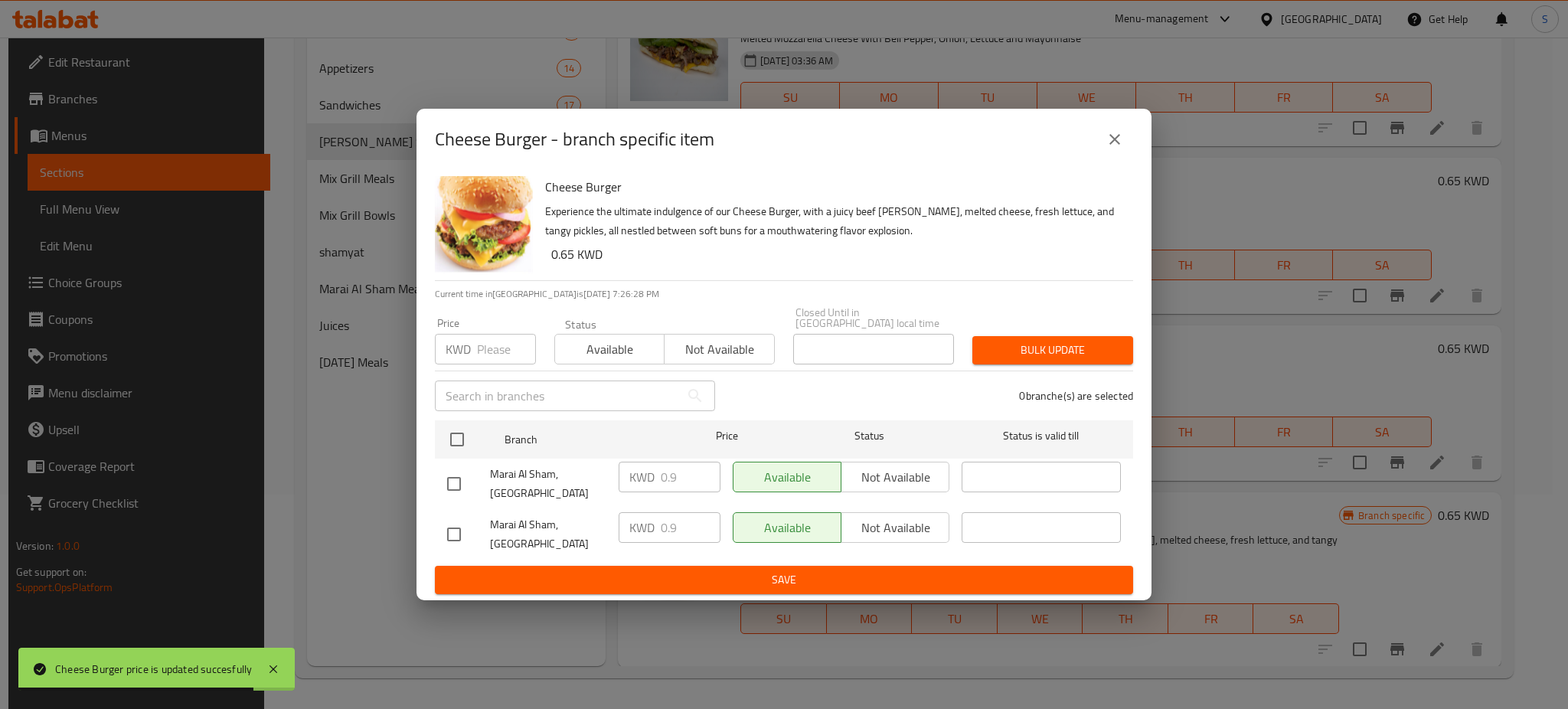
click at [496, 356] on input "number" at bounding box center [506, 349] width 59 height 30
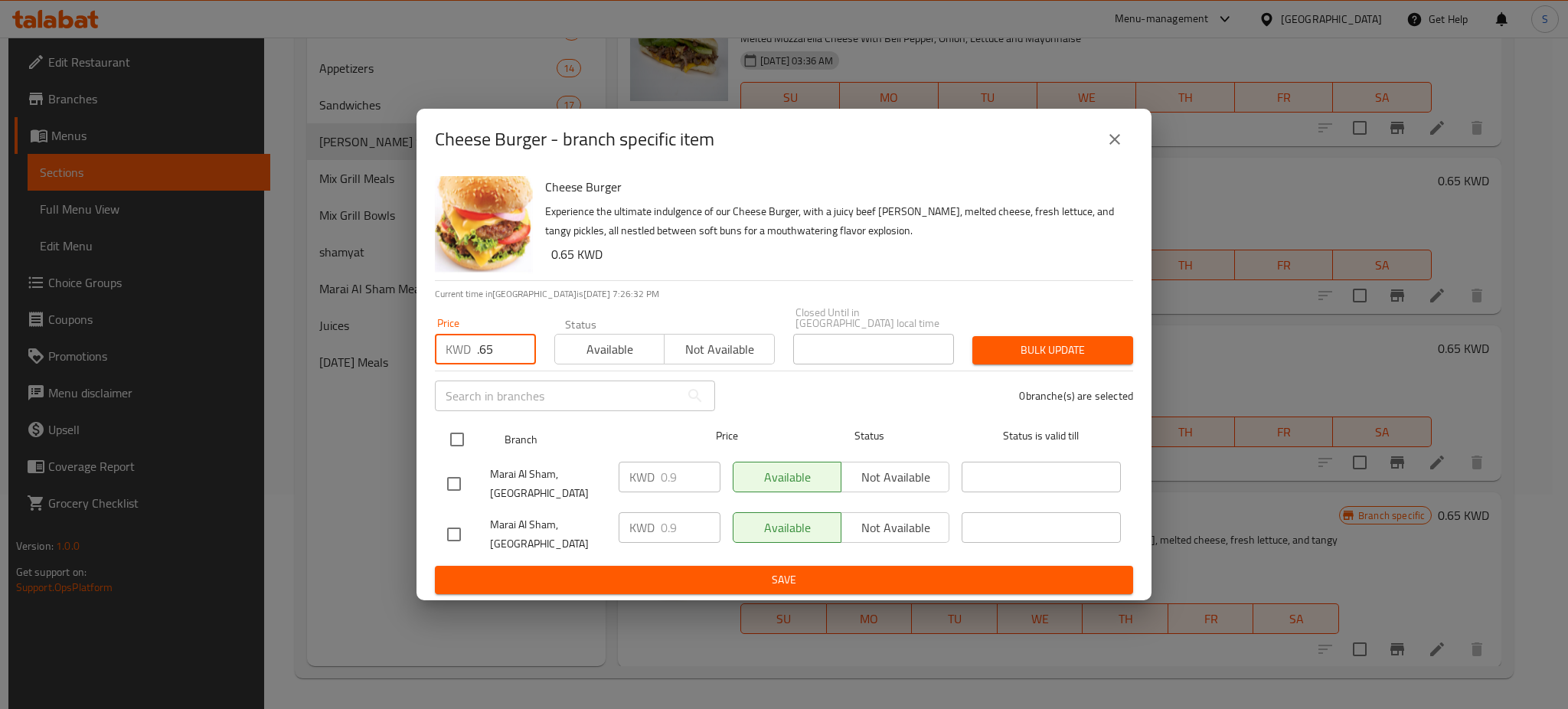
type input ".65"
click at [464, 449] on input "checkbox" at bounding box center [456, 439] width 32 height 32
checkbox input "true"
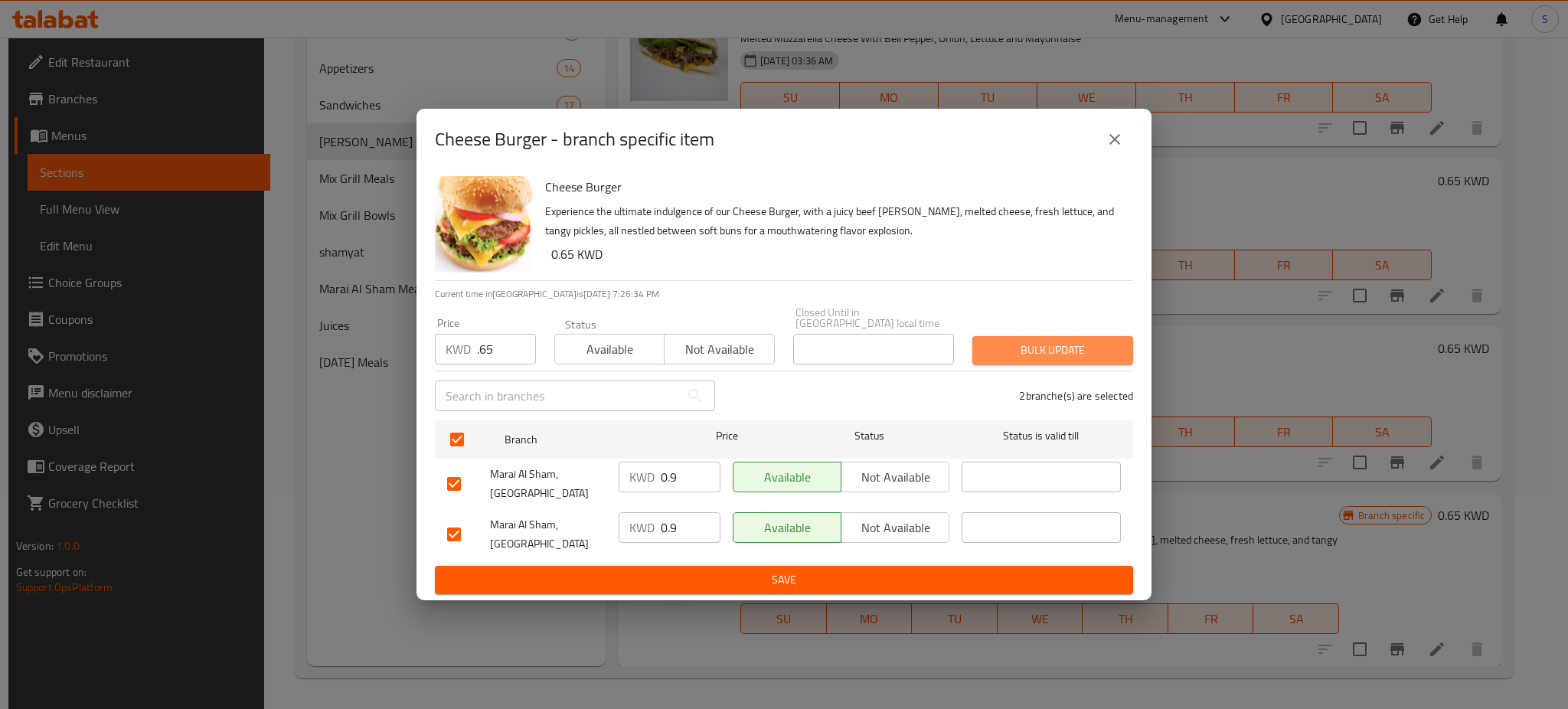
click at [1050, 353] on span "Bulk update" at bounding box center [1052, 351] width 136 height 20
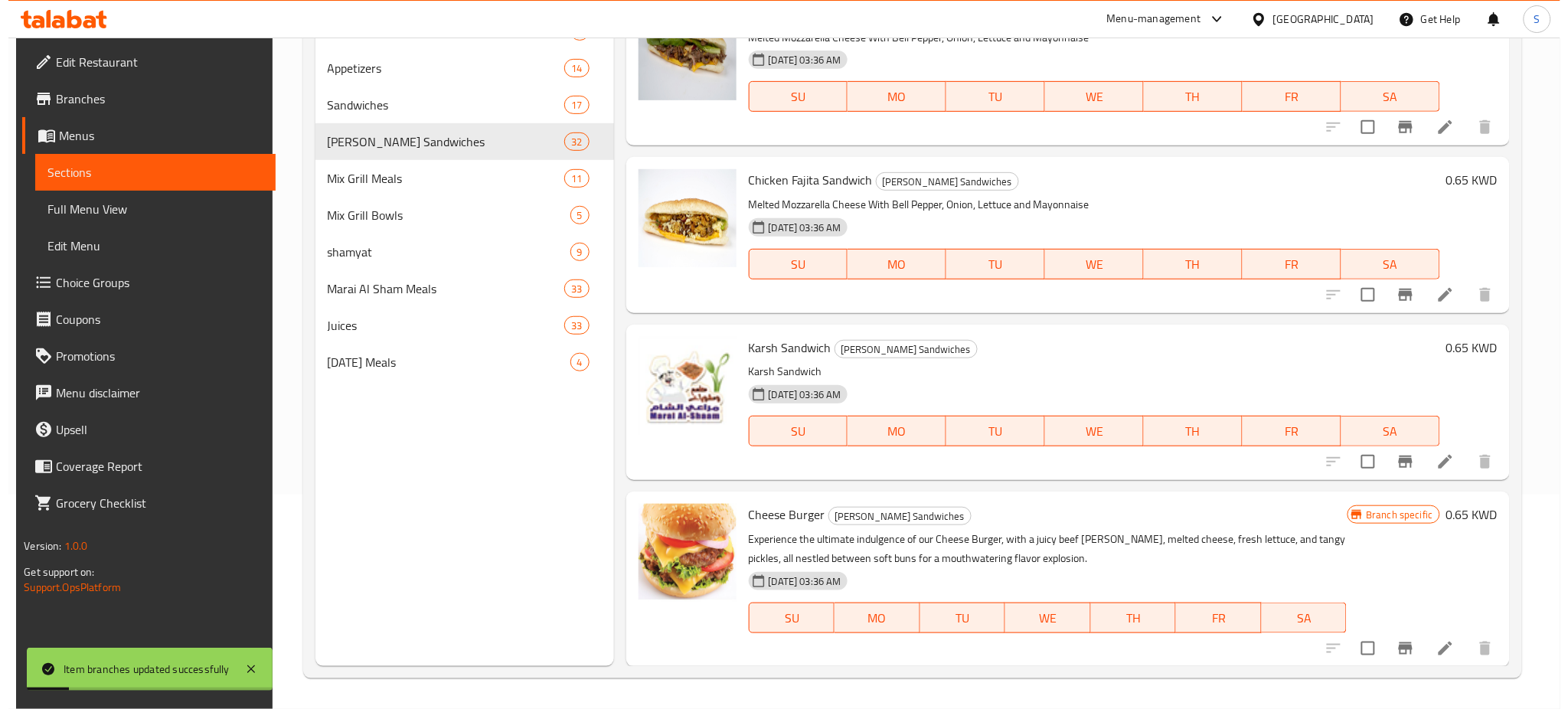
scroll to position [4736, 0]
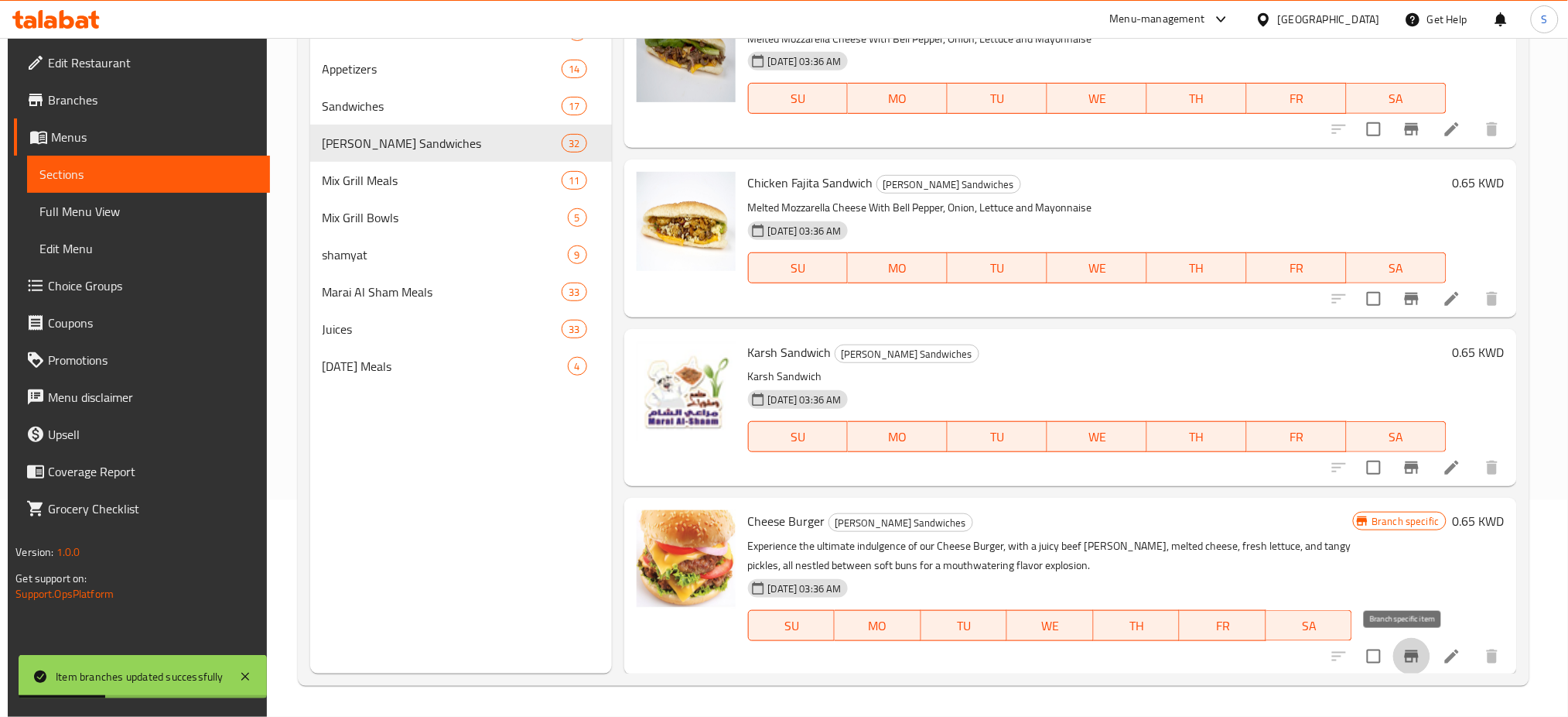
click at [1406, 652] on icon "Branch-specific-item" at bounding box center [1412, 656] width 19 height 19
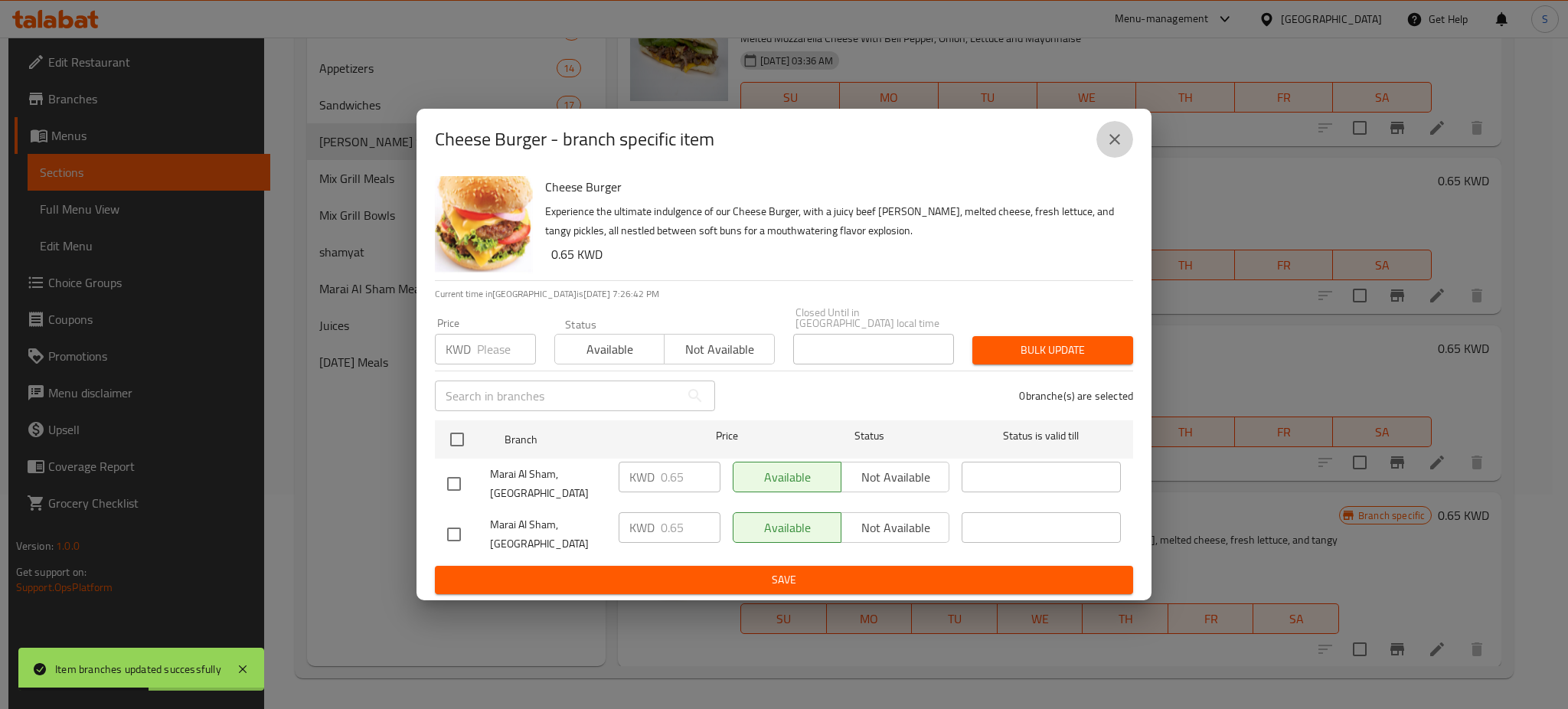
click at [1113, 145] on icon "close" at bounding box center [1115, 139] width 11 height 11
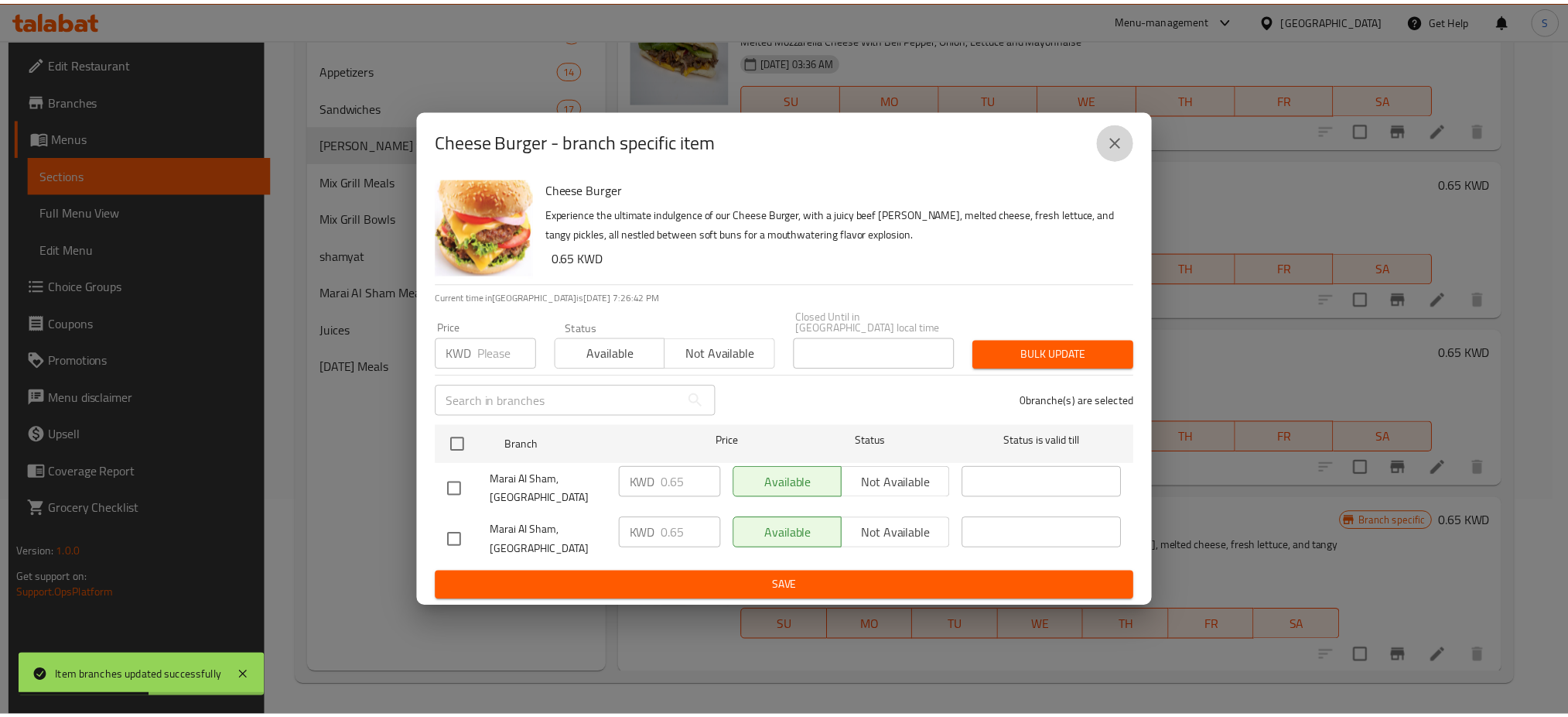
scroll to position [4790, 0]
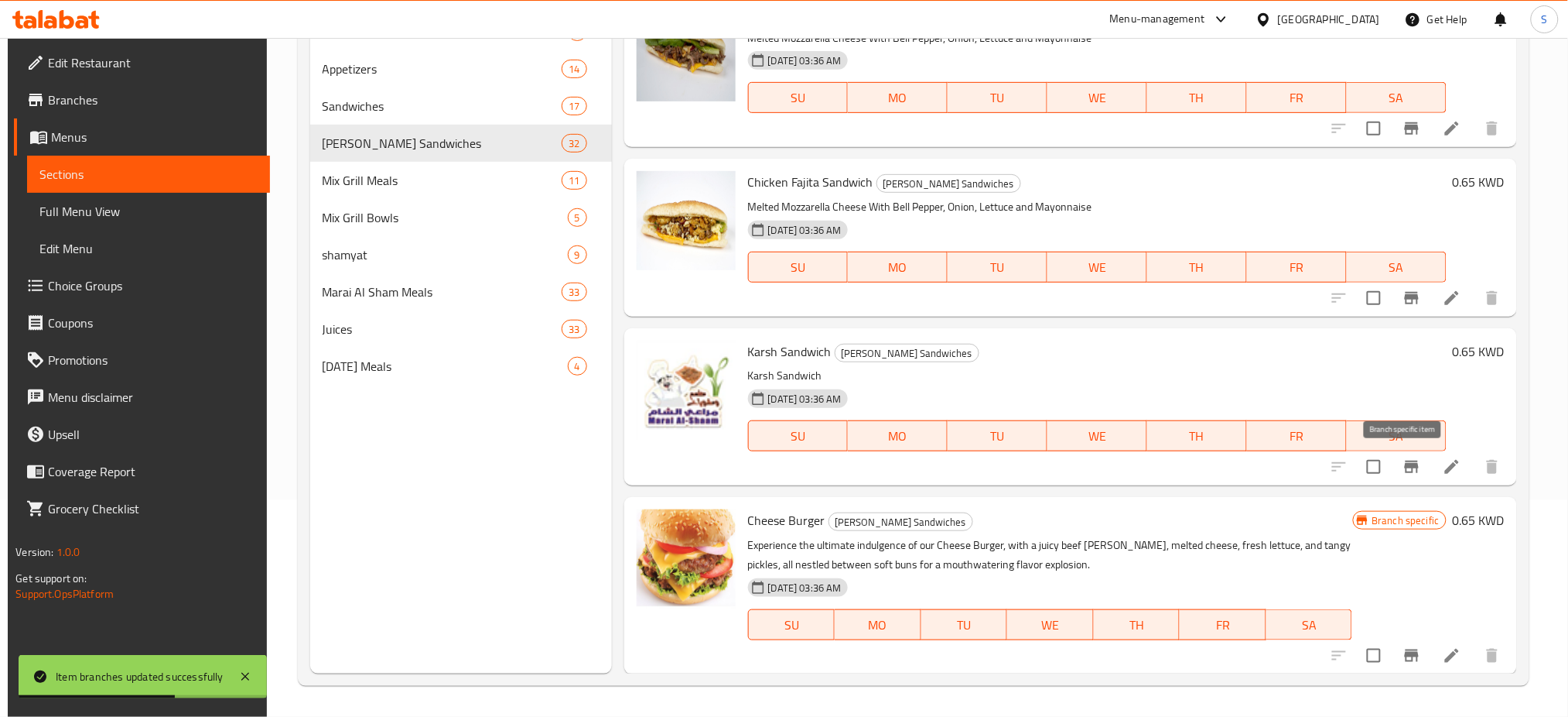
click at [1412, 468] on icon "Branch-specific-item" at bounding box center [1412, 466] width 19 height 19
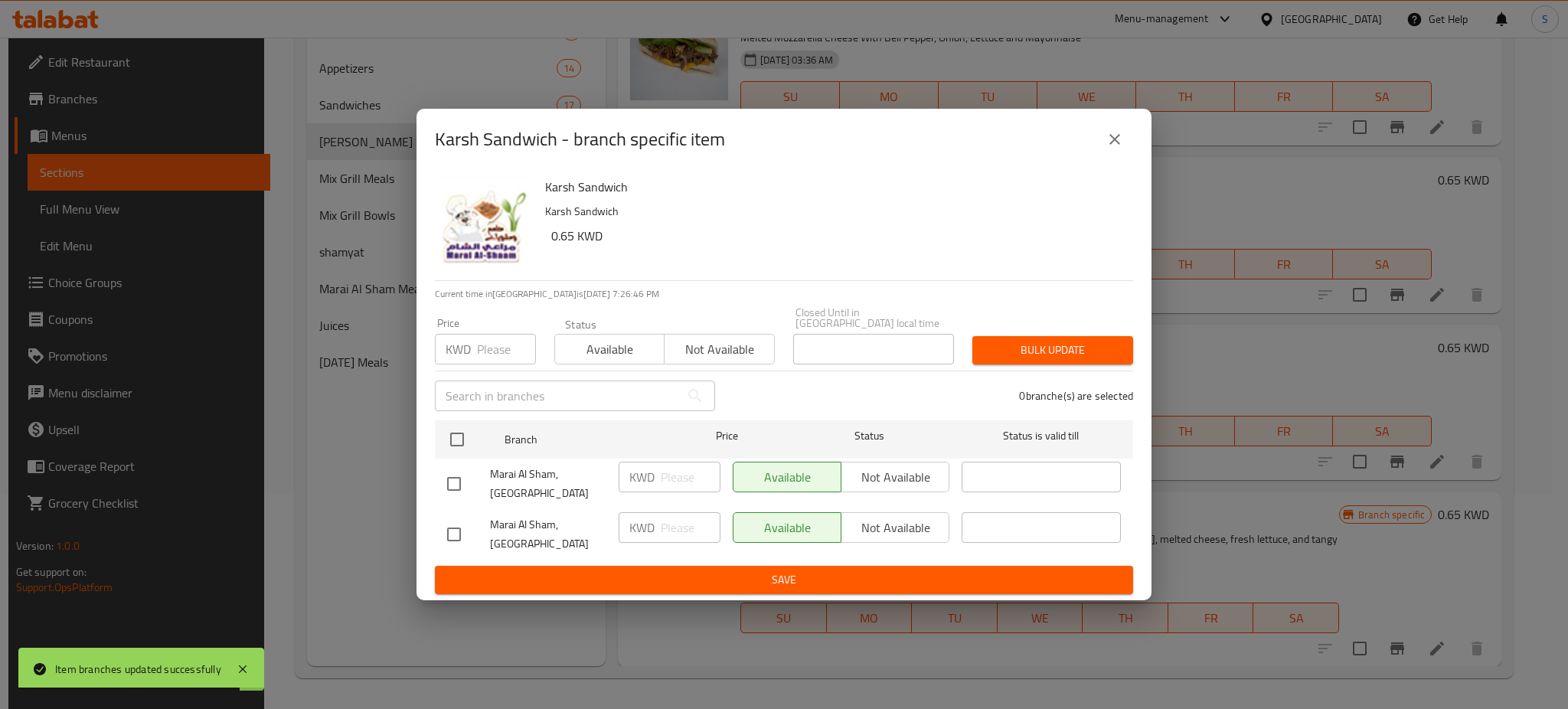
click at [1110, 149] on icon "close" at bounding box center [1115, 139] width 19 height 19
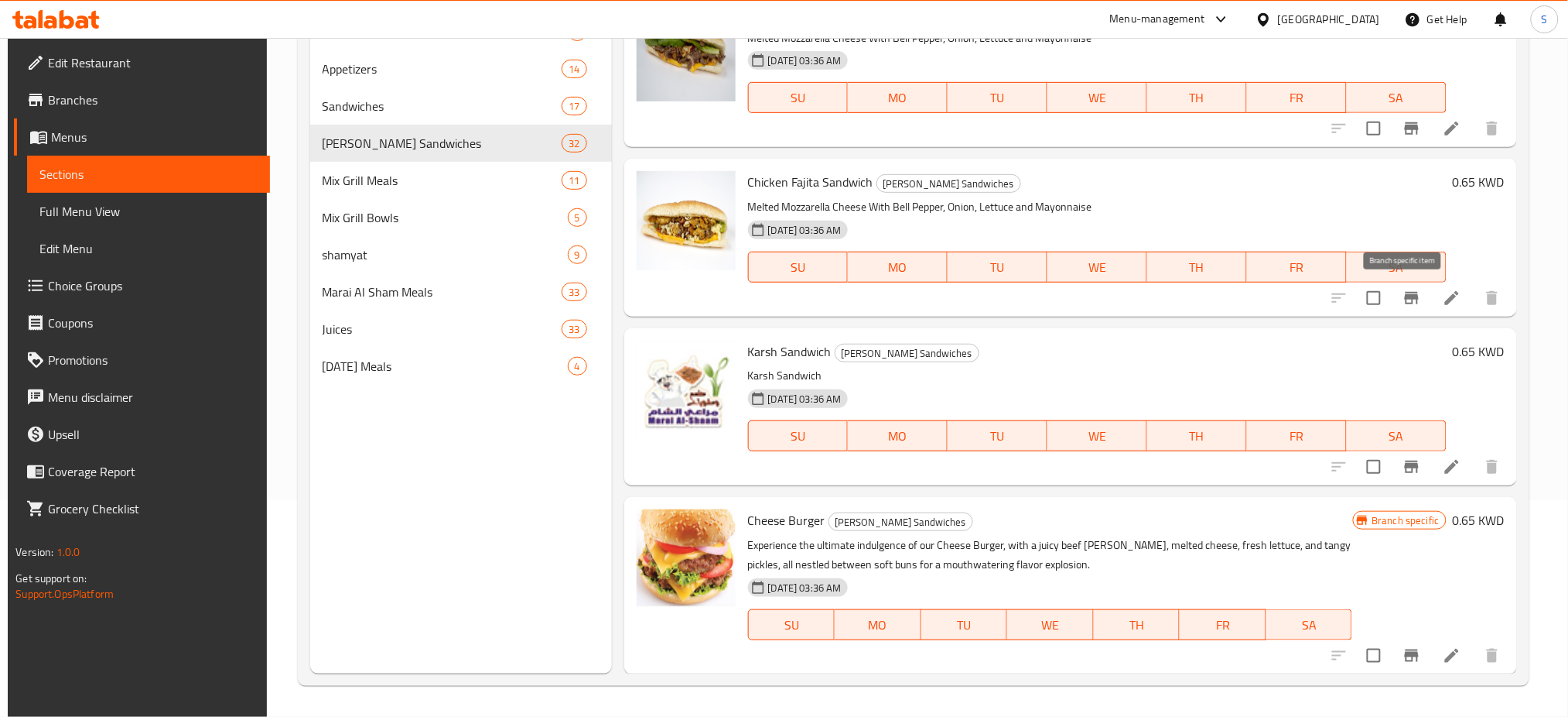
click at [1405, 303] on icon "Branch-specific-item" at bounding box center [1412, 298] width 14 height 13
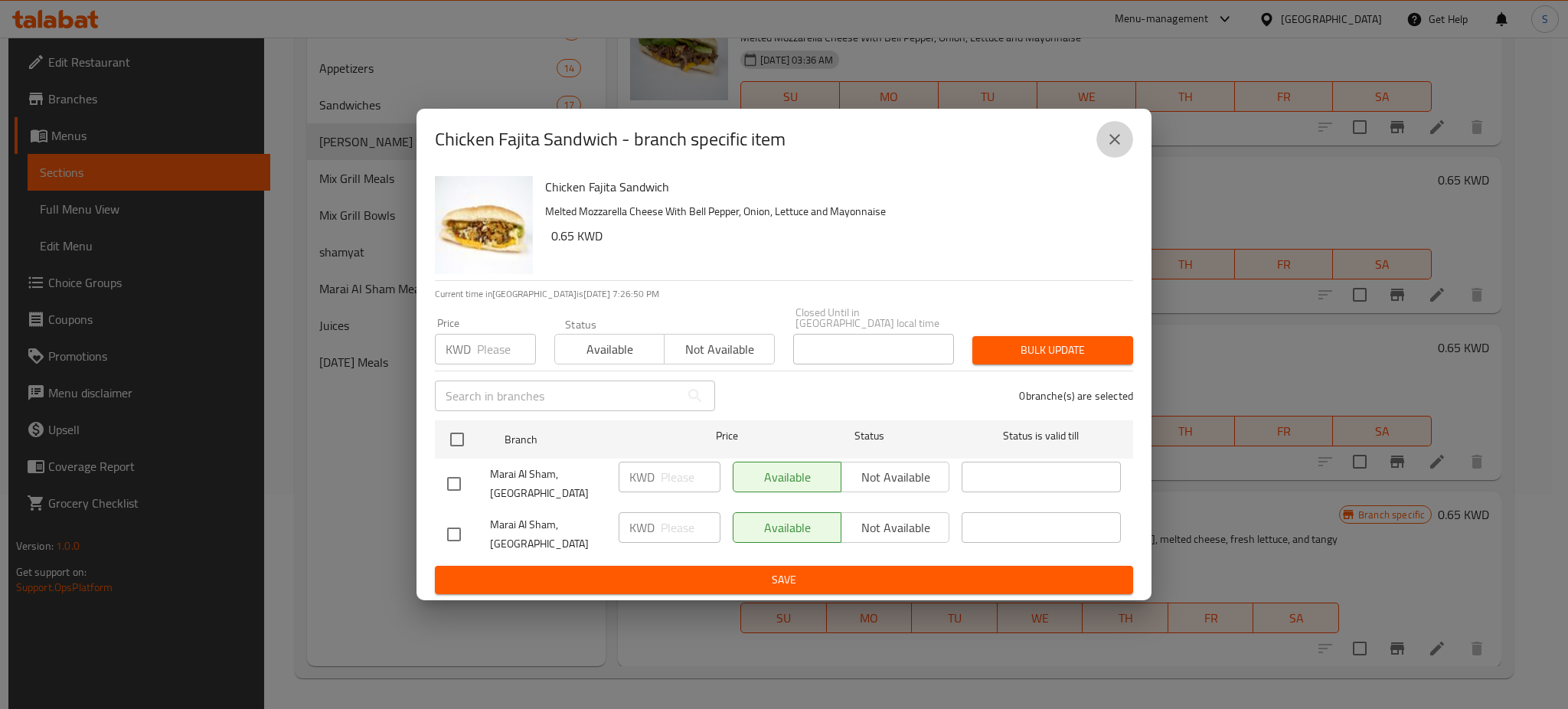
click at [1127, 158] on button "close" at bounding box center [1115, 139] width 37 height 37
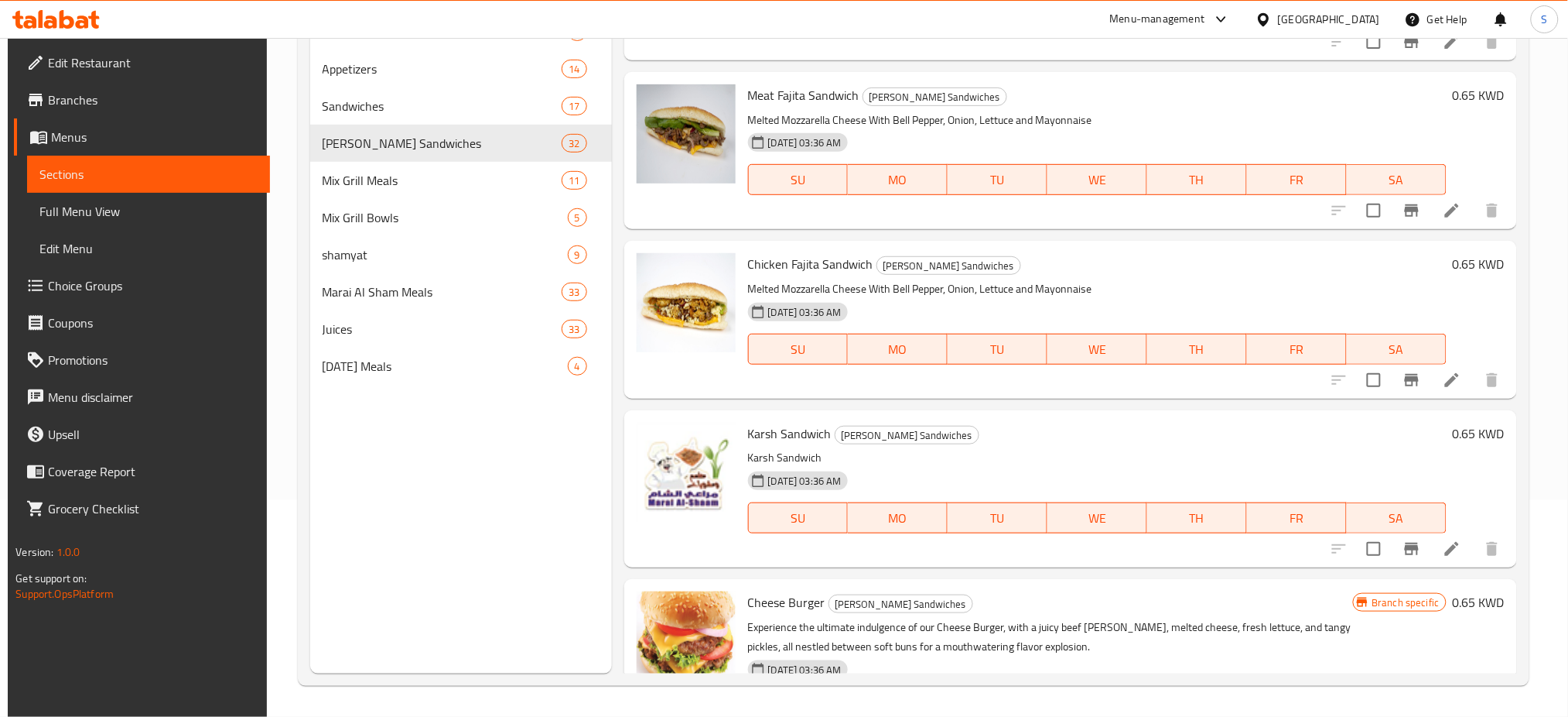
scroll to position [4687, 0]
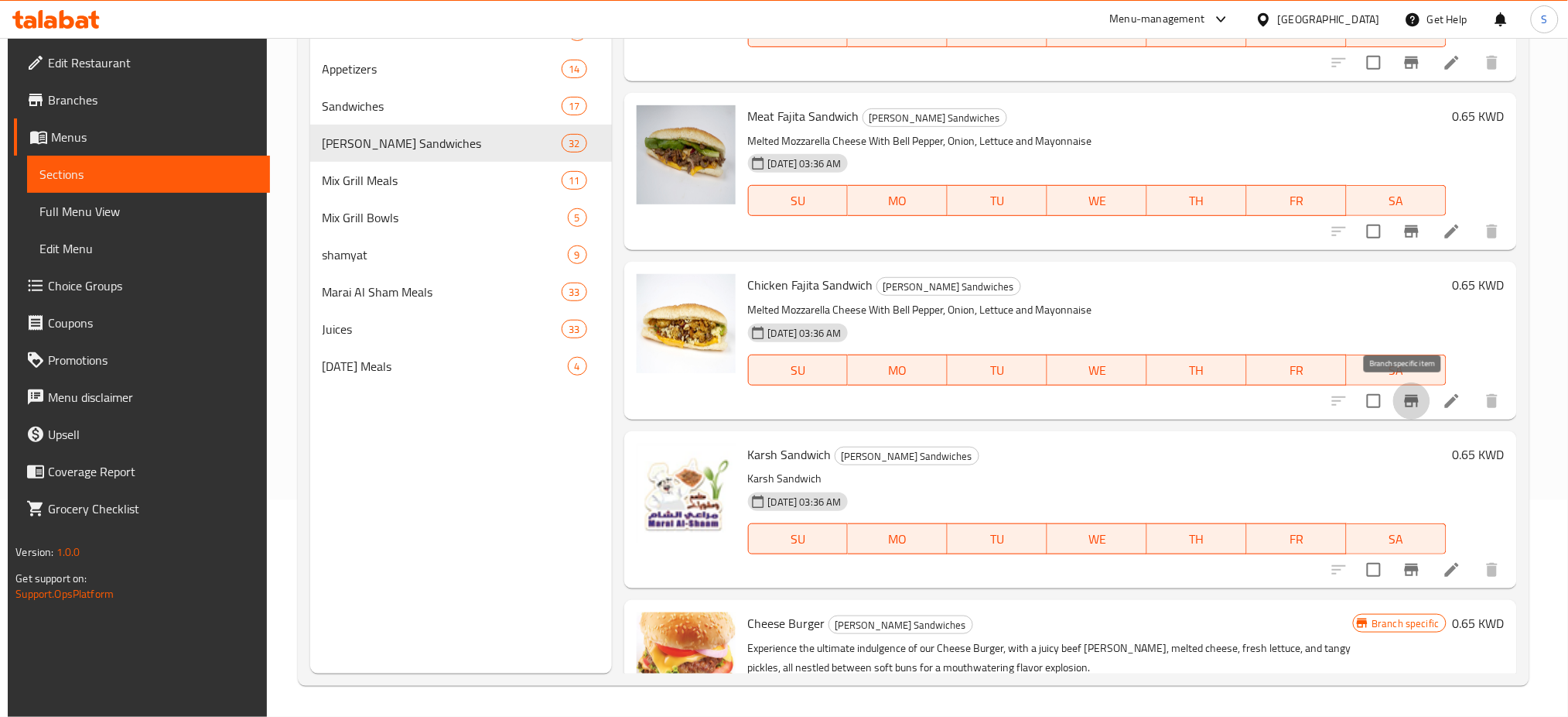
click at [1405, 399] on icon "Branch-specific-item" at bounding box center [1412, 401] width 14 height 13
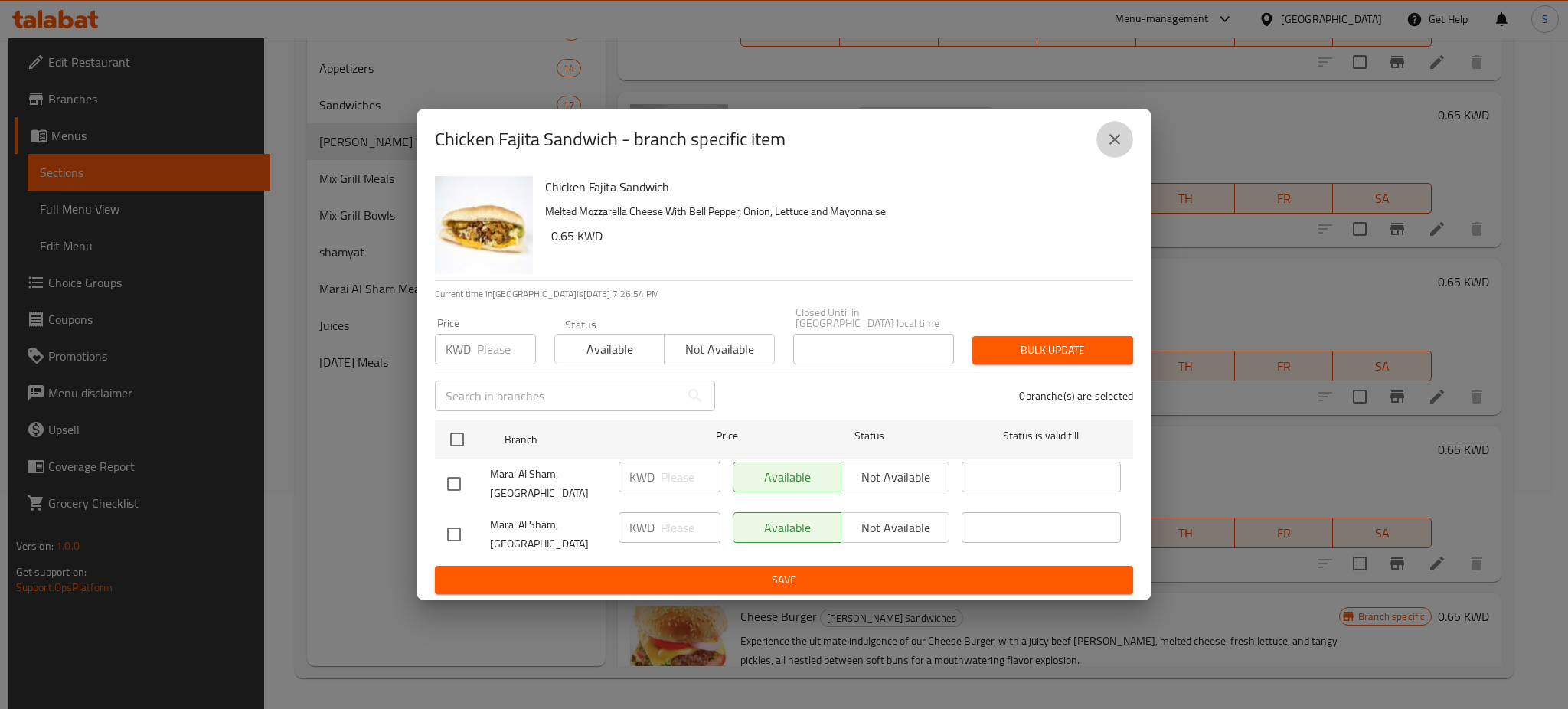
click at [1116, 149] on icon "close" at bounding box center [1115, 139] width 19 height 19
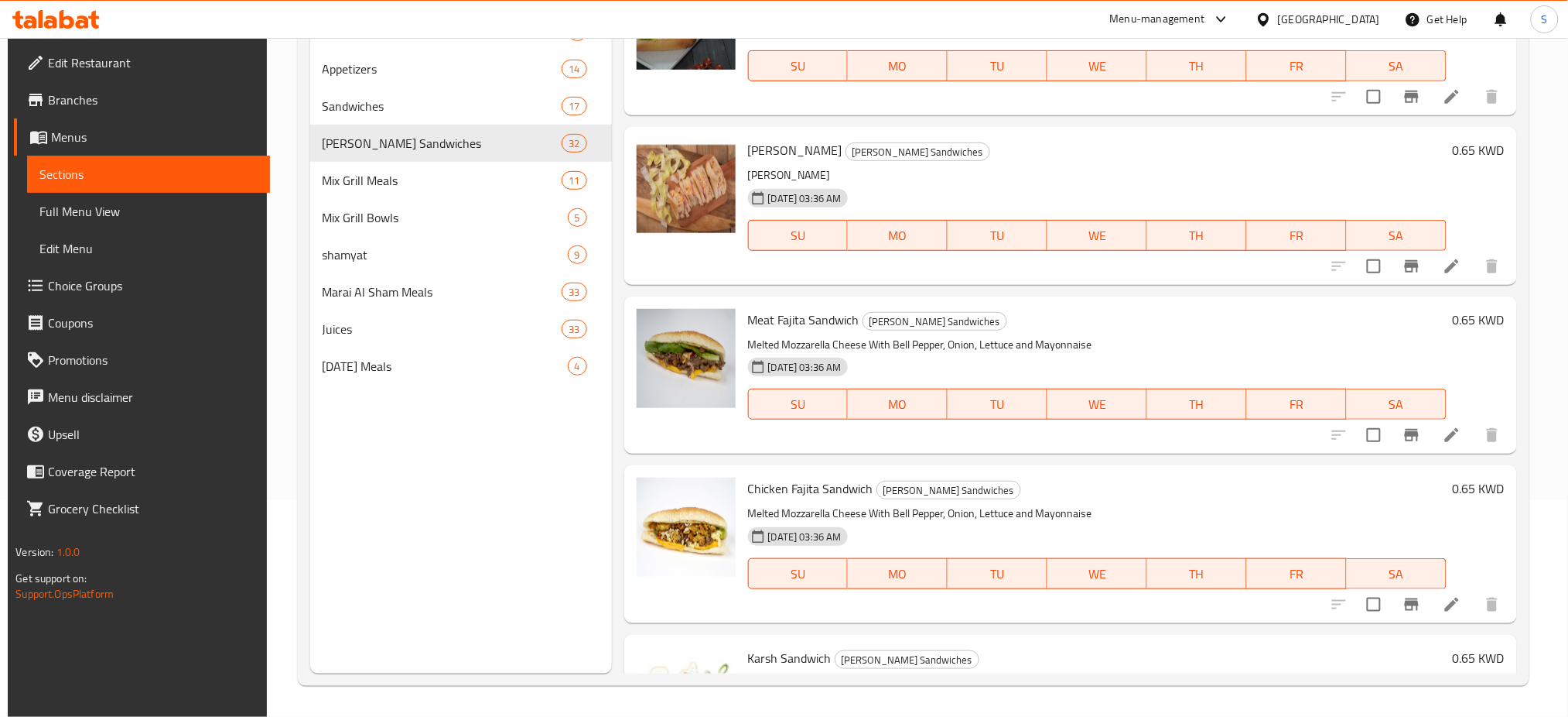
scroll to position [4481, 0]
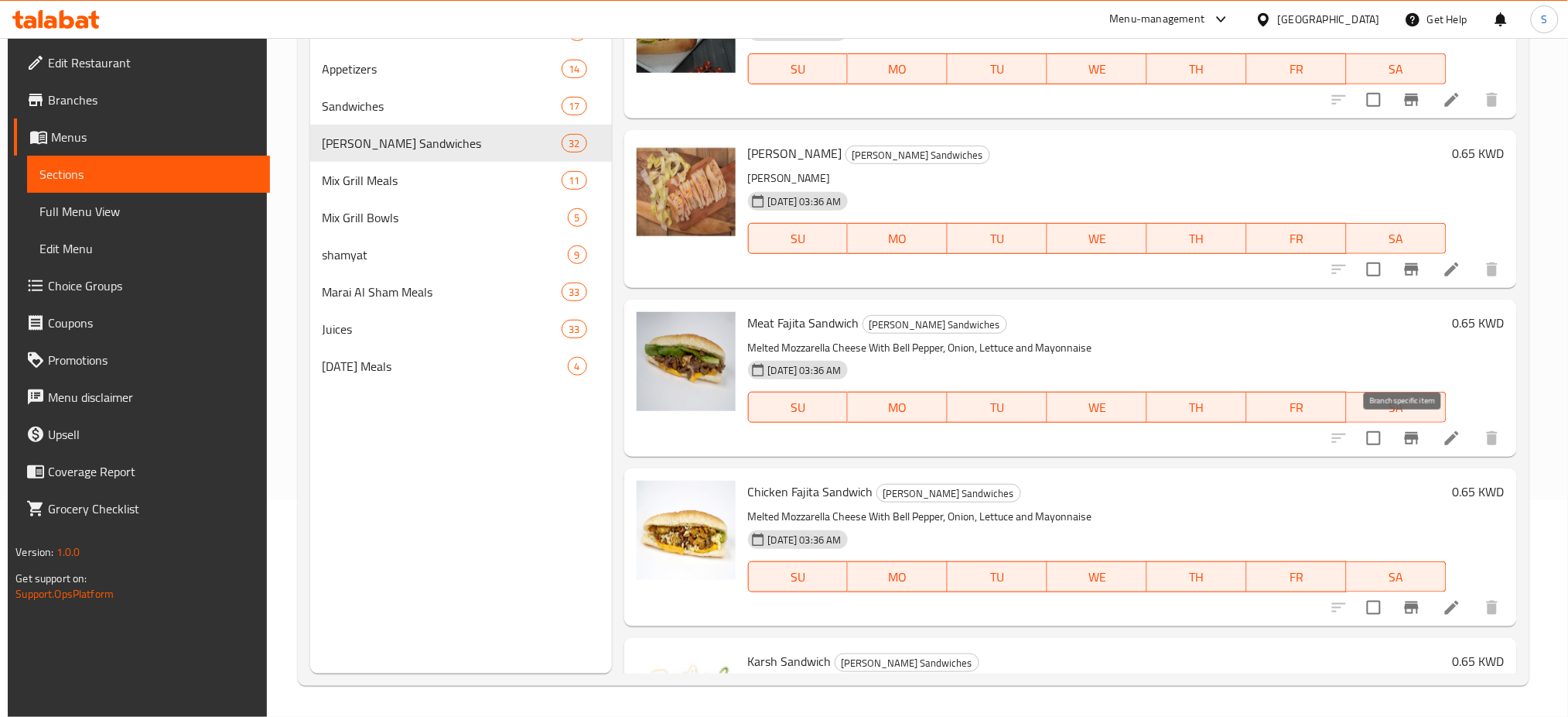
click at [1412, 443] on icon "Branch-specific-item" at bounding box center [1412, 438] width 19 height 19
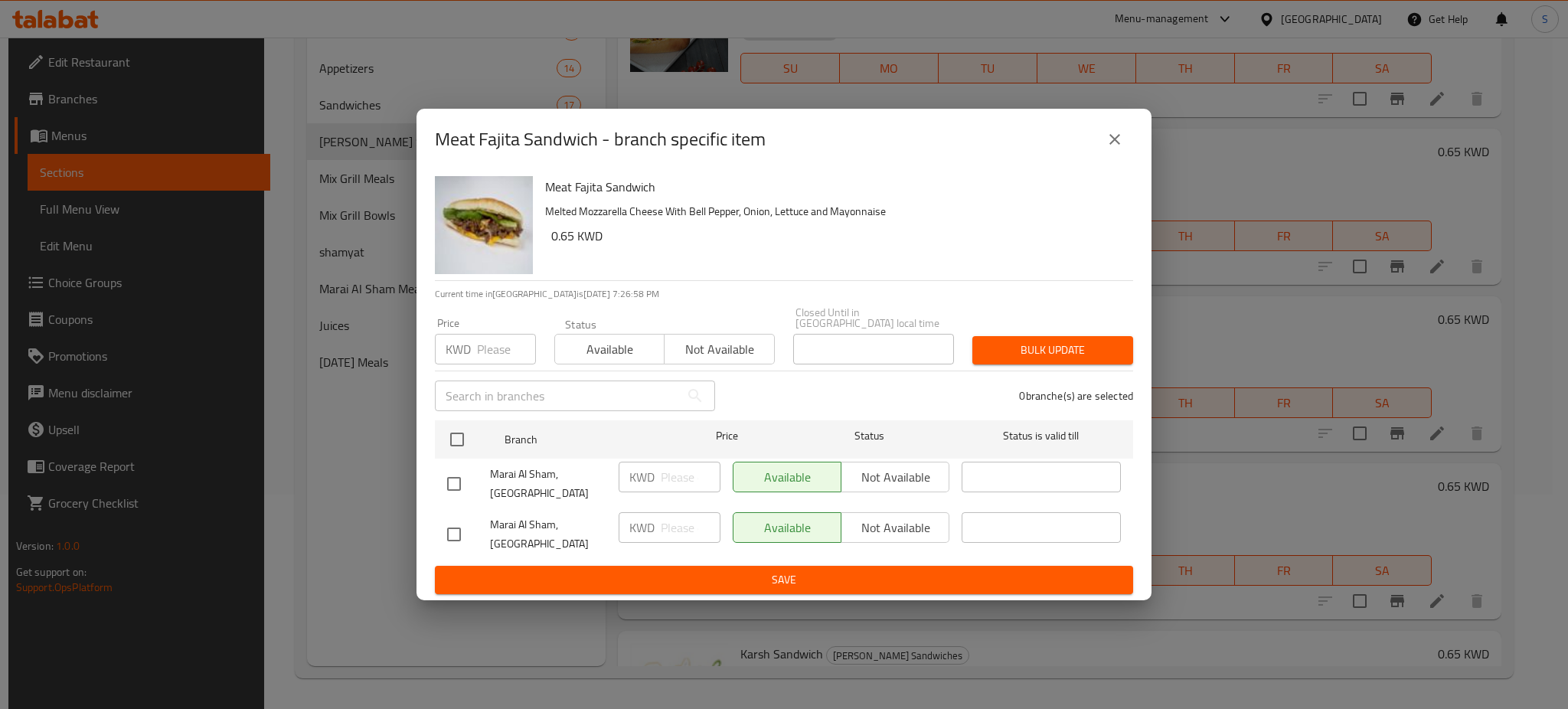
click at [1113, 149] on icon "close" at bounding box center [1115, 139] width 19 height 19
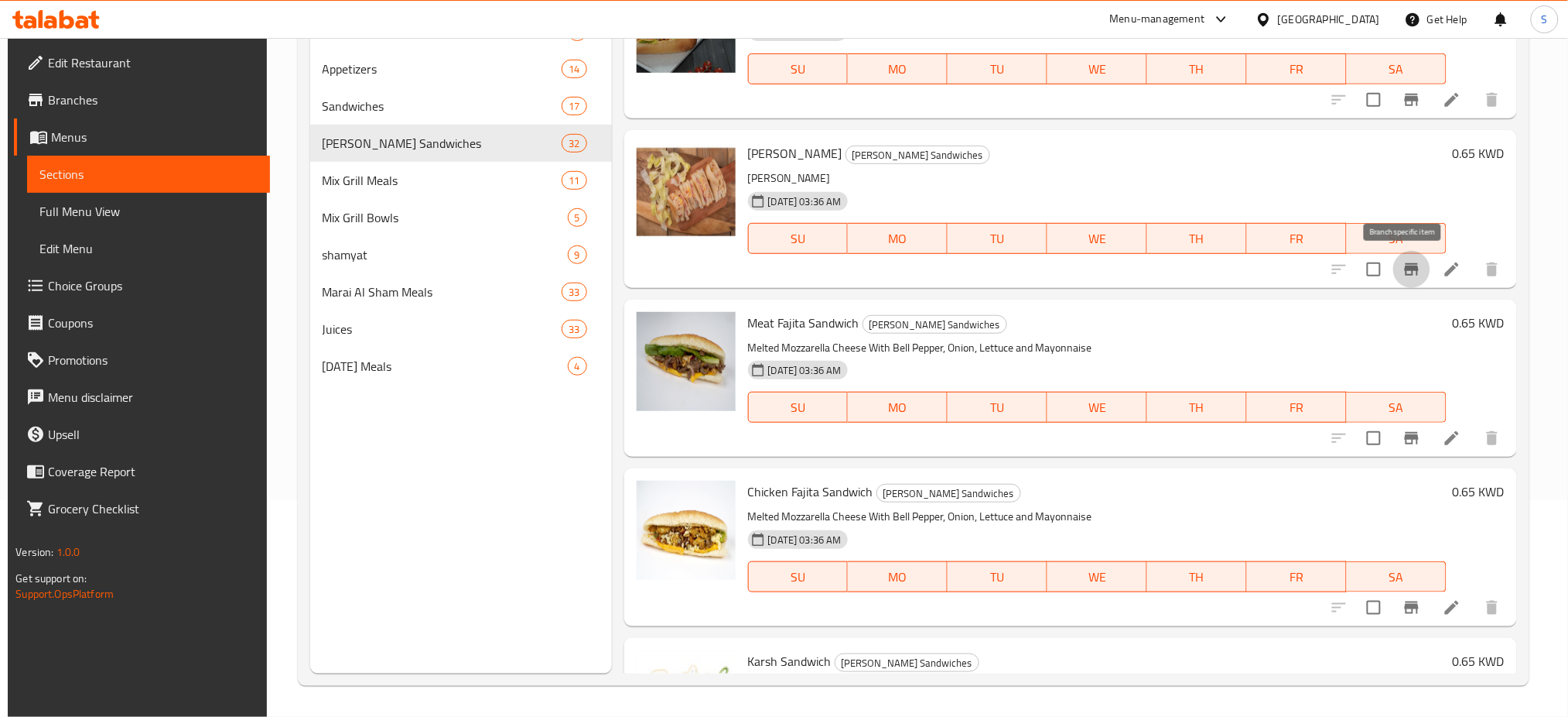
click at [1405, 266] on icon "Branch-specific-item" at bounding box center [1412, 269] width 14 height 13
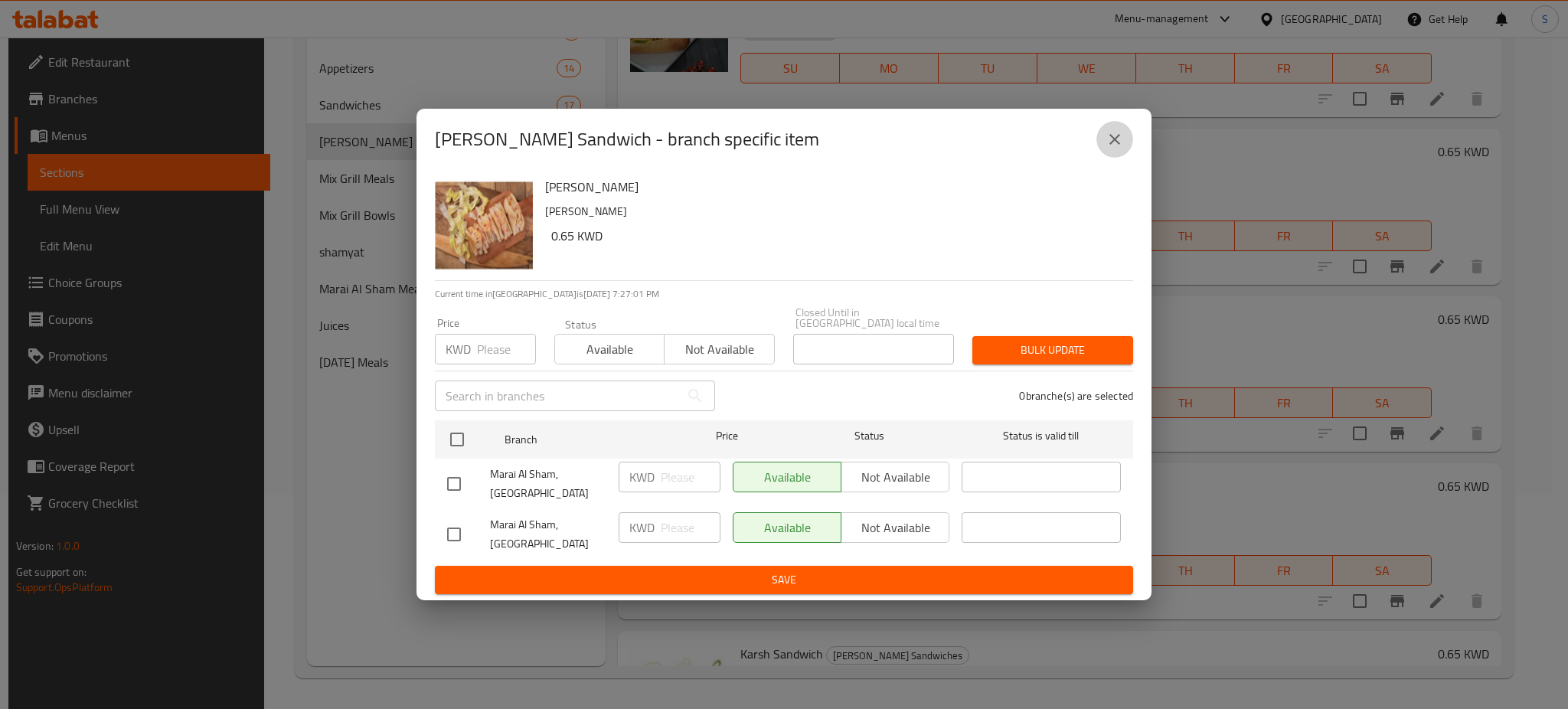
click at [1121, 149] on icon "close" at bounding box center [1115, 139] width 19 height 19
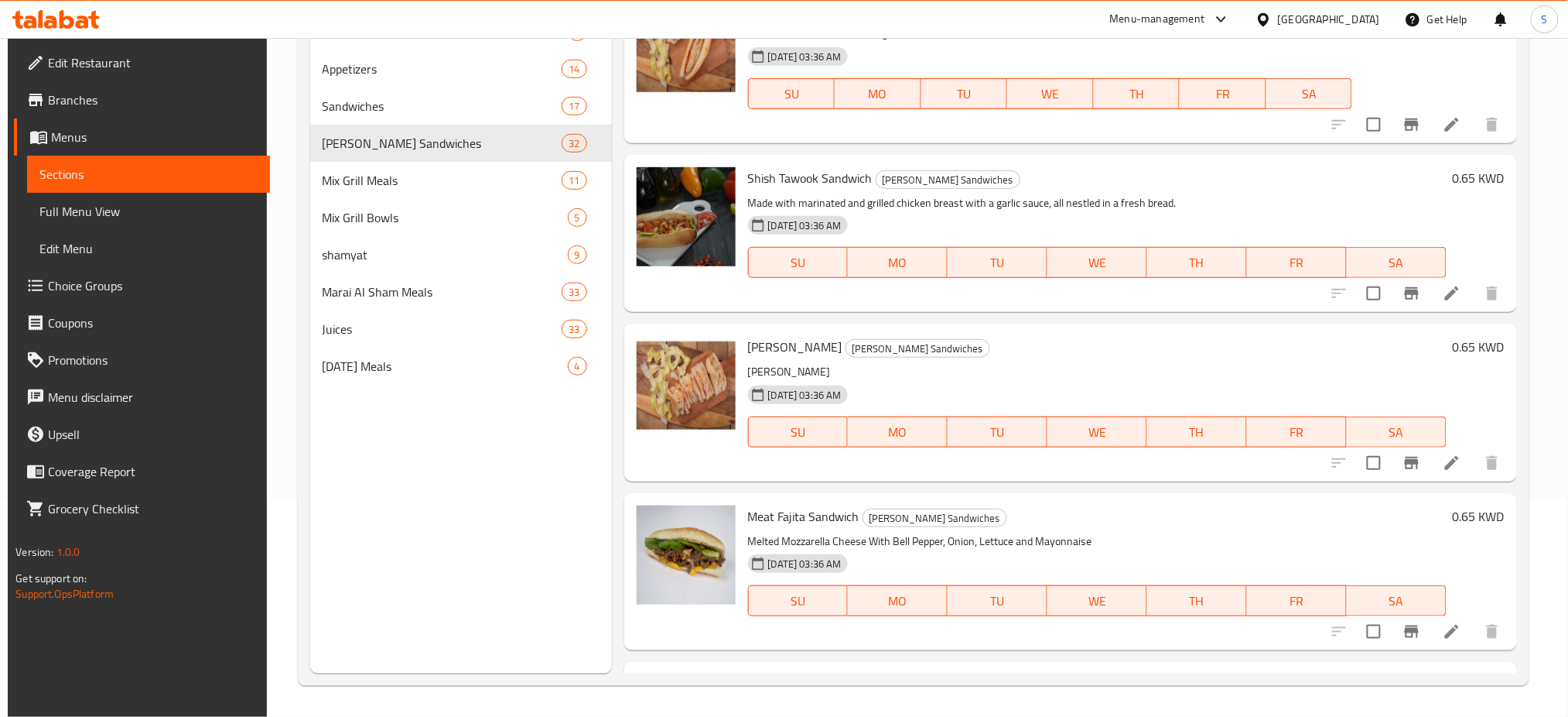
scroll to position [4275, 0]
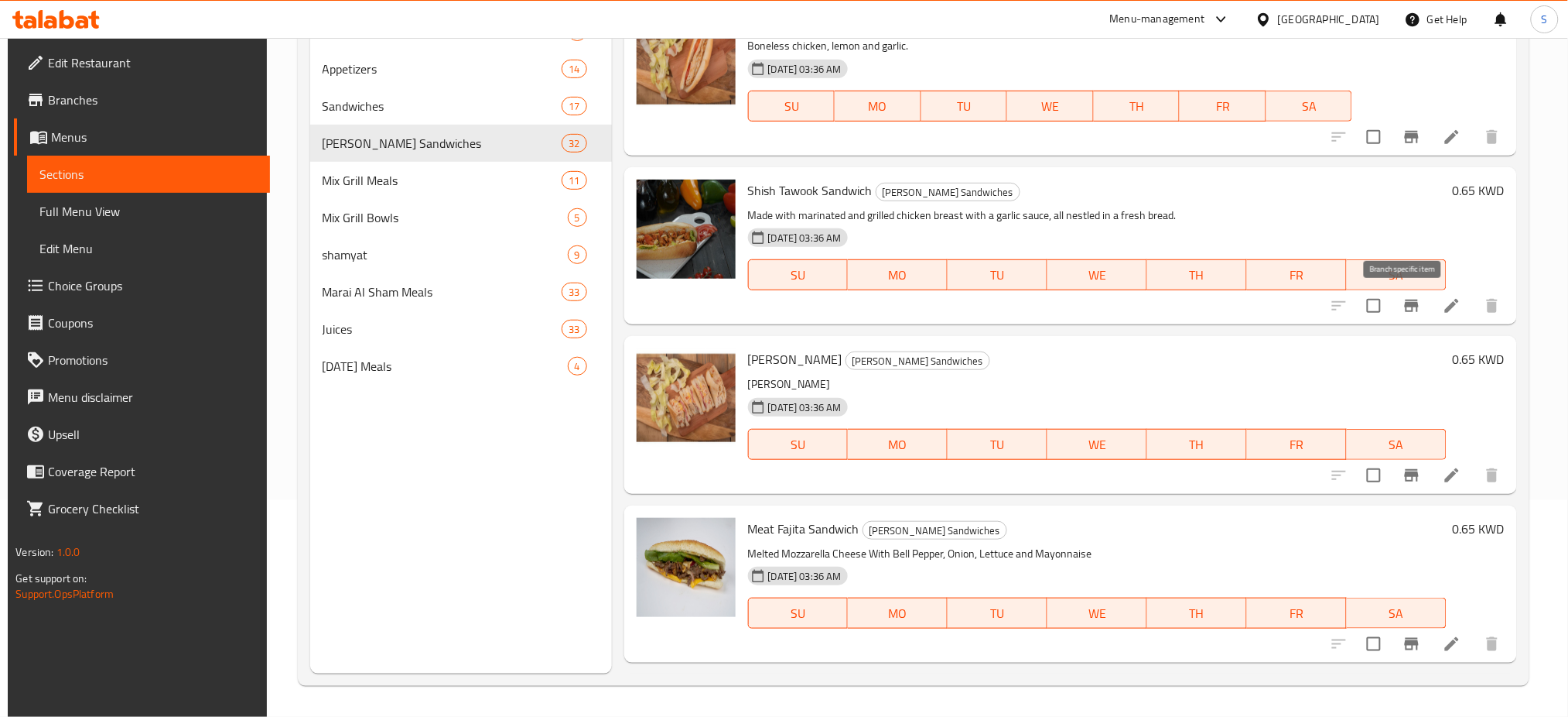
click at [1412, 304] on icon "Branch-specific-item" at bounding box center [1412, 305] width 19 height 19
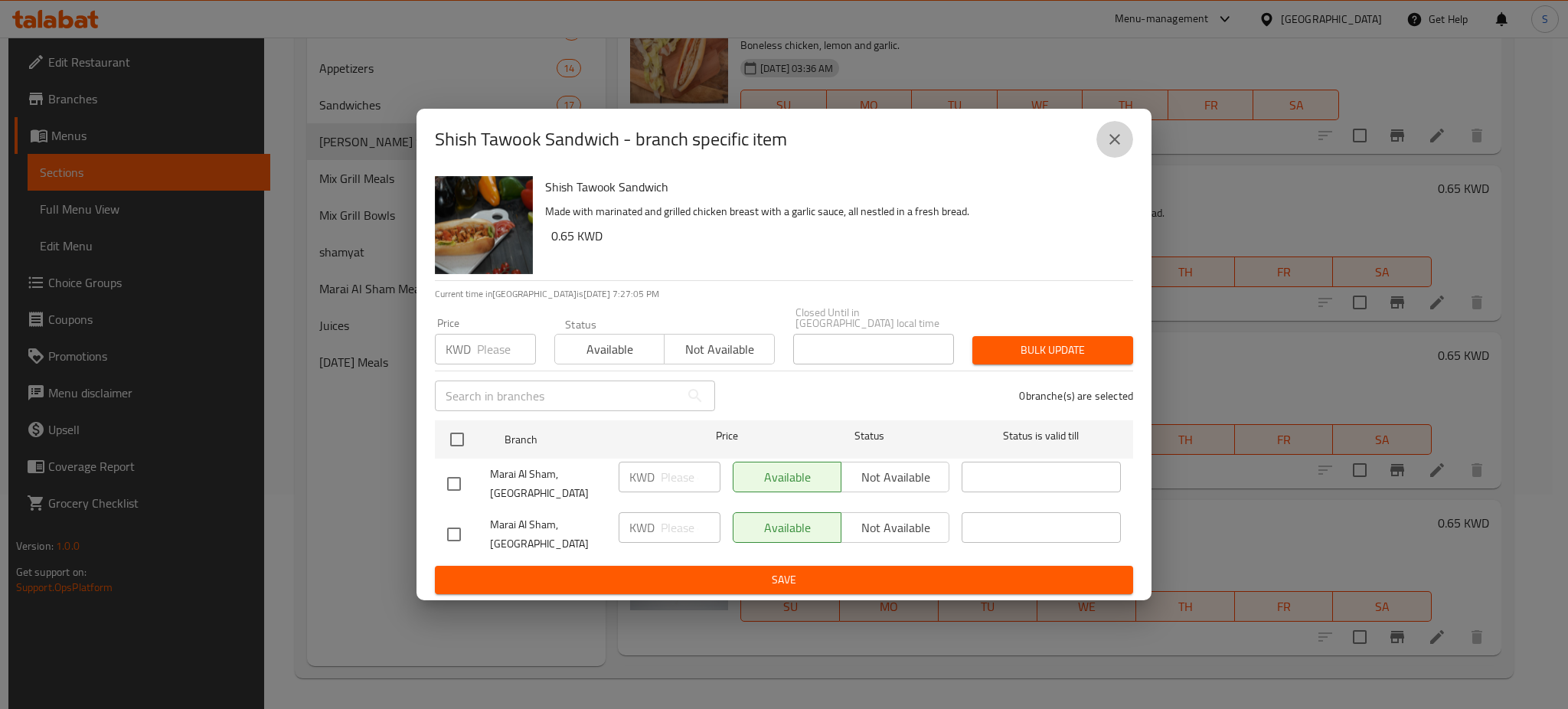
click at [1120, 149] on icon "close" at bounding box center [1115, 139] width 19 height 19
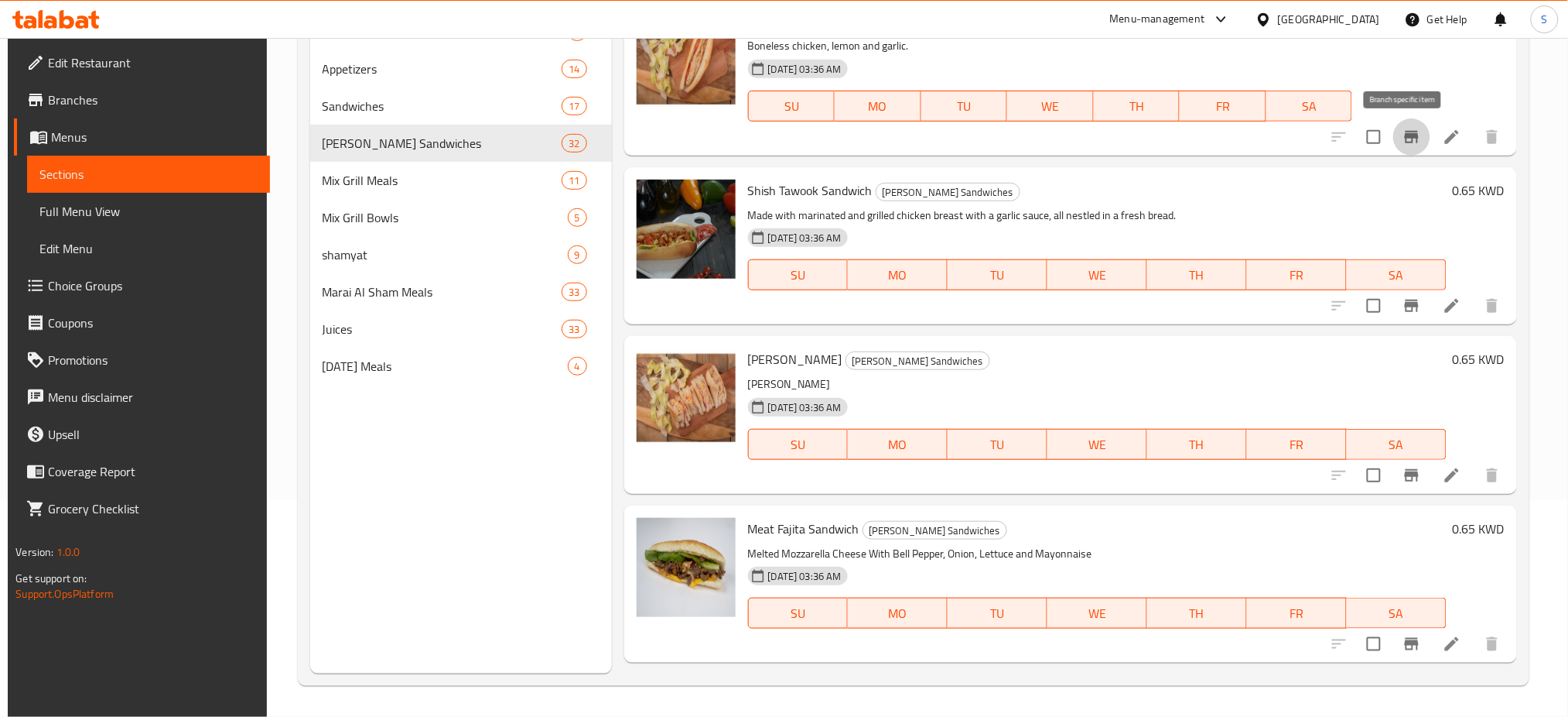
click at [1403, 144] on icon "Branch-specific-item" at bounding box center [1412, 137] width 19 height 19
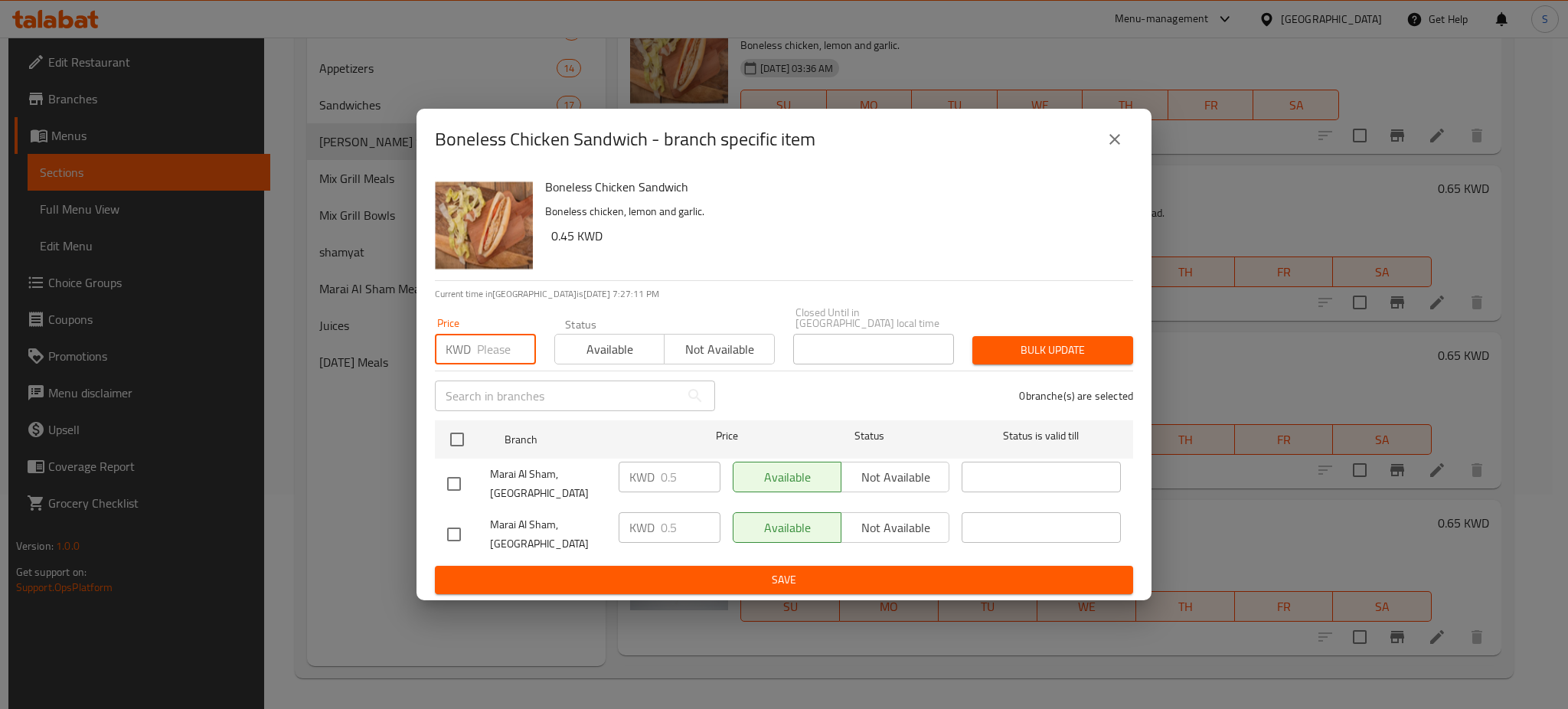
click at [483, 355] on input "number" at bounding box center [506, 349] width 59 height 30
type input "0.45"
click at [459, 446] on input "checkbox" at bounding box center [456, 439] width 32 height 32
checkbox input "true"
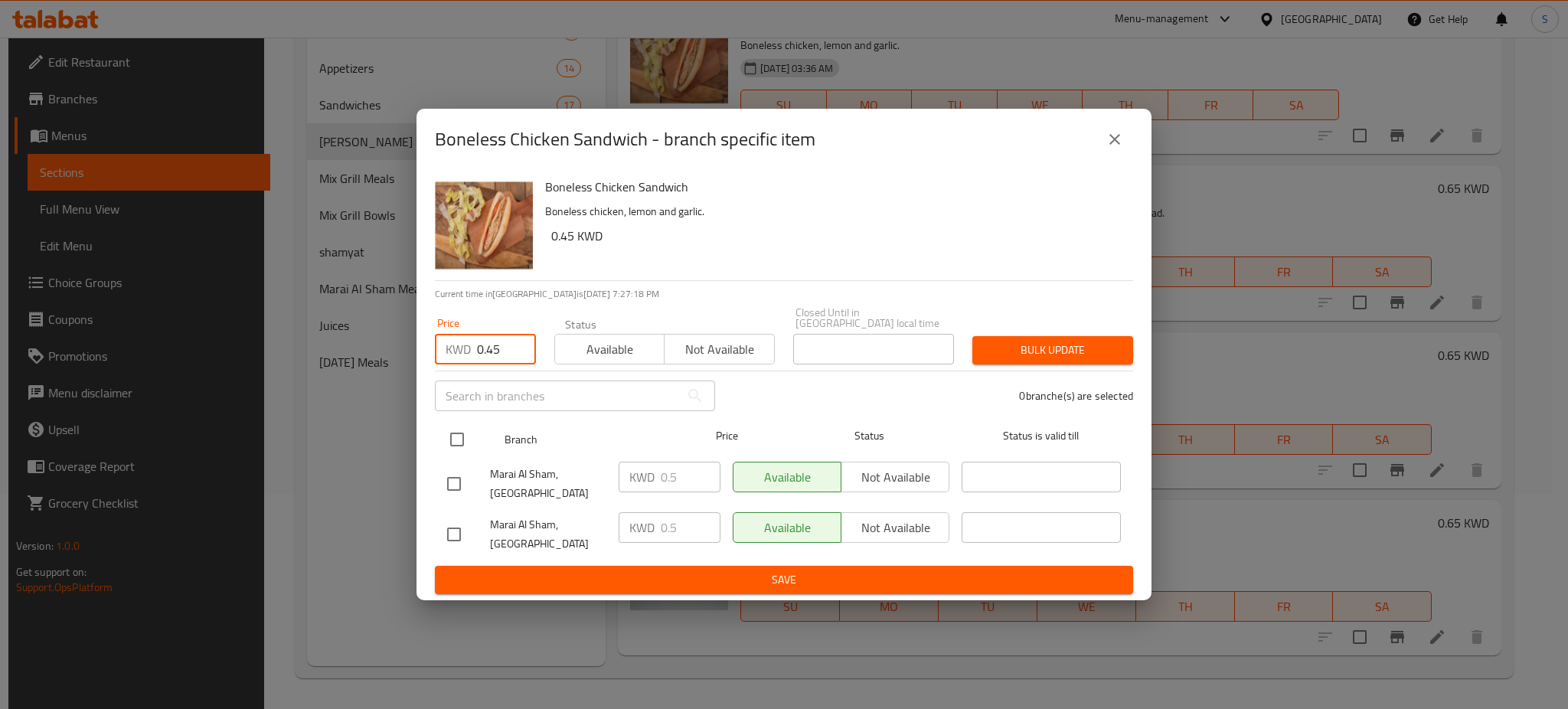
checkbox input "true"
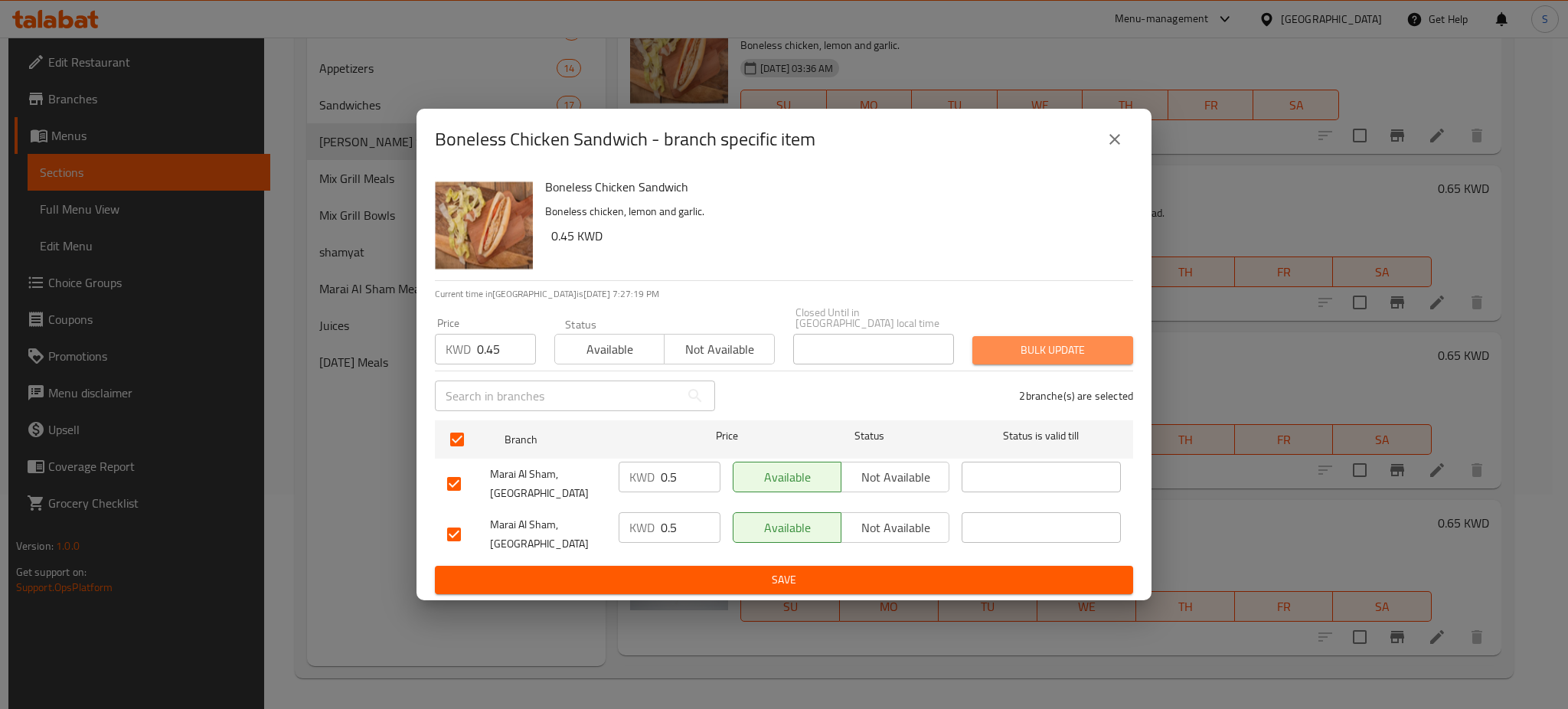
click at [1051, 359] on span "Bulk update" at bounding box center [1052, 351] width 136 height 20
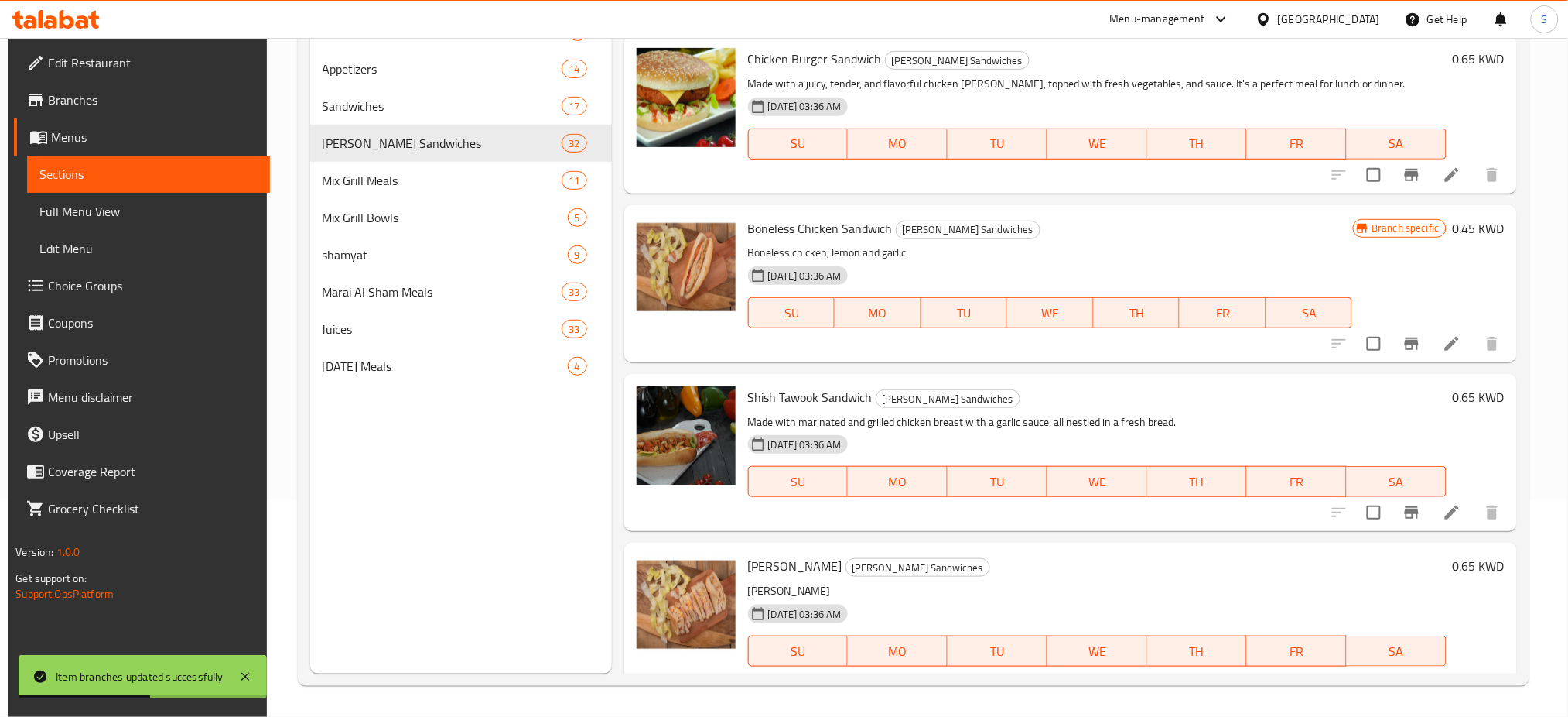
scroll to position [3965, 0]
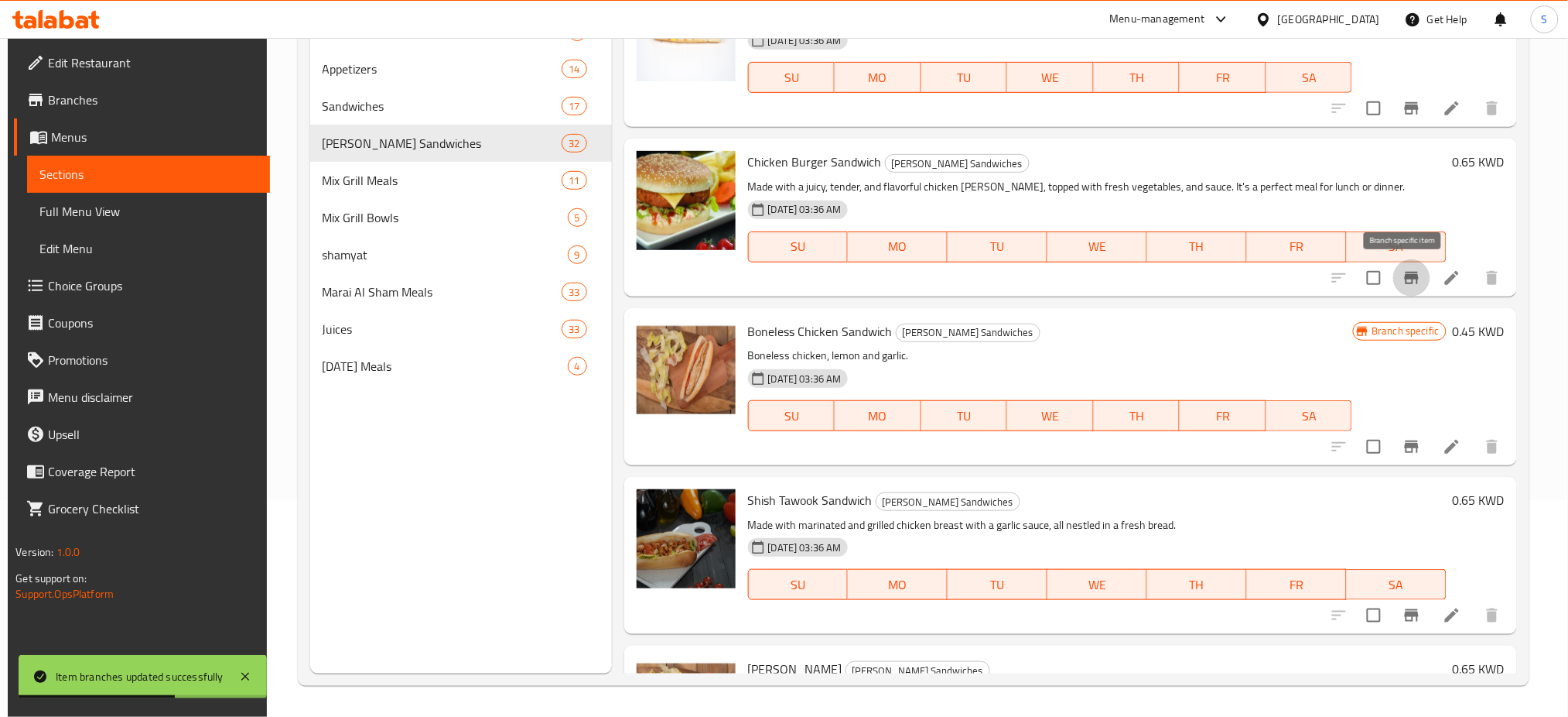
click at [1403, 281] on icon "Branch-specific-item" at bounding box center [1412, 277] width 19 height 19
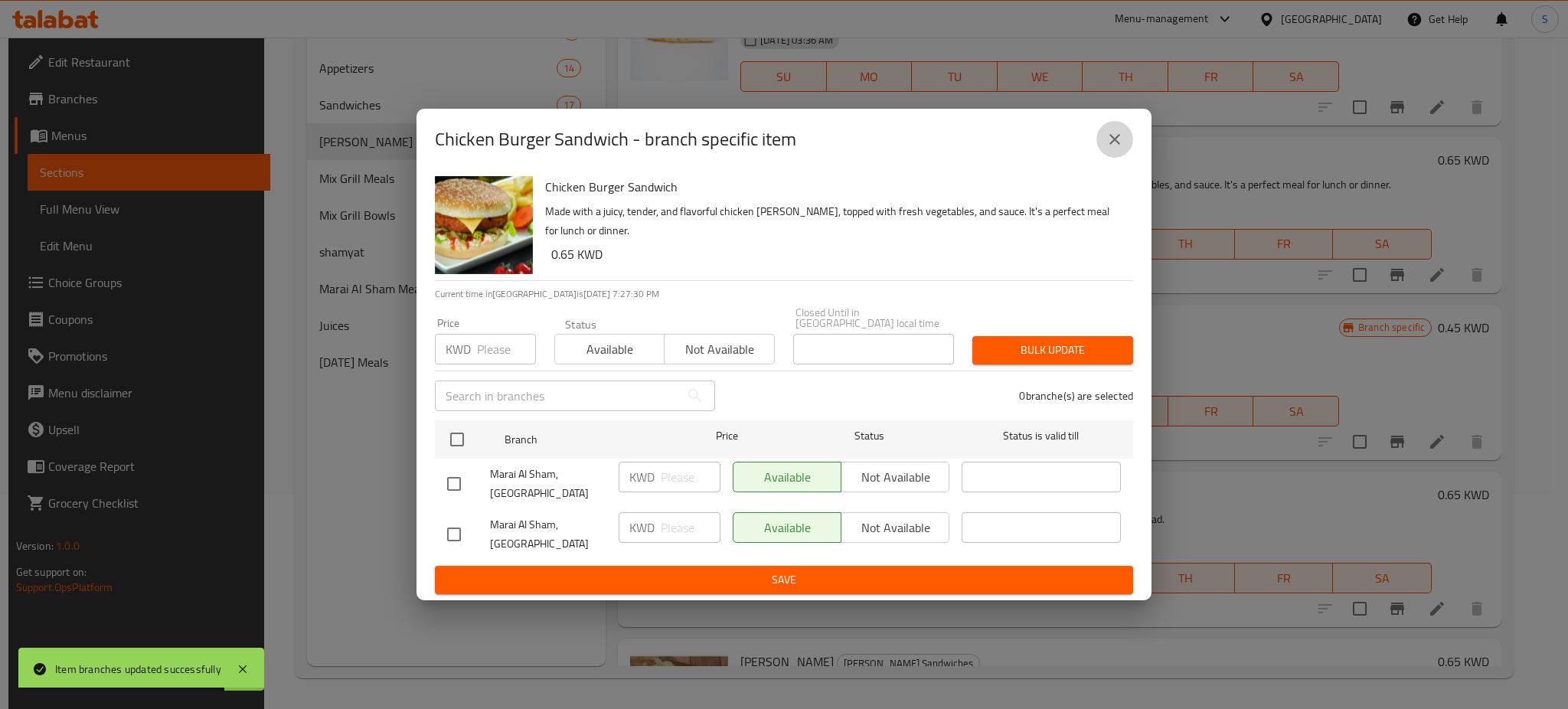
click at [1122, 149] on icon "close" at bounding box center [1115, 139] width 19 height 19
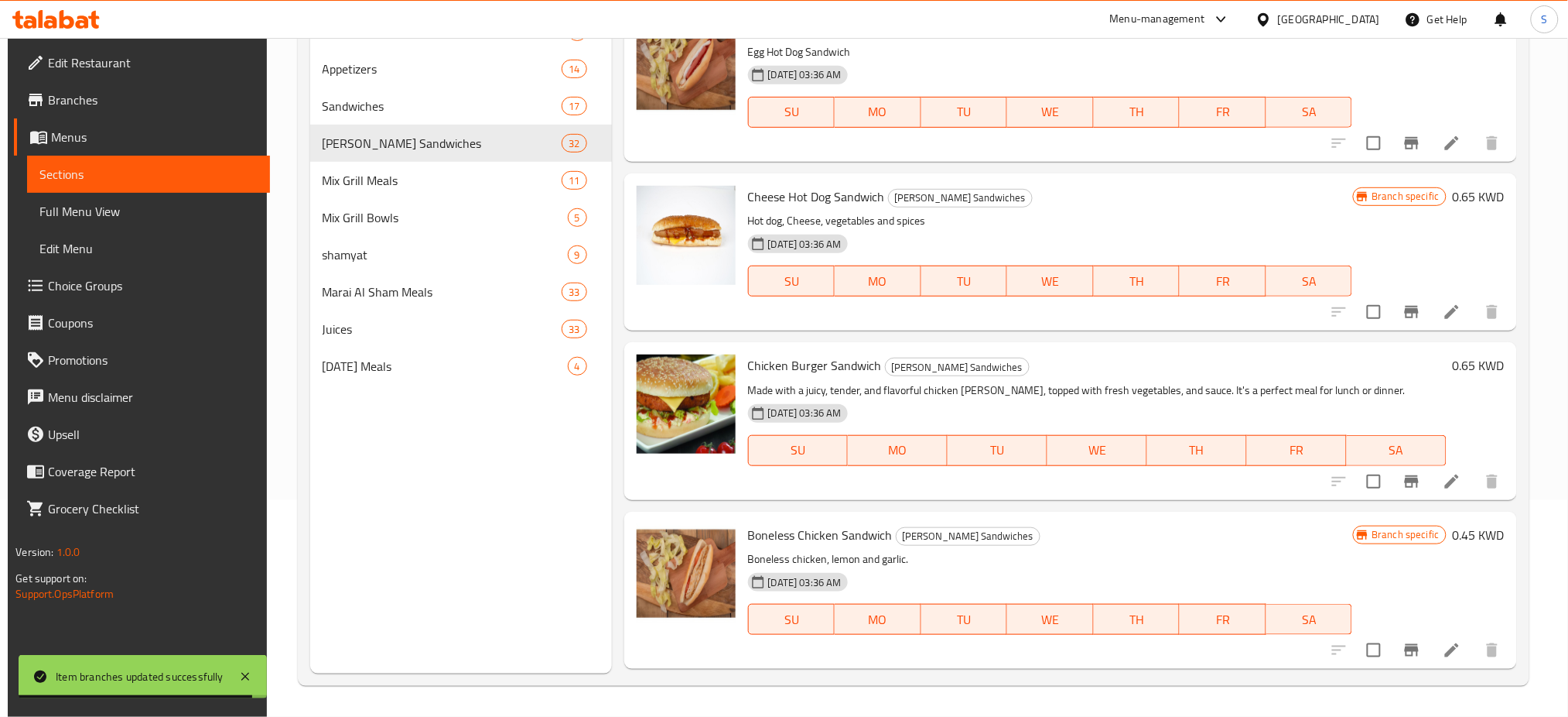
scroll to position [3758, 0]
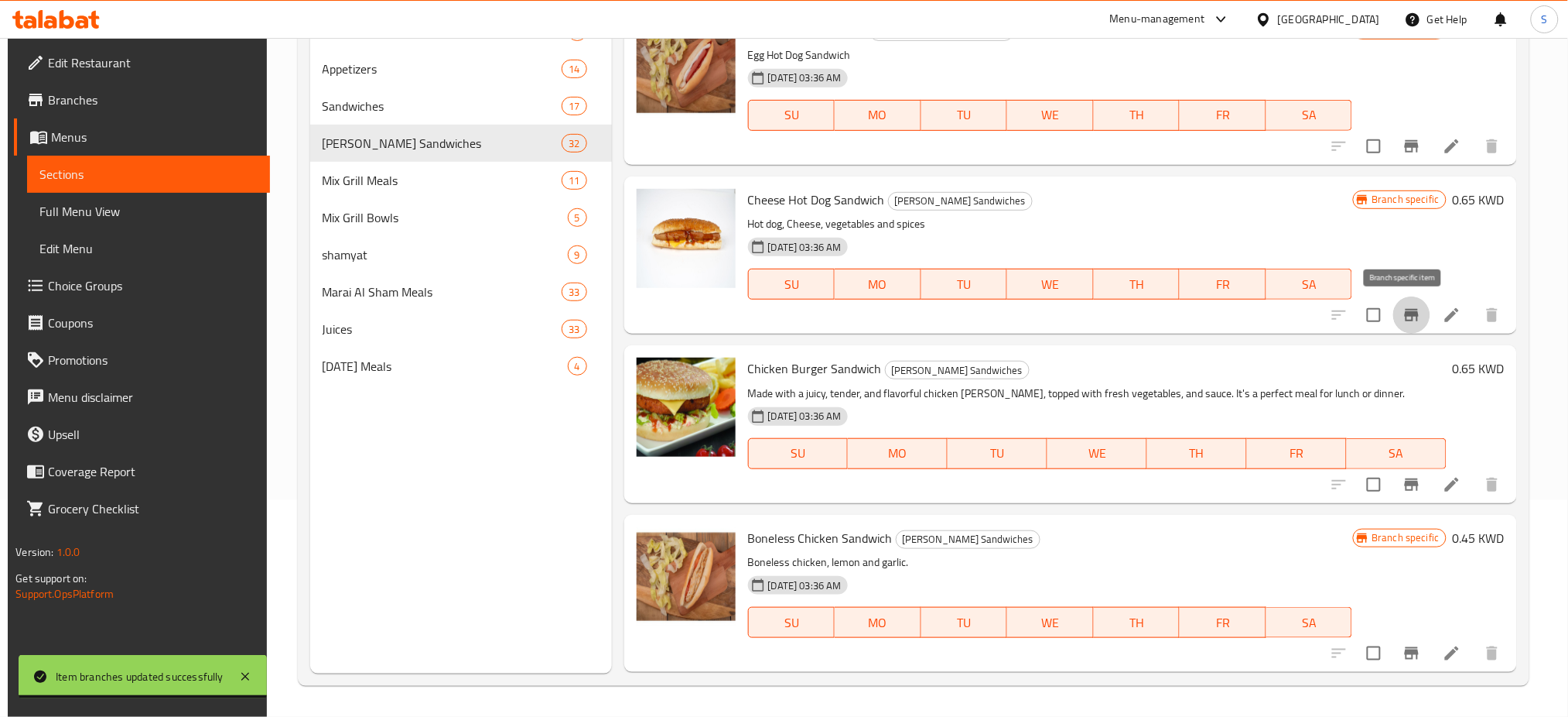
click at [1403, 306] on icon "Branch-specific-item" at bounding box center [1412, 315] width 19 height 19
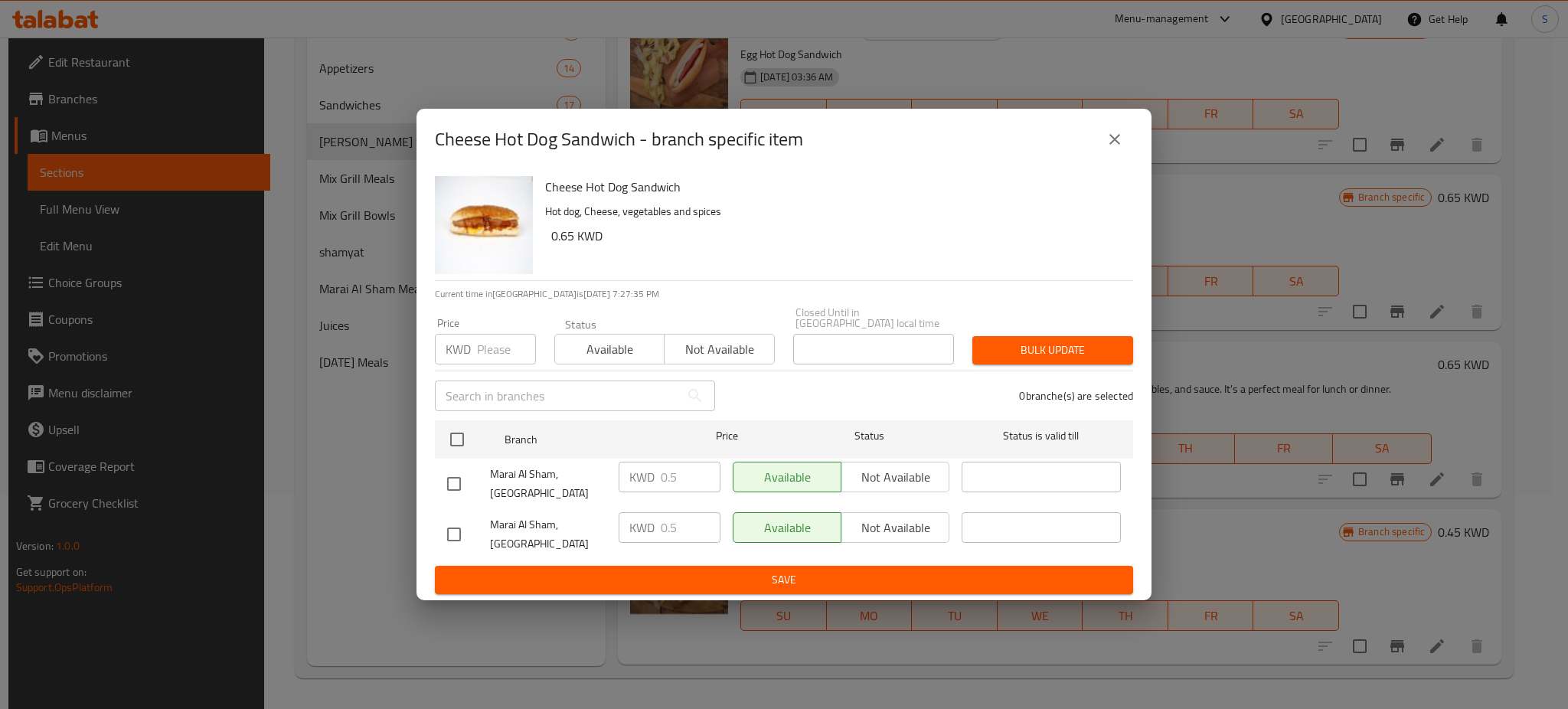
click at [486, 356] on input "number" at bounding box center [506, 349] width 59 height 30
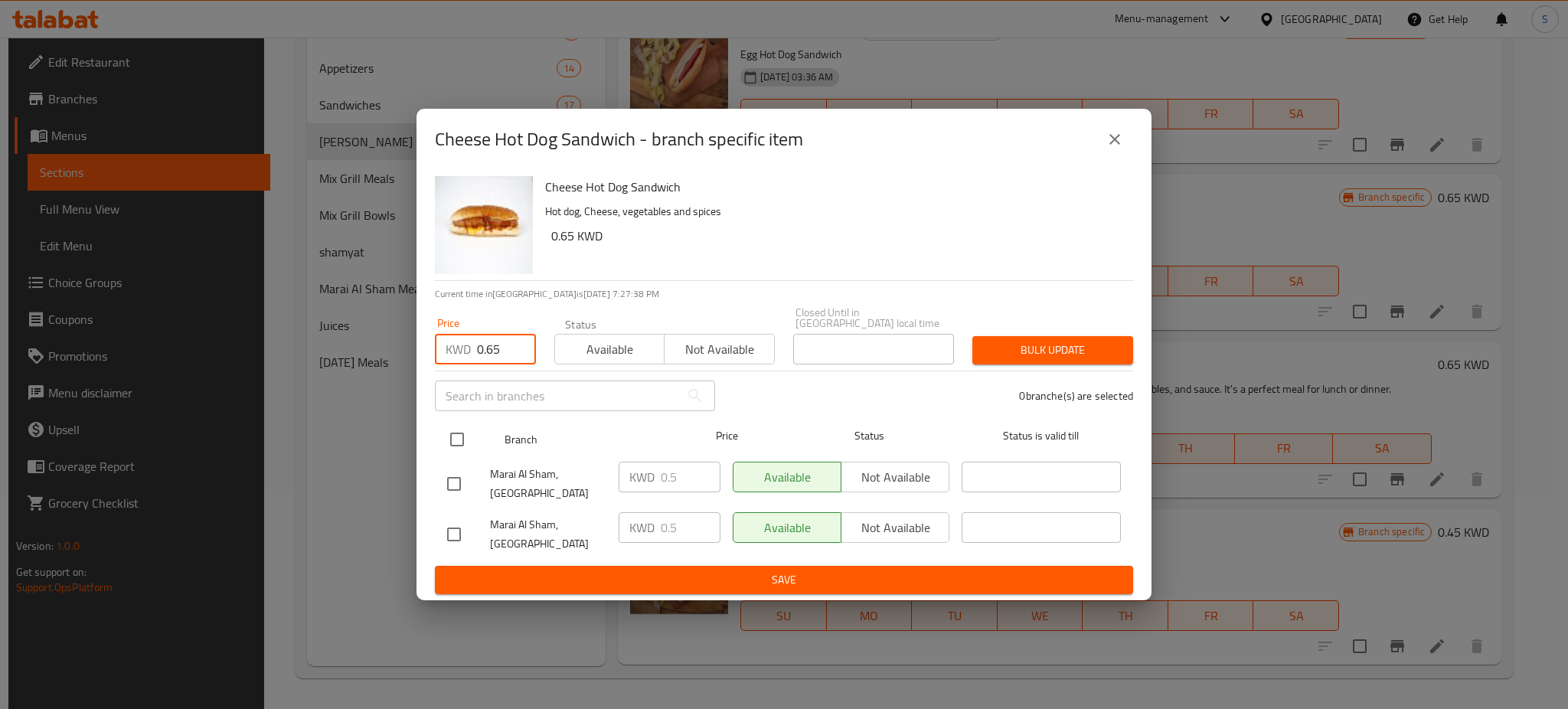
type input "0.65"
click at [470, 439] on input "checkbox" at bounding box center [456, 439] width 32 height 32
checkbox input "true"
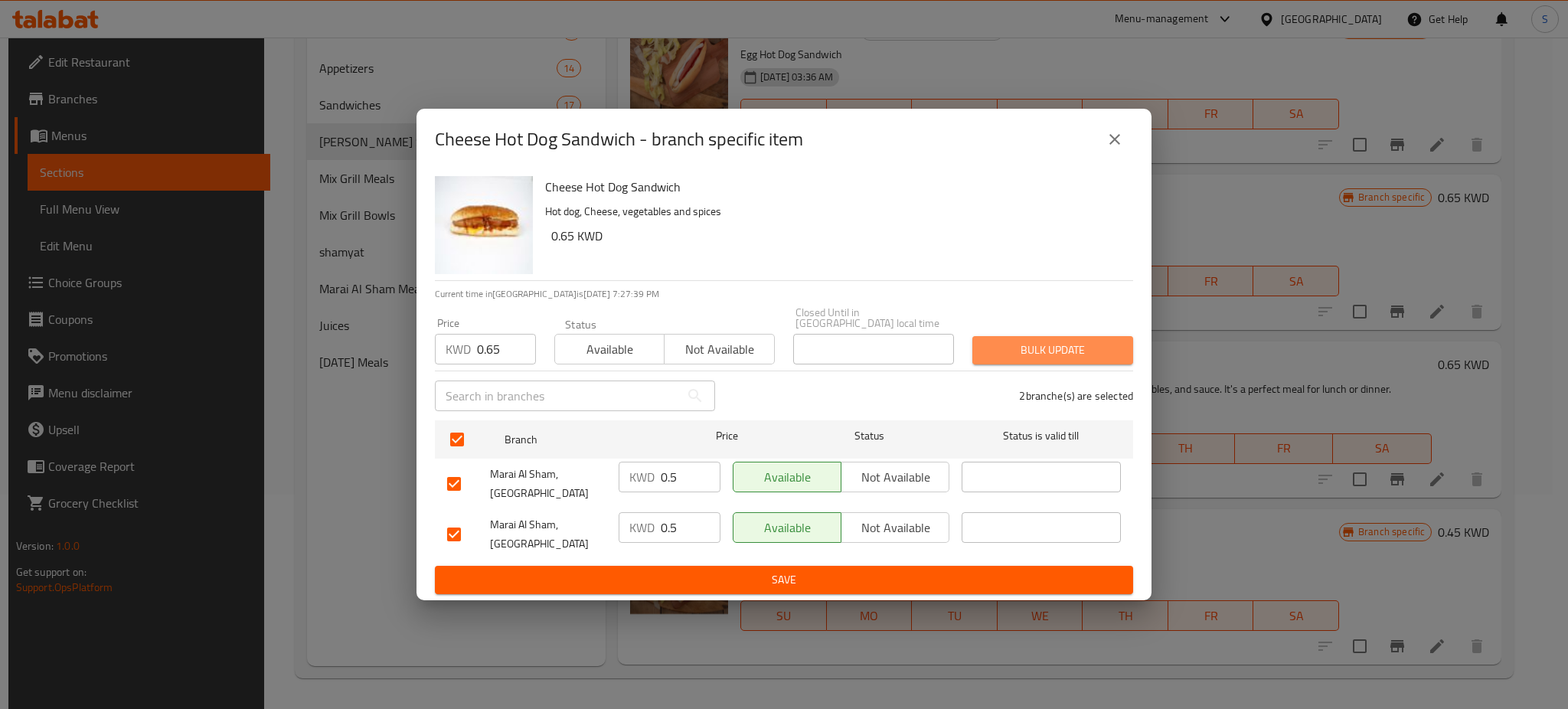
click at [1032, 351] on span "Bulk update" at bounding box center [1052, 351] width 136 height 20
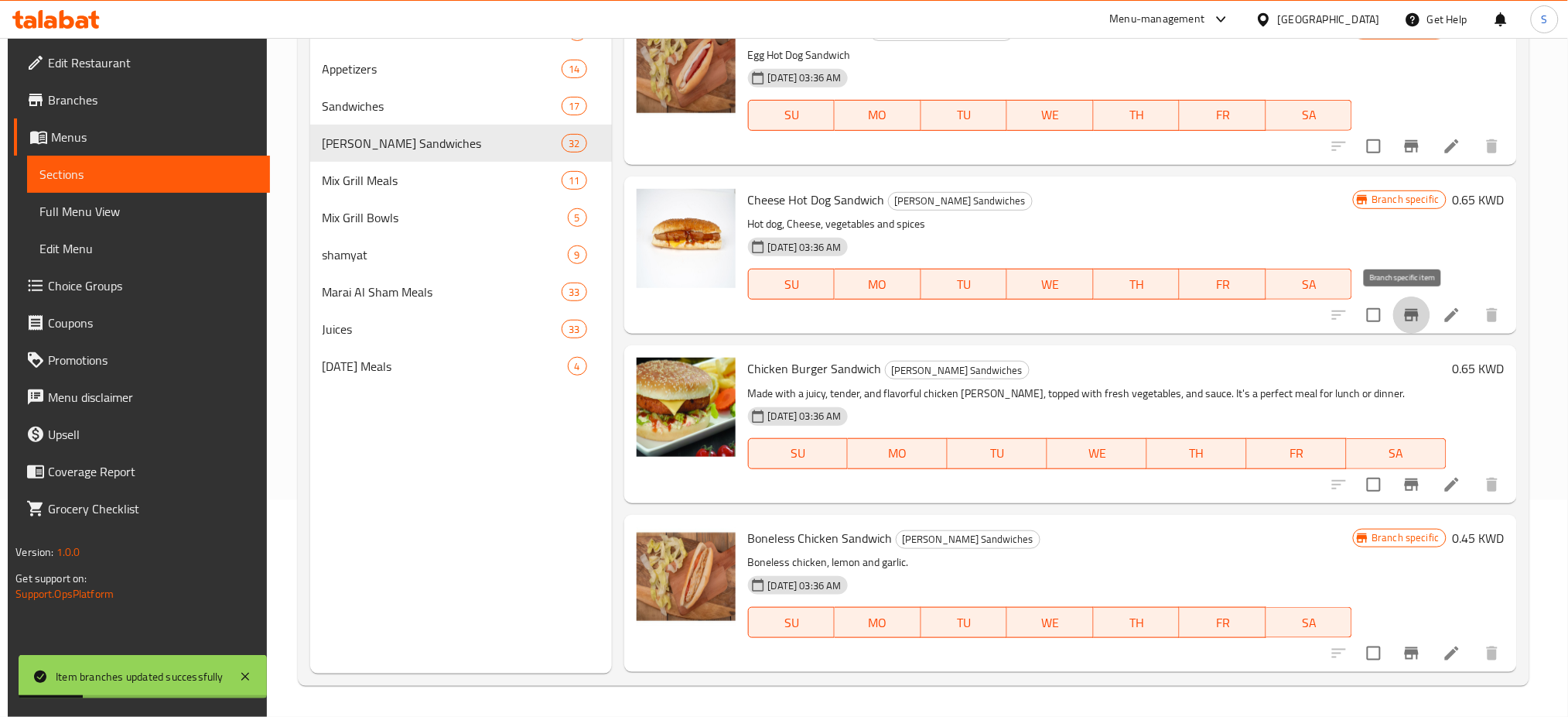
click at [1406, 315] on icon "Branch-specific-item" at bounding box center [1412, 315] width 14 height 13
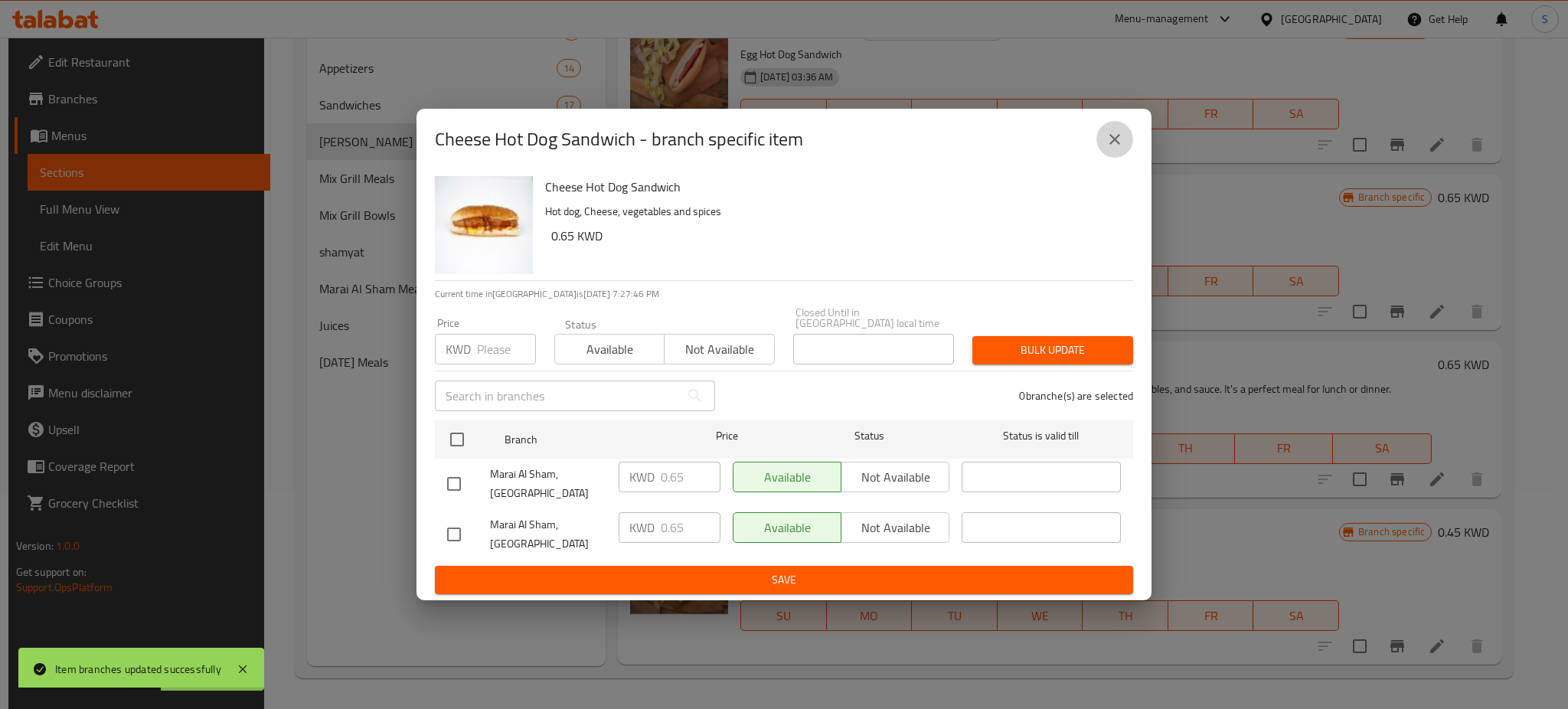
click at [1119, 149] on icon "close" at bounding box center [1115, 139] width 19 height 19
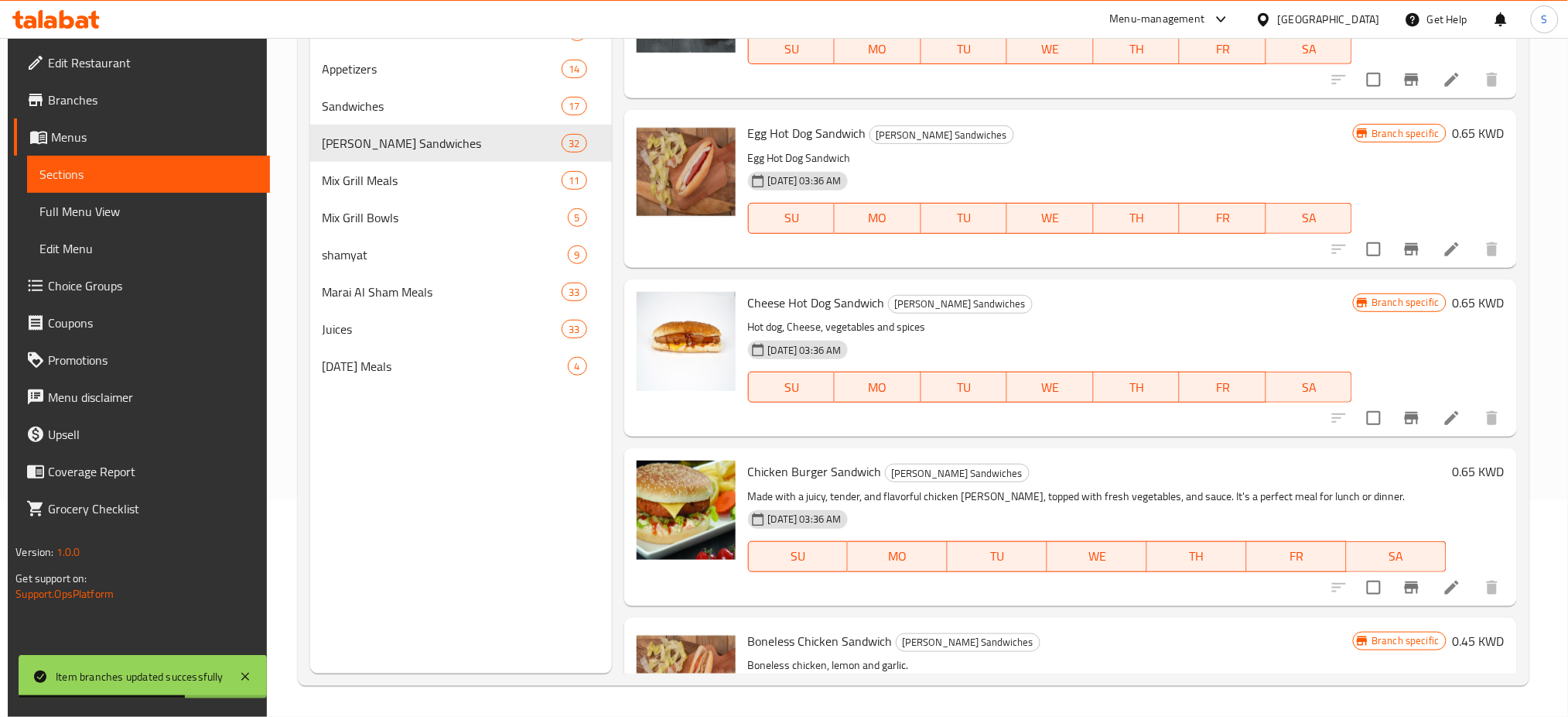
scroll to position [3552, 0]
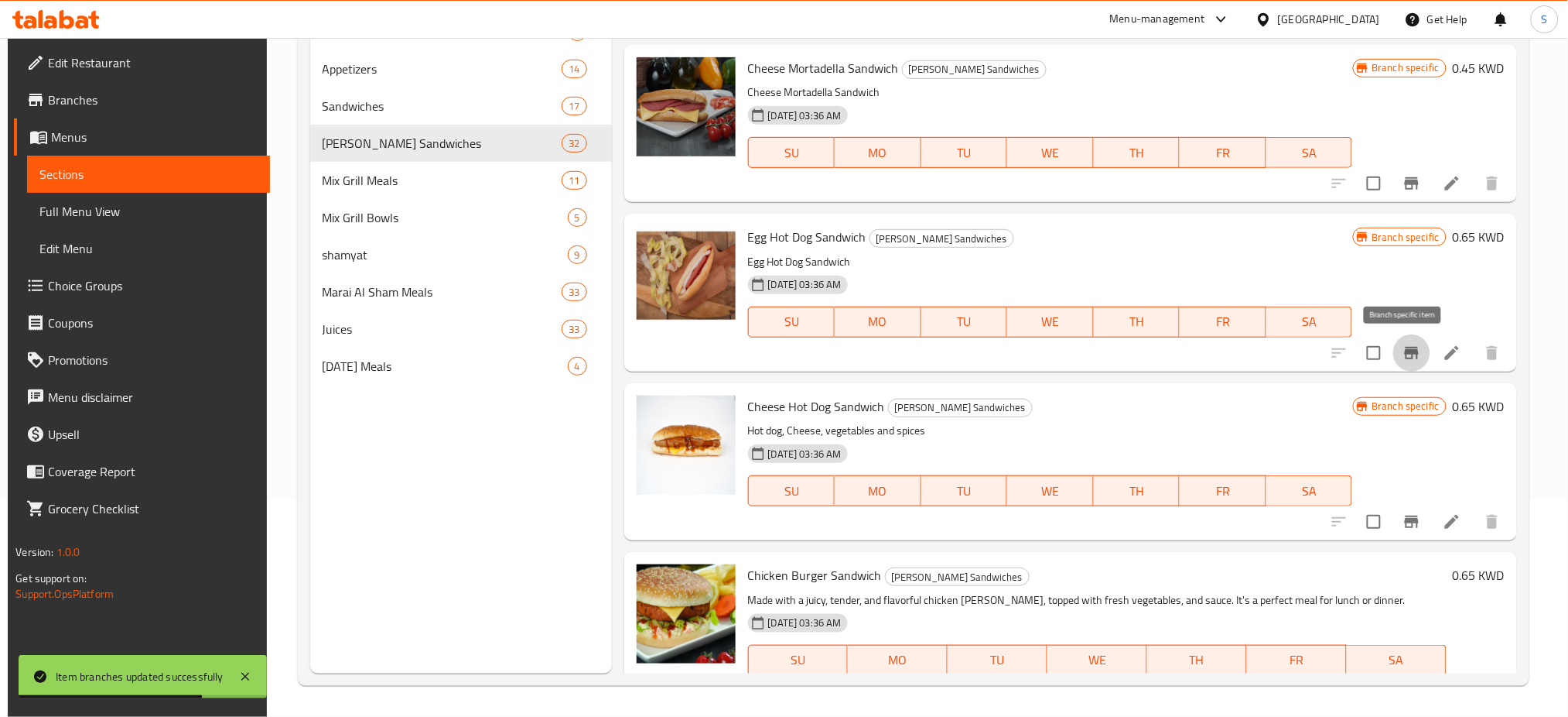
click at [1407, 355] on icon "Branch-specific-item" at bounding box center [1412, 353] width 19 height 19
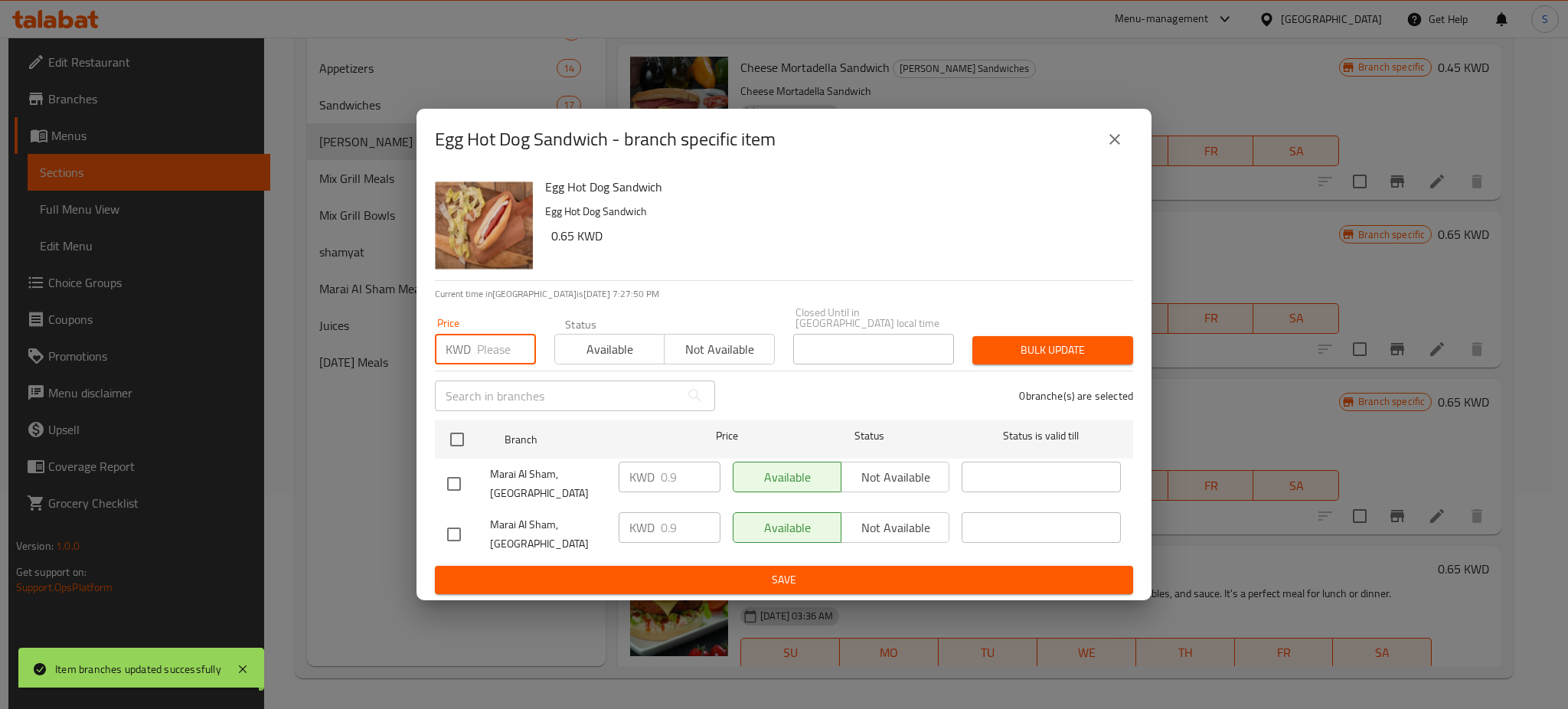
click at [492, 344] on input "number" at bounding box center [506, 349] width 59 height 30
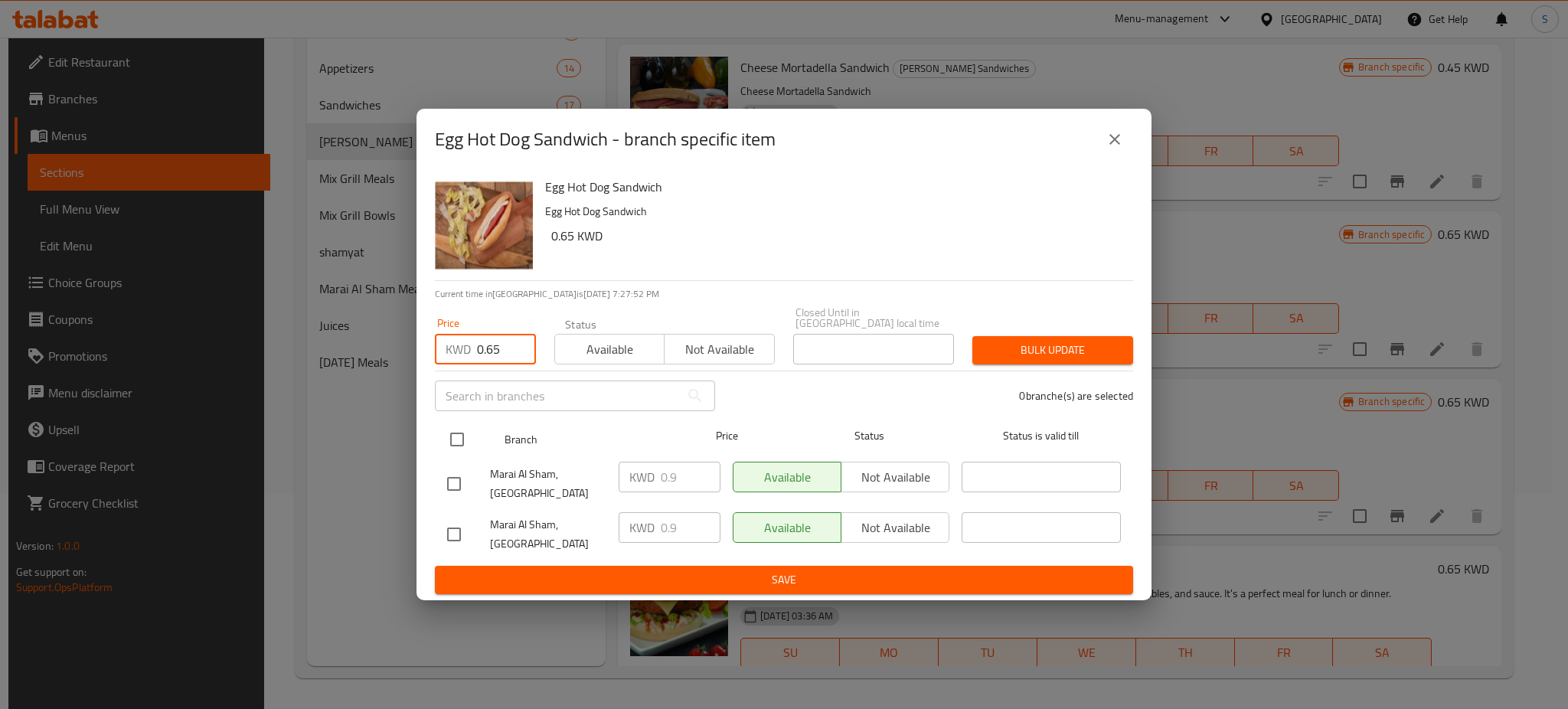
type input "0.65"
click at [463, 440] on input "checkbox" at bounding box center [456, 439] width 32 height 32
checkbox input "true"
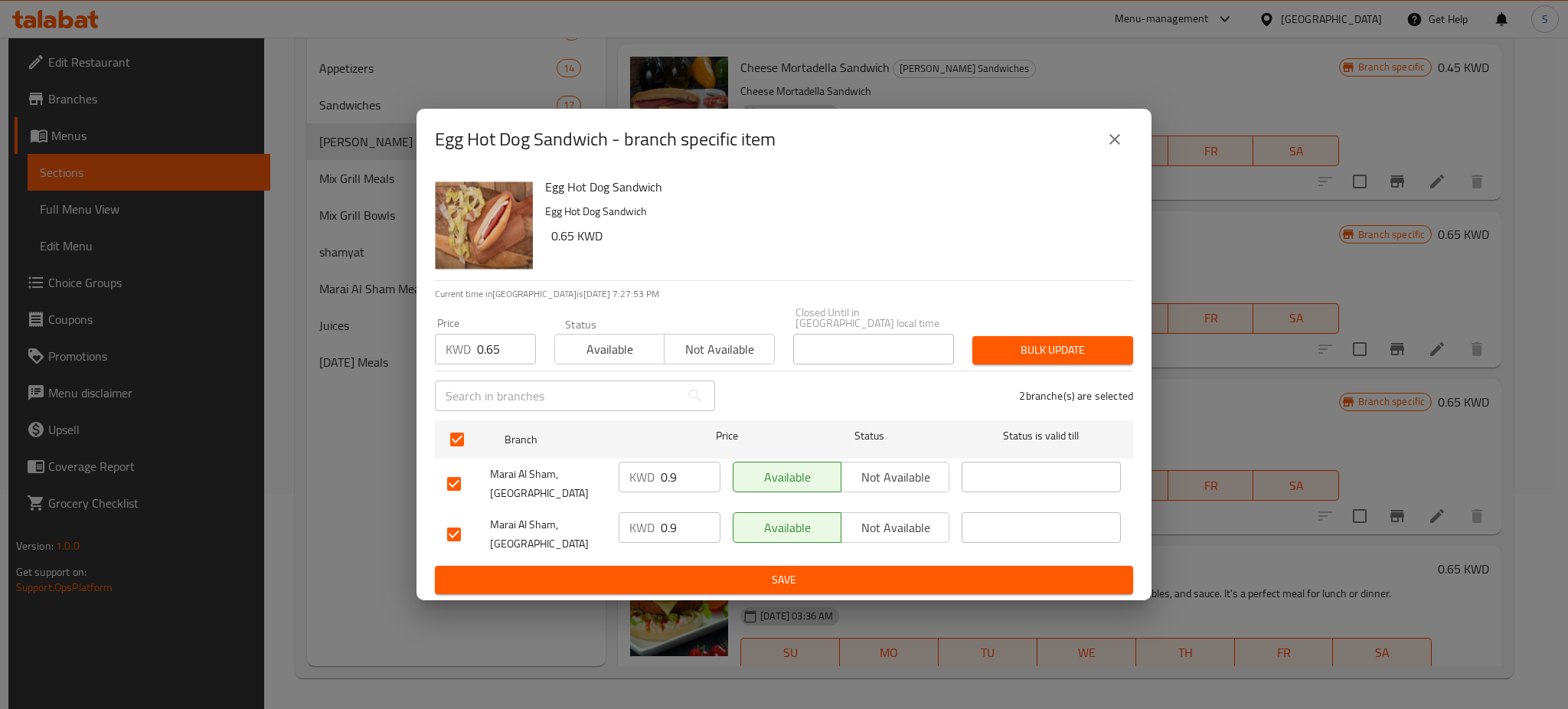
click at [1017, 359] on span "Bulk update" at bounding box center [1052, 351] width 136 height 20
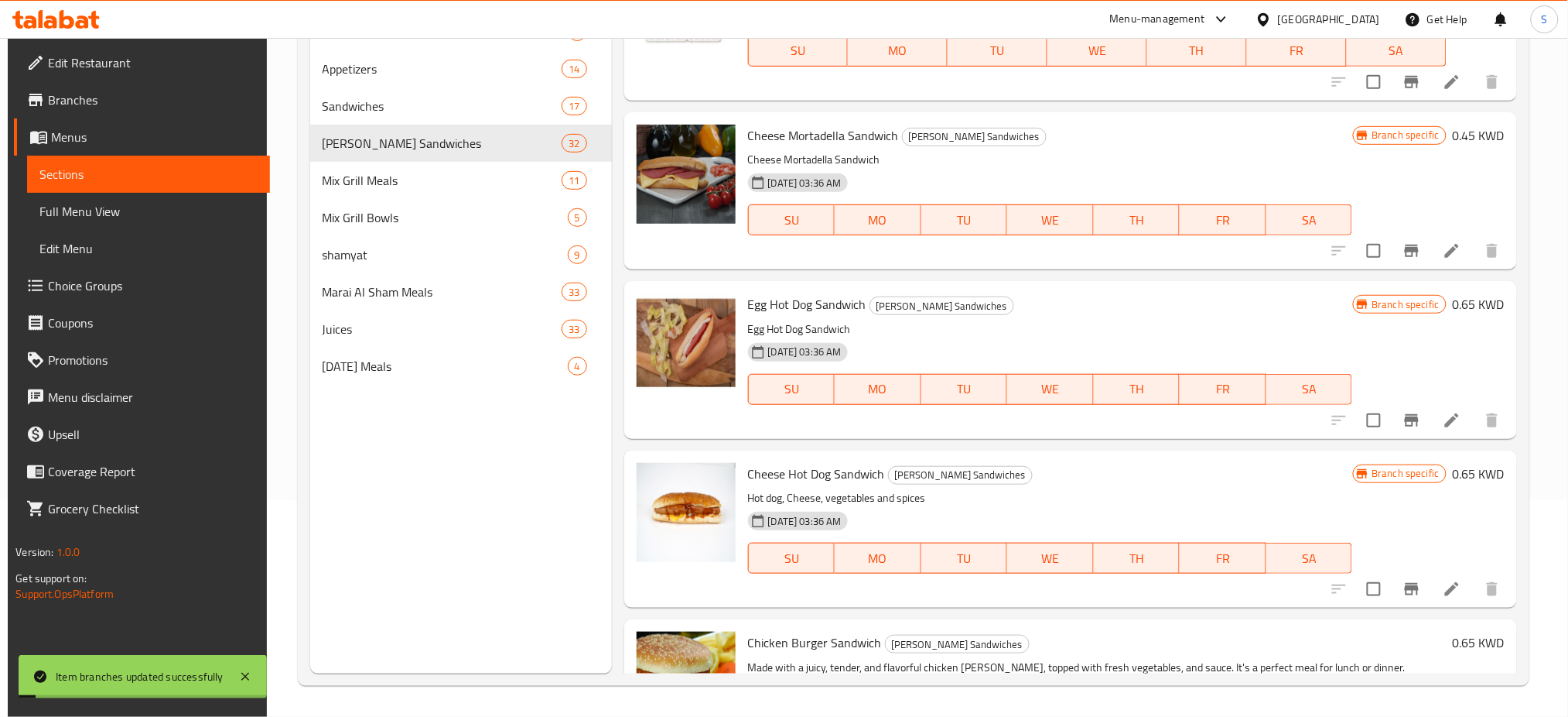
scroll to position [3449, 0]
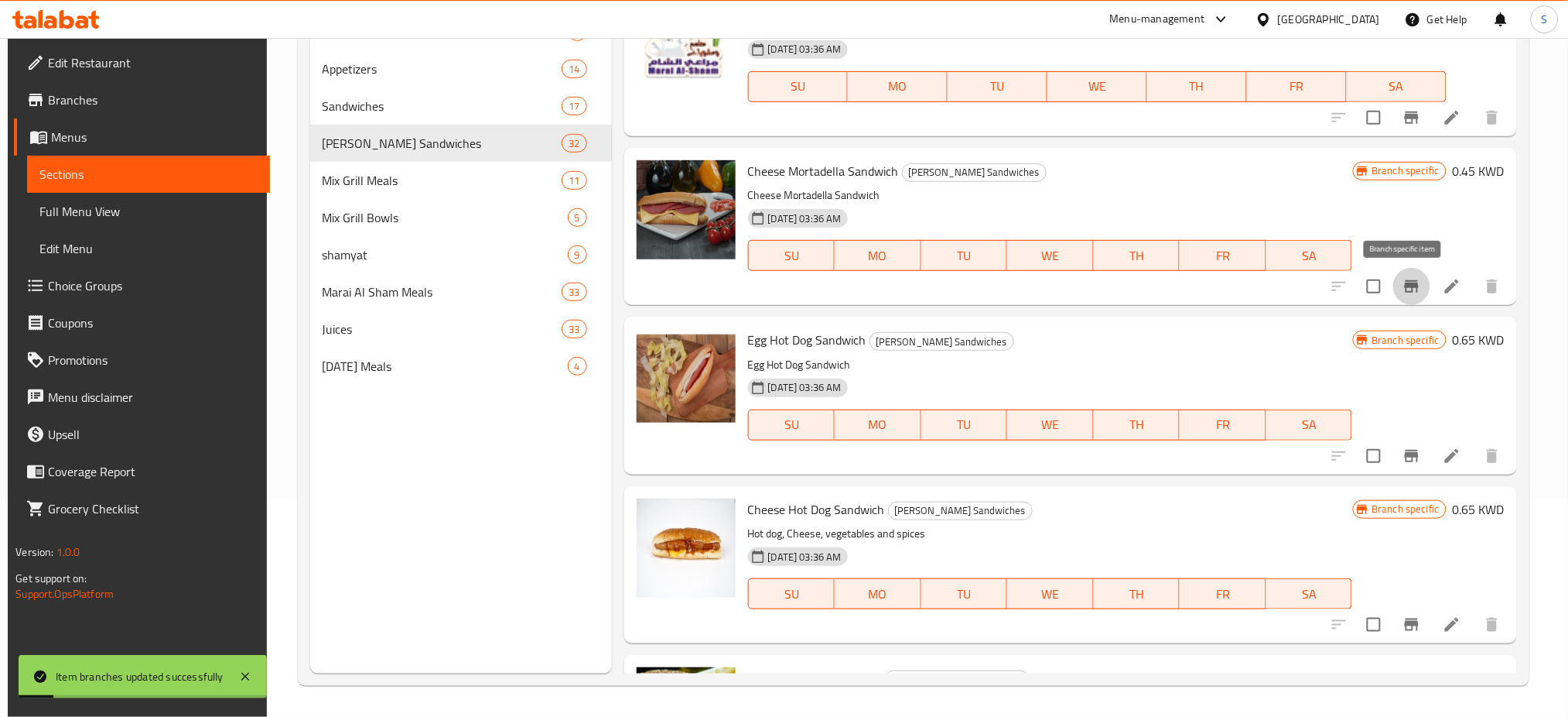
click at [1405, 284] on icon "Branch-specific-item" at bounding box center [1412, 286] width 14 height 13
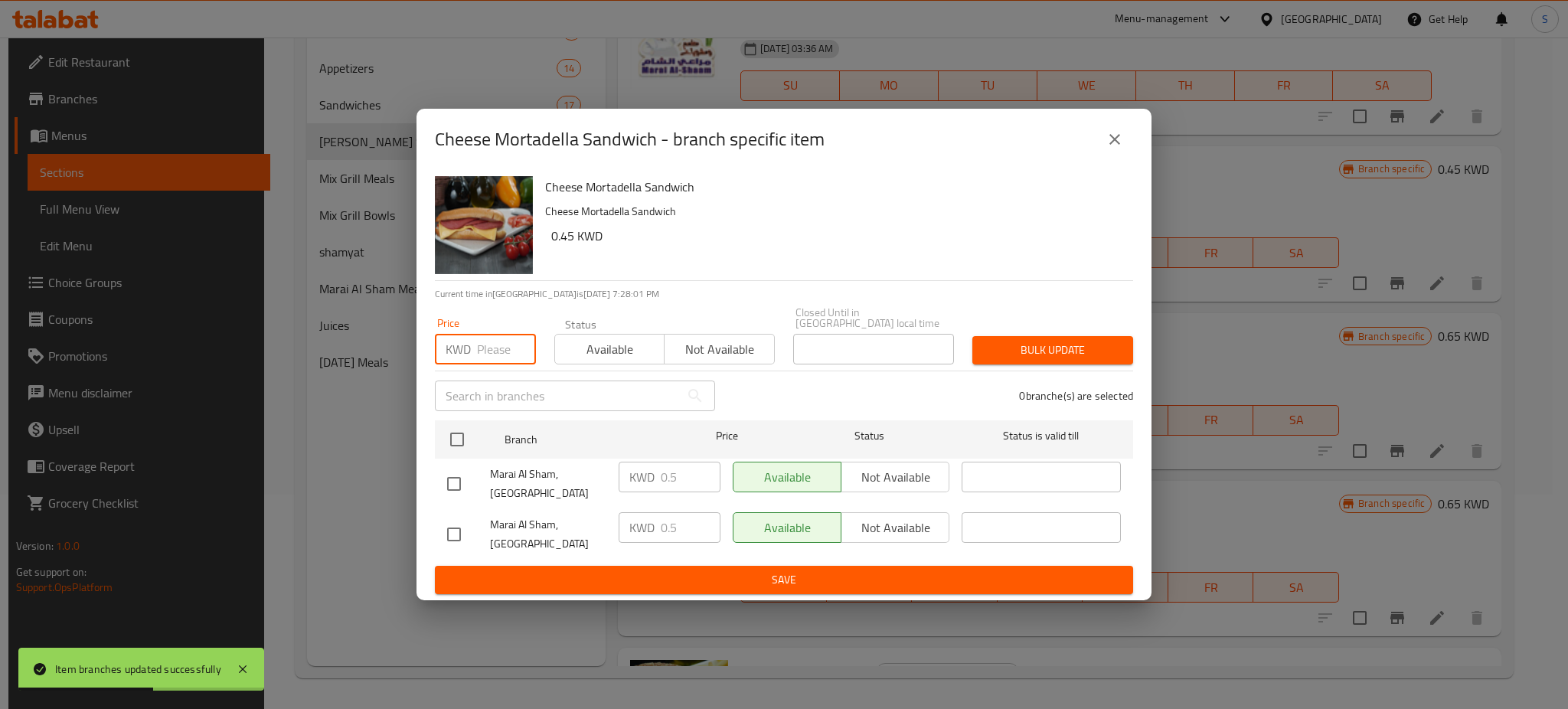
click at [491, 364] on input "number" at bounding box center [506, 349] width 59 height 30
type input "0.45"
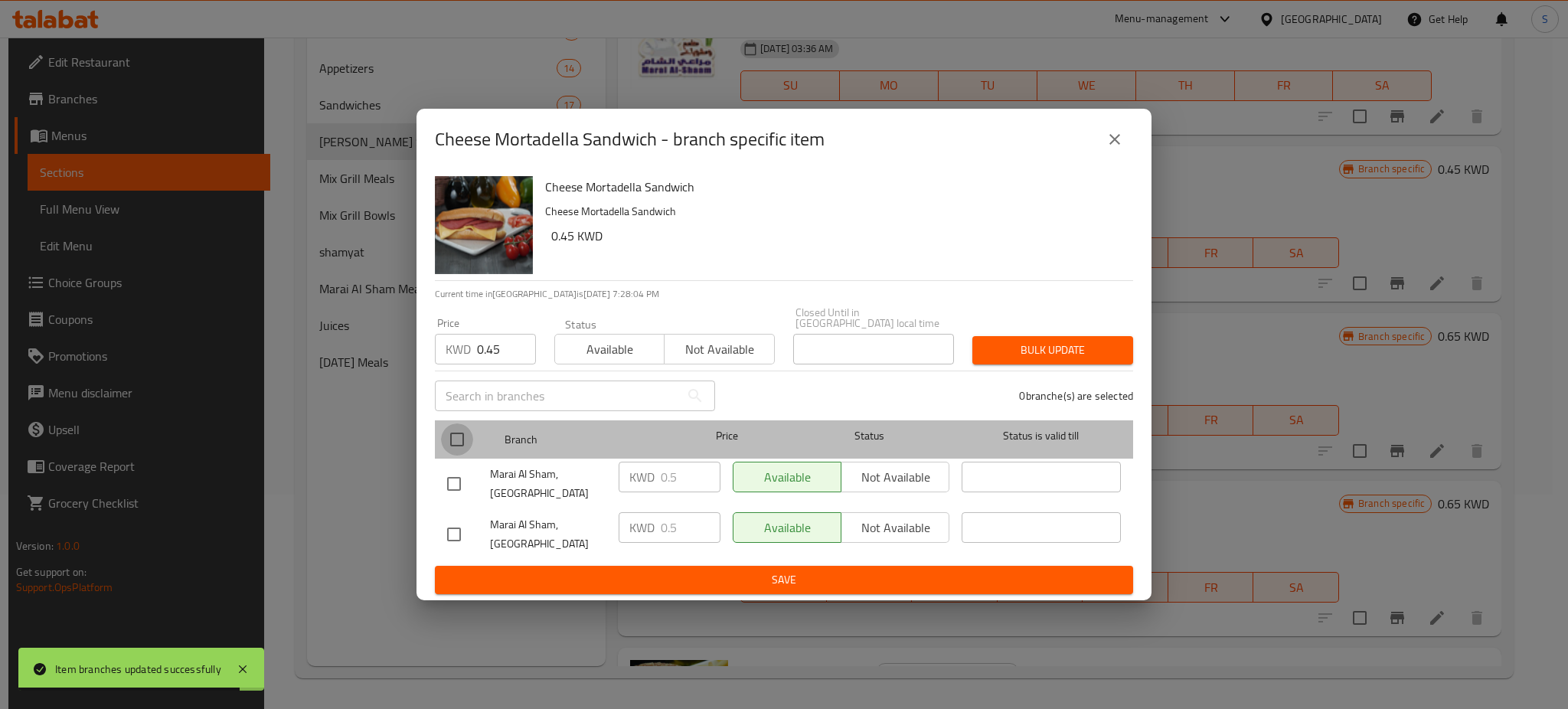
click at [458, 444] on input "checkbox" at bounding box center [456, 439] width 32 height 32
checkbox input "true"
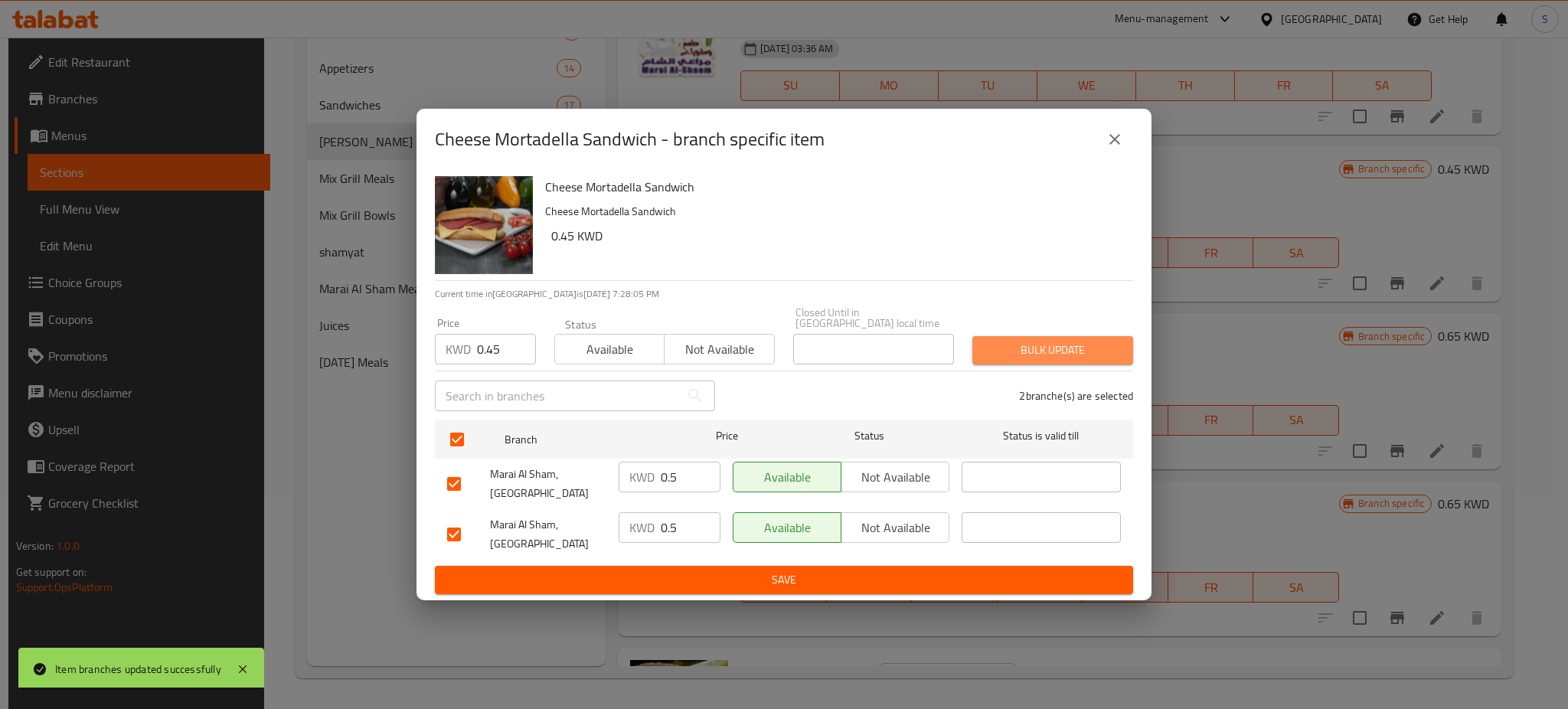
click at [1083, 355] on span "Bulk update" at bounding box center [1052, 351] width 136 height 20
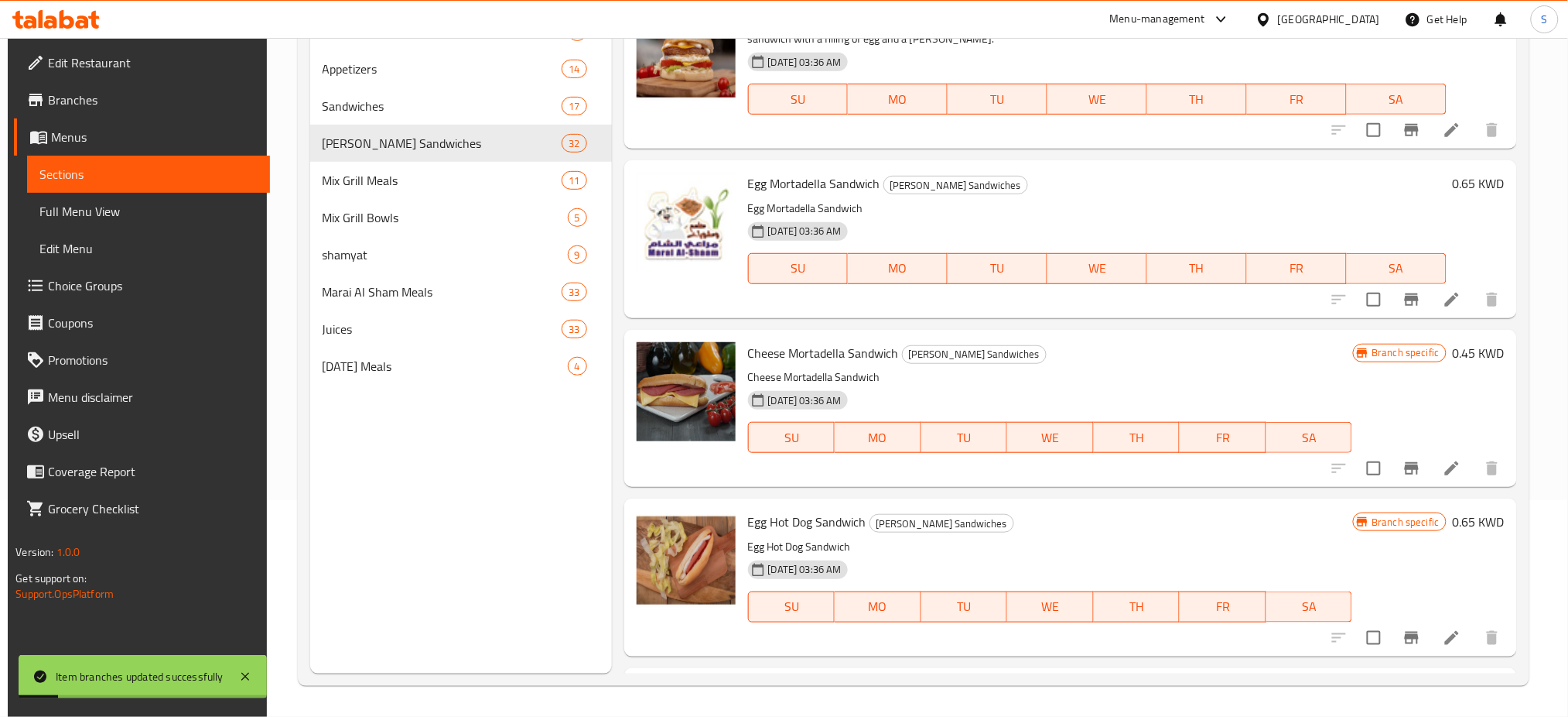
scroll to position [3242, 0]
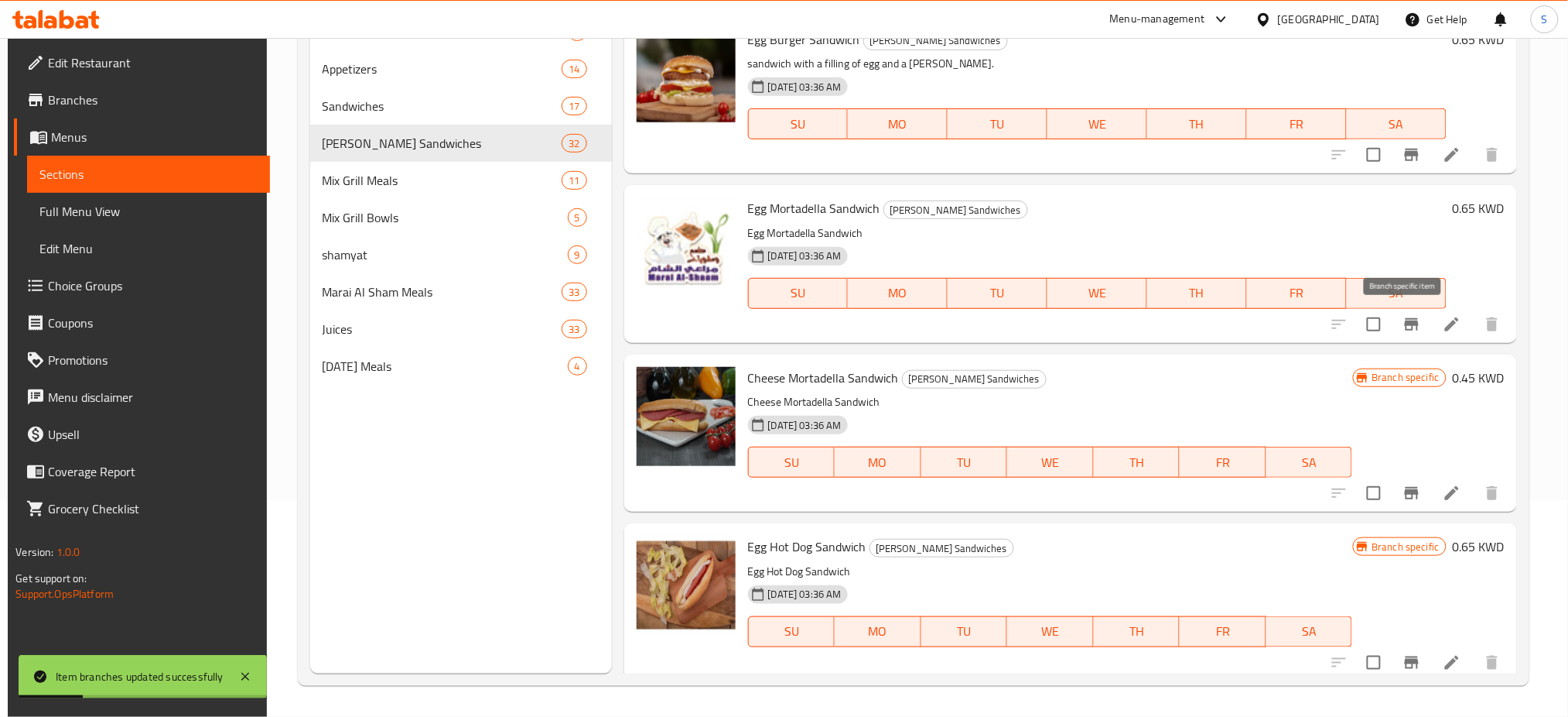
click at [1405, 321] on icon "Branch-specific-item" at bounding box center [1412, 324] width 14 height 13
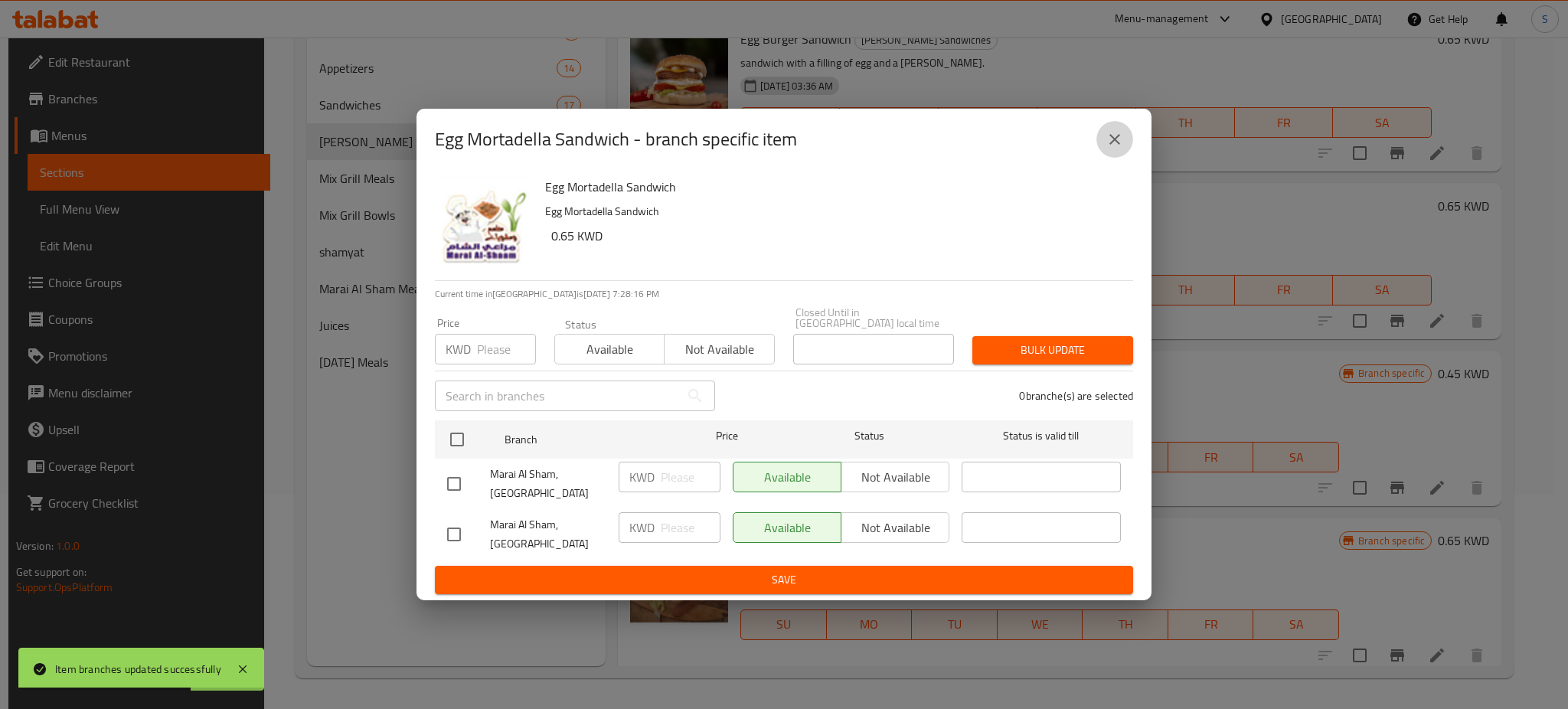
click at [1112, 149] on icon "close" at bounding box center [1115, 139] width 19 height 19
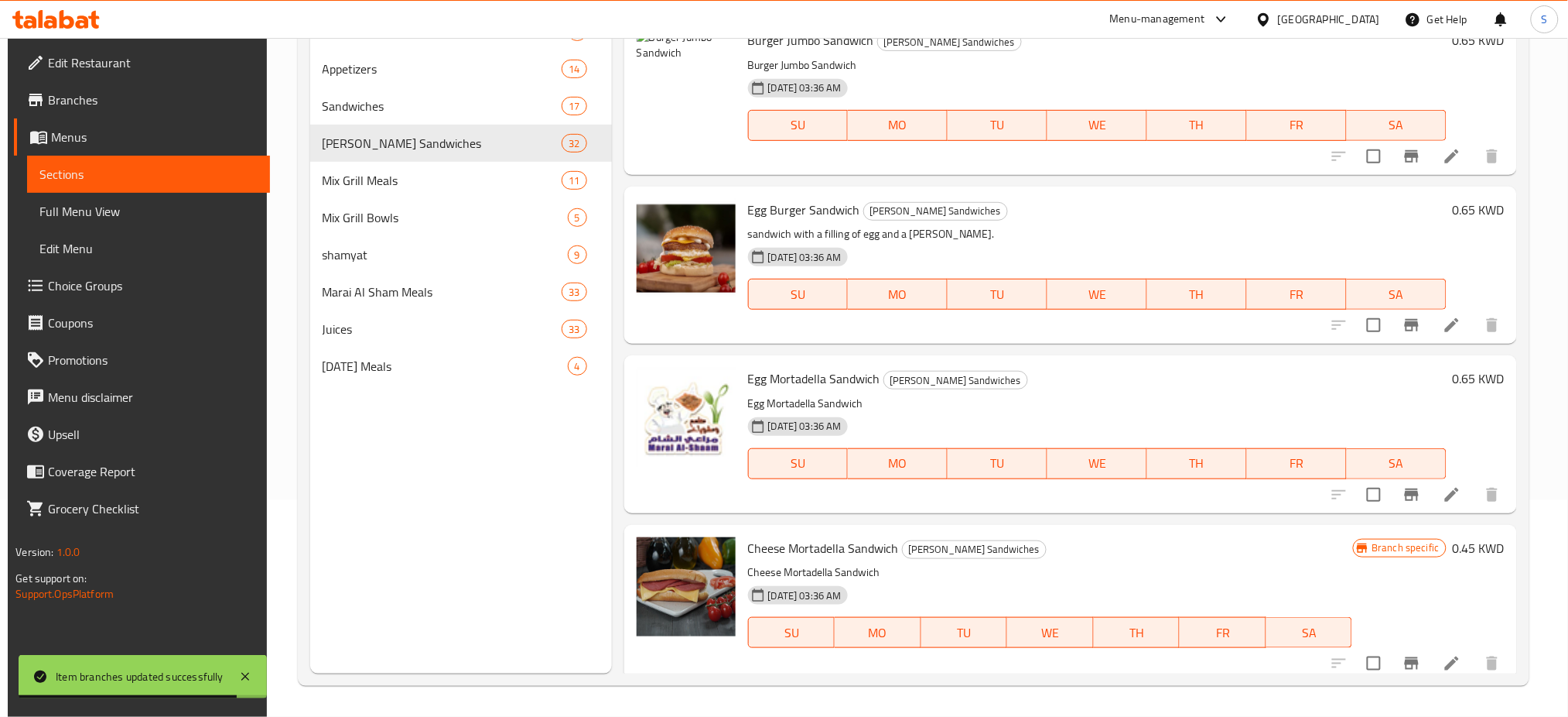
scroll to position [3036, 0]
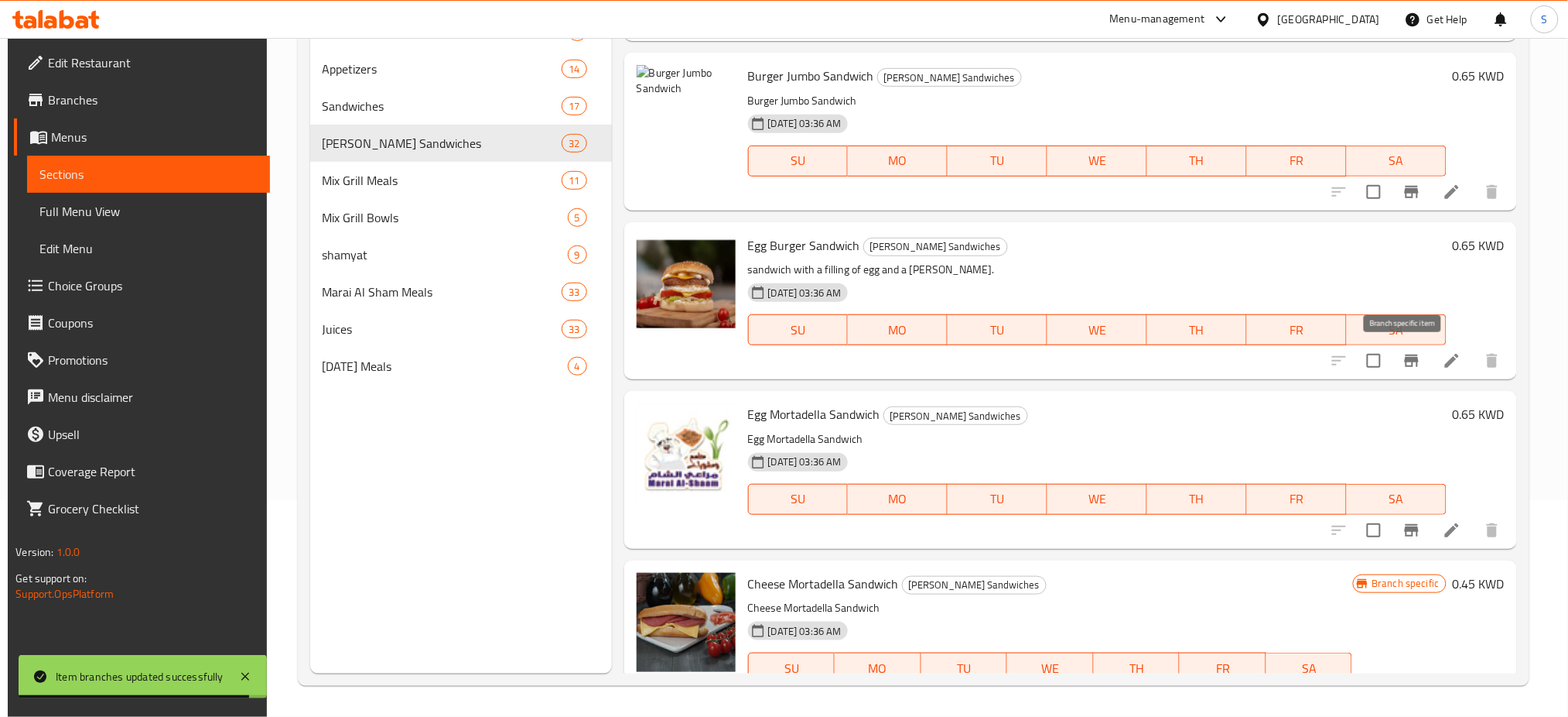
click at [1408, 356] on icon "Branch-specific-item" at bounding box center [1412, 360] width 14 height 13
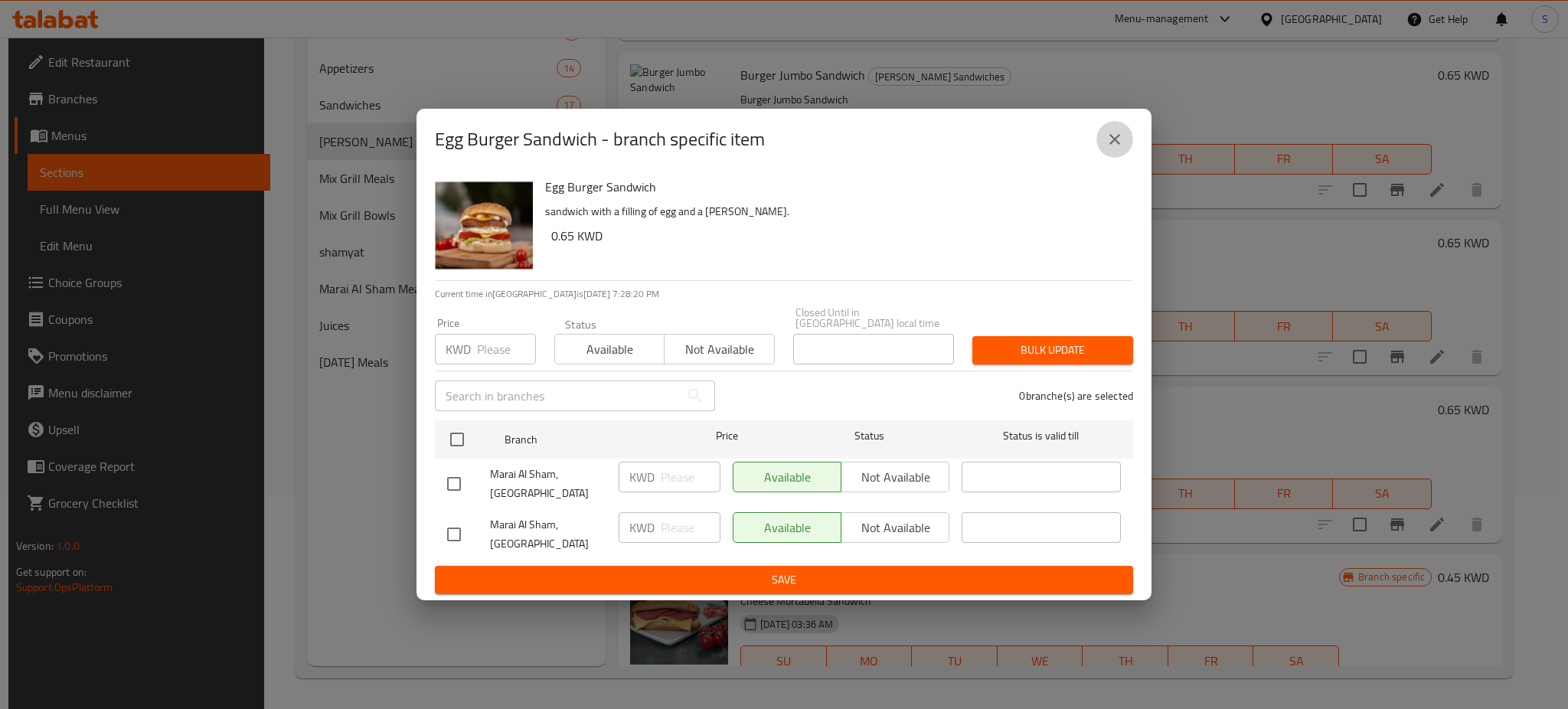
click at [1121, 149] on icon "close" at bounding box center [1115, 139] width 19 height 19
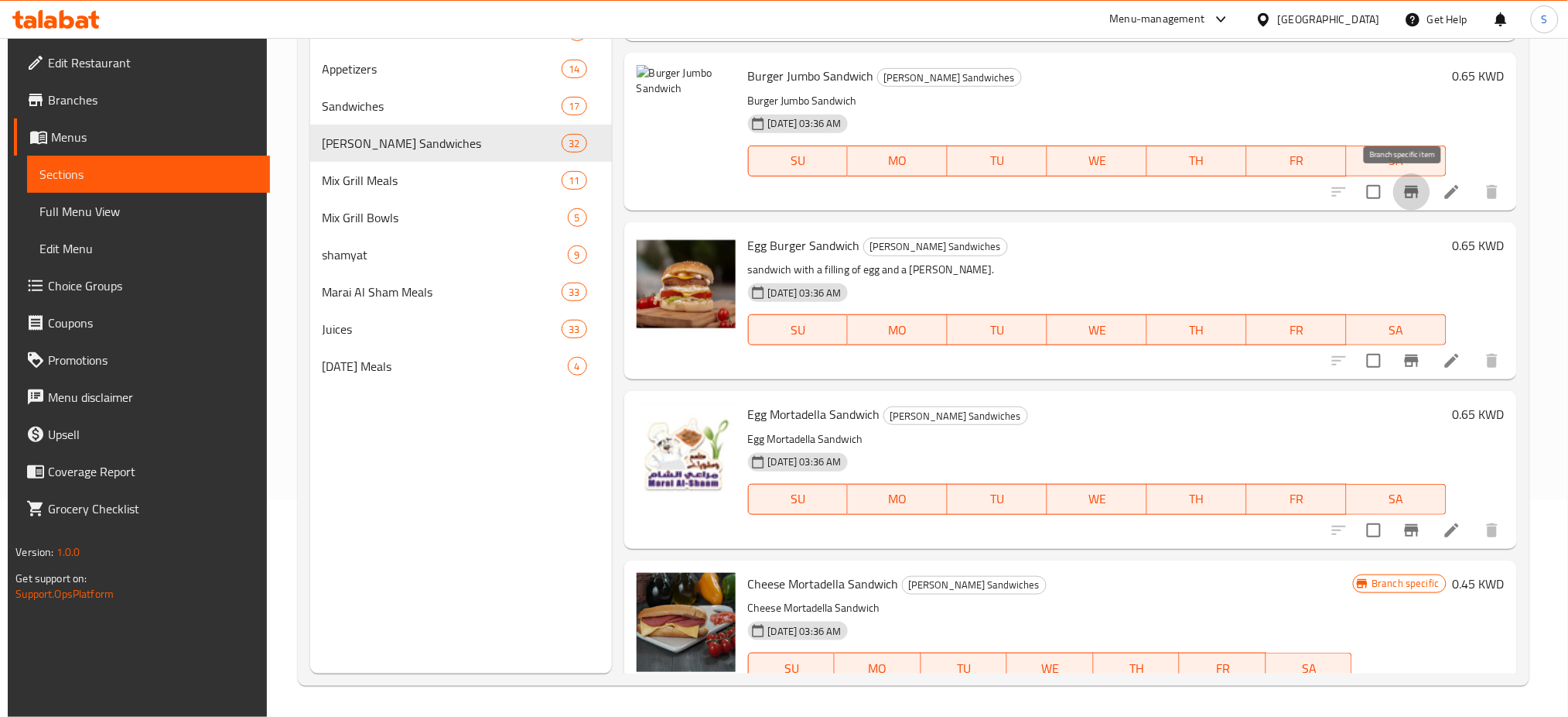
click at [1405, 196] on icon "Branch-specific-item" at bounding box center [1412, 192] width 14 height 13
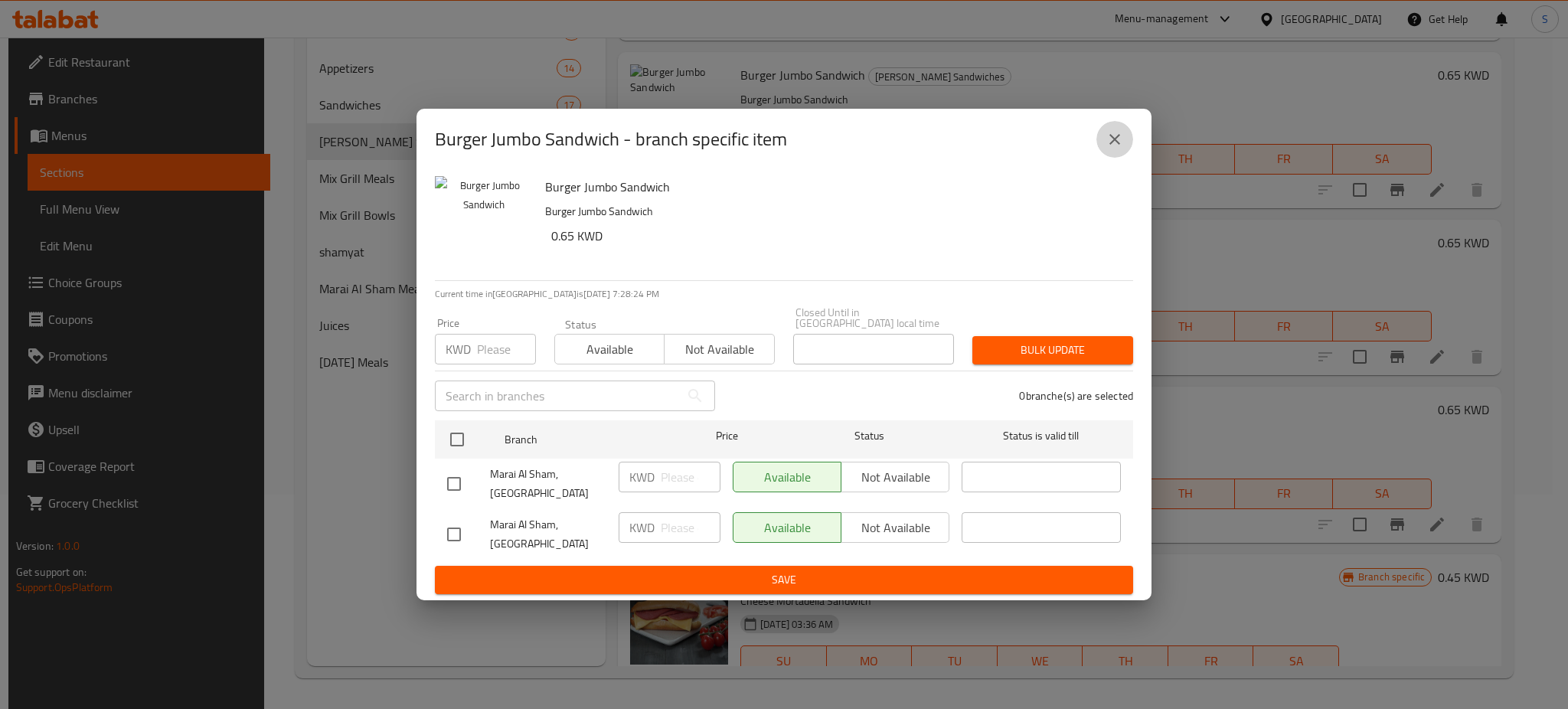
click at [1107, 149] on icon "close" at bounding box center [1115, 139] width 19 height 19
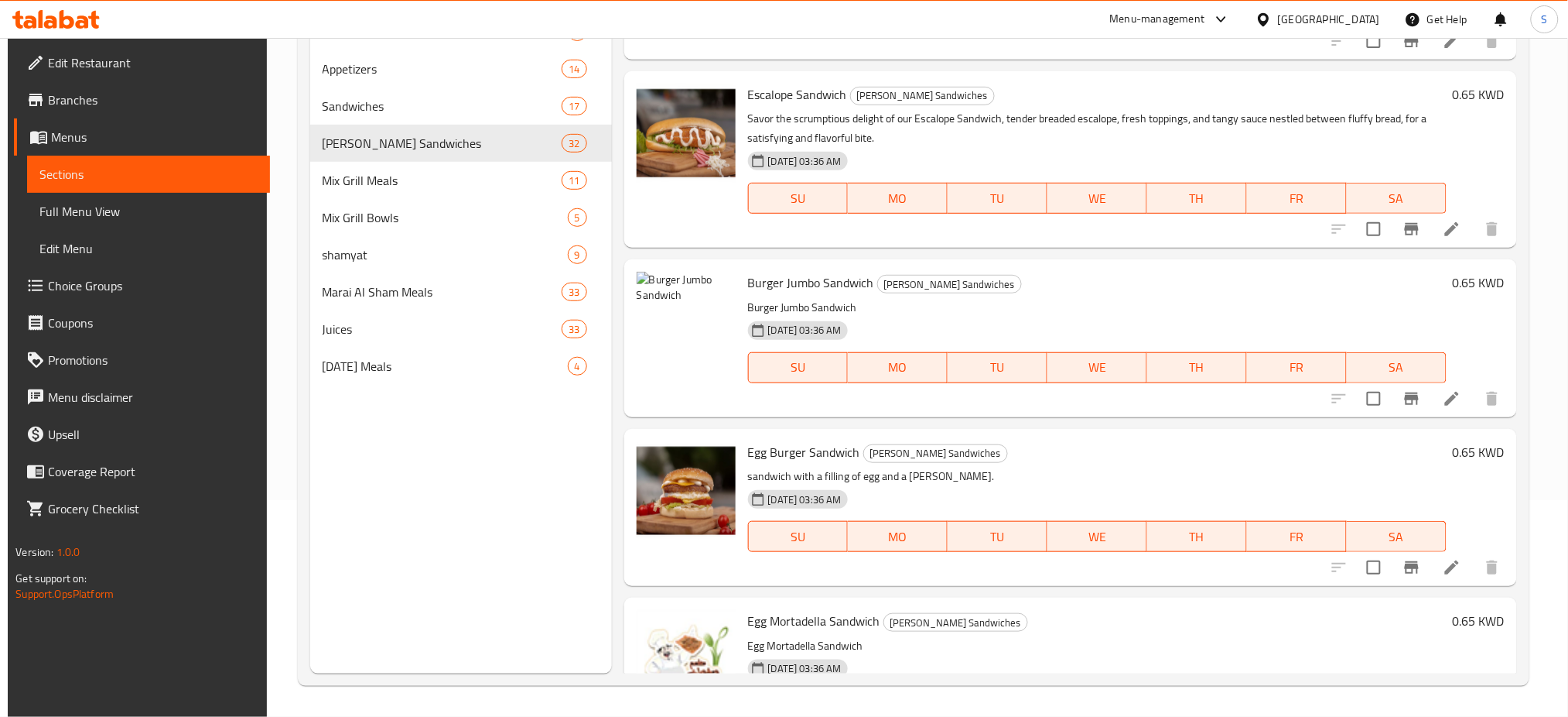
scroll to position [2727, 0]
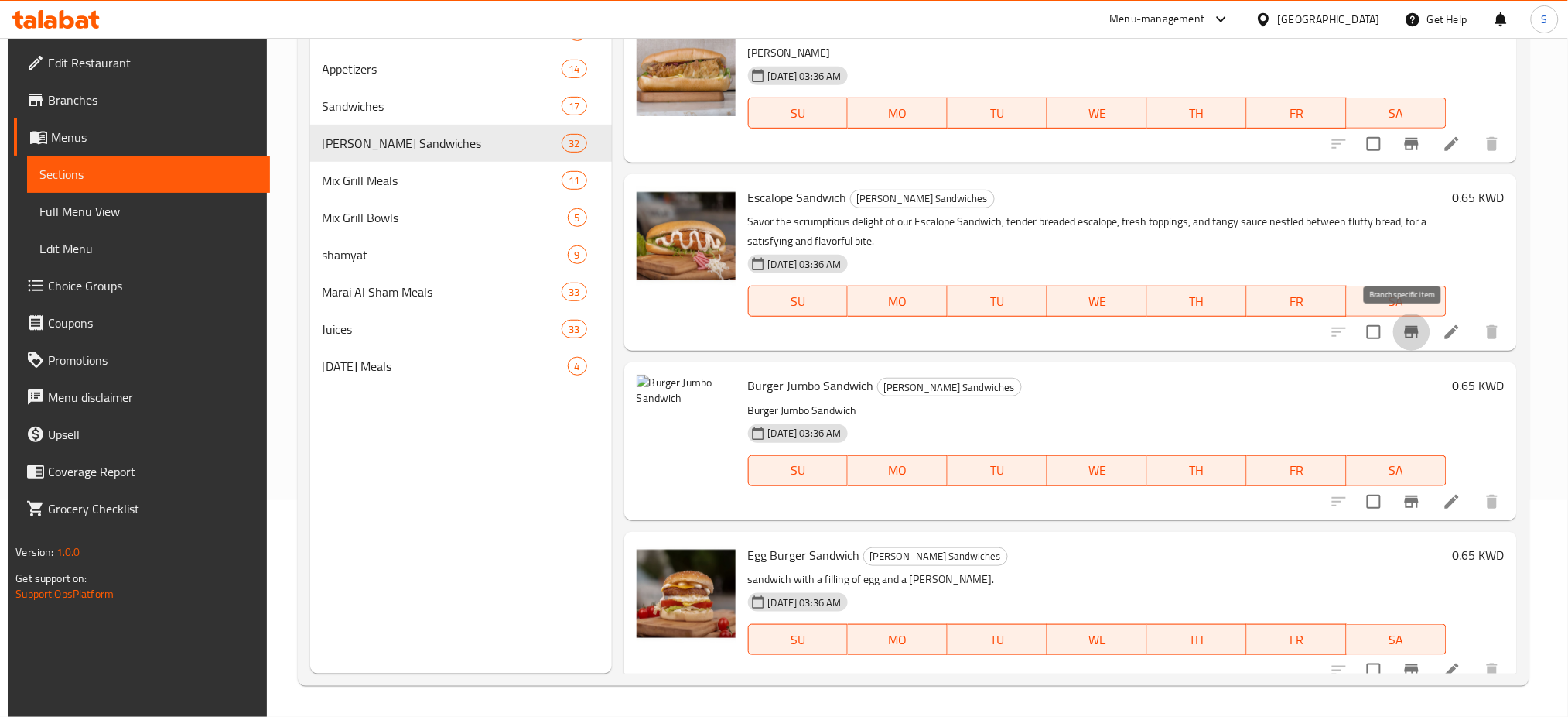
click at [1407, 342] on icon "Branch-specific-item" at bounding box center [1412, 332] width 19 height 19
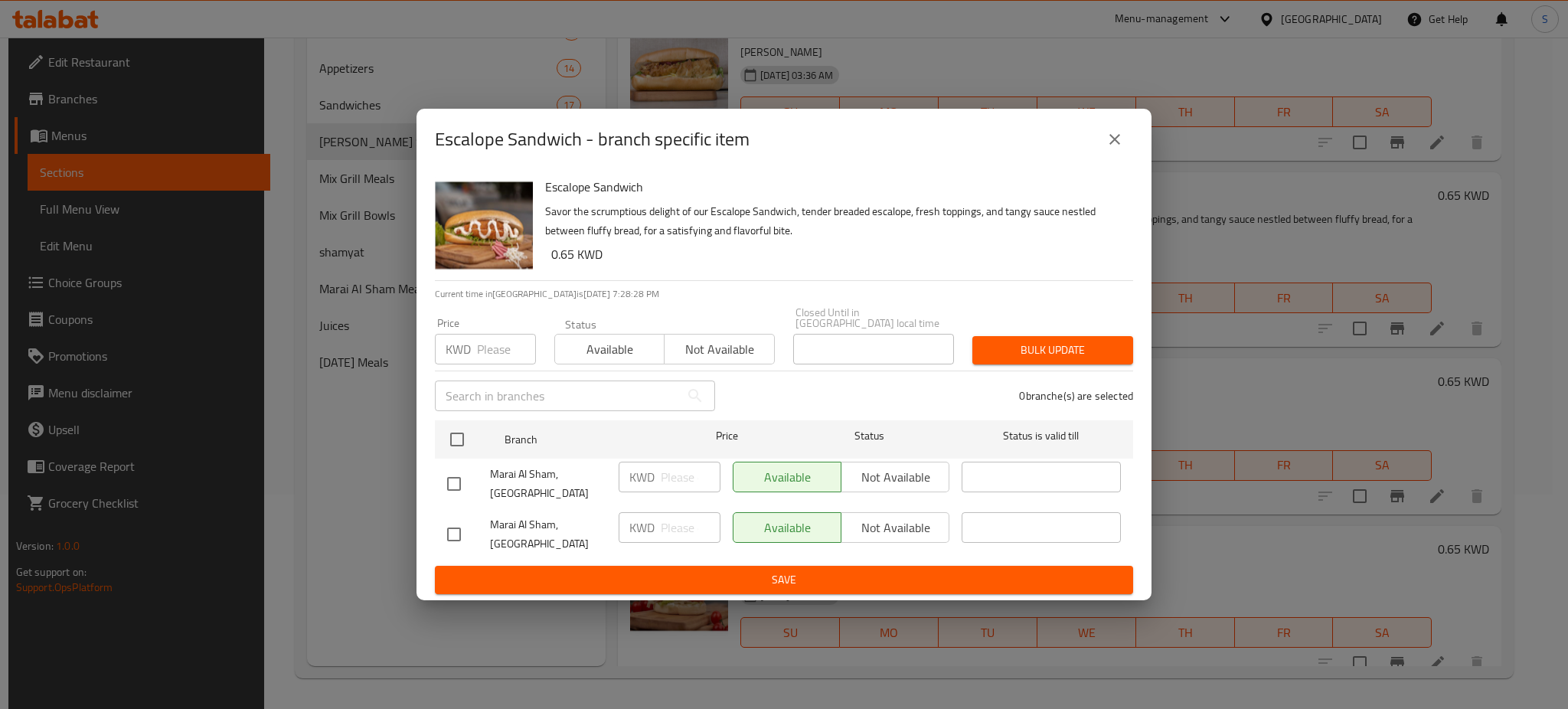
click at [1106, 149] on icon "close" at bounding box center [1115, 139] width 19 height 19
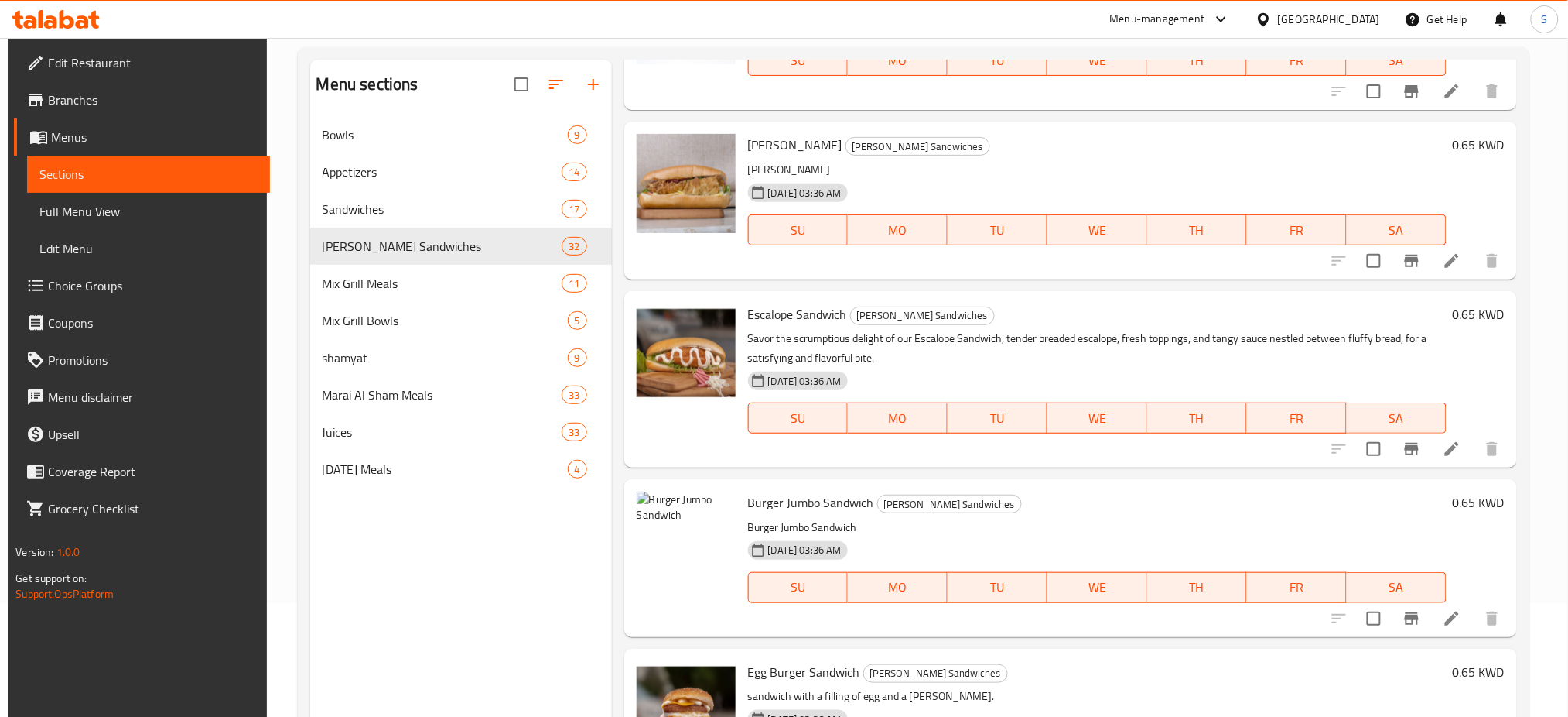
scroll to position [2623, 0]
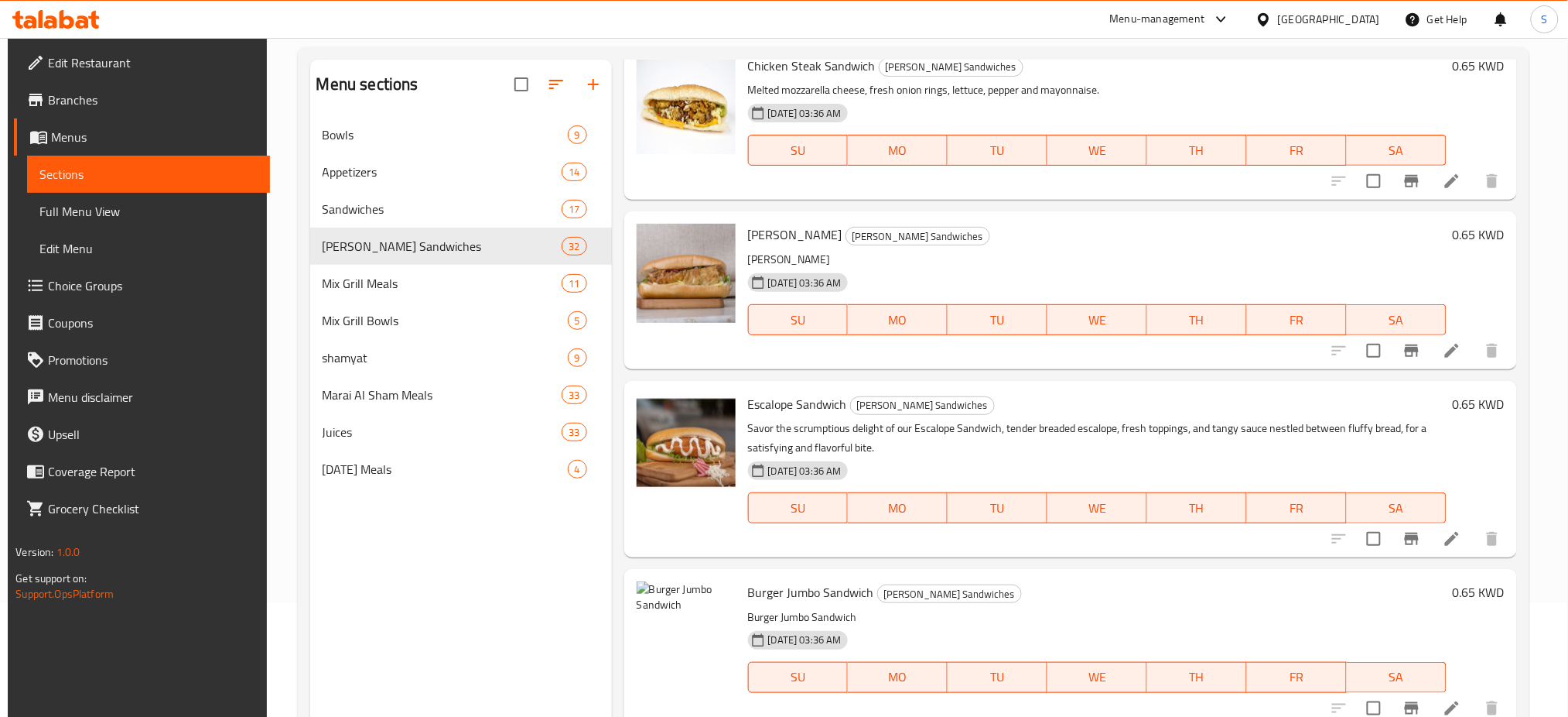
click at [1403, 347] on icon "Branch-specific-item" at bounding box center [1412, 351] width 19 height 19
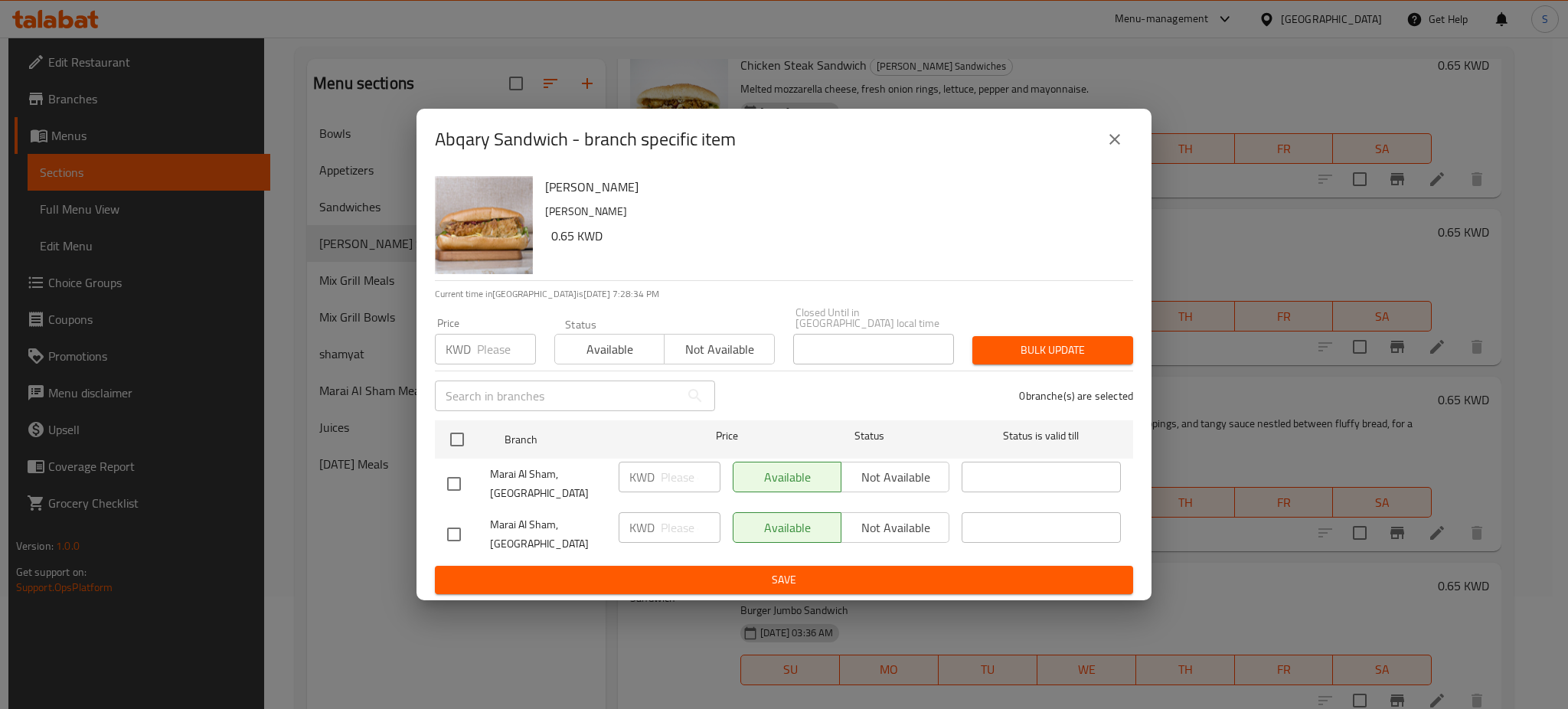
click at [1117, 136] on div "Abqary Sandwich - branch specific item" at bounding box center [784, 139] width 735 height 62
click at [1110, 149] on icon "close" at bounding box center [1115, 139] width 19 height 19
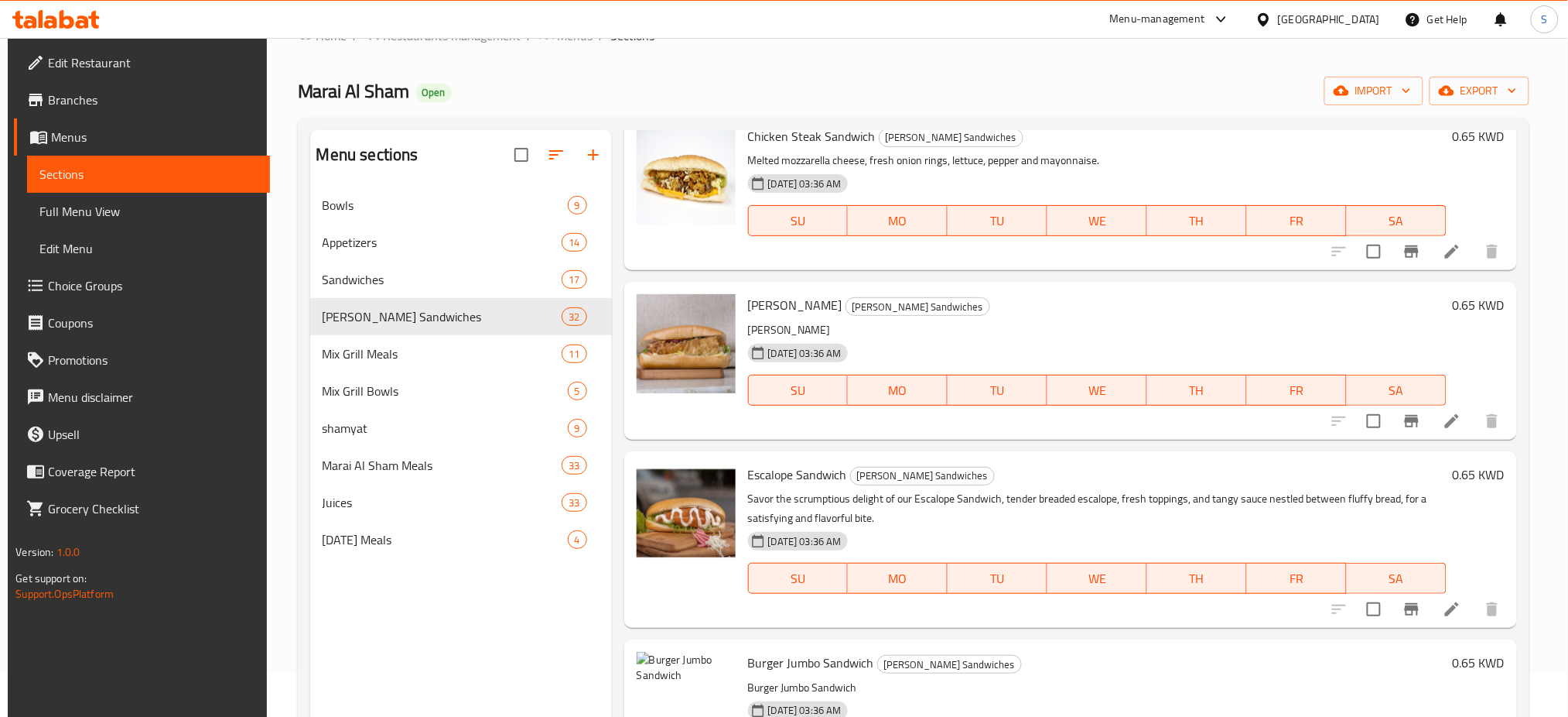
scroll to position [10, 0]
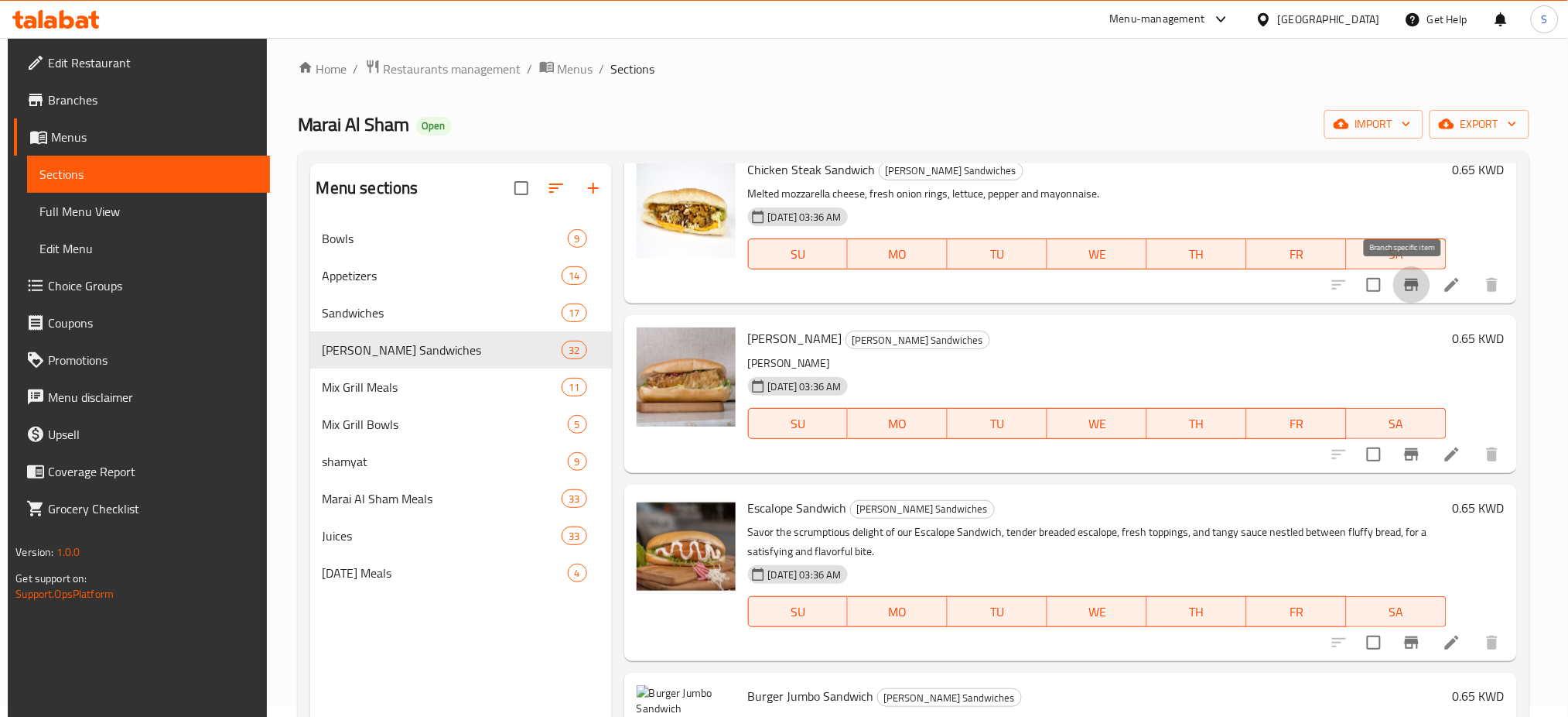
click at [1413, 291] on icon "Branch-specific-item" at bounding box center [1412, 284] width 19 height 19
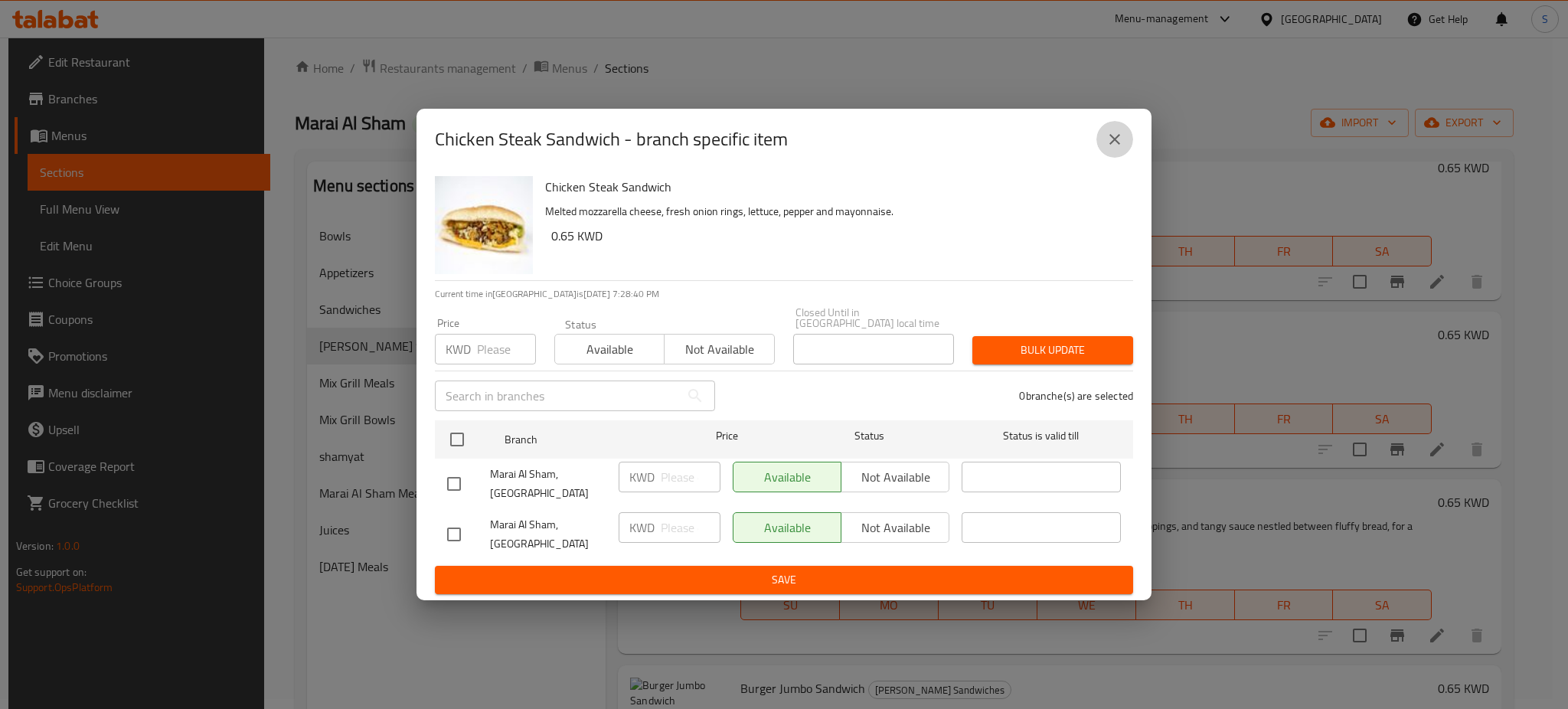
click at [1118, 145] on icon "close" at bounding box center [1115, 139] width 11 height 11
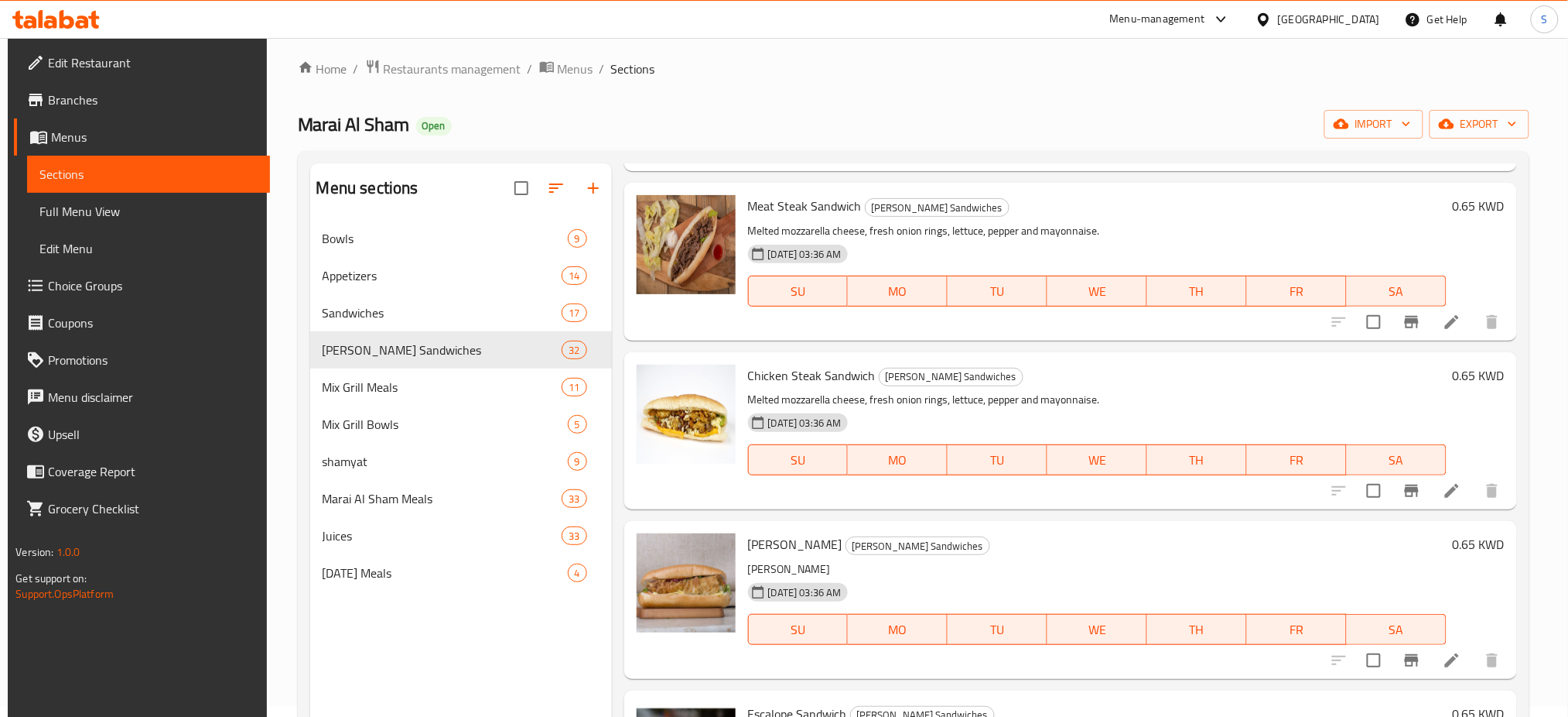
scroll to position [2313, 0]
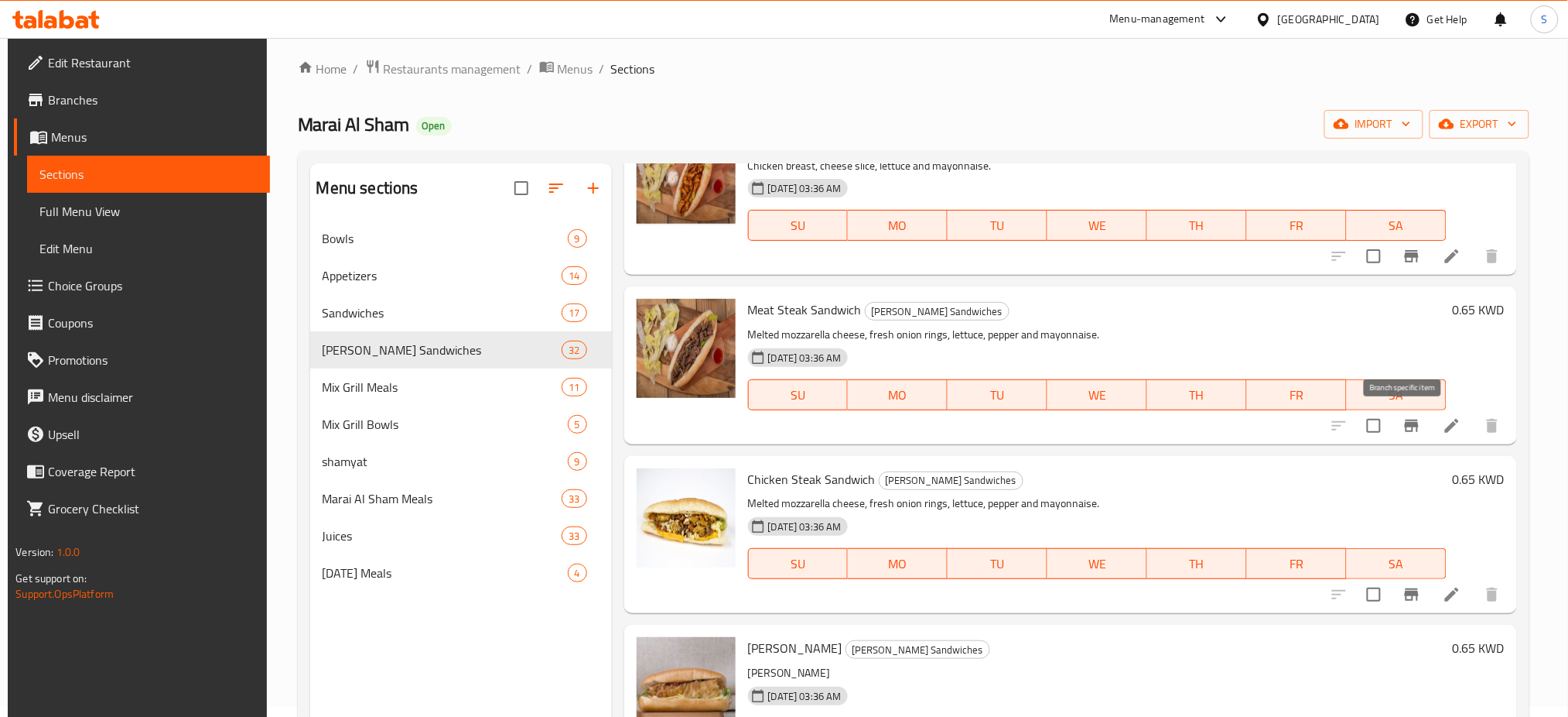
click at [1416, 427] on button "Branch-specific-item" at bounding box center [1413, 426] width 38 height 38
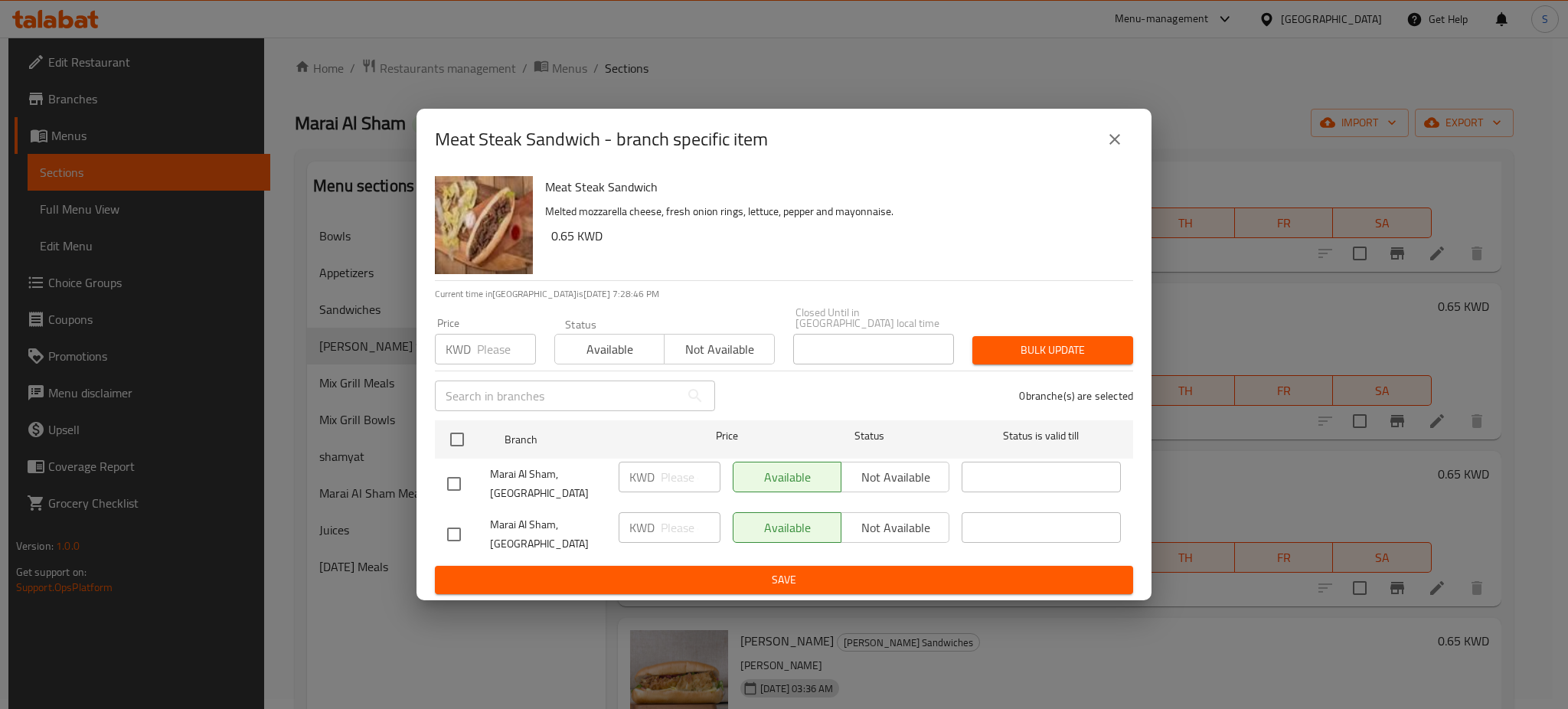
click at [1116, 146] on button "close" at bounding box center [1115, 139] width 37 height 37
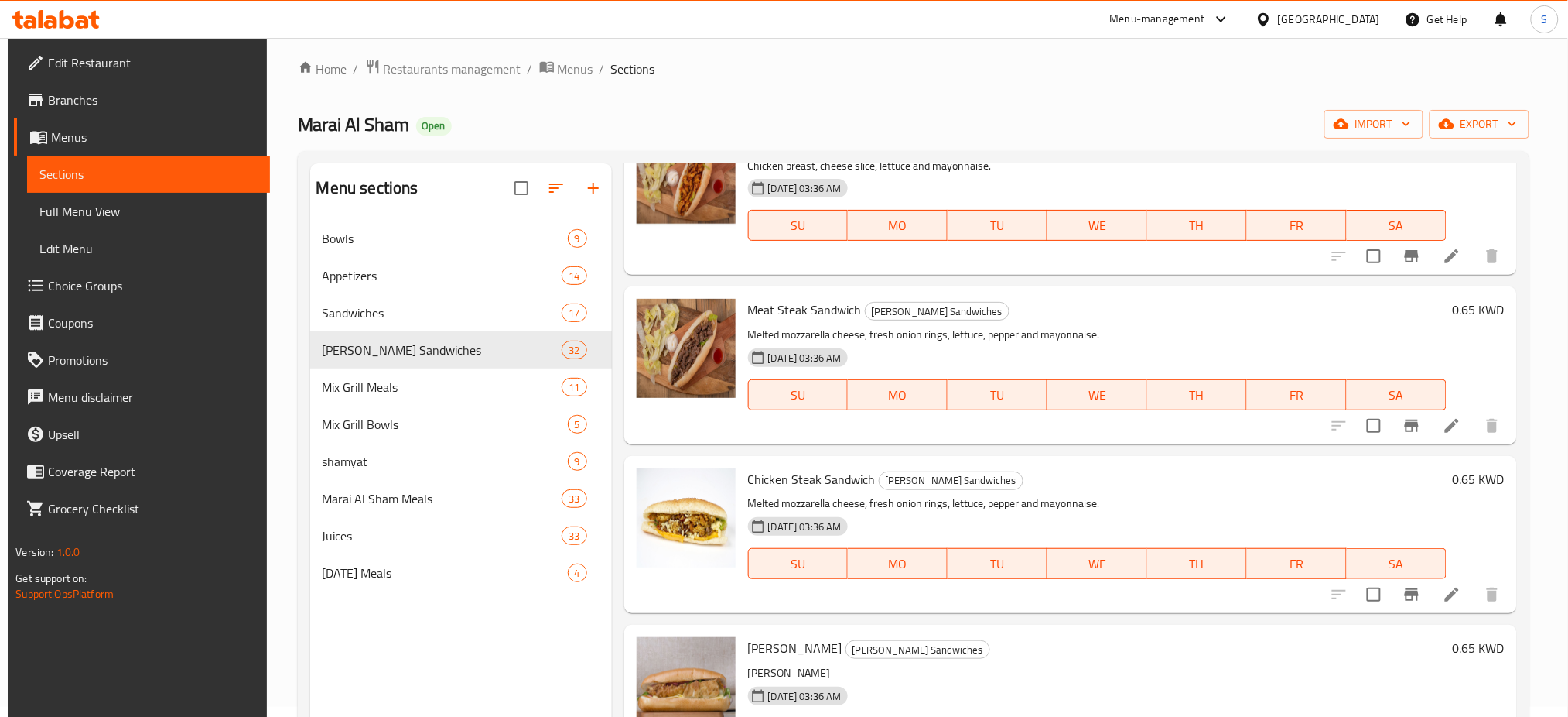
click at [1405, 259] on icon "Branch-specific-item" at bounding box center [1412, 256] width 14 height 13
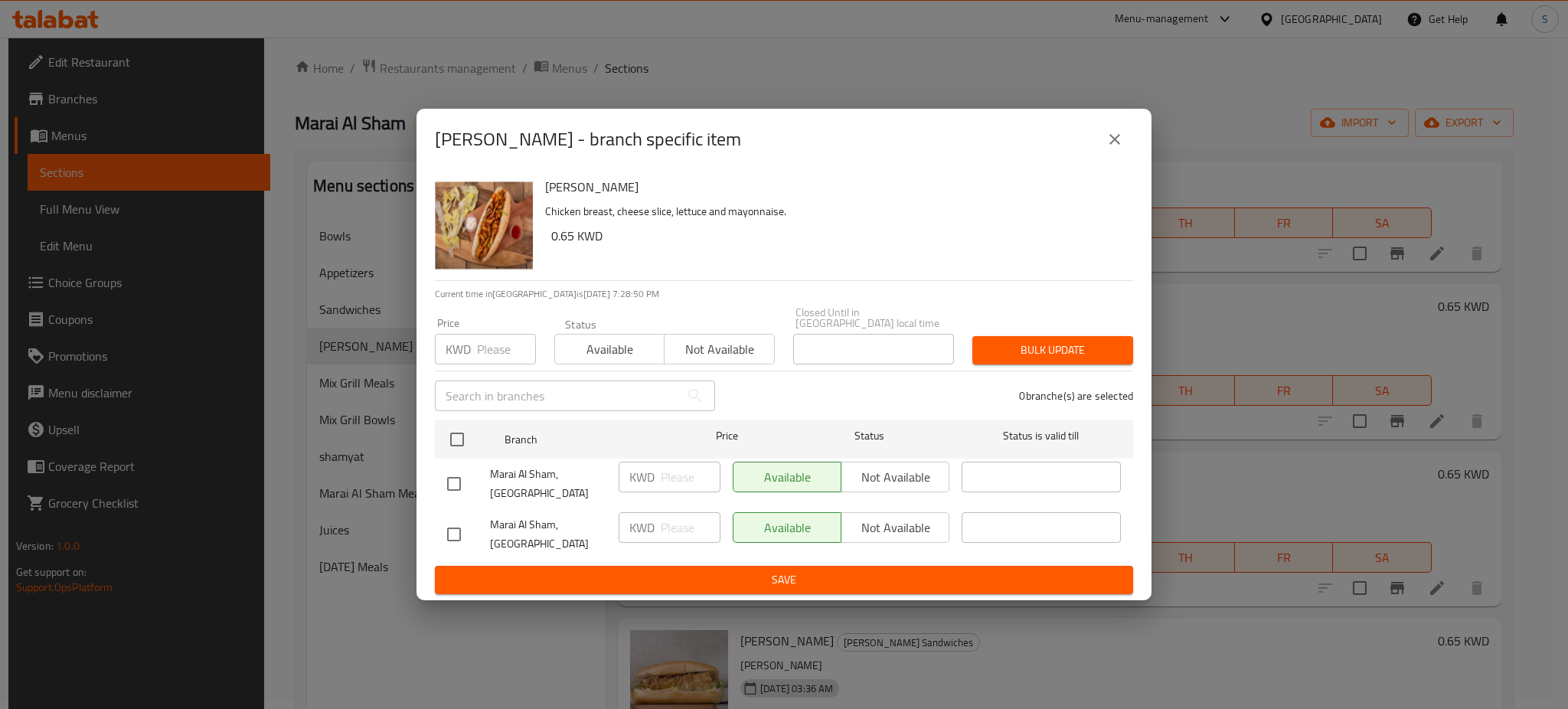
click at [1123, 149] on icon "close" at bounding box center [1115, 139] width 19 height 19
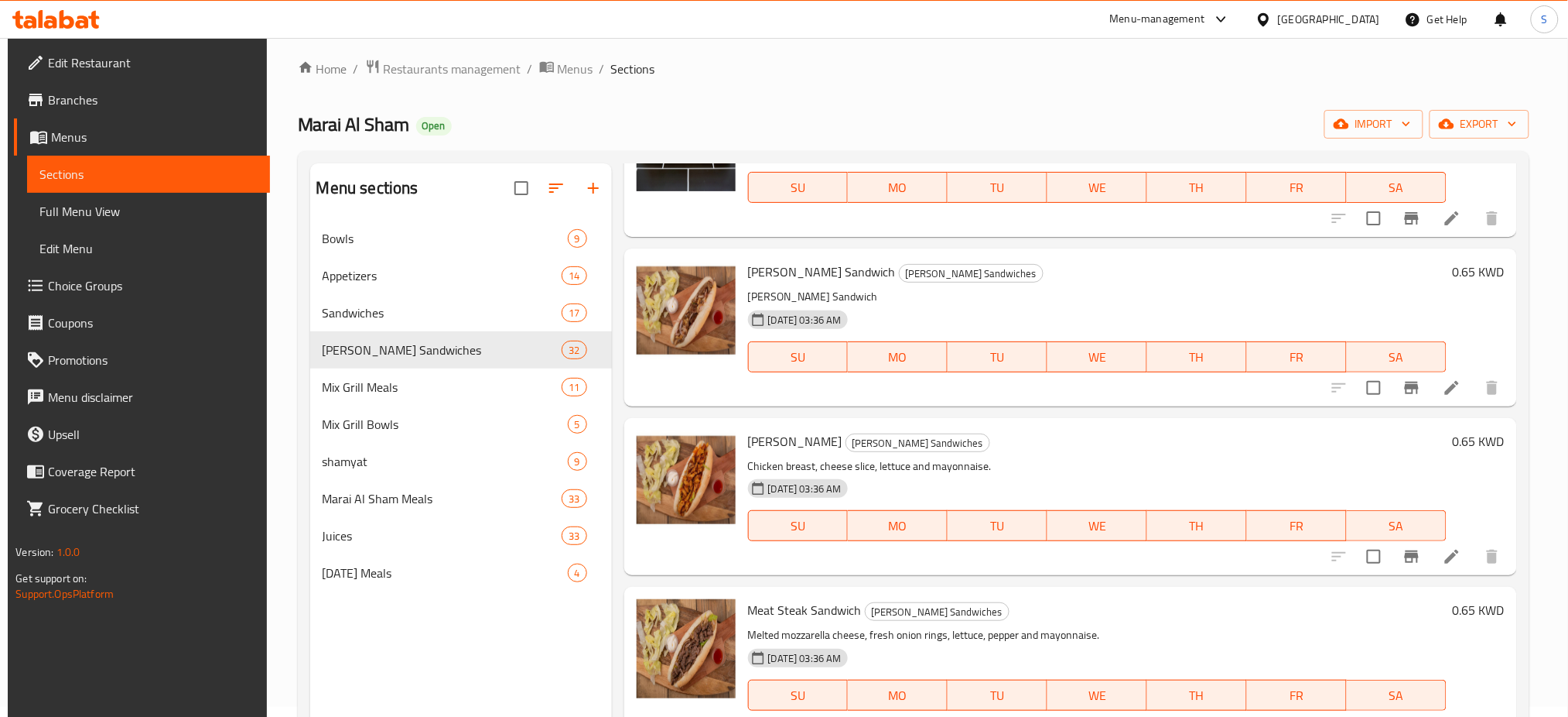
scroll to position [2004, 0]
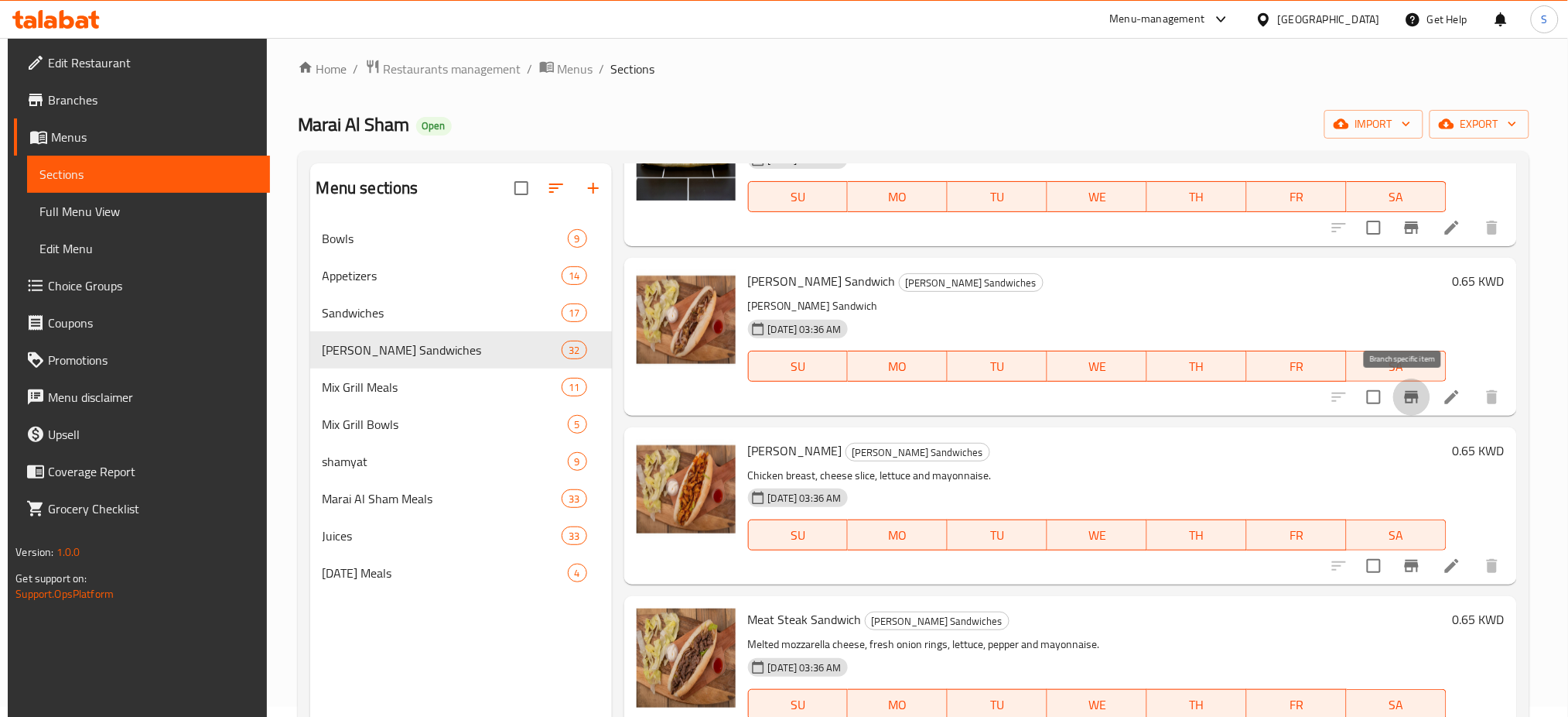
click at [1405, 396] on icon "Branch-specific-item" at bounding box center [1412, 397] width 14 height 13
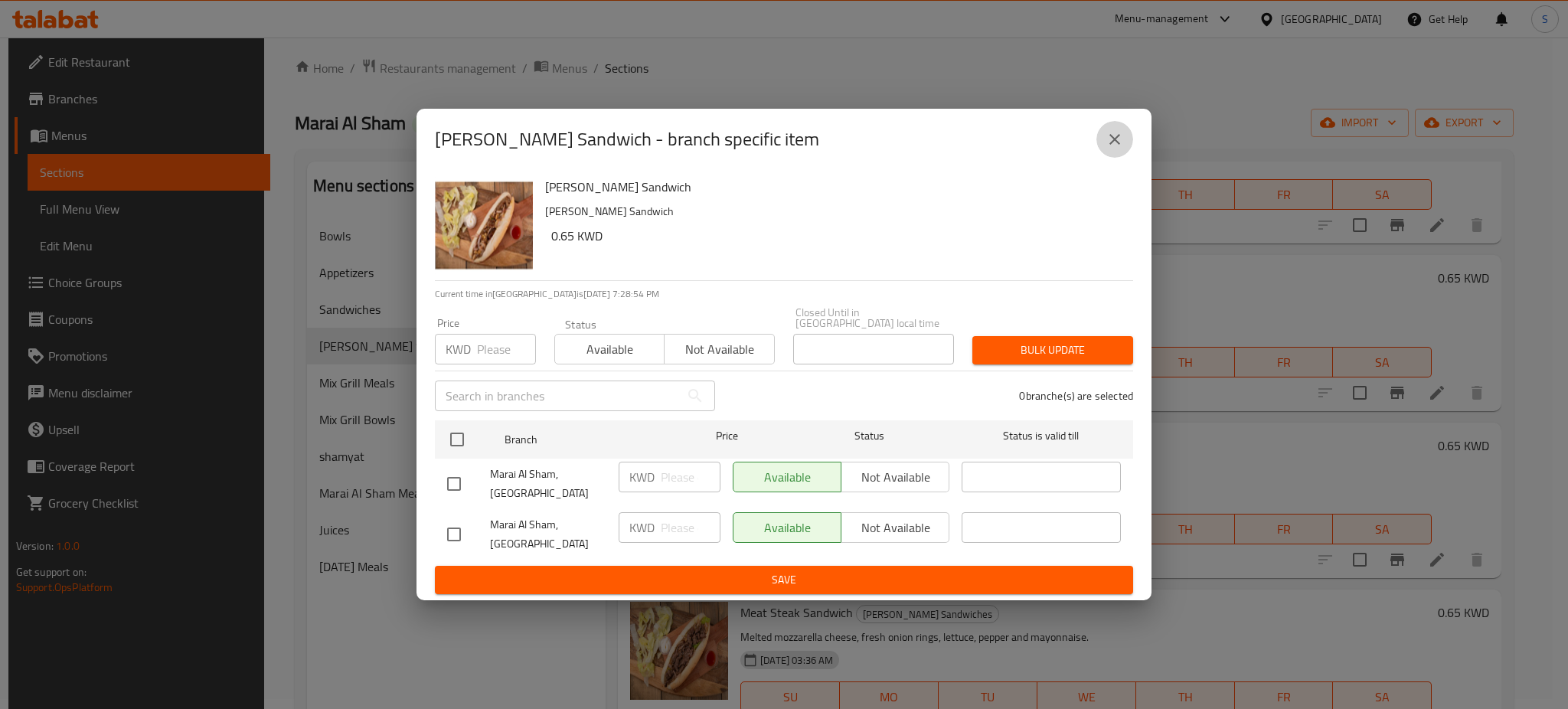
click at [1113, 158] on button "close" at bounding box center [1115, 139] width 37 height 37
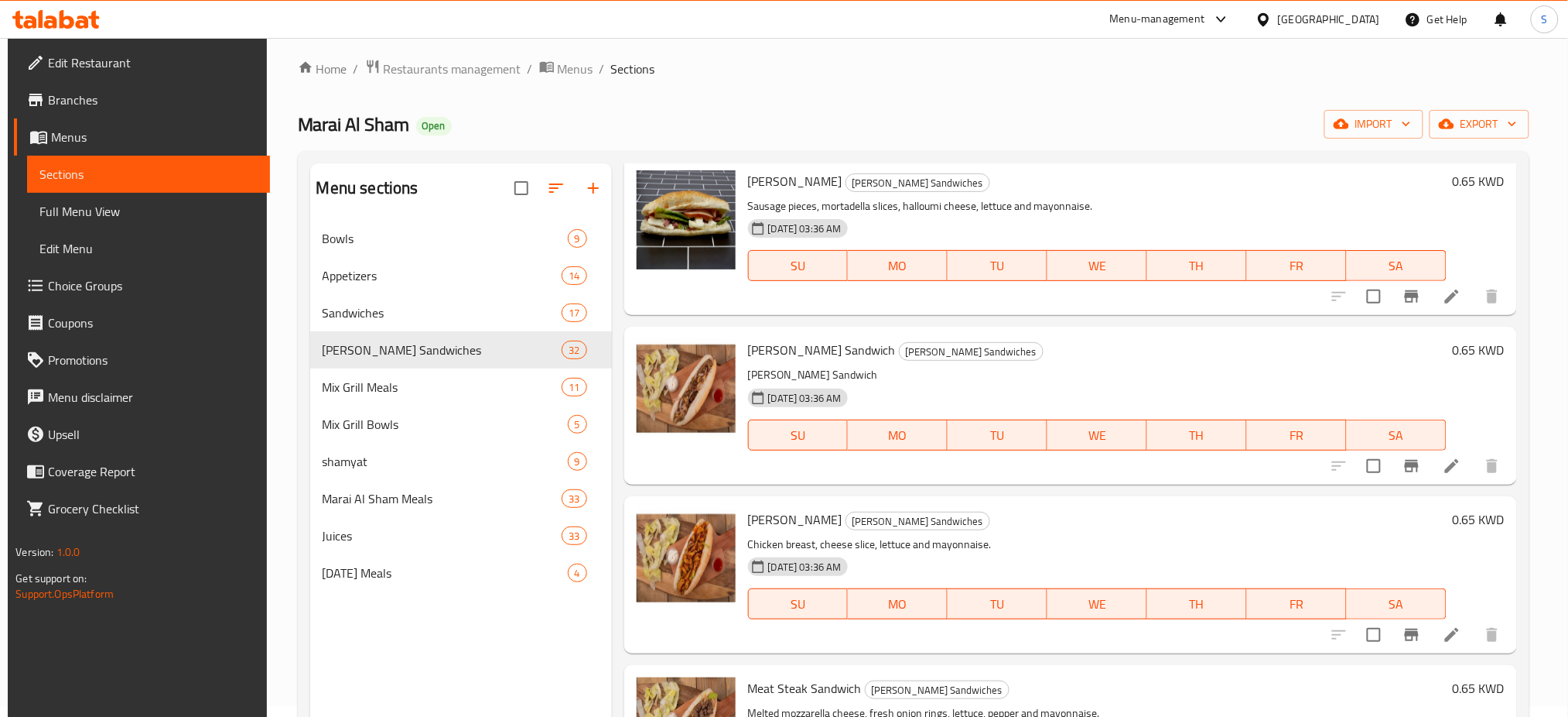
scroll to position [1798, 0]
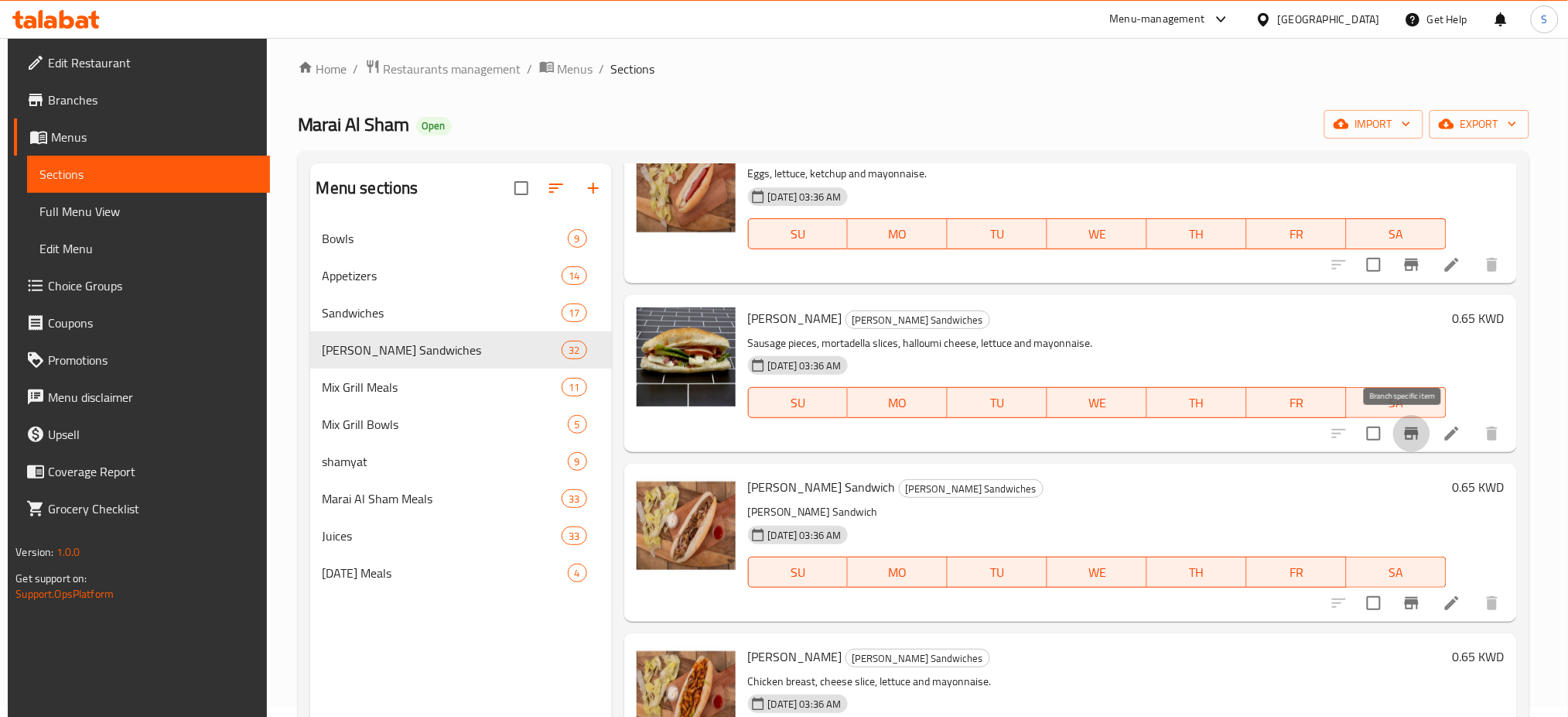
click at [1418, 438] on button "Branch-specific-item" at bounding box center [1413, 434] width 38 height 38
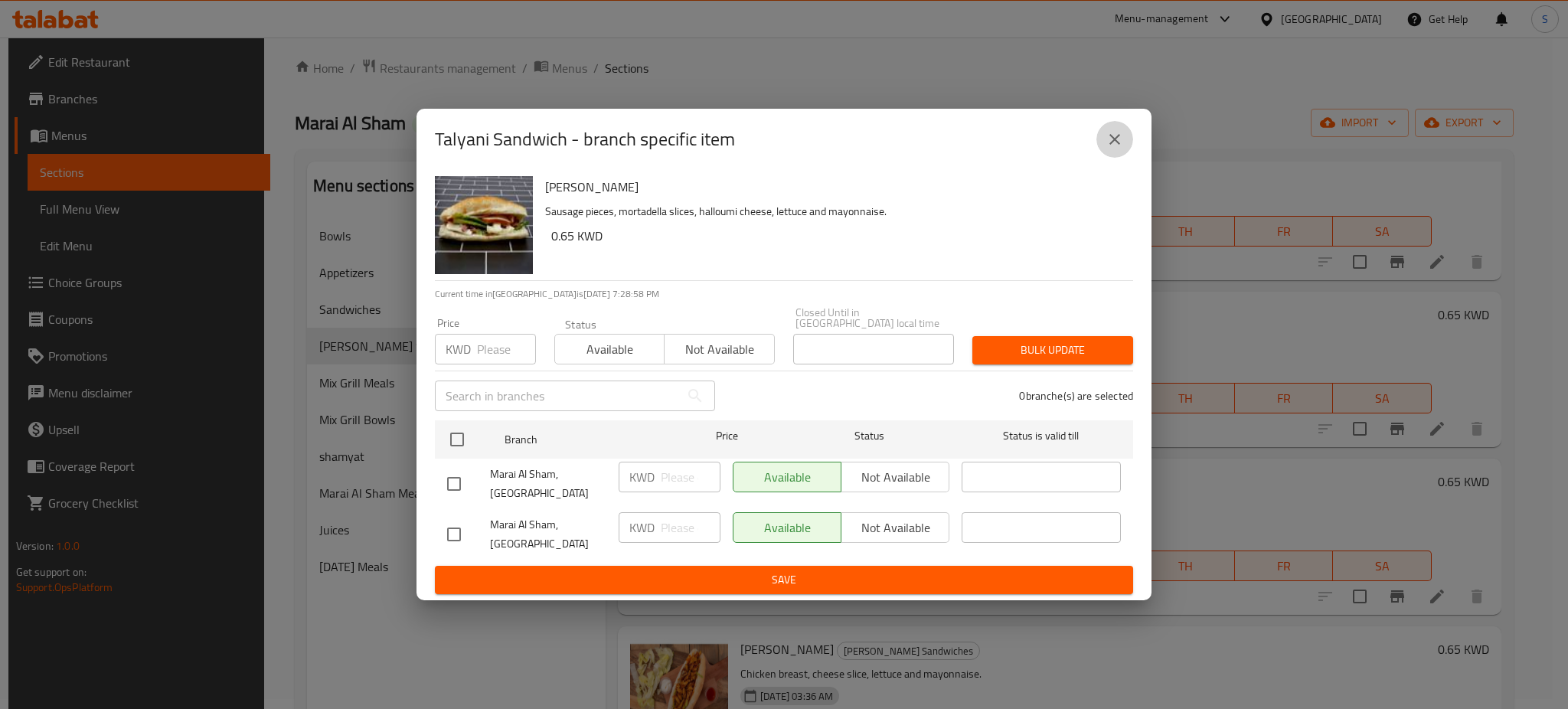
click at [1117, 149] on icon "close" at bounding box center [1115, 139] width 19 height 19
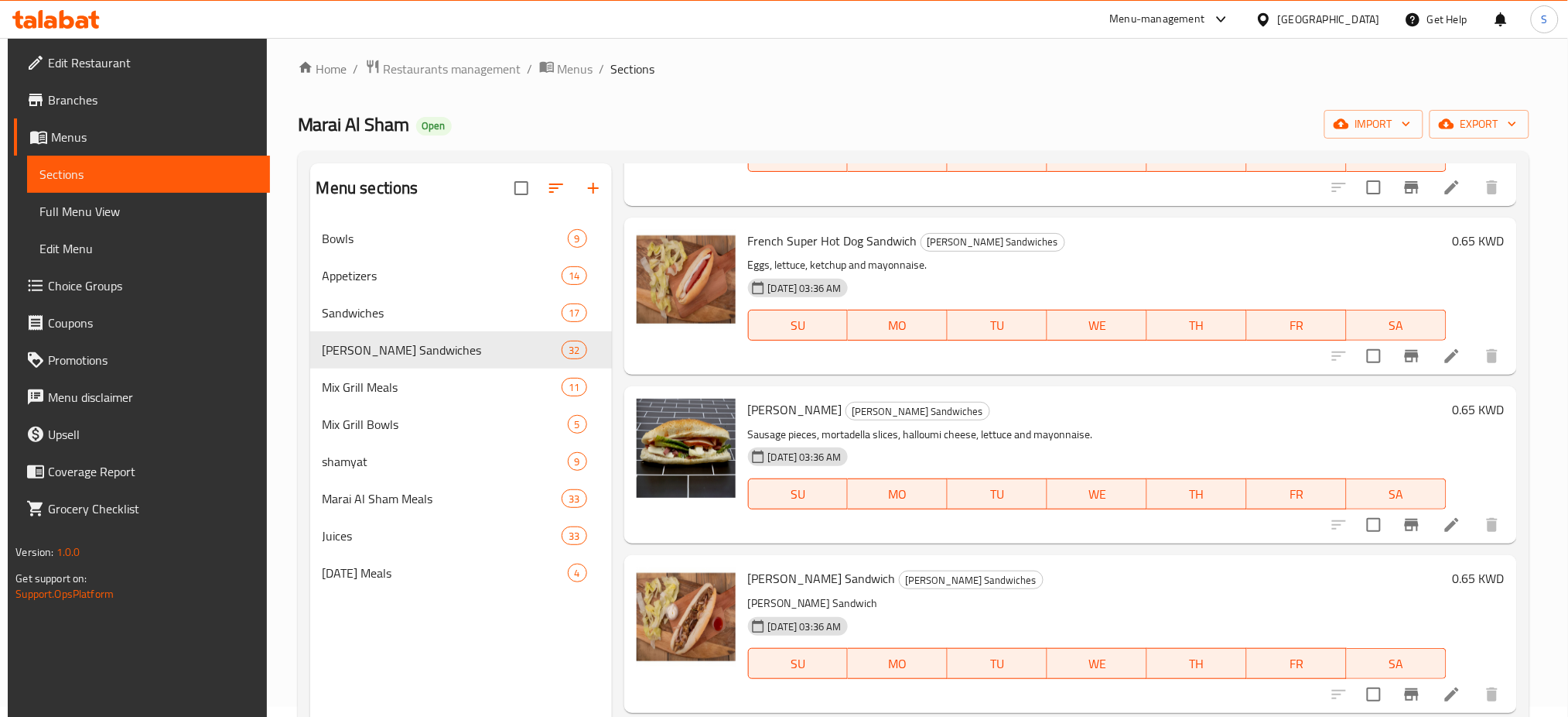
scroll to position [1694, 0]
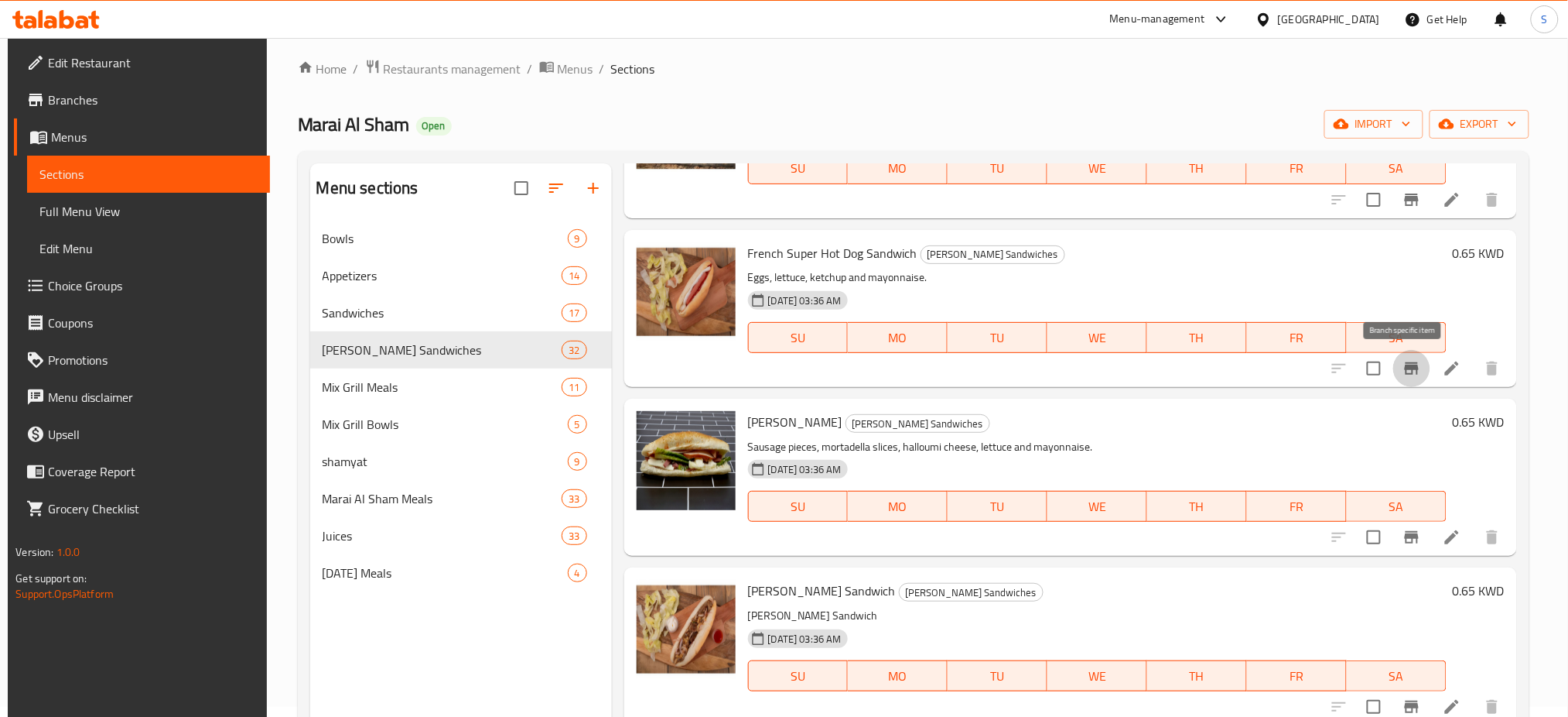
click at [1406, 370] on icon "Branch-specific-item" at bounding box center [1412, 368] width 19 height 19
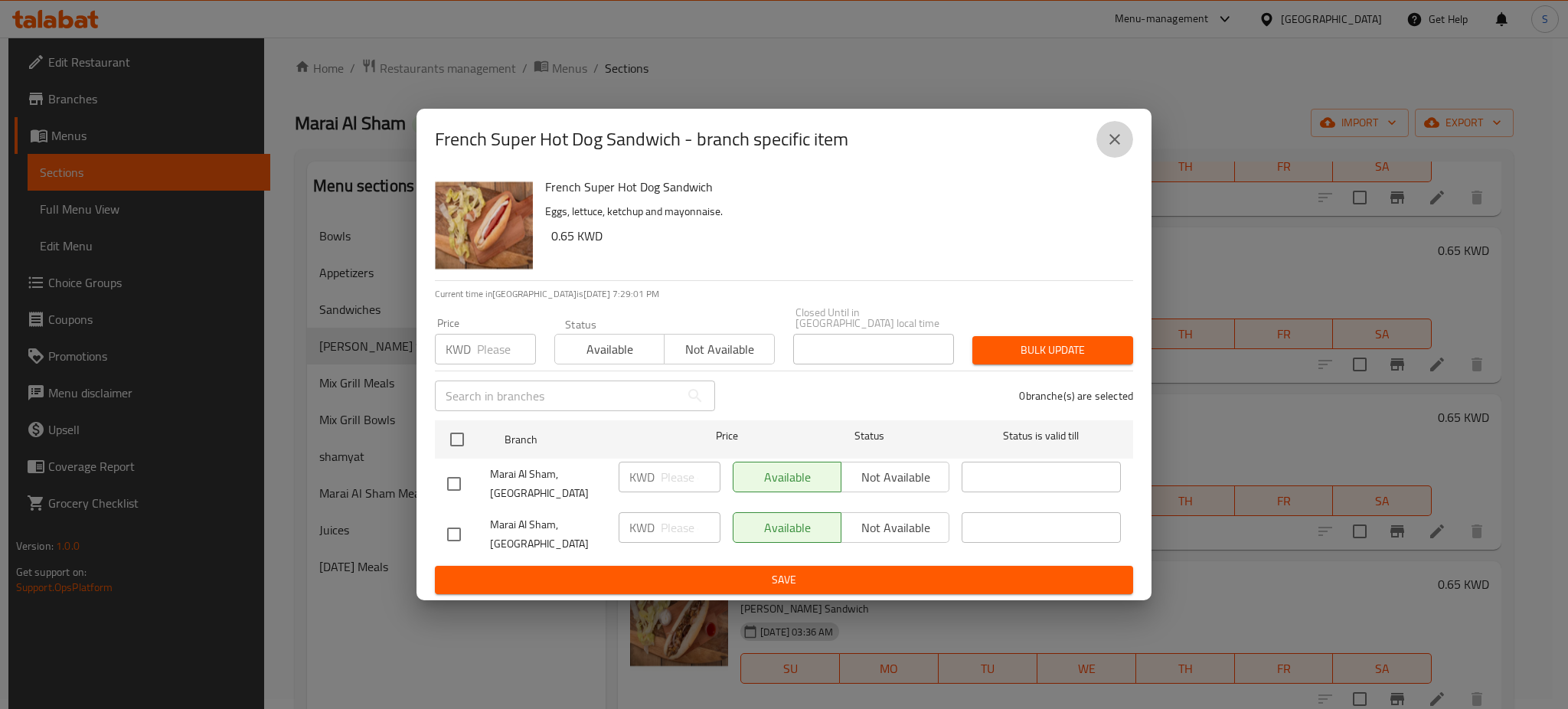
click at [1112, 149] on icon "close" at bounding box center [1115, 139] width 19 height 19
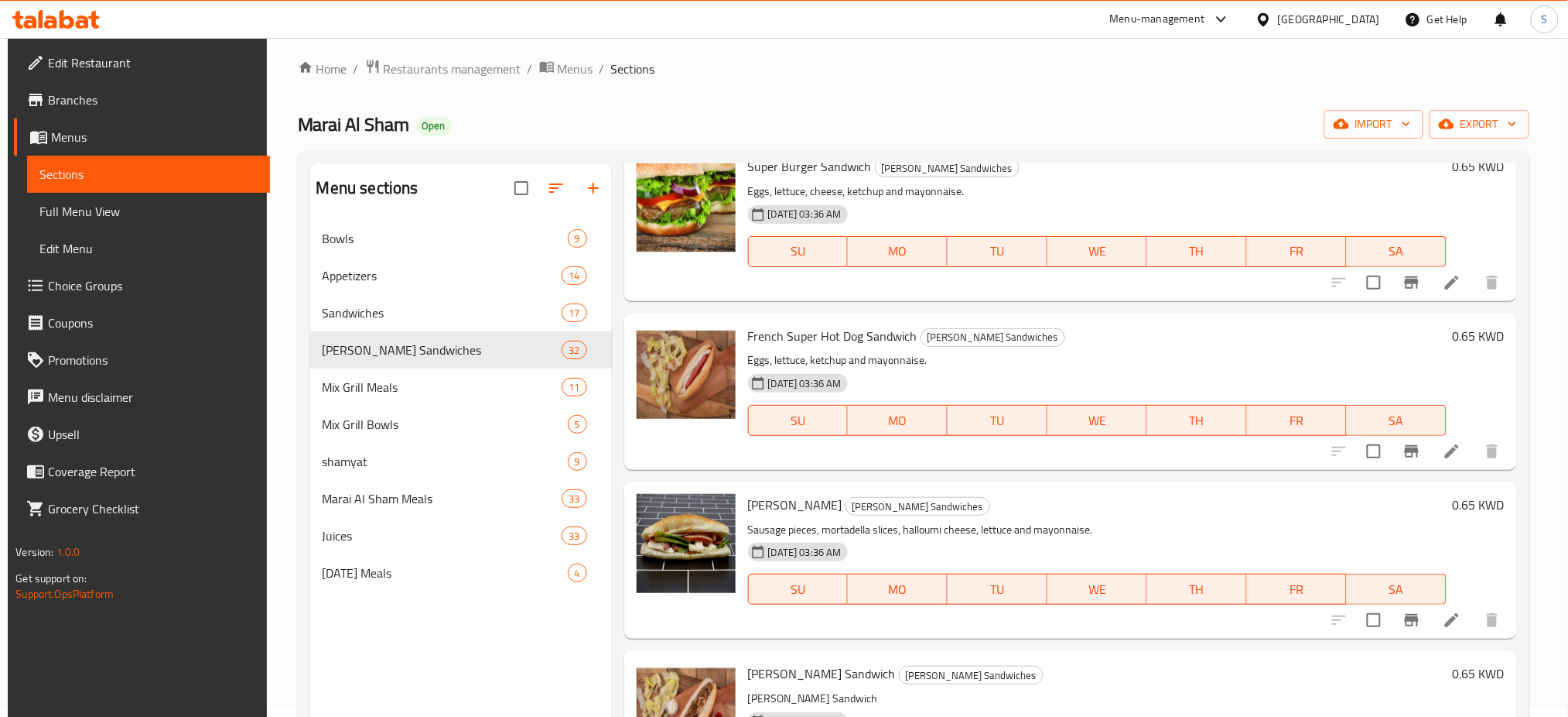
scroll to position [1591, 0]
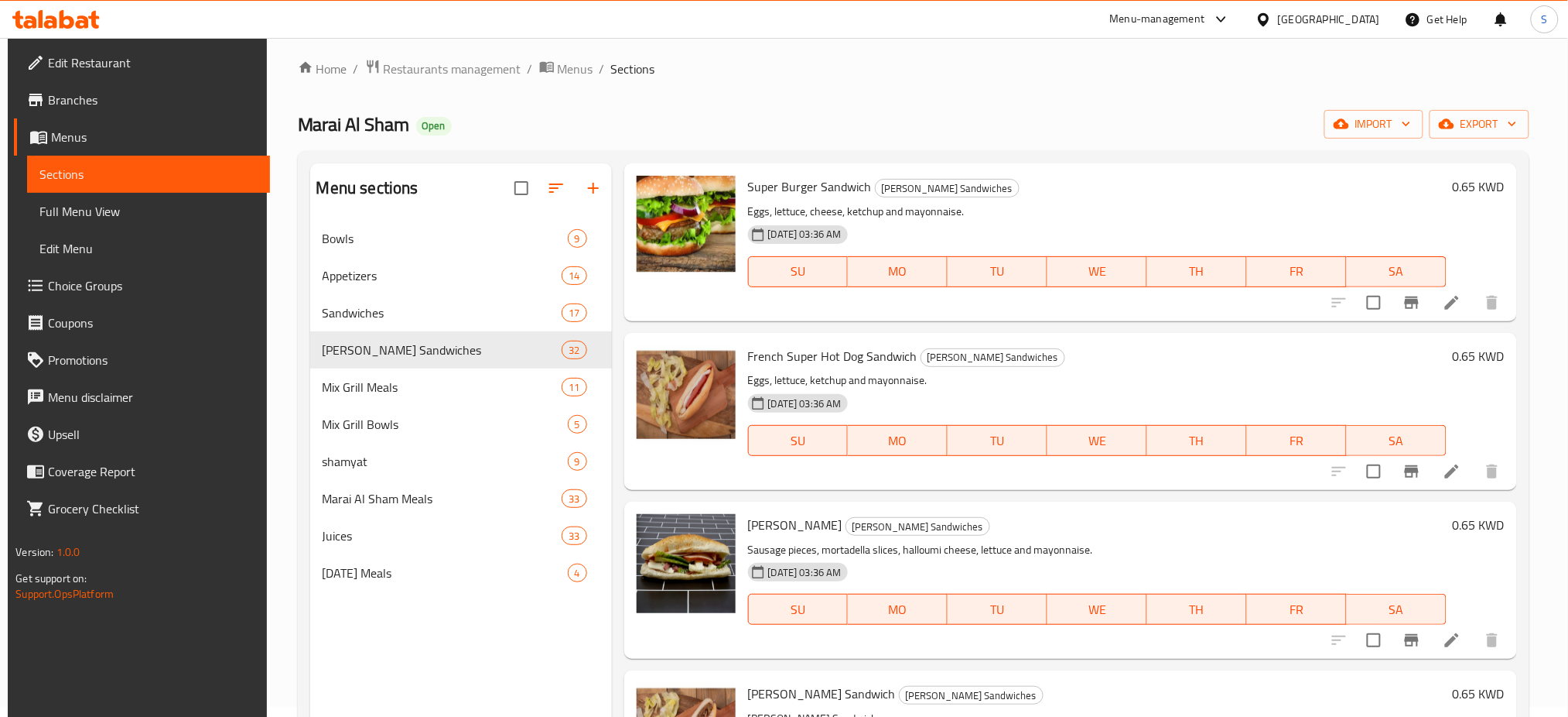
click at [1403, 307] on icon "Branch-specific-item" at bounding box center [1412, 302] width 19 height 19
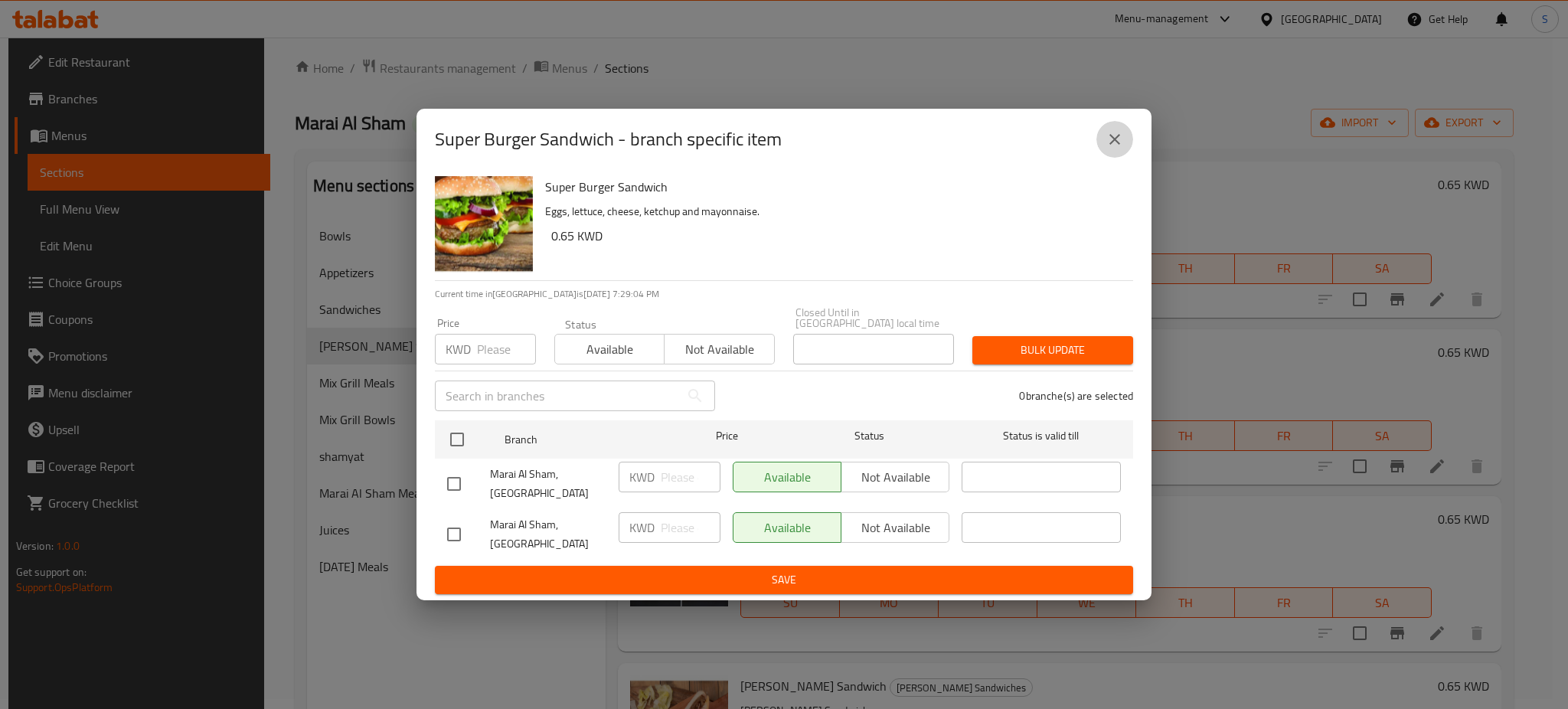
click at [1113, 149] on icon "close" at bounding box center [1115, 139] width 19 height 19
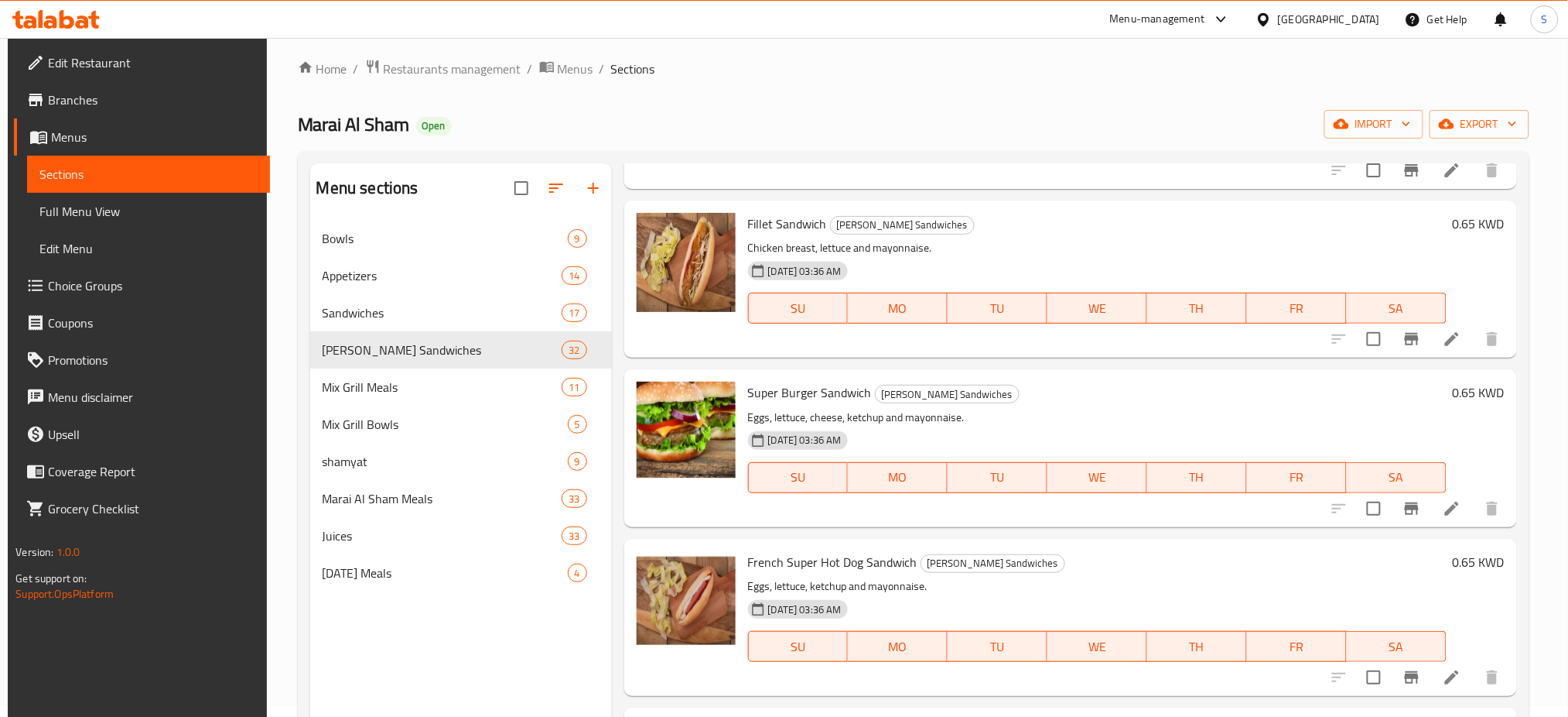
scroll to position [1384, 0]
click at [1403, 345] on icon "Branch-specific-item" at bounding box center [1412, 340] width 19 height 19
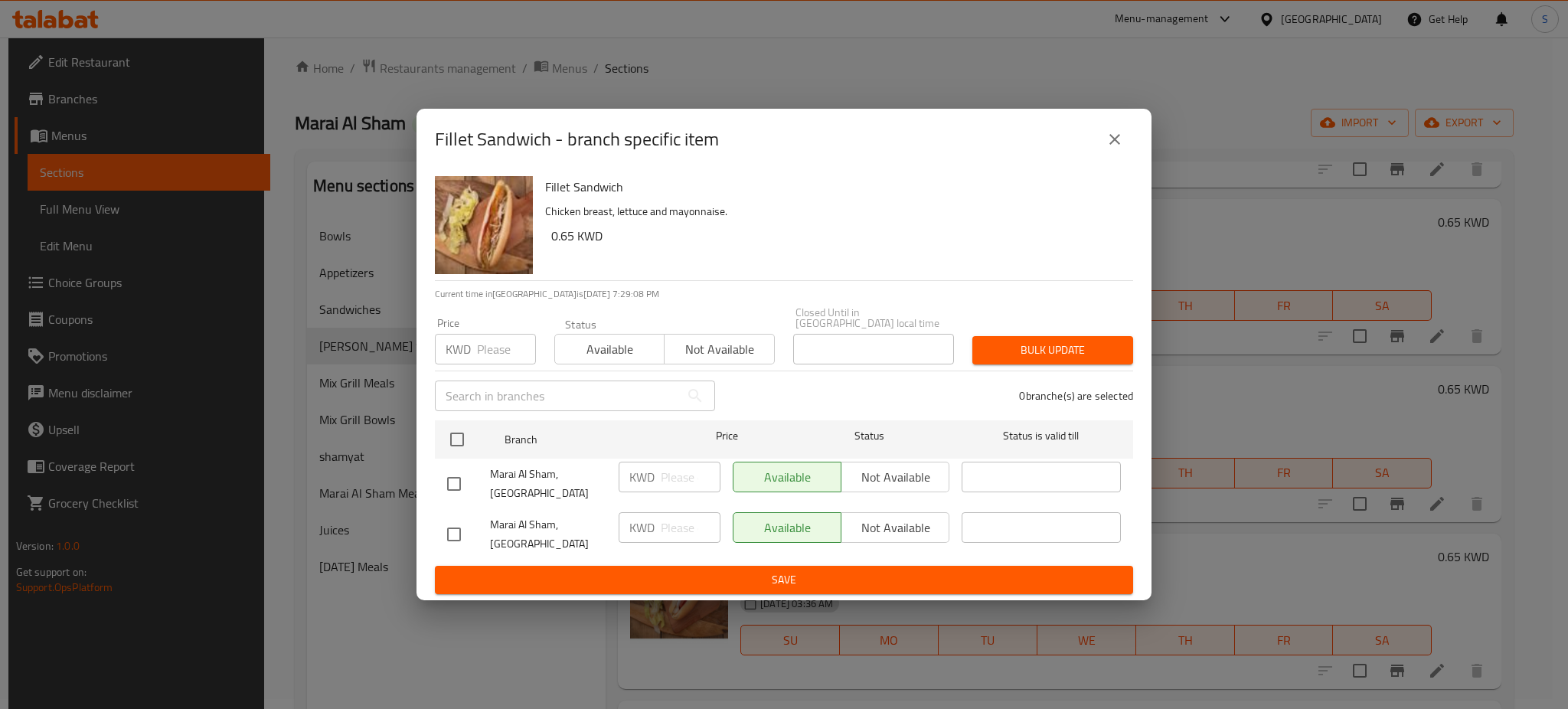
click at [1110, 149] on icon "close" at bounding box center [1115, 139] width 19 height 19
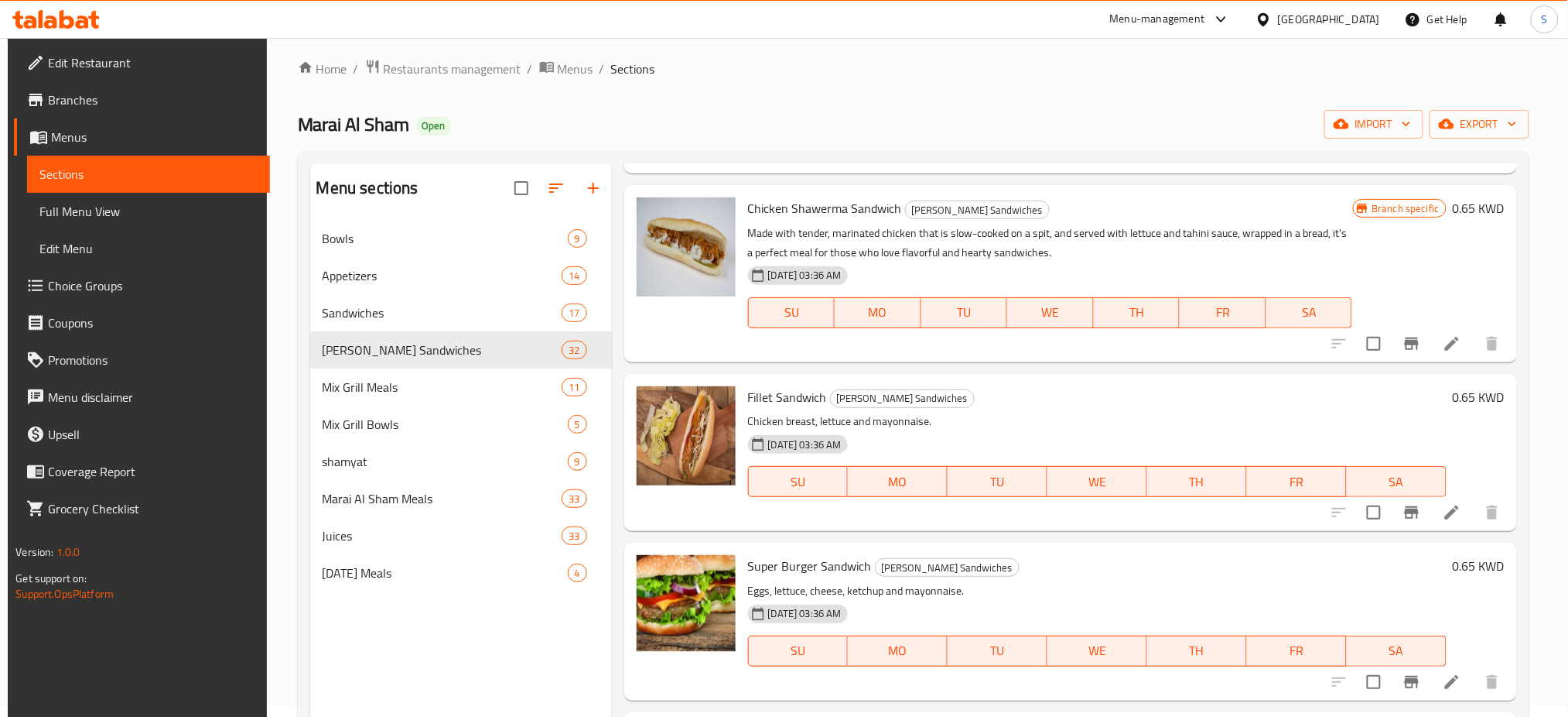
scroll to position [1178, 0]
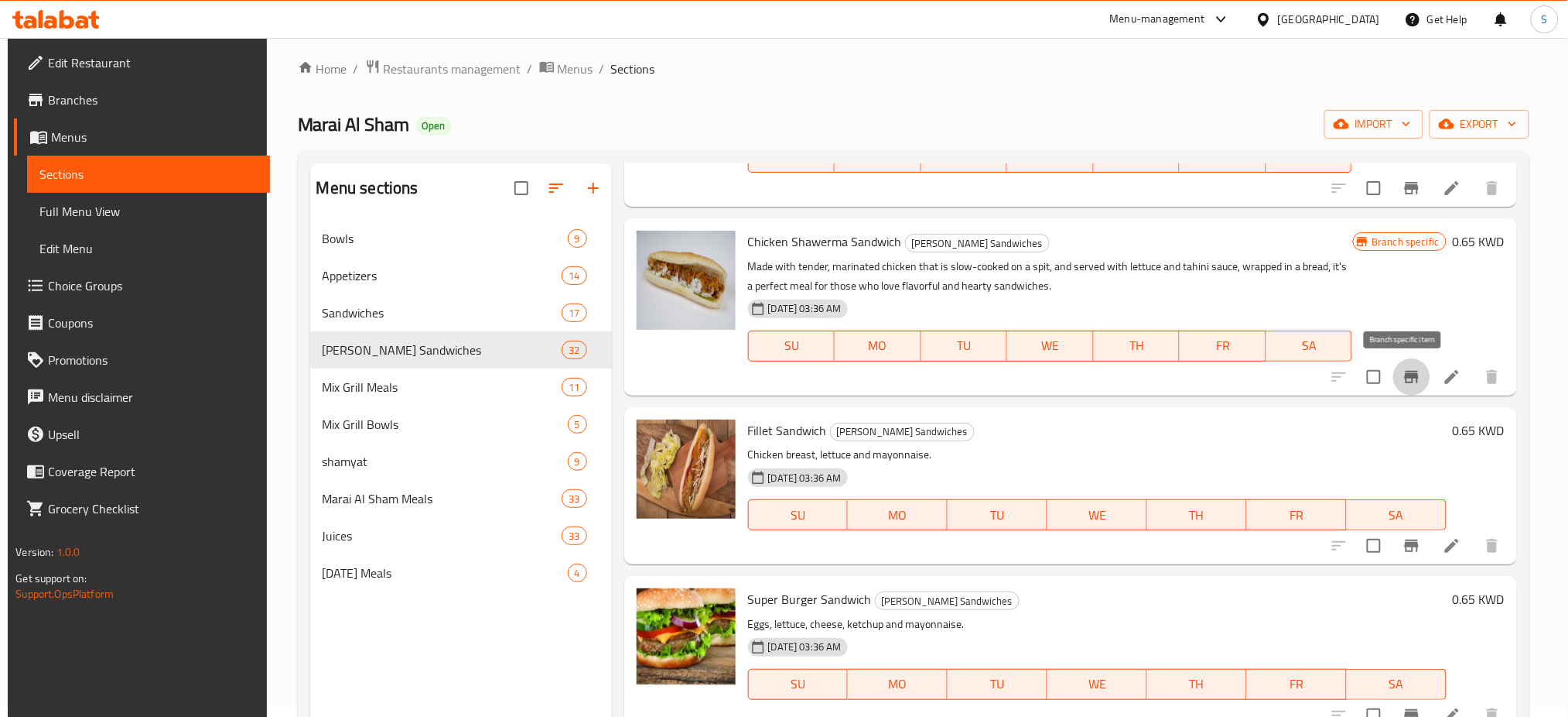
click at [1406, 387] on button "Branch-specific-item" at bounding box center [1413, 377] width 38 height 38
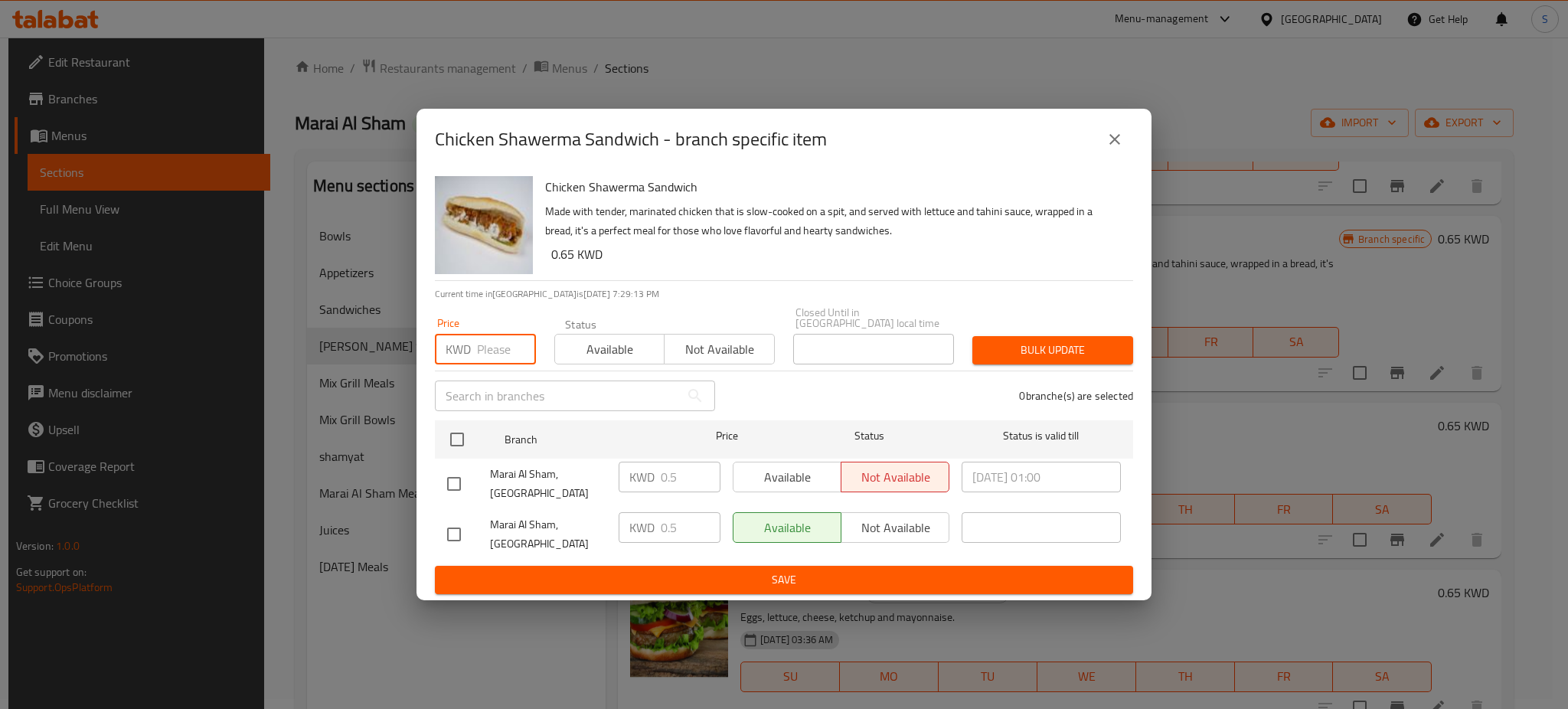
click at [486, 362] on input "number" at bounding box center [506, 349] width 59 height 30
click at [462, 450] on input "checkbox" at bounding box center [456, 439] width 32 height 32
checkbox input "true"
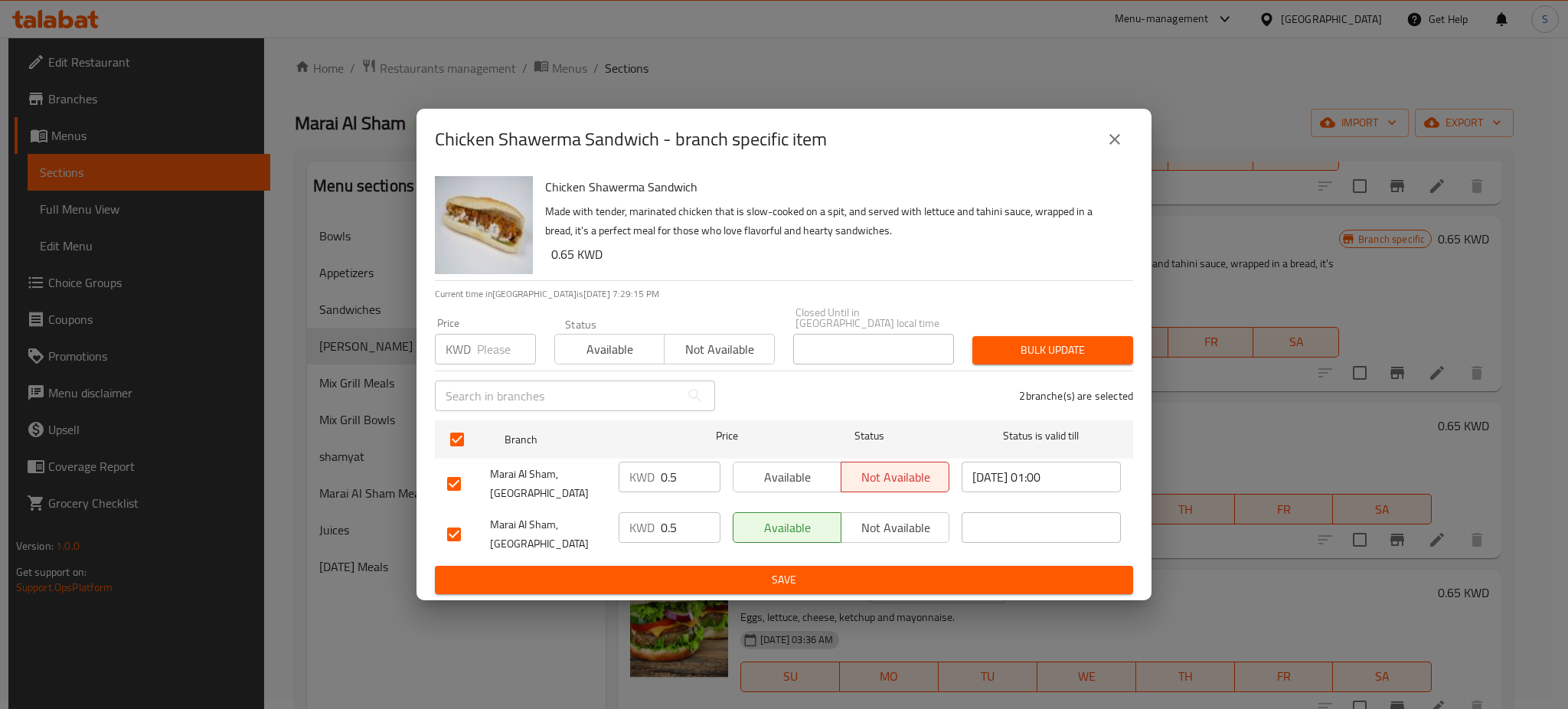
click at [482, 355] on input "number" at bounding box center [506, 349] width 59 height 30
type input "0.65"
click at [1036, 353] on span "Bulk update" at bounding box center [1052, 351] width 136 height 20
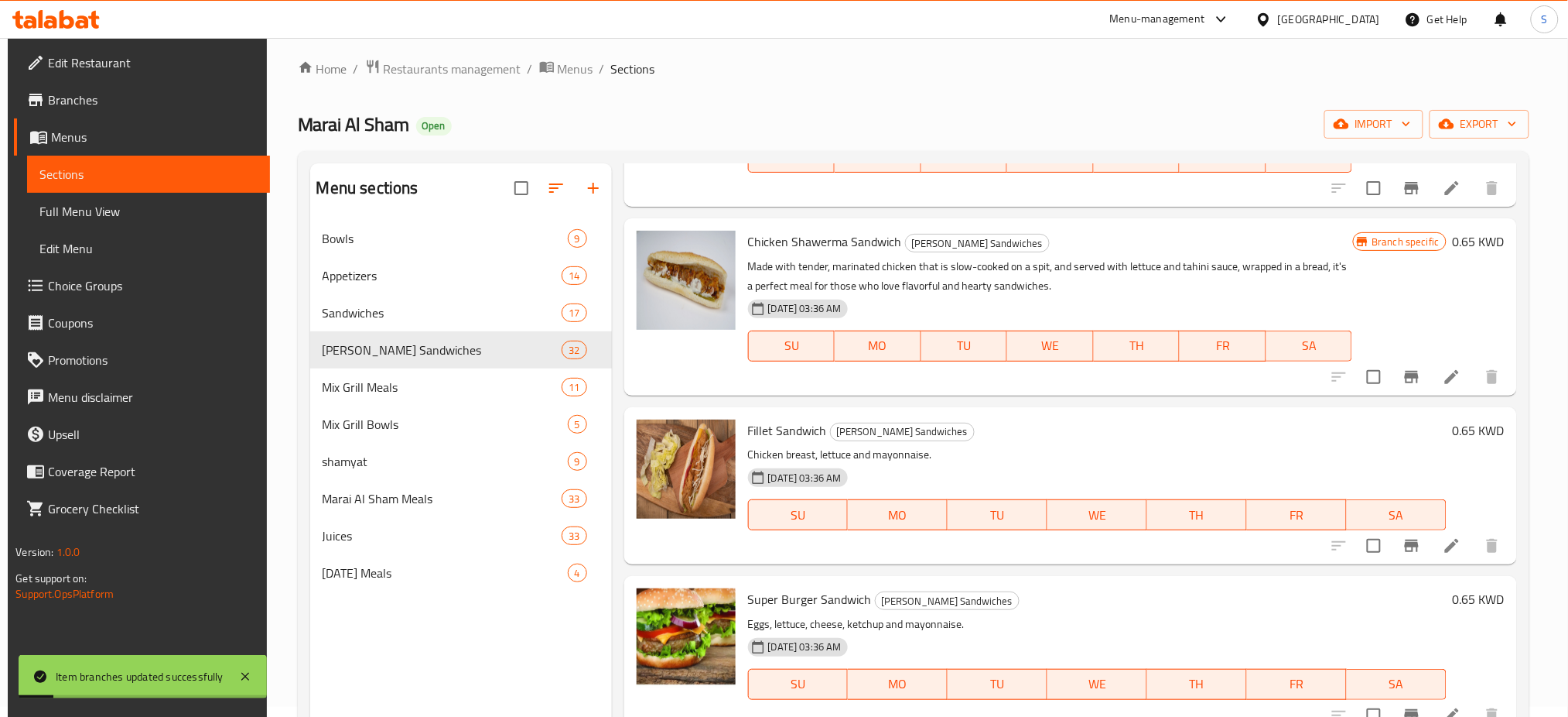
scroll to position [973, 0]
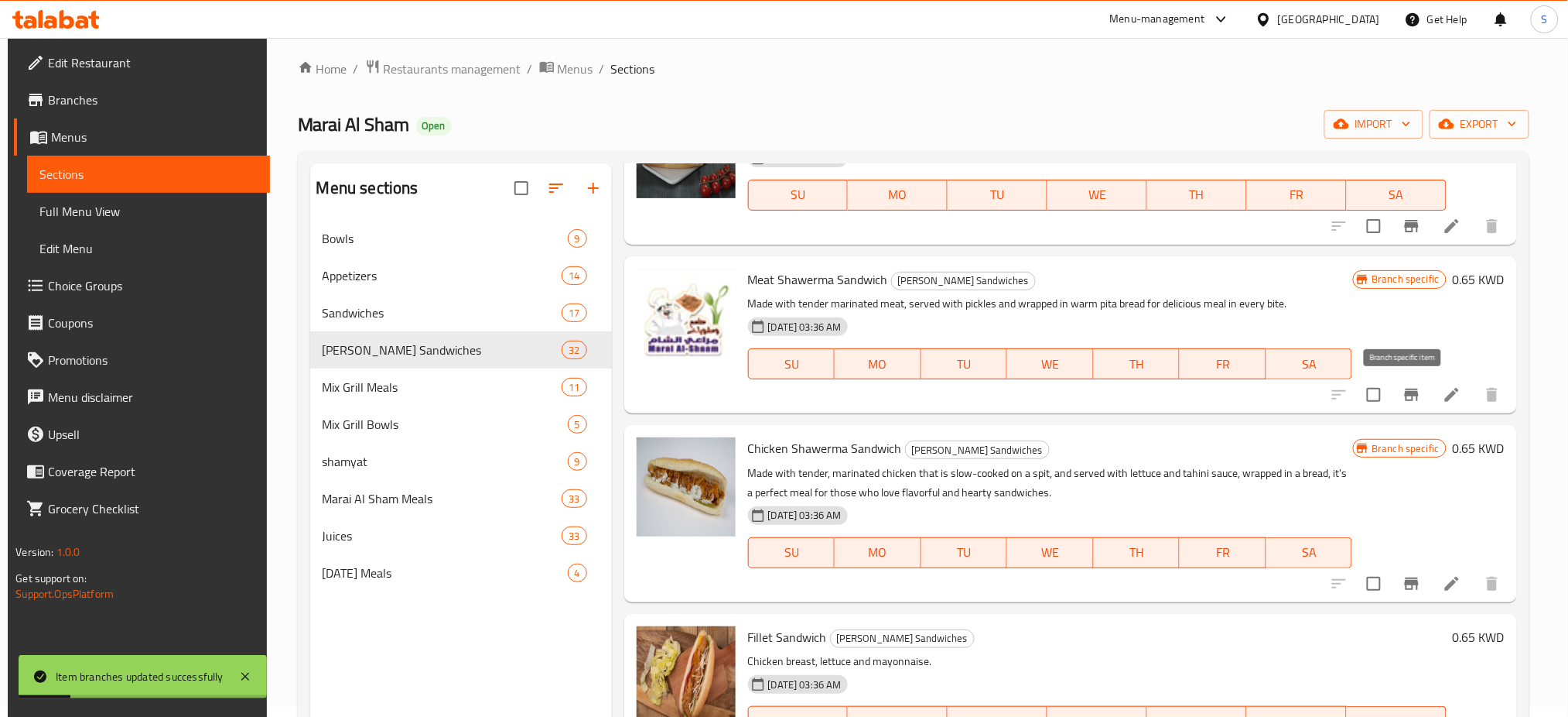
click at [1405, 392] on icon "Branch-specific-item" at bounding box center [1412, 394] width 14 height 13
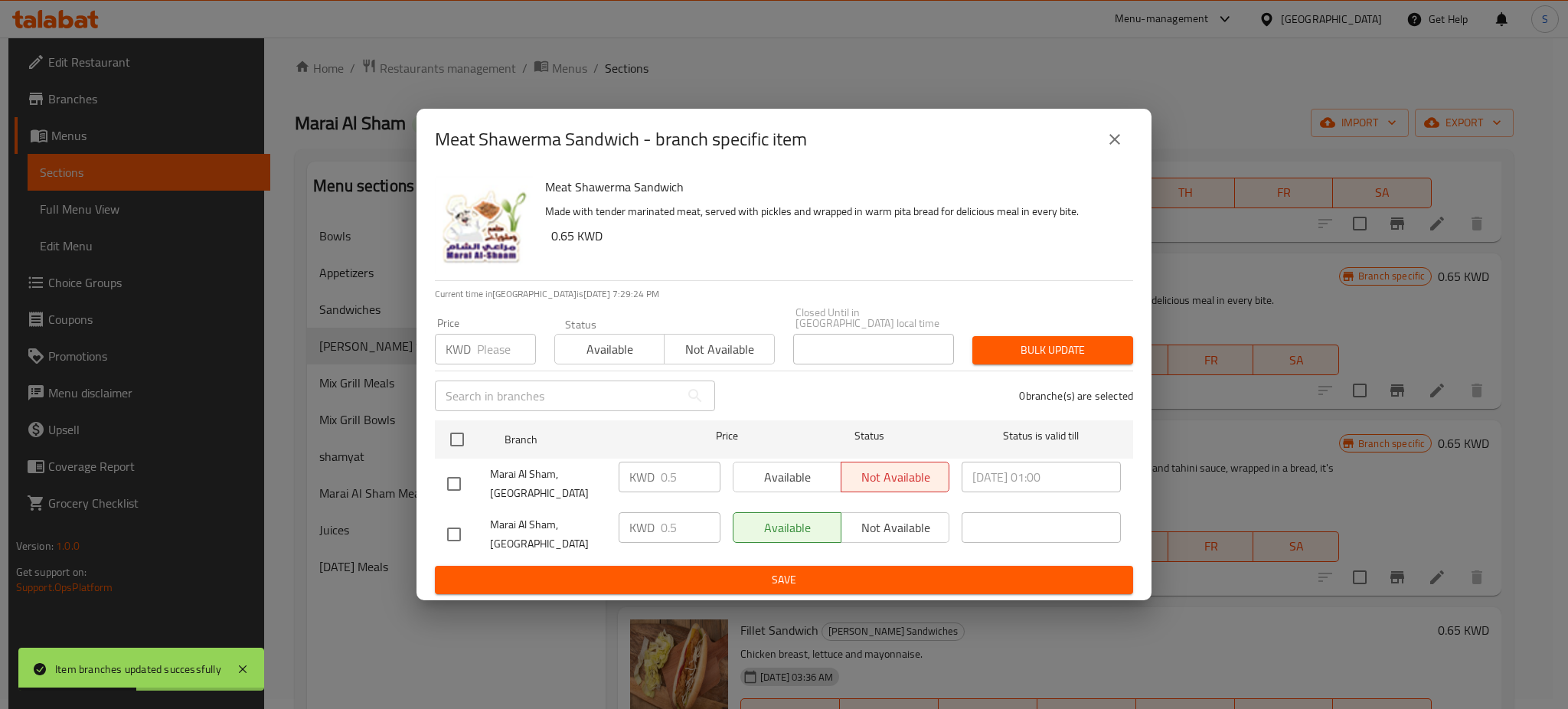
click at [479, 353] on input "number" at bounding box center [506, 349] width 59 height 30
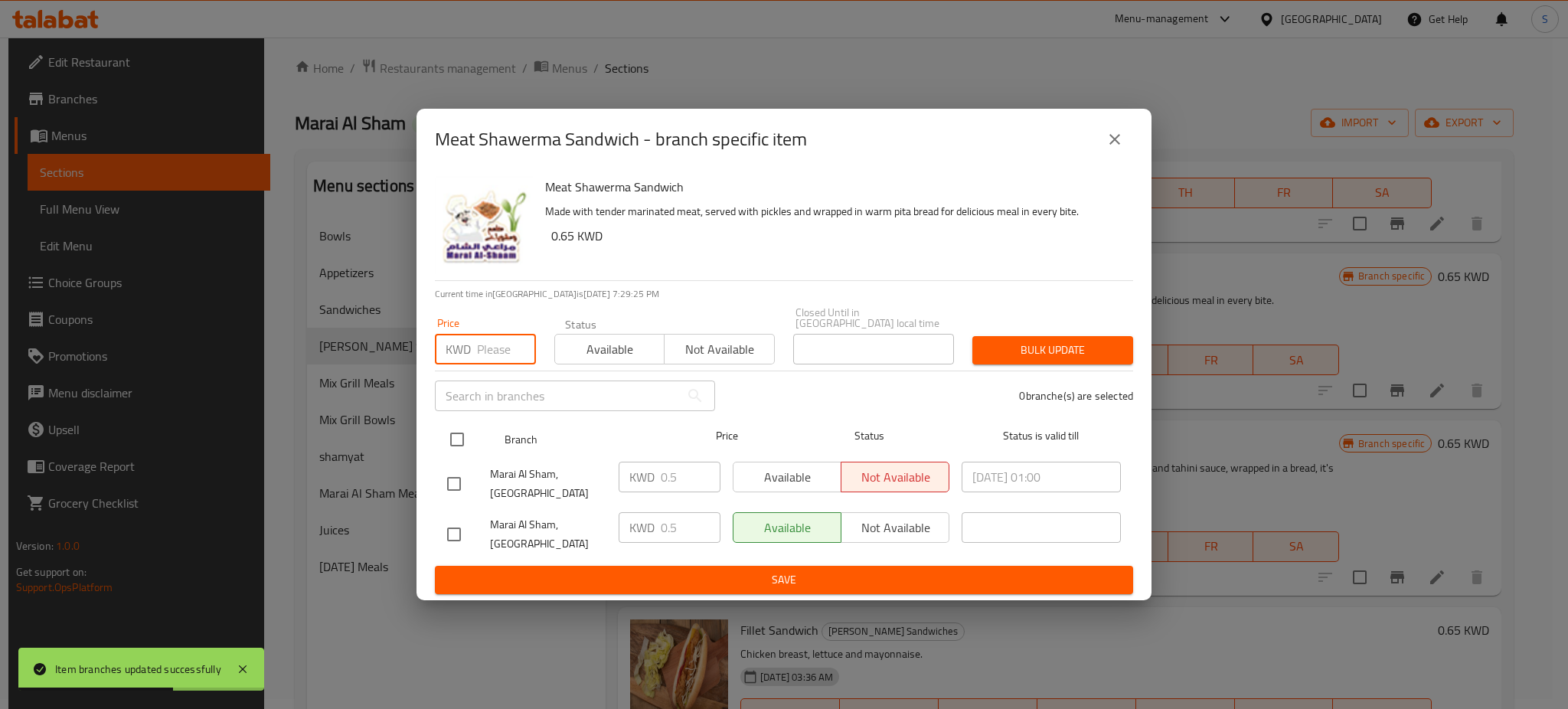
click at [453, 440] on input "checkbox" at bounding box center [456, 439] width 32 height 32
checkbox input "true"
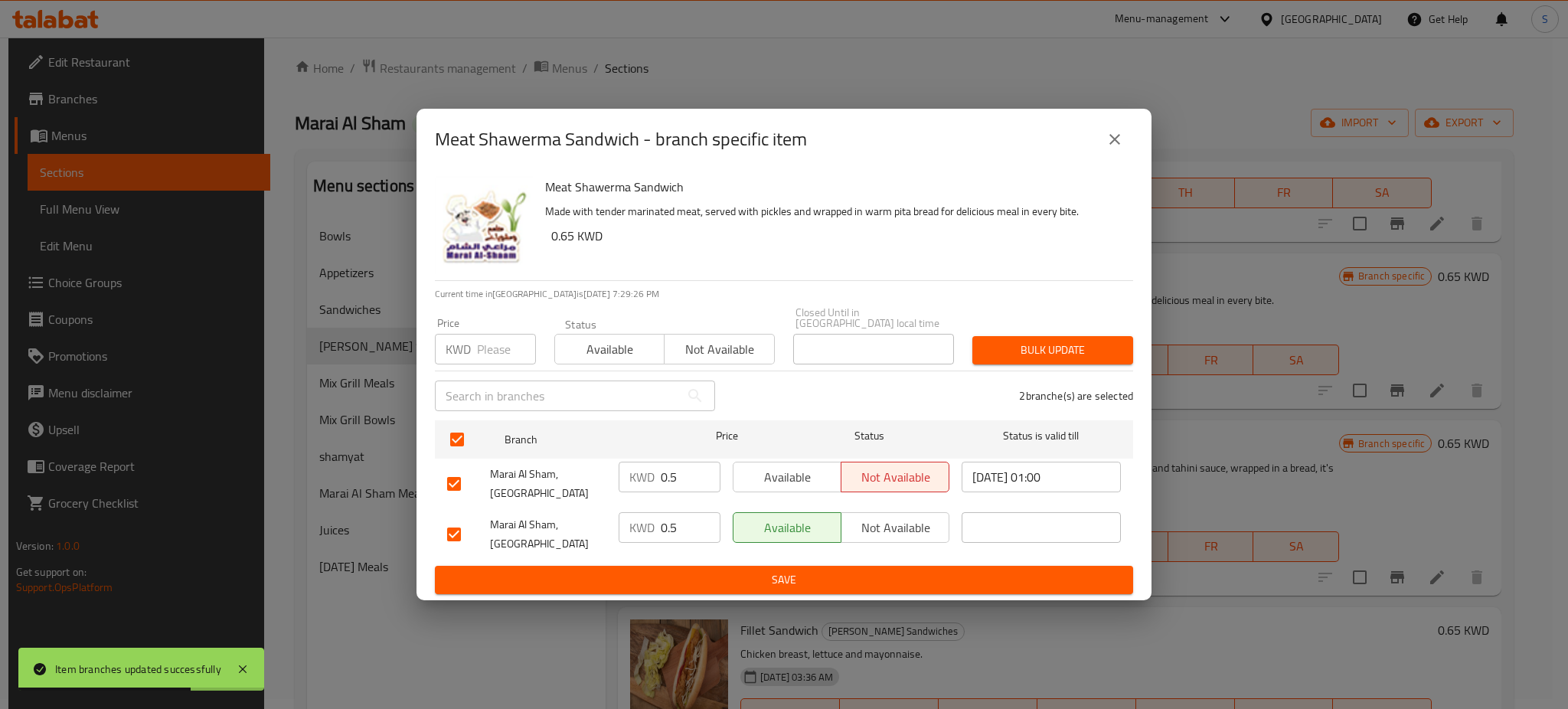
click at [474, 358] on div "KWD Price" at bounding box center [485, 349] width 101 height 30
type input "0.65"
click at [1064, 358] on span "Bulk update" at bounding box center [1052, 351] width 136 height 20
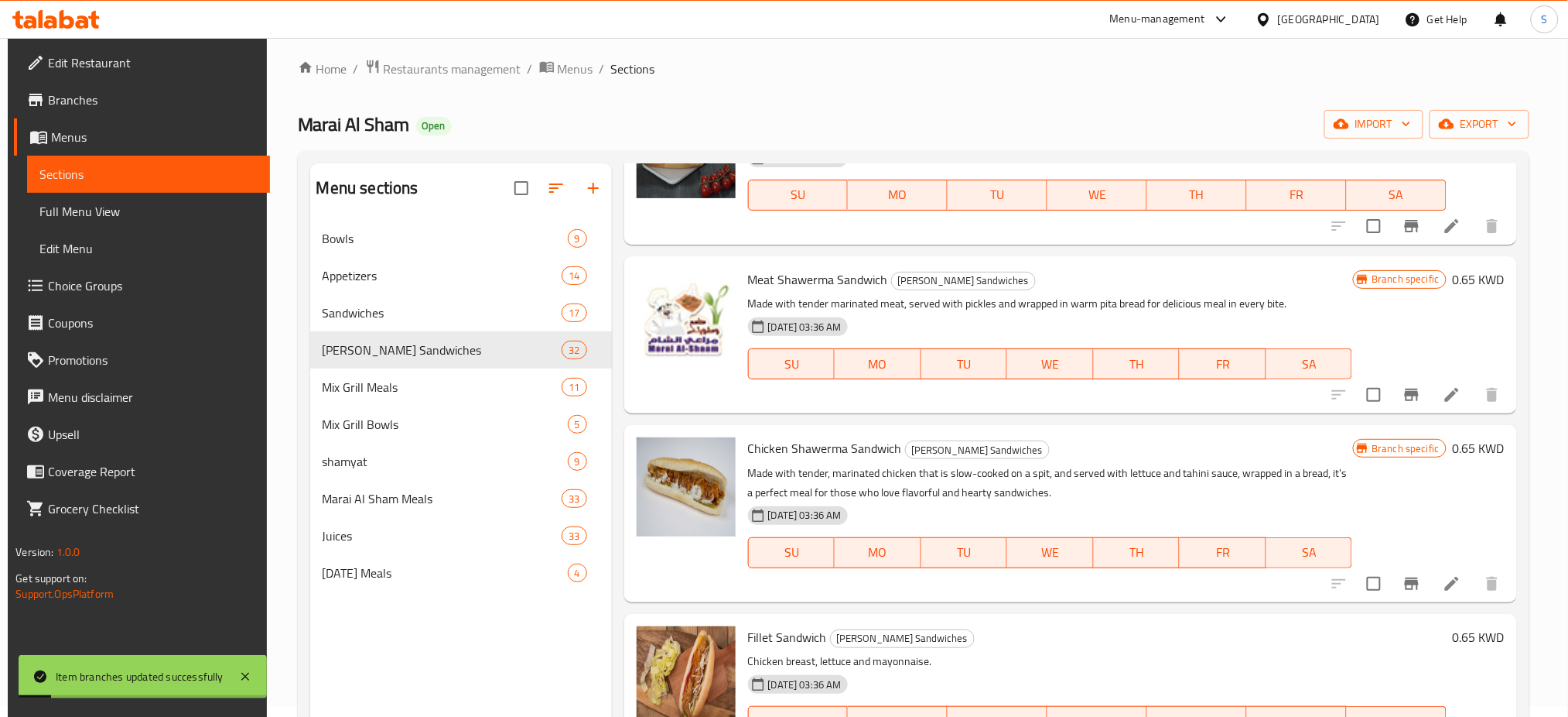
scroll to position [870, 0]
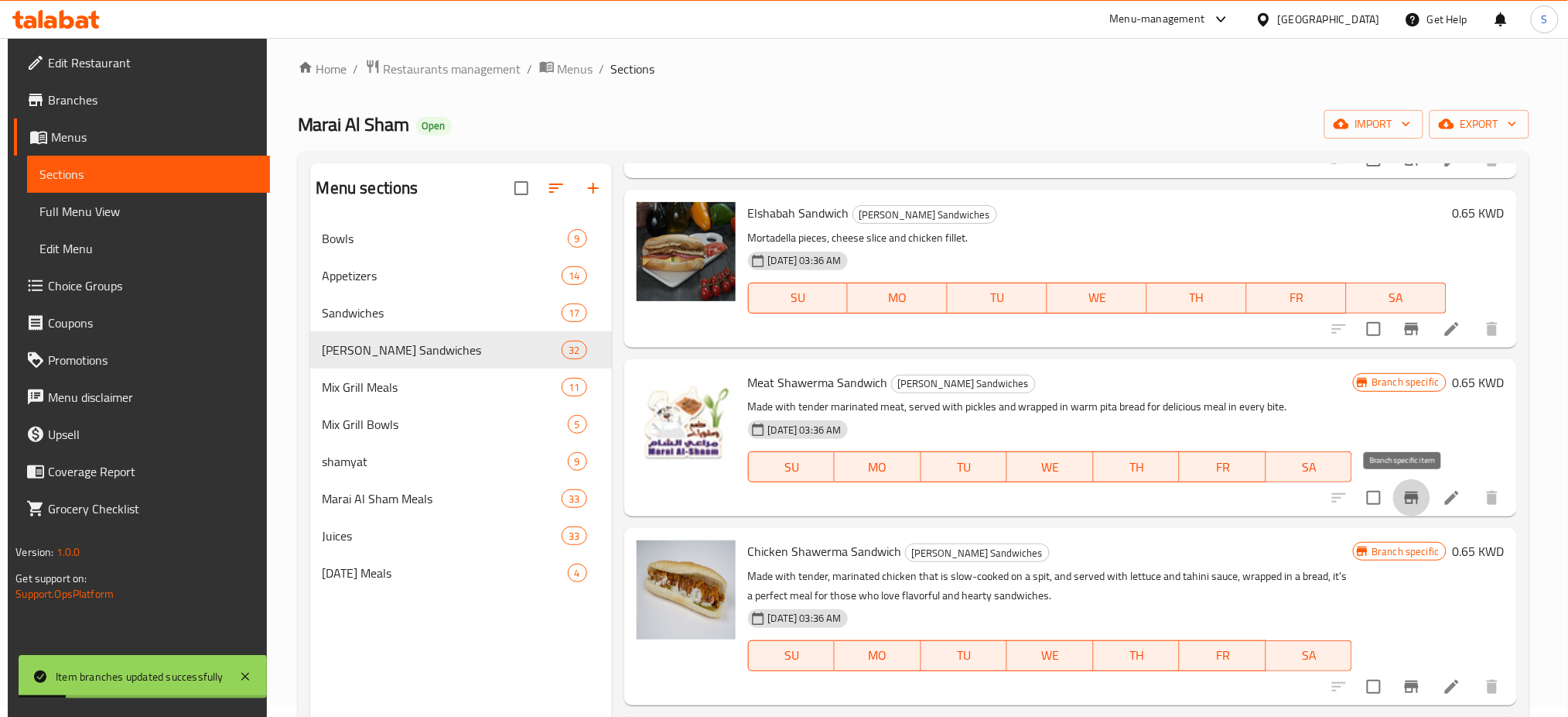
click at [1405, 484] on button "Branch-specific-item" at bounding box center [1413, 498] width 38 height 38
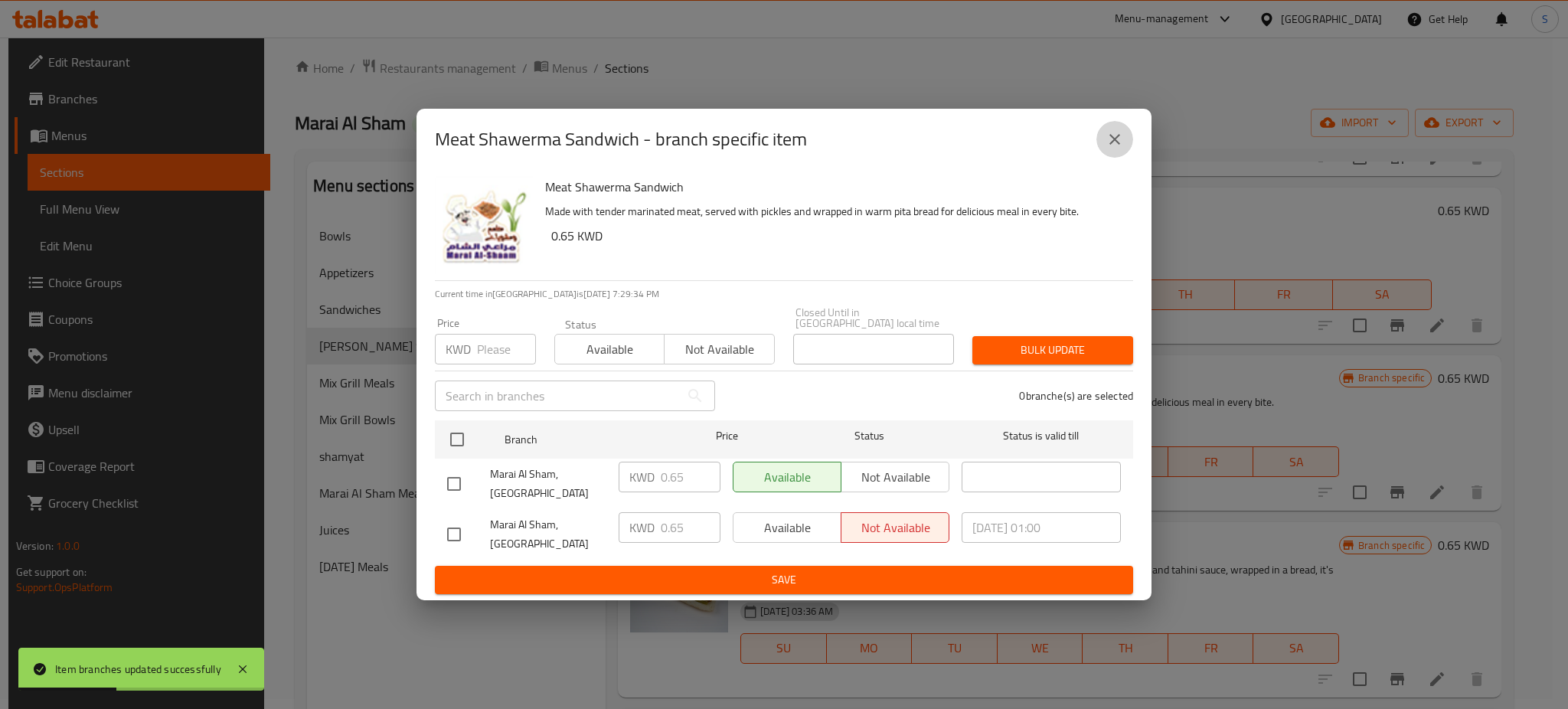
click at [1107, 149] on icon "close" at bounding box center [1115, 139] width 19 height 19
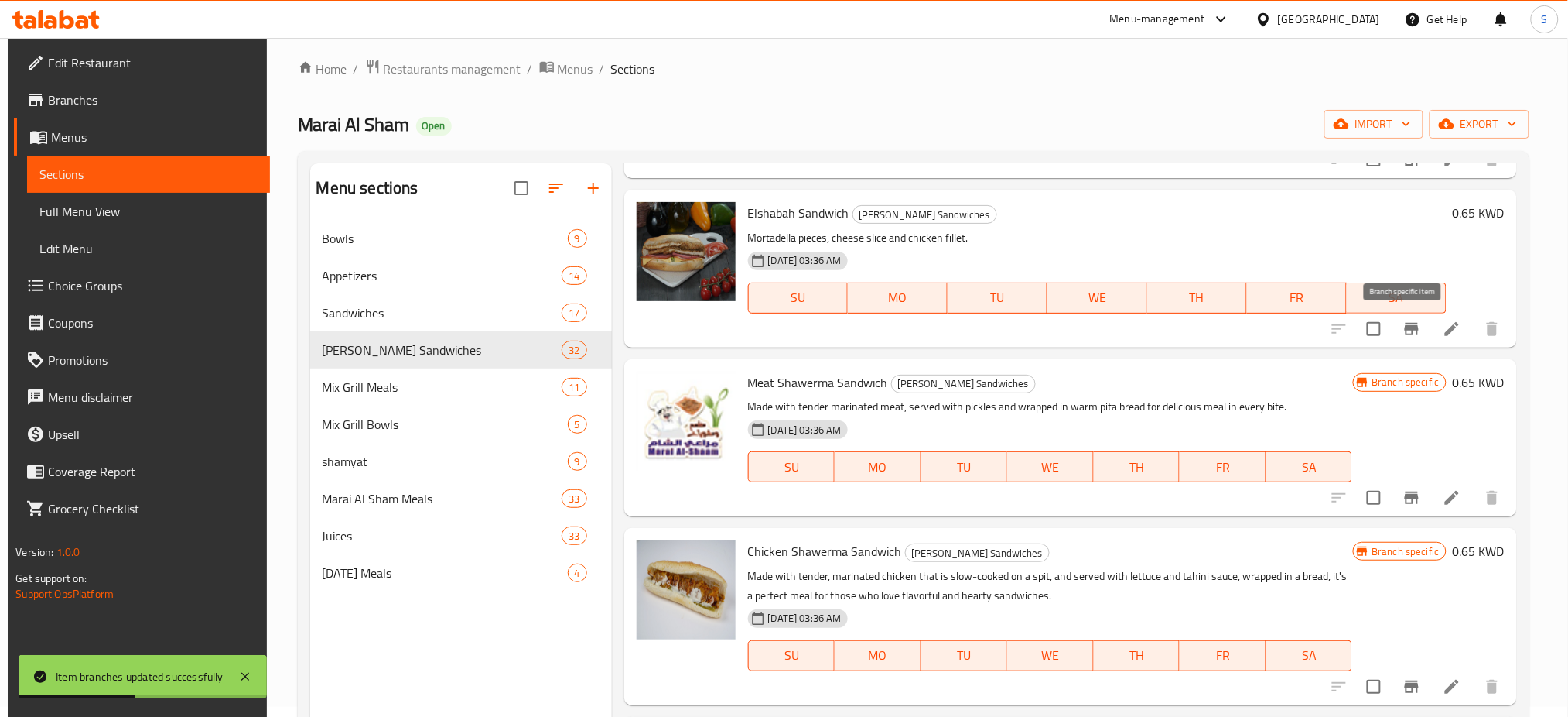
click at [1410, 329] on icon "Branch-specific-item" at bounding box center [1412, 329] width 14 height 13
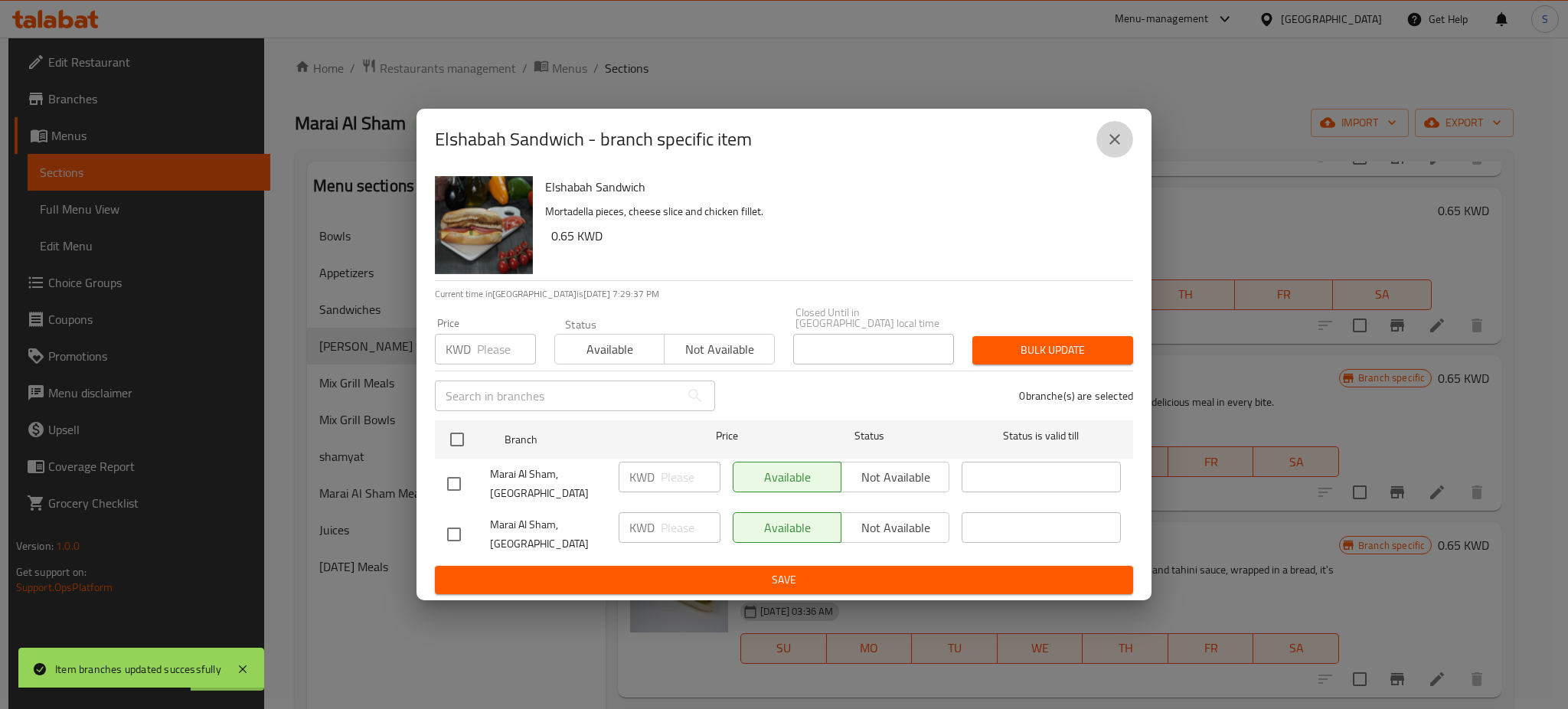
click at [1108, 149] on icon "close" at bounding box center [1115, 139] width 19 height 19
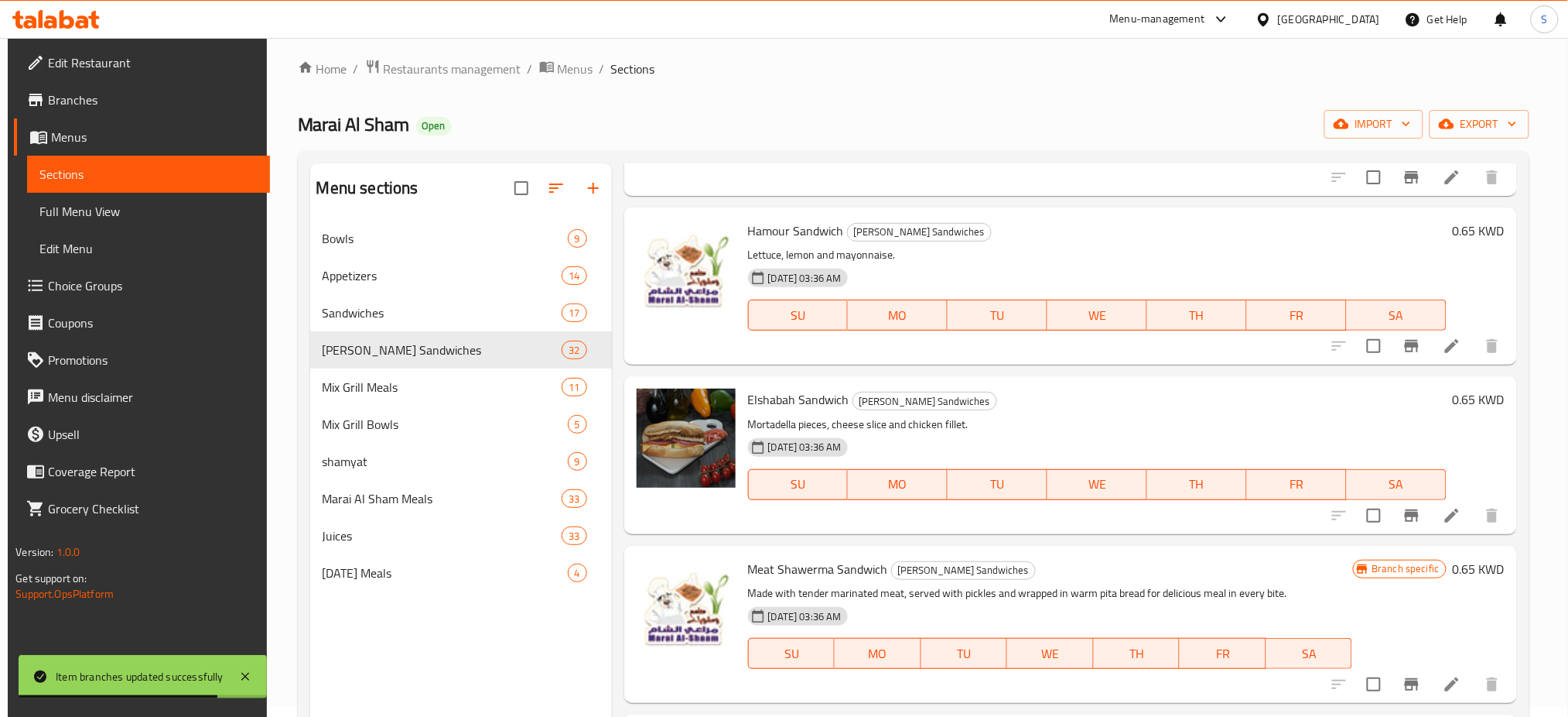
scroll to position [663, 0]
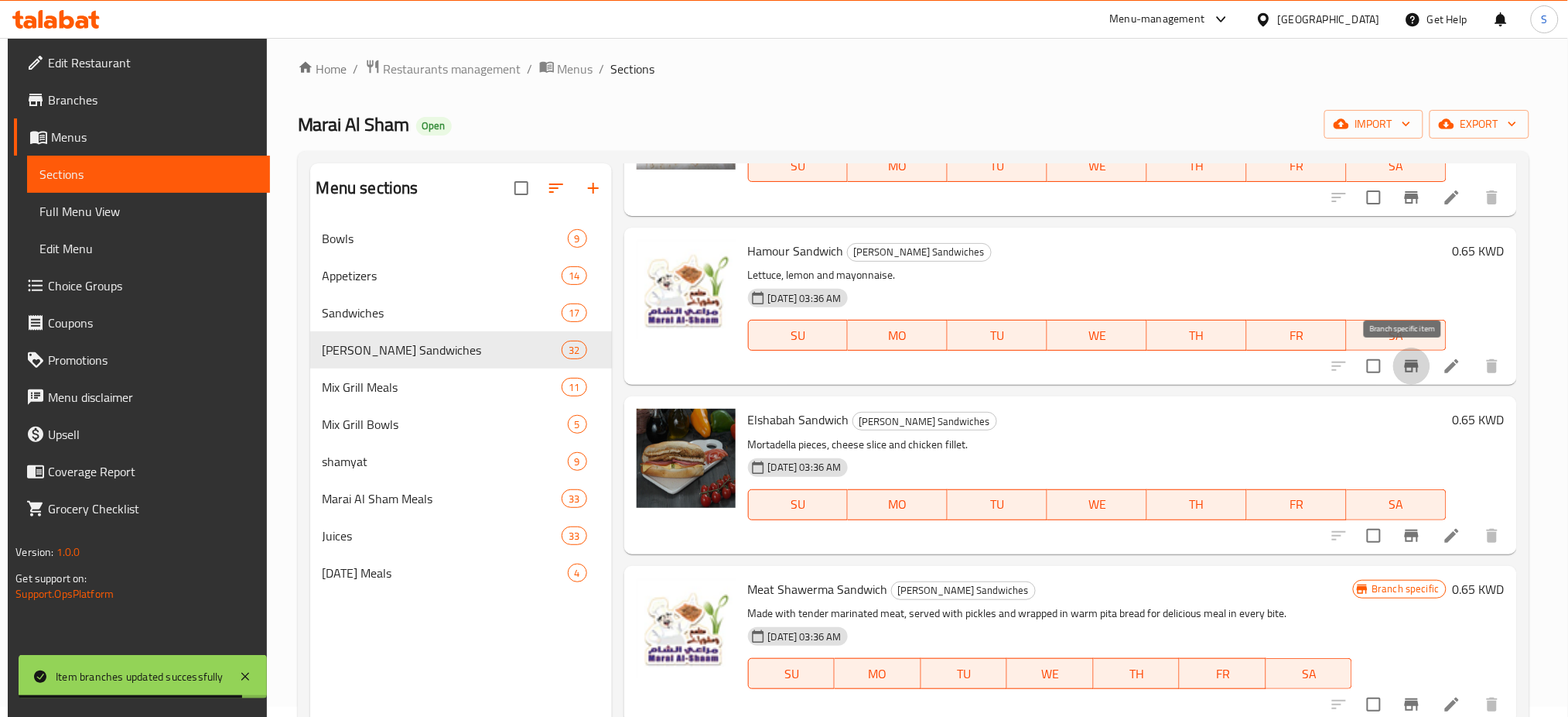
click at [1408, 370] on icon "Branch-specific-item" at bounding box center [1412, 365] width 19 height 19
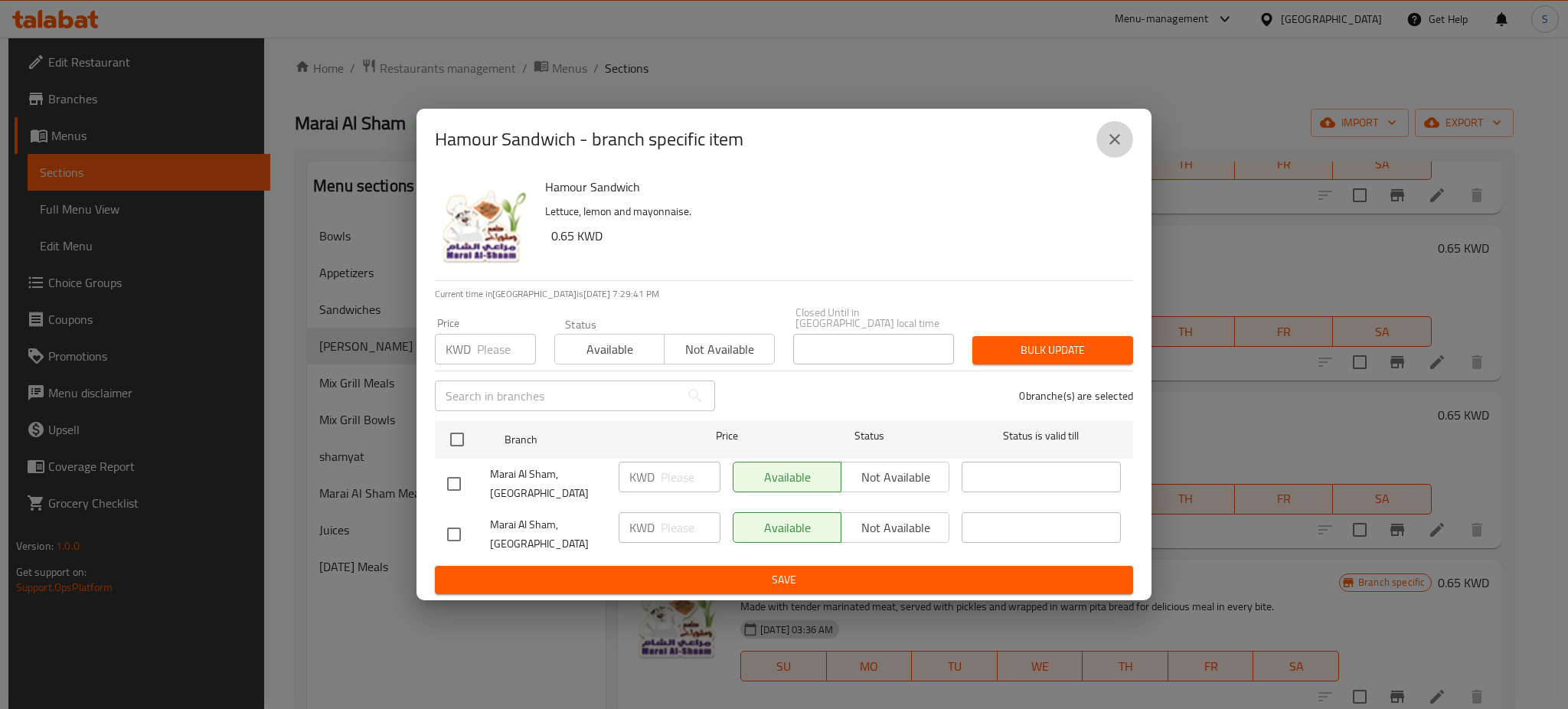
click at [1117, 145] on button "close" at bounding box center [1115, 139] width 37 height 37
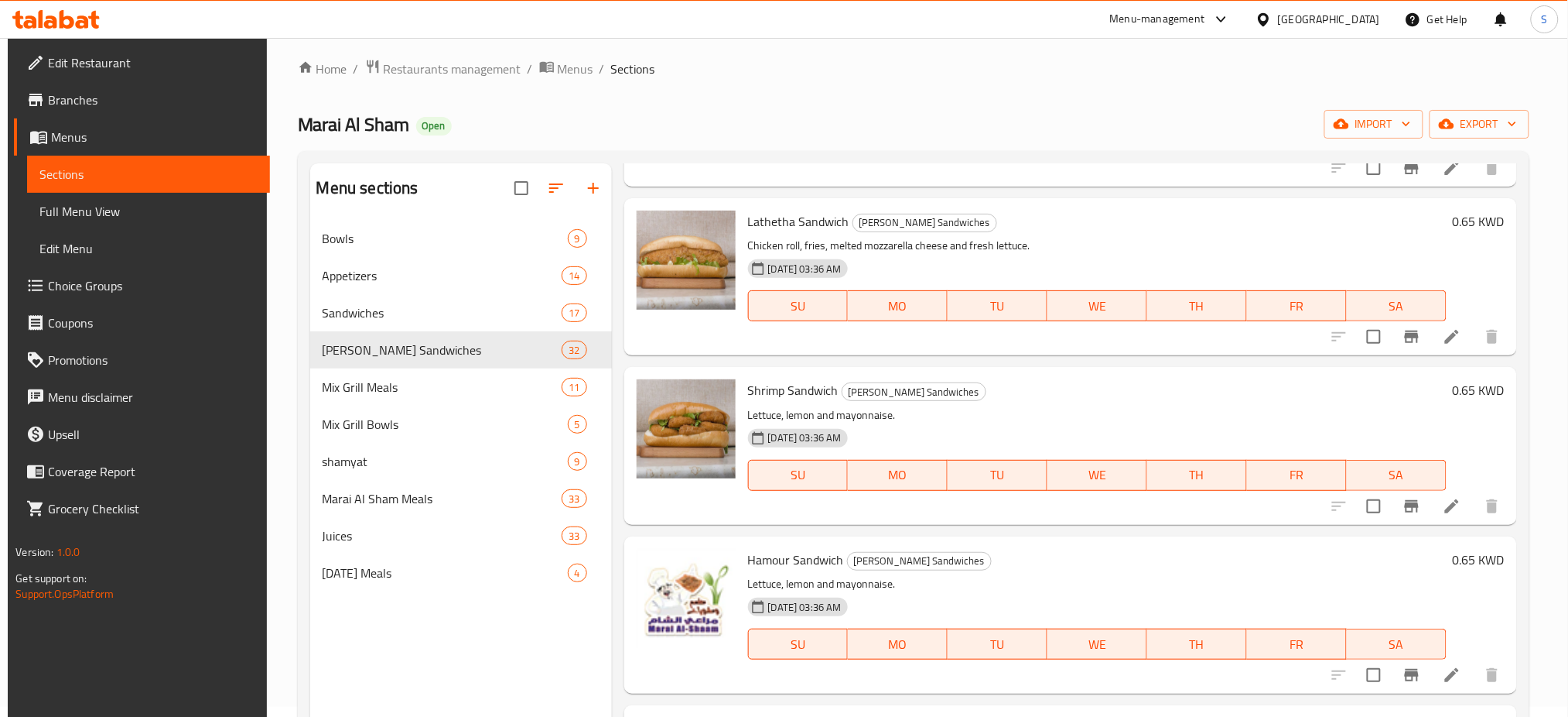
scroll to position [353, 0]
click at [1410, 516] on button "Branch-specific-item" at bounding box center [1413, 507] width 38 height 38
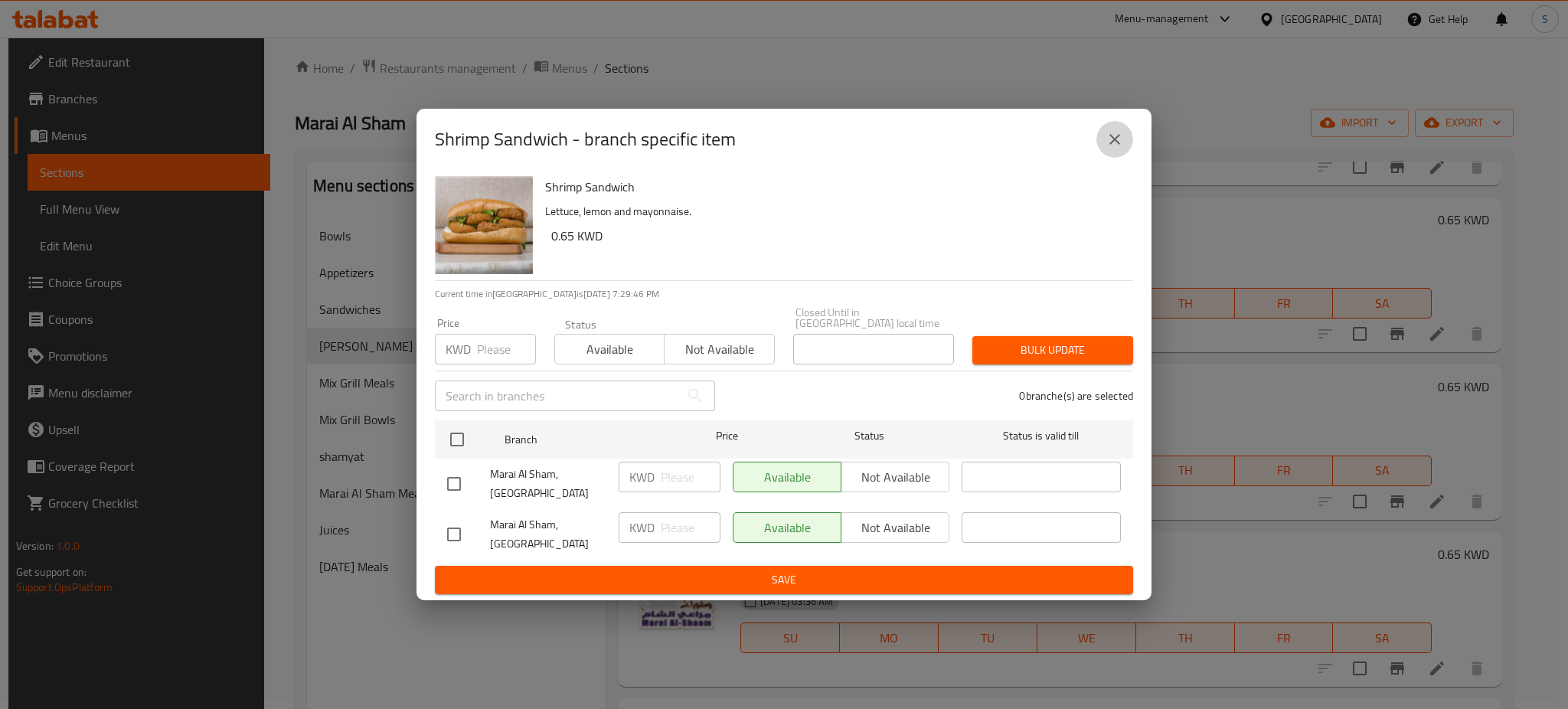
click at [1112, 149] on icon "close" at bounding box center [1115, 139] width 19 height 19
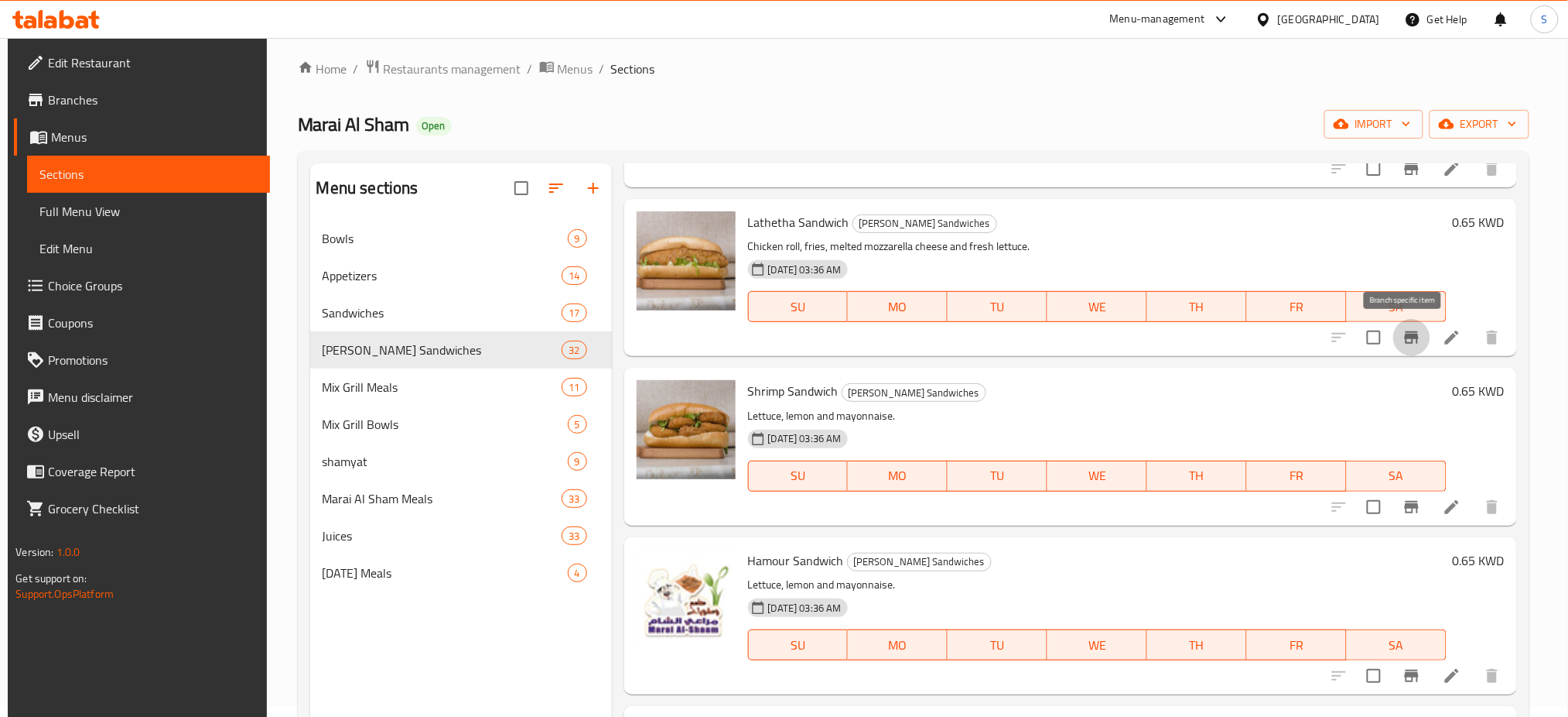
click at [1409, 340] on icon "Branch-specific-item" at bounding box center [1412, 338] width 14 height 13
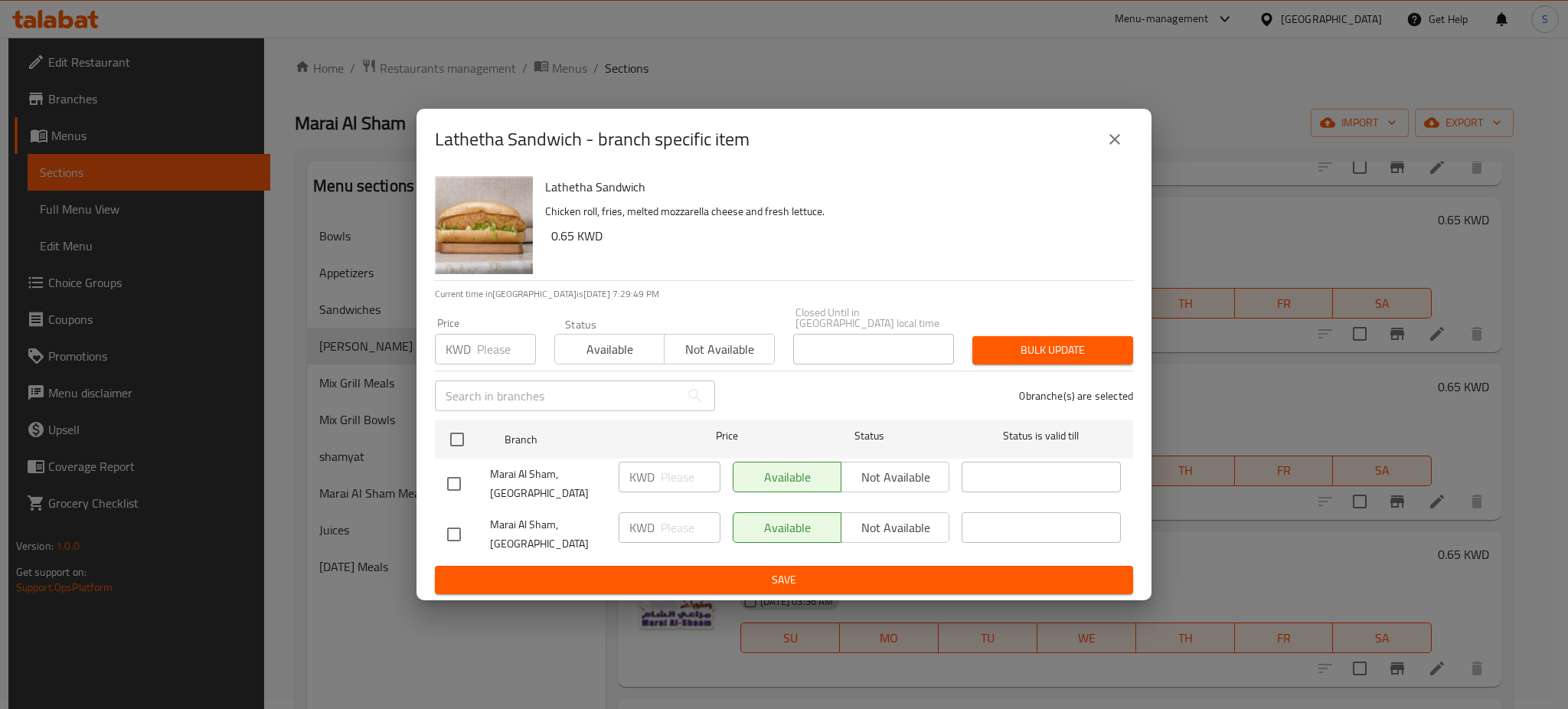
click at [1111, 145] on icon "close" at bounding box center [1115, 139] width 11 height 11
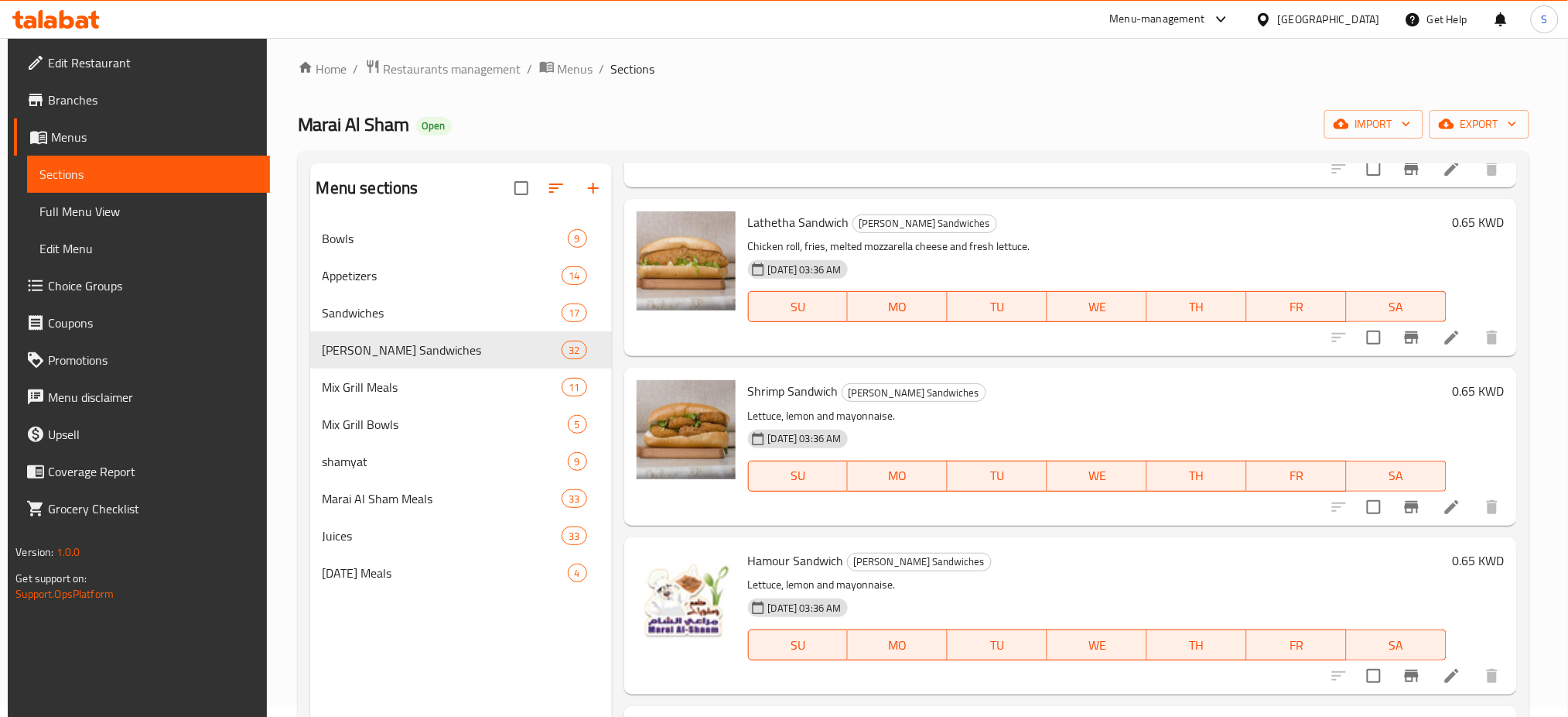
scroll to position [250, 0]
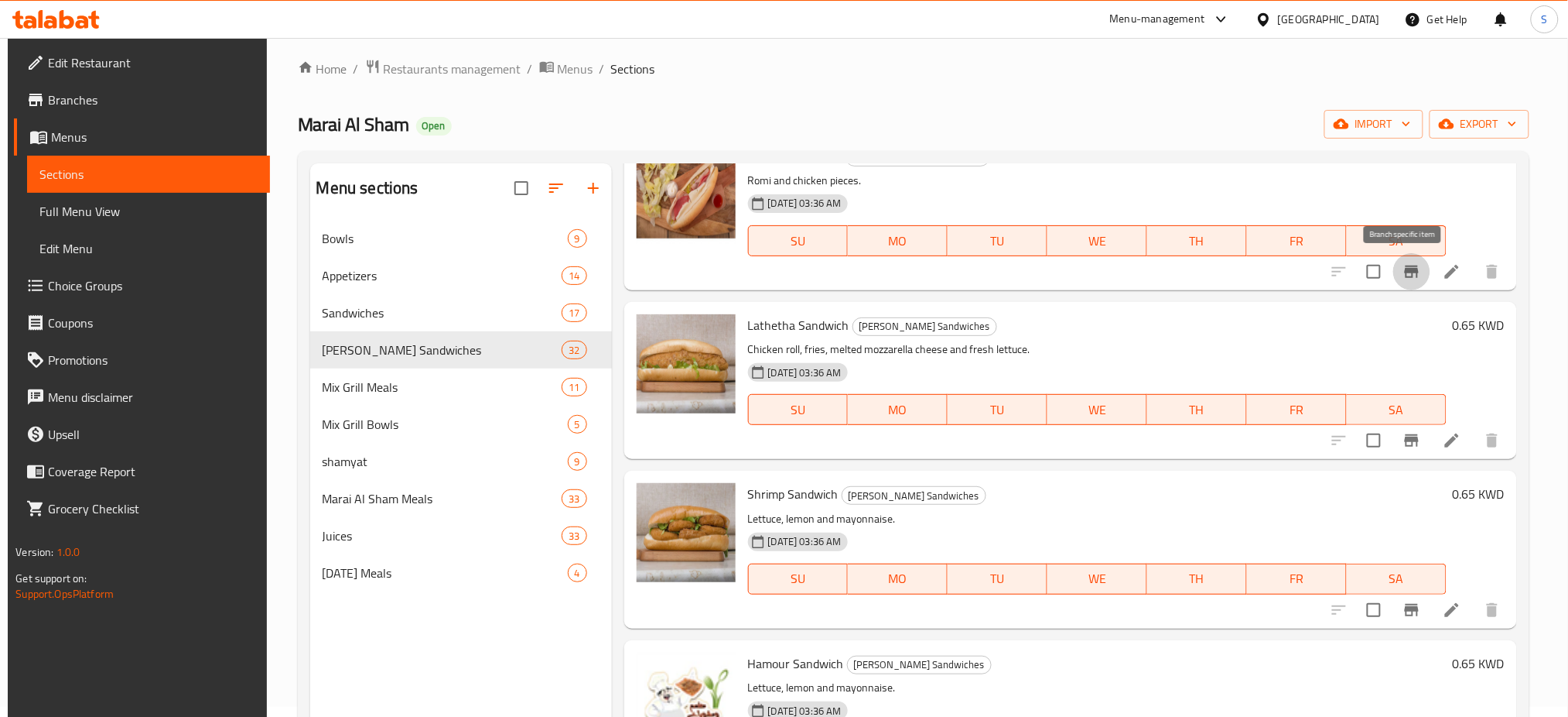
click at [1403, 264] on icon "Branch-specific-item" at bounding box center [1412, 271] width 19 height 19
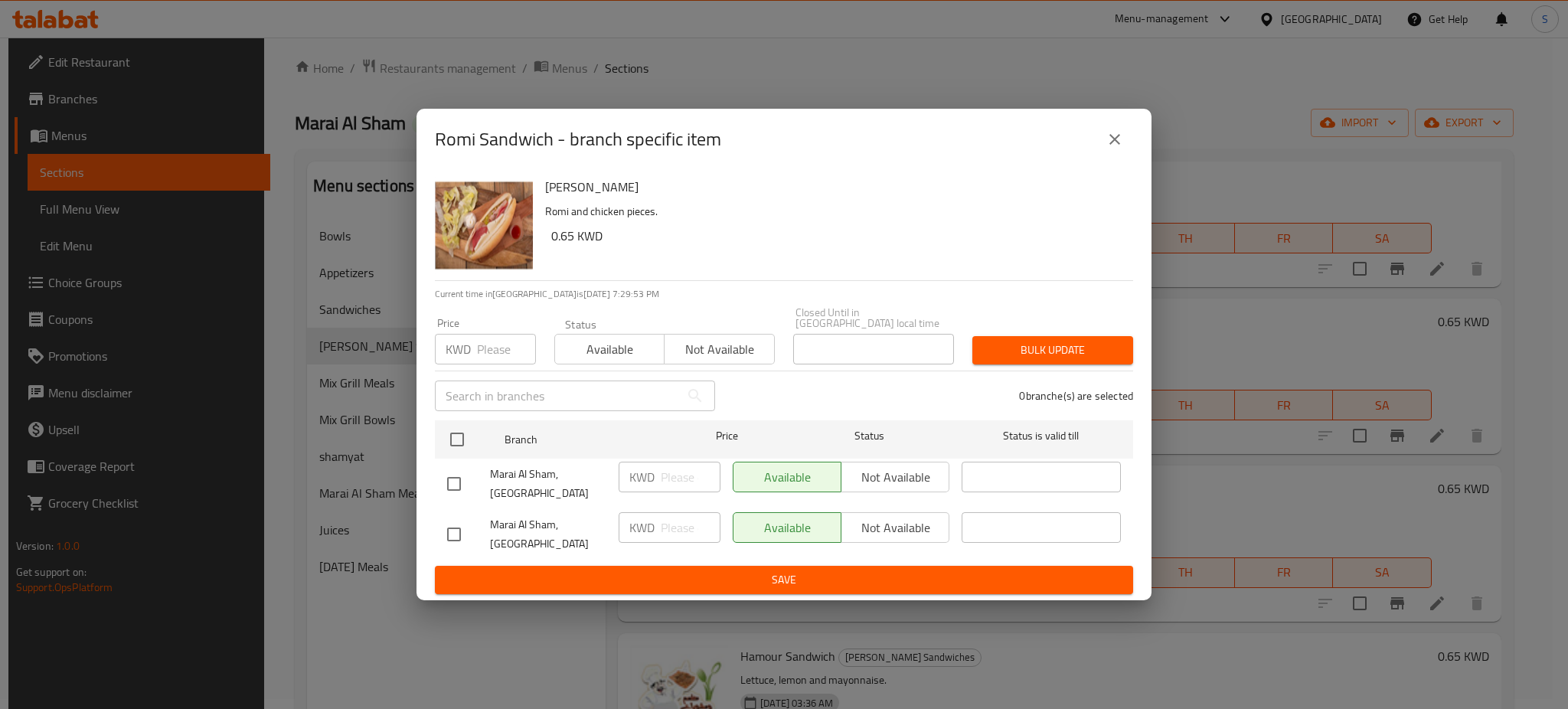
click at [1118, 149] on icon "close" at bounding box center [1115, 139] width 19 height 19
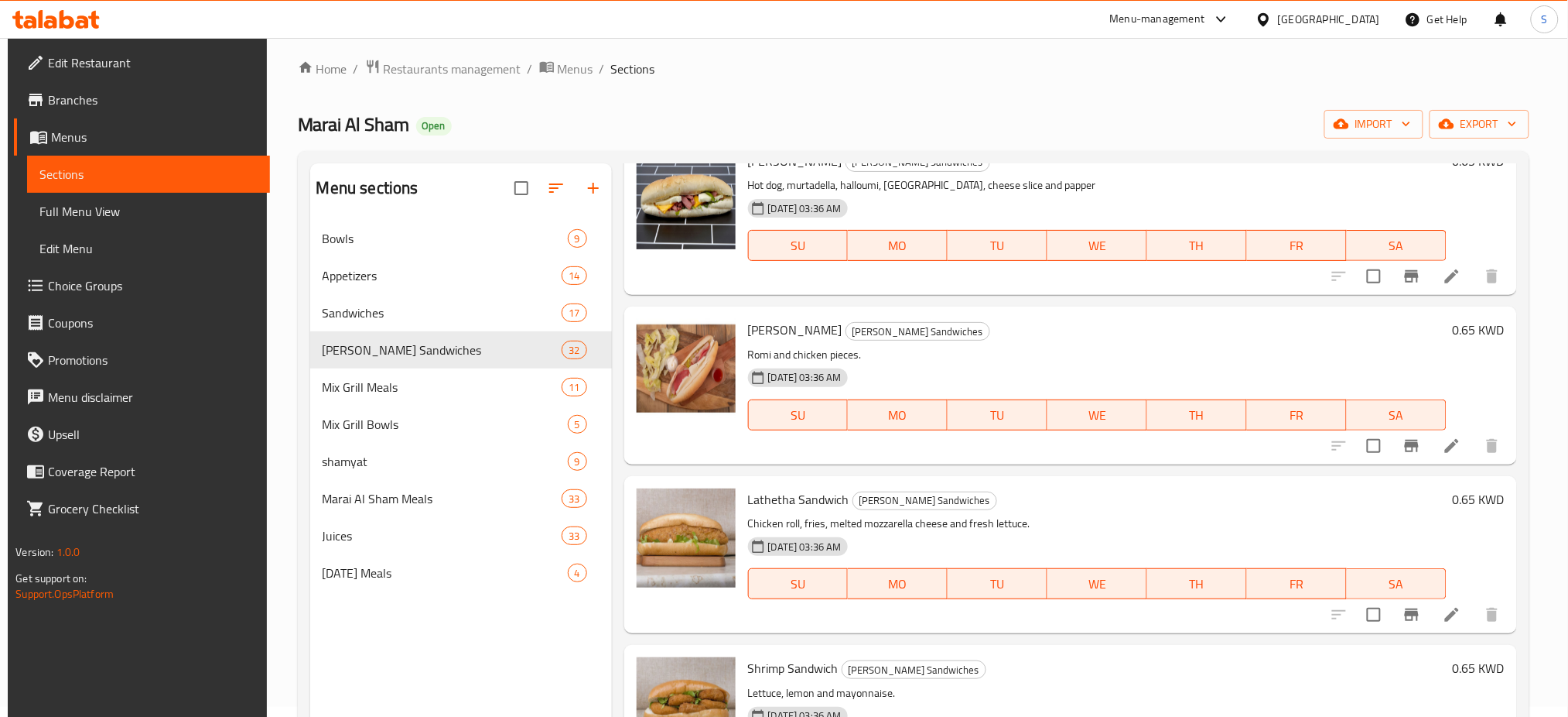
scroll to position [44, 0]
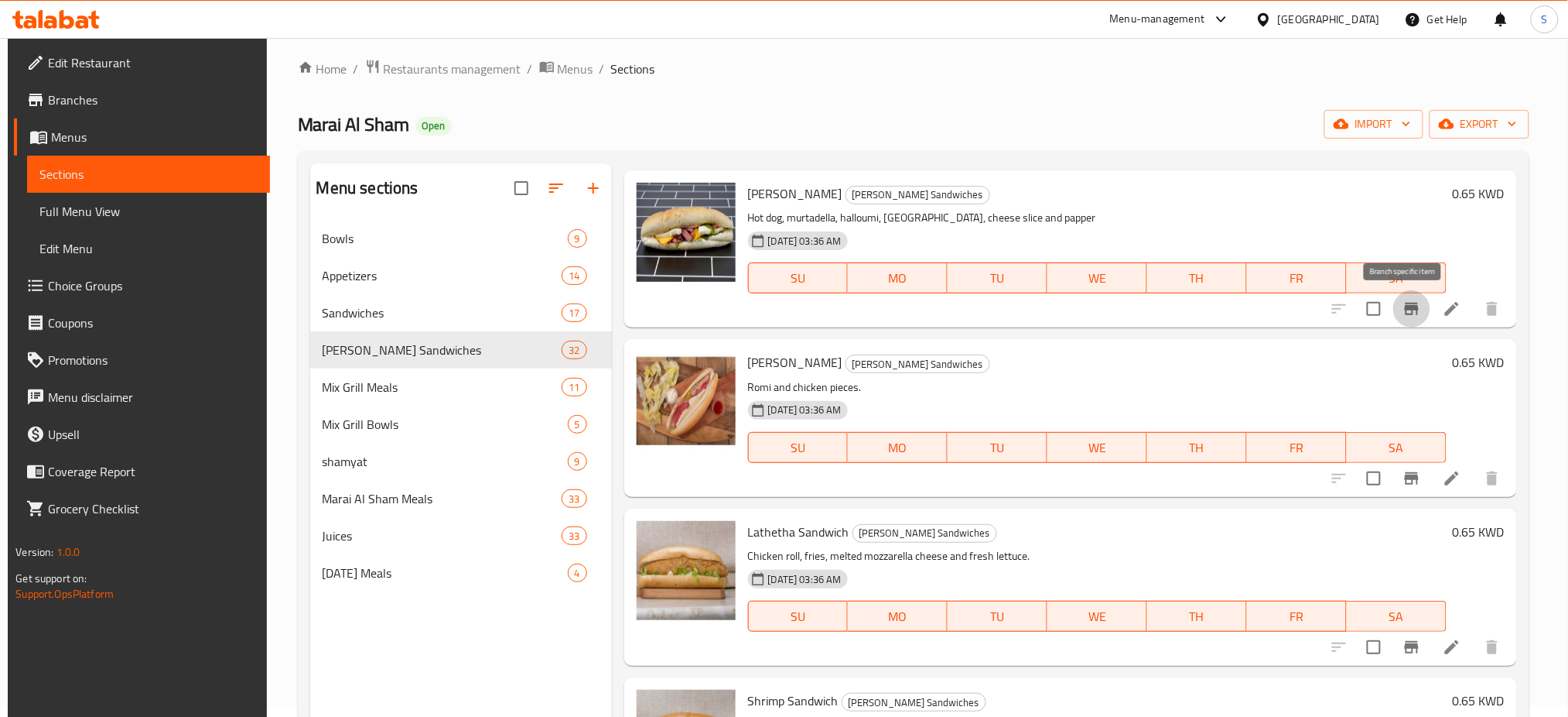
click at [1405, 308] on icon "Branch-specific-item" at bounding box center [1412, 309] width 14 height 13
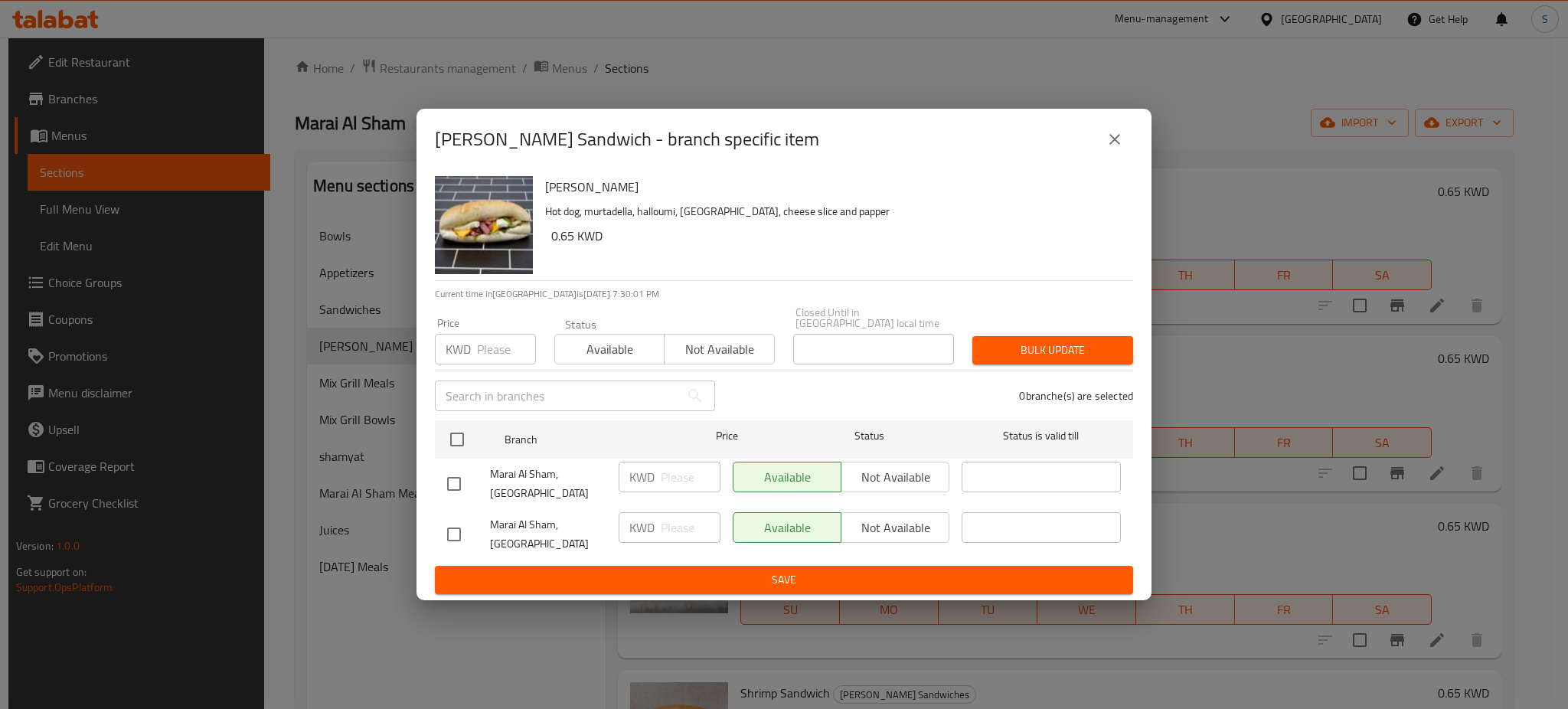
click at [1109, 149] on icon "close" at bounding box center [1115, 139] width 19 height 19
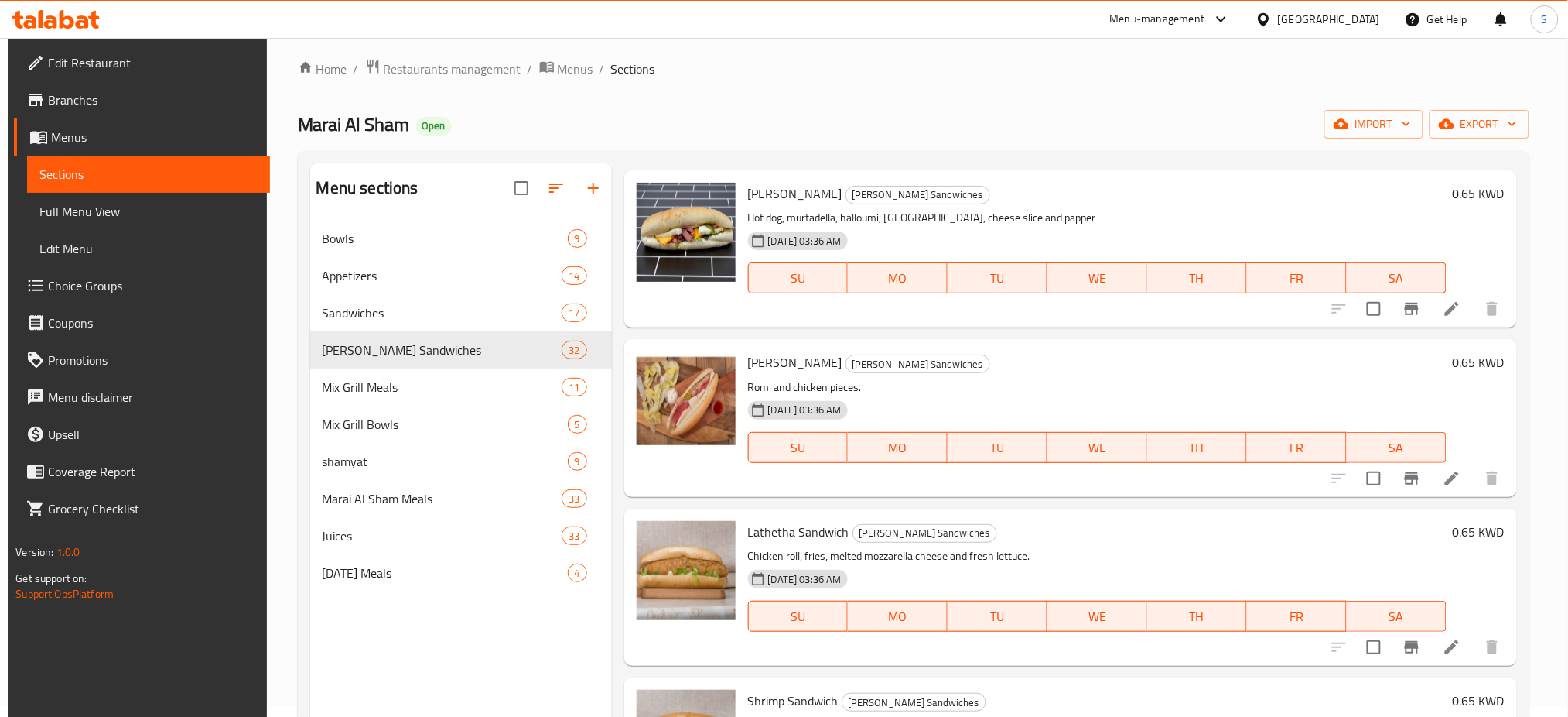
scroll to position [0, 0]
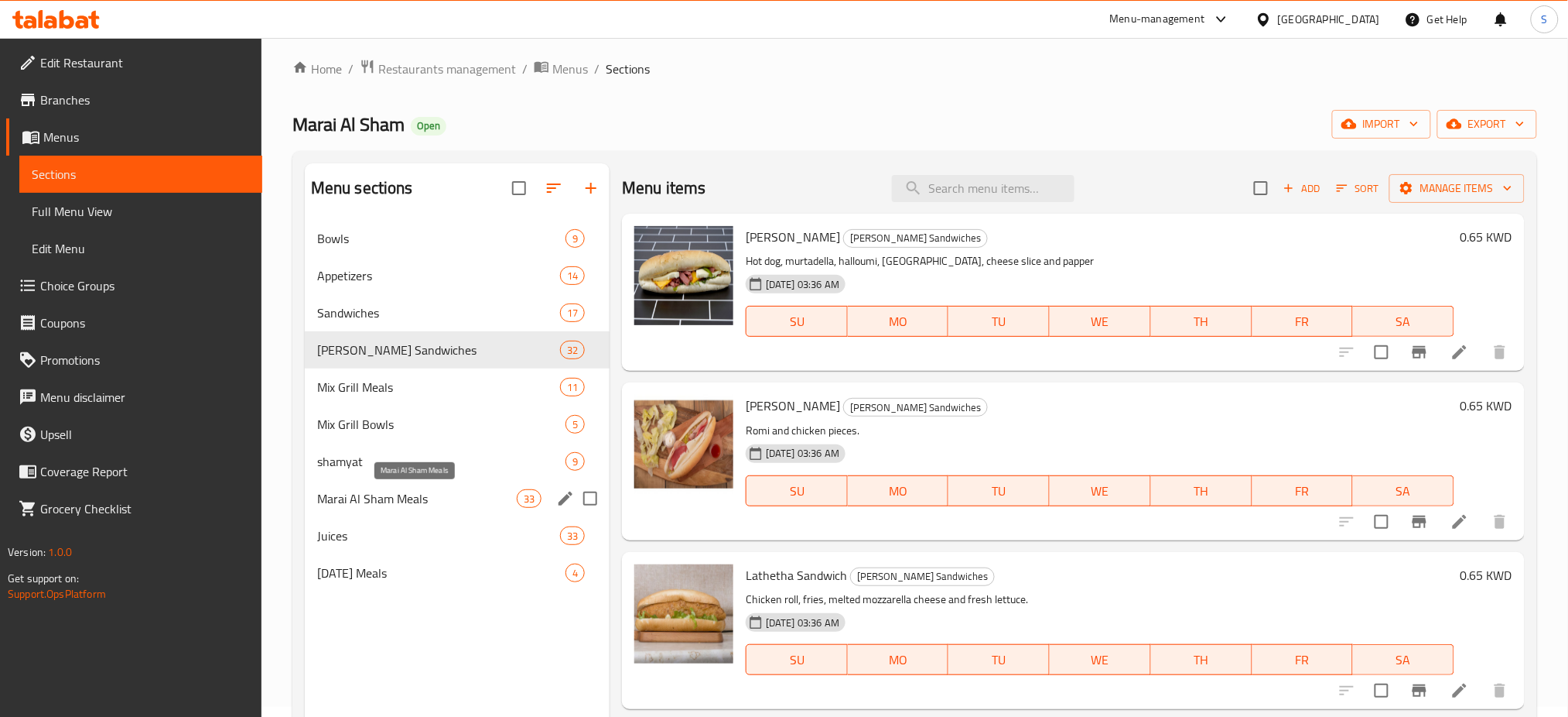
click at [453, 495] on span "Marai Al Sham Meals" at bounding box center [417, 498] width 200 height 19
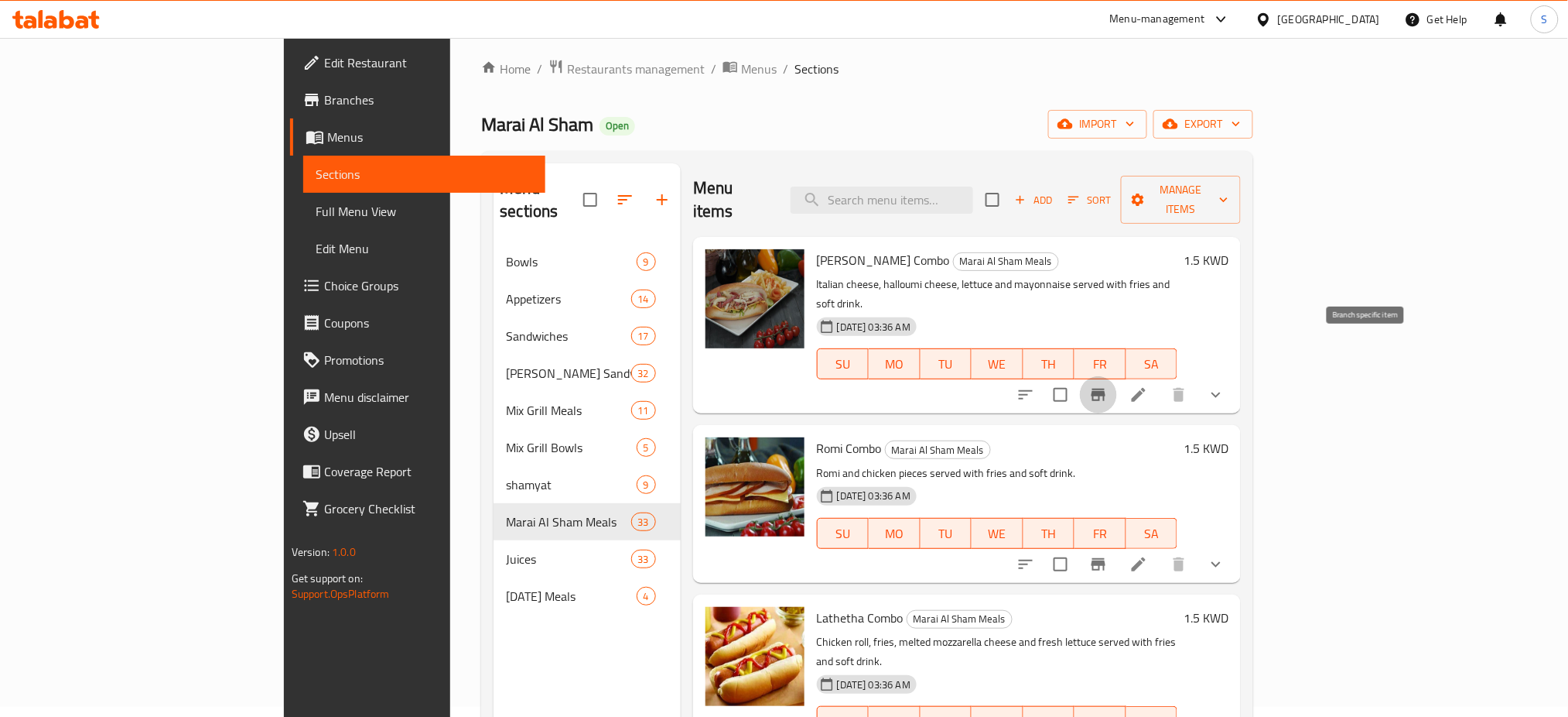
click at [1106, 388] on icon "Branch-specific-item" at bounding box center [1099, 394] width 14 height 13
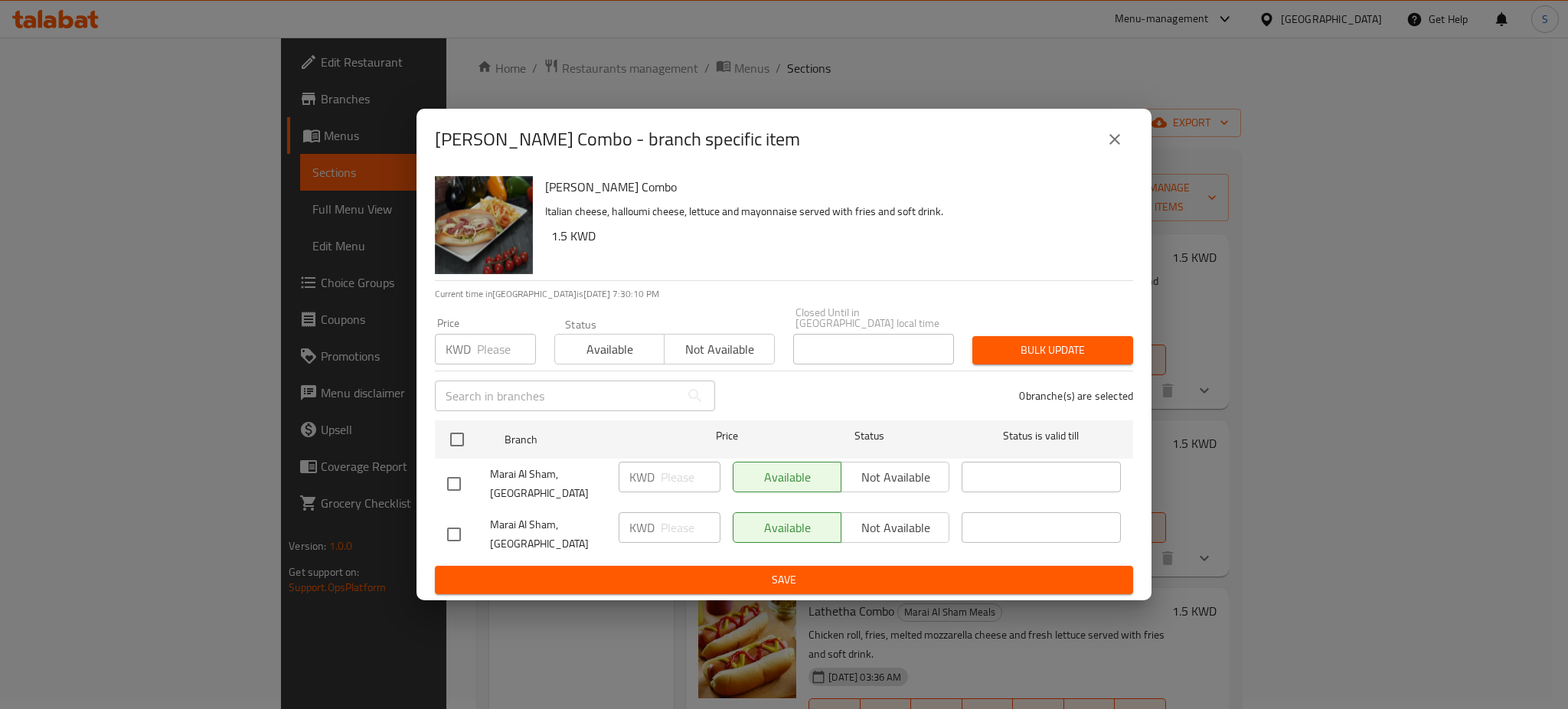
click at [1119, 149] on icon "close" at bounding box center [1115, 139] width 19 height 19
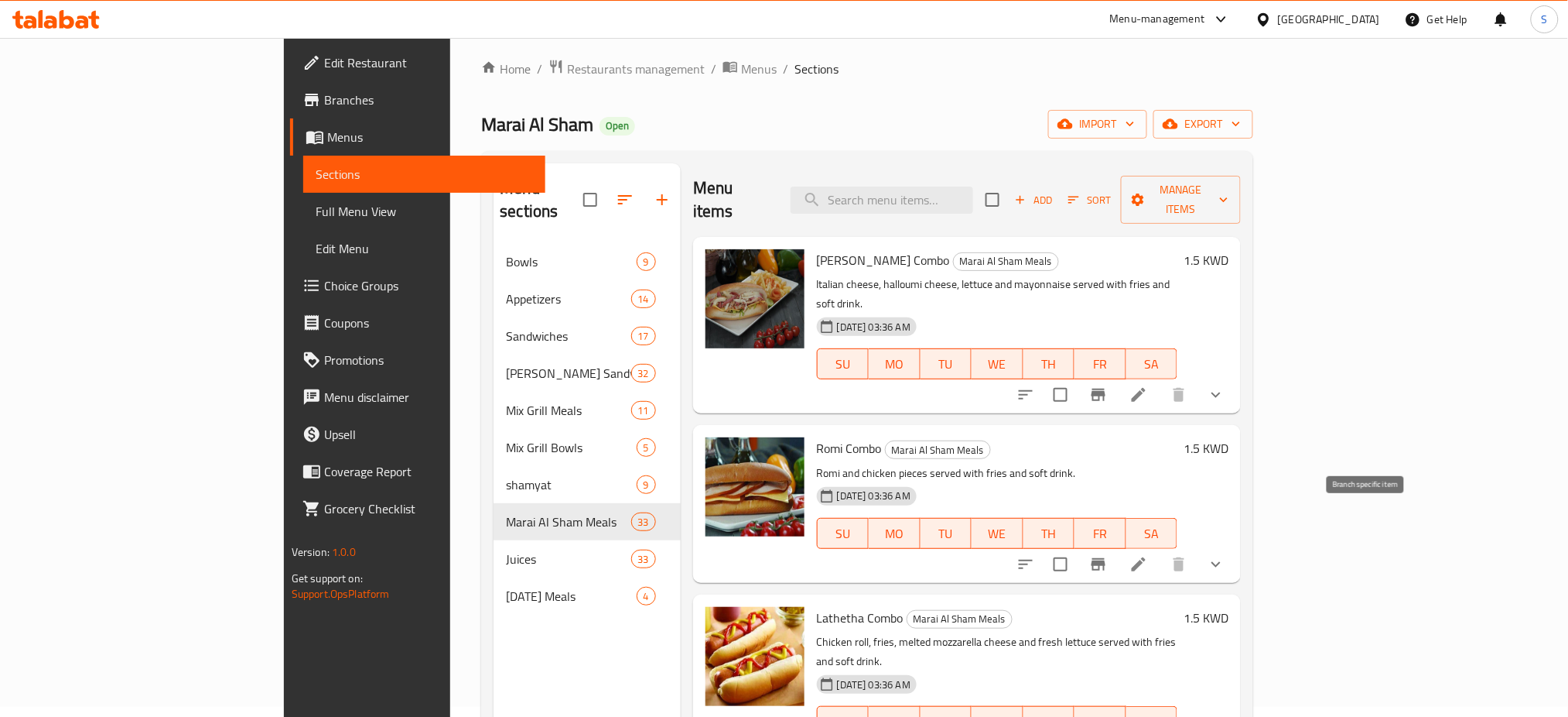
click at [1108, 555] on icon "Branch-specific-item" at bounding box center [1098, 563] width 19 height 19
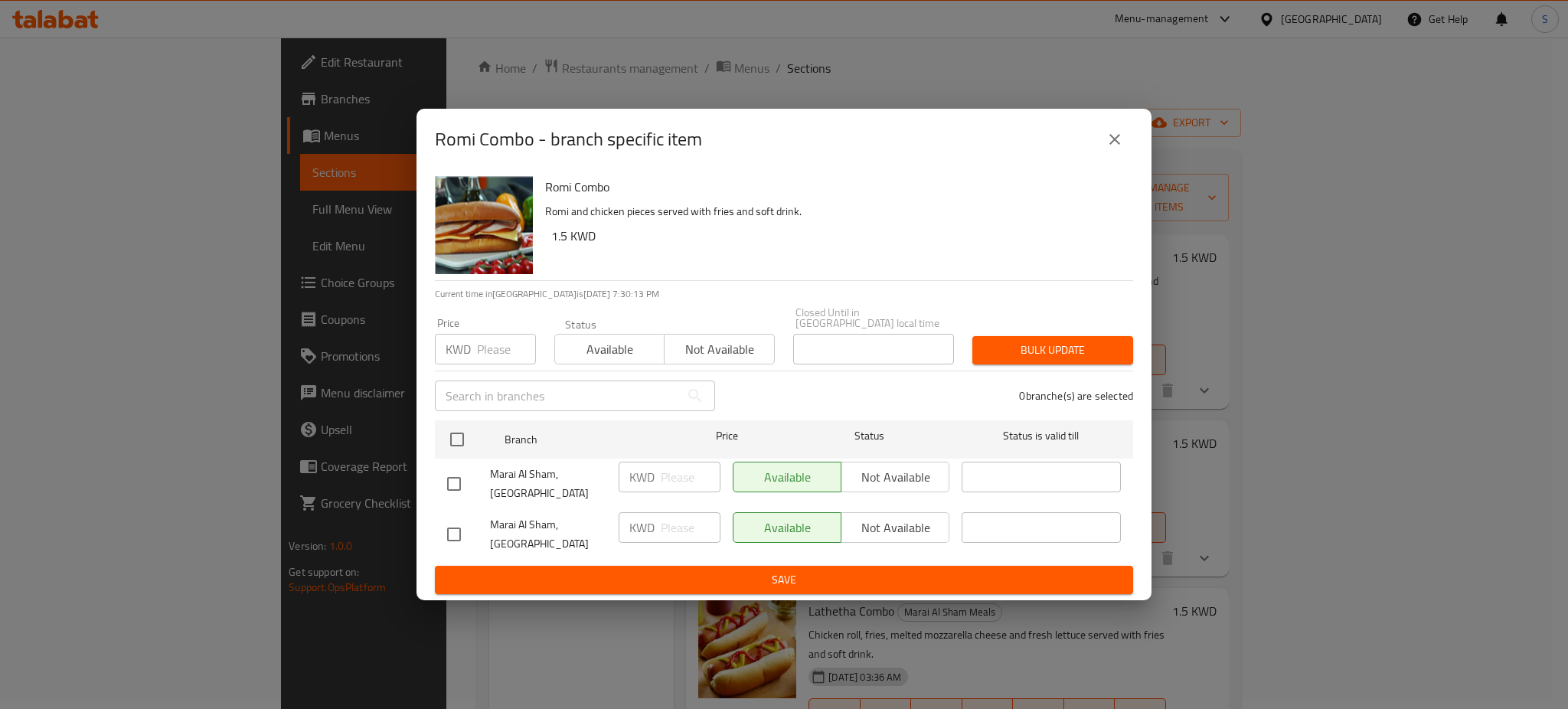
click at [1112, 149] on icon "close" at bounding box center [1115, 139] width 19 height 19
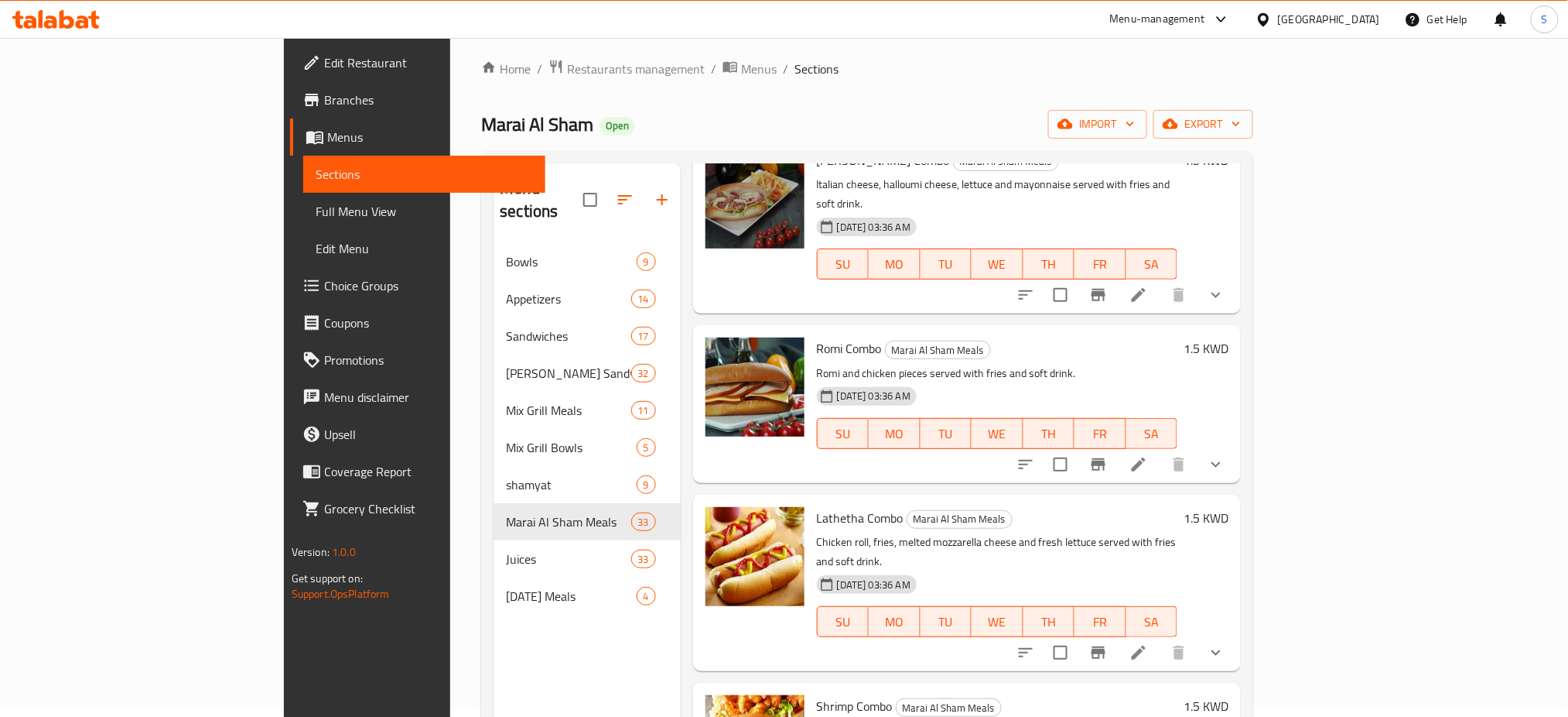
scroll to position [103, 0]
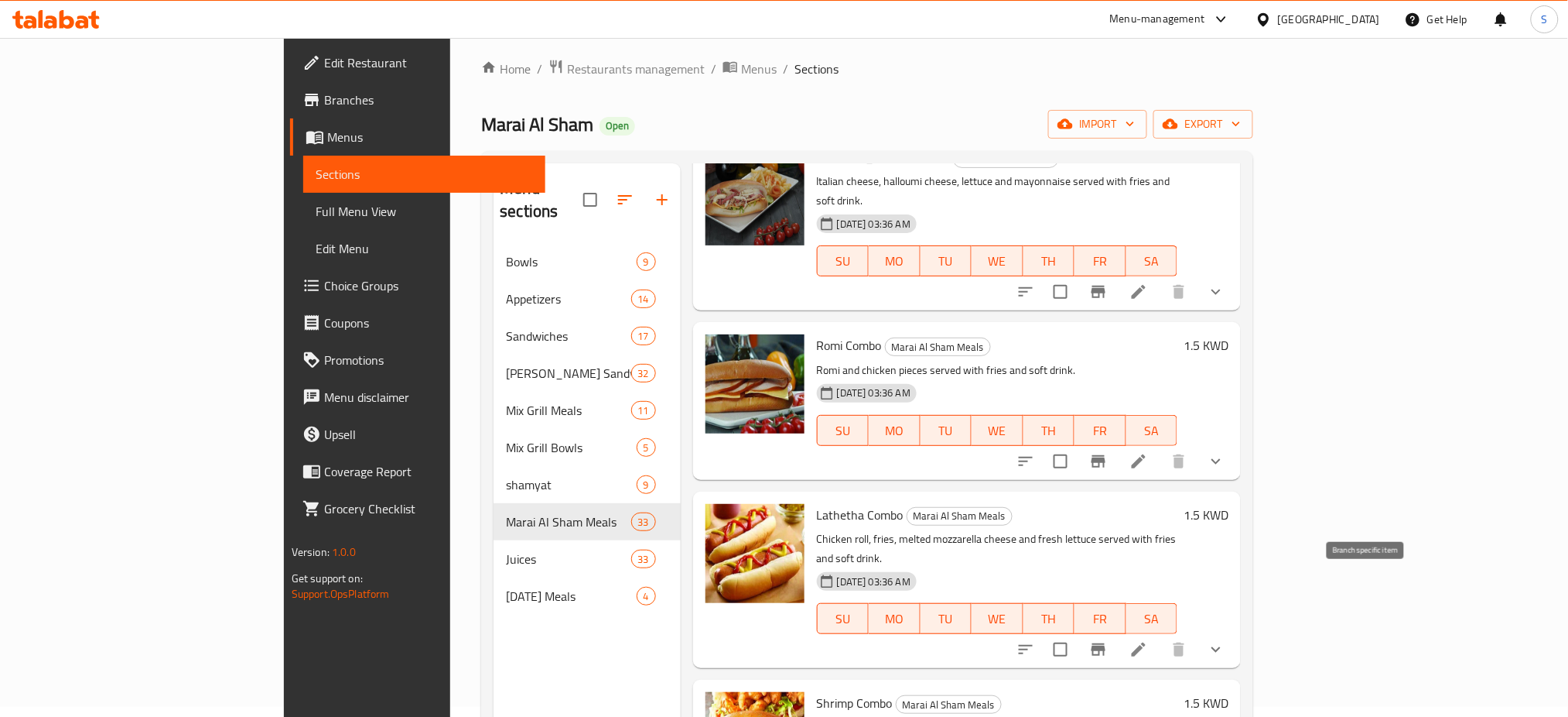
click at [1108, 640] on icon "Branch-specific-item" at bounding box center [1098, 649] width 19 height 19
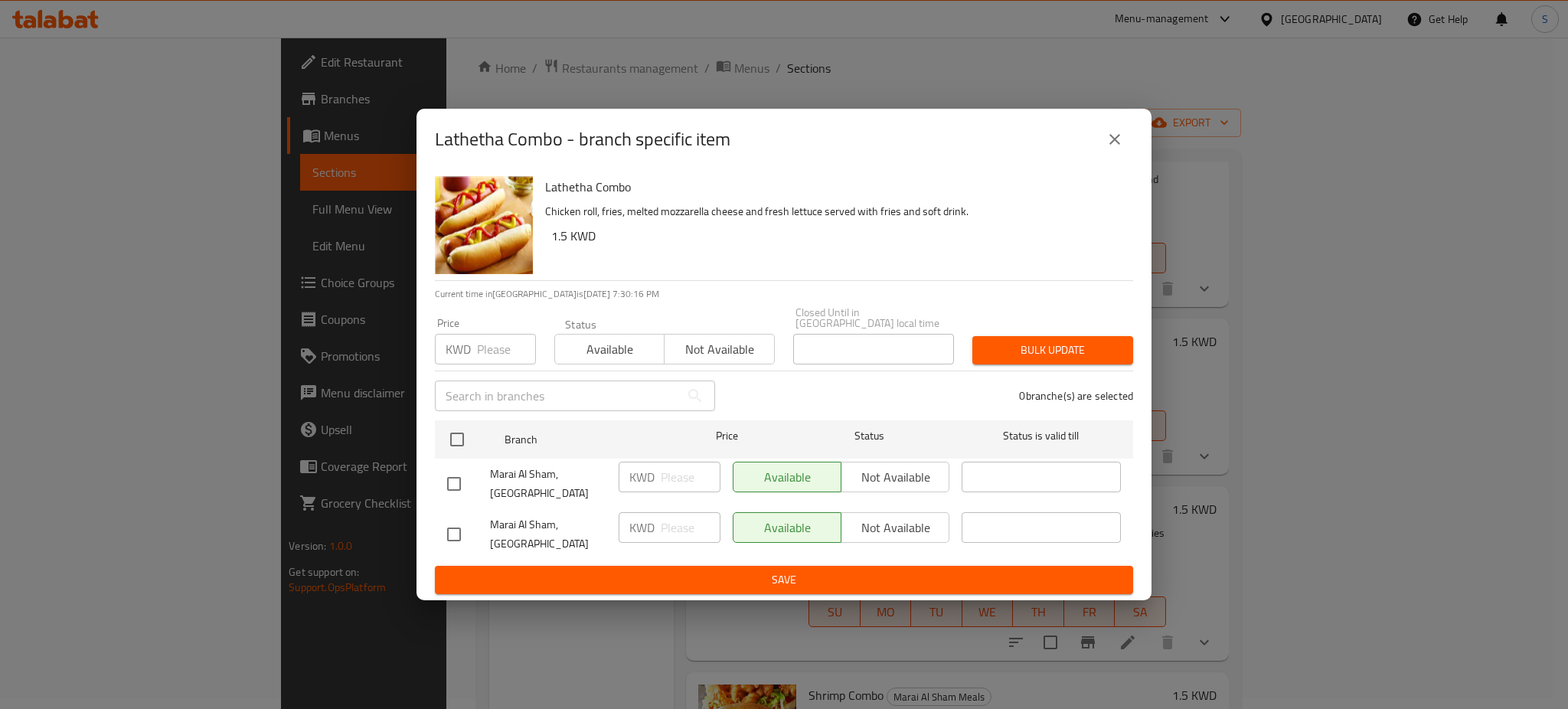
click at [1113, 149] on icon "close" at bounding box center [1115, 139] width 19 height 19
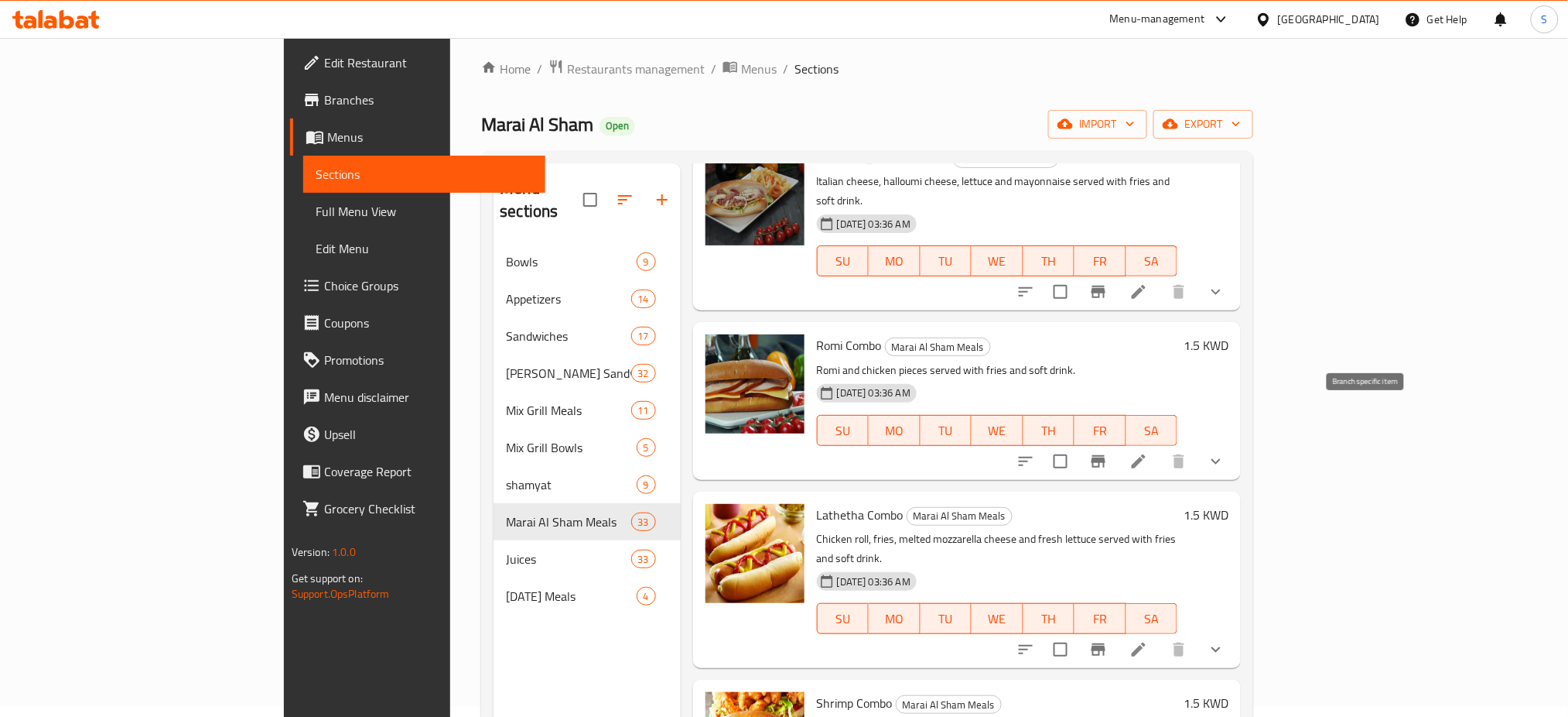
click at [1106, 456] on icon "Branch-specific-item" at bounding box center [1099, 461] width 14 height 13
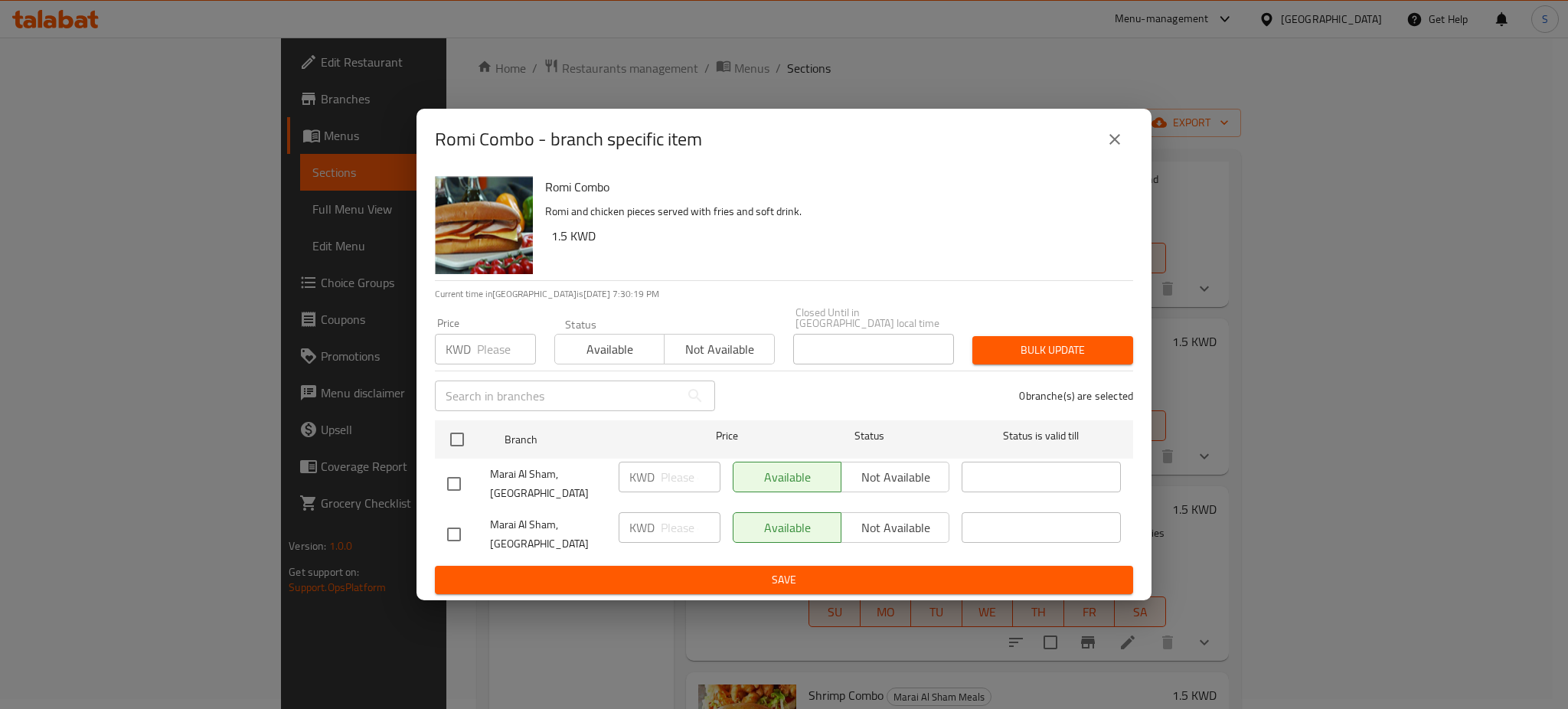
click at [1112, 149] on icon "close" at bounding box center [1115, 139] width 19 height 19
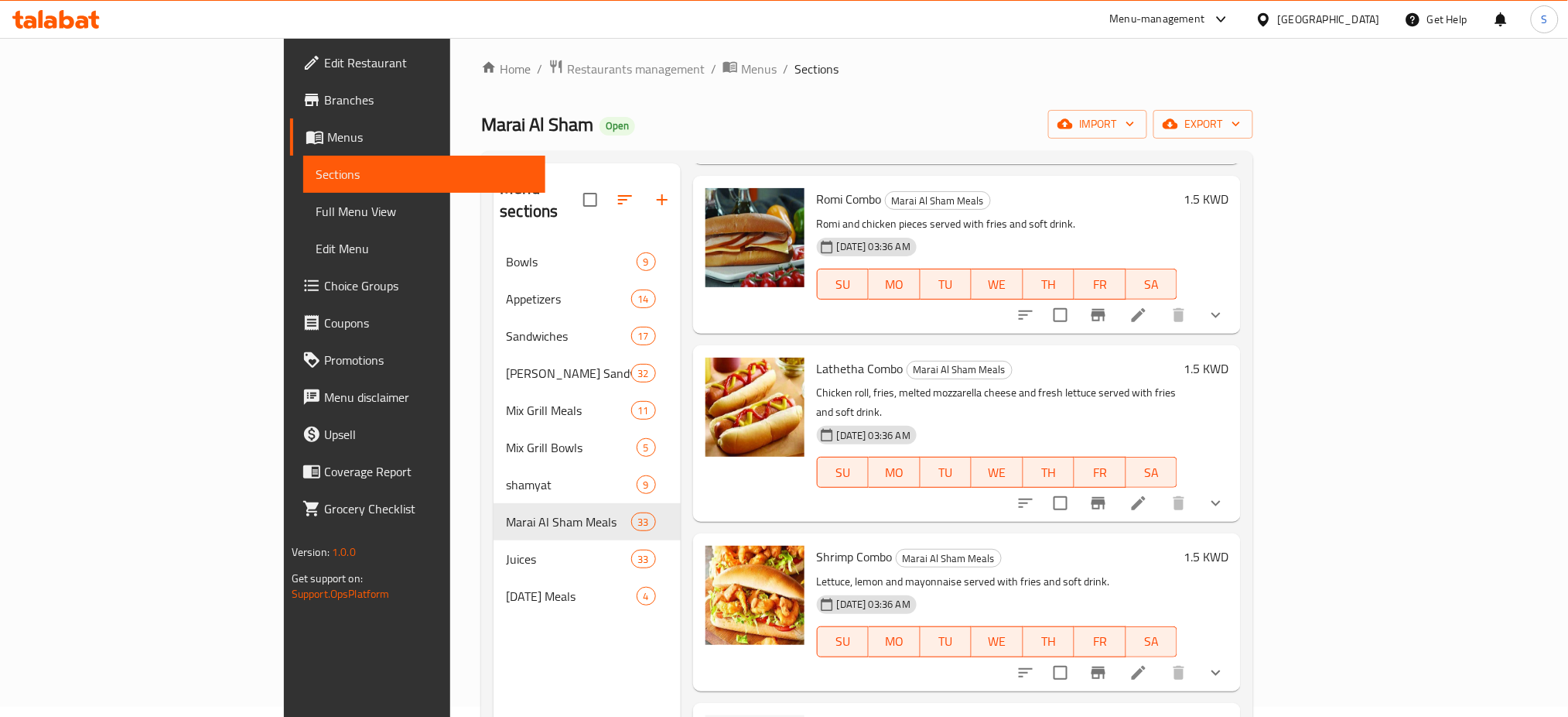
scroll to position [310, 0]
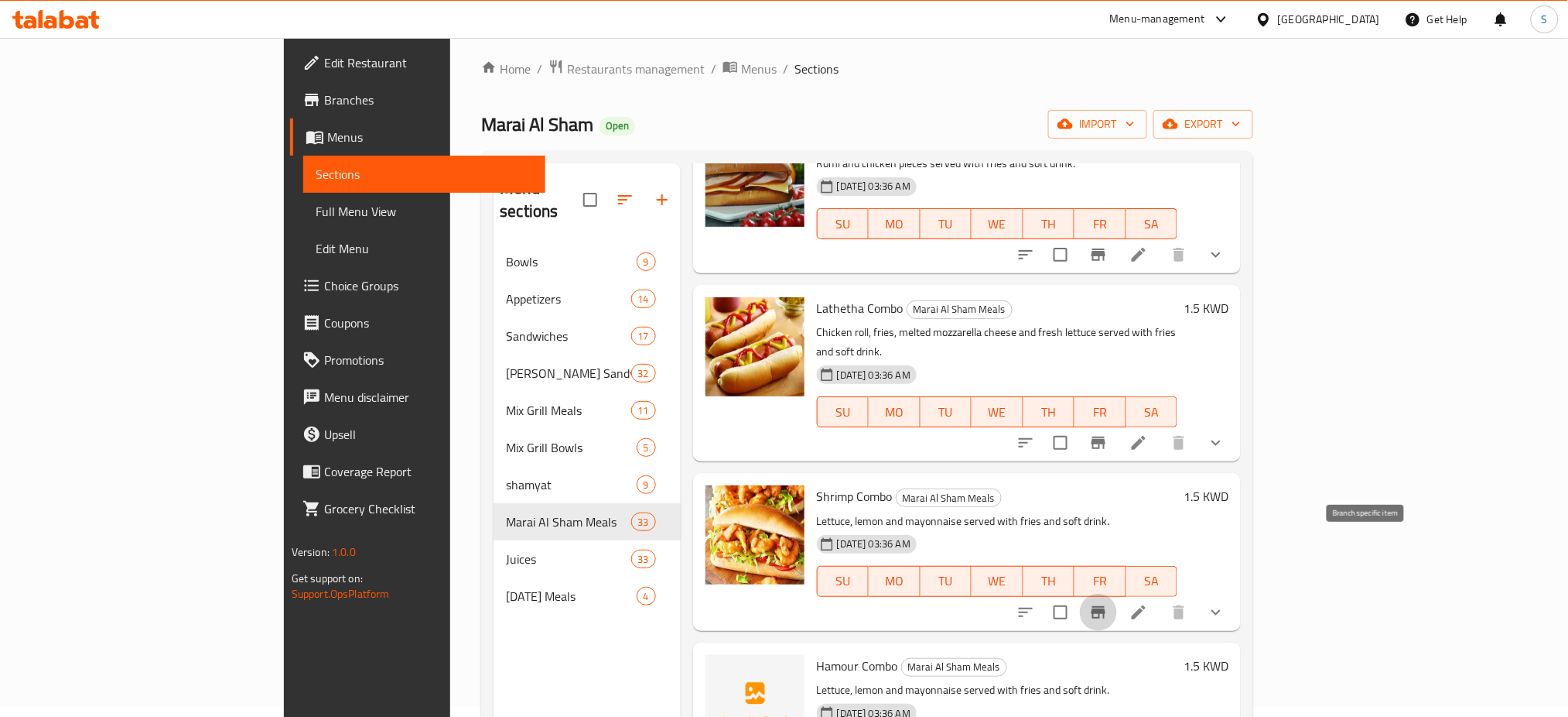
click at [1108, 603] on icon "Branch-specific-item" at bounding box center [1098, 612] width 19 height 19
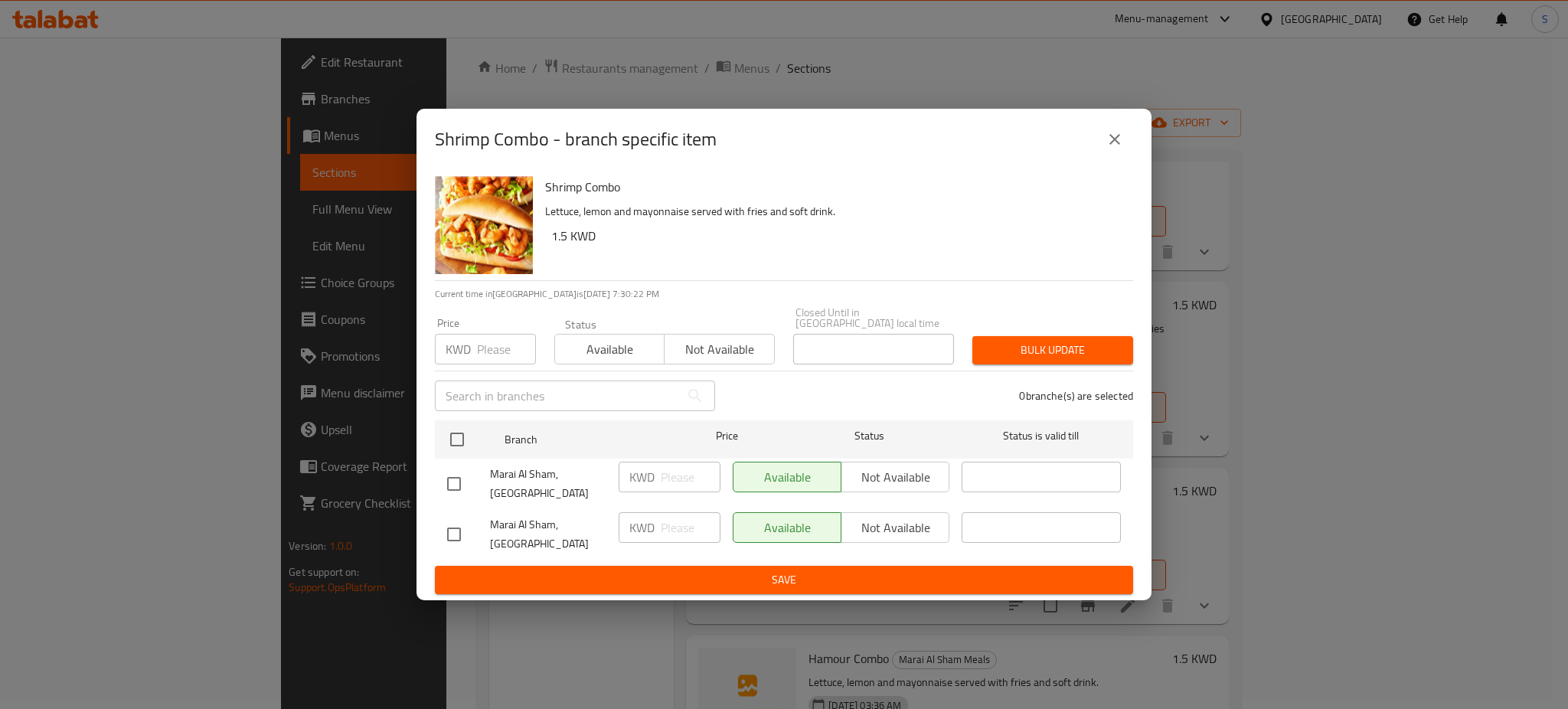
click at [1117, 149] on icon "close" at bounding box center [1115, 139] width 19 height 19
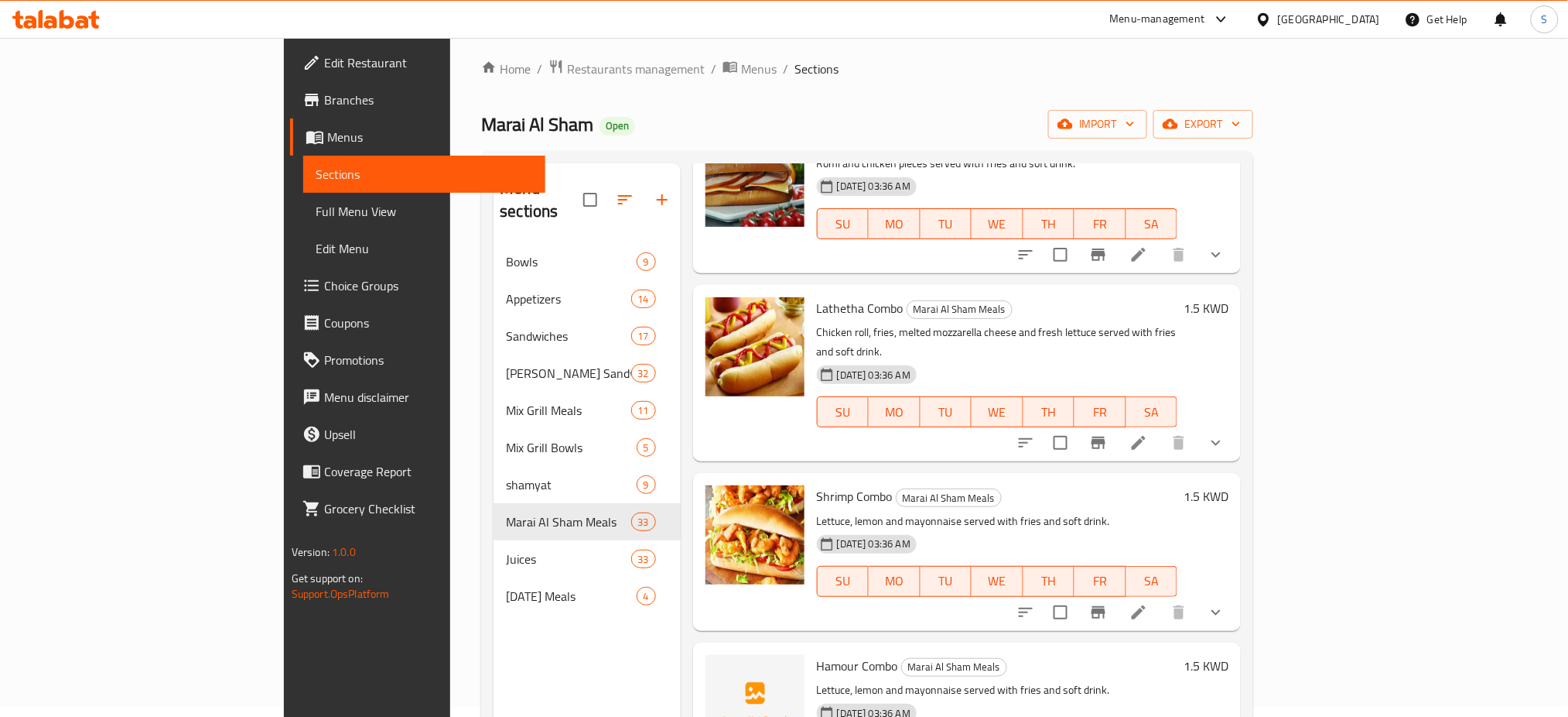
scroll to position [516, 0]
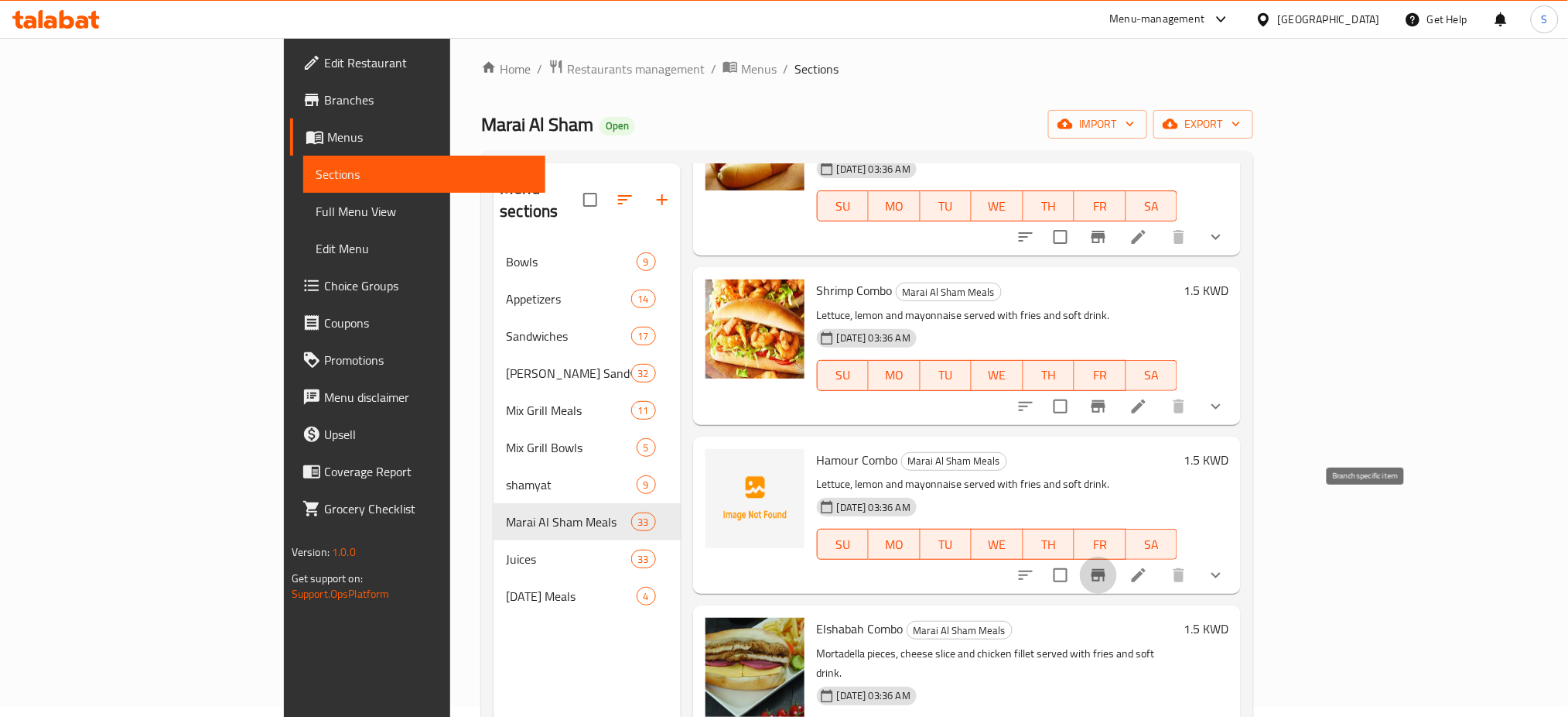
click at [1118, 557] on button "Branch-specific-item" at bounding box center [1099, 575] width 38 height 38
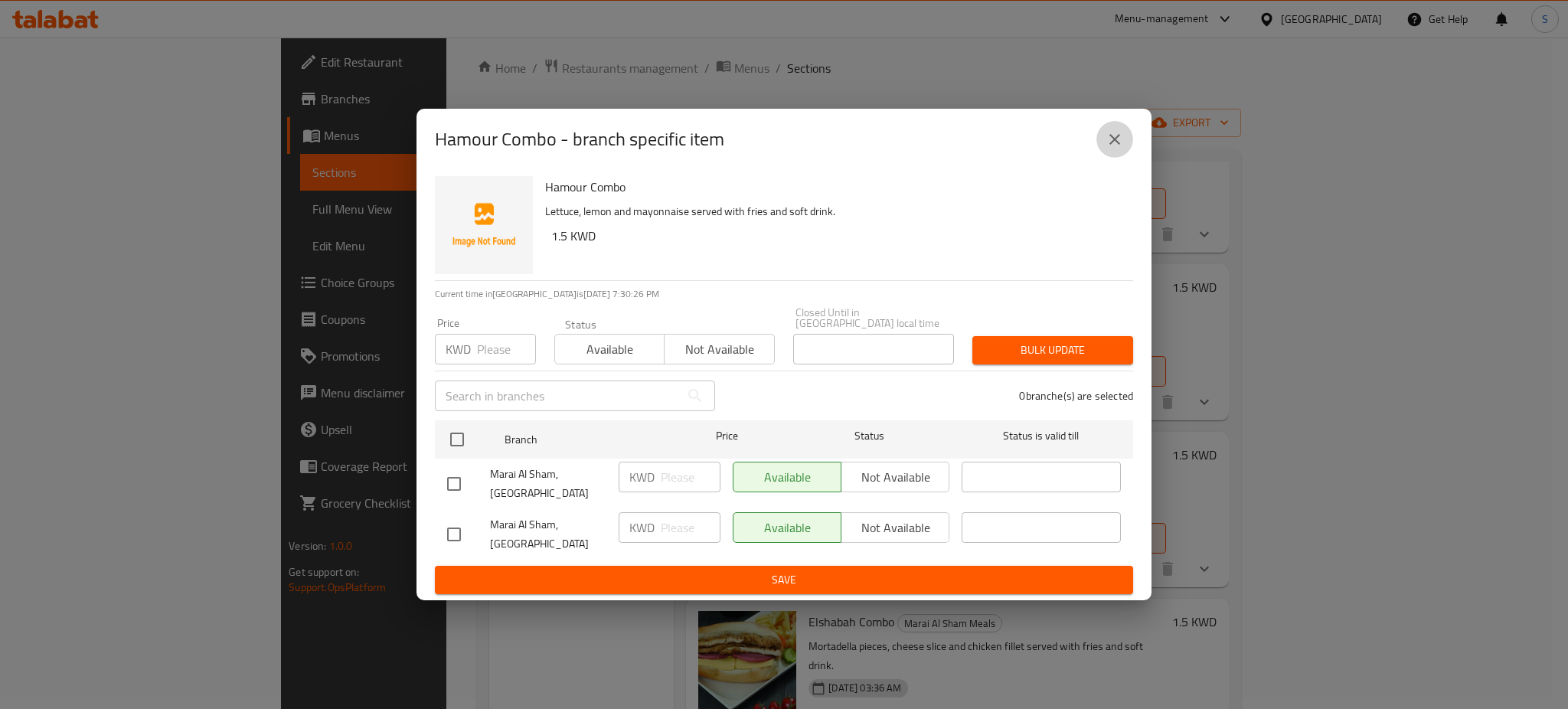
click at [1126, 154] on button "close" at bounding box center [1115, 139] width 37 height 37
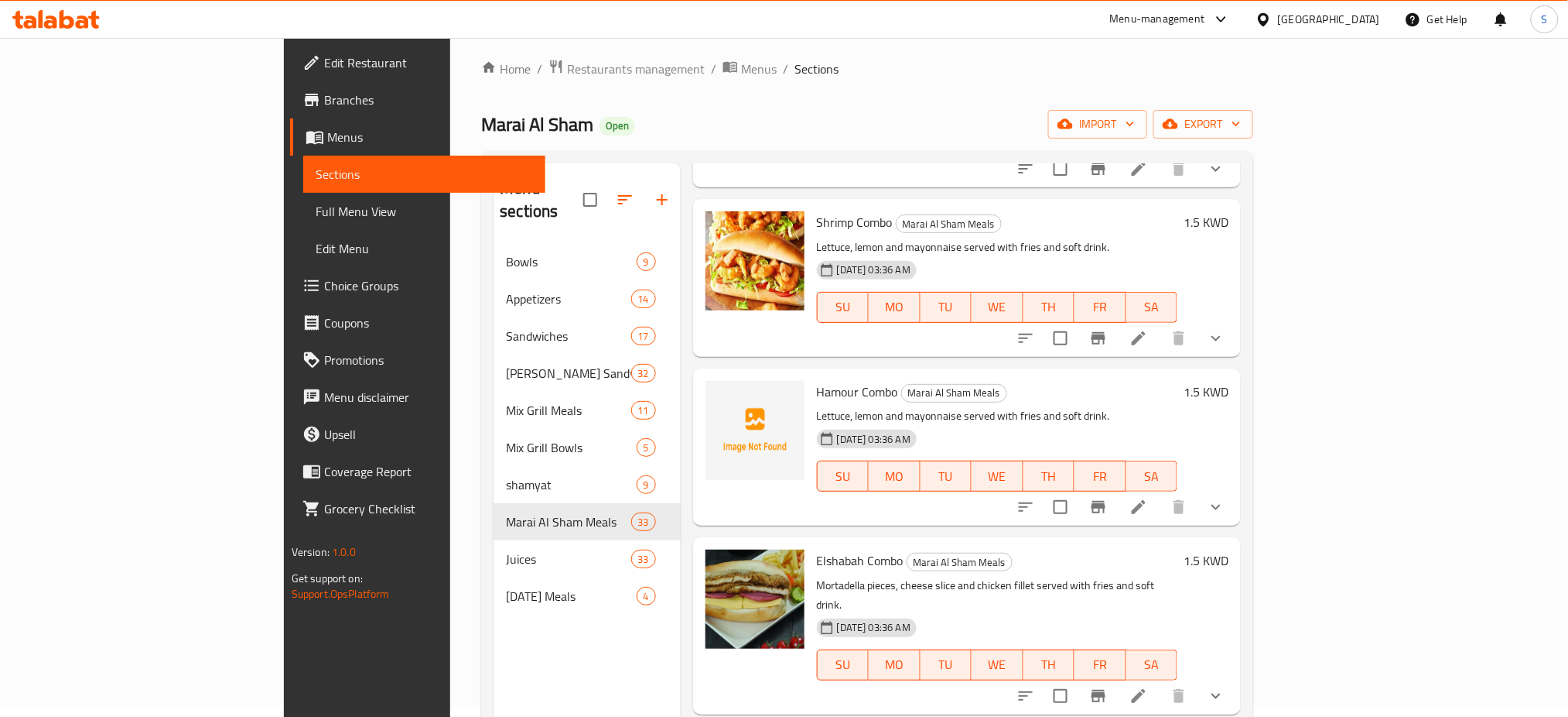
scroll to position [722, 0]
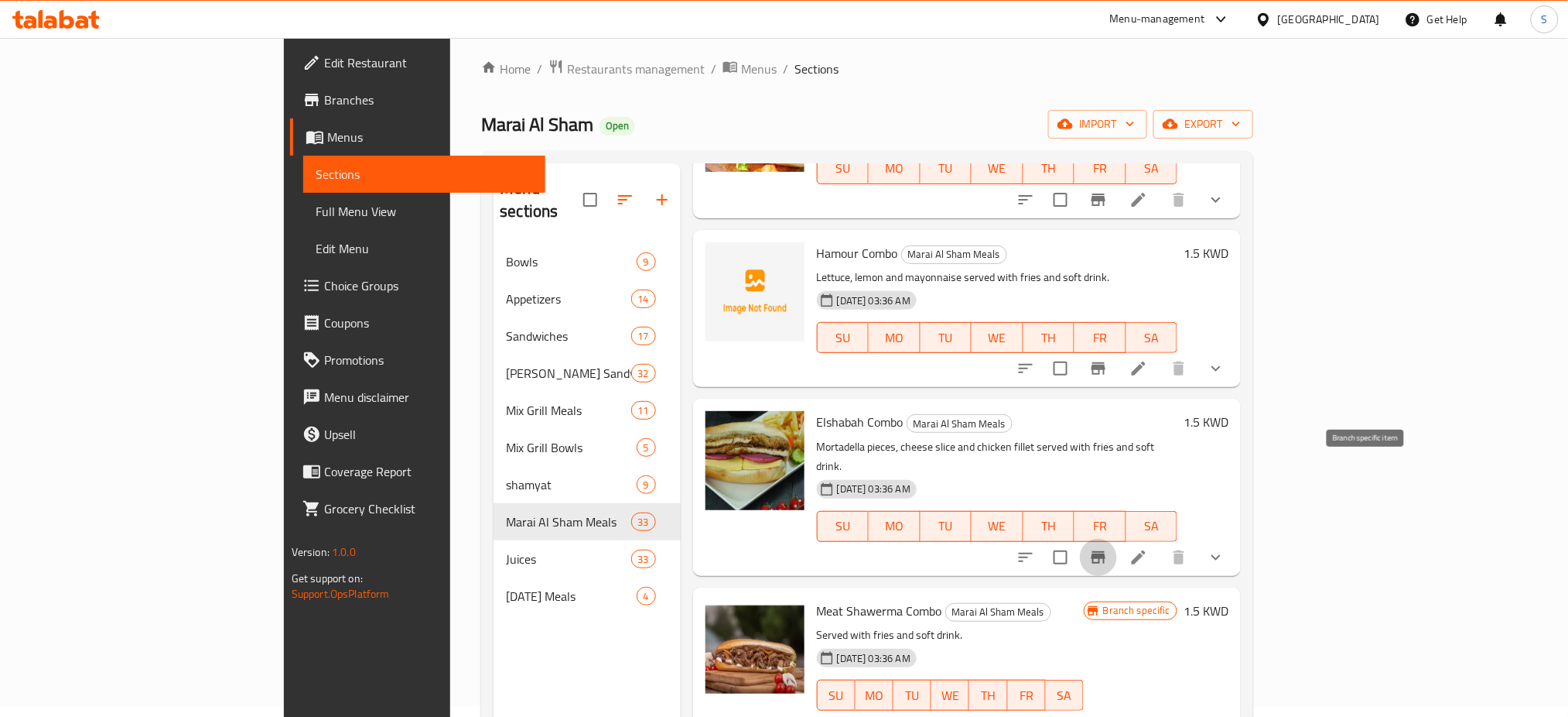
click at [1106, 551] on icon "Branch-specific-item" at bounding box center [1099, 557] width 14 height 13
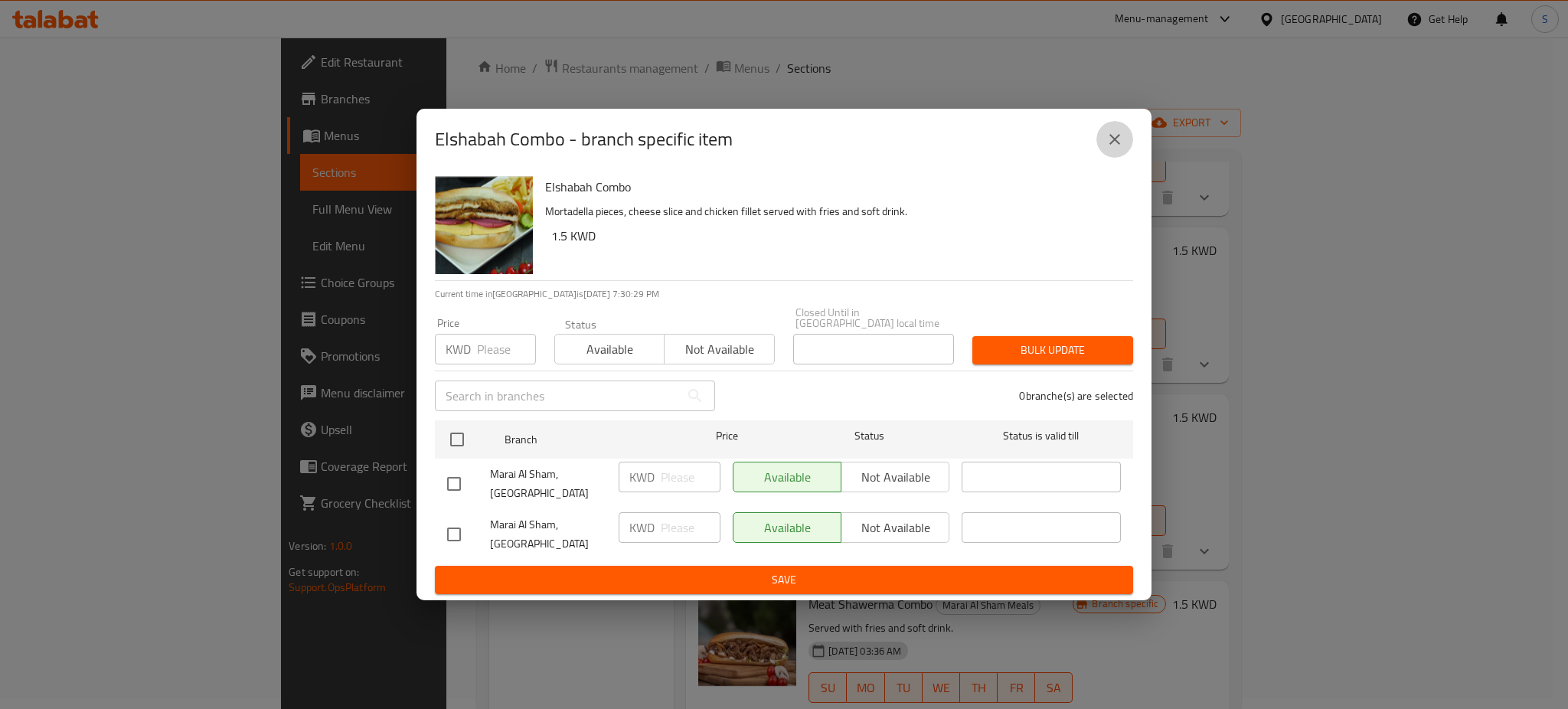
click at [1113, 145] on icon "close" at bounding box center [1115, 139] width 11 height 11
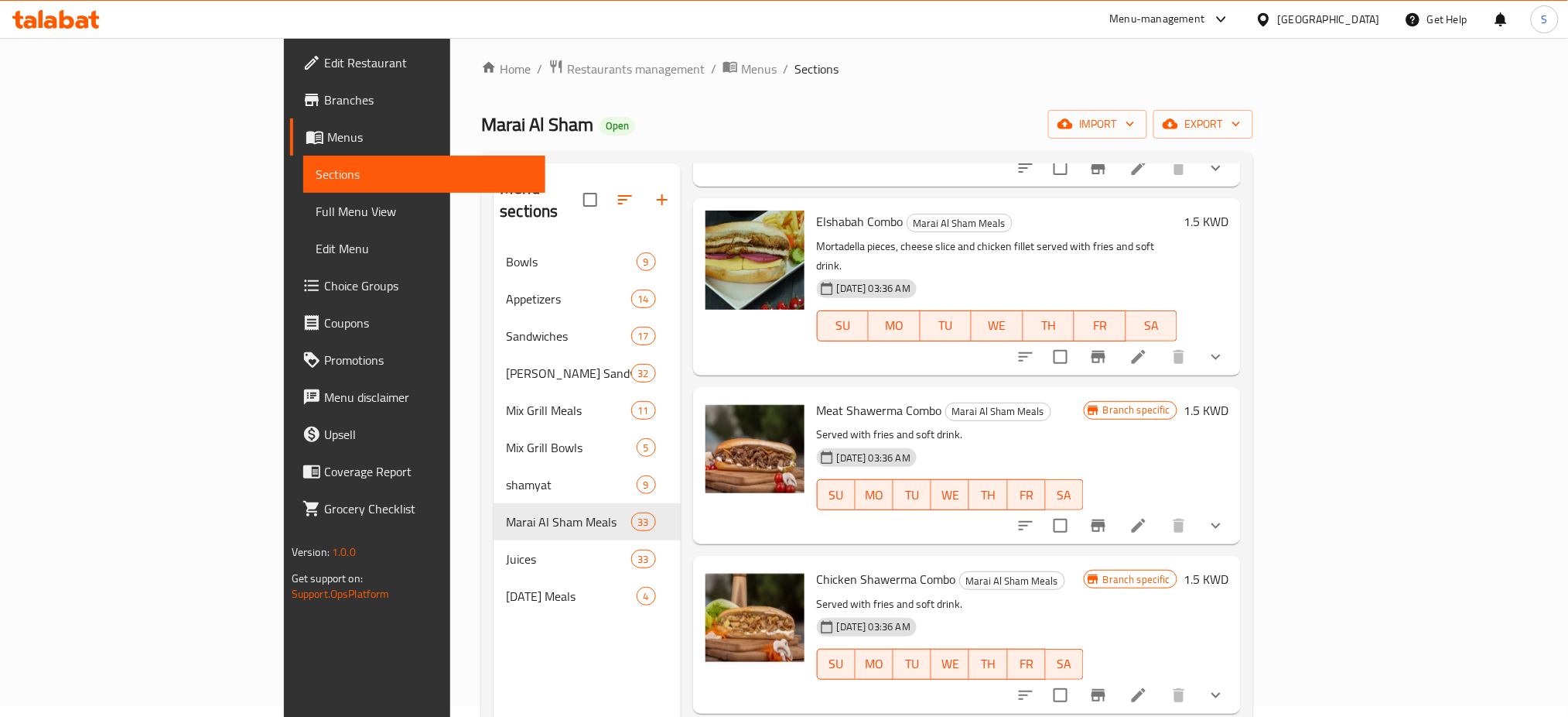
scroll to position [929, 0]
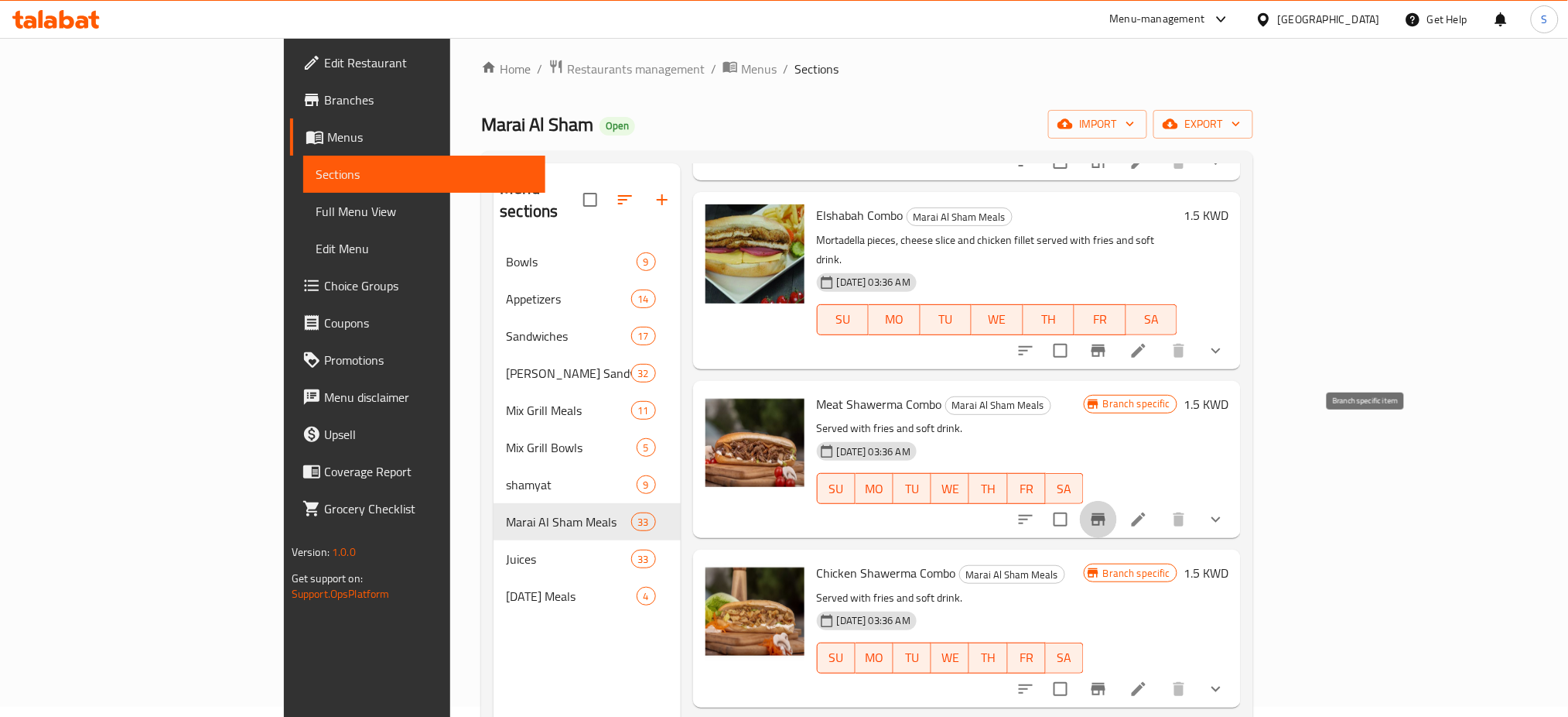
click at [1106, 513] on icon "Branch-specific-item" at bounding box center [1099, 519] width 14 height 13
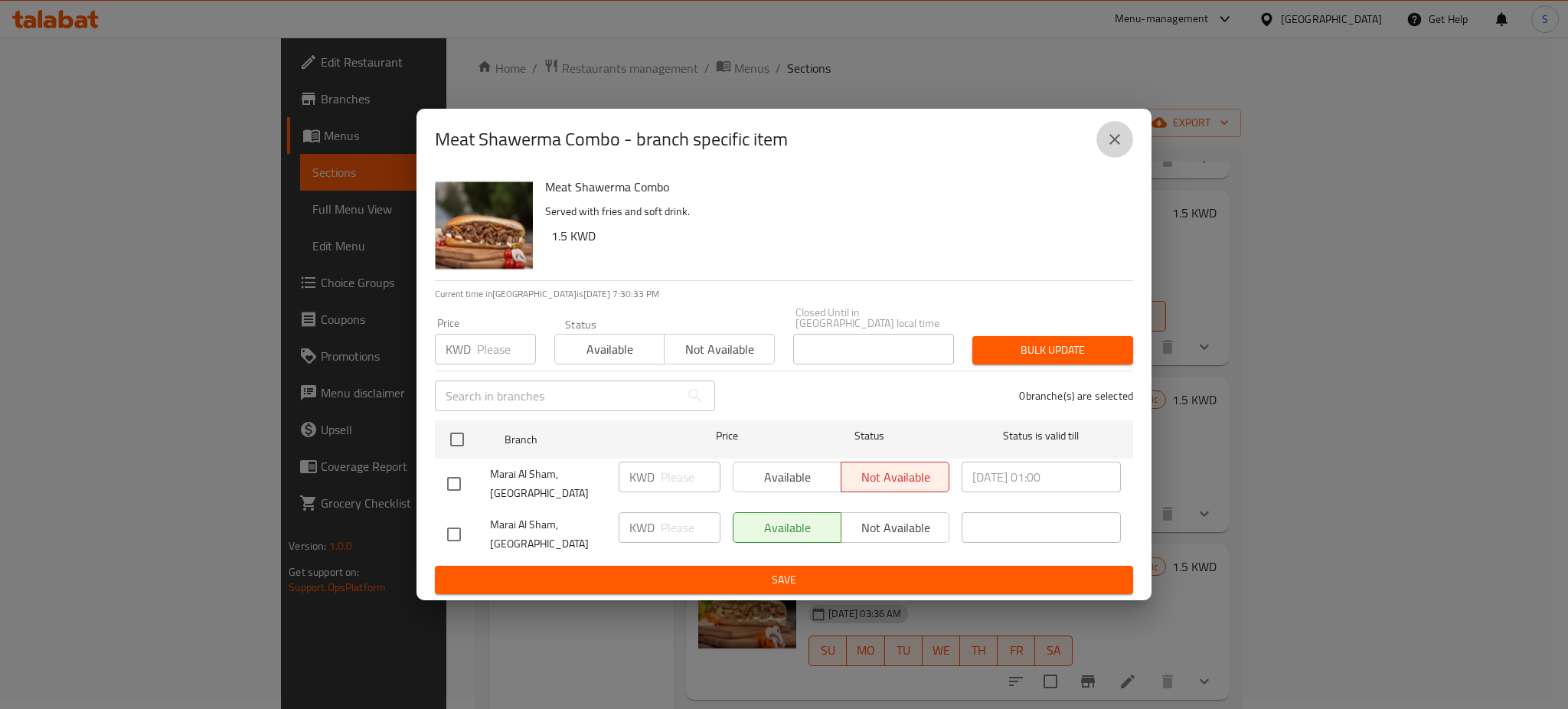
click at [1122, 149] on icon "close" at bounding box center [1115, 139] width 19 height 19
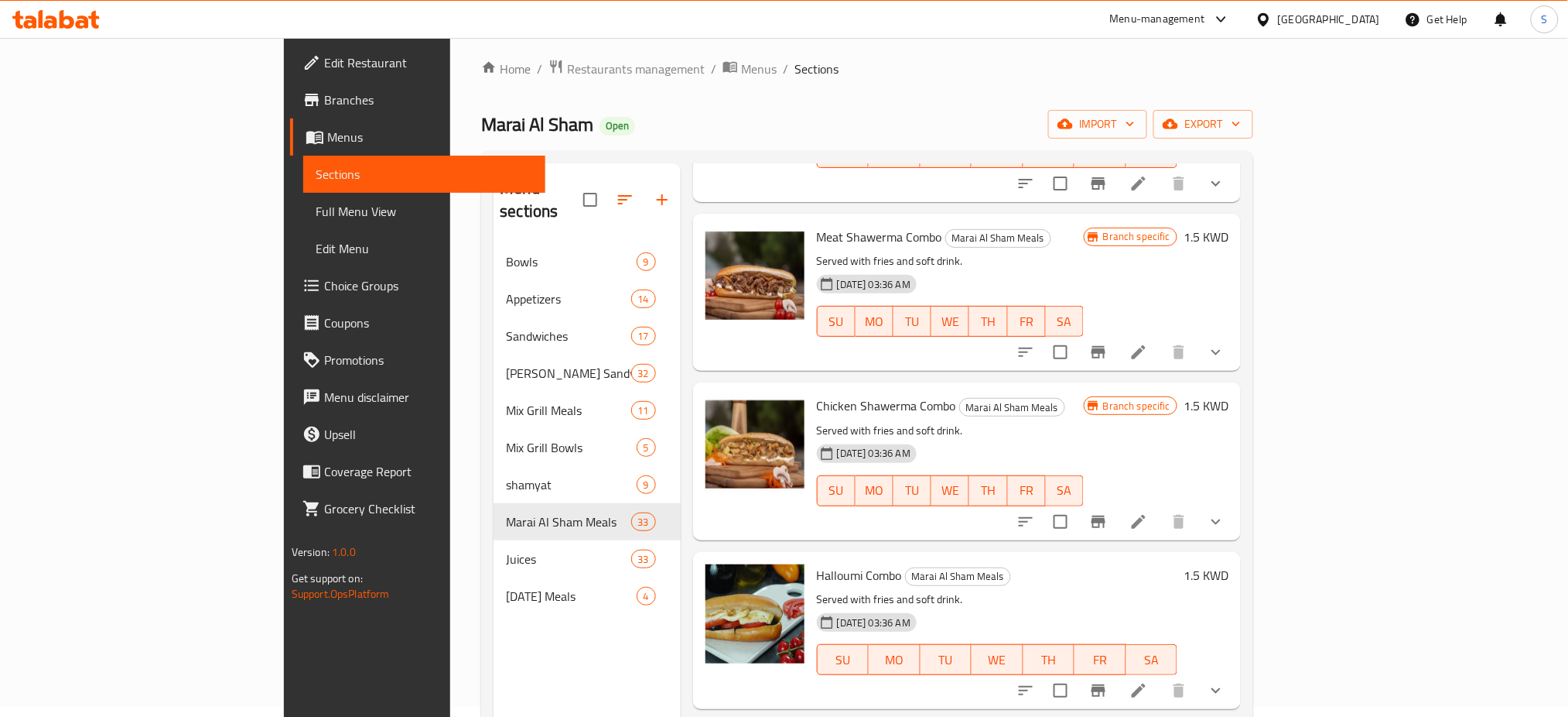
scroll to position [1135, 0]
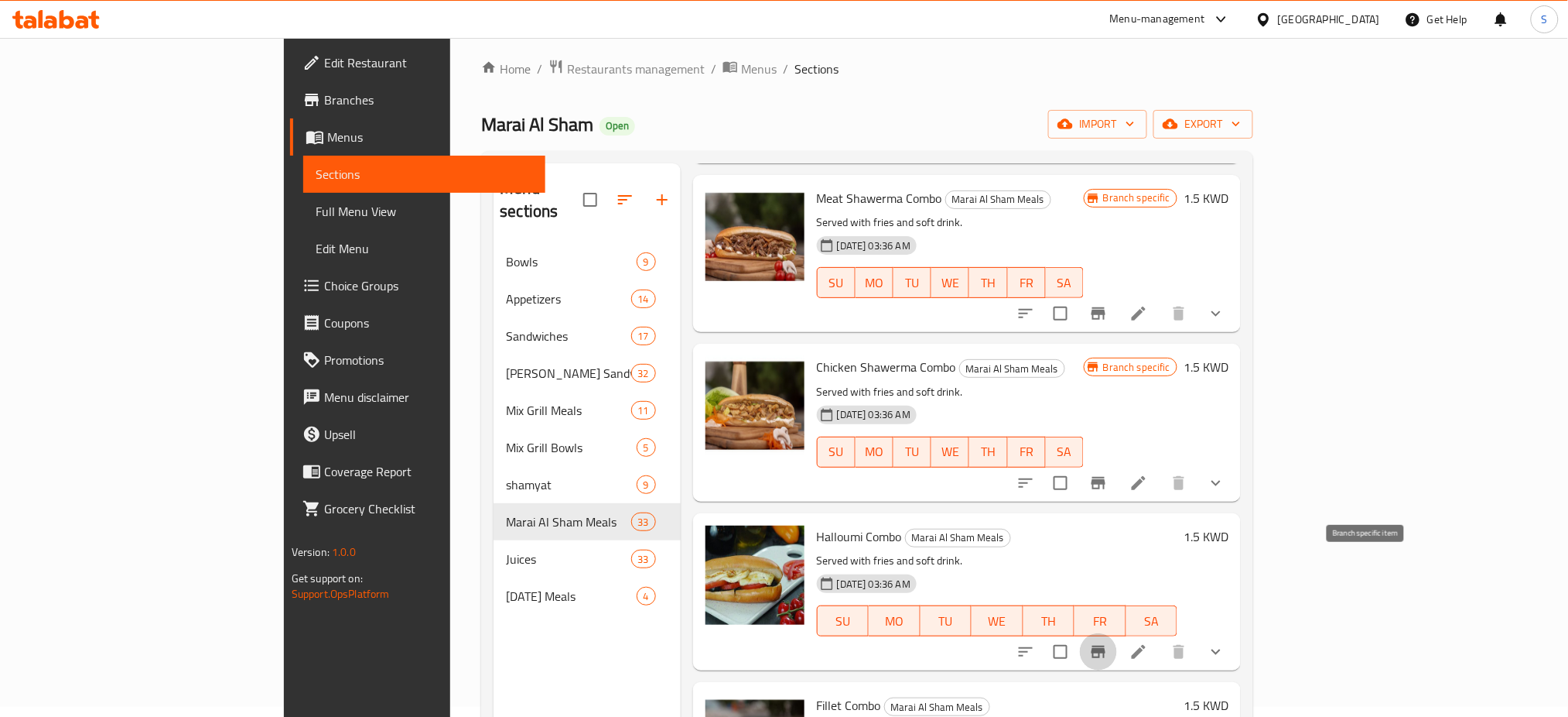
click at [1108, 643] on icon "Branch-specific-item" at bounding box center [1098, 652] width 19 height 19
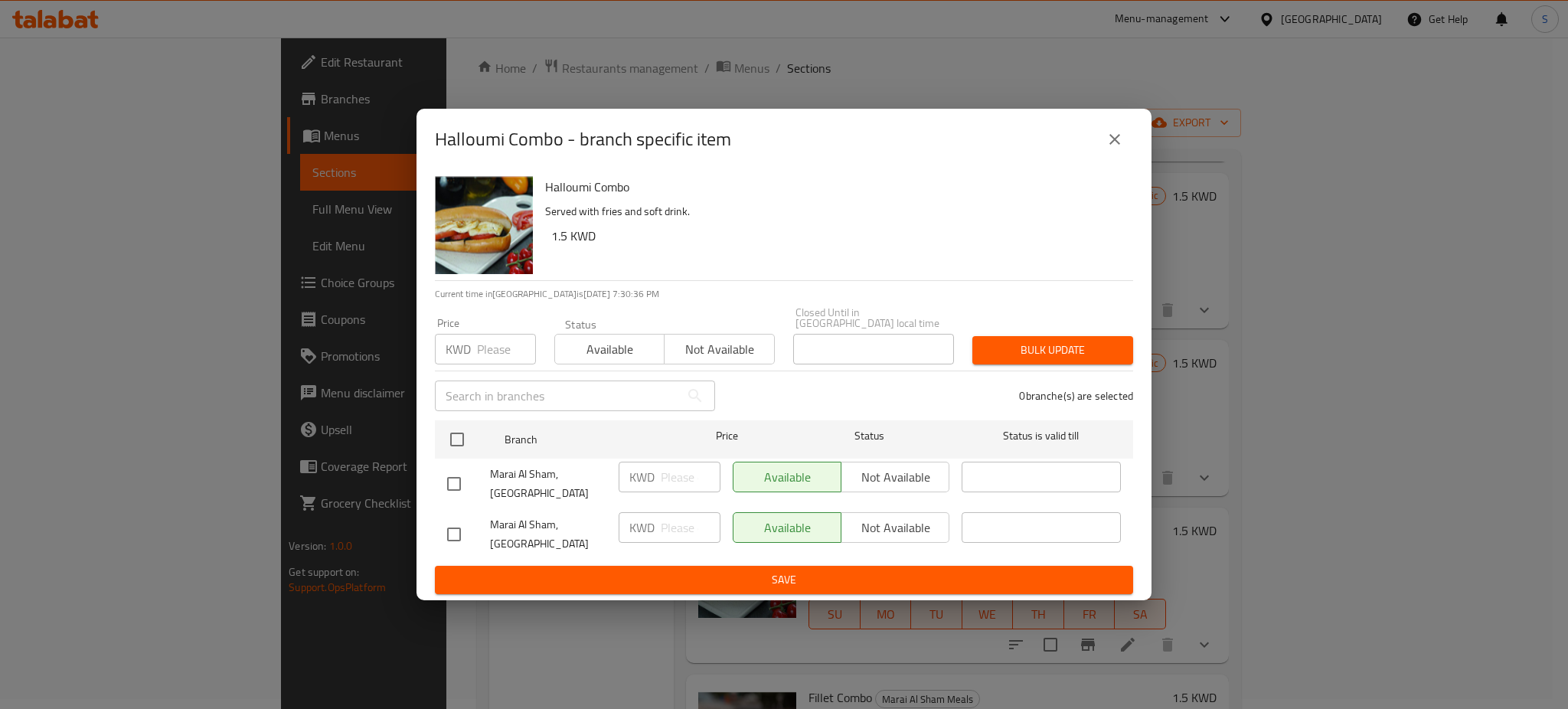
click at [1117, 149] on icon "close" at bounding box center [1115, 139] width 19 height 19
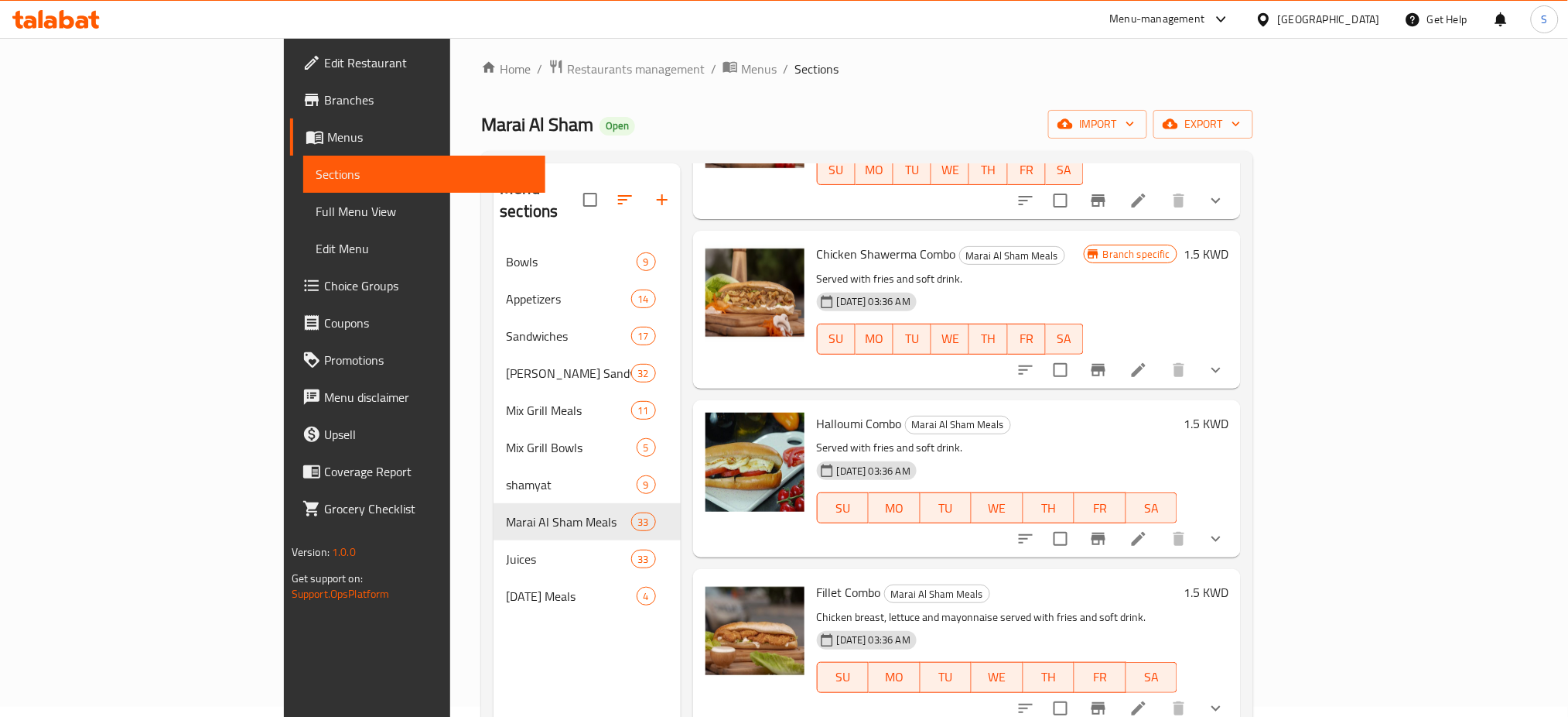
scroll to position [1341, 0]
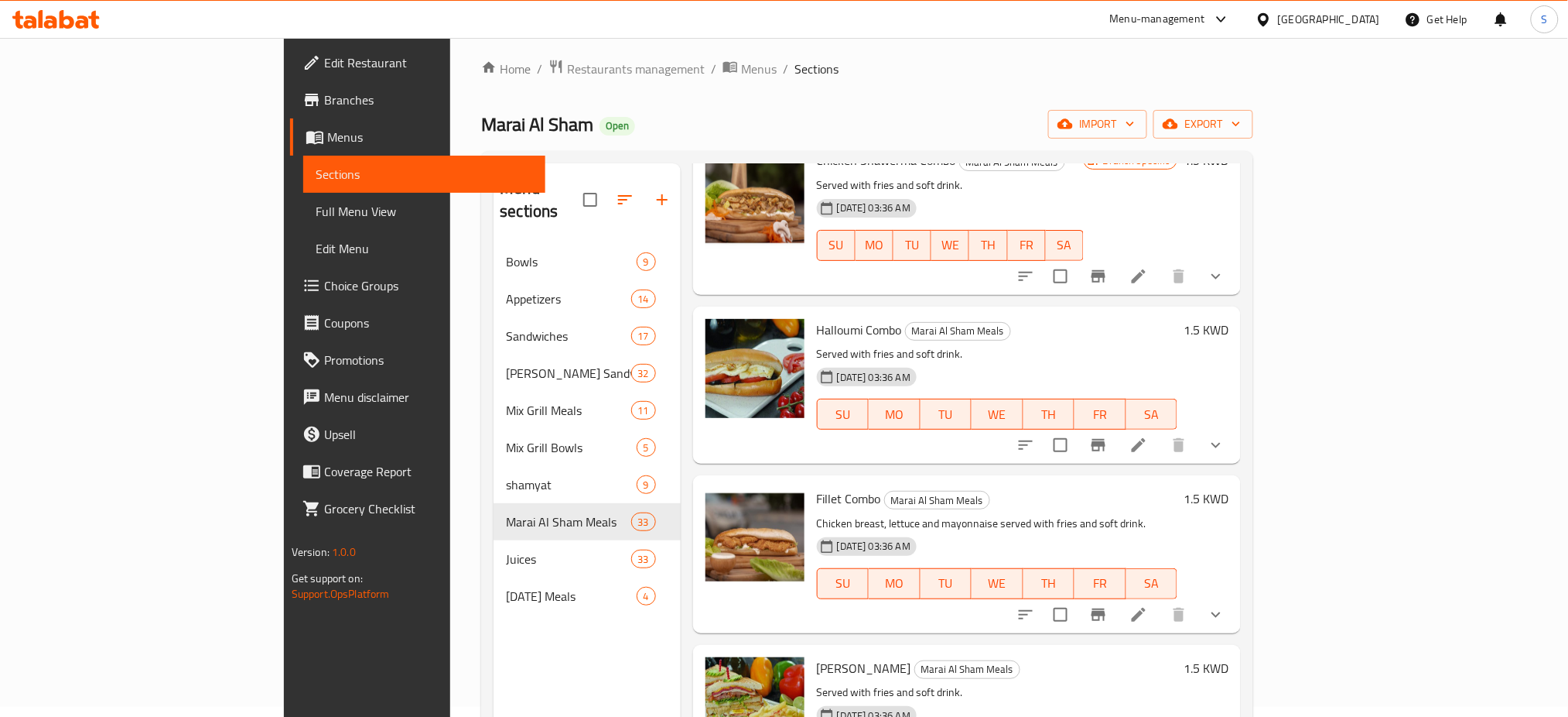
click at [1108, 605] on icon "Branch-specific-item" at bounding box center [1098, 614] width 19 height 19
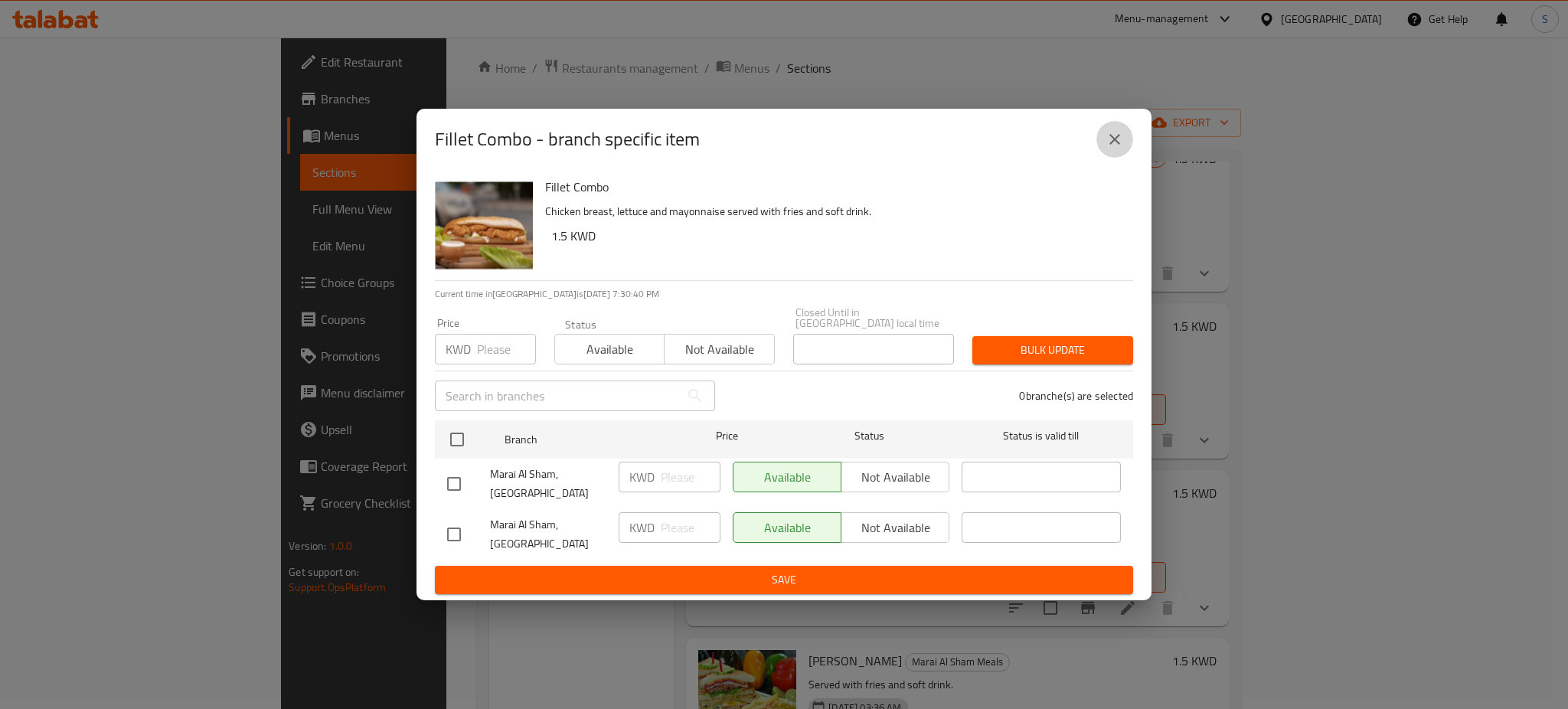
click at [1112, 158] on button "close" at bounding box center [1115, 139] width 37 height 37
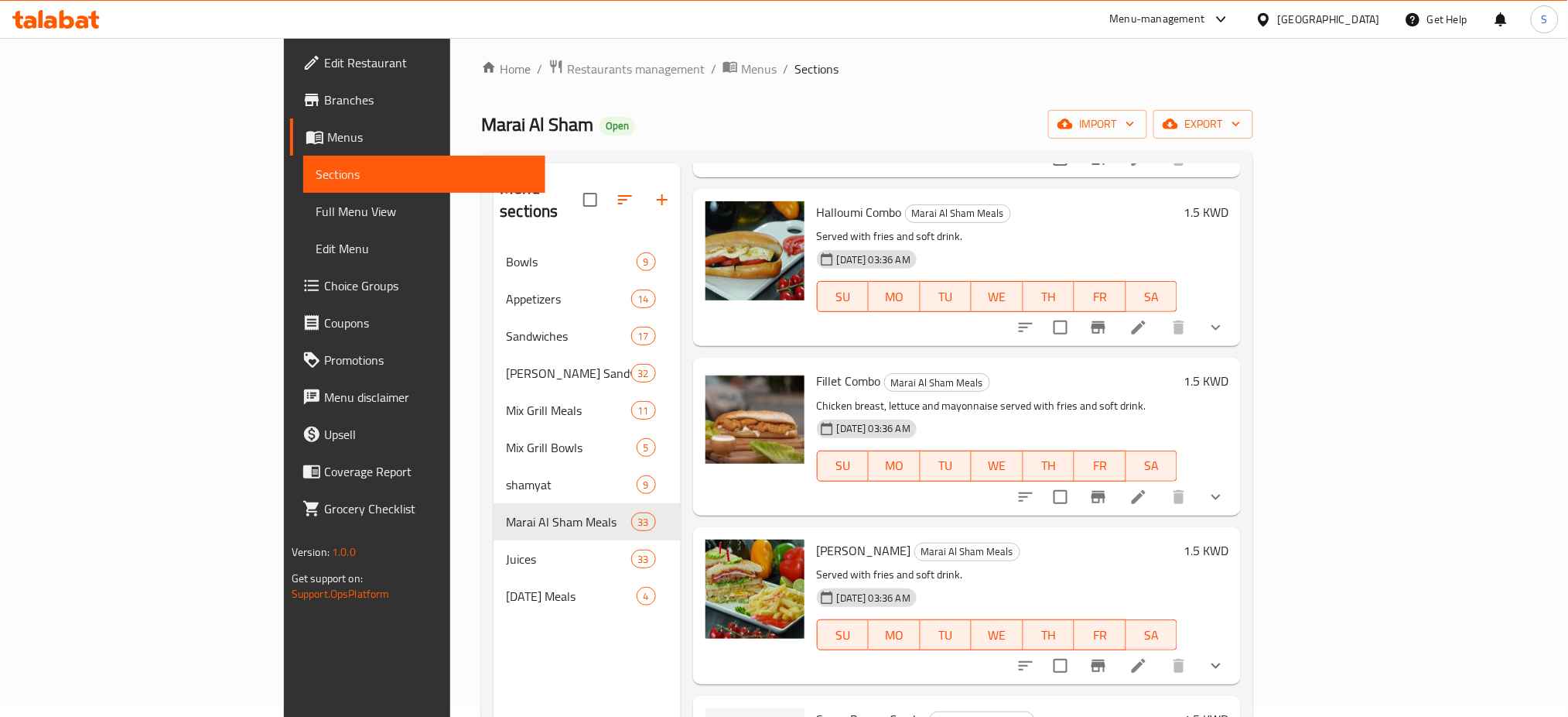
scroll to position [1548, 0]
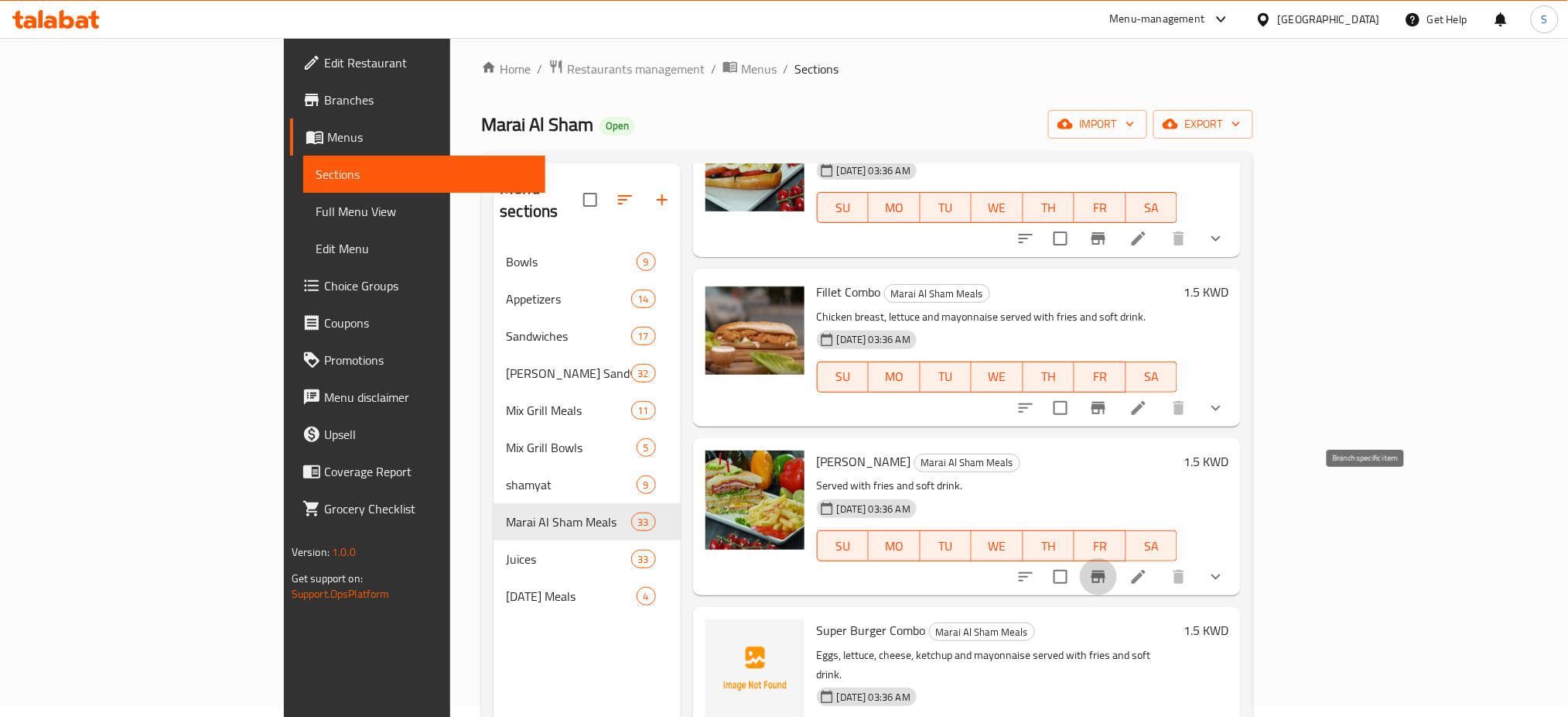
click at [1108, 567] on icon "Branch-specific-item" at bounding box center [1098, 576] width 19 height 19
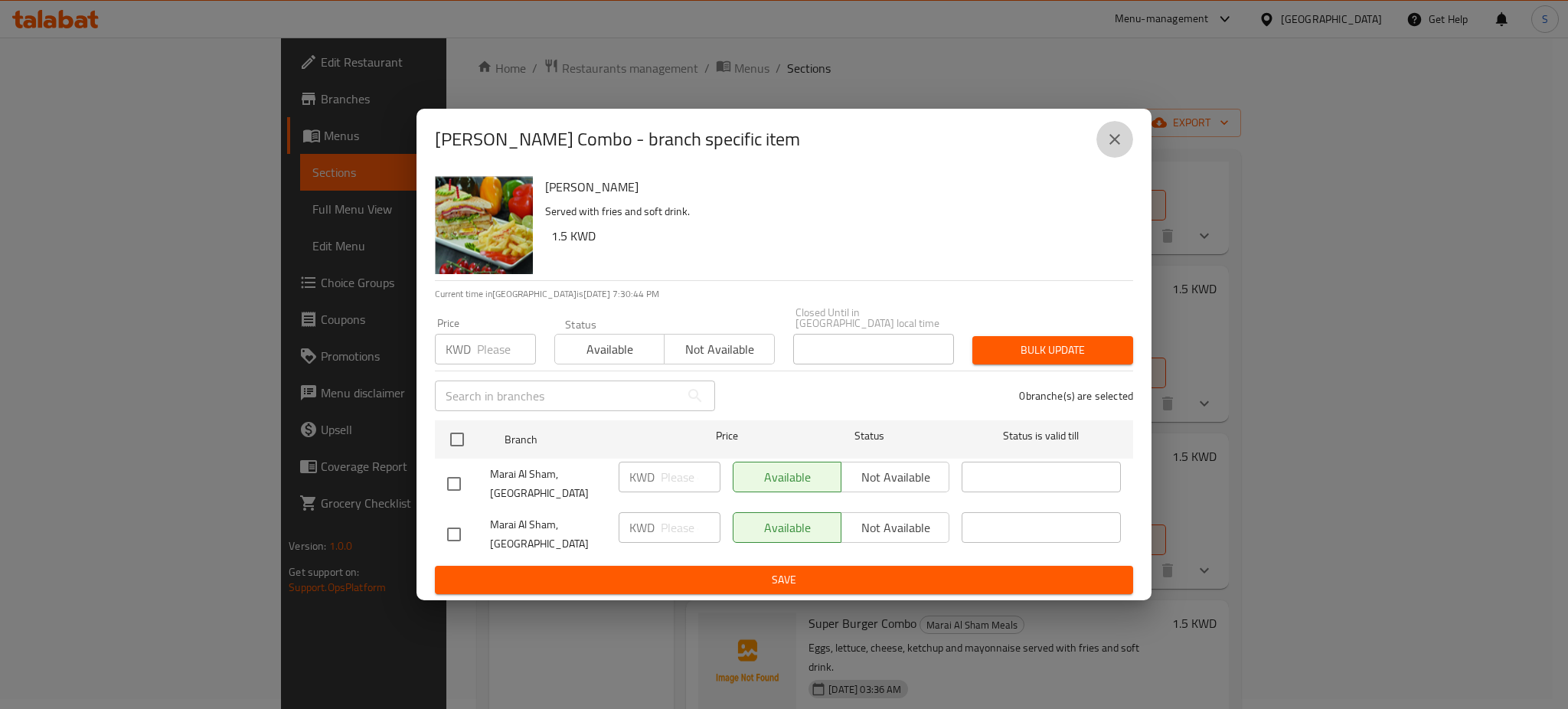
click at [1115, 149] on icon "close" at bounding box center [1115, 139] width 19 height 19
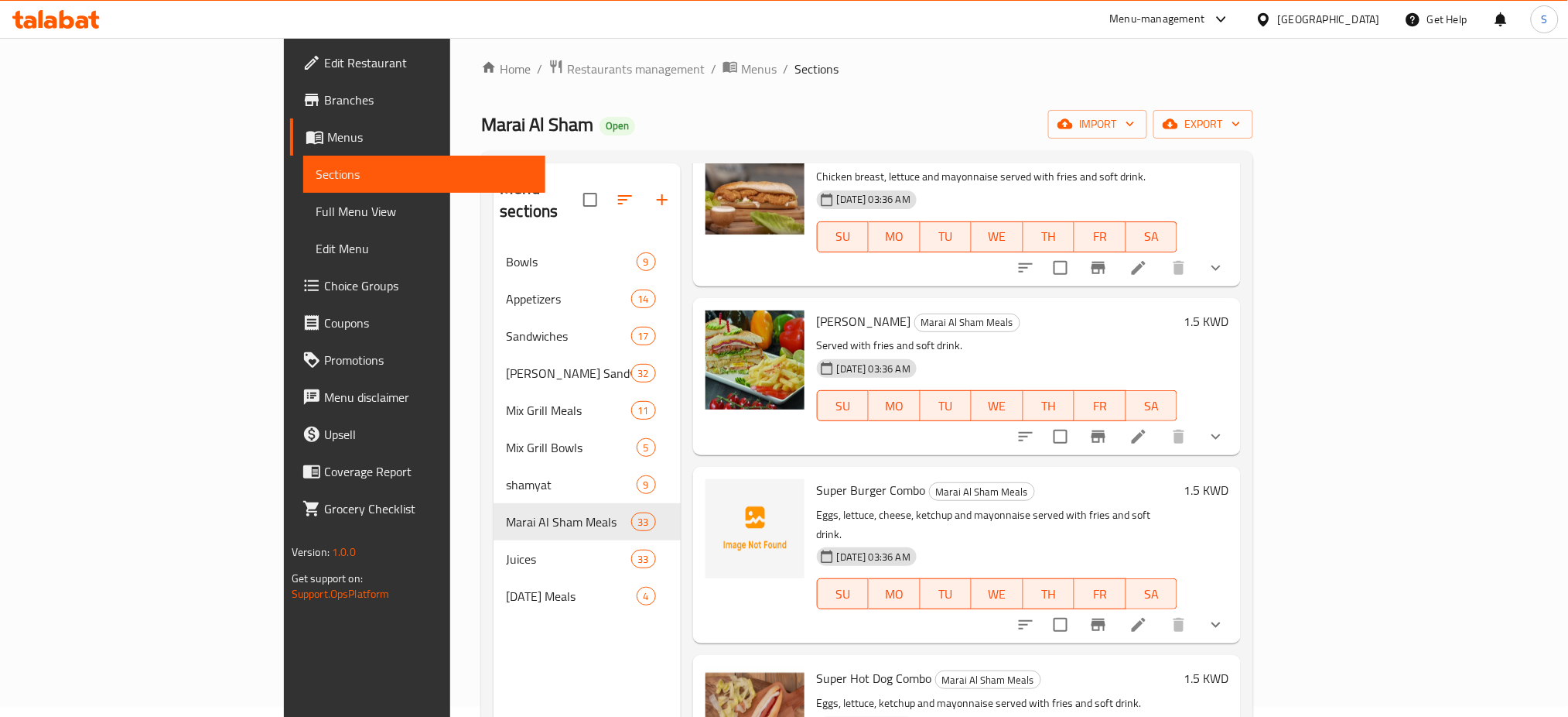
scroll to position [1754, 0]
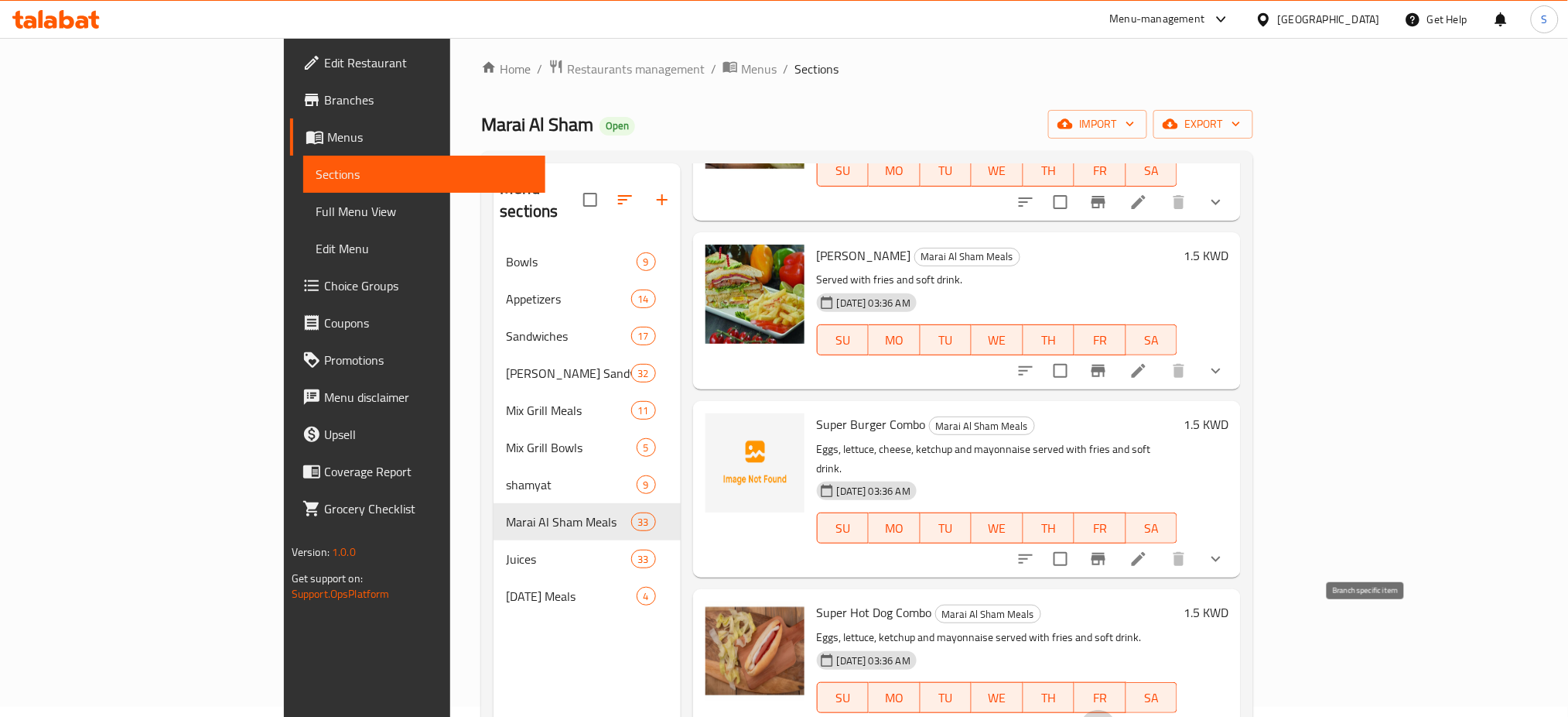
click at [1108, 716] on icon "Branch-specific-item" at bounding box center [1098, 728] width 19 height 19
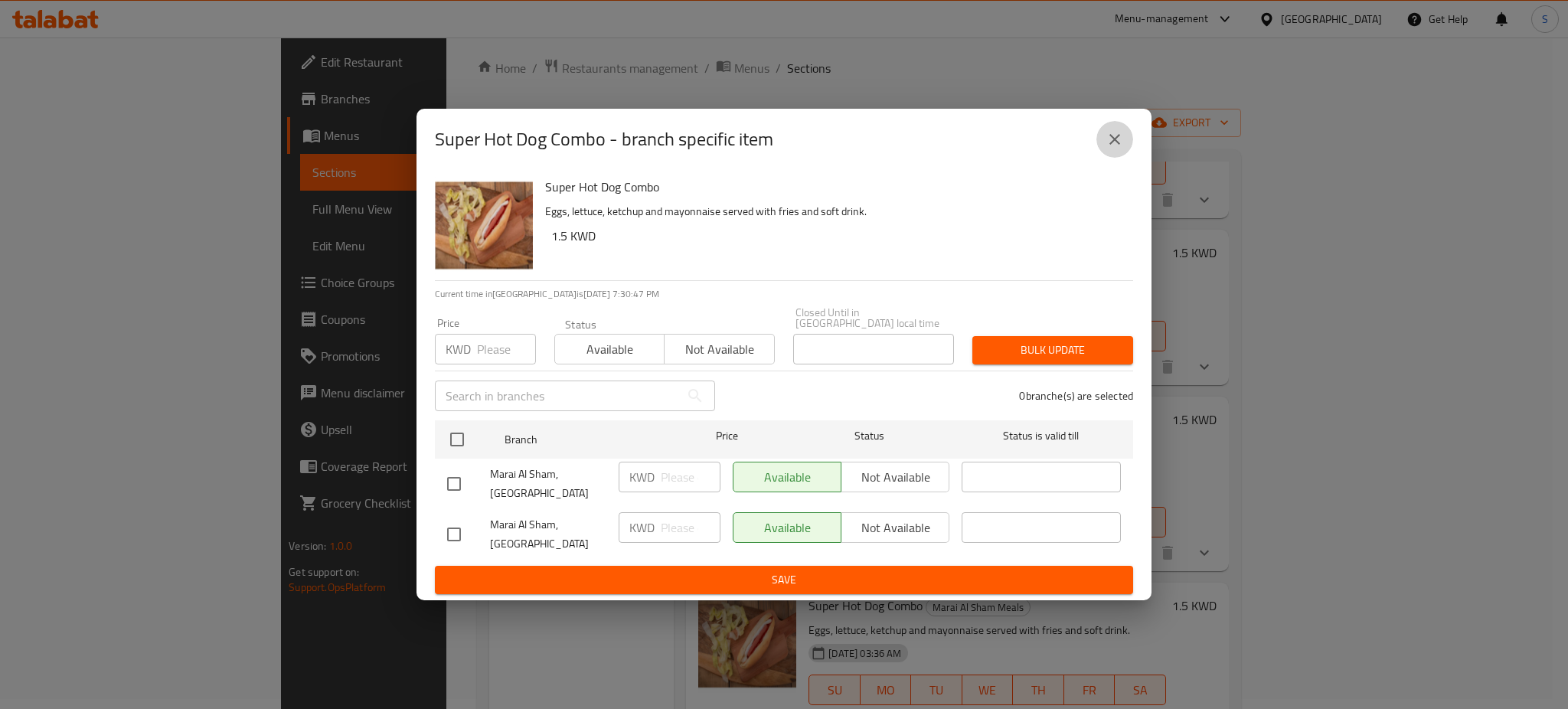
click at [1117, 145] on icon "close" at bounding box center [1115, 139] width 11 height 11
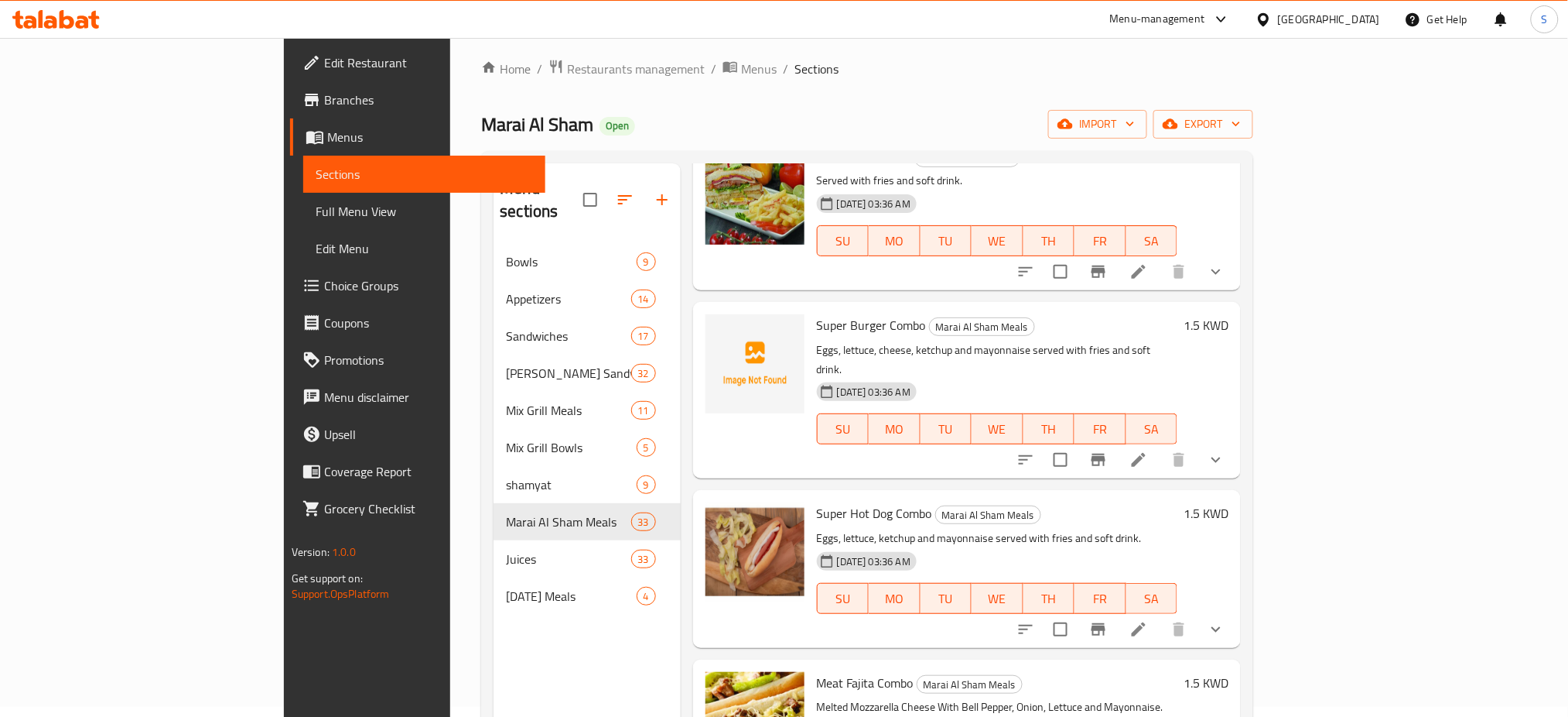
scroll to position [1858, 0]
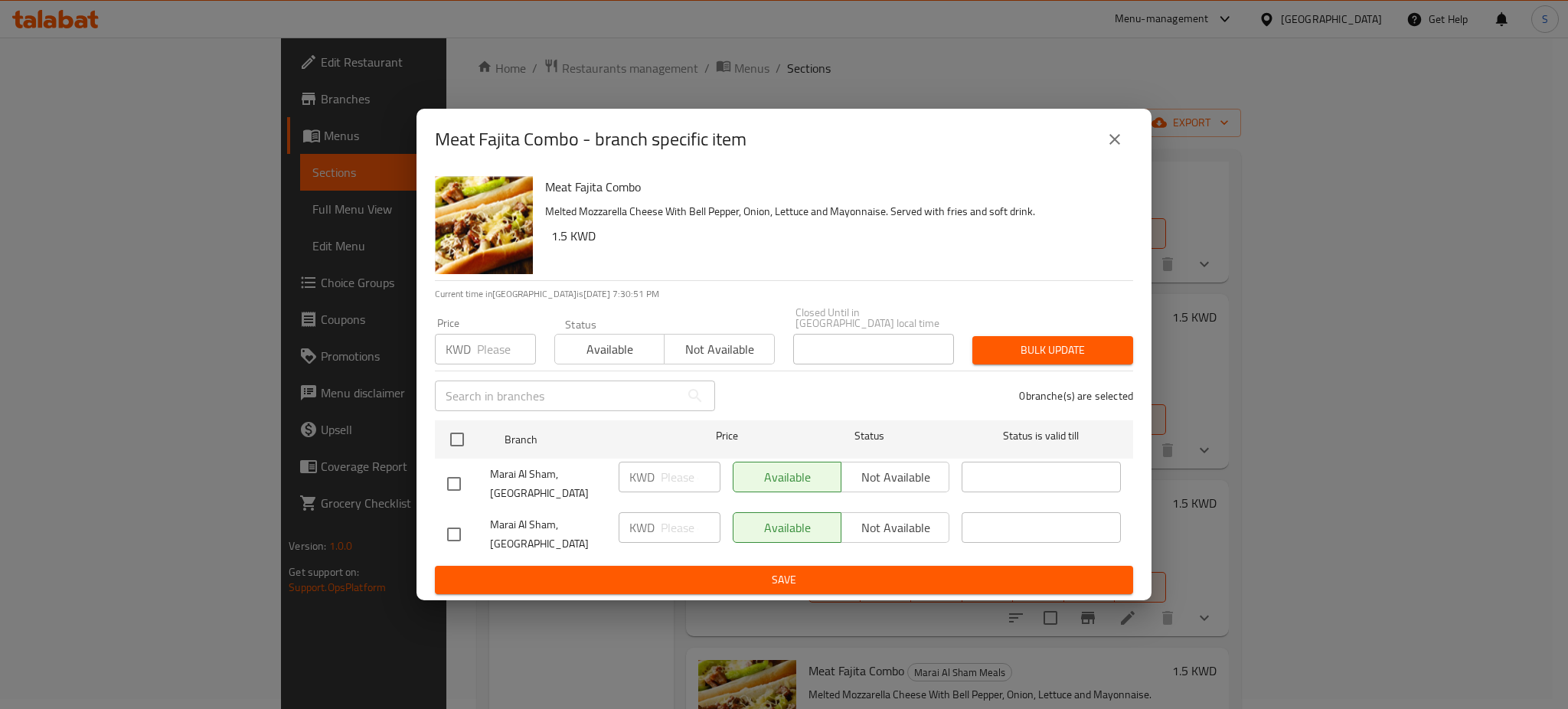
click at [1117, 145] on icon "close" at bounding box center [1115, 139] width 11 height 11
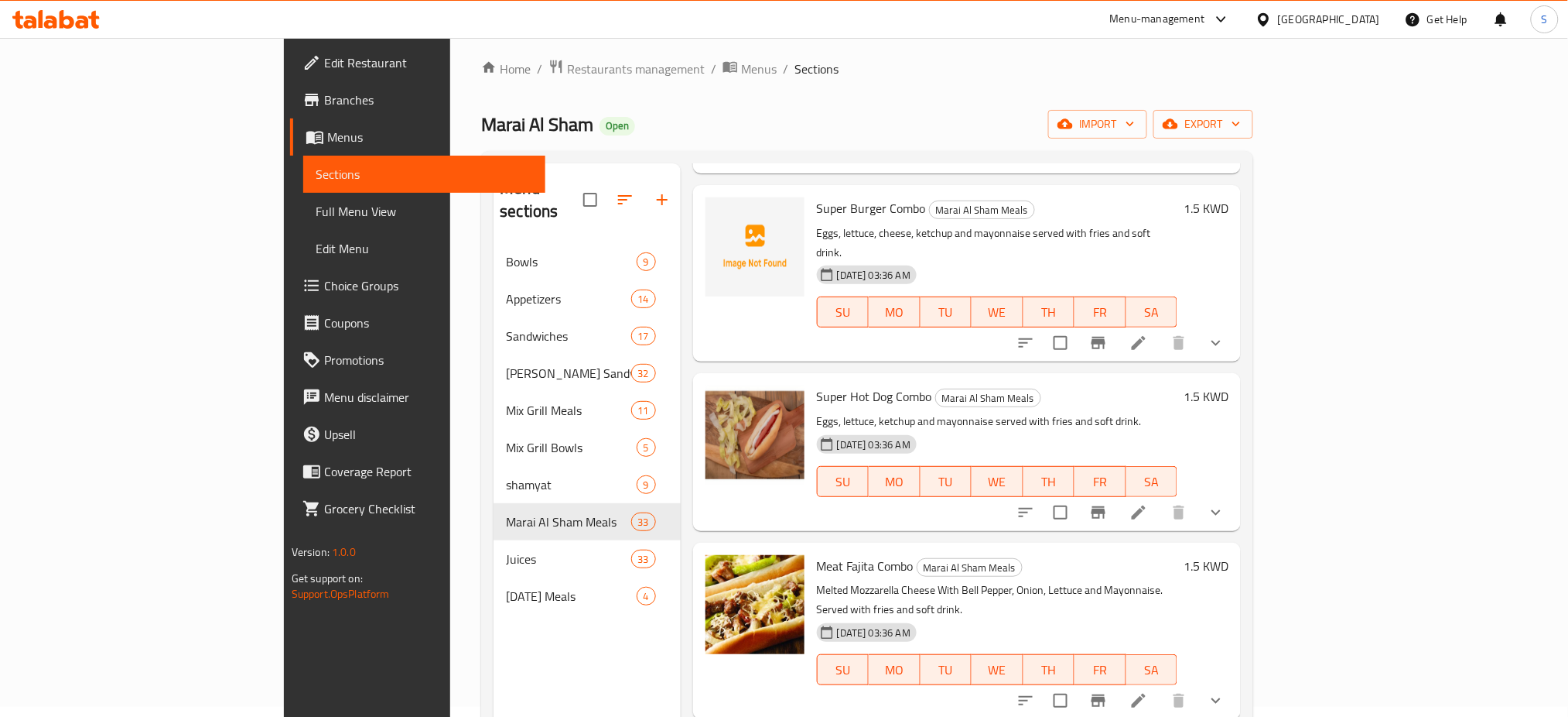
scroll to position [2064, 0]
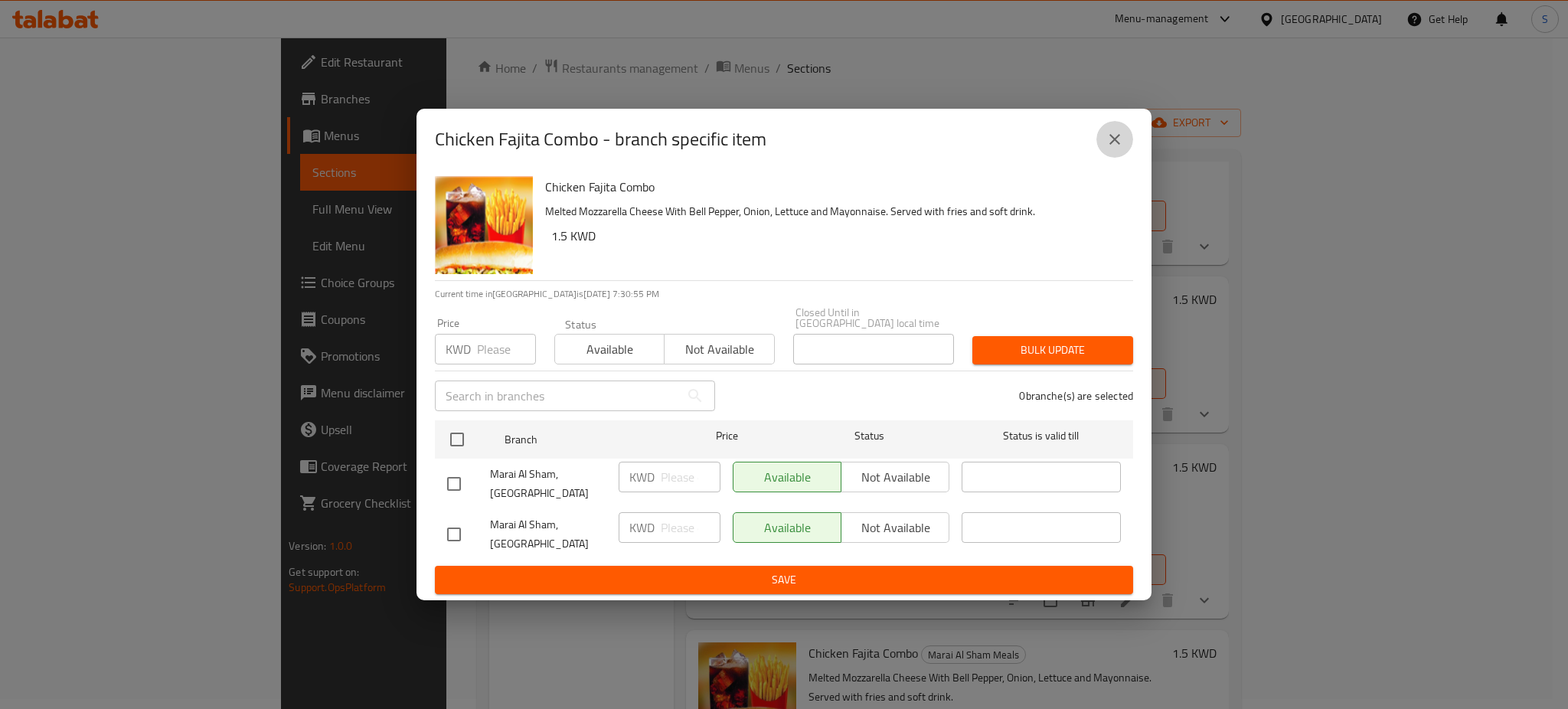
click at [1120, 149] on icon "close" at bounding box center [1115, 139] width 19 height 19
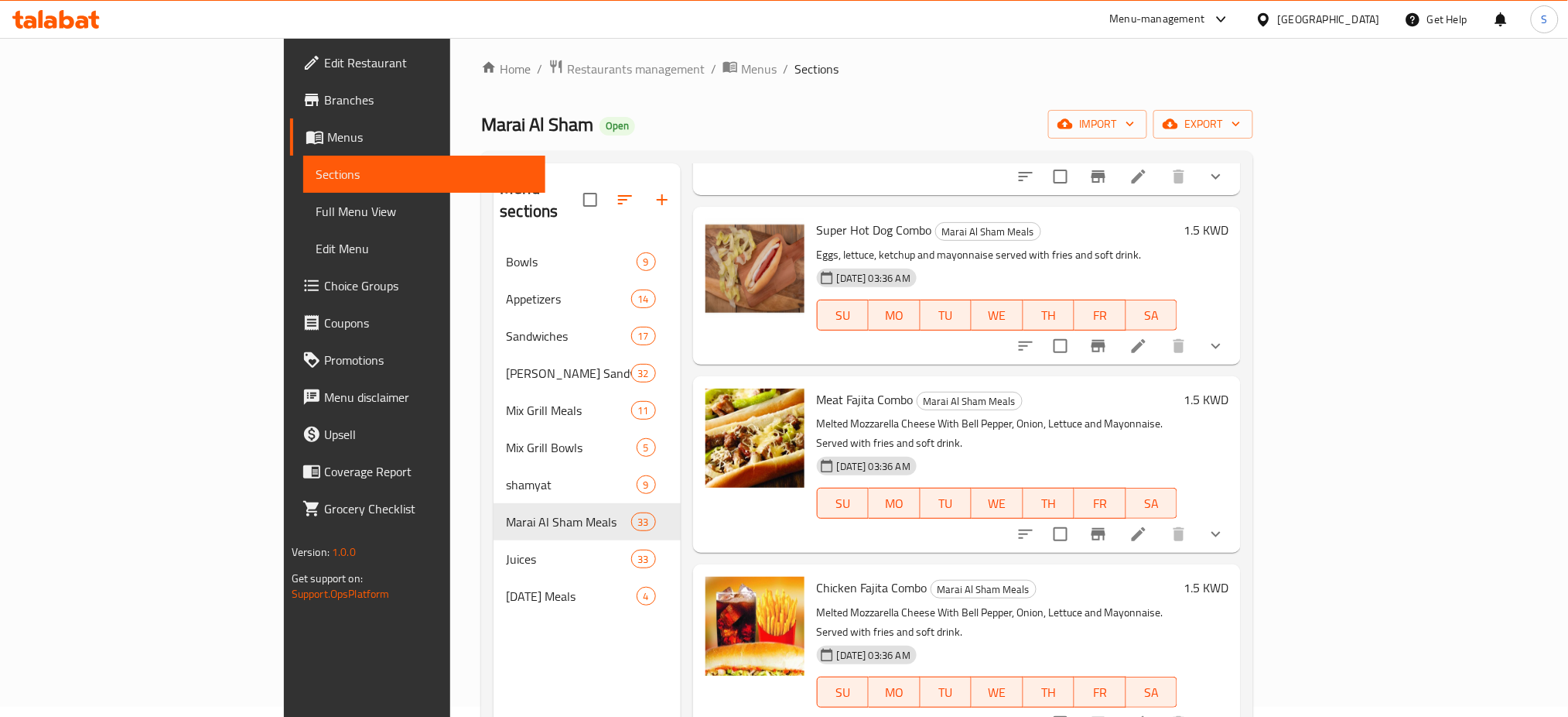
scroll to position [2270, 0]
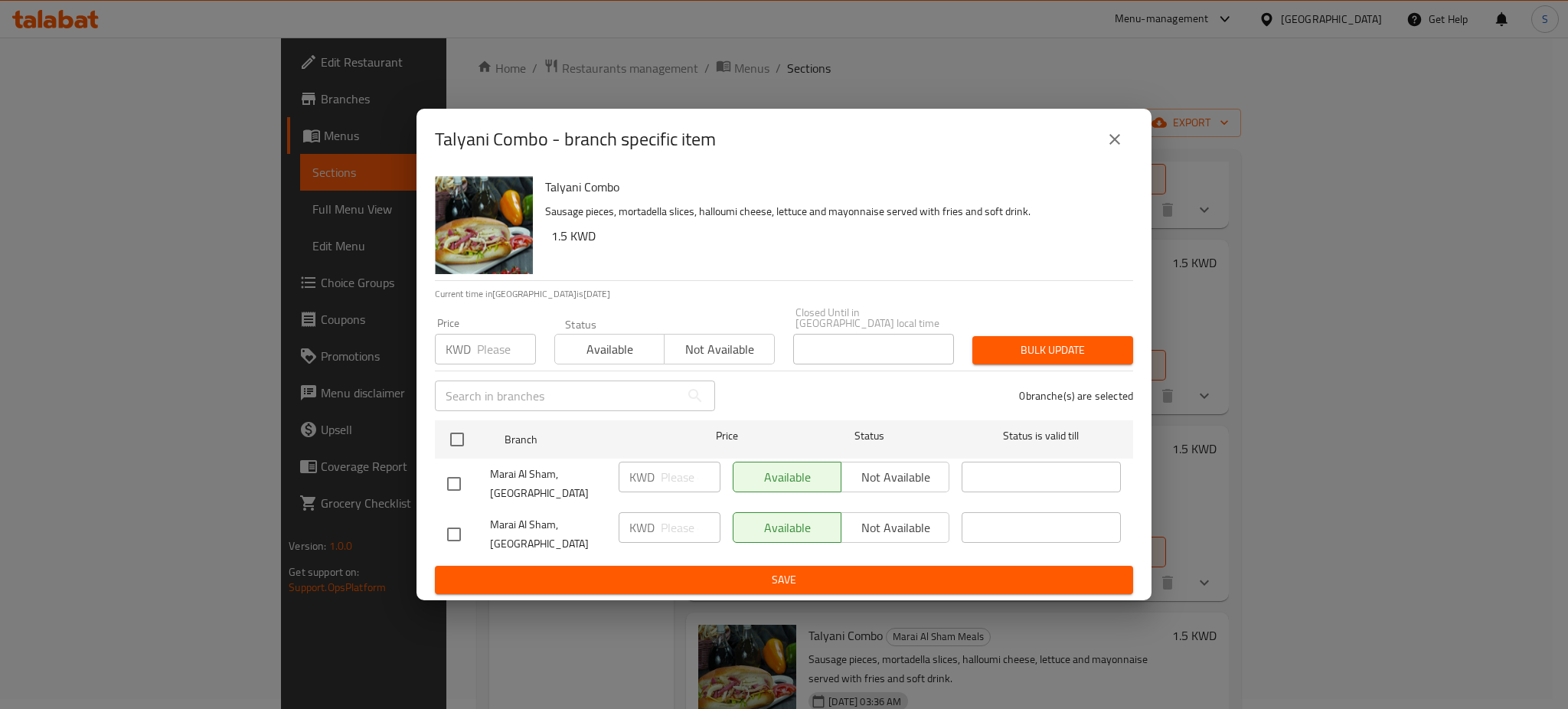
click at [1117, 145] on icon "close" at bounding box center [1115, 139] width 11 height 11
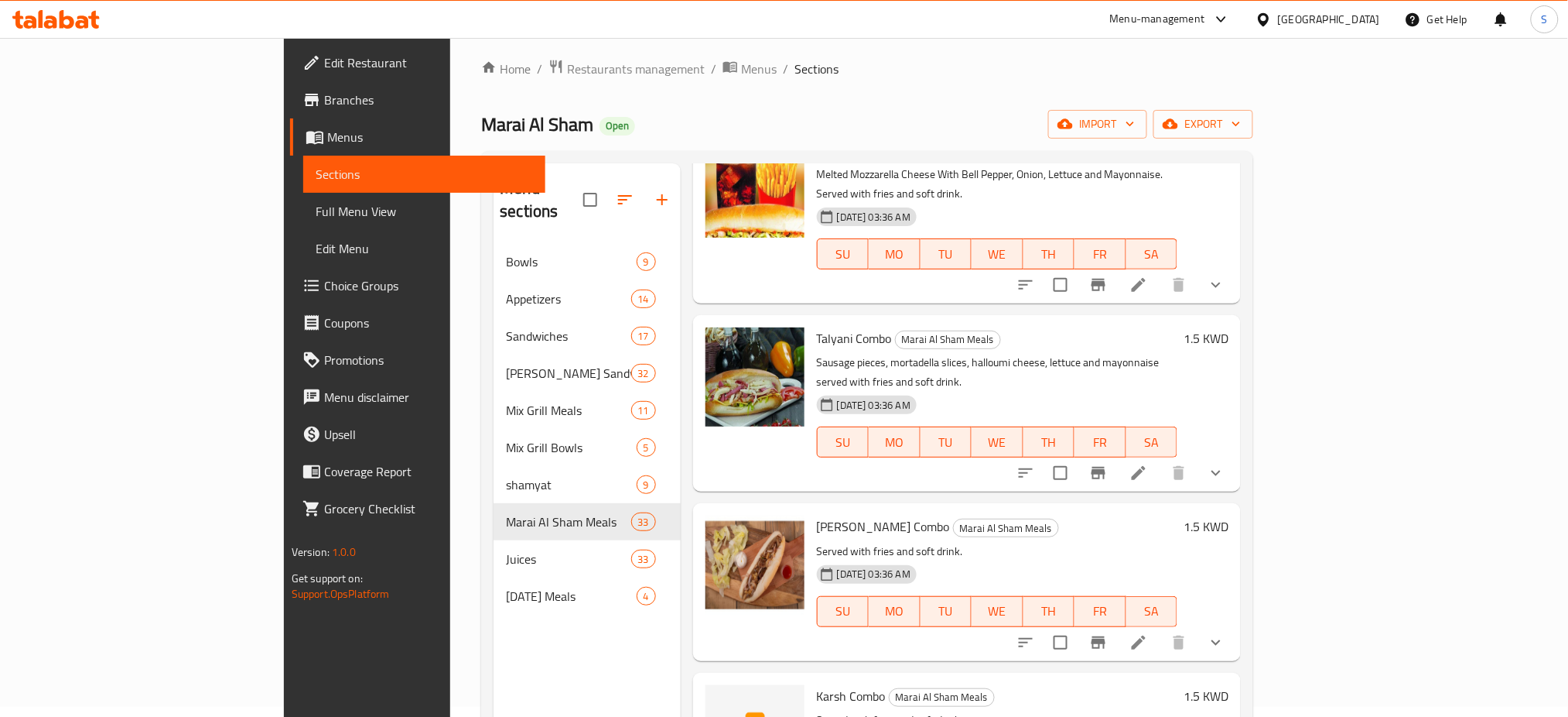
scroll to position [2580, 0]
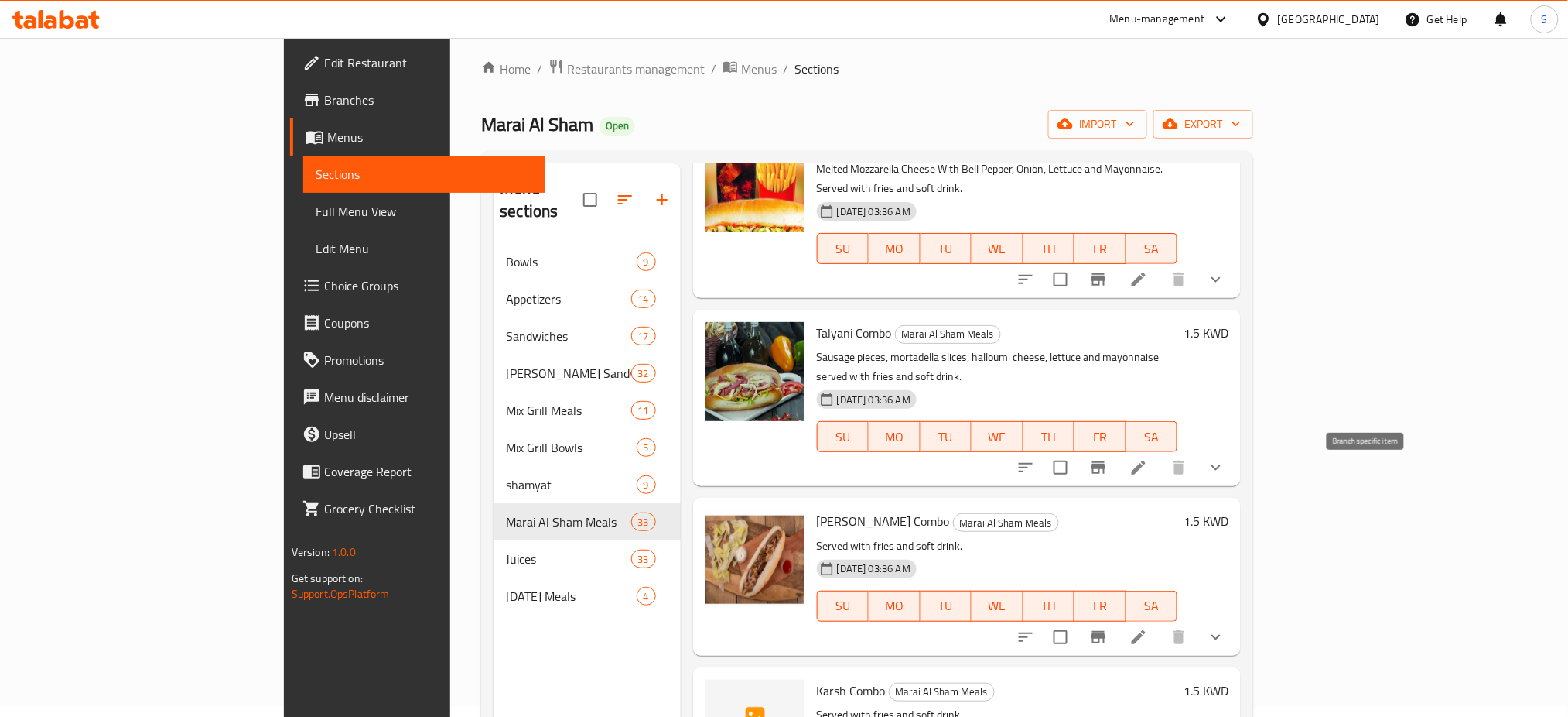
click at [1106, 631] on icon "Branch-specific-item" at bounding box center [1099, 637] width 14 height 13
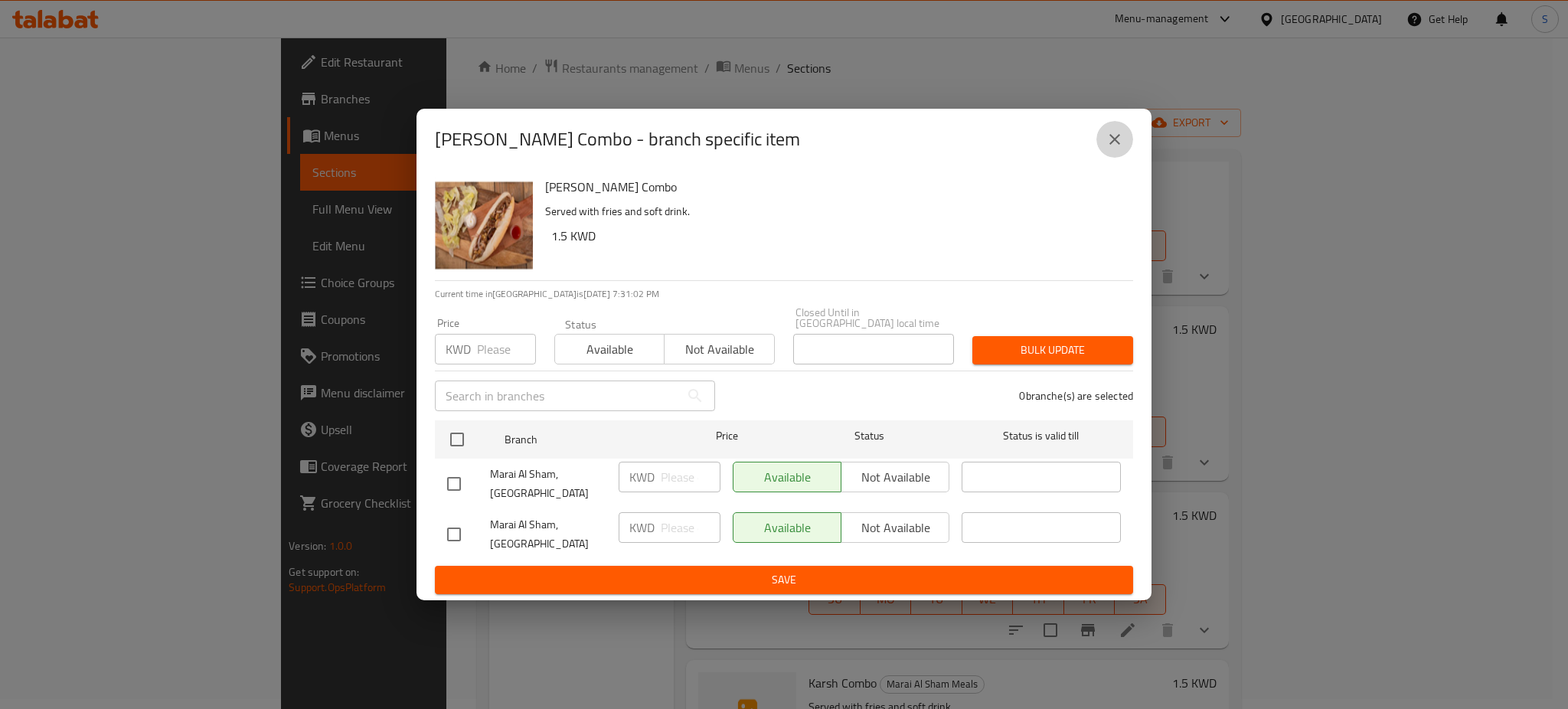
click at [1110, 149] on icon "close" at bounding box center [1115, 139] width 19 height 19
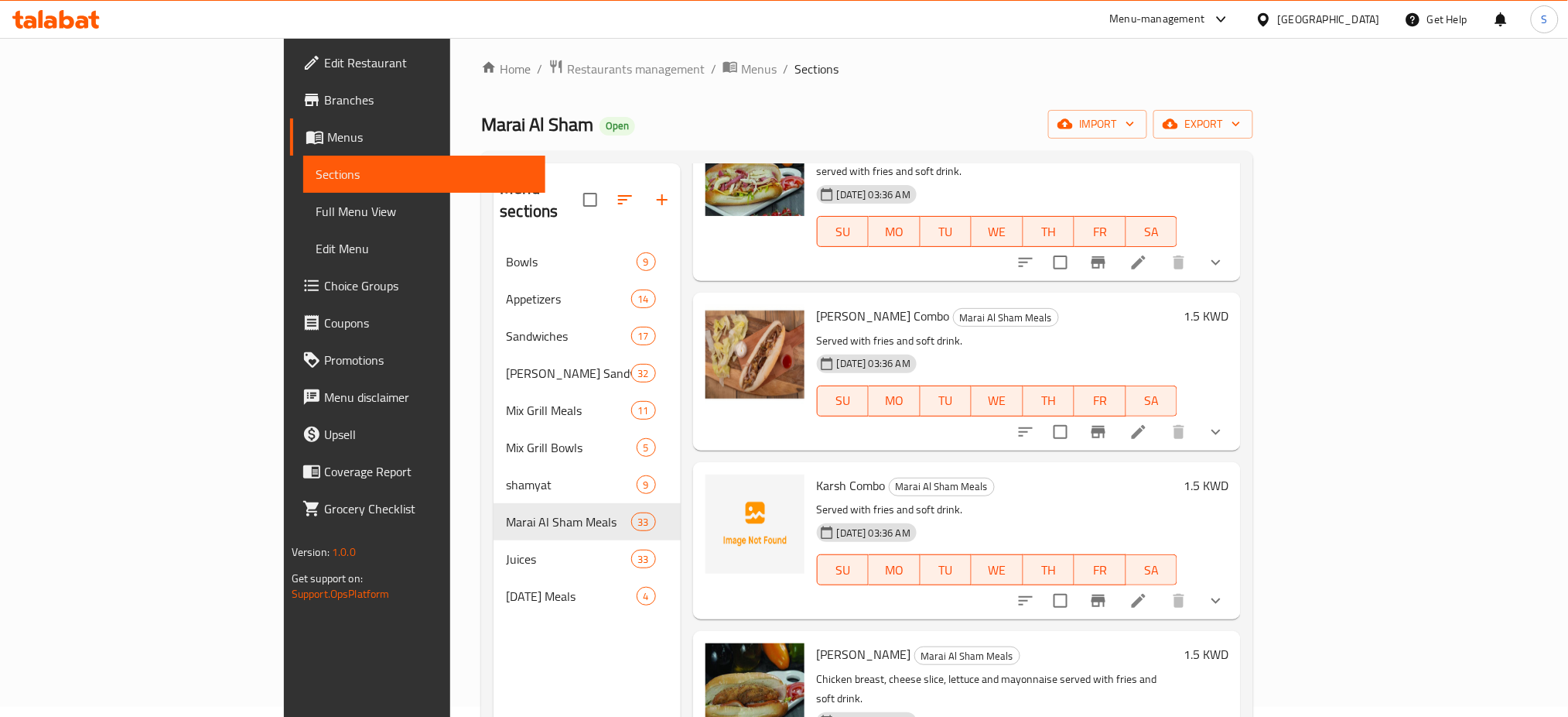
scroll to position [2787, 0]
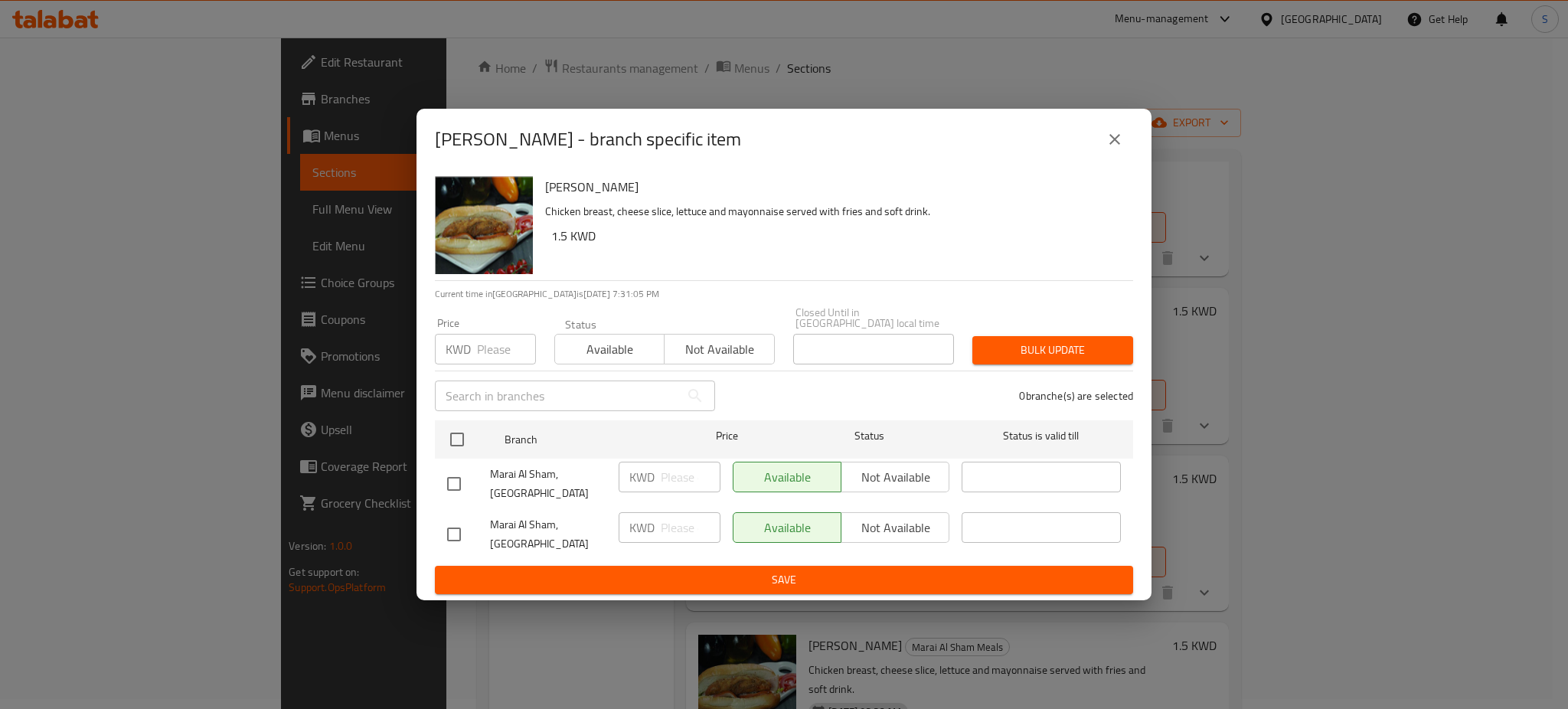
click at [1121, 149] on icon "close" at bounding box center [1115, 139] width 19 height 19
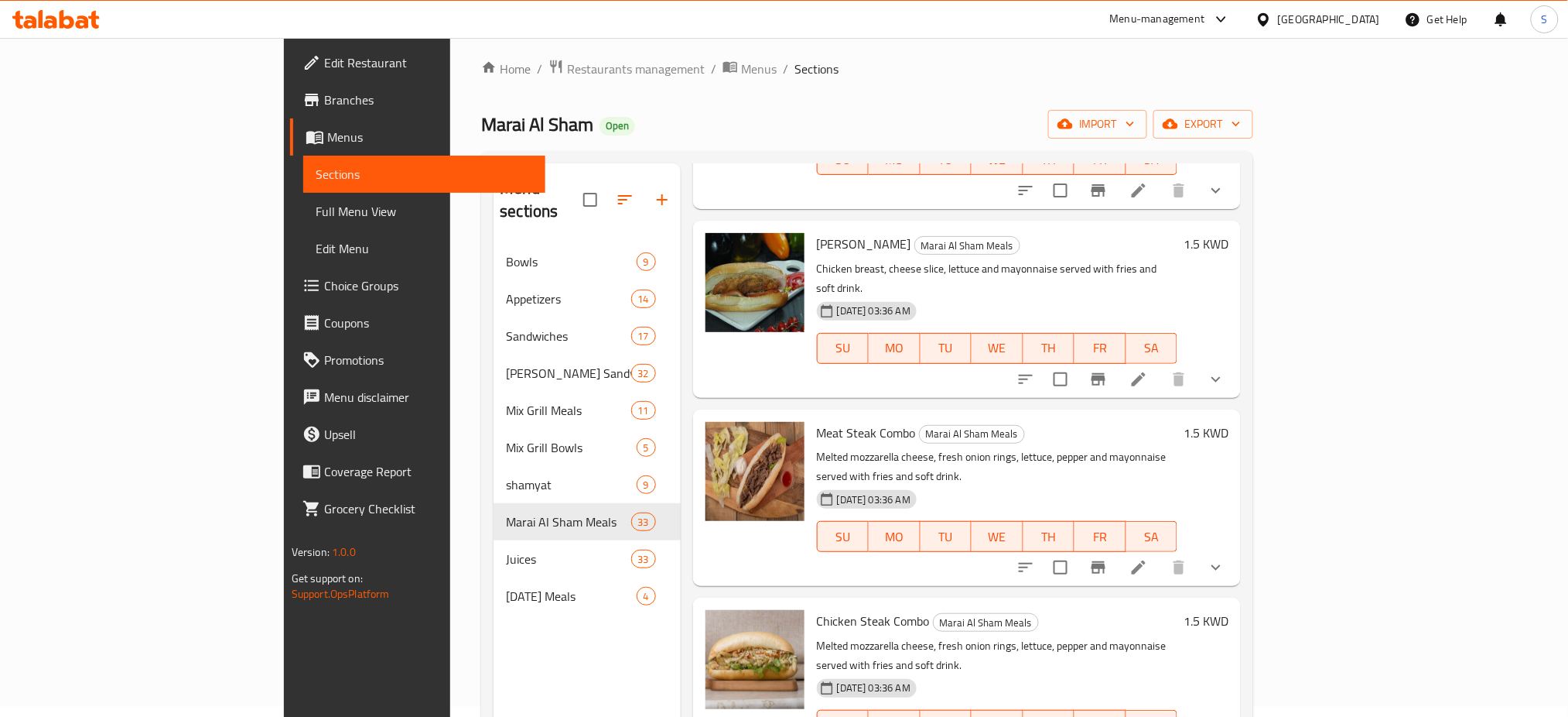
scroll to position [3199, 0]
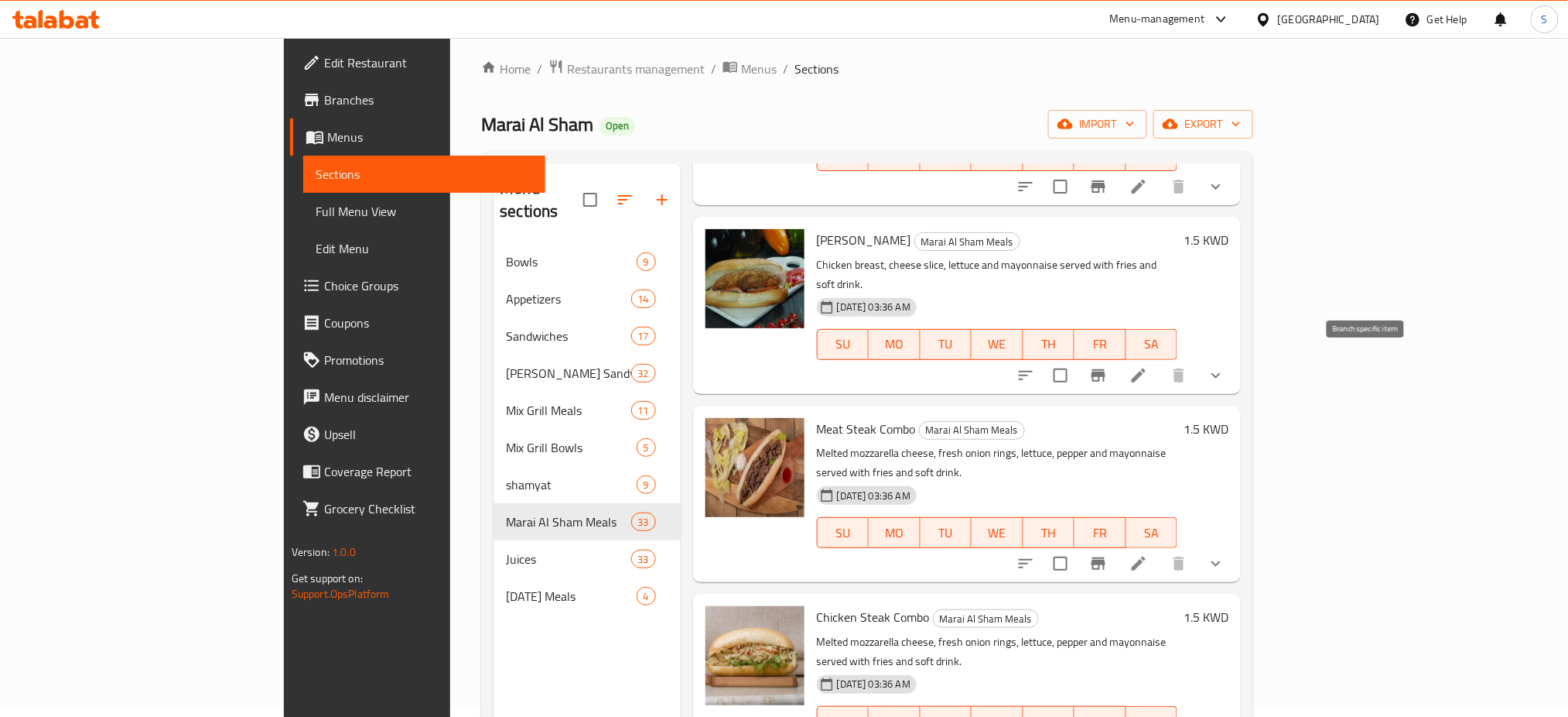
click at [1106, 558] on icon "Branch-specific-item" at bounding box center [1099, 563] width 14 height 13
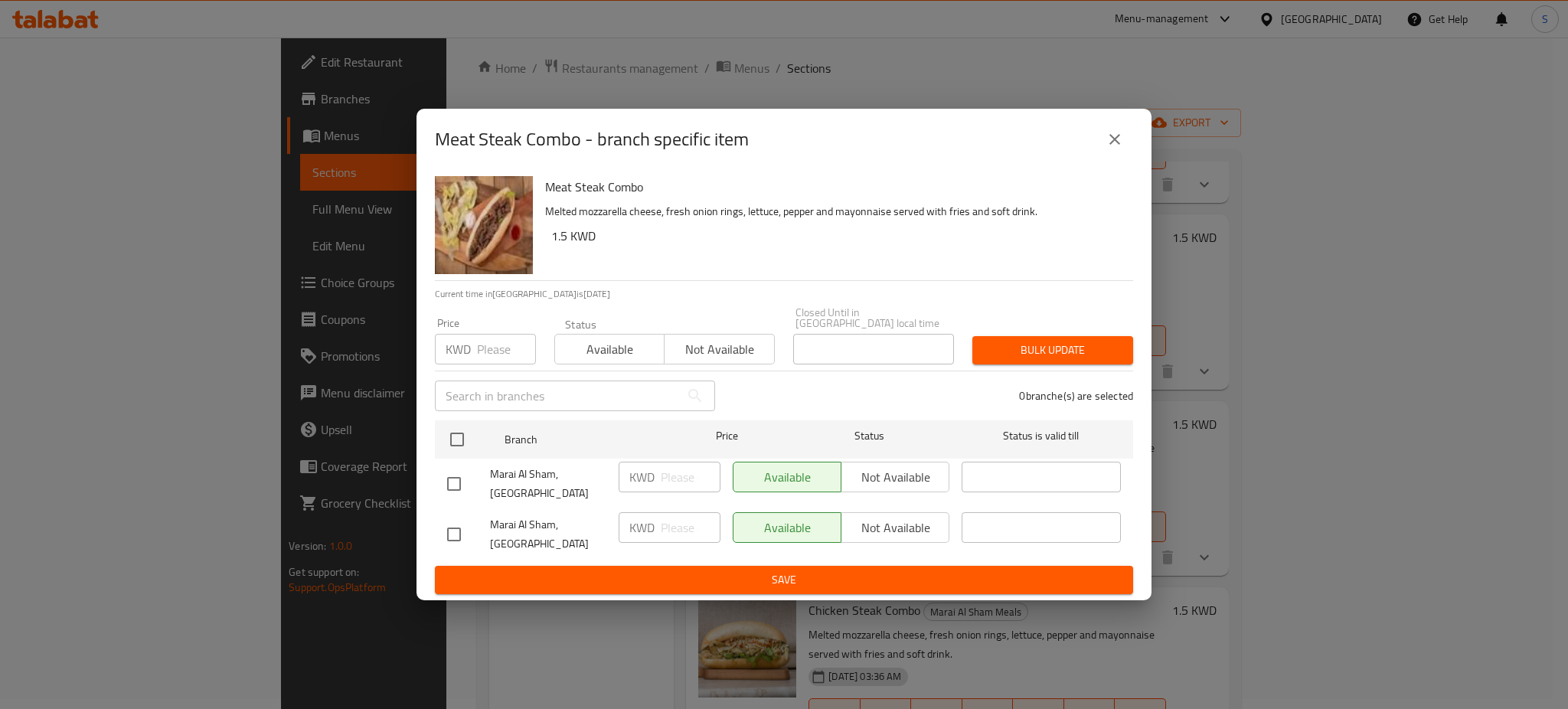
click at [1101, 154] on button "close" at bounding box center [1115, 139] width 37 height 37
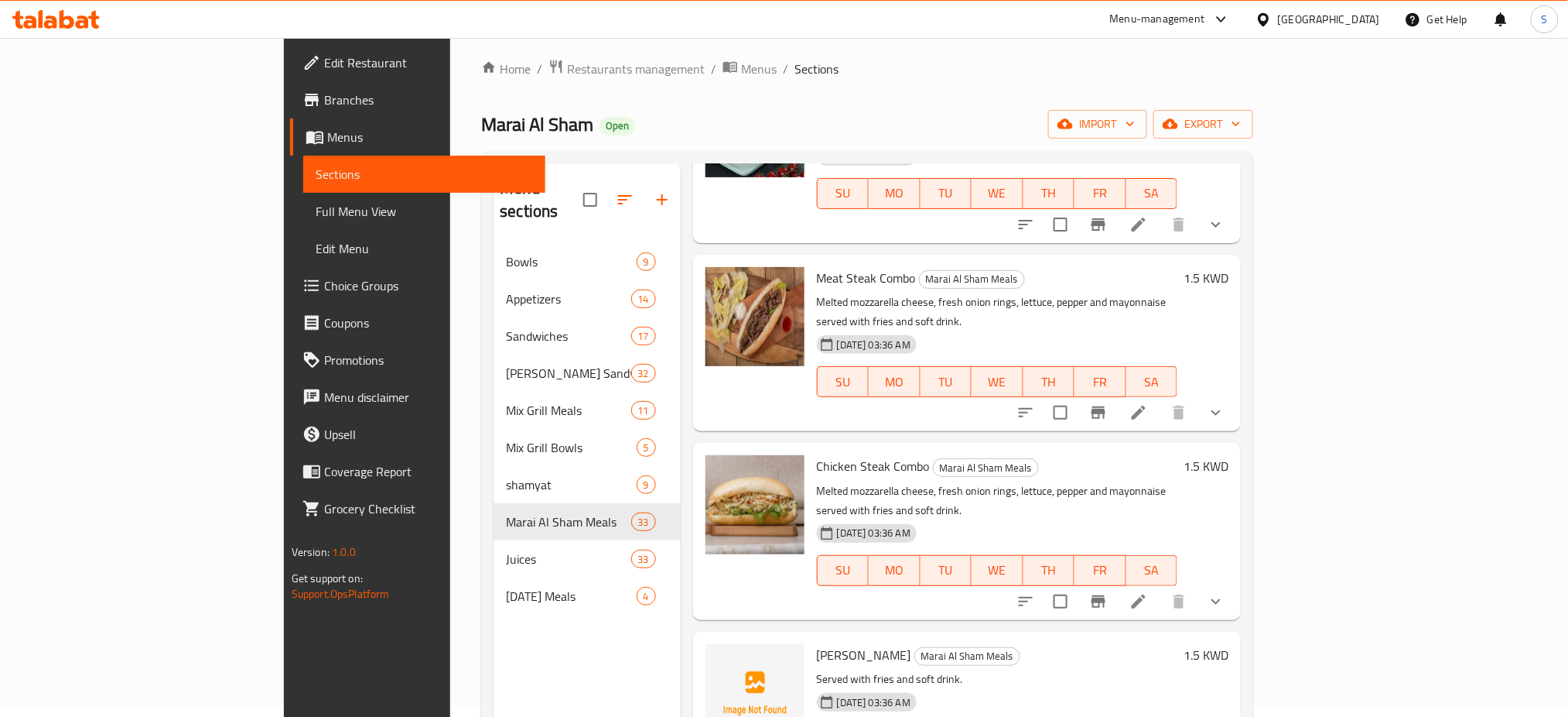
scroll to position [3406, 0]
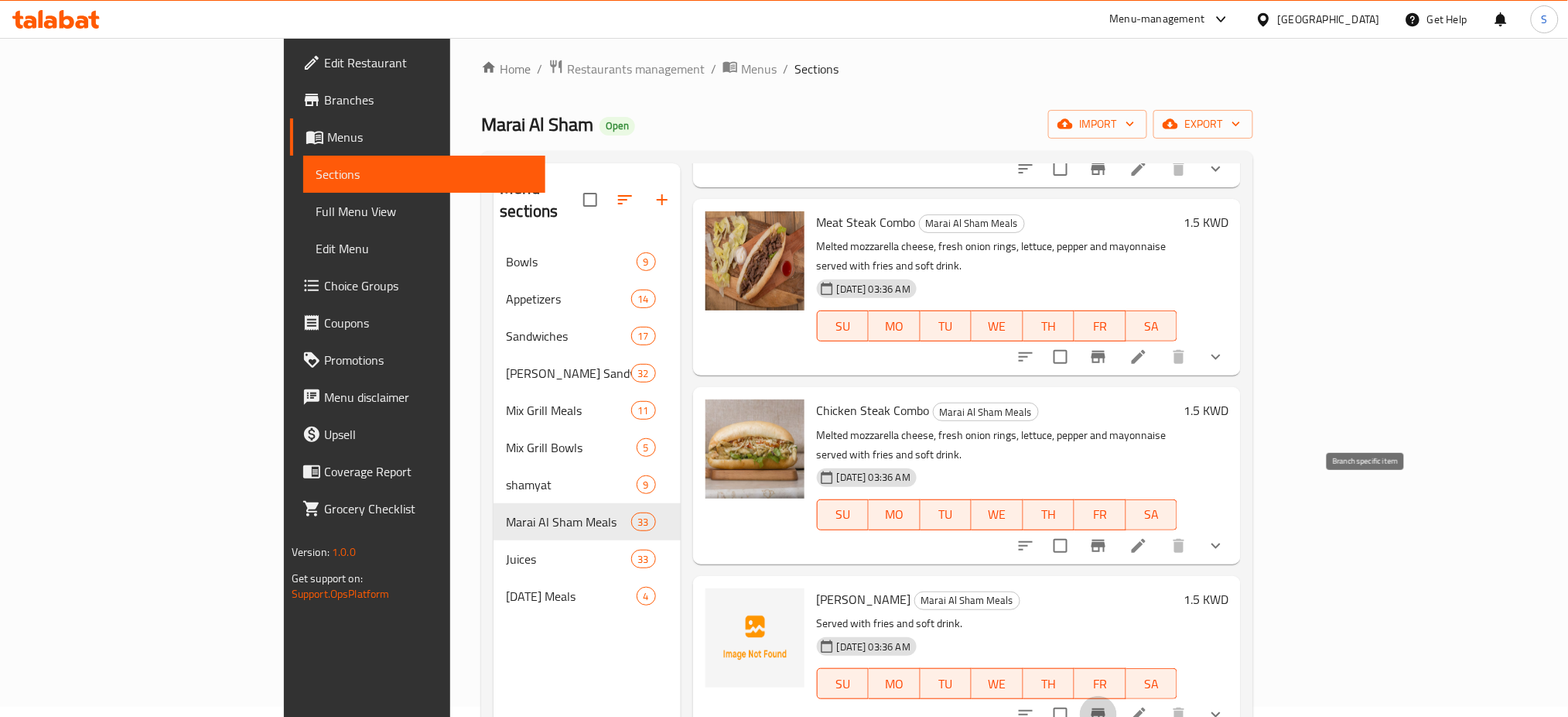
click at [1118, 696] on button "Branch-specific-item" at bounding box center [1099, 715] width 38 height 38
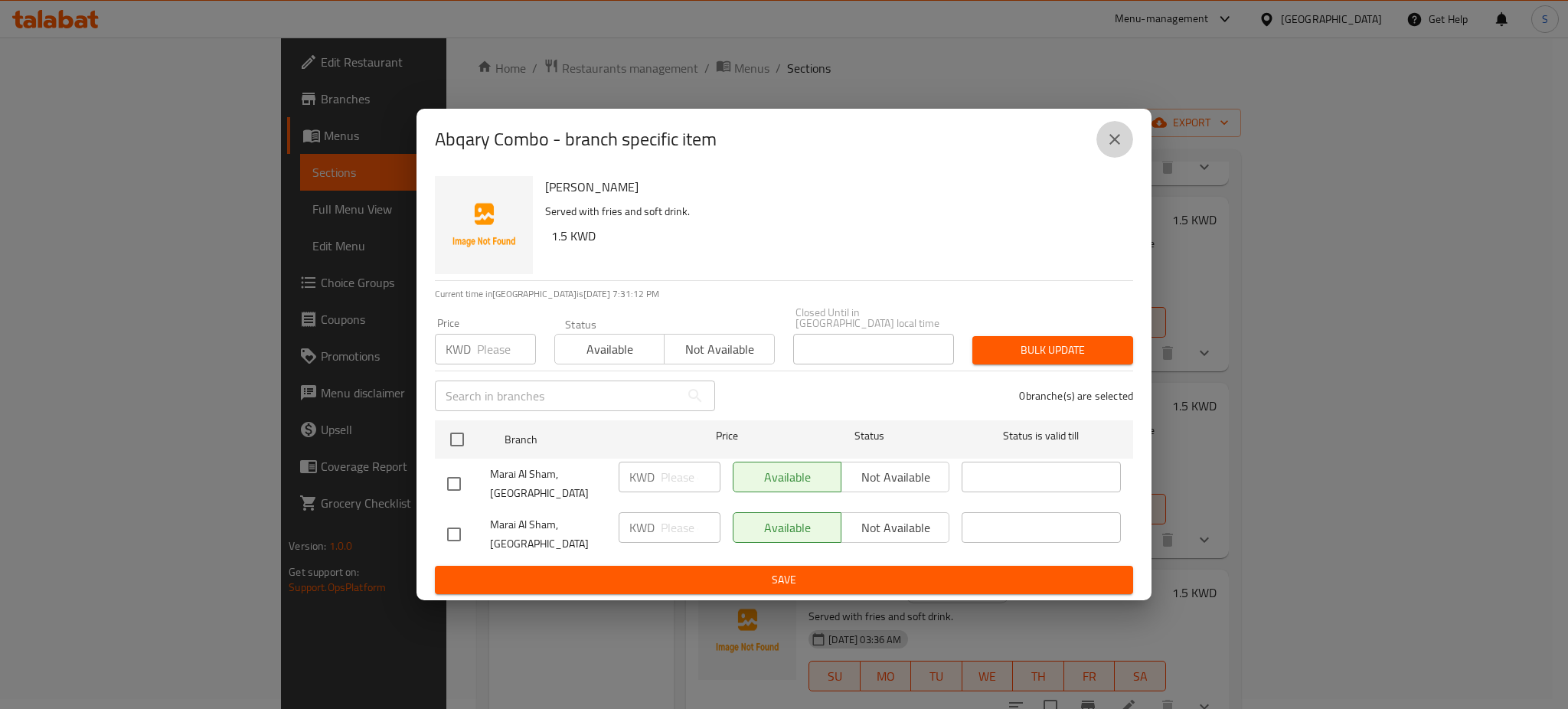
click at [1115, 145] on icon "close" at bounding box center [1115, 139] width 11 height 11
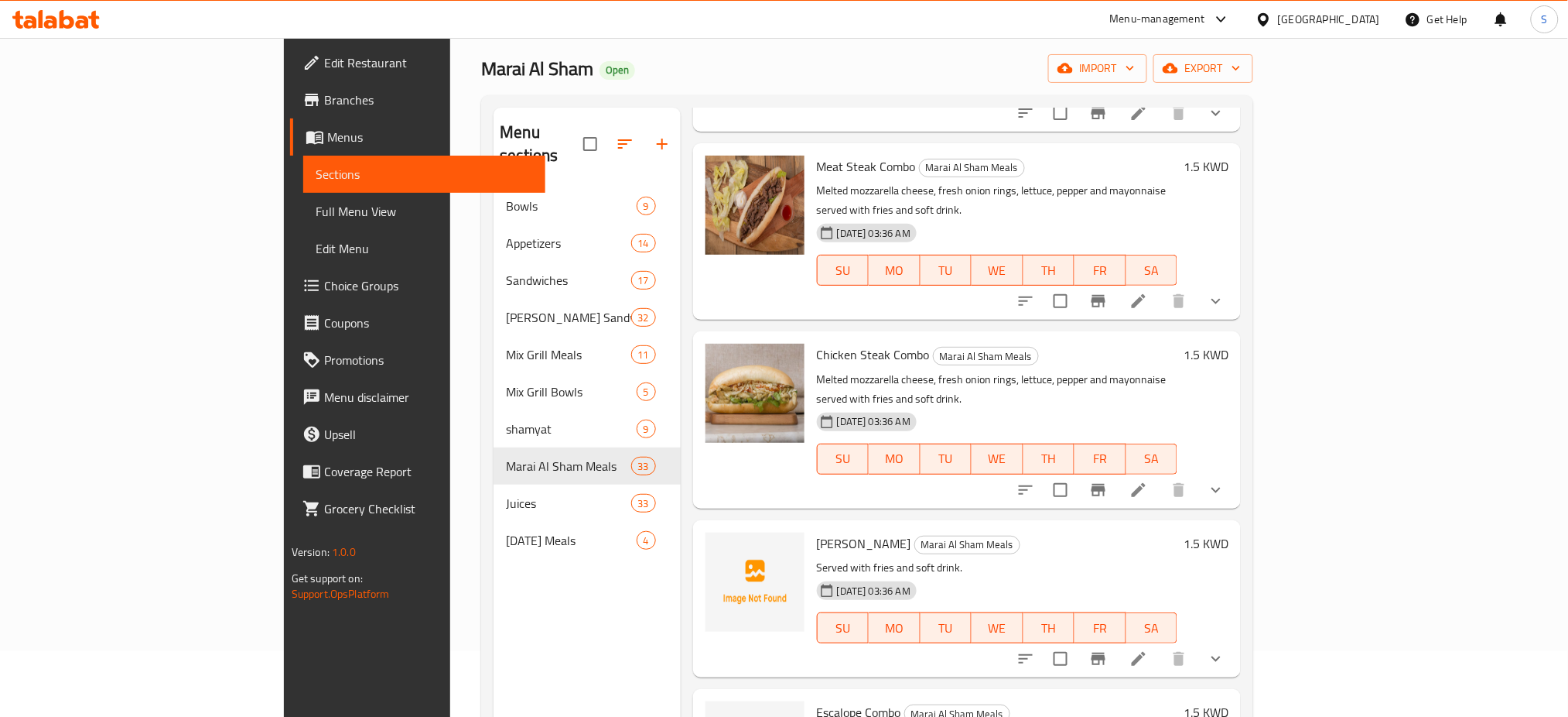
scroll to position [217, 0]
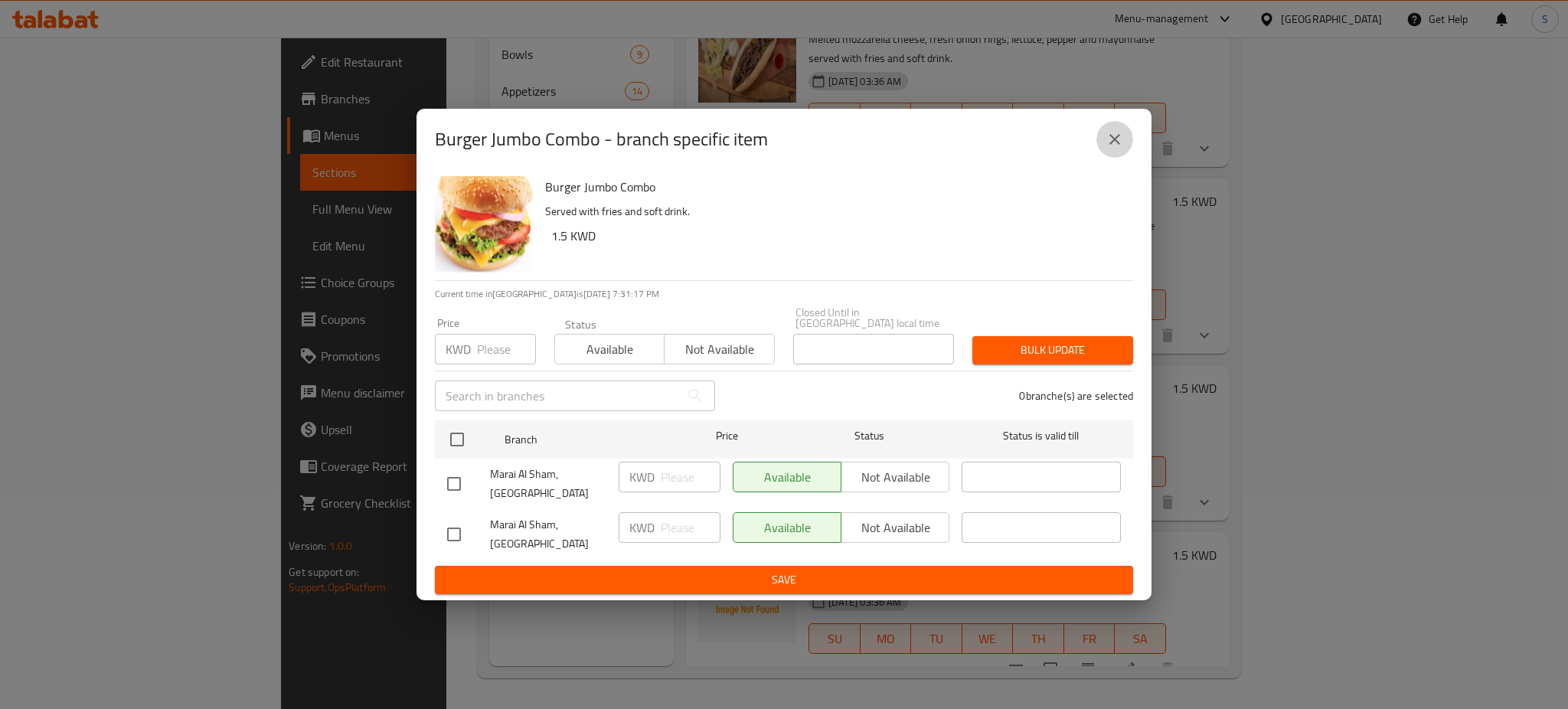
click at [1116, 149] on icon "close" at bounding box center [1115, 139] width 19 height 19
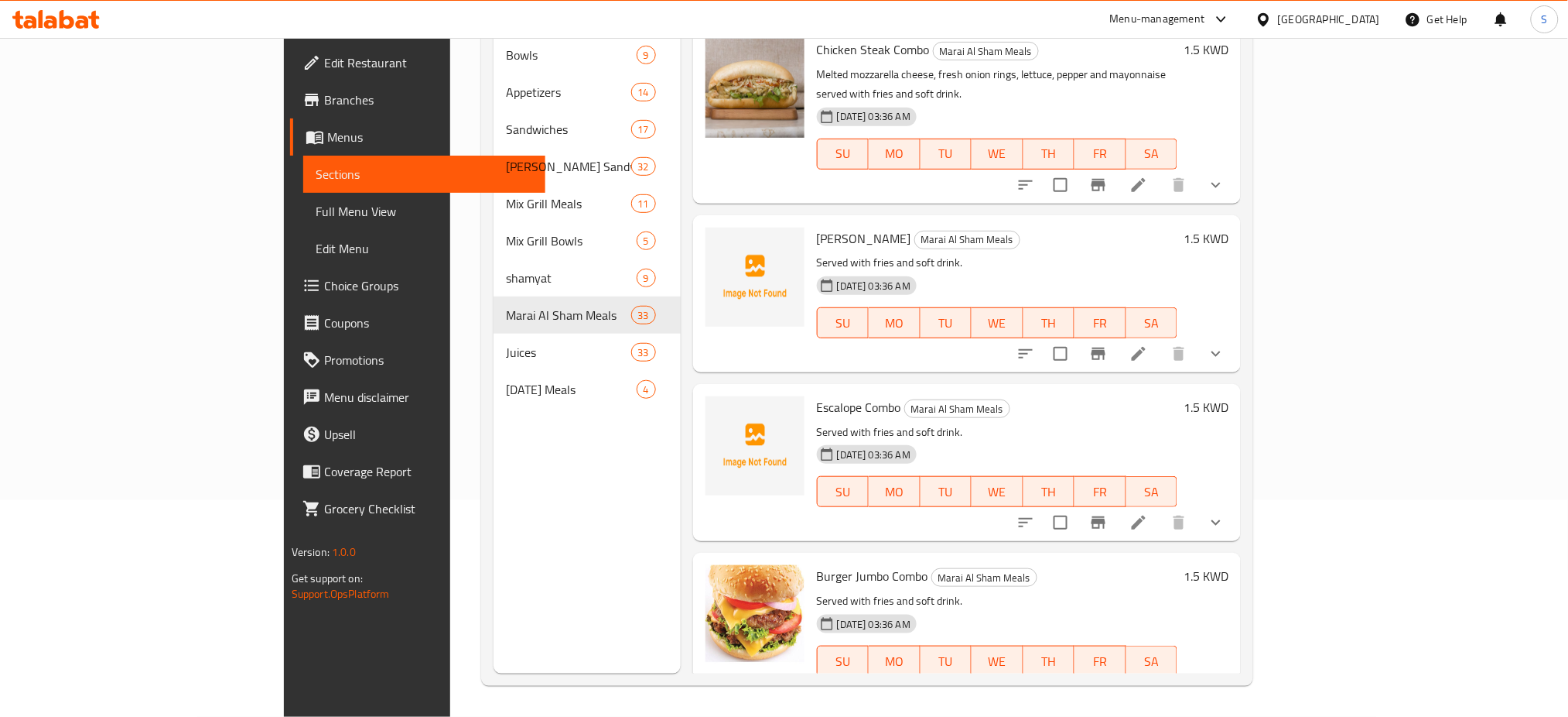
scroll to position [3612, 0]
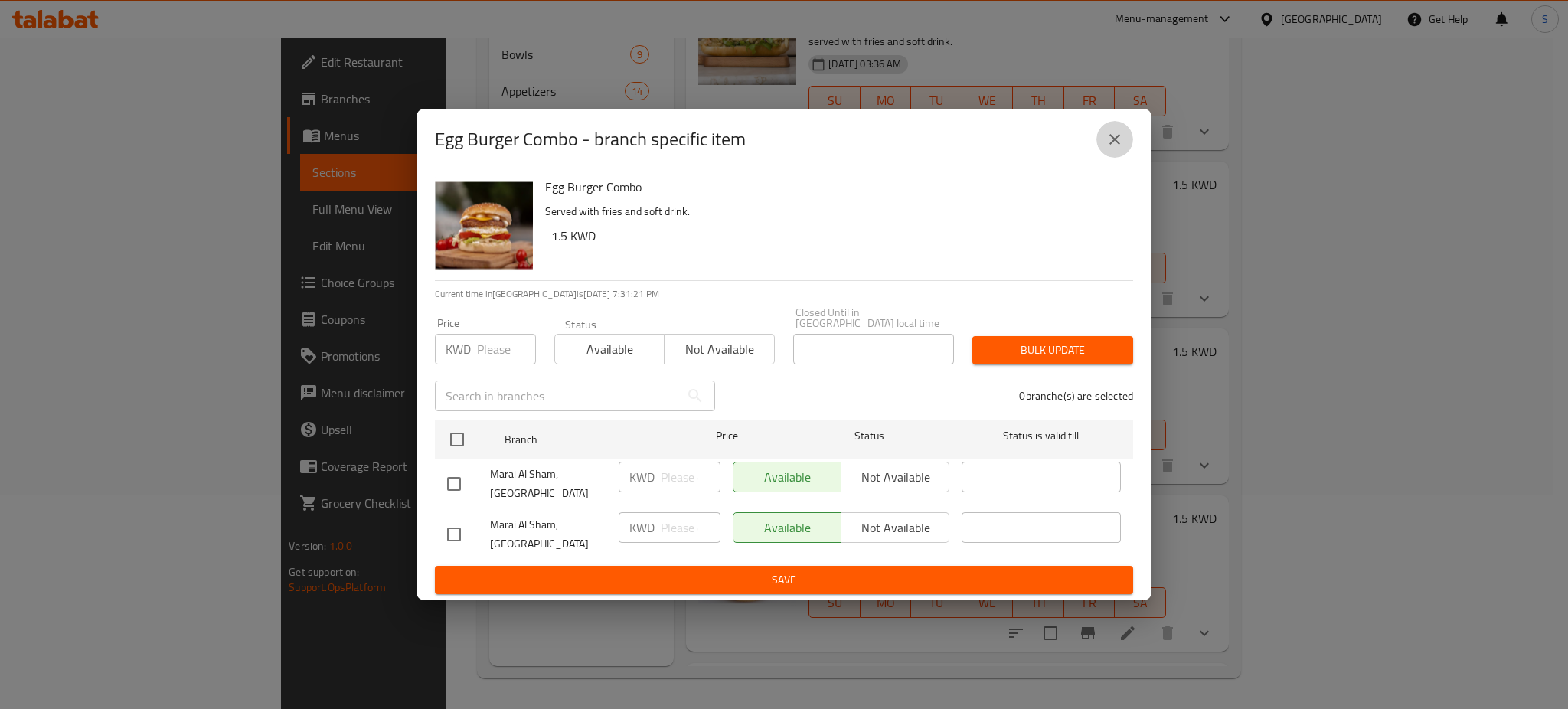
click at [1112, 149] on icon "close" at bounding box center [1115, 139] width 19 height 19
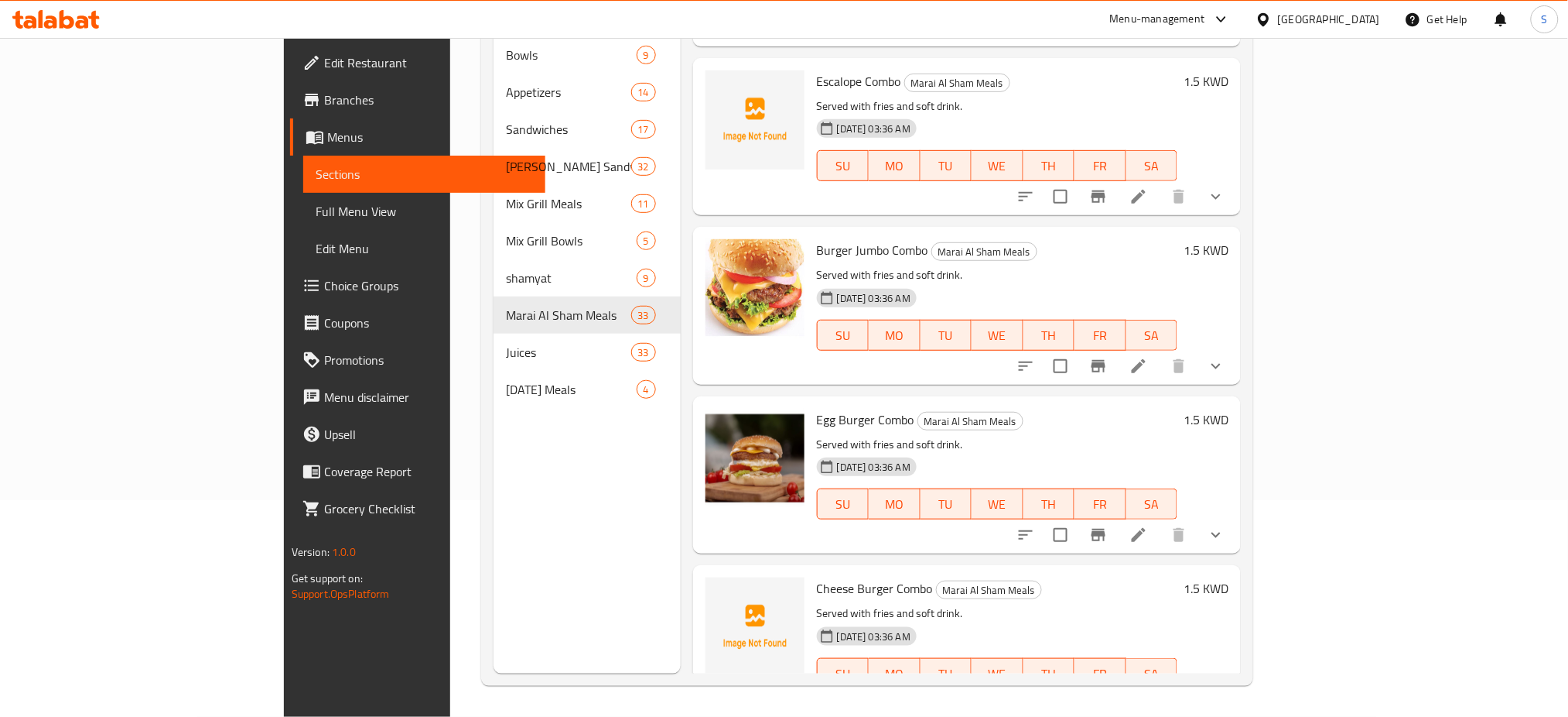
scroll to position [3921, 0]
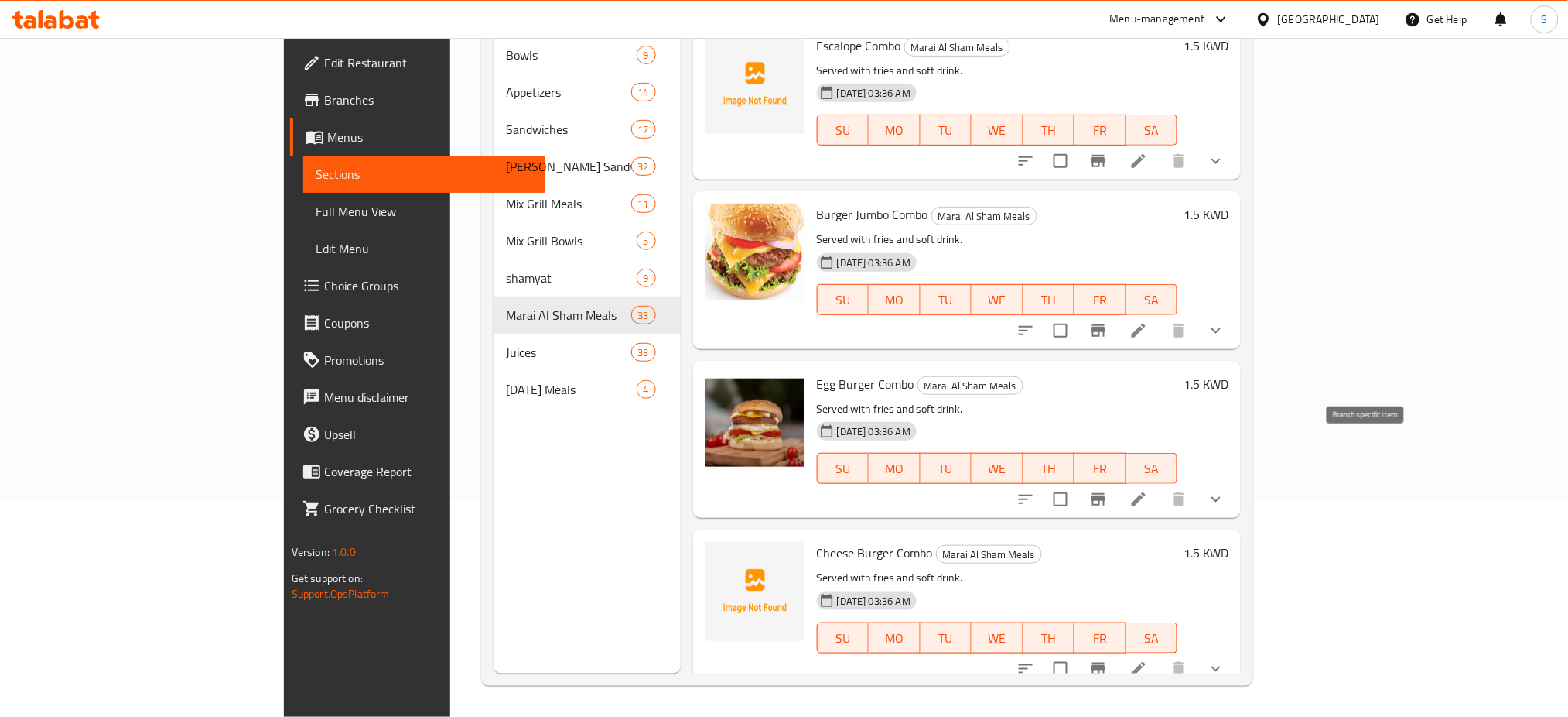
click at [1106, 663] on icon "Branch-specific-item" at bounding box center [1099, 668] width 14 height 13
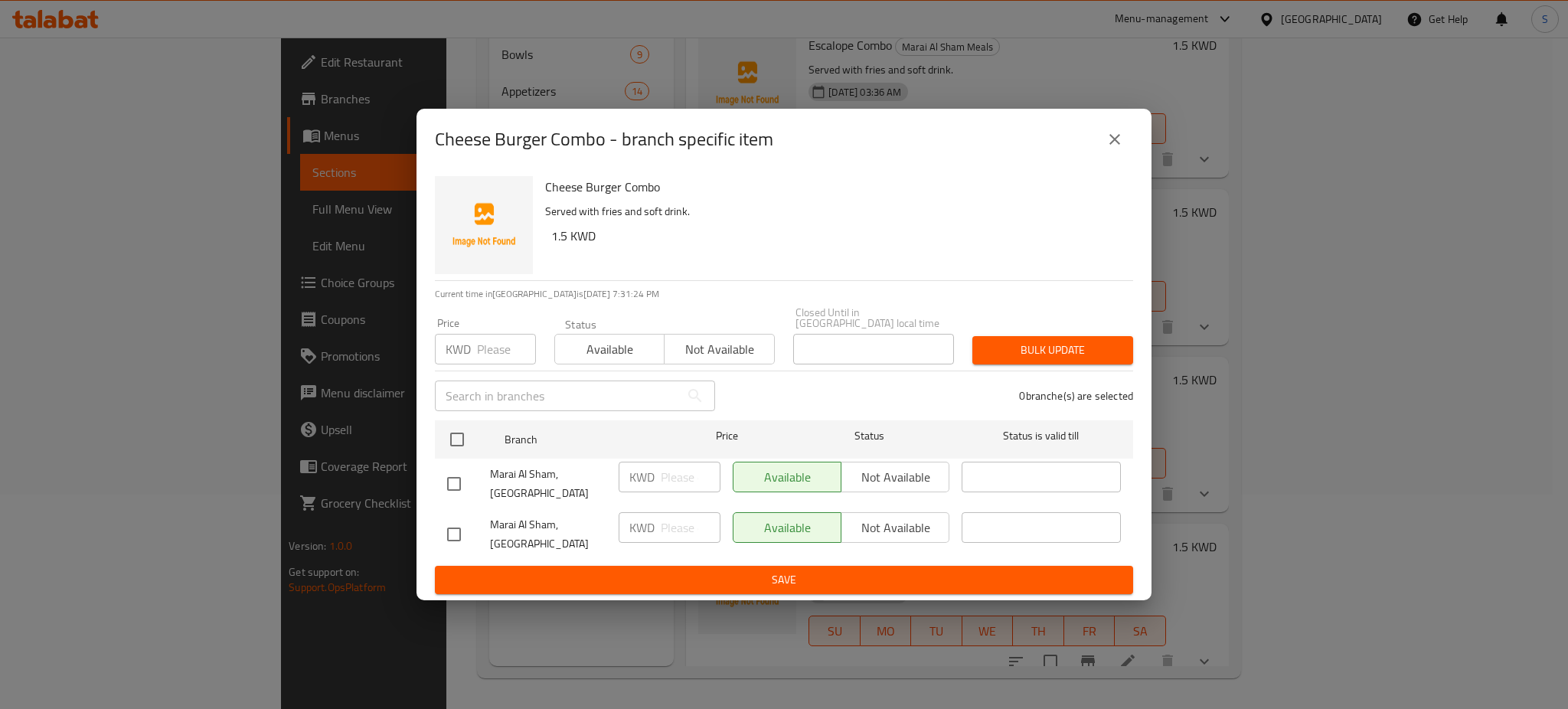
click at [1119, 149] on icon "close" at bounding box center [1115, 139] width 19 height 19
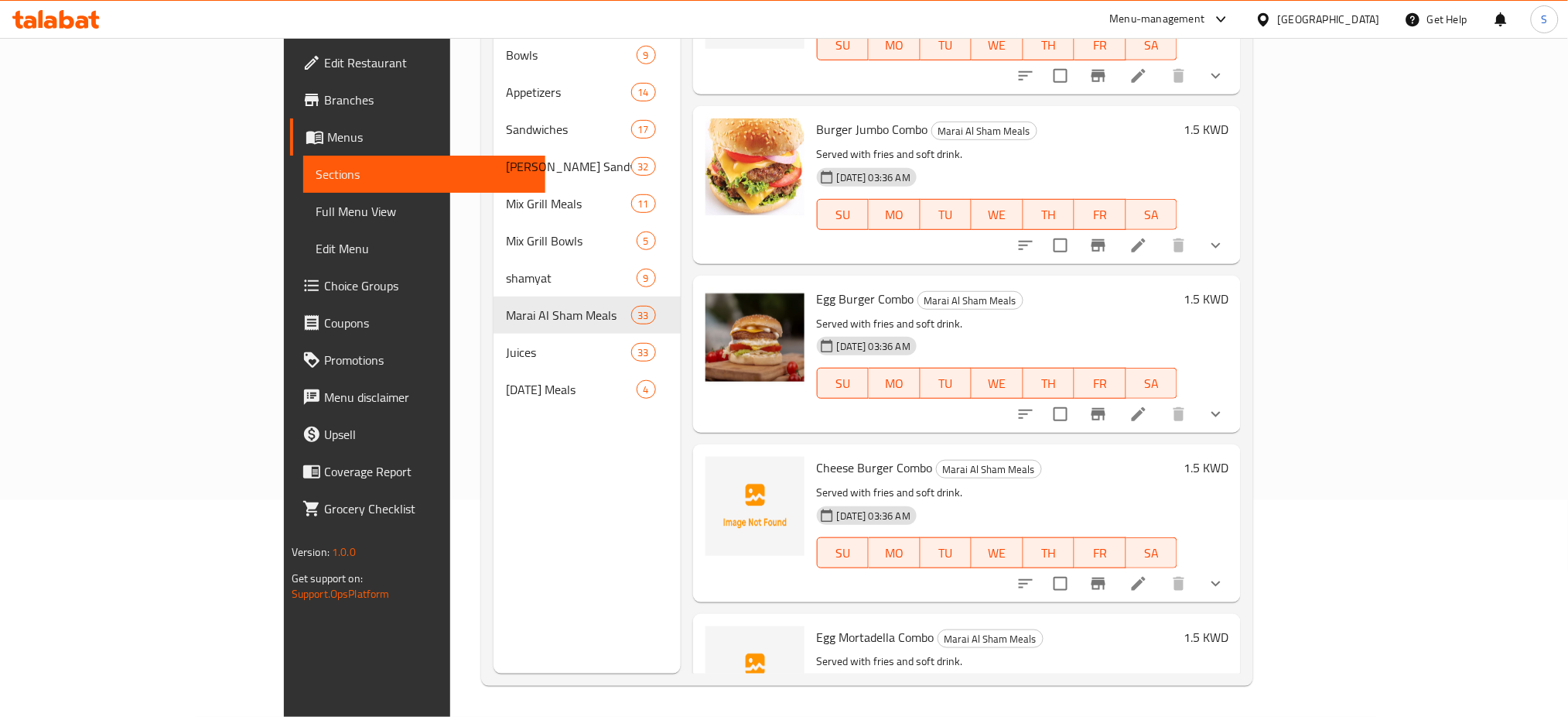
scroll to position [4128, 0]
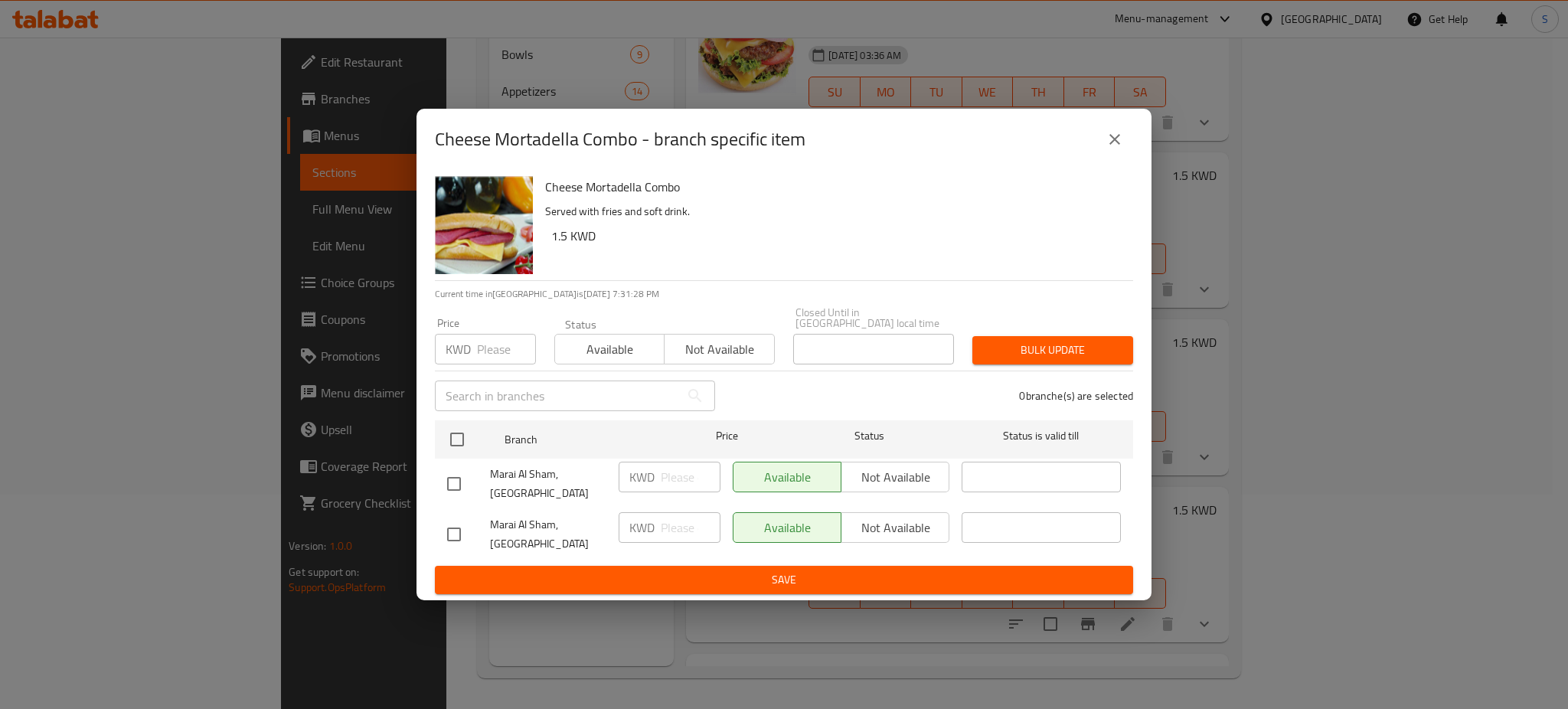
click at [1107, 149] on icon "close" at bounding box center [1115, 139] width 19 height 19
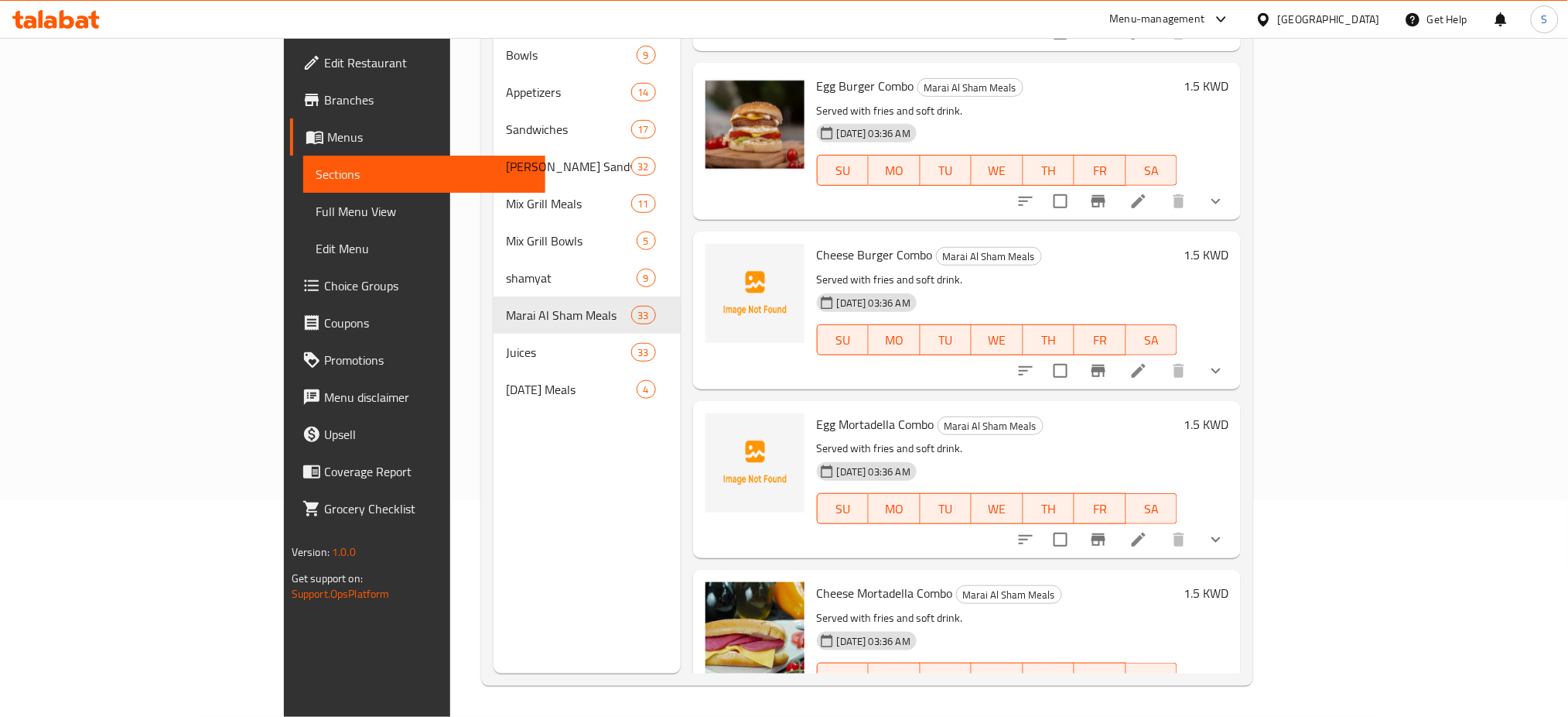
scroll to position [4335, 0]
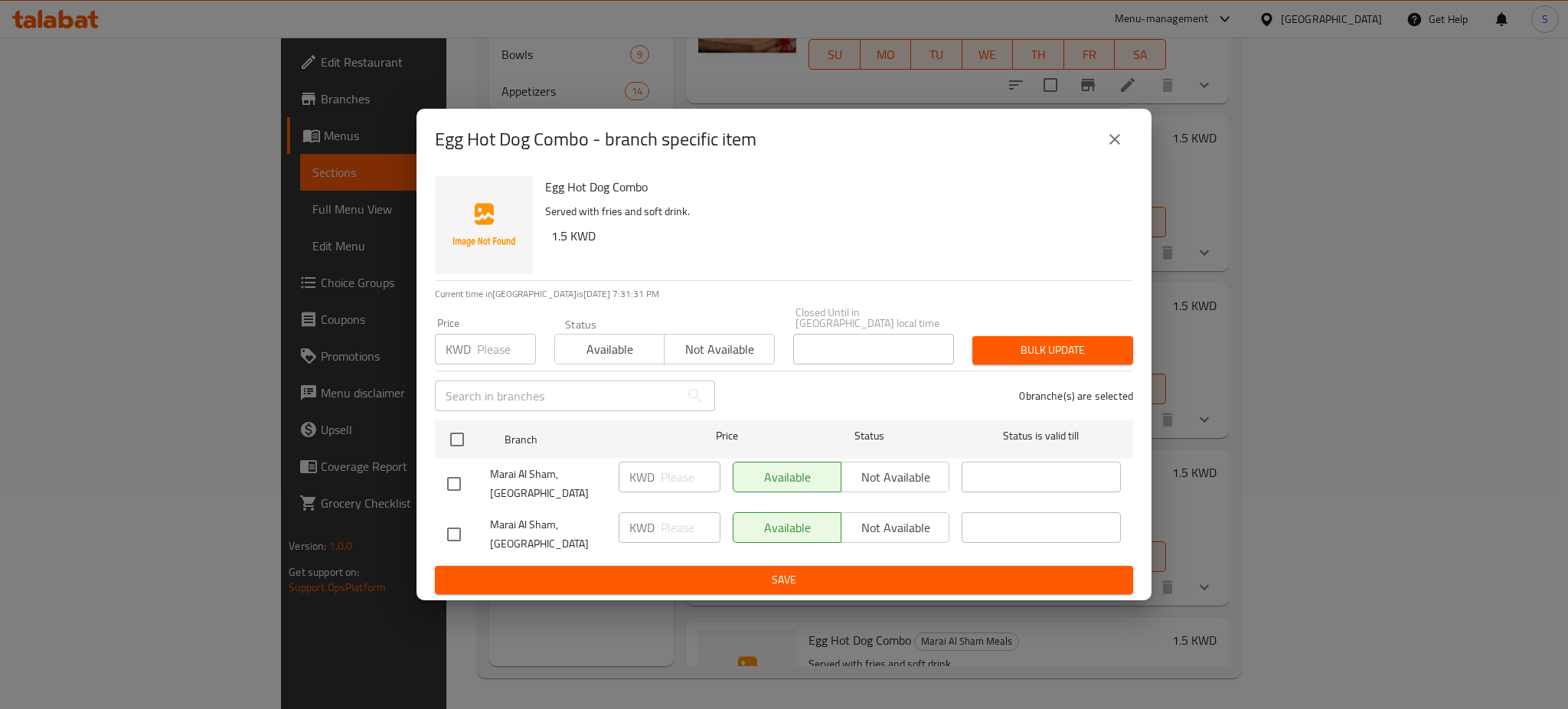
click at [1110, 145] on icon "close" at bounding box center [1115, 139] width 11 height 11
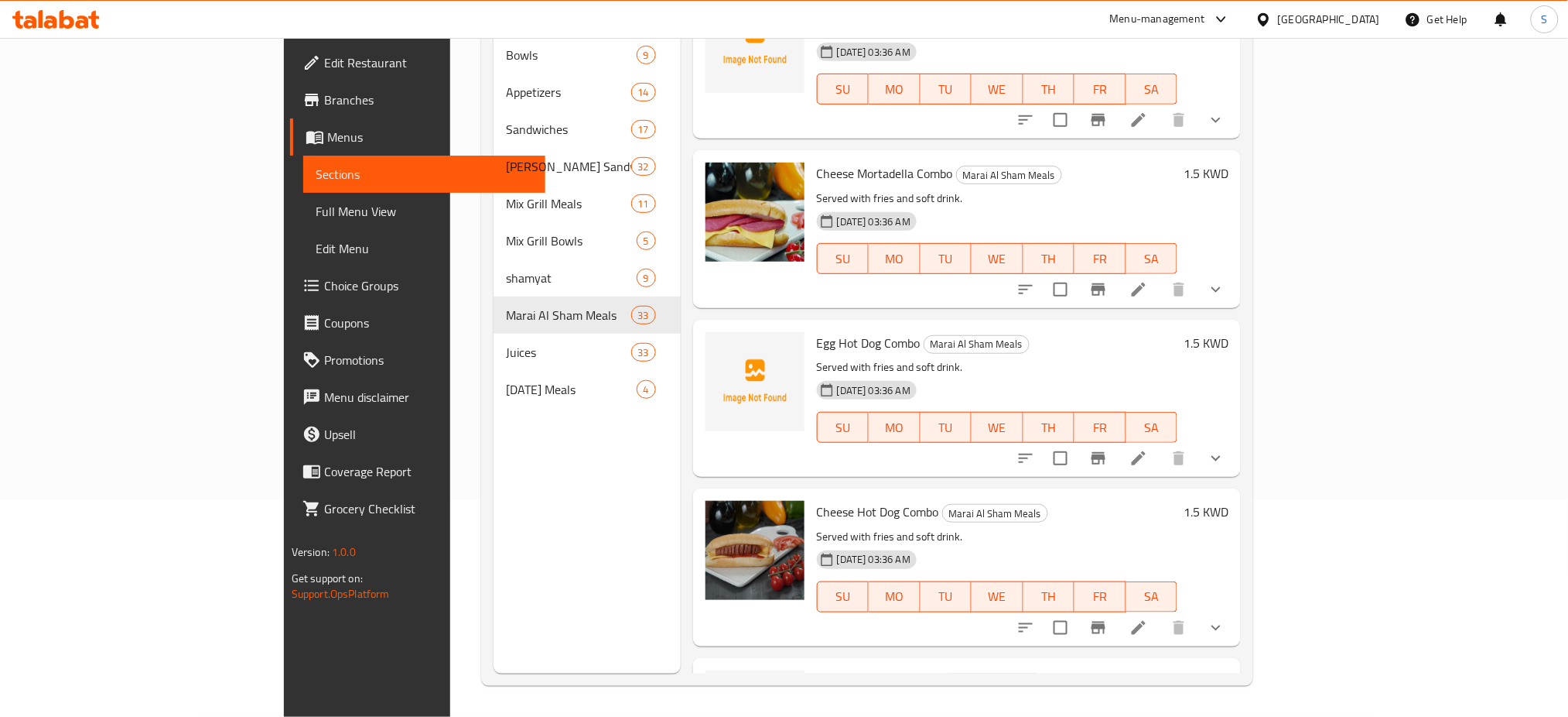
scroll to position [4644, 0]
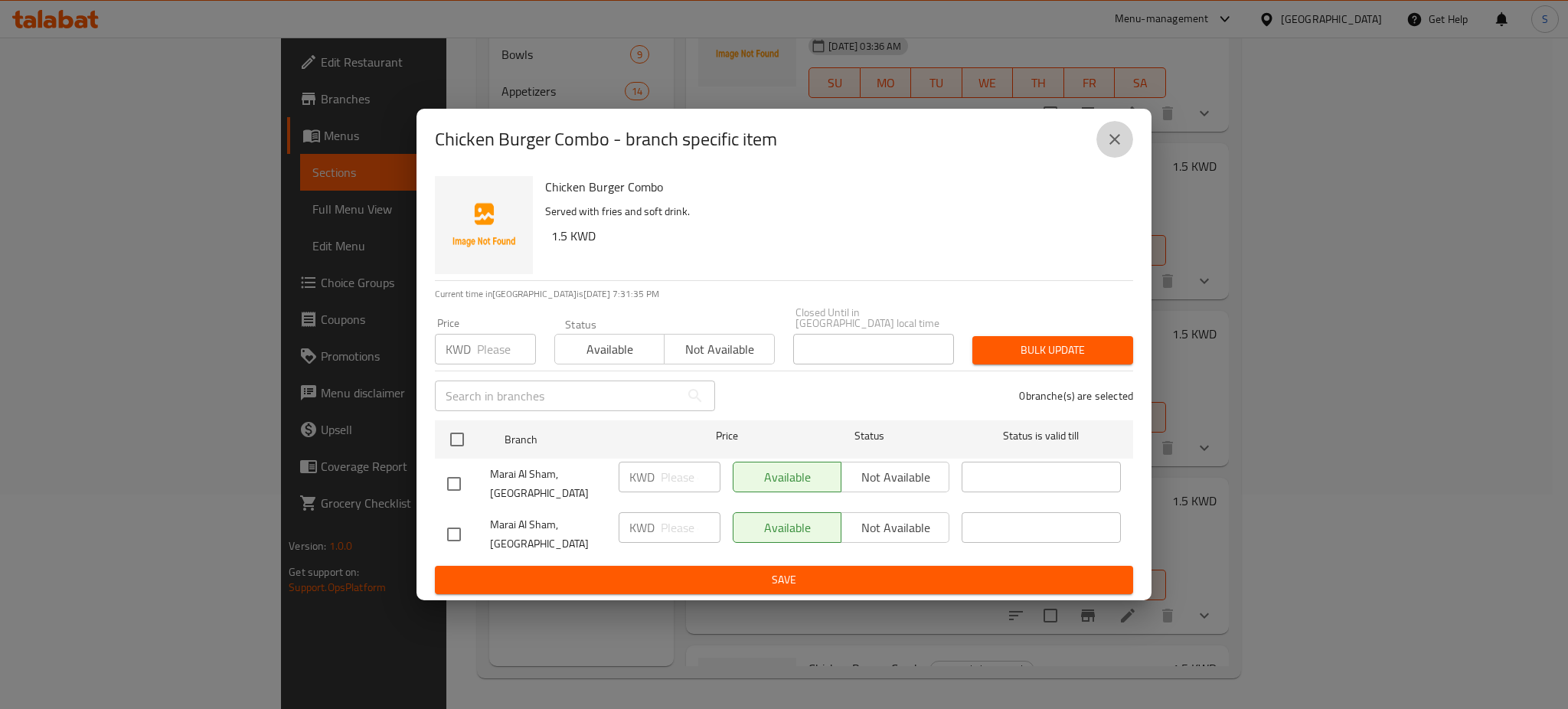
click at [1103, 156] on button "close" at bounding box center [1115, 139] width 37 height 37
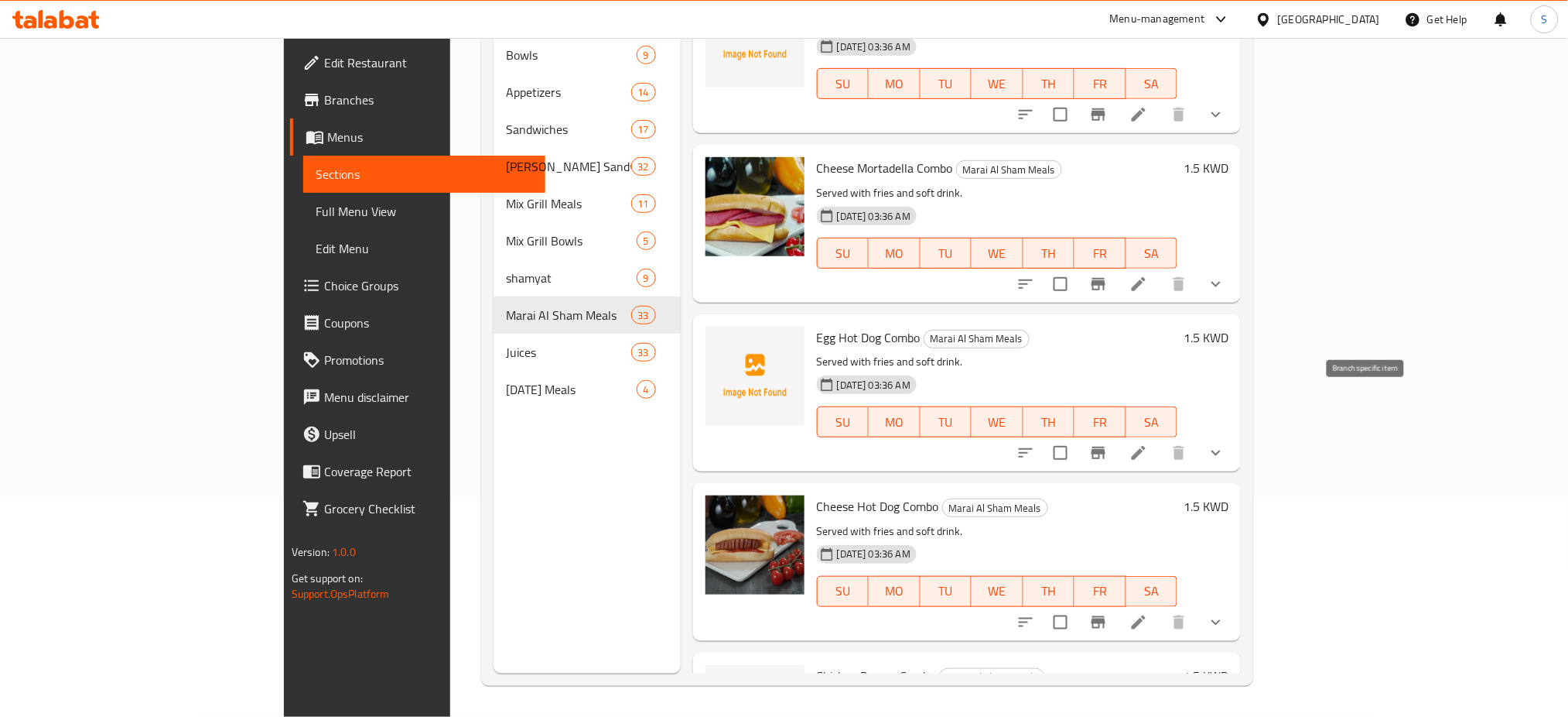
click at [1106, 616] on icon "Branch-specific-item" at bounding box center [1099, 622] width 14 height 13
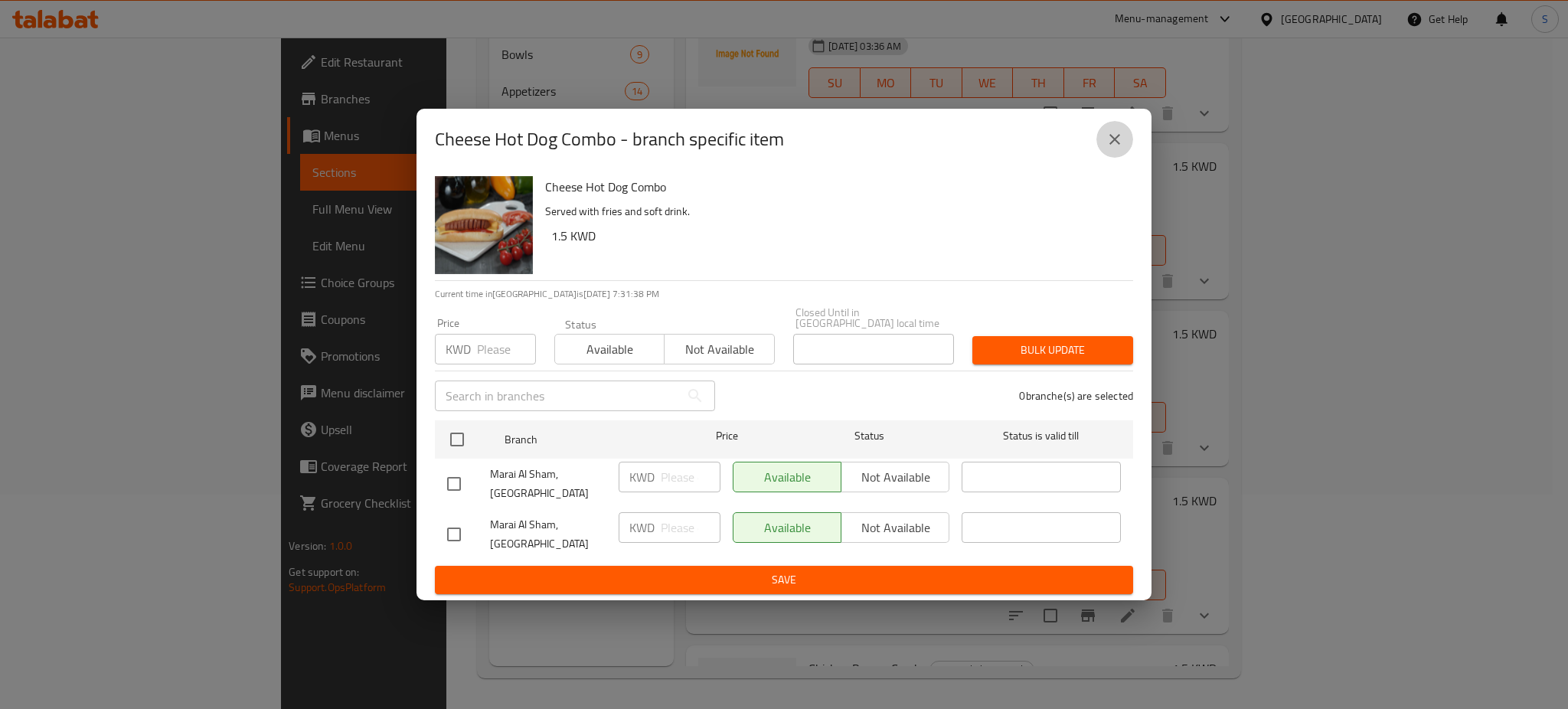
click at [1115, 149] on icon "close" at bounding box center [1115, 139] width 19 height 19
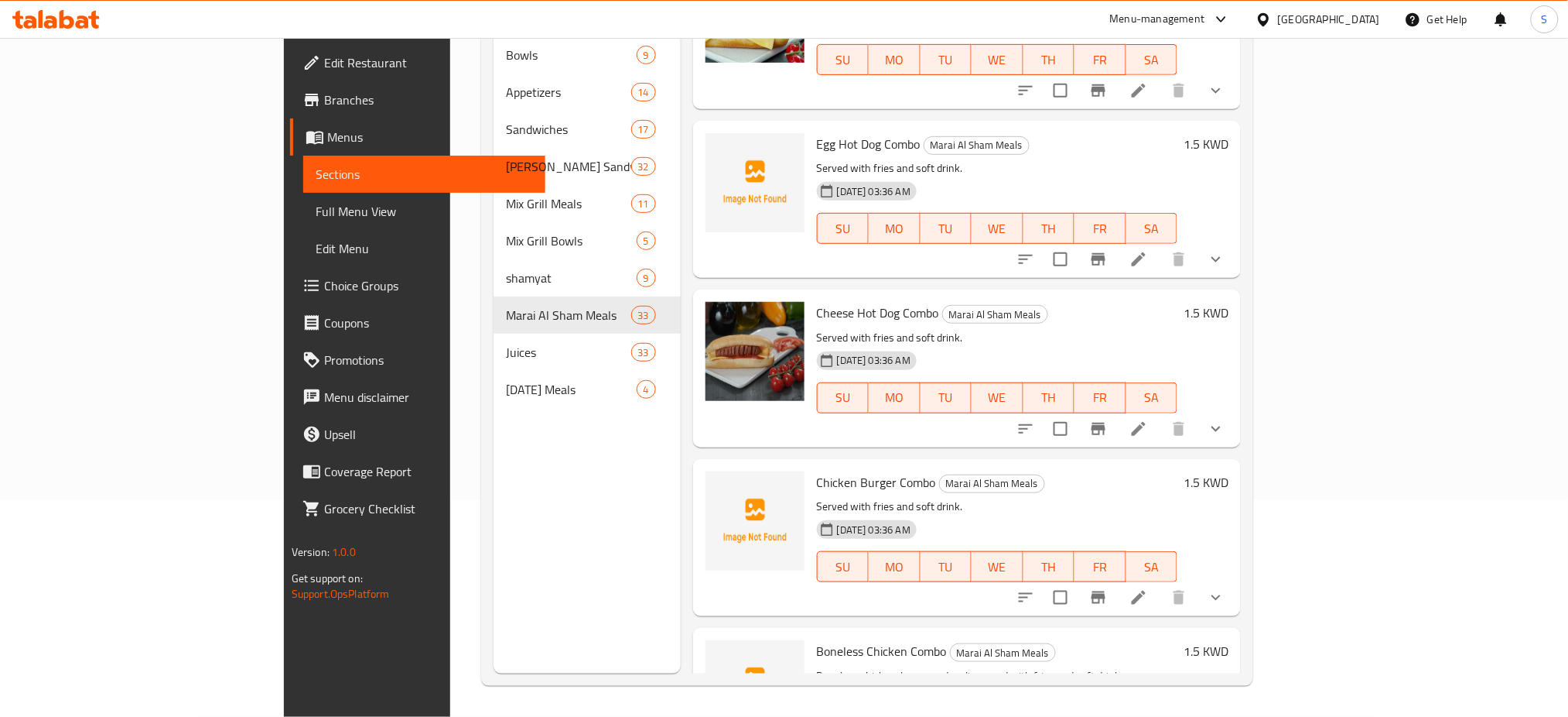
scroll to position [4850, 0]
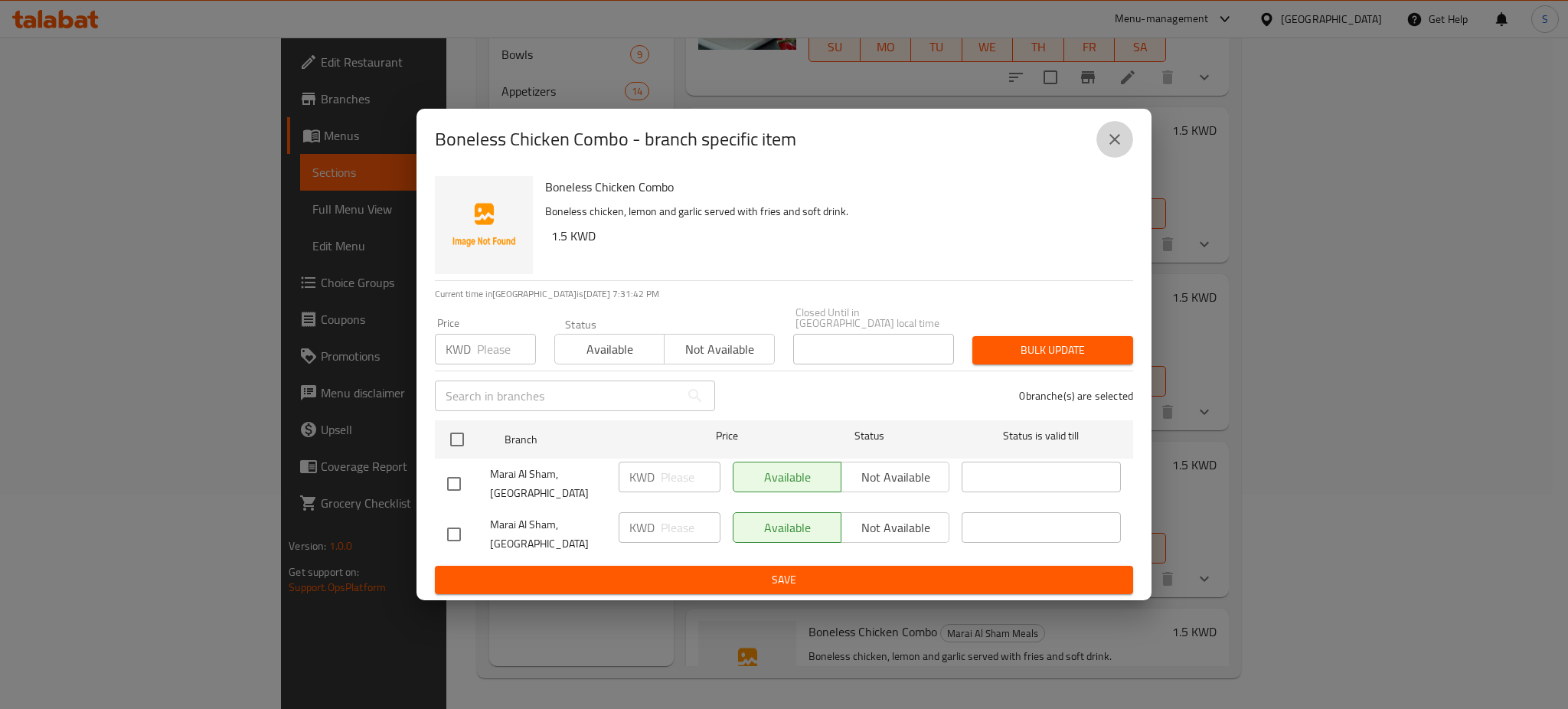
click at [1112, 145] on icon "close" at bounding box center [1115, 139] width 11 height 11
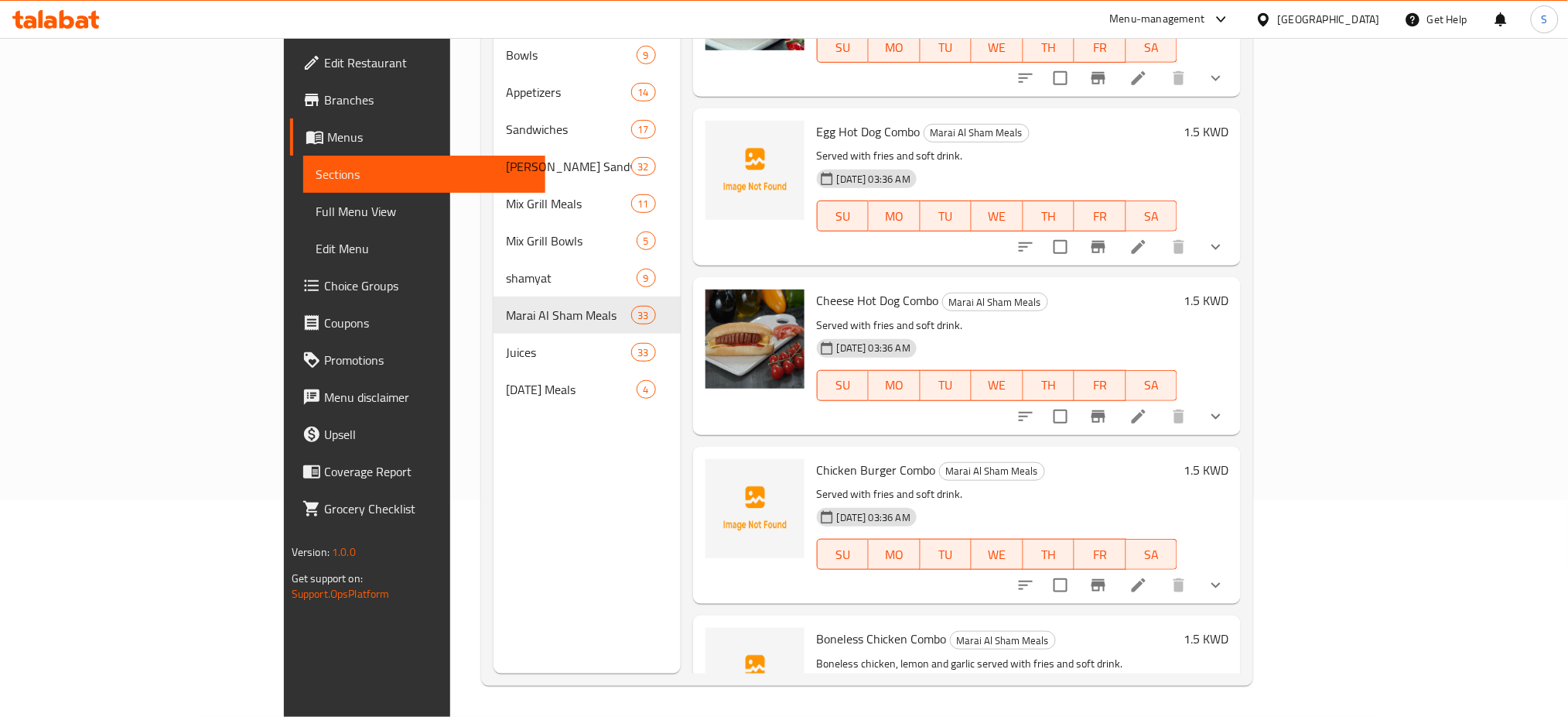
scroll to position [4901, 0]
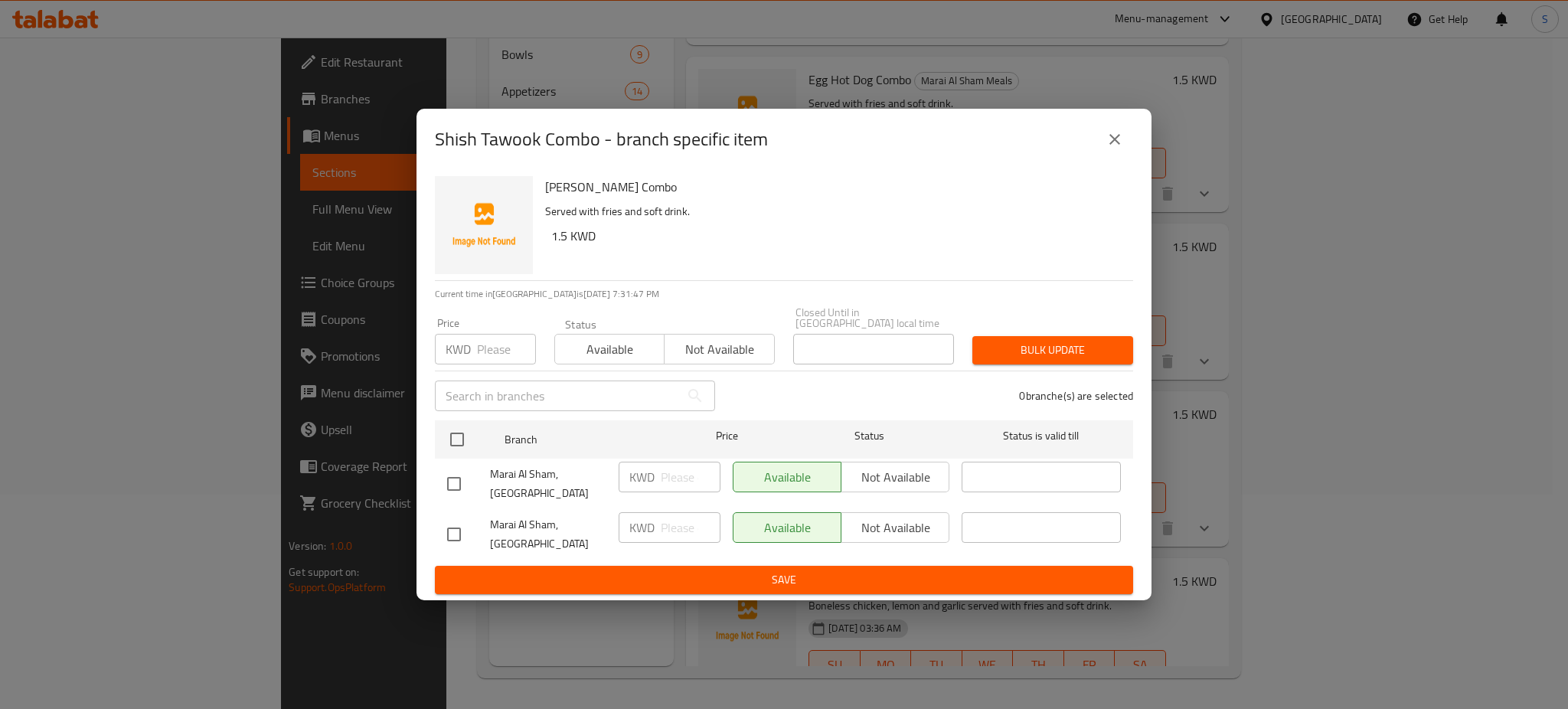
click at [1104, 156] on button "close" at bounding box center [1115, 139] width 37 height 37
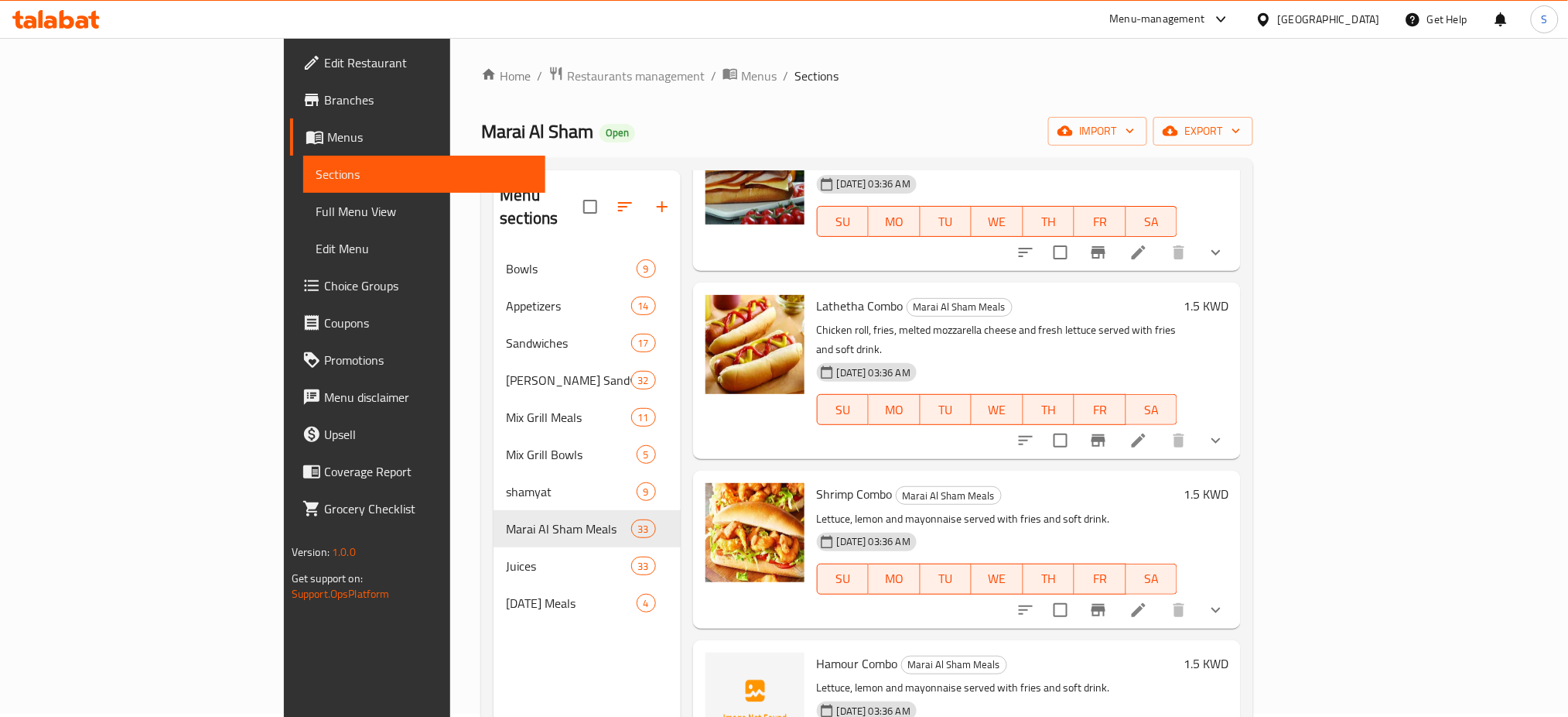
scroll to position [0, 0]
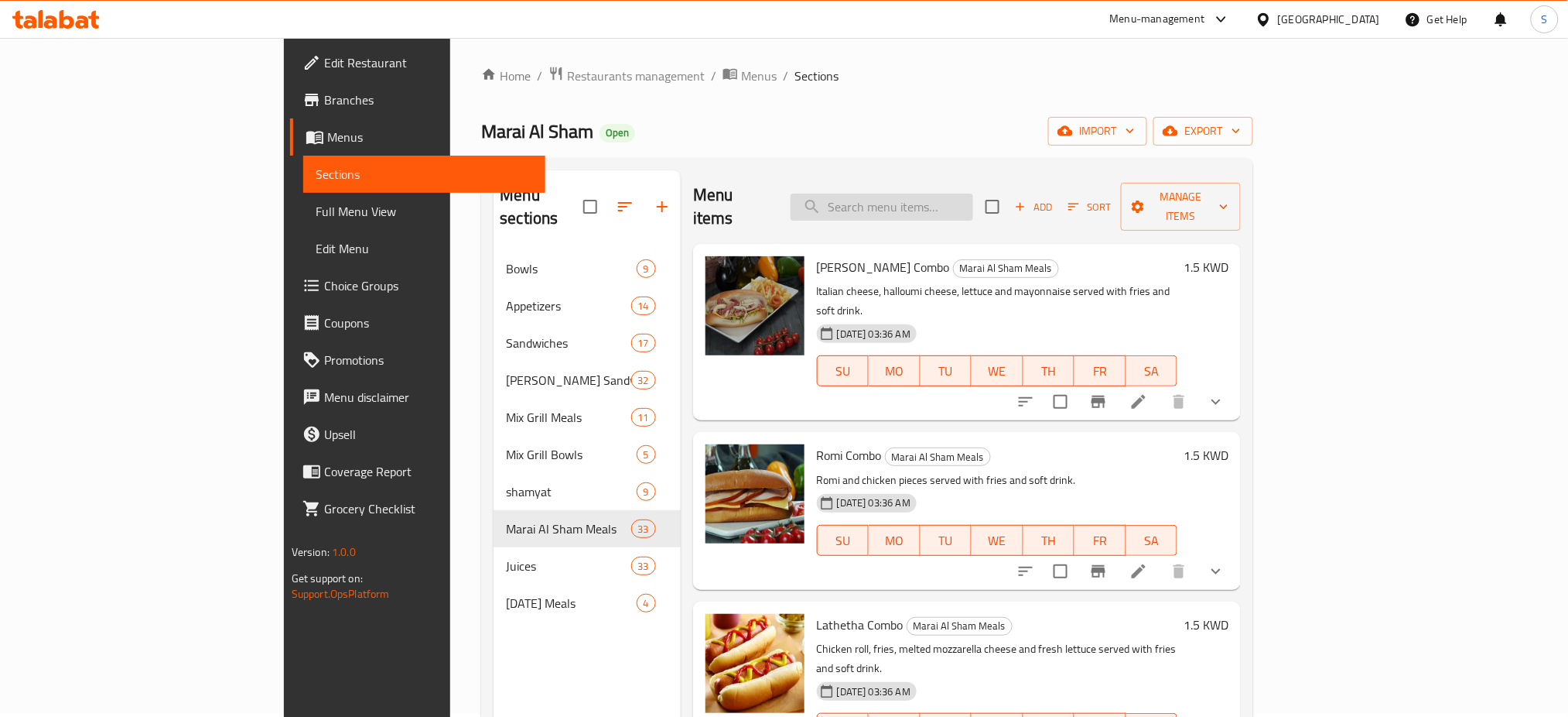
click at [969, 196] on input "search" at bounding box center [882, 206] width 182 height 27
paste input "Boneless Chicken Sandwich"
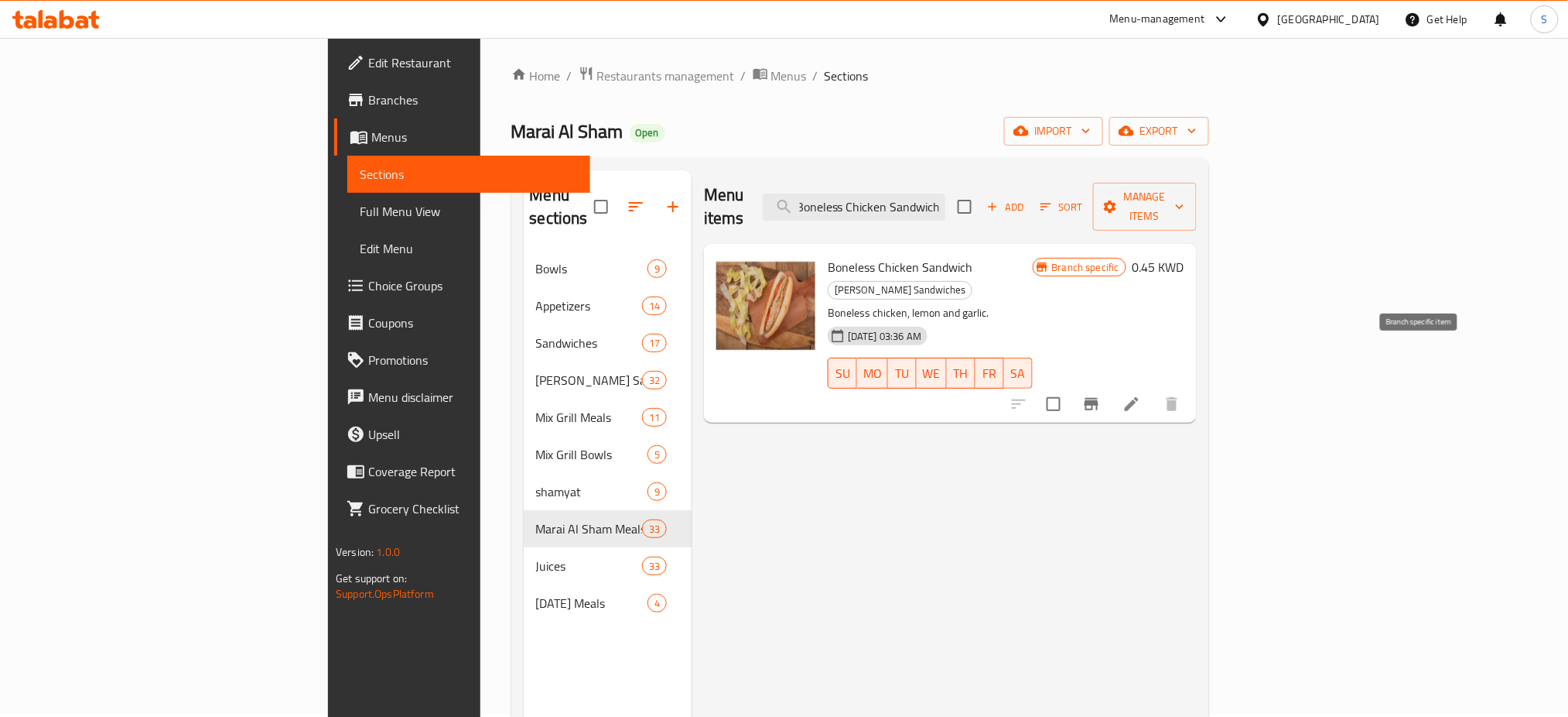
type input "Boneless Chicken Sandwich"
click at [1101, 395] on icon "Branch-specific-item" at bounding box center [1091, 404] width 19 height 19
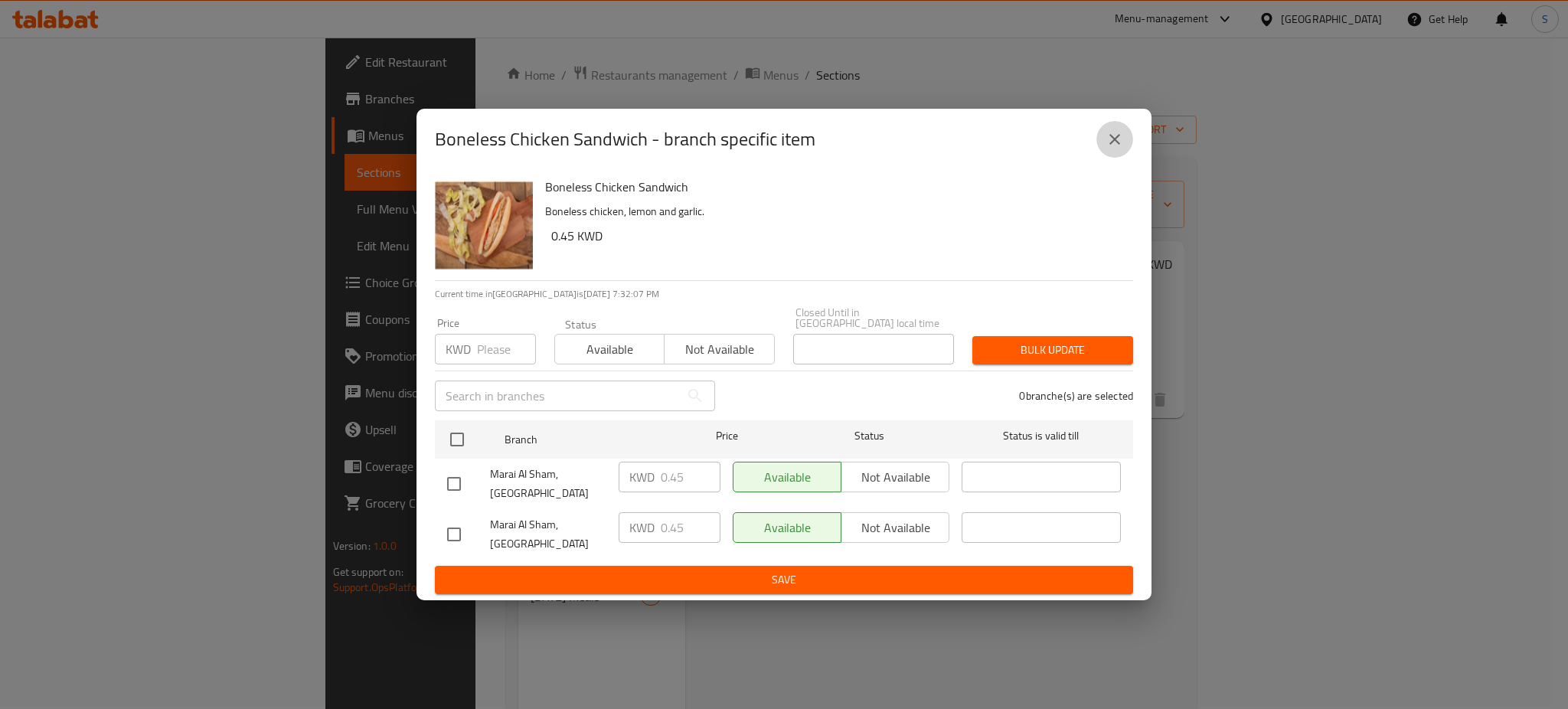
click at [1104, 152] on button "close" at bounding box center [1115, 139] width 37 height 37
